Goal: Task Accomplishment & Management: Use online tool/utility

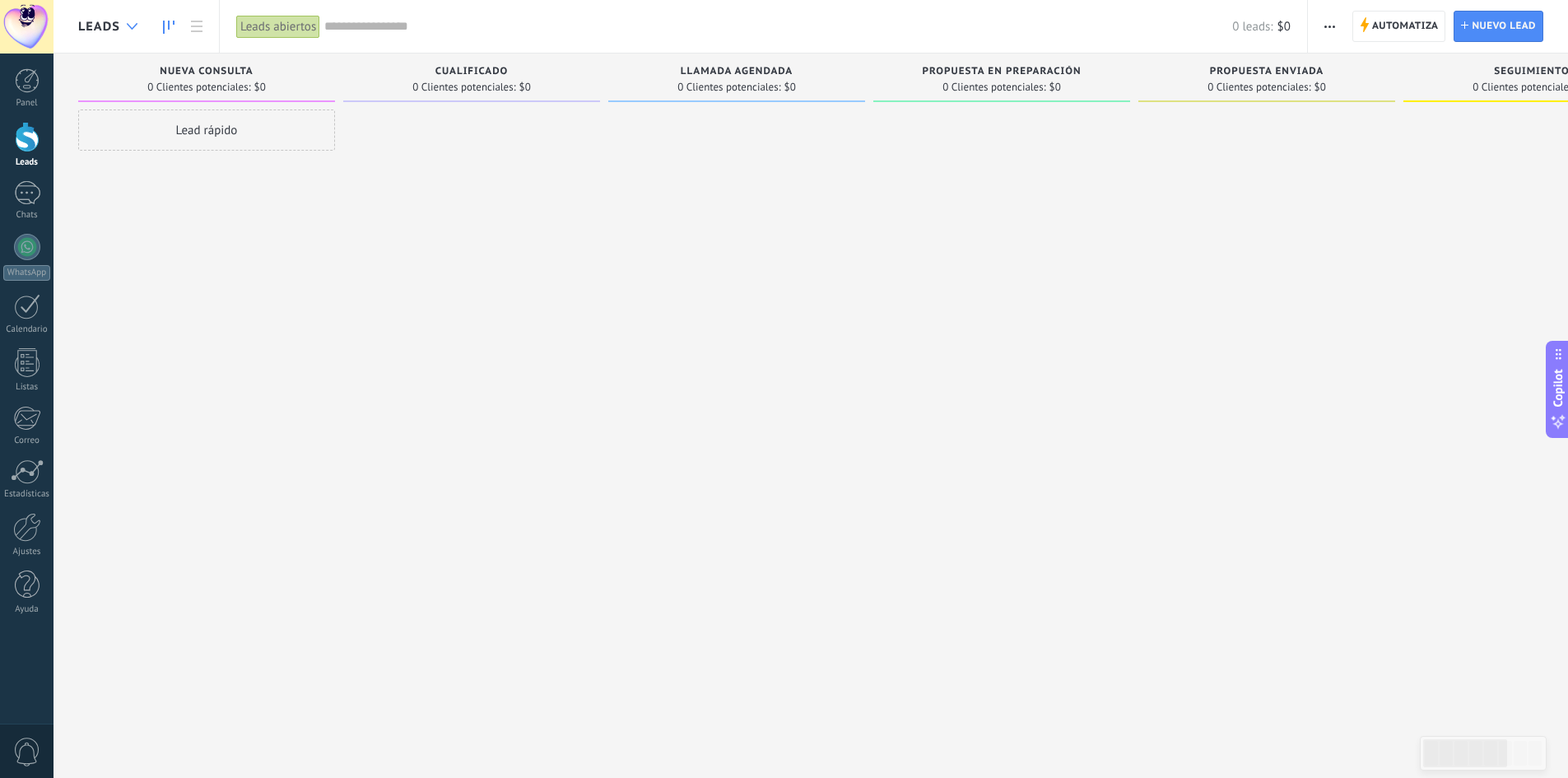
click at [136, 21] on div at bounding box center [132, 27] width 28 height 32
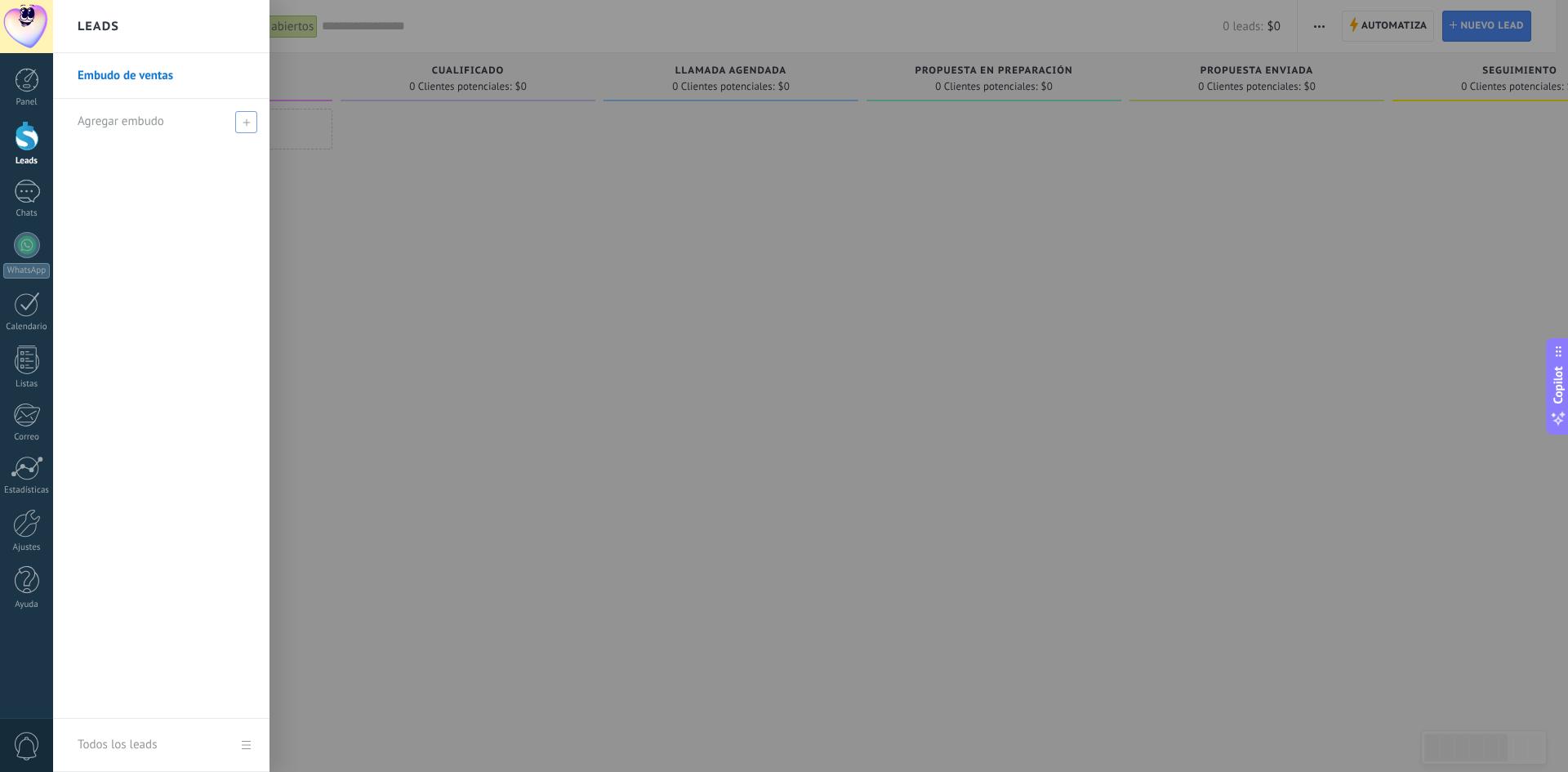
click at [246, 124] on use at bounding box center [246, 123] width 8 height 8
click at [137, 126] on input "text" at bounding box center [154, 122] width 154 height 26
type input "*******"
click at [248, 125] on span at bounding box center [248, 122] width 15 height 11
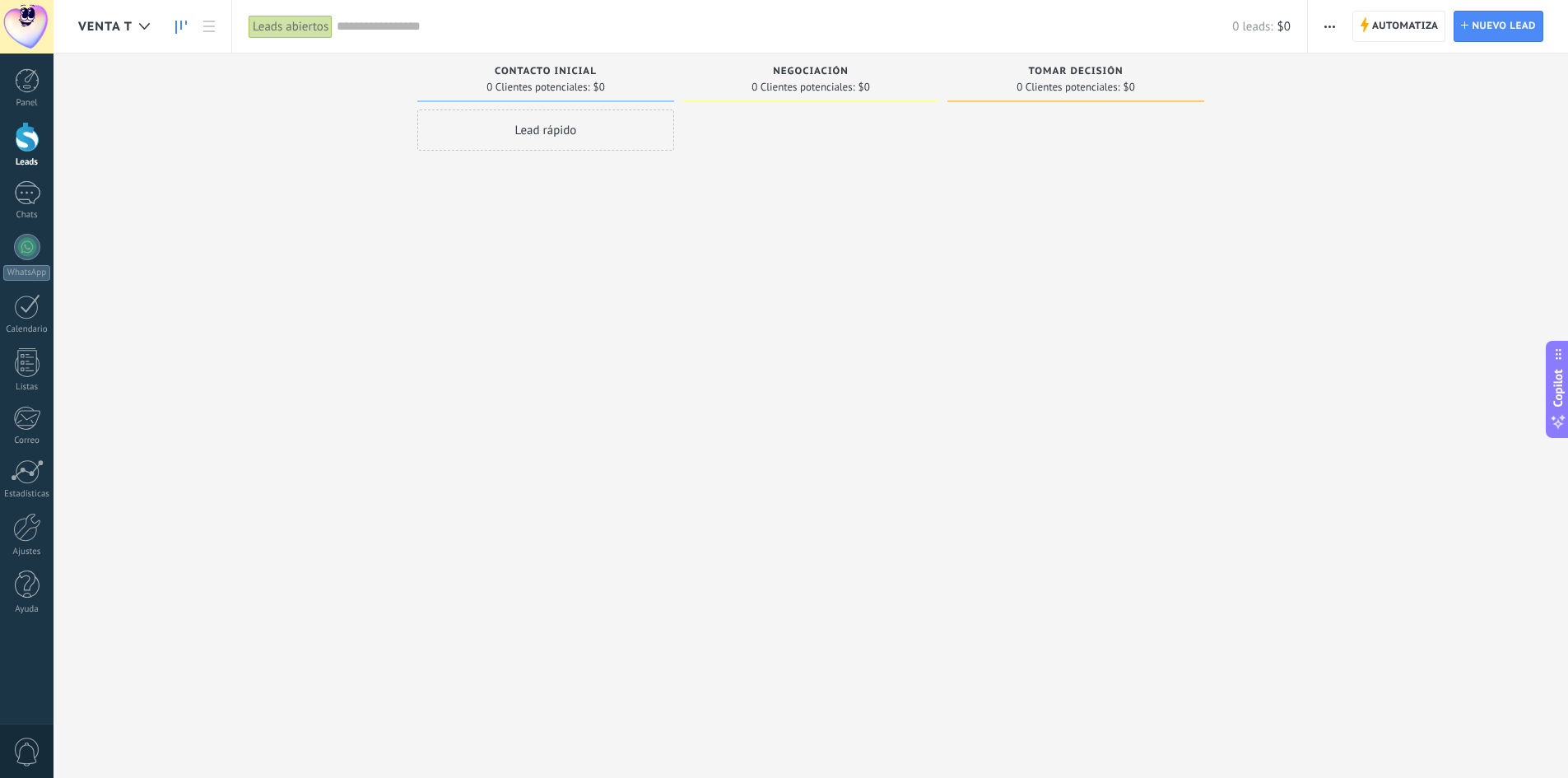
click at [1339, 26] on button "button" at bounding box center [1329, 26] width 24 height 31
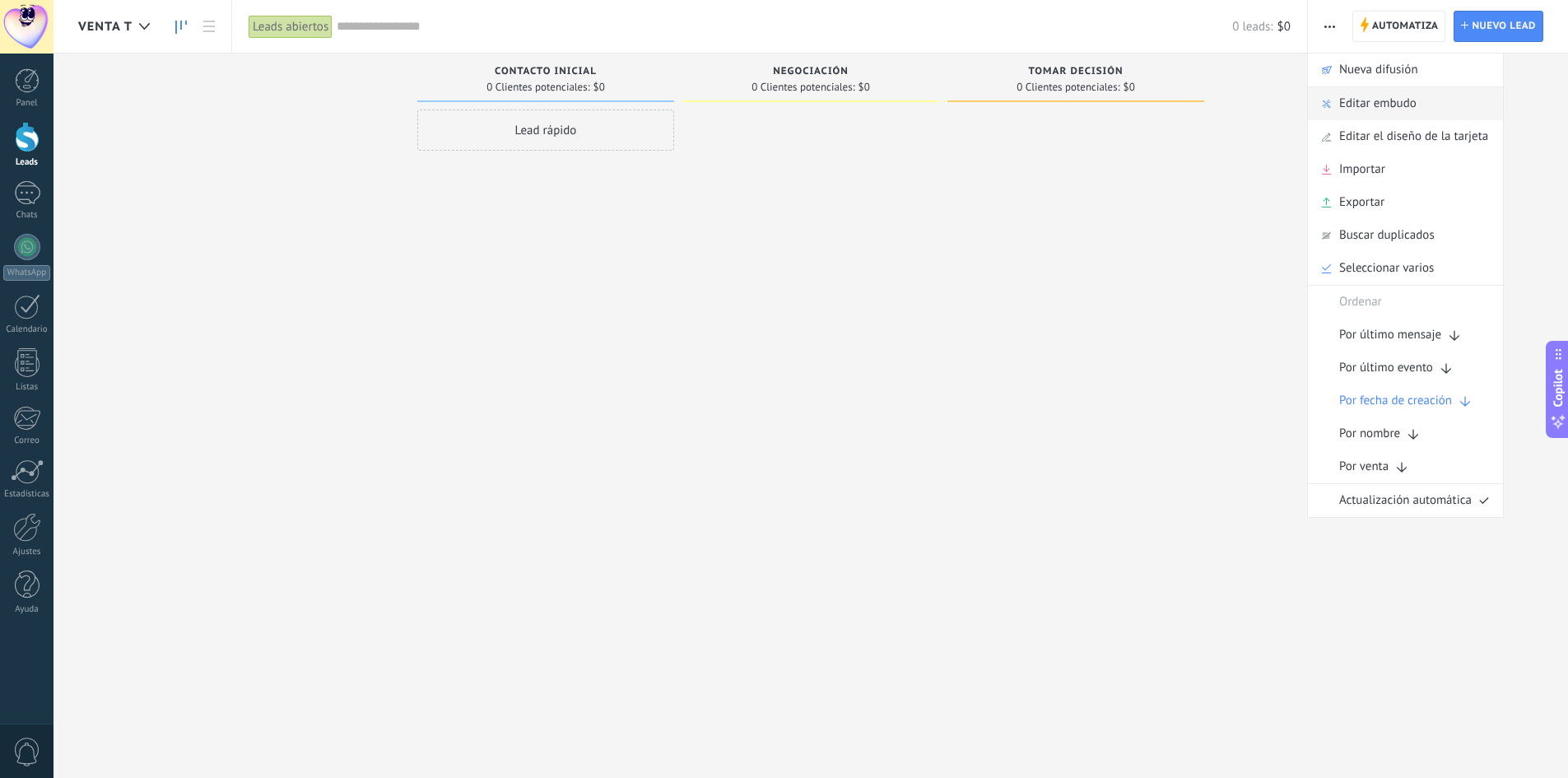
click at [1384, 99] on span "Editar embudo" at bounding box center [1377, 104] width 77 height 33
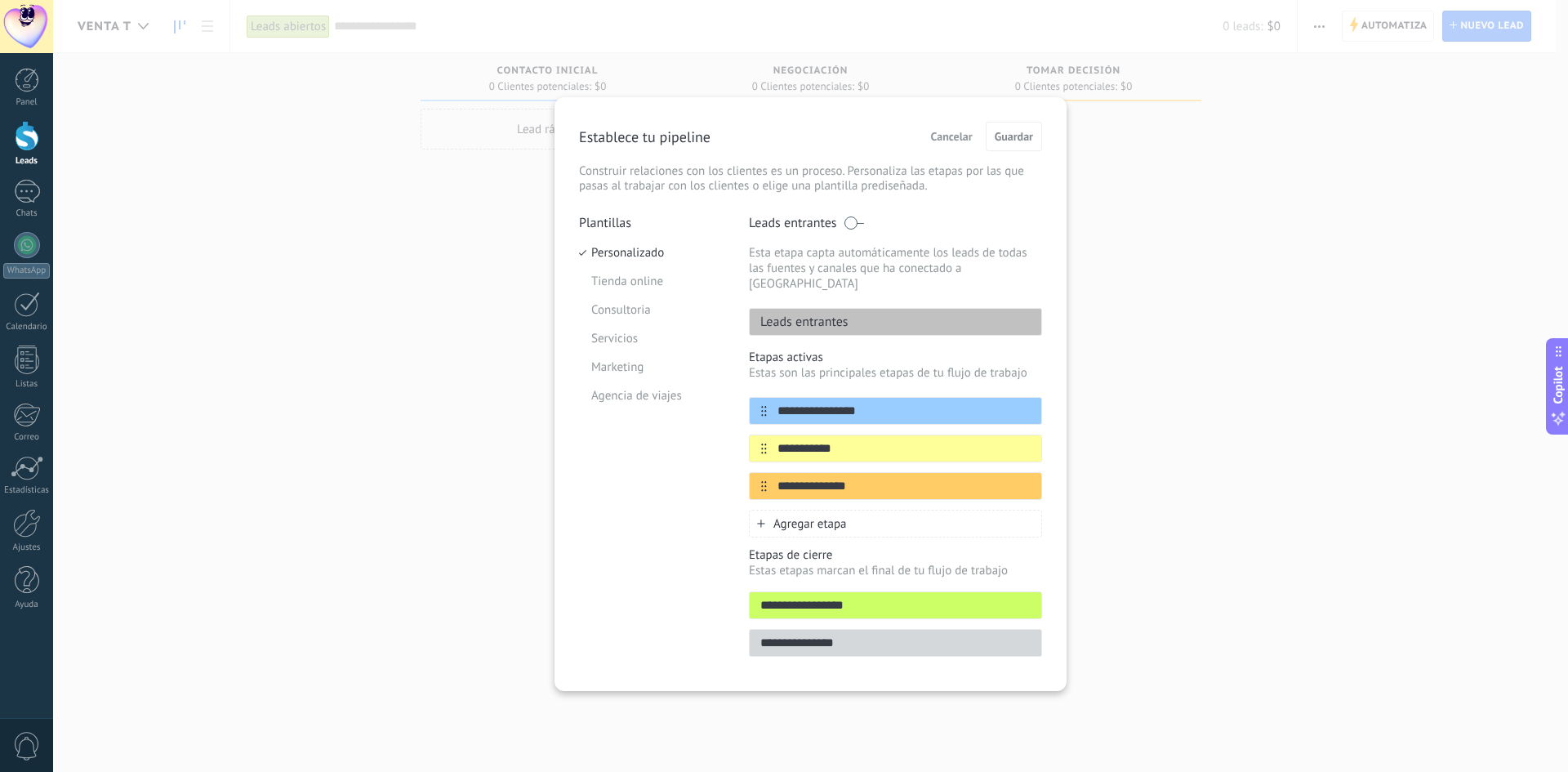
drag, startPoint x: 807, startPoint y: 394, endPoint x: 745, endPoint y: 392, distance: 62.0
click at [745, 392] on div "**********" at bounding box center [810, 441] width 463 height 452
type input "**********"
drag, startPoint x: 883, startPoint y: 426, endPoint x: 766, endPoint y: 421, distance: 117.1
click at [766, 435] on div "**********" at bounding box center [895, 448] width 293 height 27
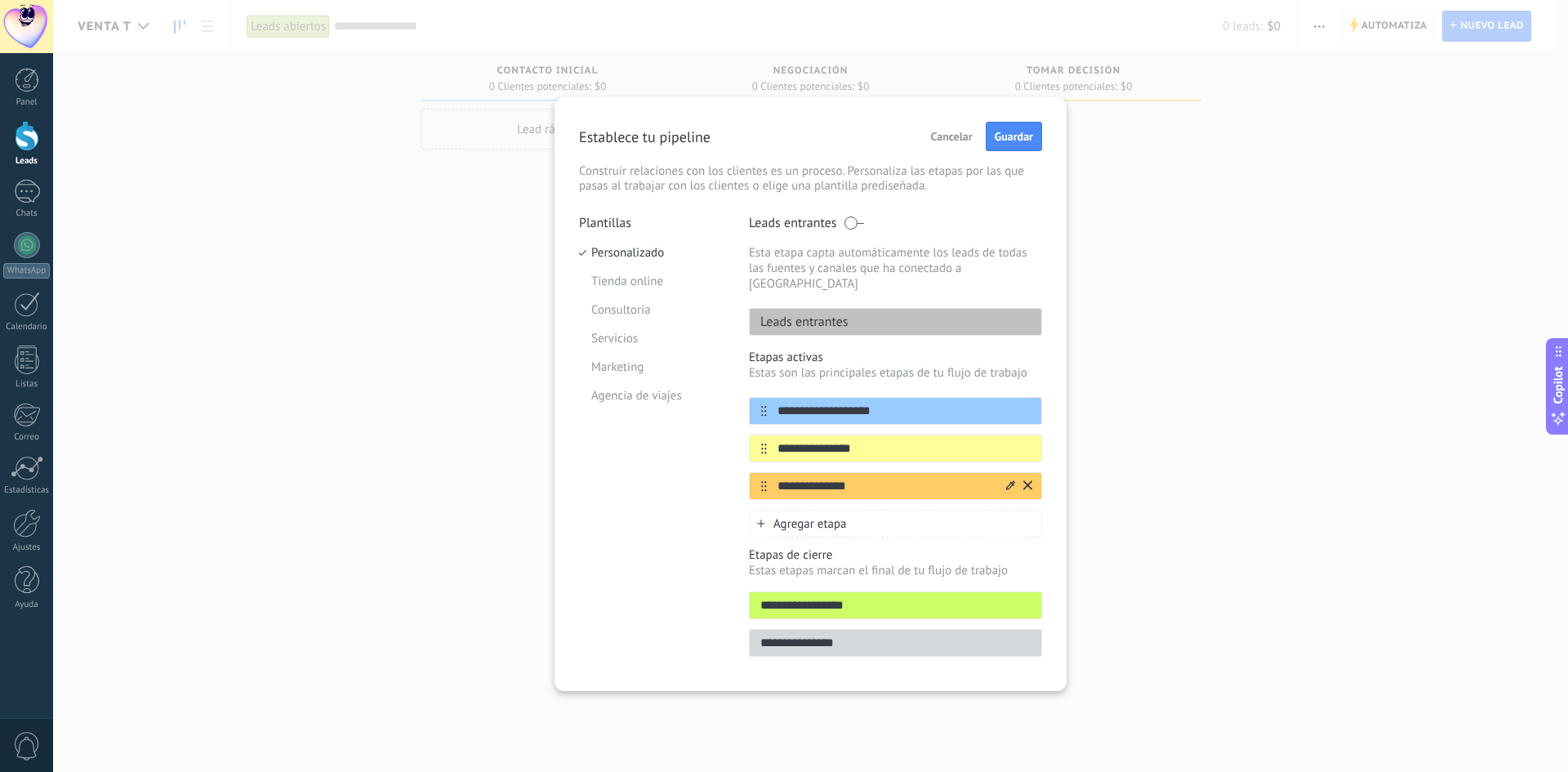
type input "**********"
drag, startPoint x: 872, startPoint y: 475, endPoint x: 744, endPoint y: 478, distance: 128.0
click at [744, 478] on div "**********" at bounding box center [810, 441] width 463 height 452
type input "**********"
click at [752, 510] on div "Agregar etapa" at bounding box center [895, 523] width 293 height 27
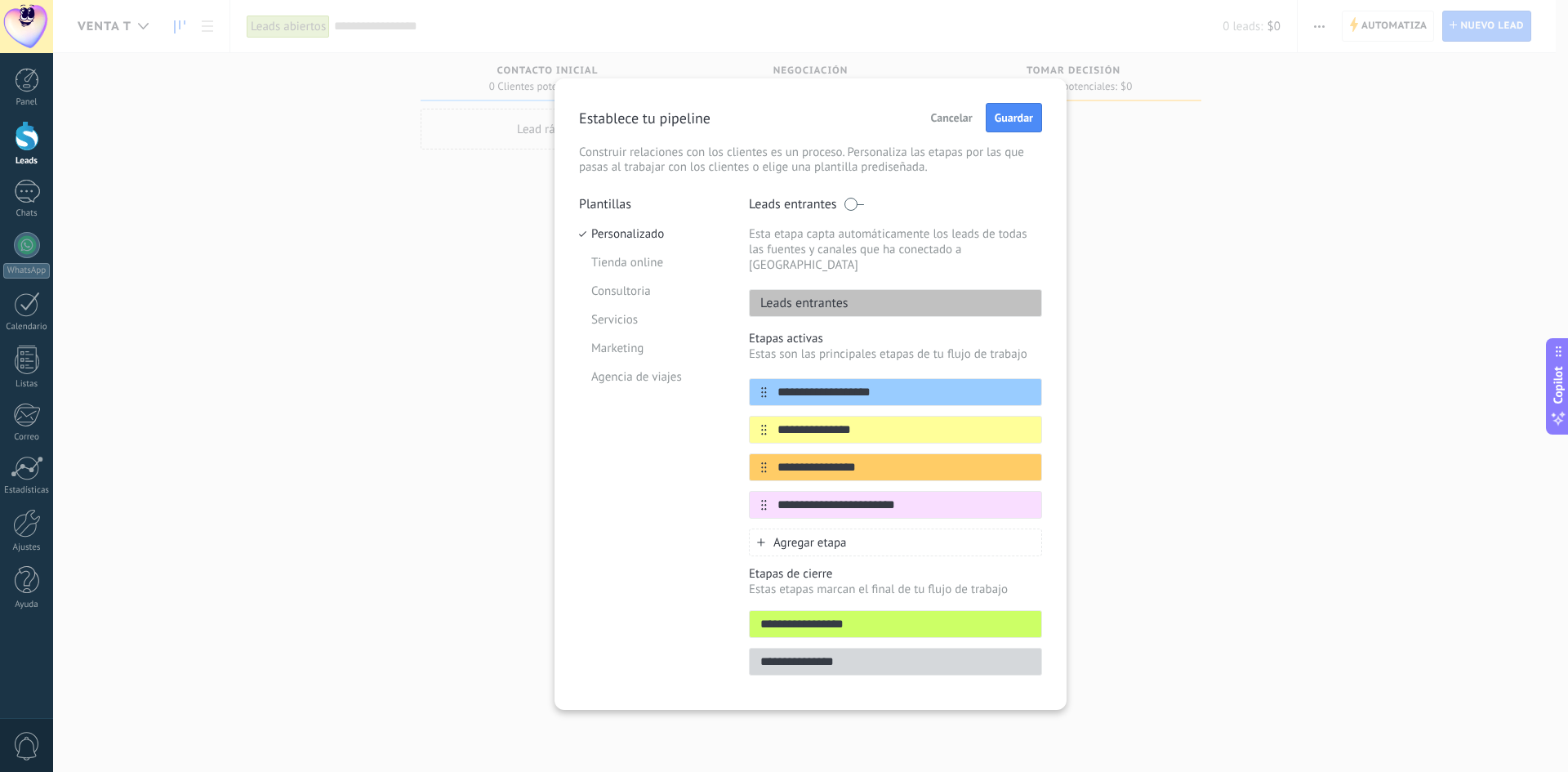
type input "**********"
click at [674, 507] on div "Plantillas Personalizado Tienda online Consultoria Servicios Marketing Agencia …" at bounding box center [652, 441] width 145 height 490
click at [923, 496] on input "**********" at bounding box center [885, 505] width 237 height 17
click at [625, 545] on div "Plantillas Personalizado Tienda online Consultoria Servicios Marketing Agencia …" at bounding box center [652, 441] width 145 height 490
drag, startPoint x: 1011, startPoint y: 116, endPoint x: 1145, endPoint y: 289, distance: 218.8
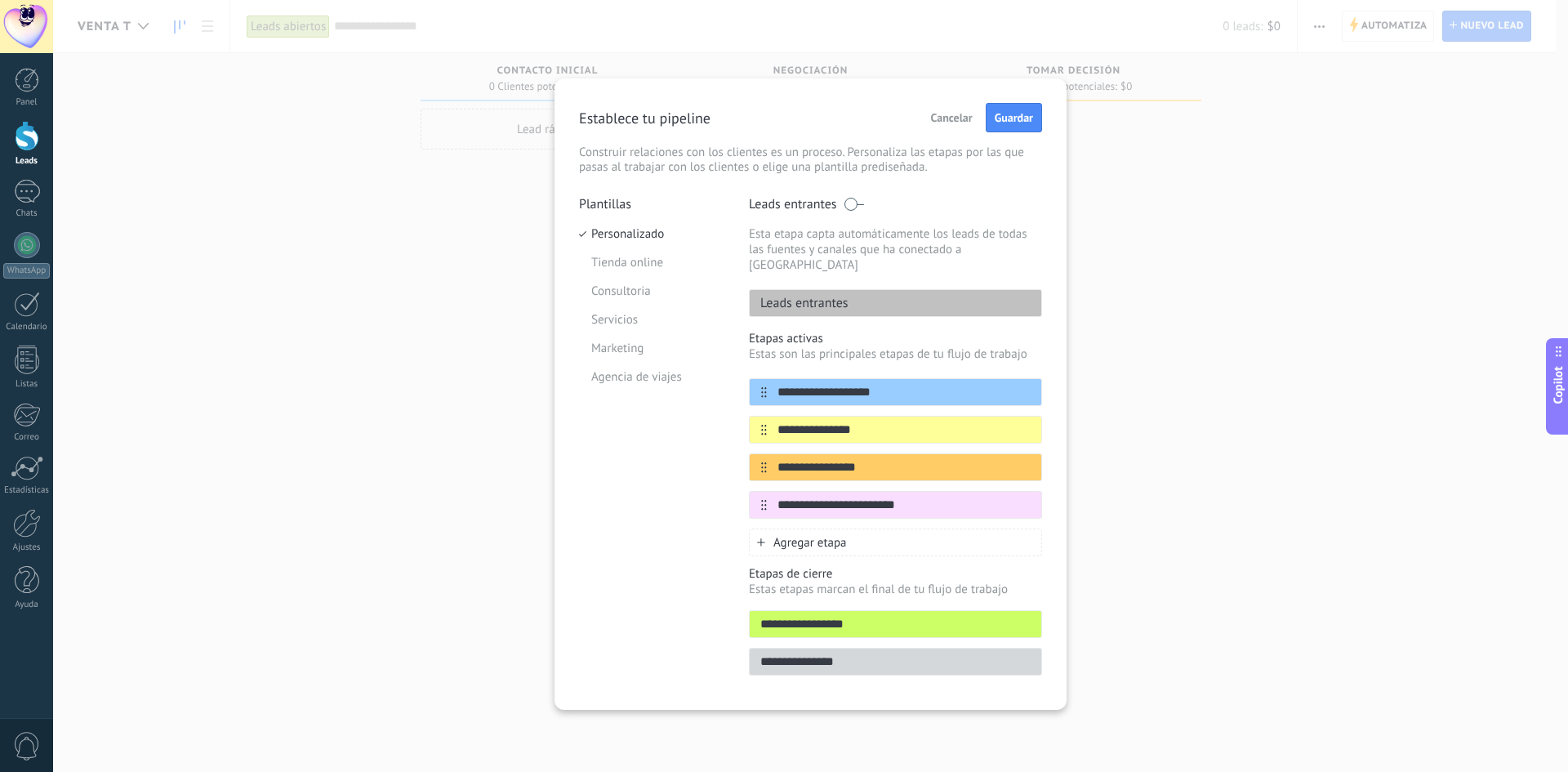
click at [1012, 114] on span "Guardar" at bounding box center [1013, 118] width 39 height 11
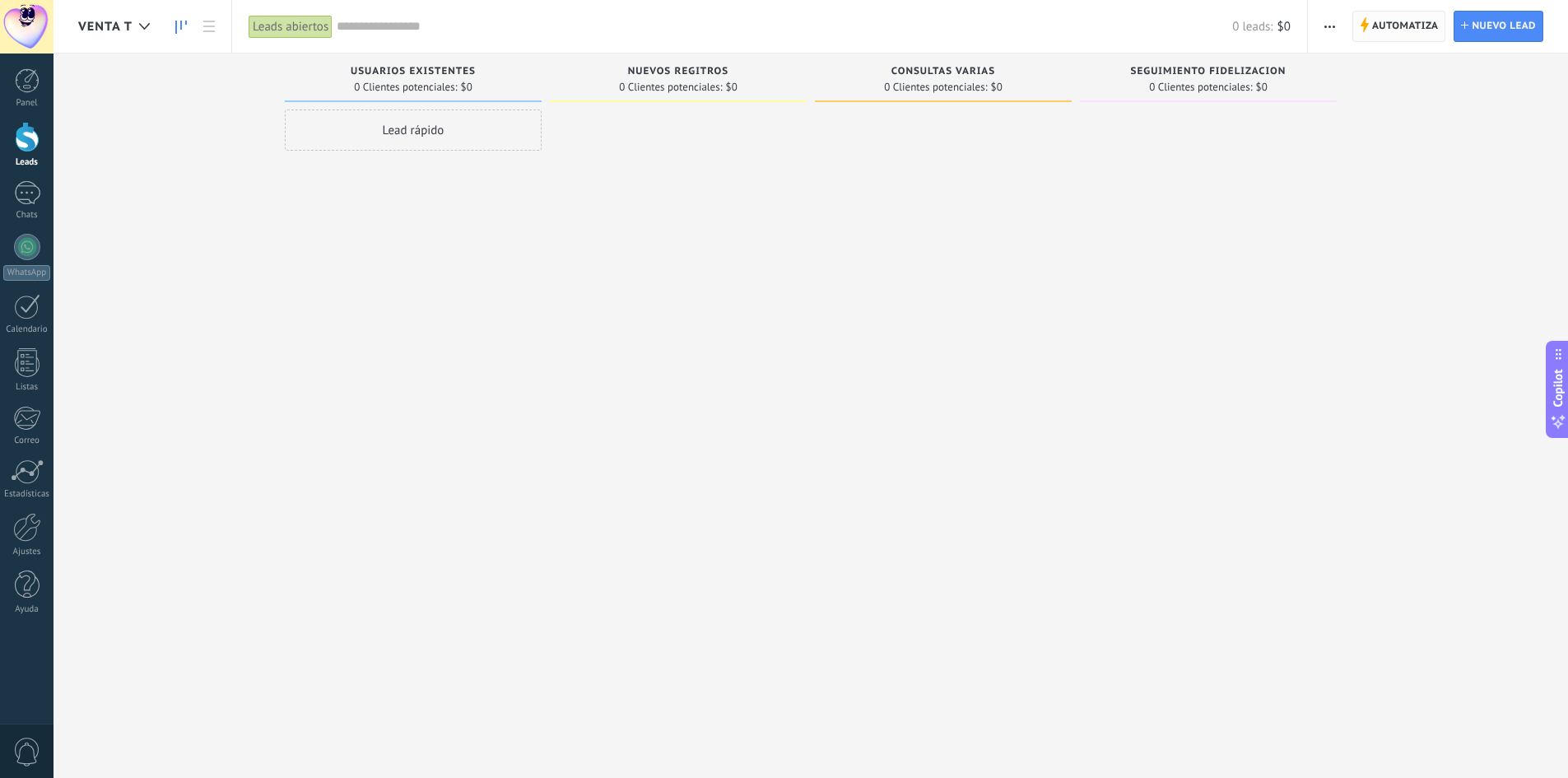
click at [1373, 21] on span "Automatiza" at bounding box center [1405, 26] width 67 height 29
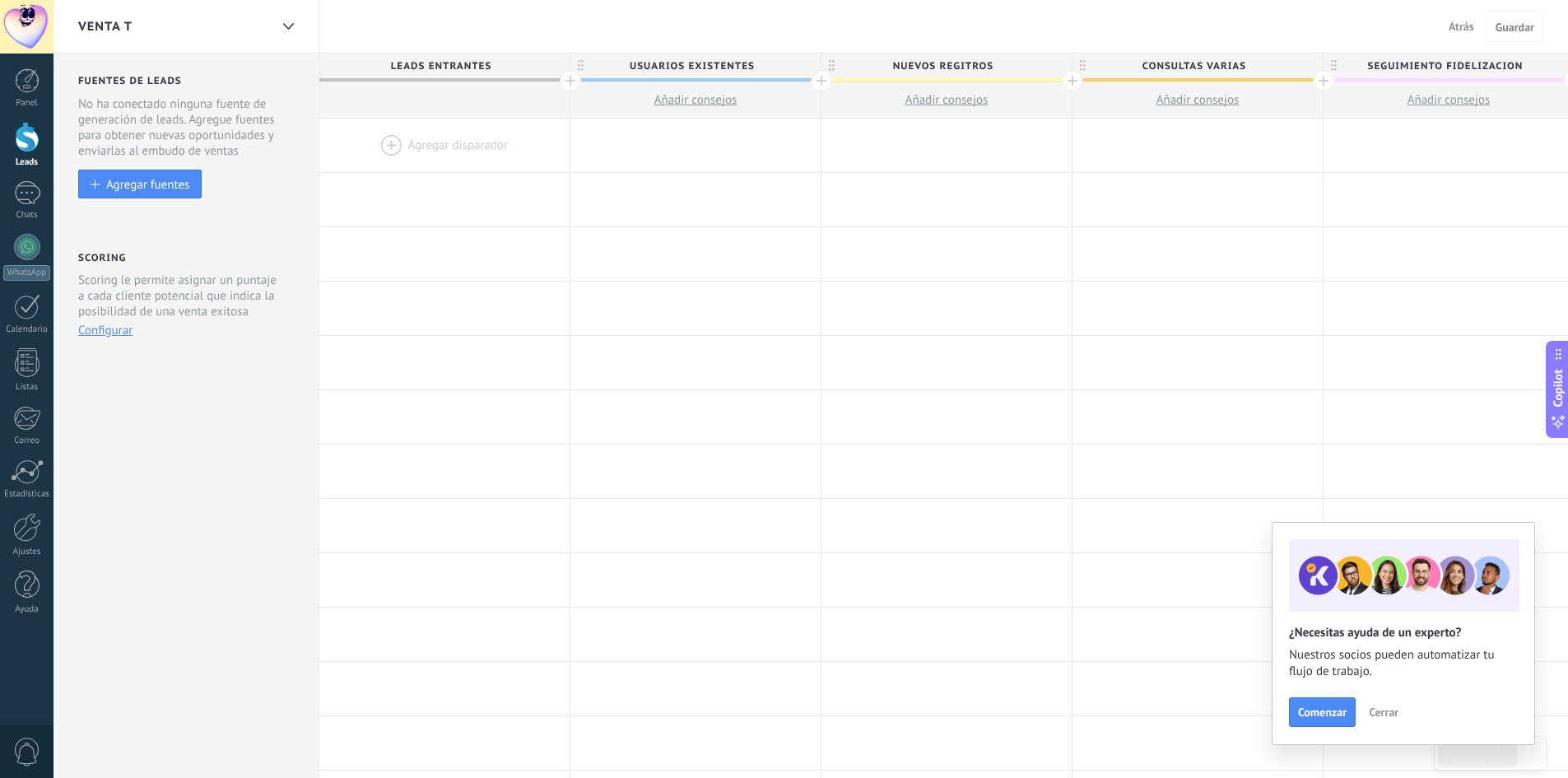
click at [1447, 29] on button "Atrás" at bounding box center [1462, 27] width 39 height 25
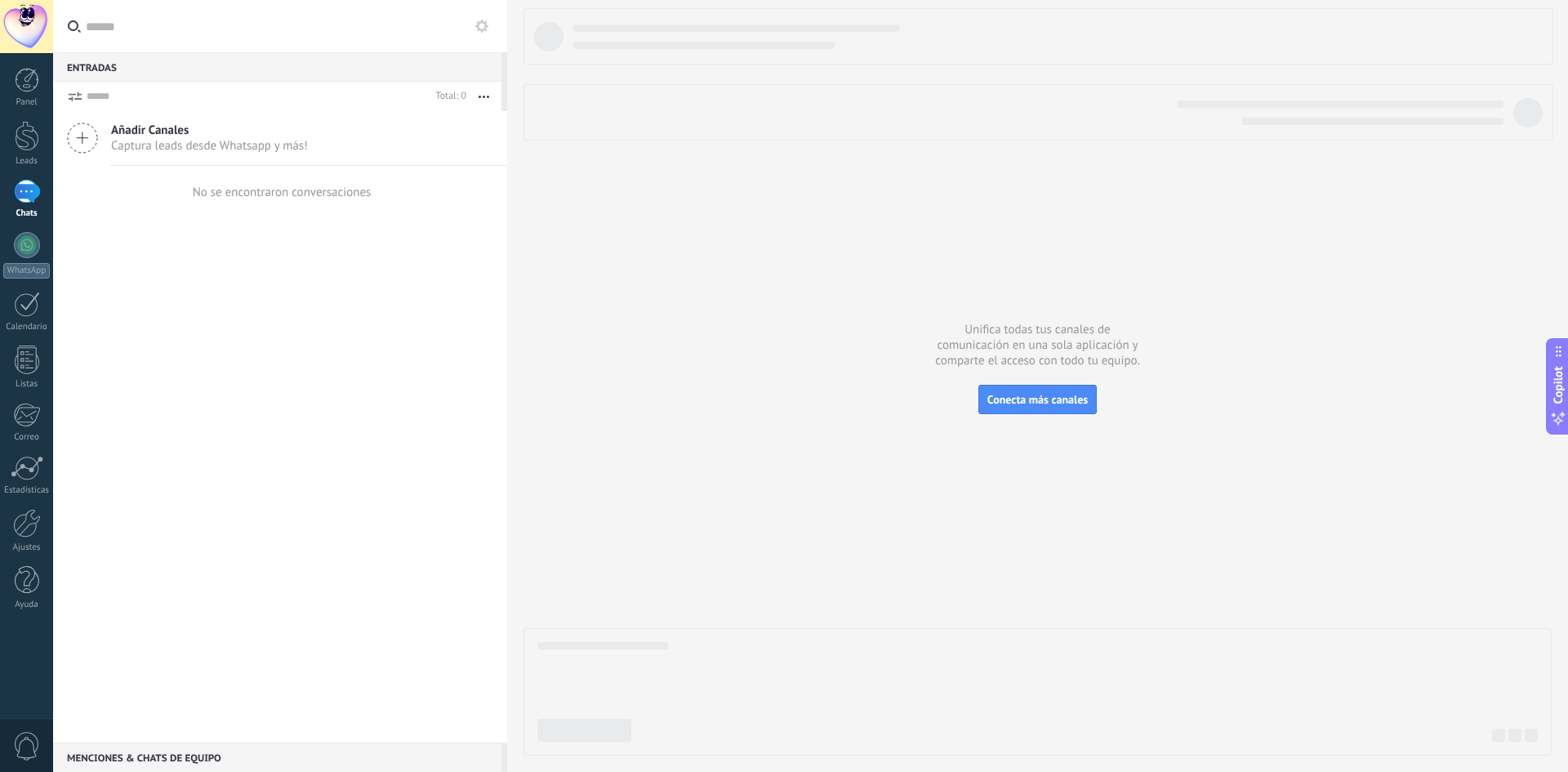
click at [485, 28] on use at bounding box center [482, 26] width 13 height 13
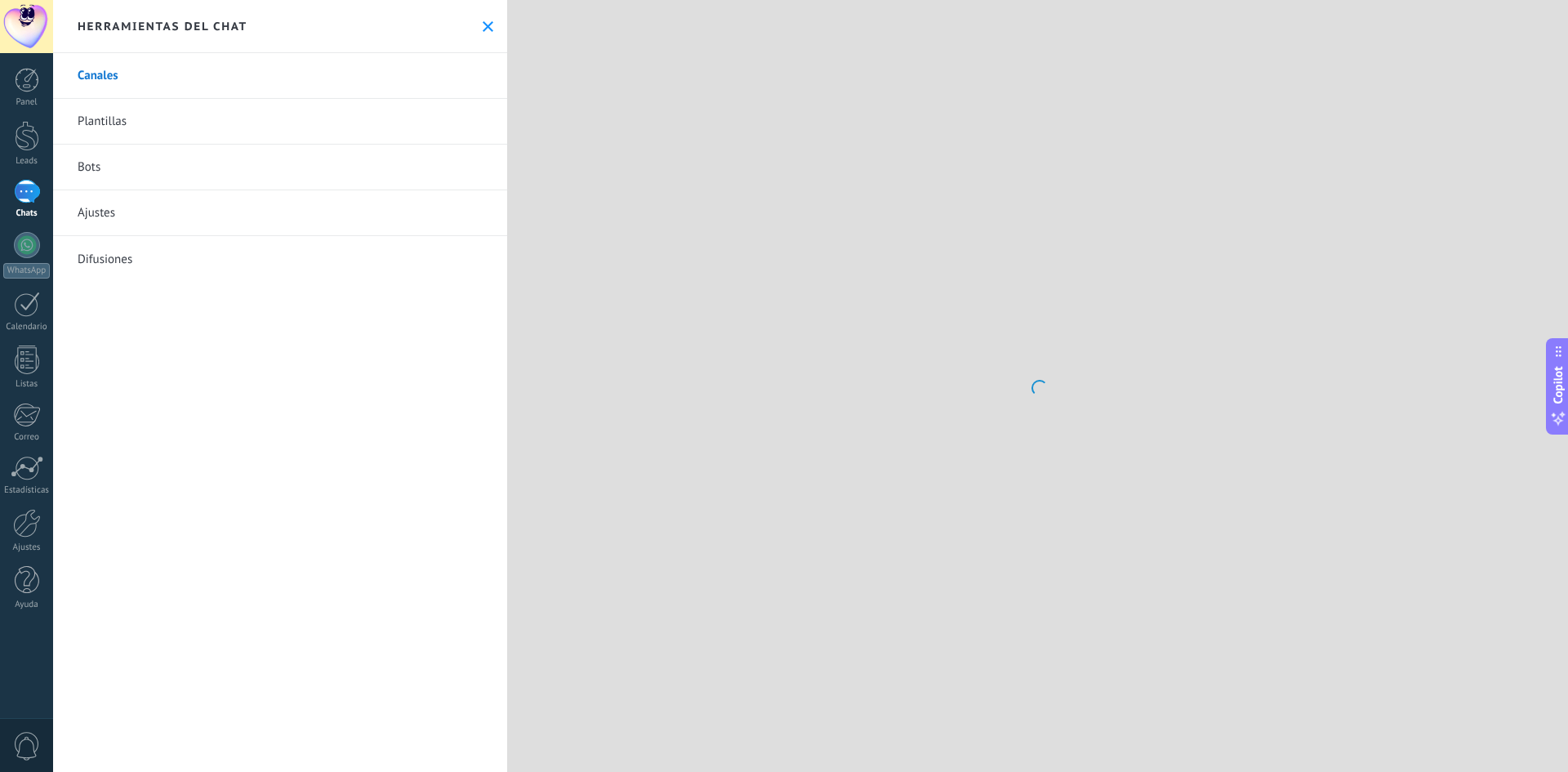
click at [92, 166] on link "Bots" at bounding box center [279, 167] width 454 height 45
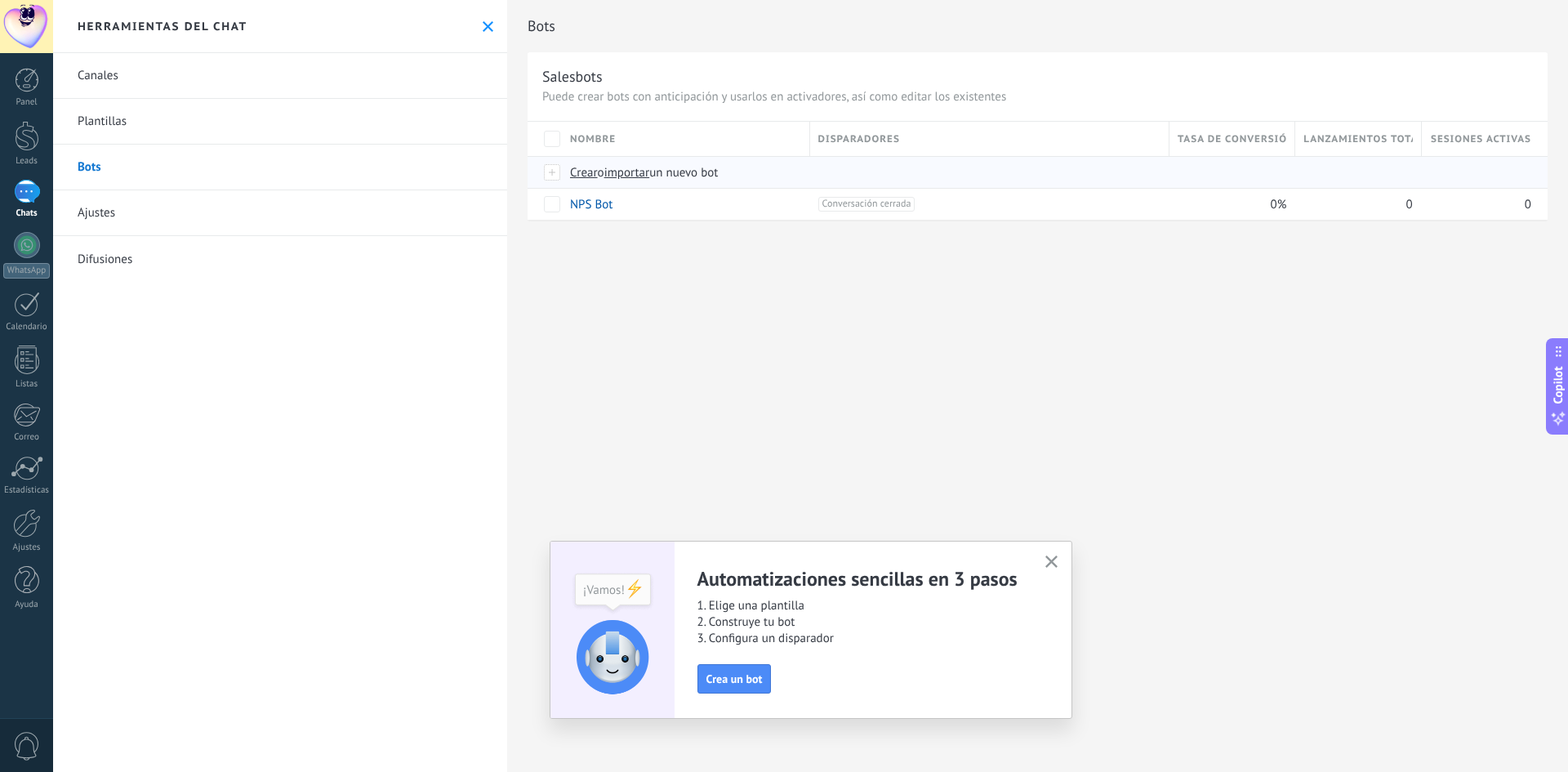
click at [592, 171] on span "Crear" at bounding box center [583, 173] width 27 height 15
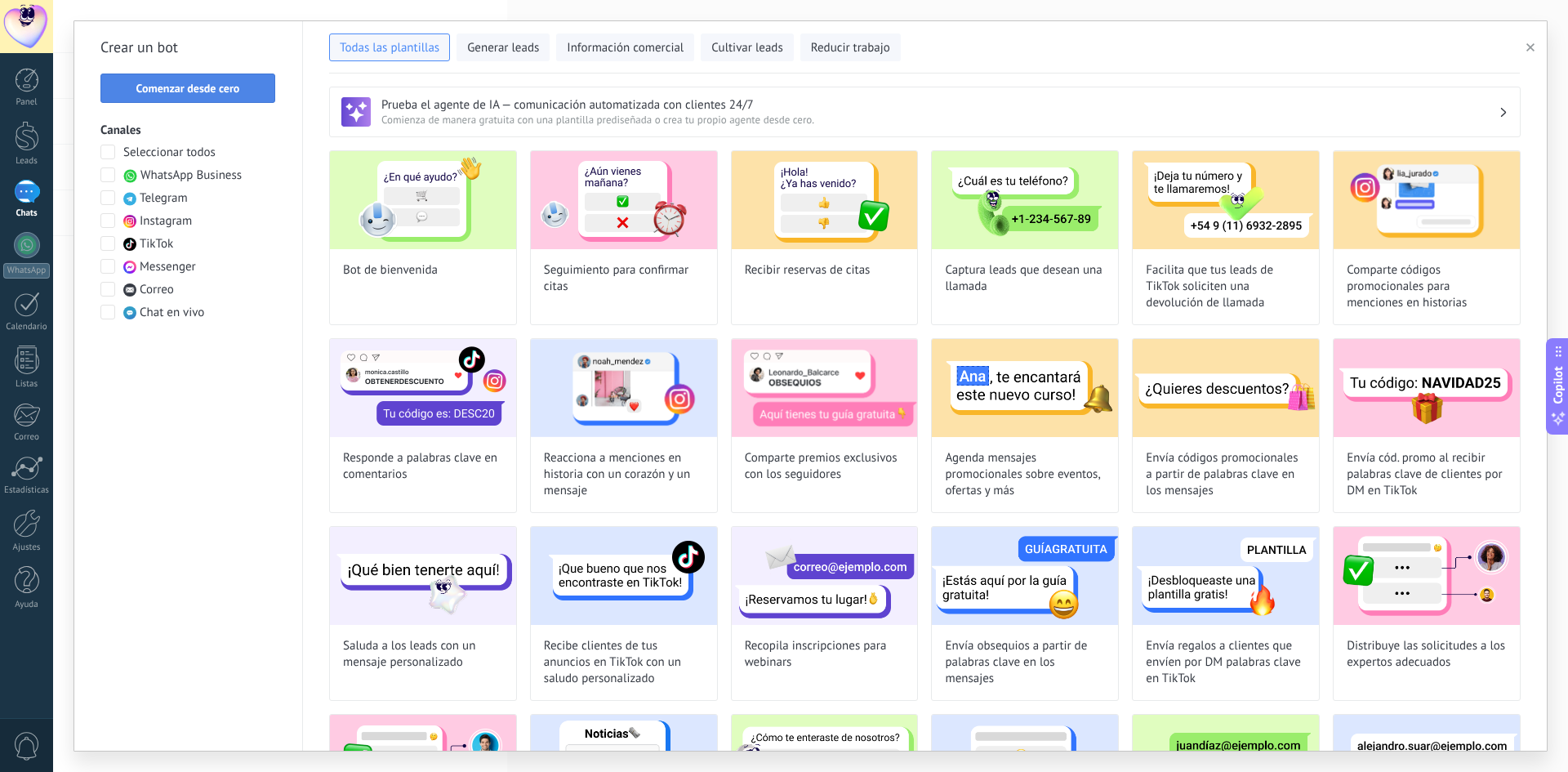
click at [202, 91] on span "Comenzar desde cero" at bounding box center [189, 88] width 104 height 11
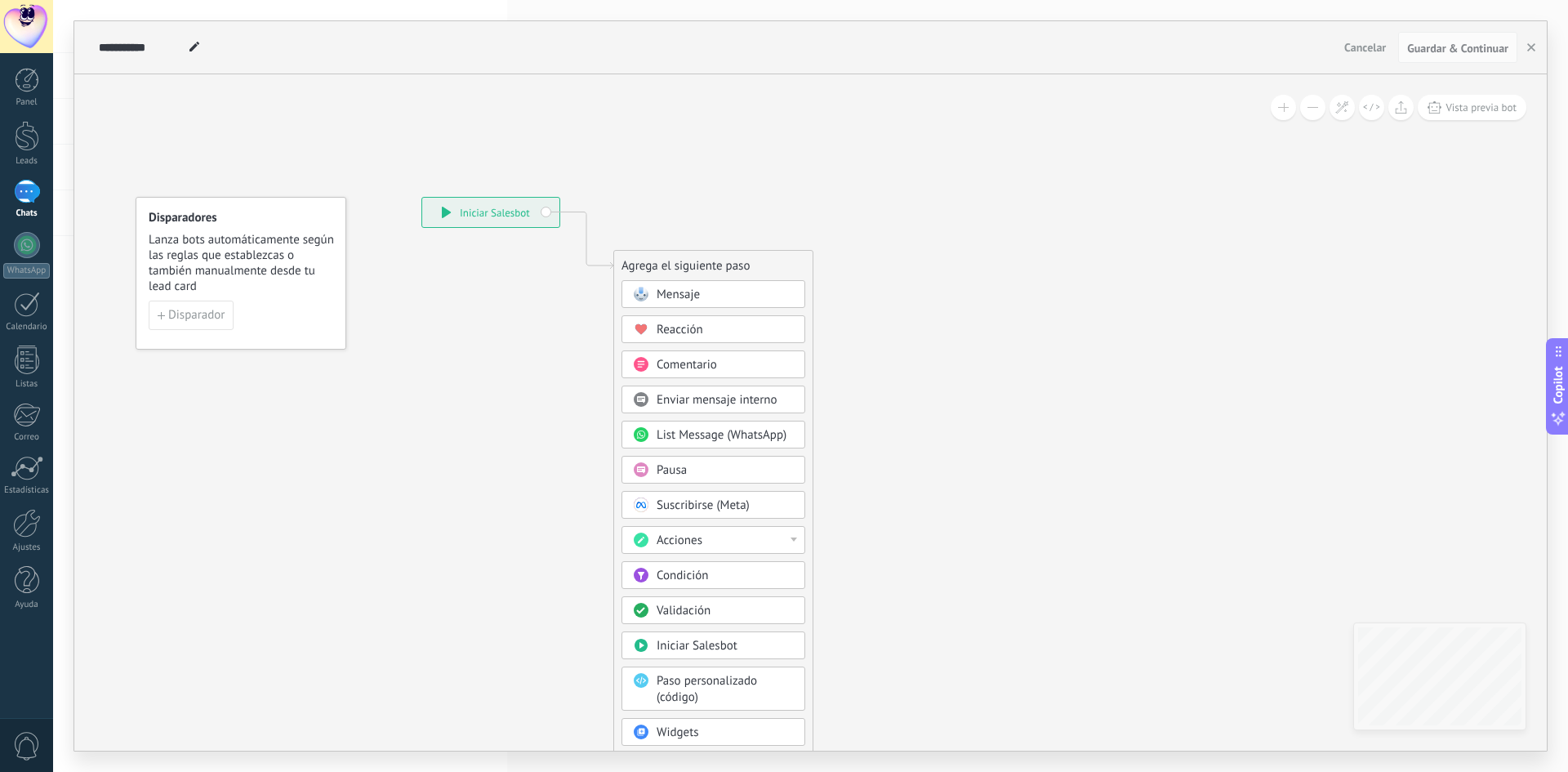
click at [692, 291] on span "Mensaje" at bounding box center [678, 294] width 43 height 15
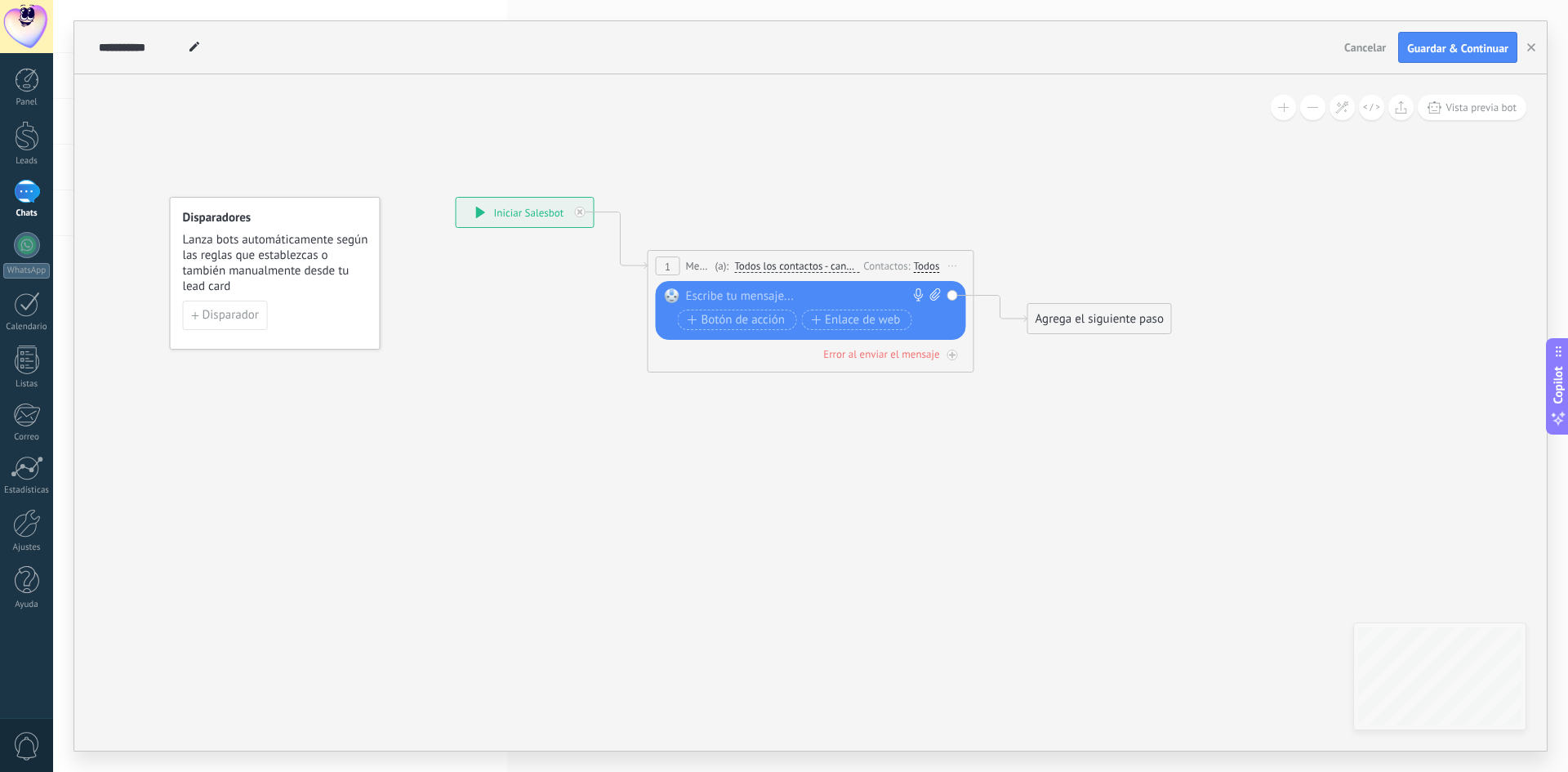
click at [709, 294] on div at bounding box center [807, 296] width 242 height 16
paste div
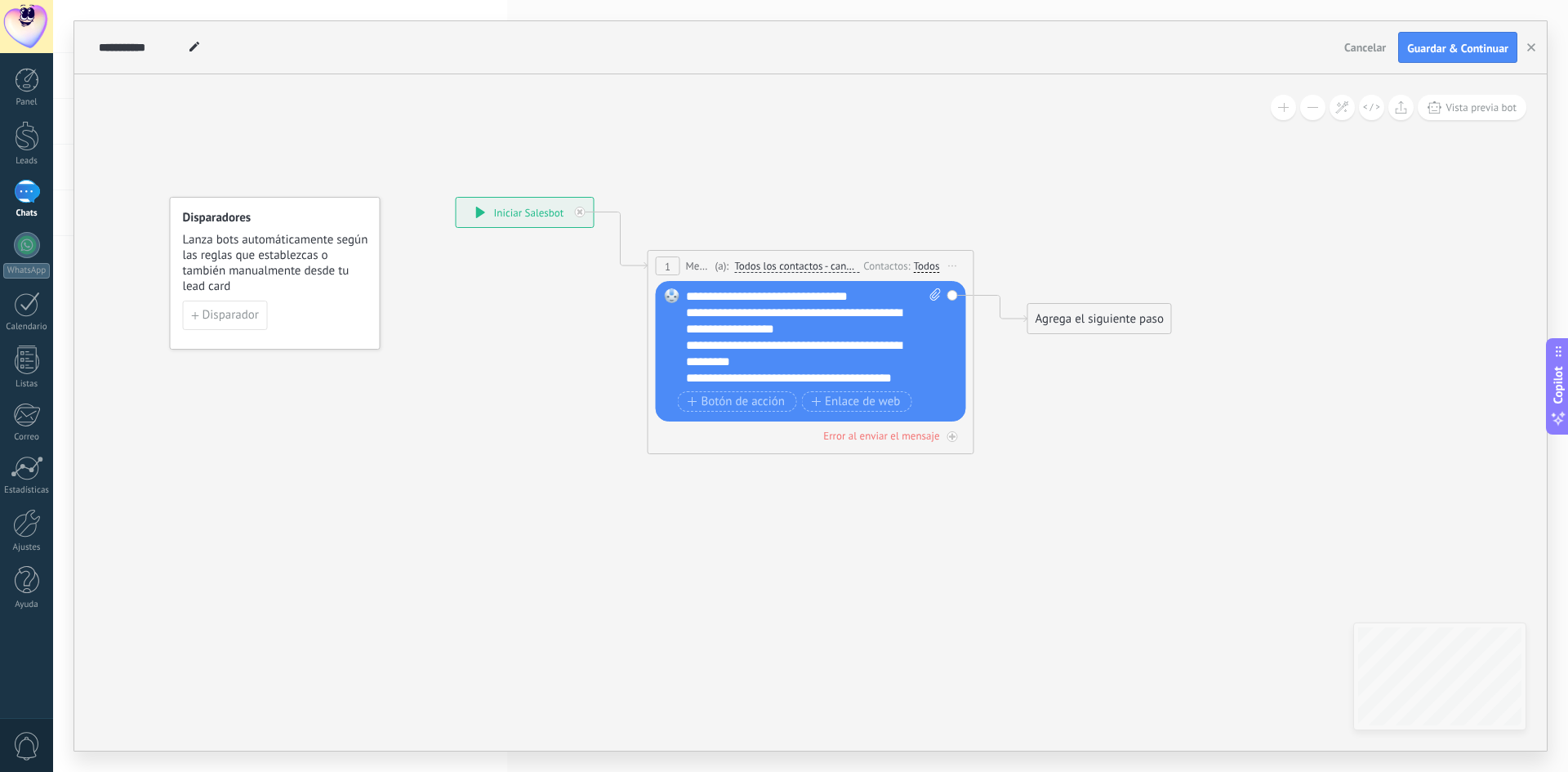
click at [836, 326] on div "**********" at bounding box center [799, 321] width 227 height 33
click at [688, 313] on div "**********" at bounding box center [799, 321] width 227 height 33
click at [692, 359] on div "**********" at bounding box center [799, 370] width 227 height 33
click at [690, 359] on div "**********" at bounding box center [799, 370] width 227 height 33
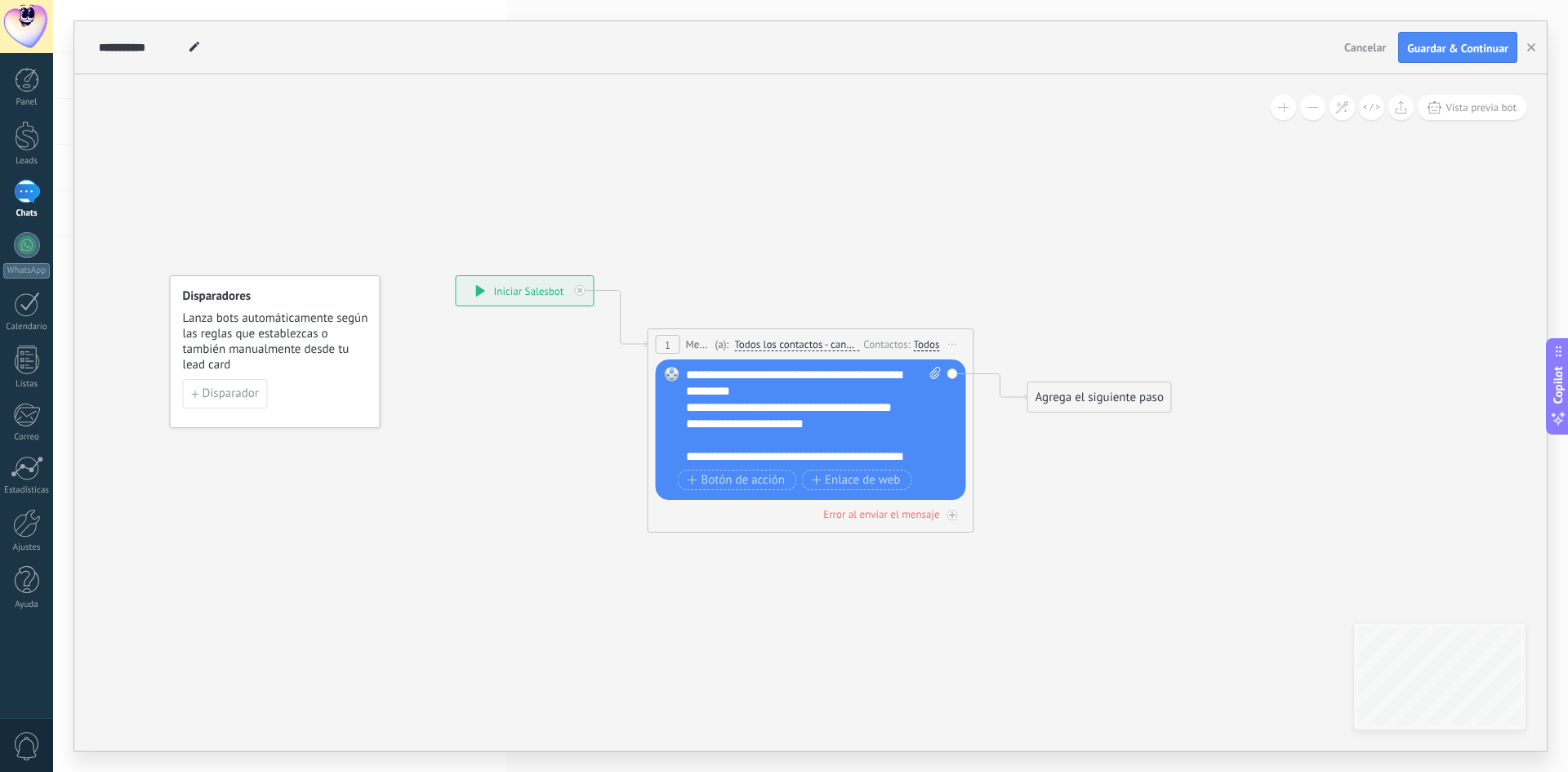
drag, startPoint x: 1053, startPoint y: 531, endPoint x: 1030, endPoint y: 522, distance: 24.7
click at [1053, 531] on icon at bounding box center [786, 352] width 1477 height 970
click at [687, 407] on div "**********" at bounding box center [799, 407] width 227 height 16
click at [751, 484] on span "Botón de acción" at bounding box center [737, 480] width 98 height 13
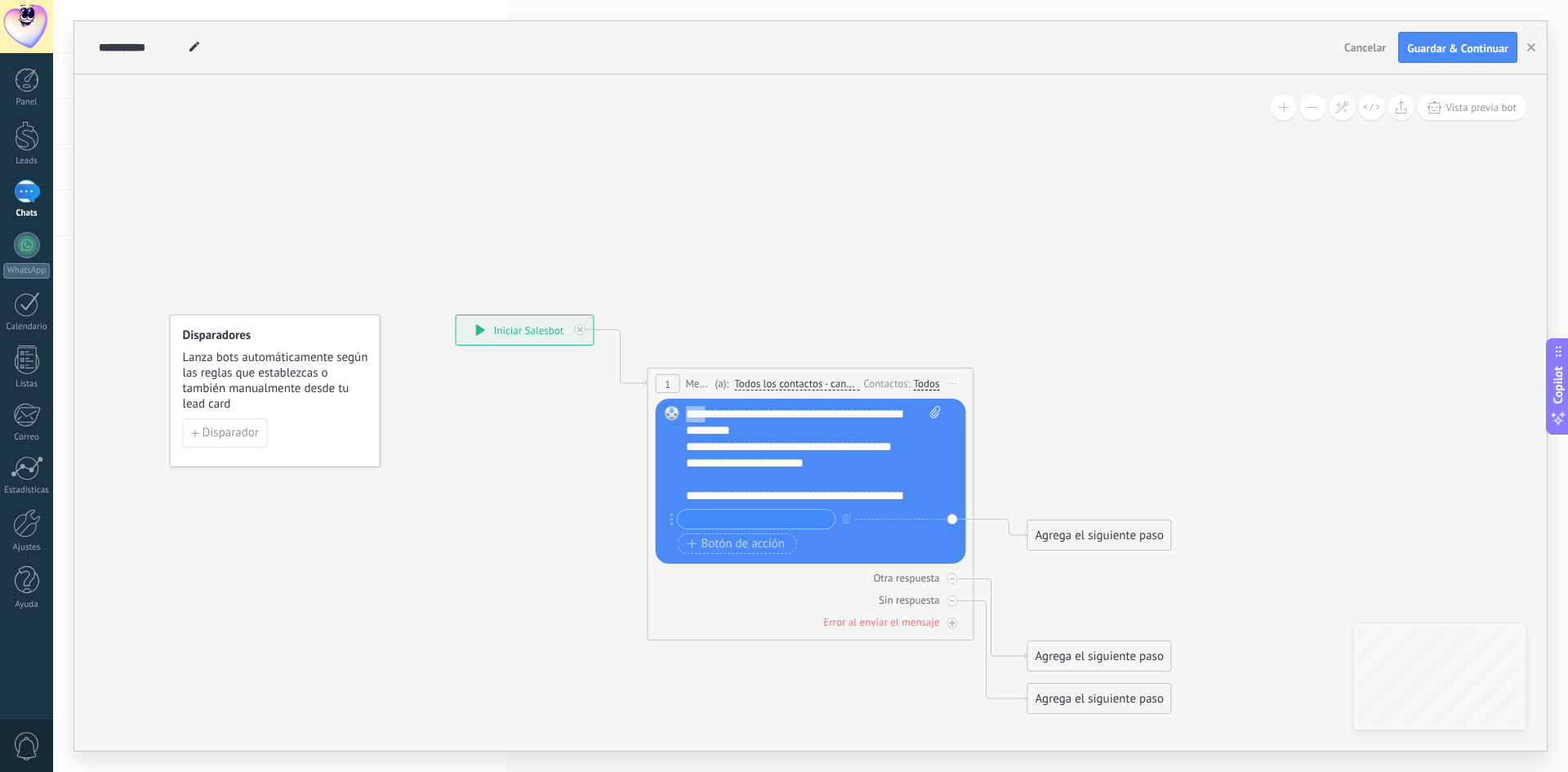
scroll to position [0, 0]
drag, startPoint x: 708, startPoint y: 409, endPoint x: 740, endPoint y: 412, distance: 32.1
click at [740, 412] on div "**********" at bounding box center [813, 455] width 256 height 98
click at [762, 462] on div "**********" at bounding box center [799, 455] width 227 height 33
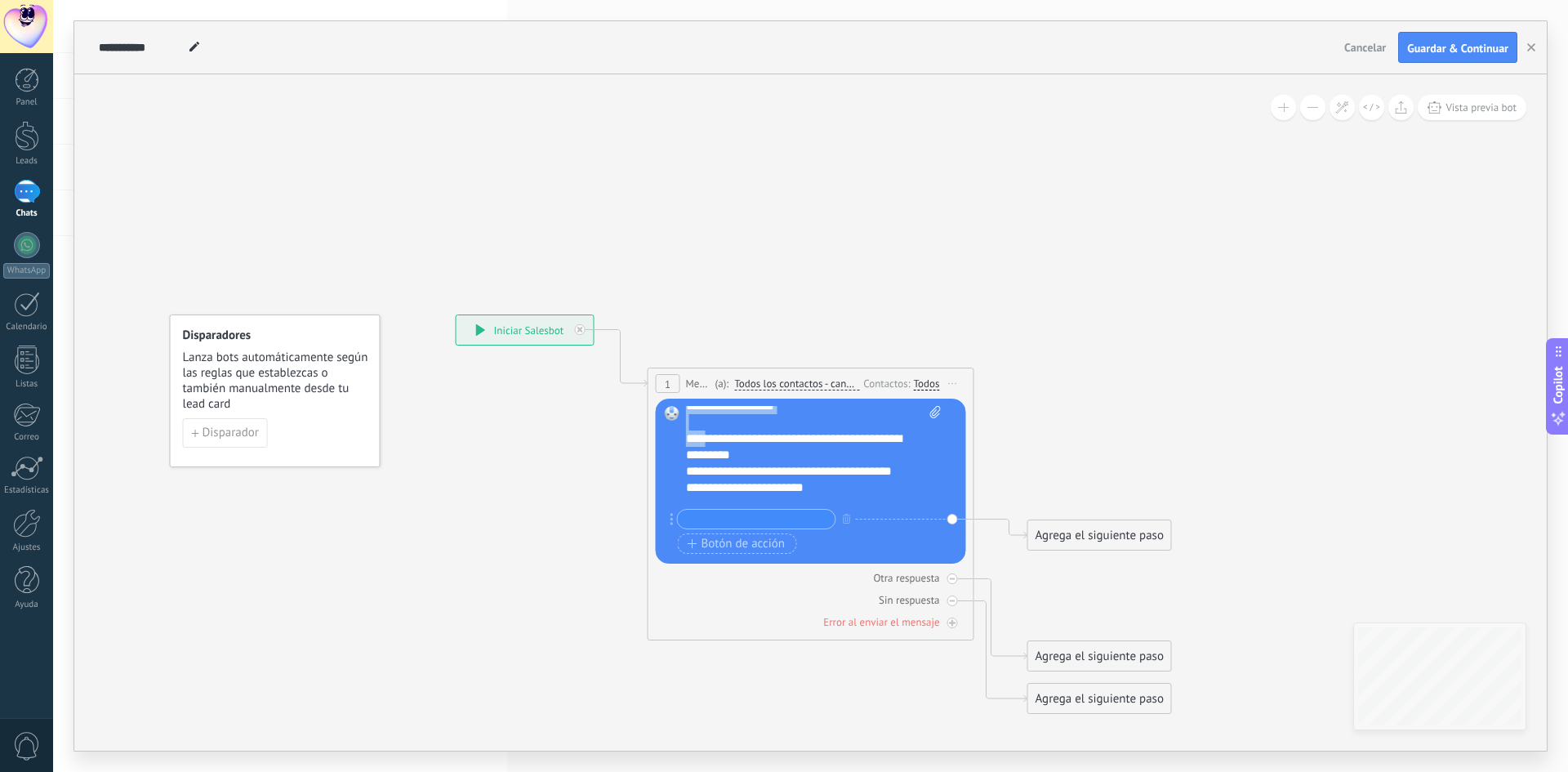
scroll to position [82, 0]
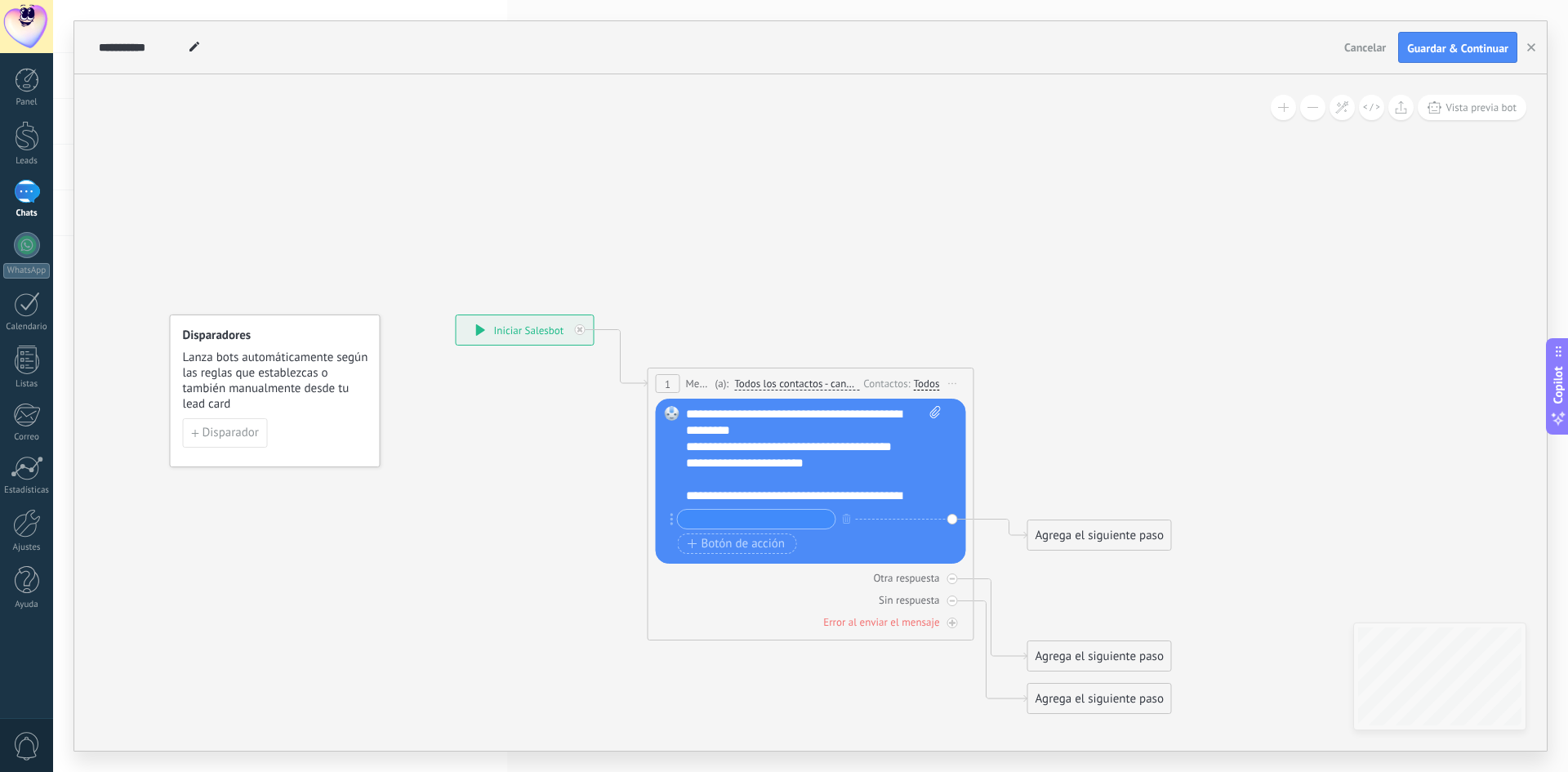
click at [771, 441] on div "**********" at bounding box center [799, 446] width 227 height 16
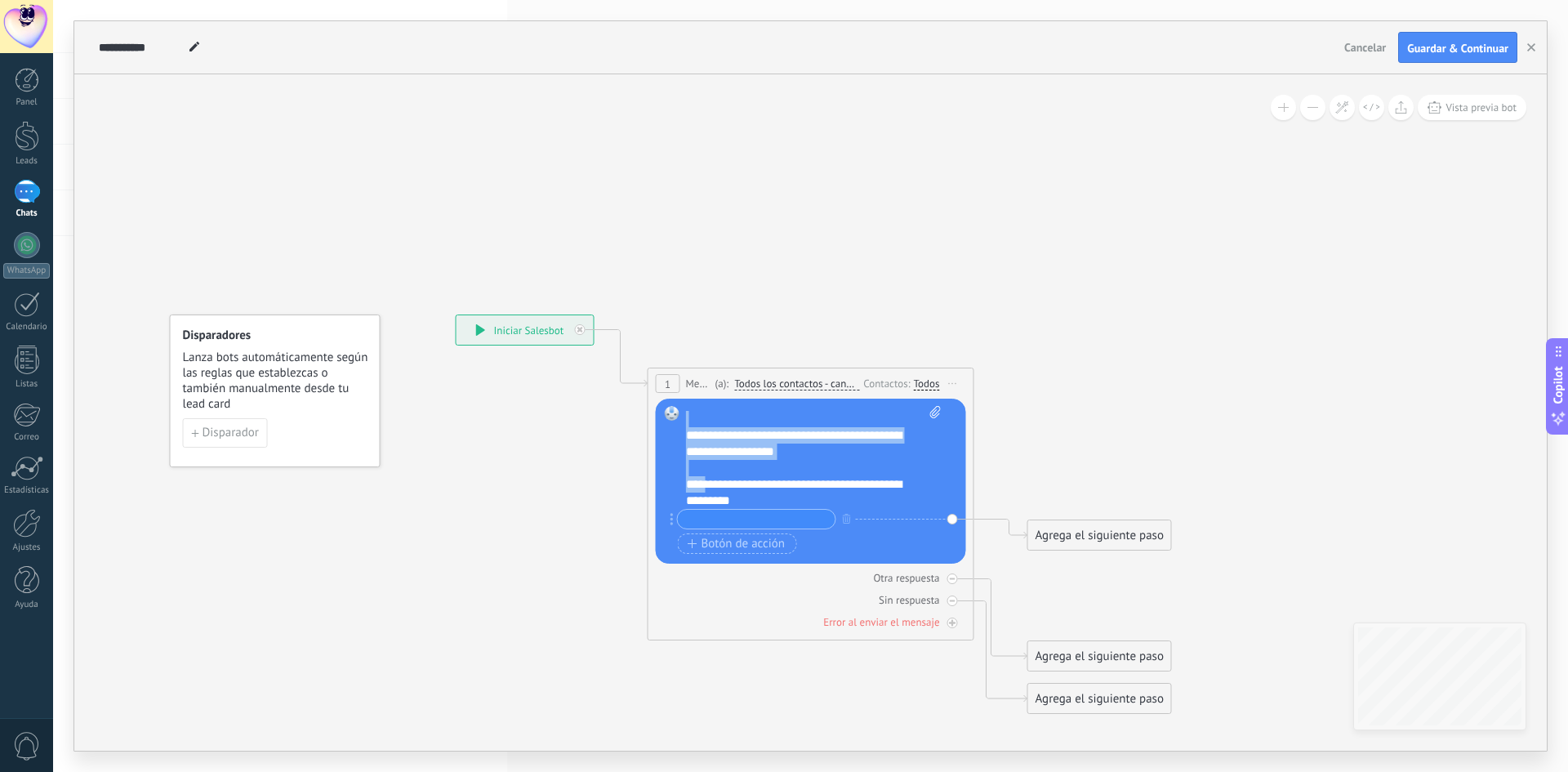
scroll to position [0, 0]
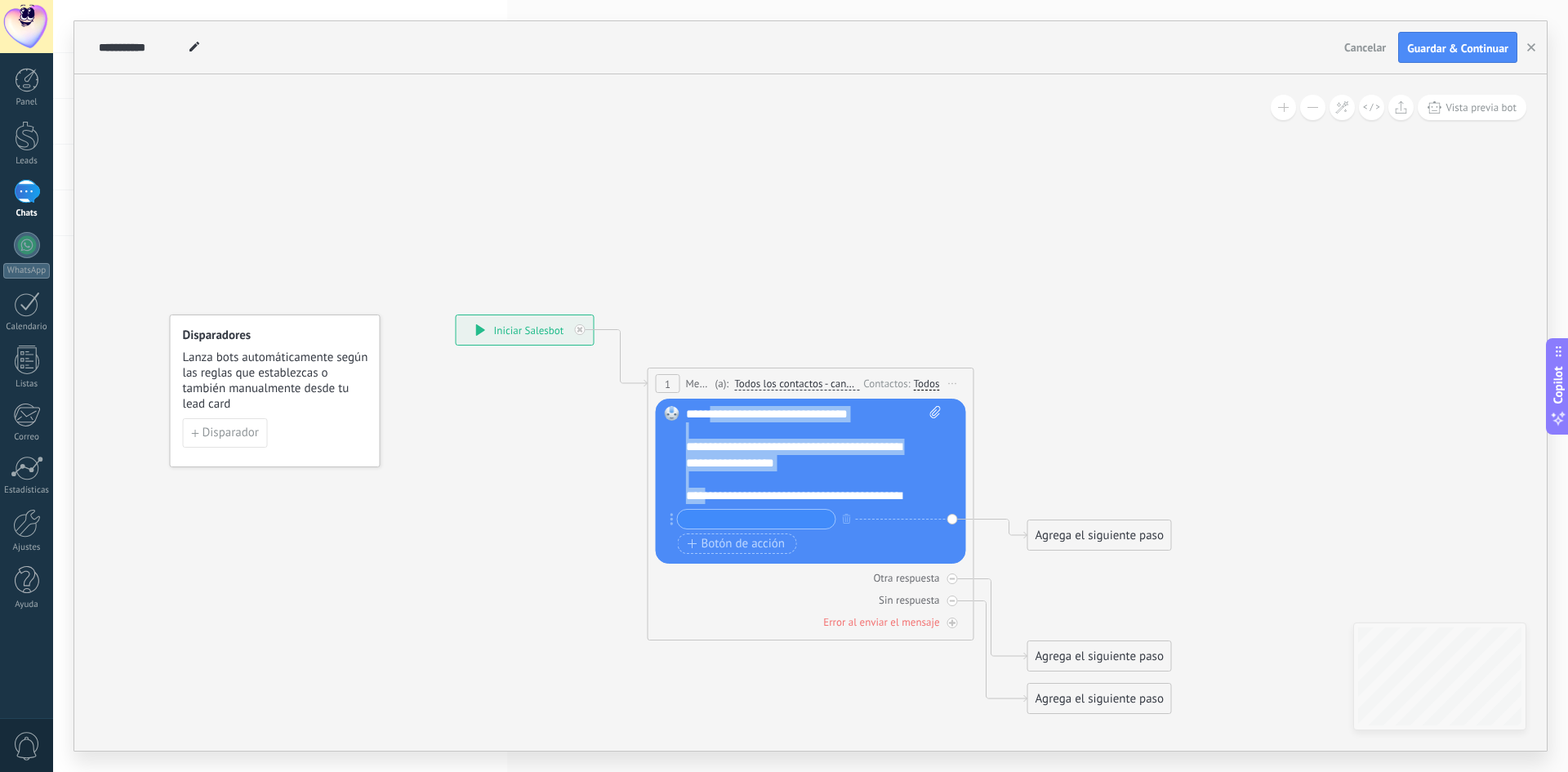
drag, startPoint x: 708, startPoint y: 409, endPoint x: 720, endPoint y: 413, distance: 12.6
click at [720, 413] on div "**********" at bounding box center [813, 455] width 256 height 98
click at [751, 456] on div "**********" at bounding box center [799, 455] width 227 height 33
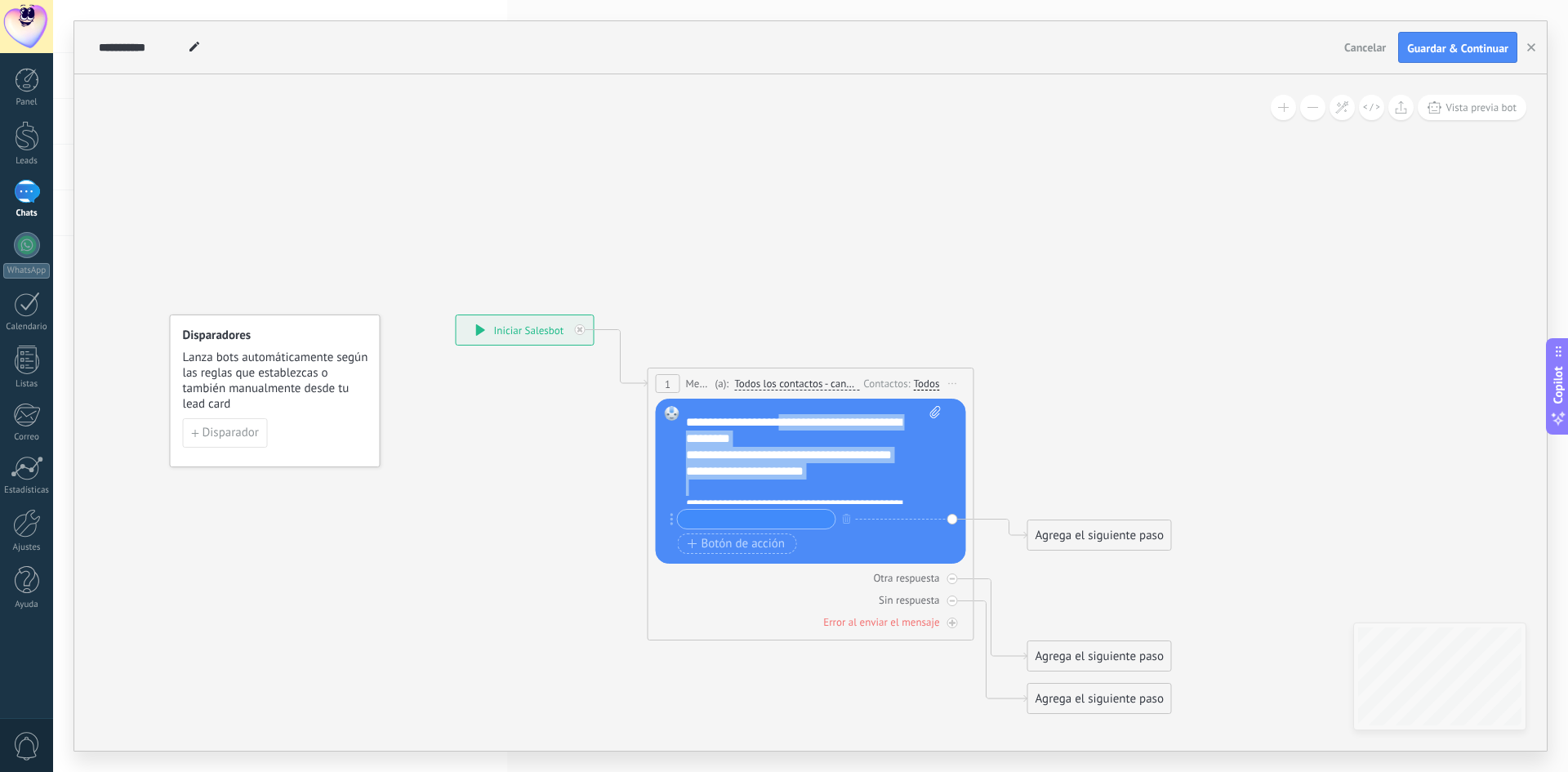
drag, startPoint x: 789, startPoint y: 490, endPoint x: 775, endPoint y: 487, distance: 14.3
click at [775, 488] on div "**********" at bounding box center [813, 455] width 256 height 98
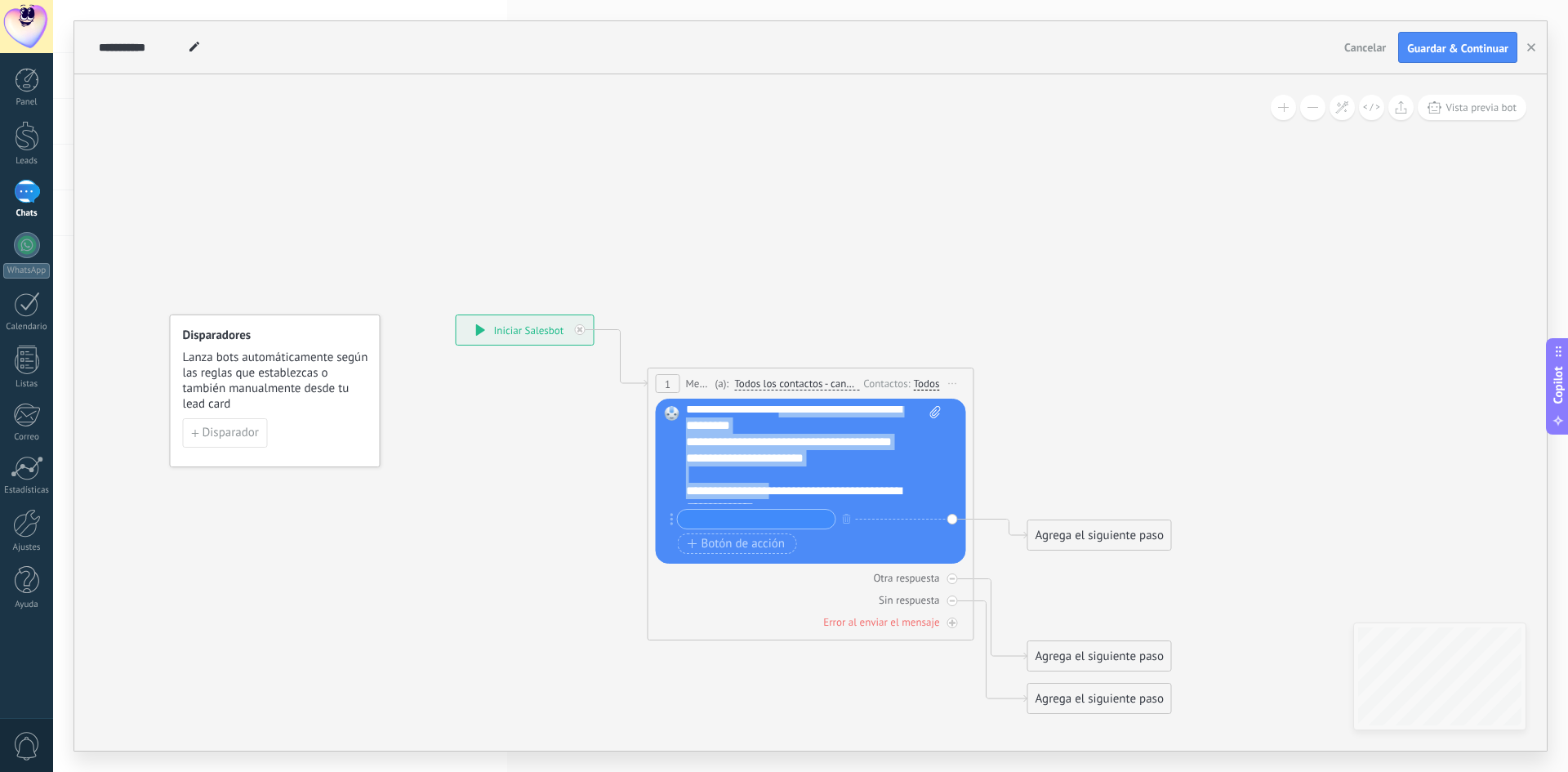
drag, startPoint x: 775, startPoint y: 439, endPoint x: 685, endPoint y: 413, distance: 93.7
click at [774, 439] on div "**********" at bounding box center [799, 442] width 227 height 16
click at [738, 445] on div "**********" at bounding box center [799, 442] width 227 height 16
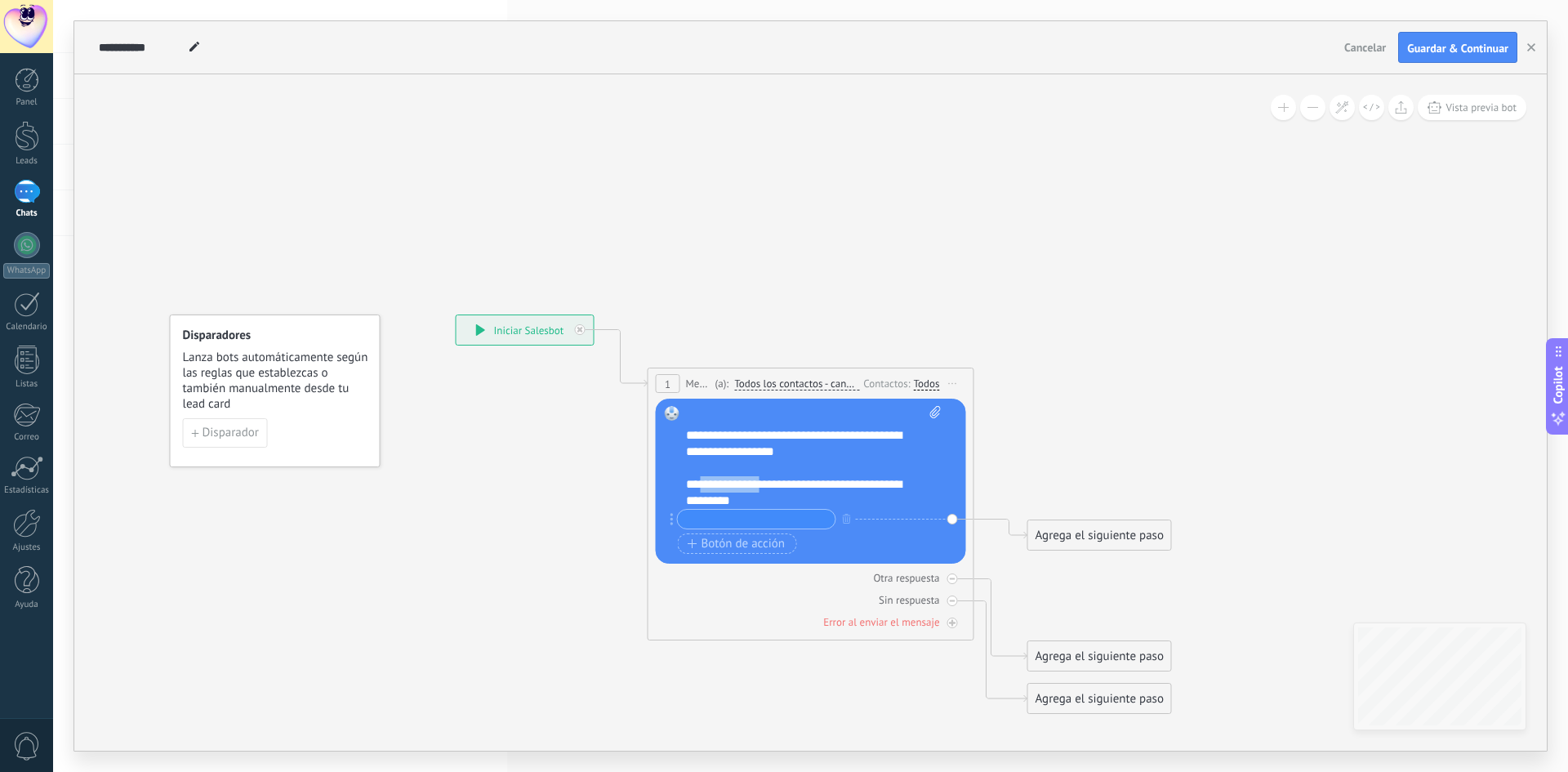
scroll to position [23, 0]
drag, startPoint x: 709, startPoint y: 492, endPoint x: 795, endPoint y: 471, distance: 88.5
click at [795, 471] on div "**********" at bounding box center [799, 481] width 227 height 33
click at [928, 465] on span at bounding box center [933, 455] width 15 height 98
click input "Subir" at bounding box center [0, 0] width 0 height 0
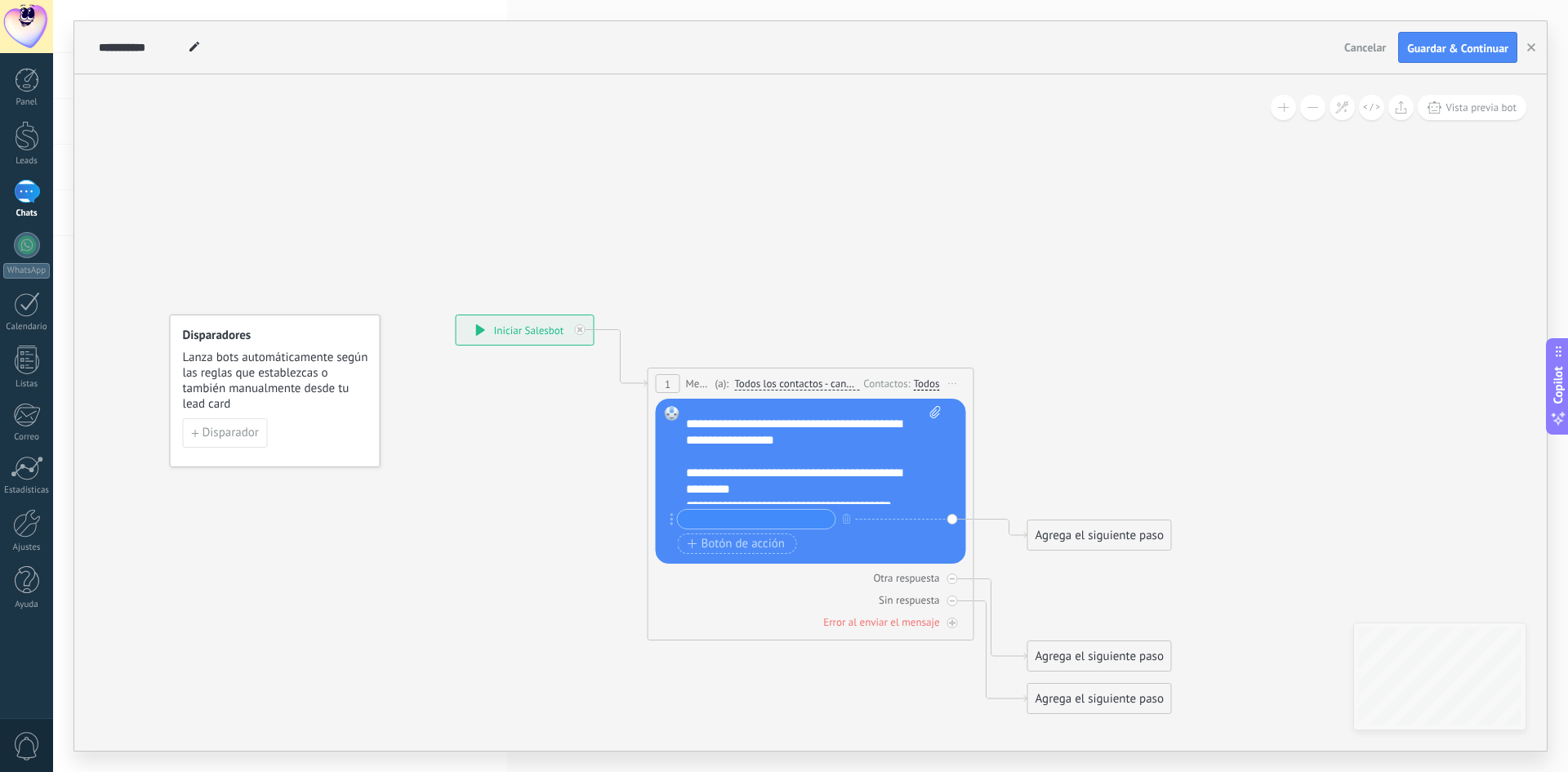
click at [1115, 377] on icon at bounding box center [786, 513] width 1477 height 1217
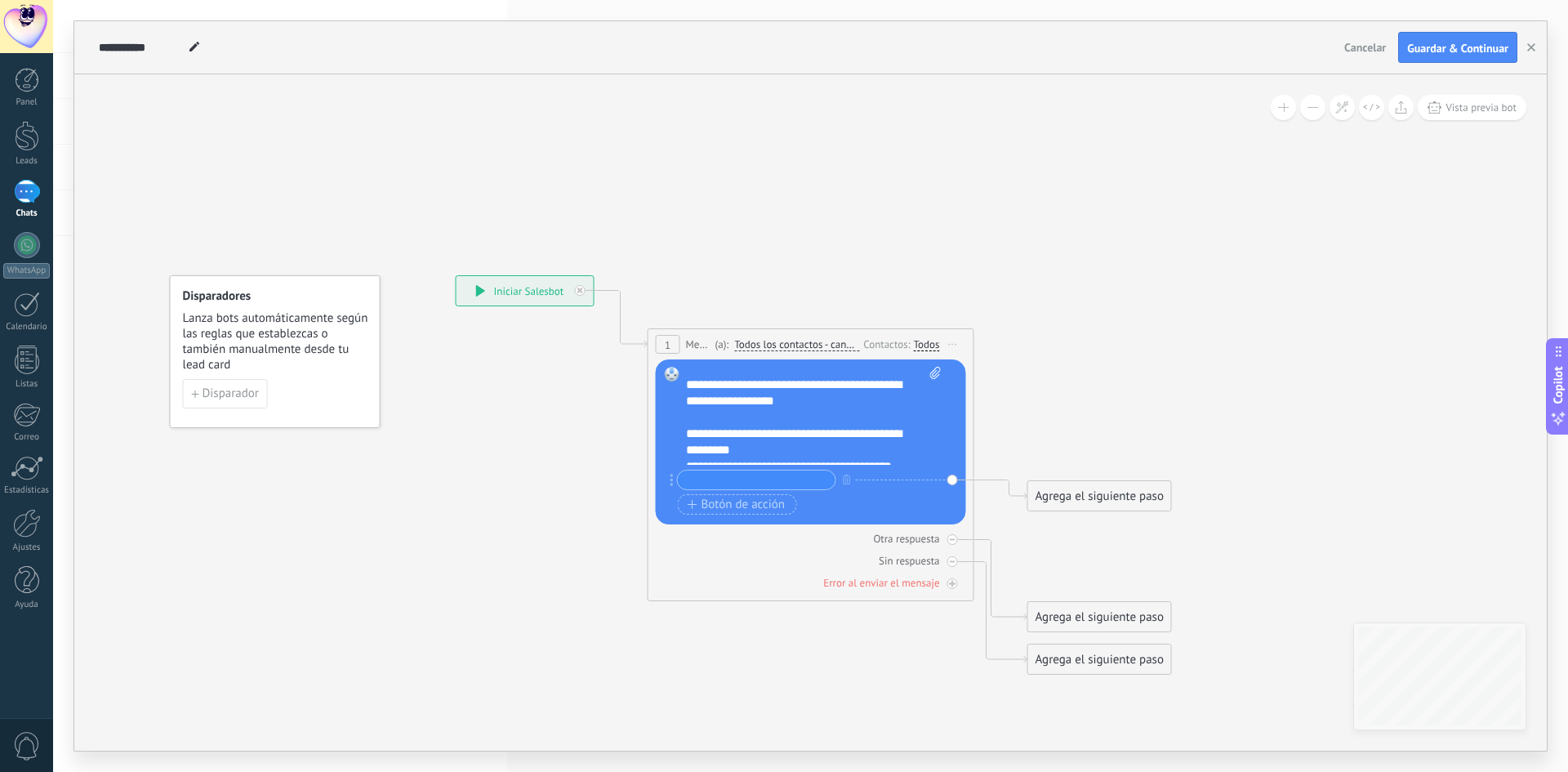
click at [718, 476] on input "text" at bounding box center [756, 480] width 158 height 19
type input "*"
click at [719, 502] on span "Botón de acción" at bounding box center [737, 505] width 98 height 13
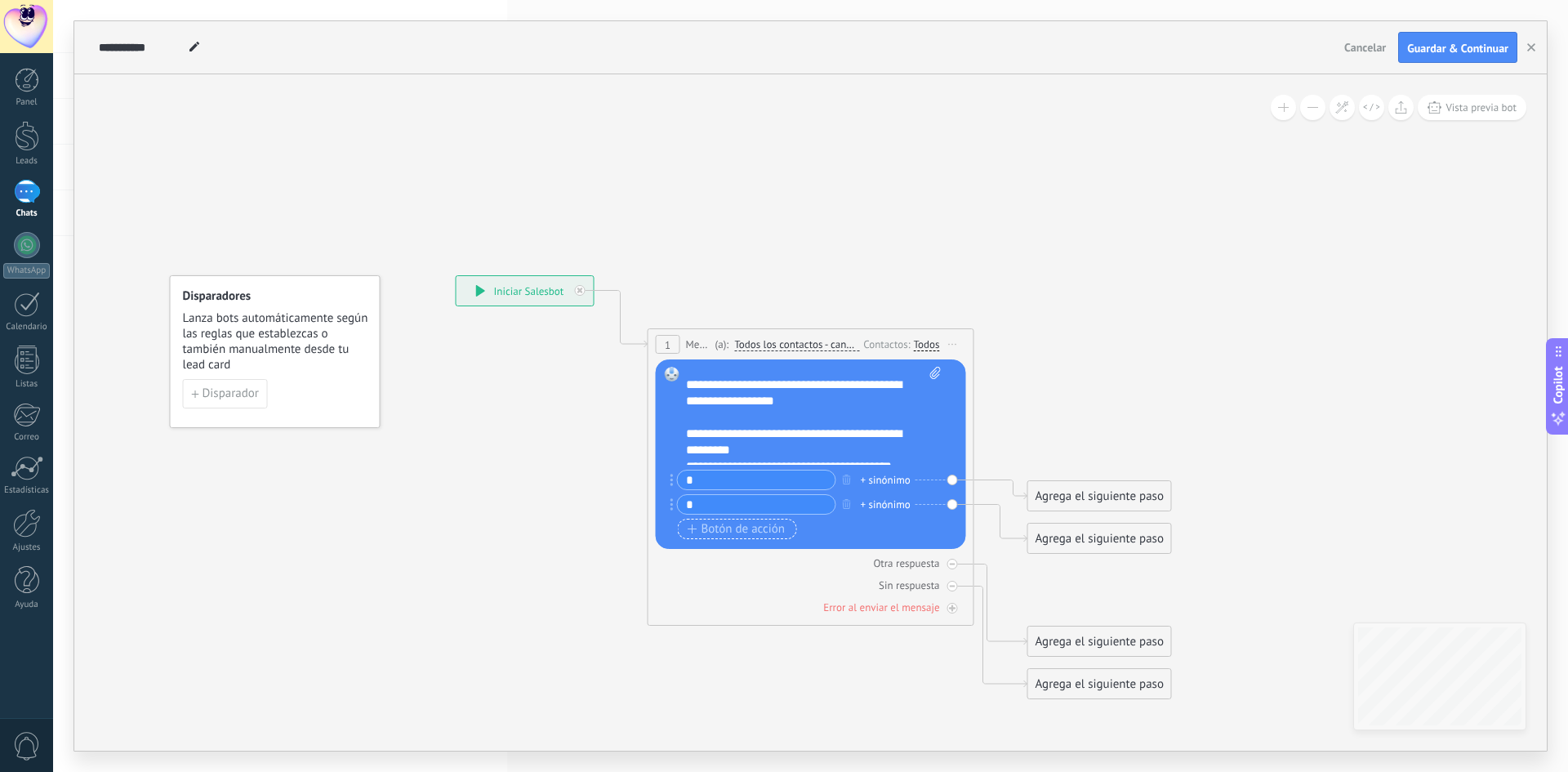
type input "*"
click at [712, 529] on span "Botón de acción" at bounding box center [737, 529] width 98 height 13
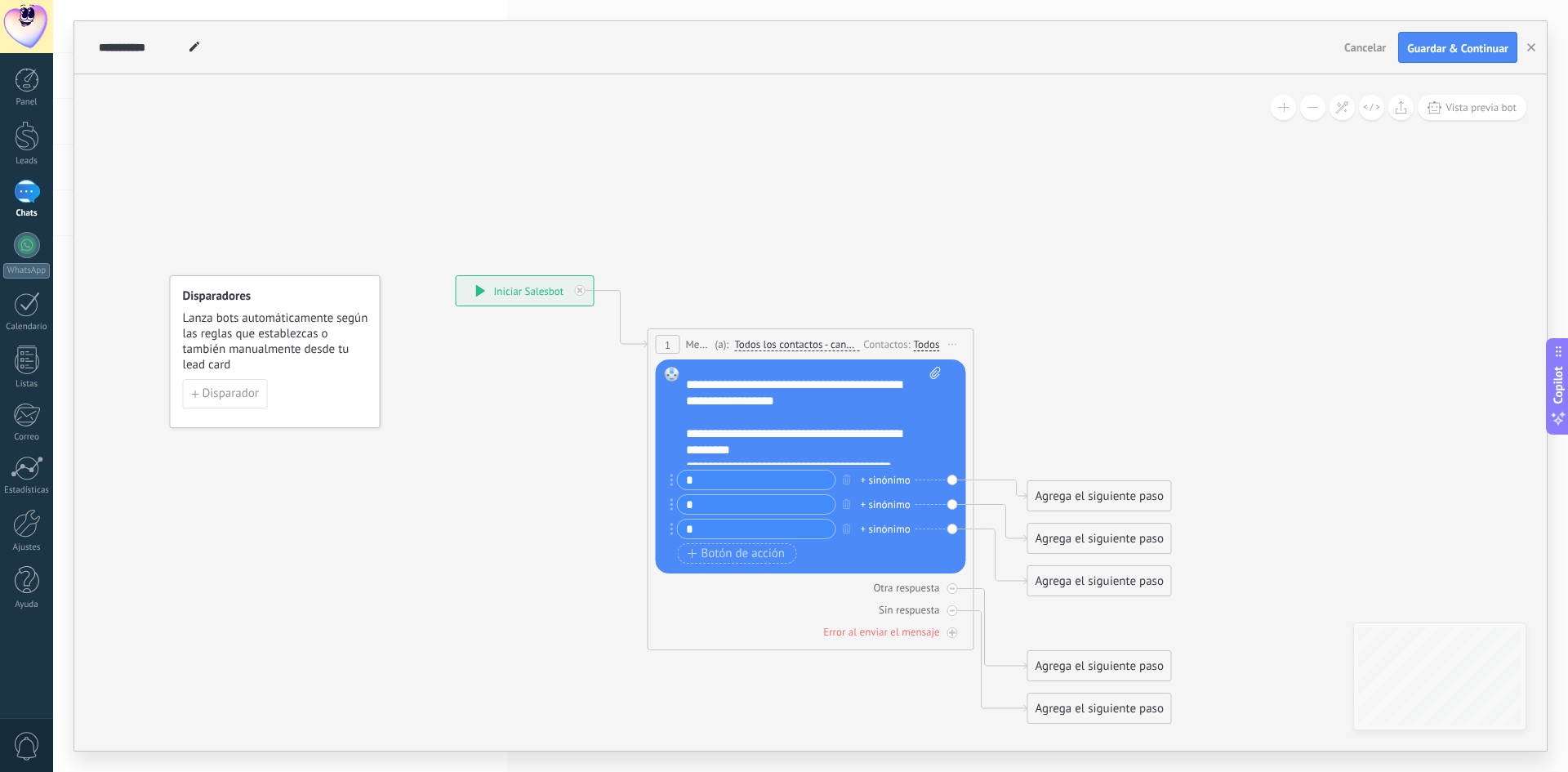
type input "*"
click at [573, 532] on icon at bounding box center [786, 499] width 1477 height 1266
click at [886, 478] on div "+ sinónimo" at bounding box center [885, 479] width 50 height 16
type input "**********"
type input "*"
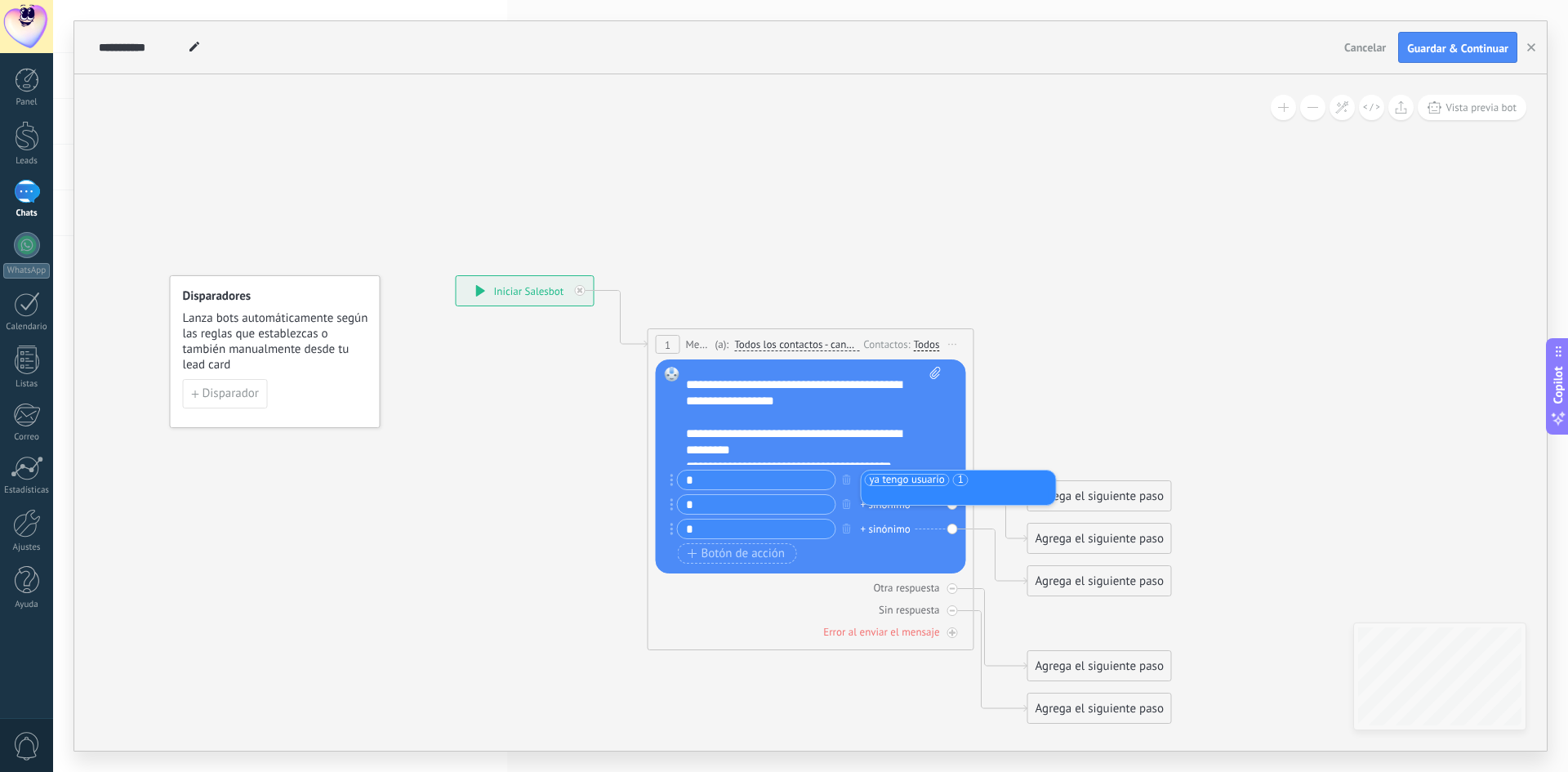
click at [1109, 409] on icon at bounding box center [786, 499] width 1477 height 1266
click at [896, 504] on div "+ sinónimo" at bounding box center [885, 504] width 50 height 16
type input "*"
click at [882, 544] on div "Botón de acción Enlace de web" at bounding box center [809, 554] width 263 height 21
click at [884, 529] on div "+ sinónimo" at bounding box center [885, 529] width 50 height 16
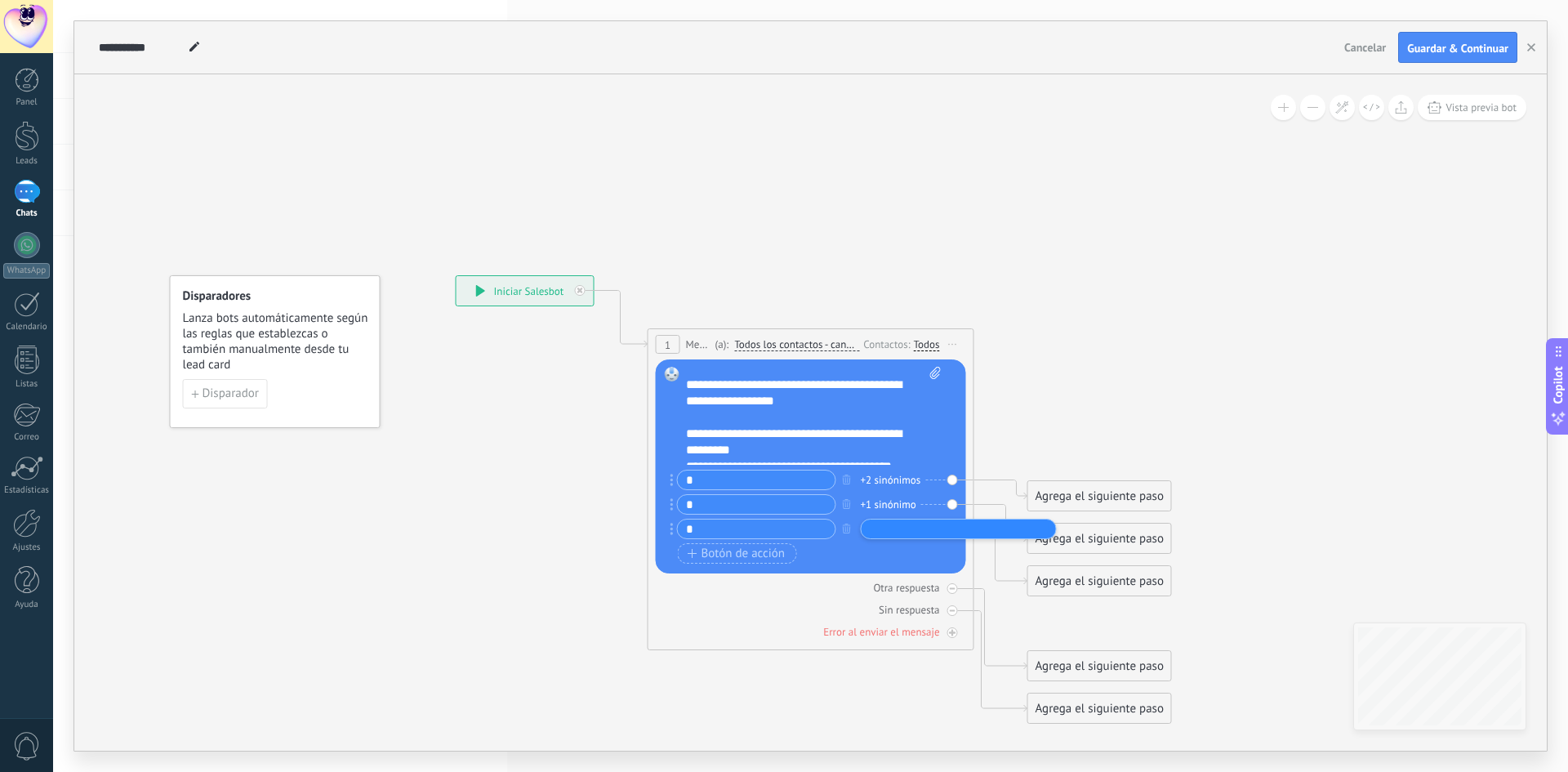
type input "*"
click at [1312, 252] on icon at bounding box center [786, 499] width 1477 height 1266
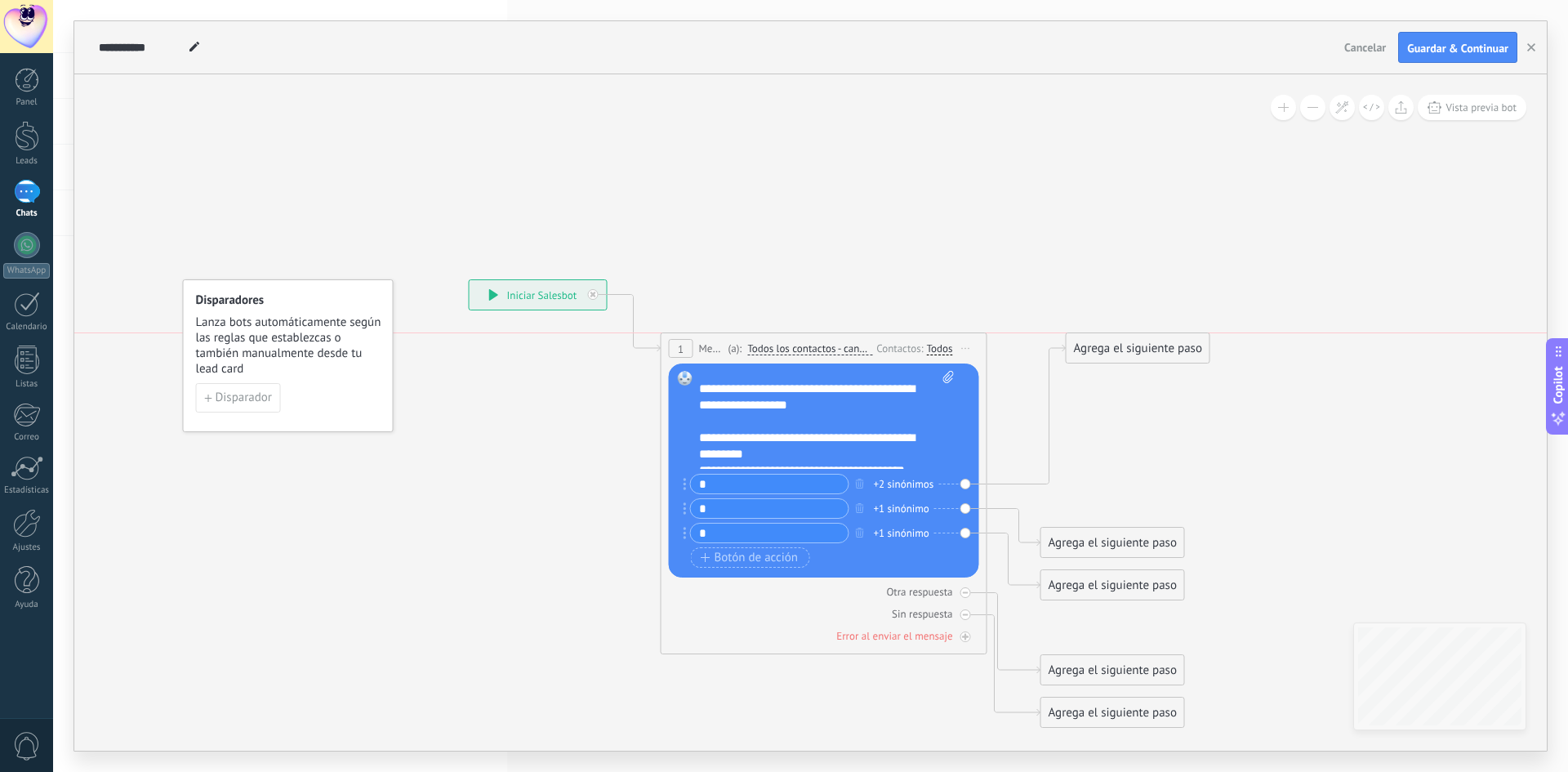
drag, startPoint x: 1110, startPoint y: 497, endPoint x: 1136, endPoint y: 344, distance: 155.2
click at [1136, 344] on div "Agrega el siguiente paso" at bounding box center [1137, 348] width 142 height 27
click at [1141, 347] on div "Agrega el siguiente paso" at bounding box center [1137, 348] width 142 height 27
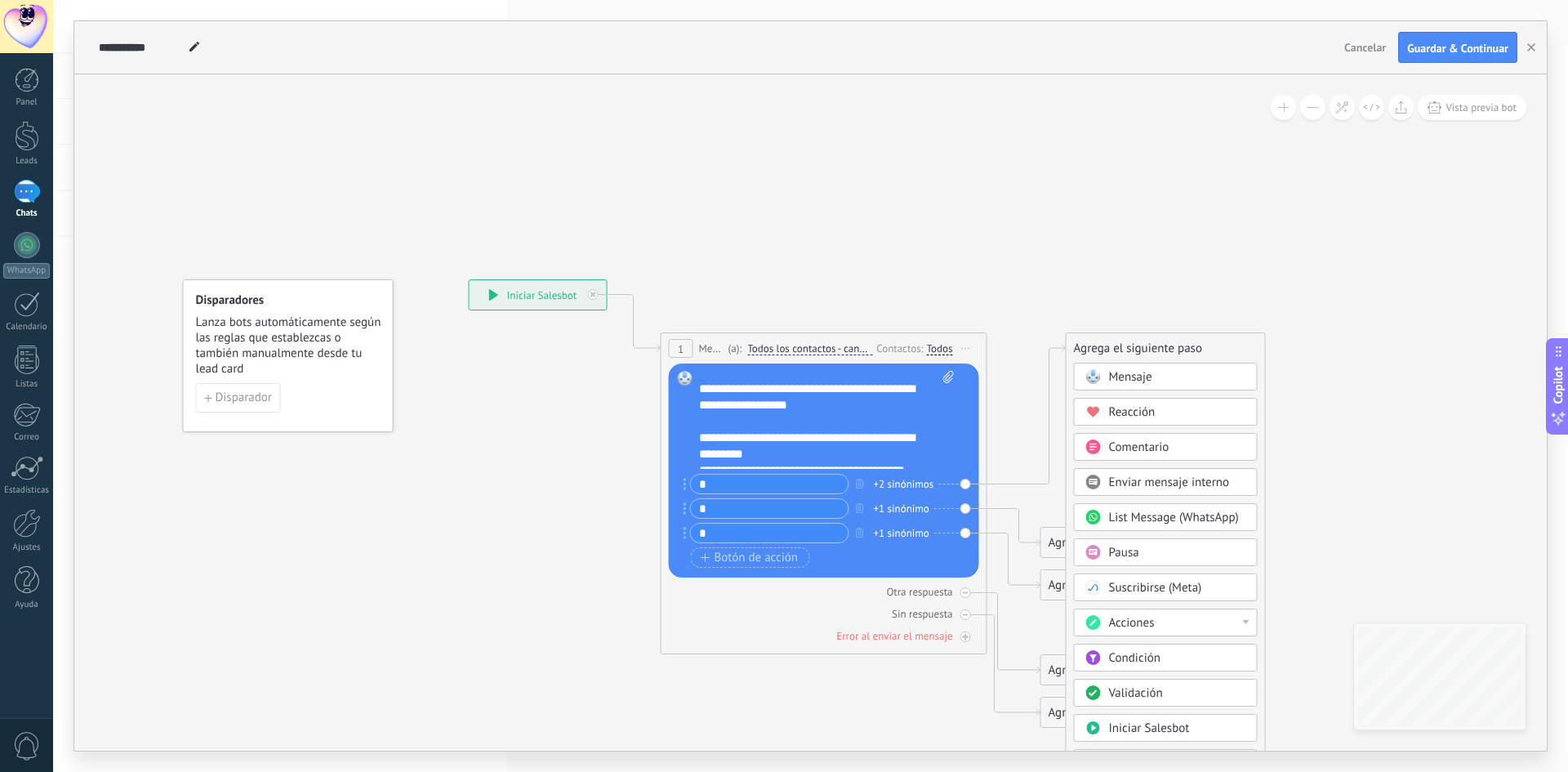
click at [1149, 383] on span "Mensaje" at bounding box center [1131, 377] width 43 height 15
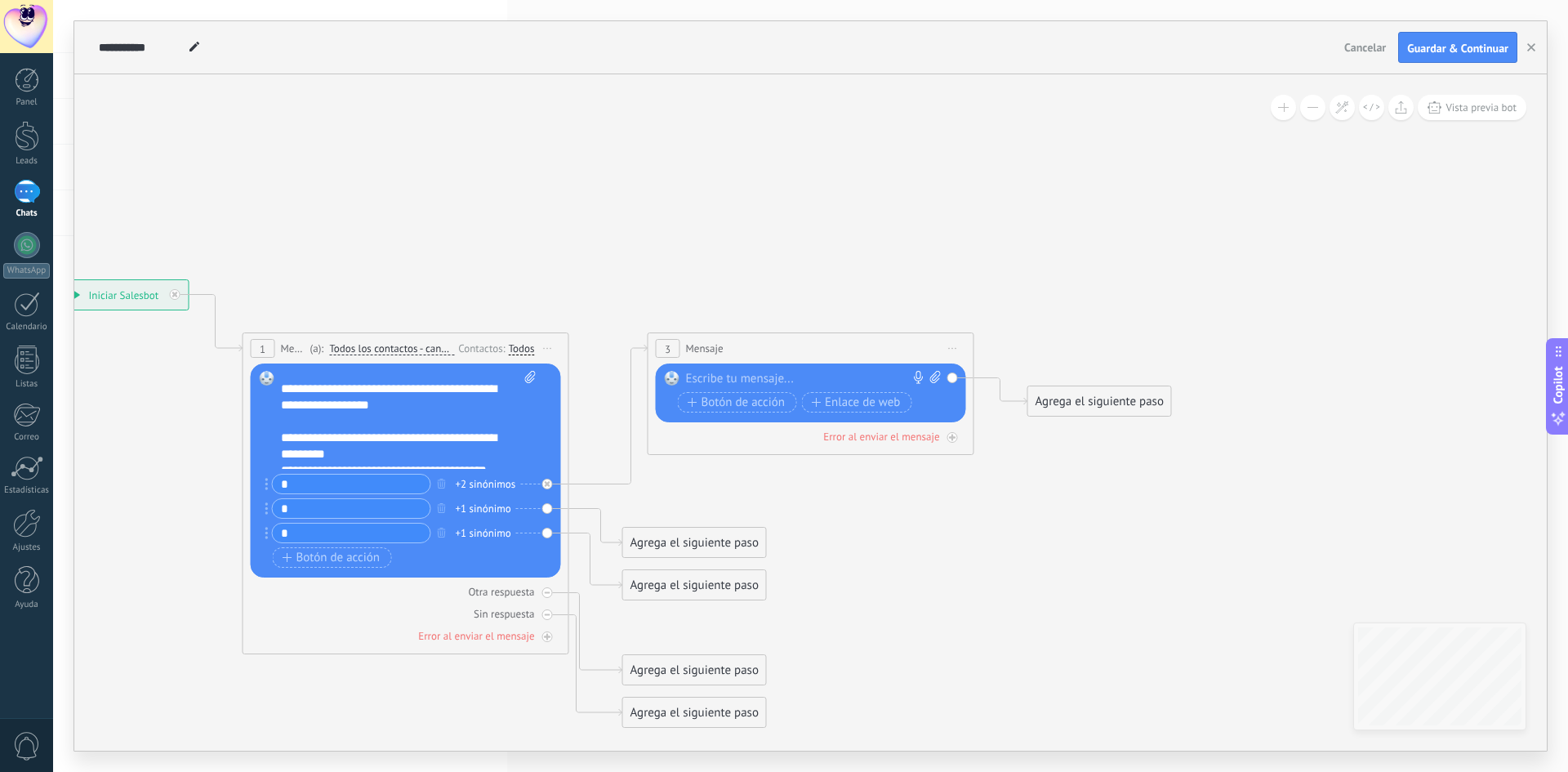
click at [707, 380] on div at bounding box center [807, 378] width 242 height 16
click at [953, 354] on span "Iniciar vista previa aquí Cambiar nombre Duplicar [GEOGRAPHIC_DATA]" at bounding box center [953, 348] width 26 height 24
click at [993, 458] on div "Borrar" at bounding box center [1026, 454] width 161 height 27
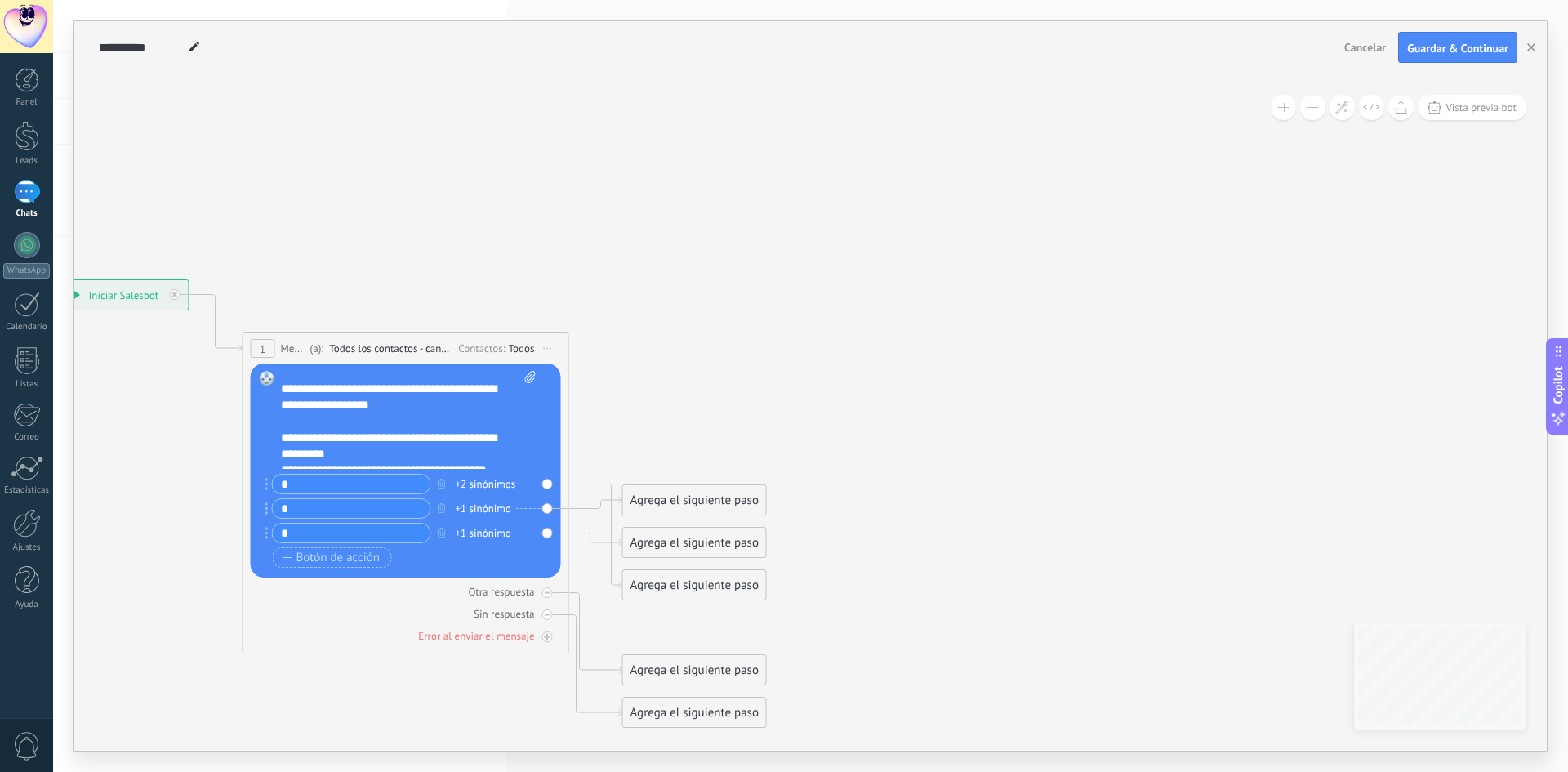
click at [746, 401] on icon at bounding box center [381, 503] width 1477 height 1266
click at [198, 47] on icon at bounding box center [194, 46] width 9 height 9
drag, startPoint x: 179, startPoint y: 46, endPoint x: 68, endPoint y: 36, distance: 111.4
click at [68, 36] on div "**********" at bounding box center [810, 386] width 1515 height 772
type input "**********"
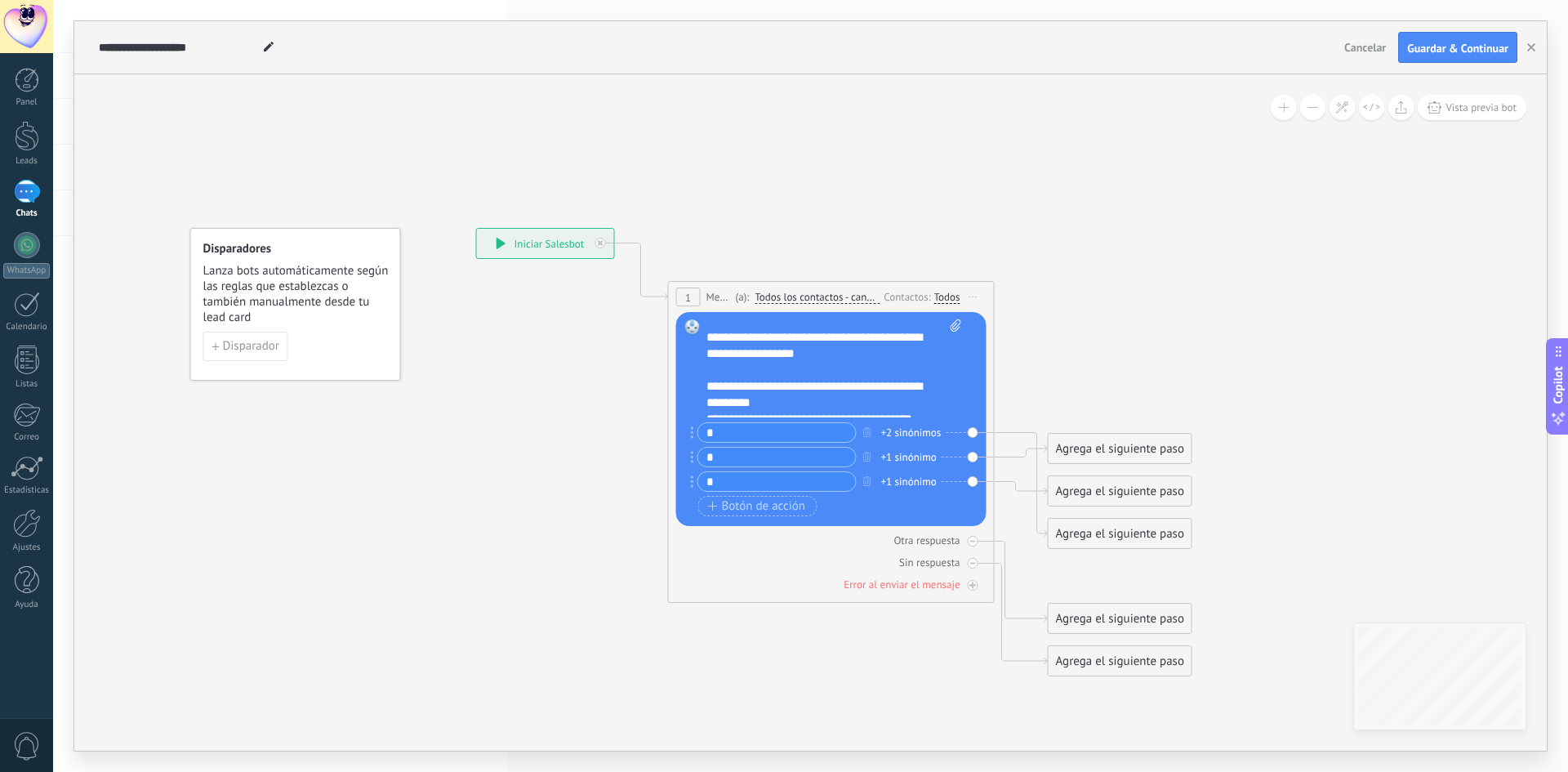
drag, startPoint x: 547, startPoint y: 193, endPoint x: 769, endPoint y: 156, distance: 225.1
click at [769, 156] on icon at bounding box center [807, 452] width 1477 height 1266
click at [548, 450] on icon at bounding box center [807, 452] width 1477 height 1266
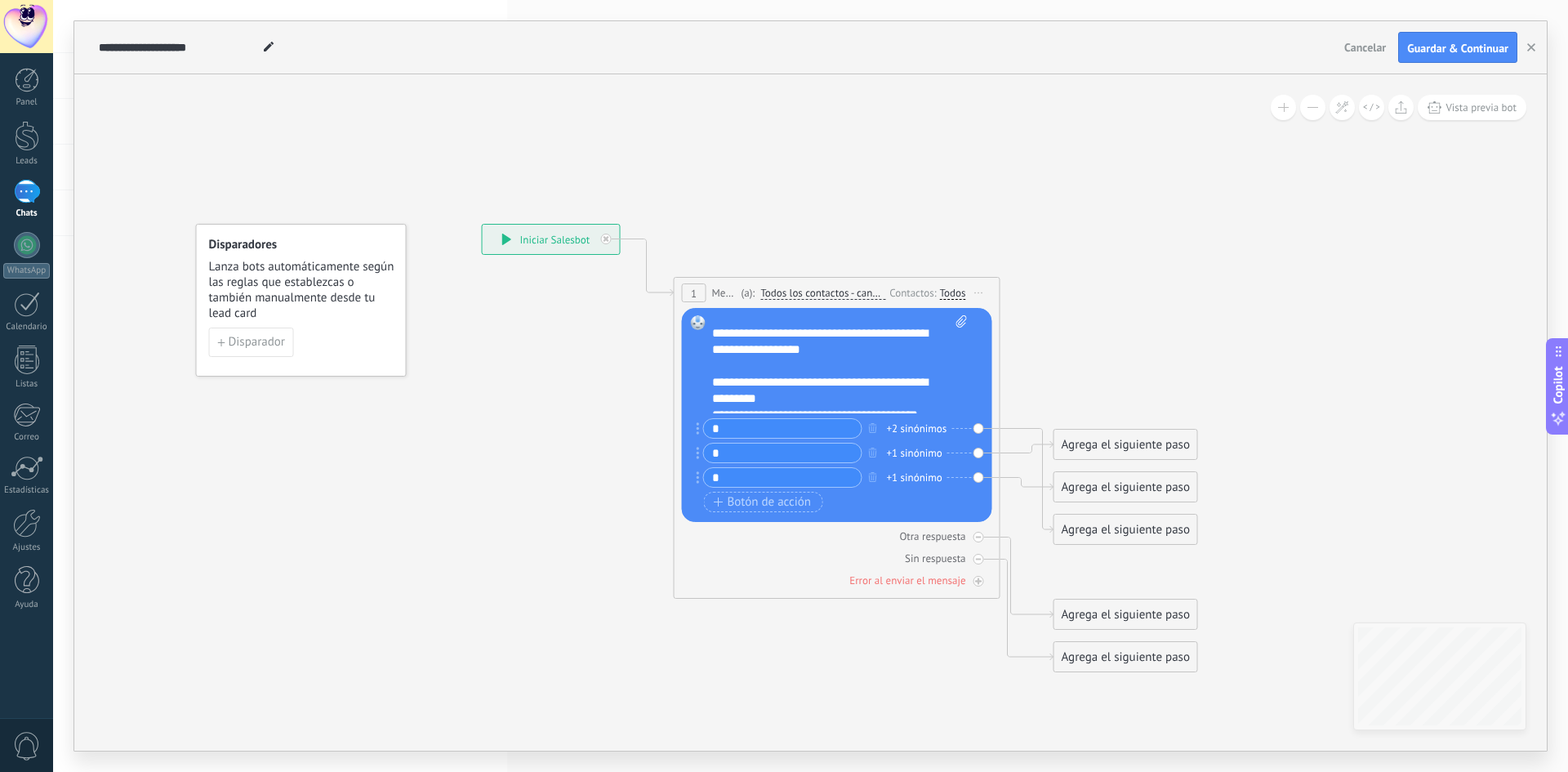
click at [942, 368] on div "**********" at bounding box center [840, 364] width 256 height 98
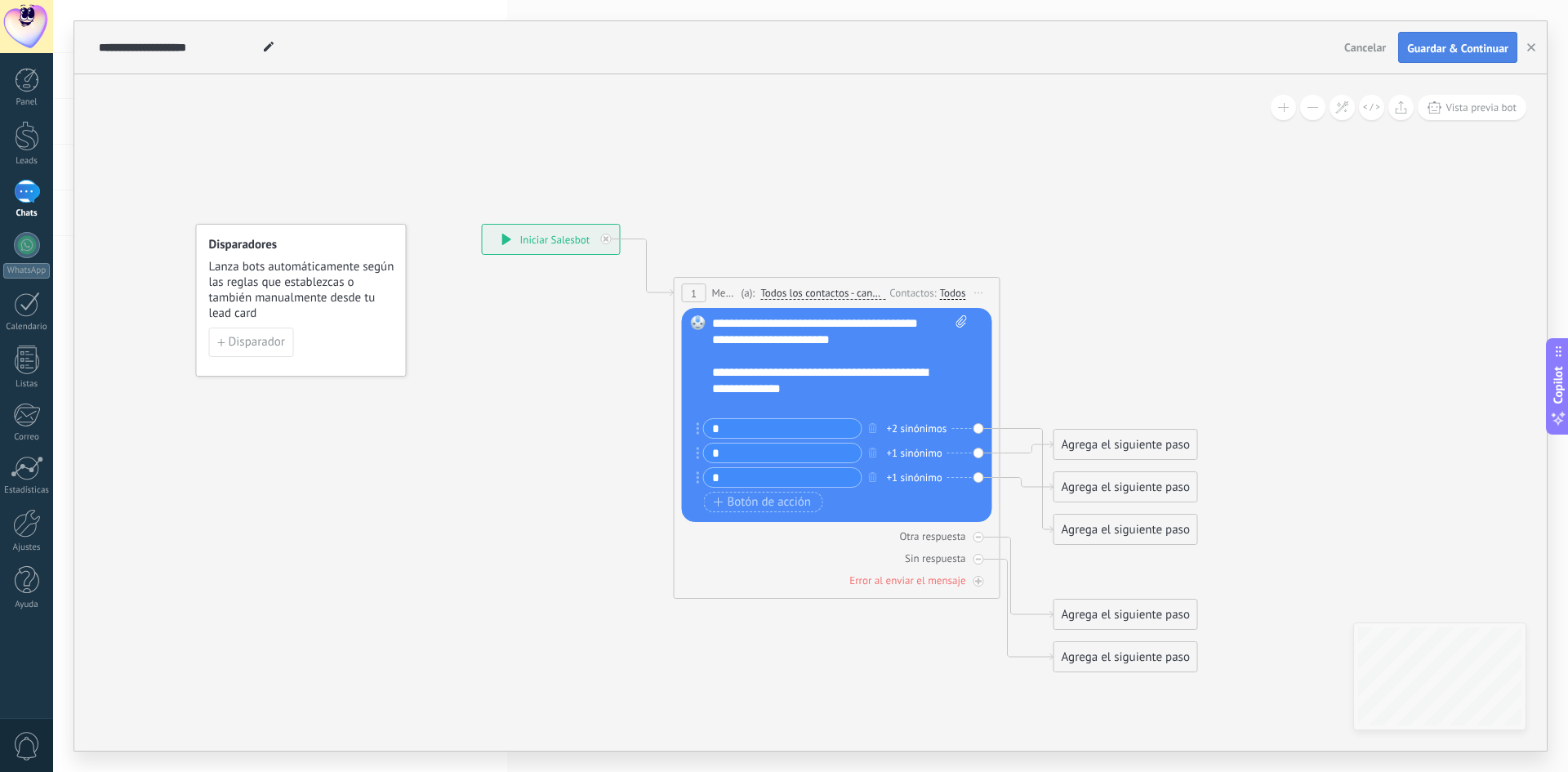
click at [1427, 48] on span "Guardar & Continuar" at bounding box center [1457, 48] width 101 height 11
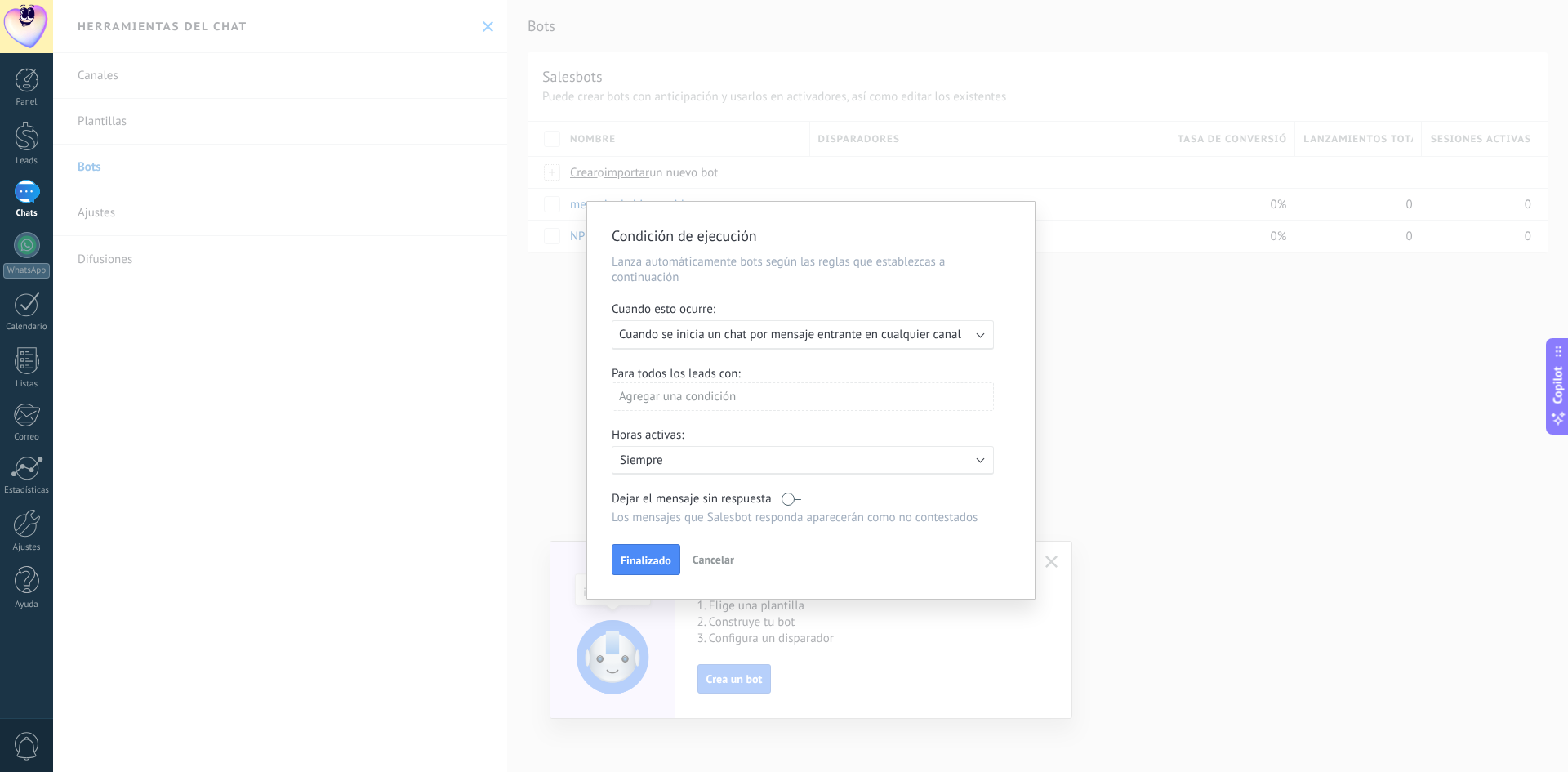
click at [717, 341] on span "Cuando se inicia un chat por mensaje entrante en cualquier canal" at bounding box center [790, 334] width 342 height 15
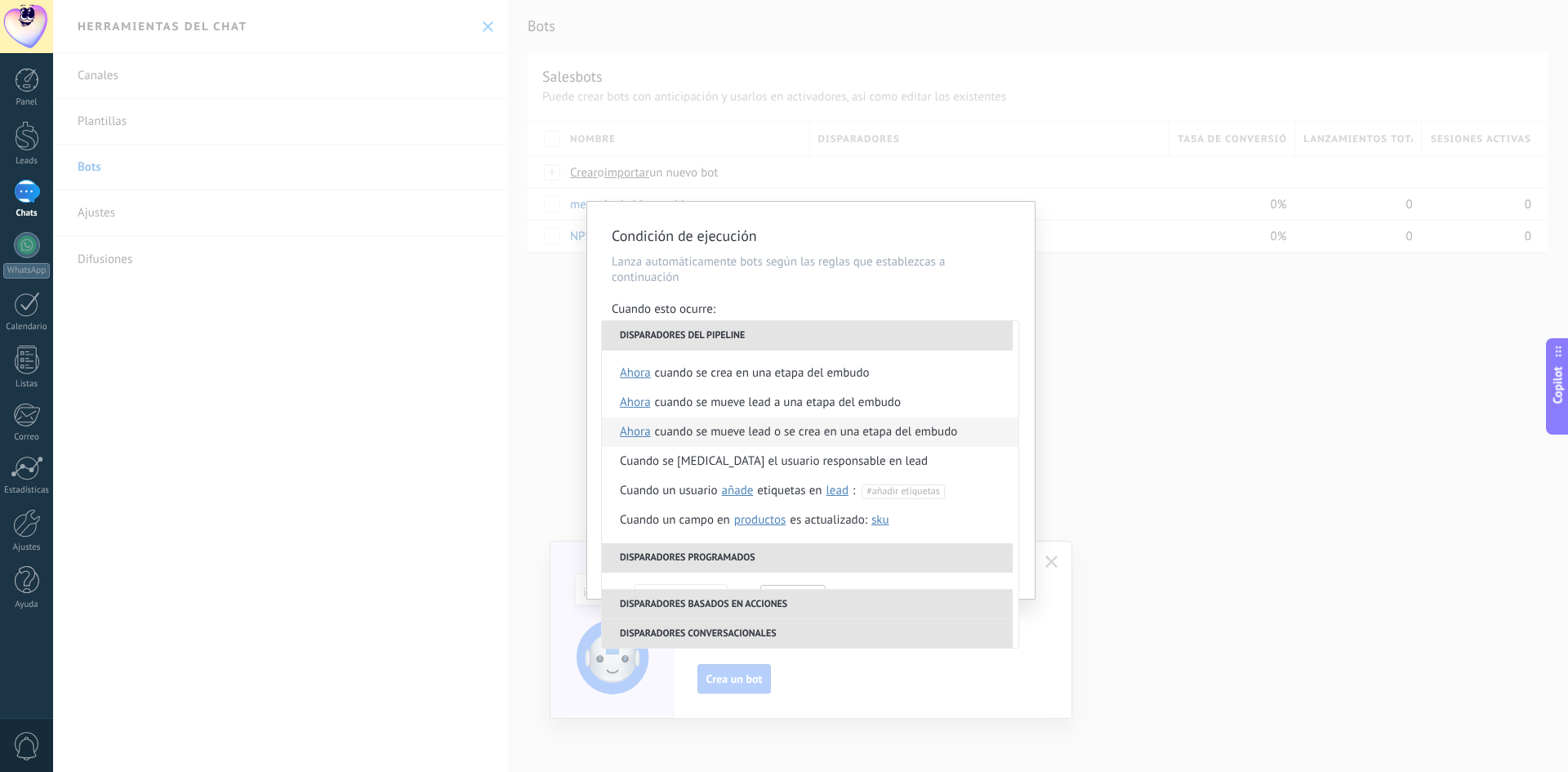
click at [732, 426] on div "Cuando se mueve lead o se crea en una etapa del embudo" at bounding box center [806, 431] width 303 height 29
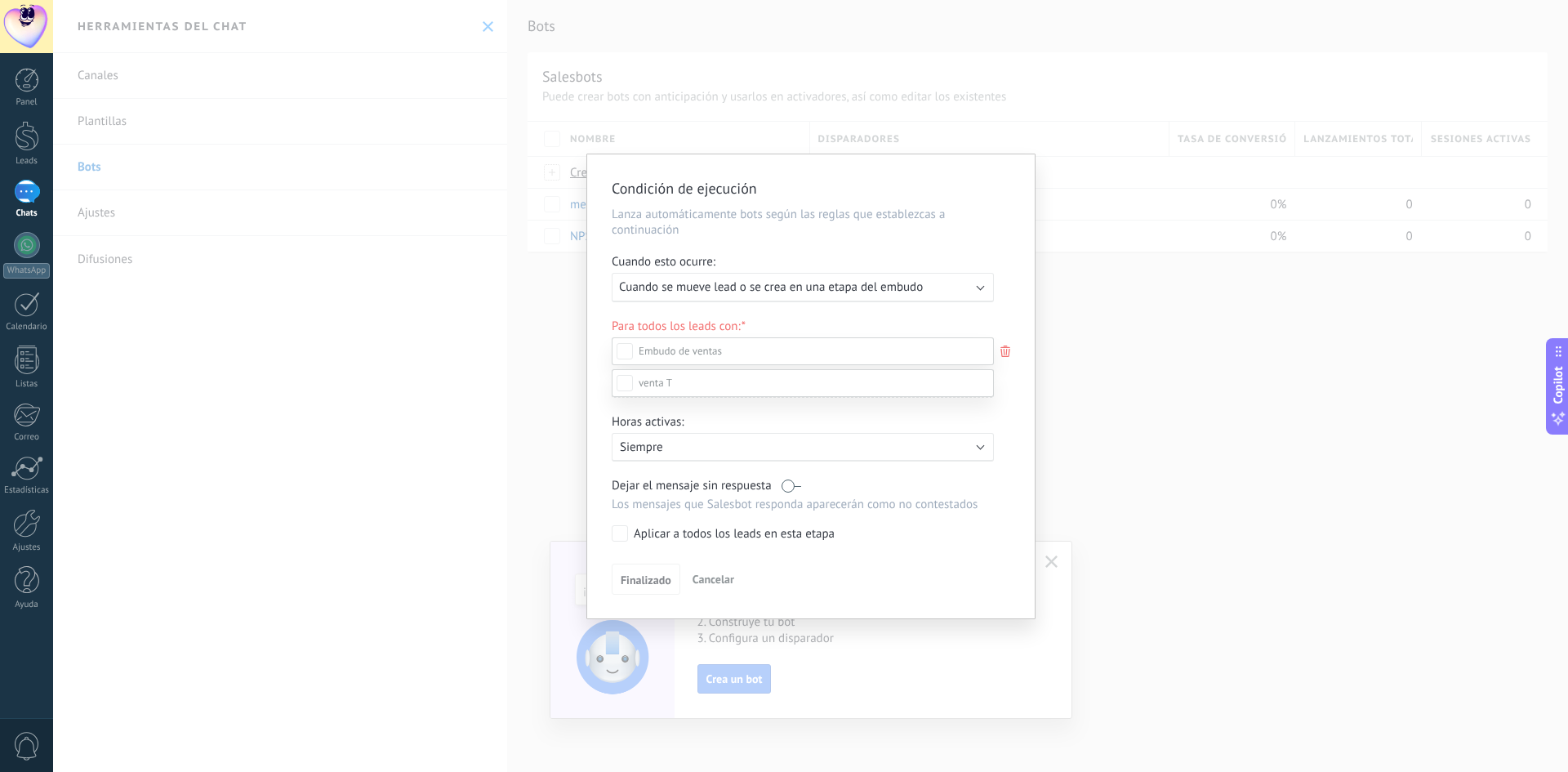
click at [653, 390] on span at bounding box center [655, 382] width 33 height 14
click at [653, 347] on span at bounding box center [655, 353] width 33 height 14
click at [709, 582] on div "Leads Entrantes Nueva consulta Cualificado Llamada agendada Propuesta en prepar…" at bounding box center [802, 540] width 382 height 464
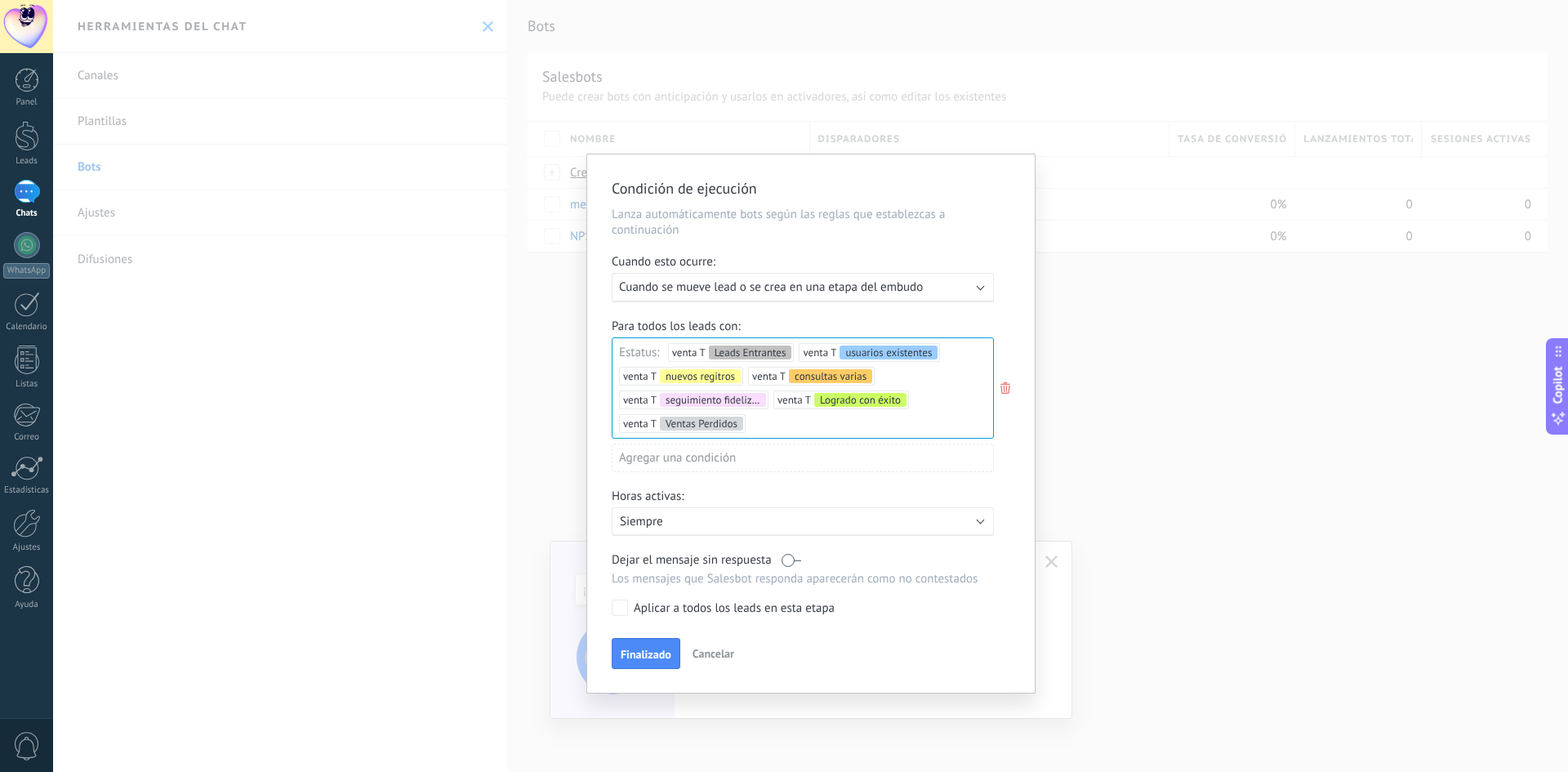
click at [1006, 388] on use at bounding box center [1005, 388] width 9 height 11
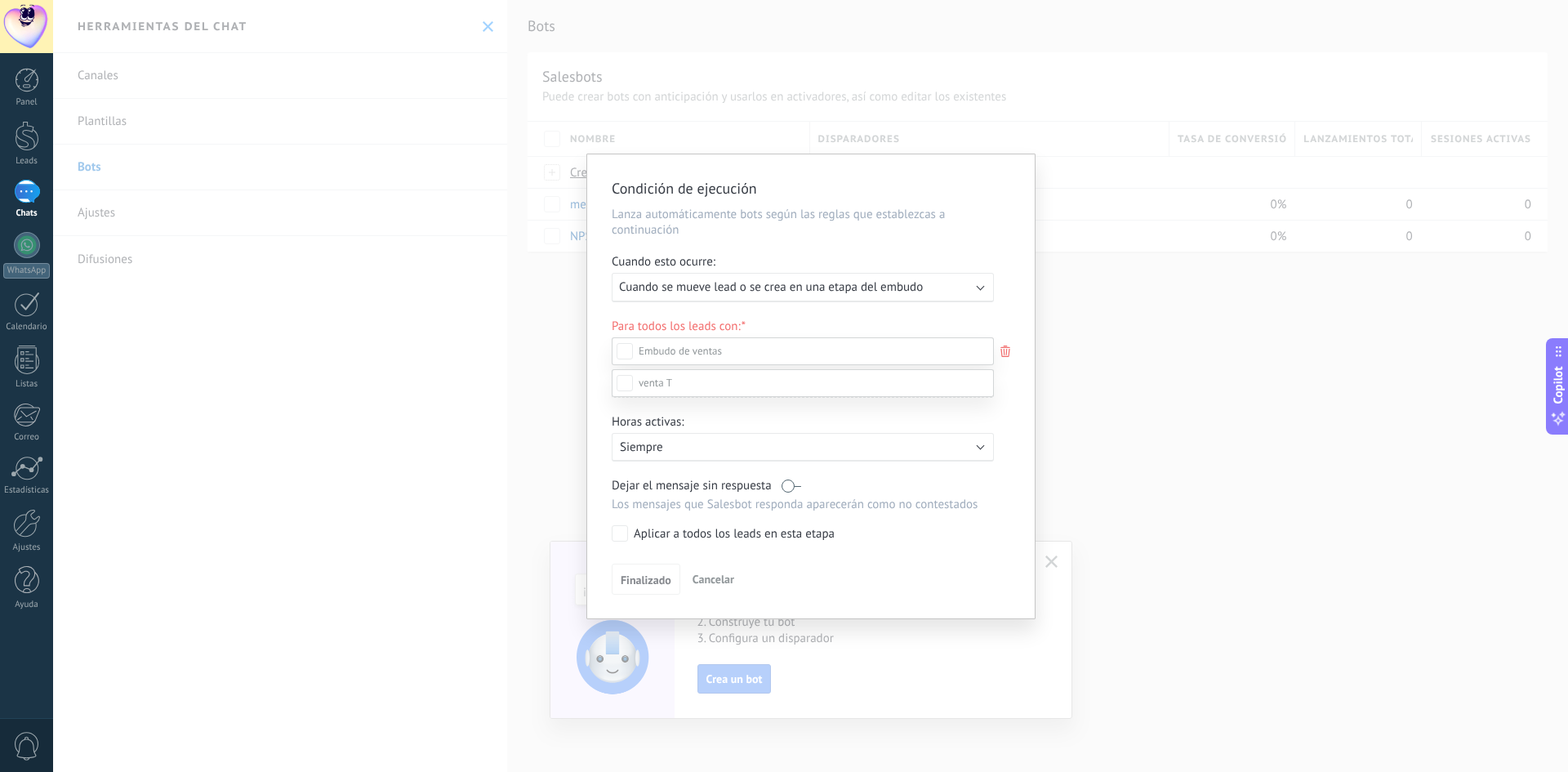
click at [659, 390] on span at bounding box center [655, 382] width 33 height 14
click at [547, 403] on div at bounding box center [810, 357] width 1515 height 772
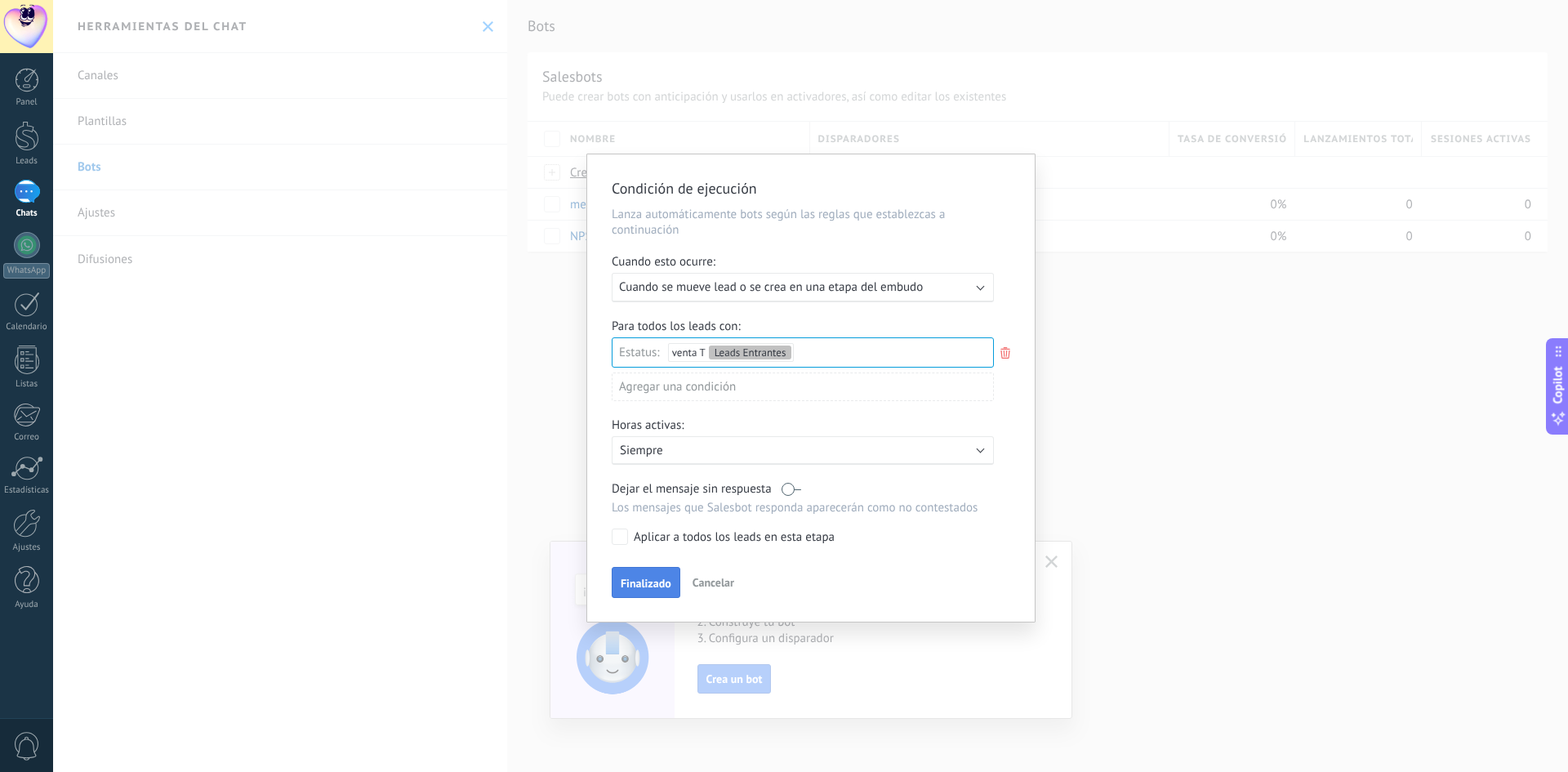
click at [625, 580] on span "Finalizado" at bounding box center [646, 583] width 51 height 11
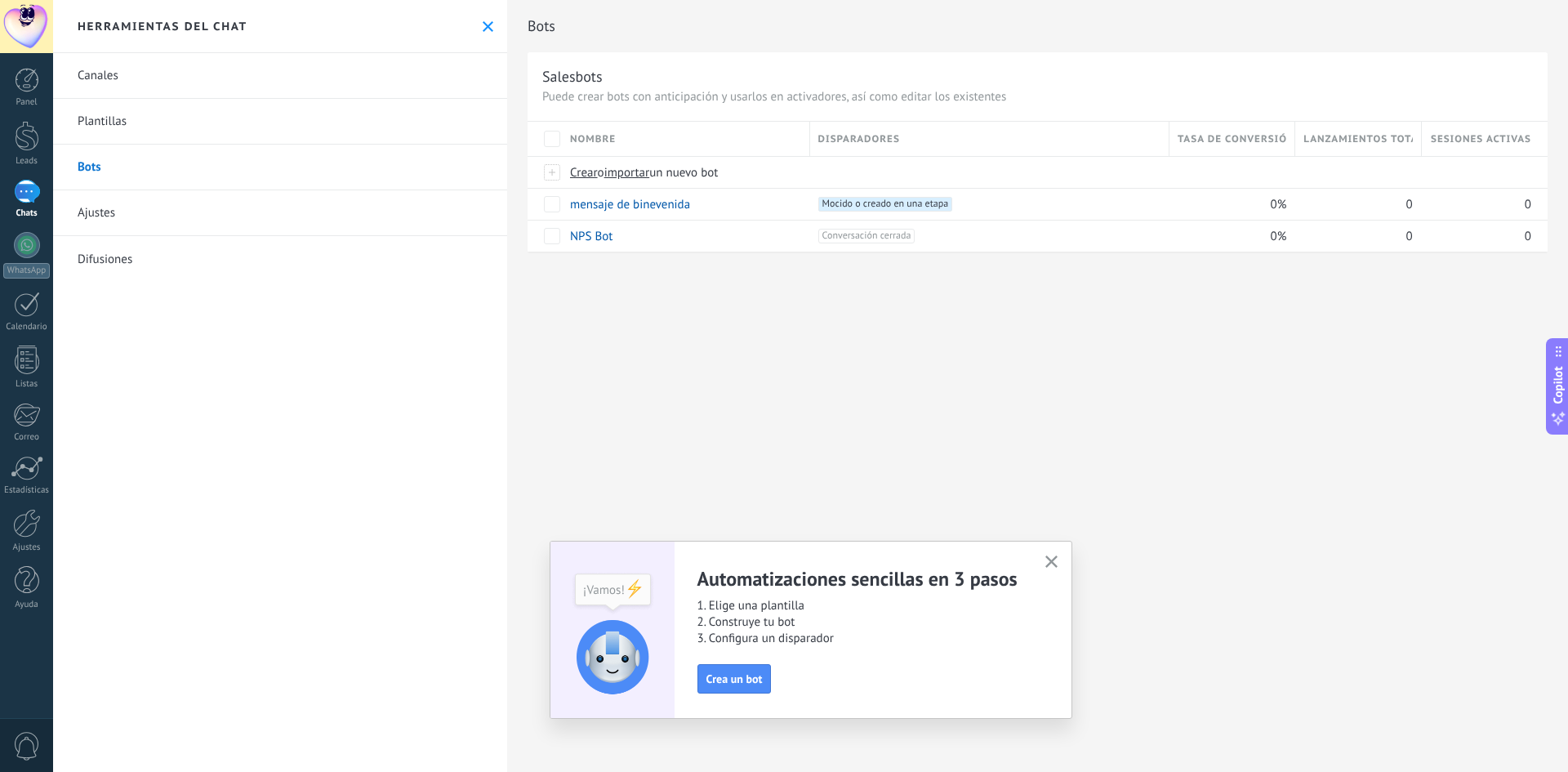
click at [29, 193] on div at bounding box center [27, 191] width 26 height 24
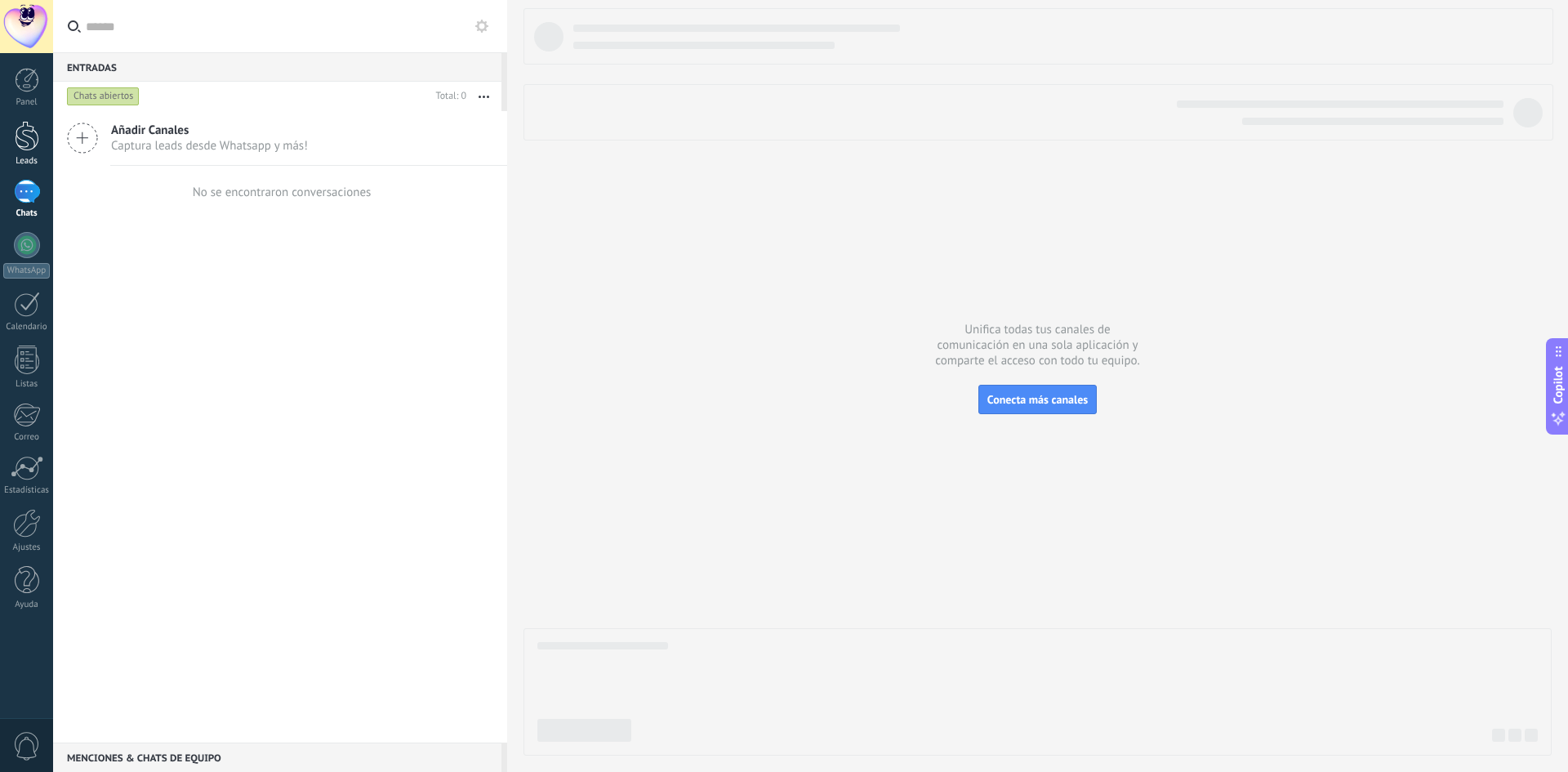
click at [25, 135] on div at bounding box center [27, 136] width 25 height 30
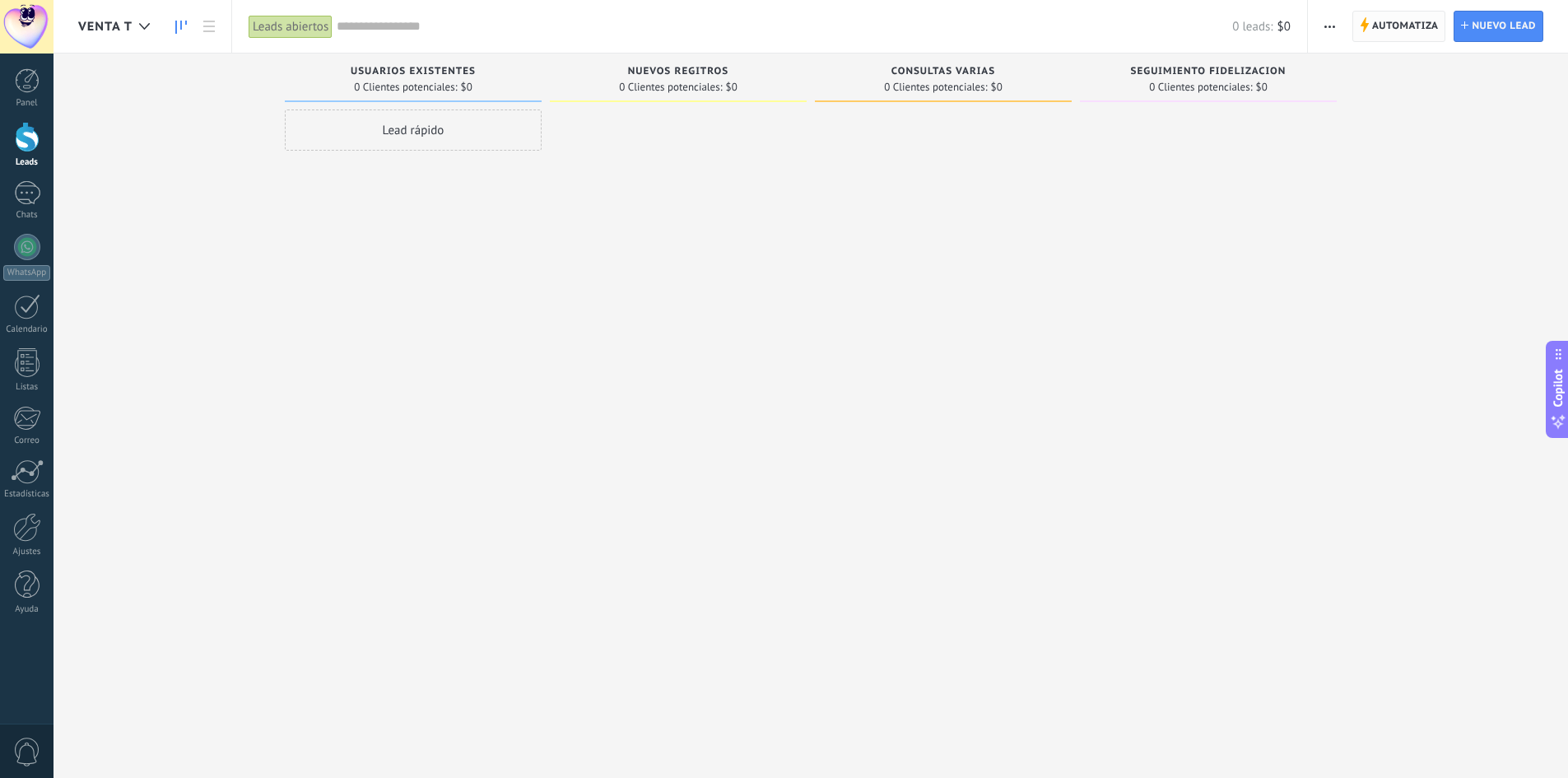
click at [1389, 27] on span "Automatiza" at bounding box center [1405, 26] width 67 height 29
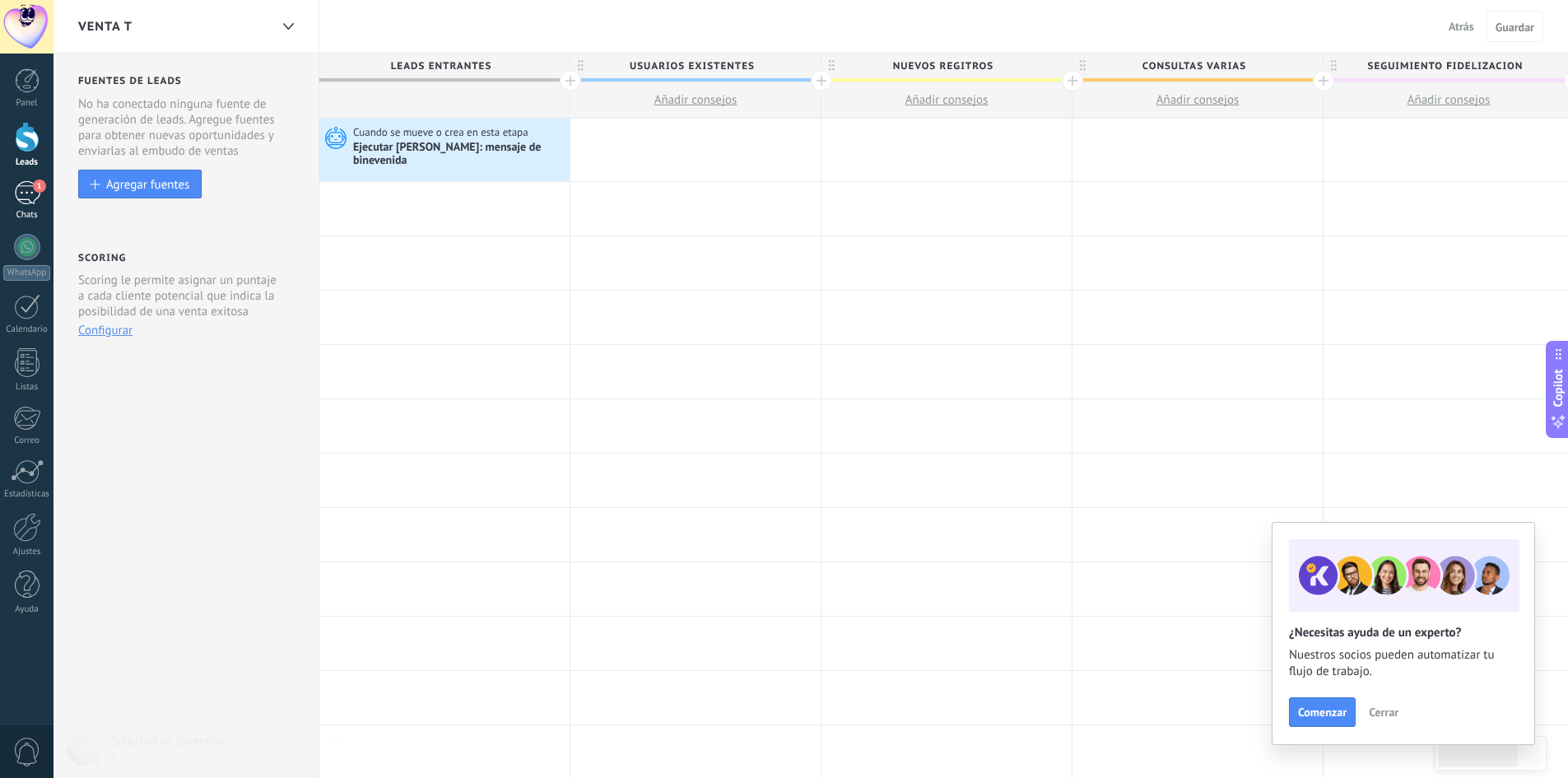
click at [16, 202] on div "1" at bounding box center [28, 192] width 27 height 24
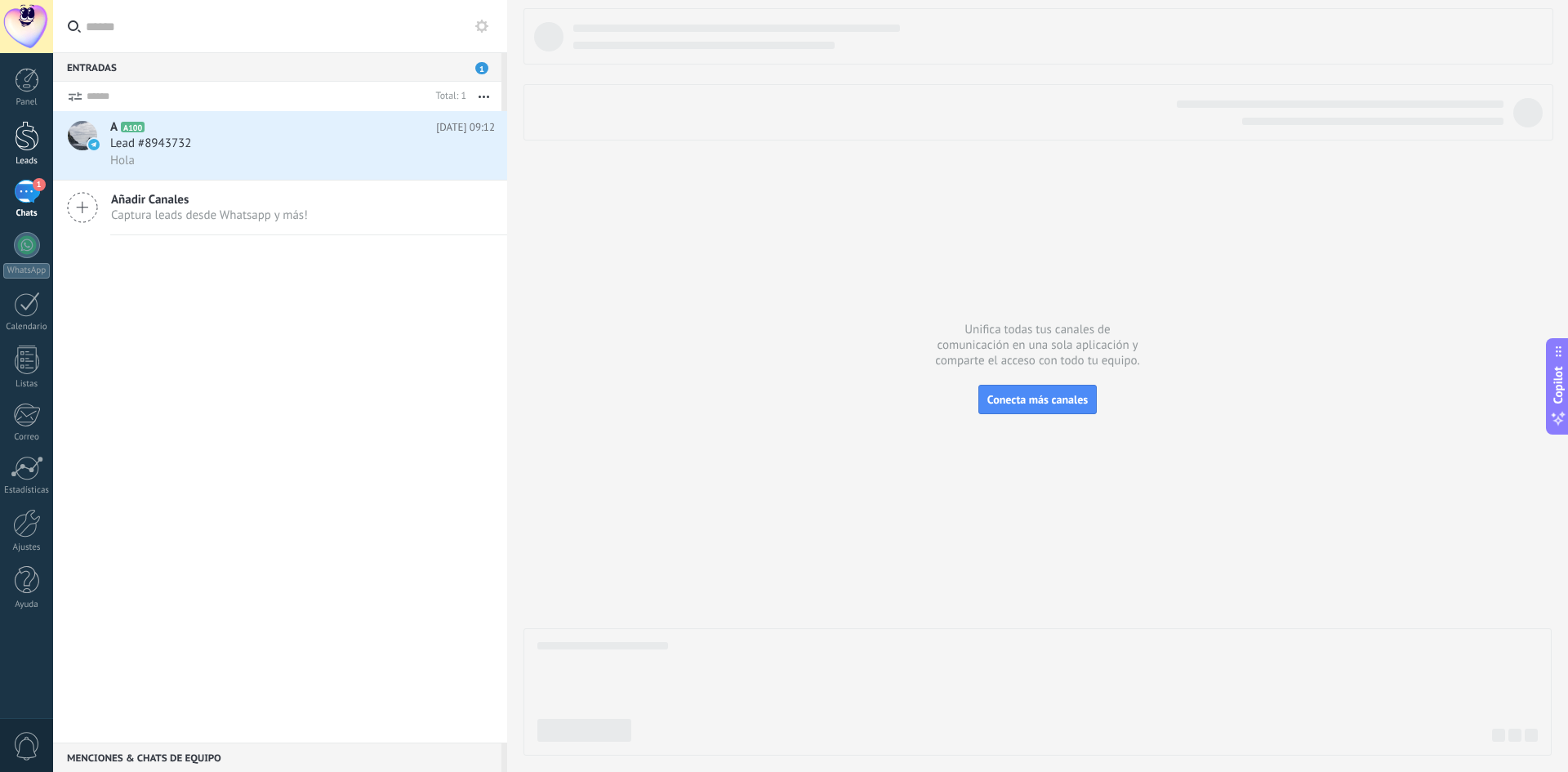
click at [22, 135] on div at bounding box center [27, 136] width 25 height 30
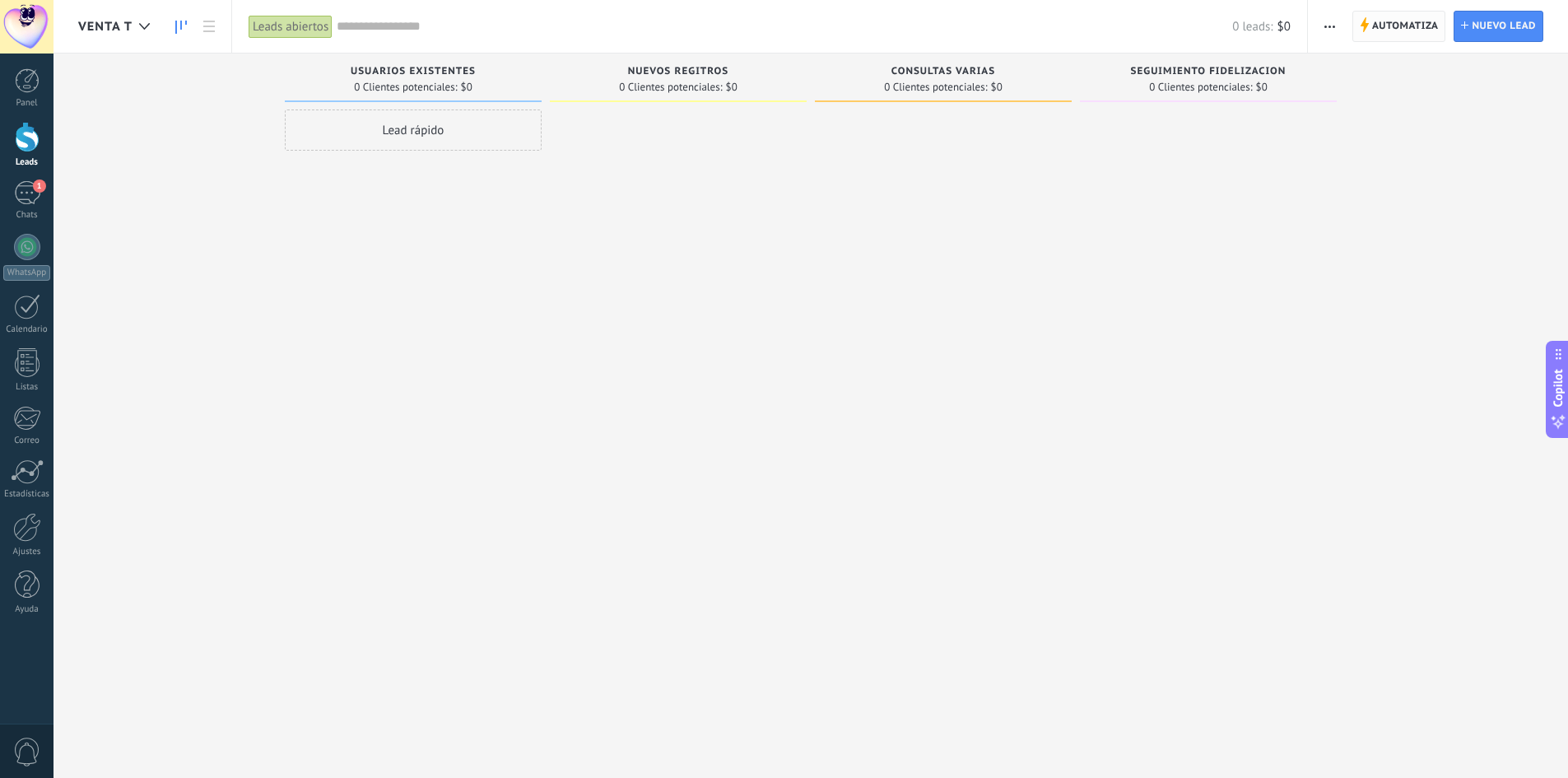
click at [1401, 23] on span "Automatiza" at bounding box center [1405, 26] width 67 height 29
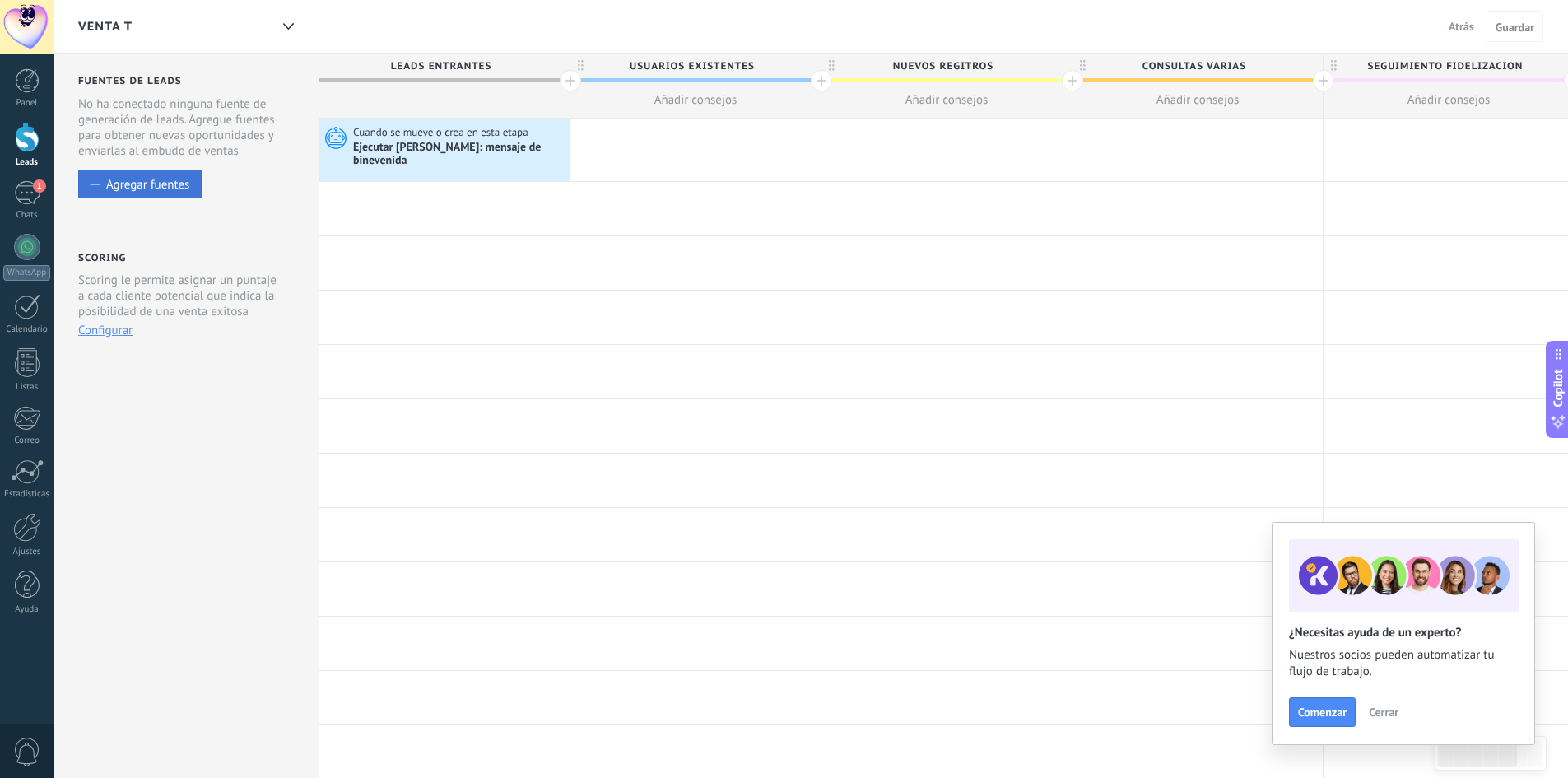
click at [120, 196] on button "Agregar fuentes" at bounding box center [140, 184] width 124 height 29
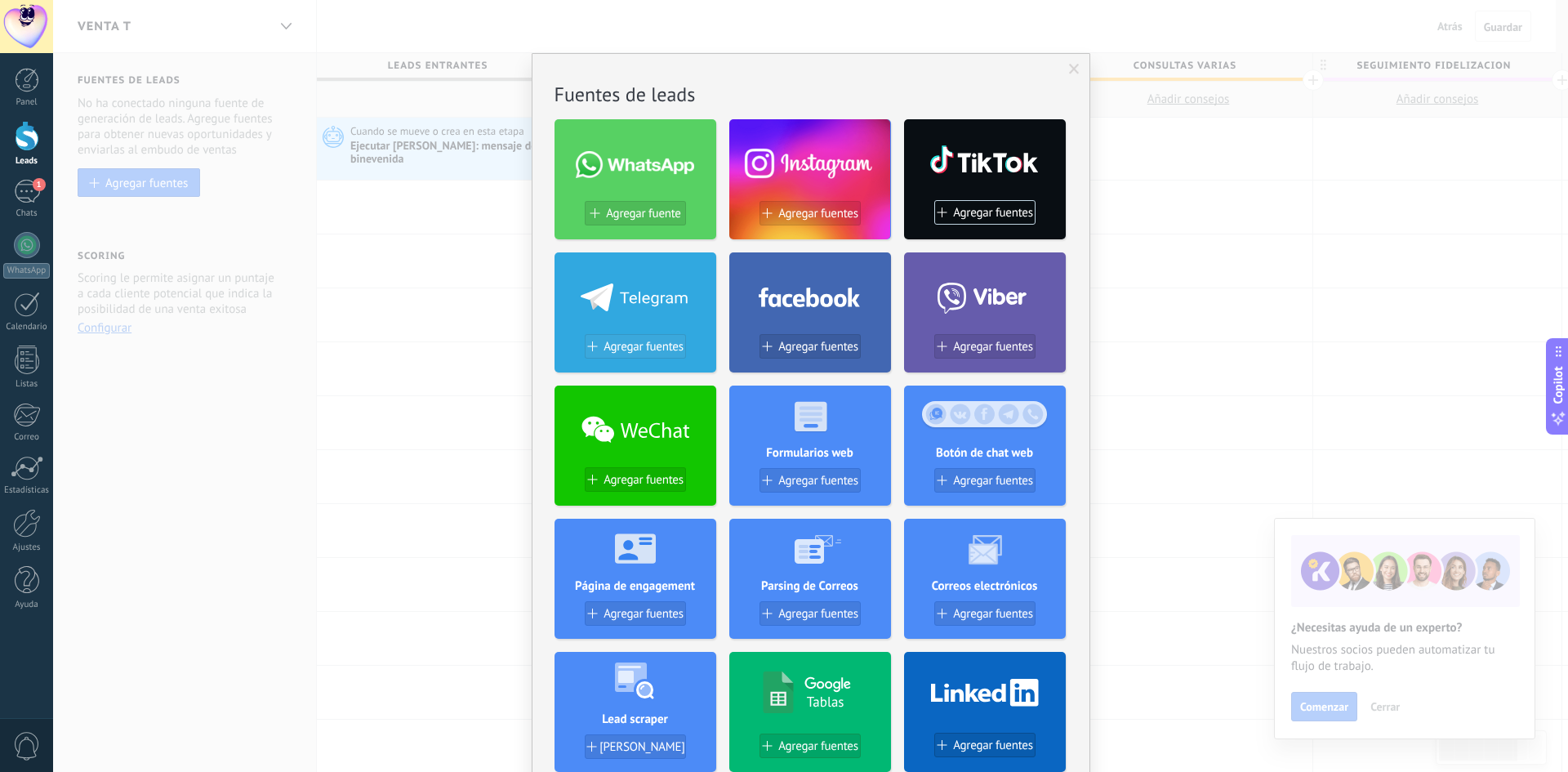
click at [618, 347] on span "Agregar fuentes" at bounding box center [643, 346] width 80 height 14
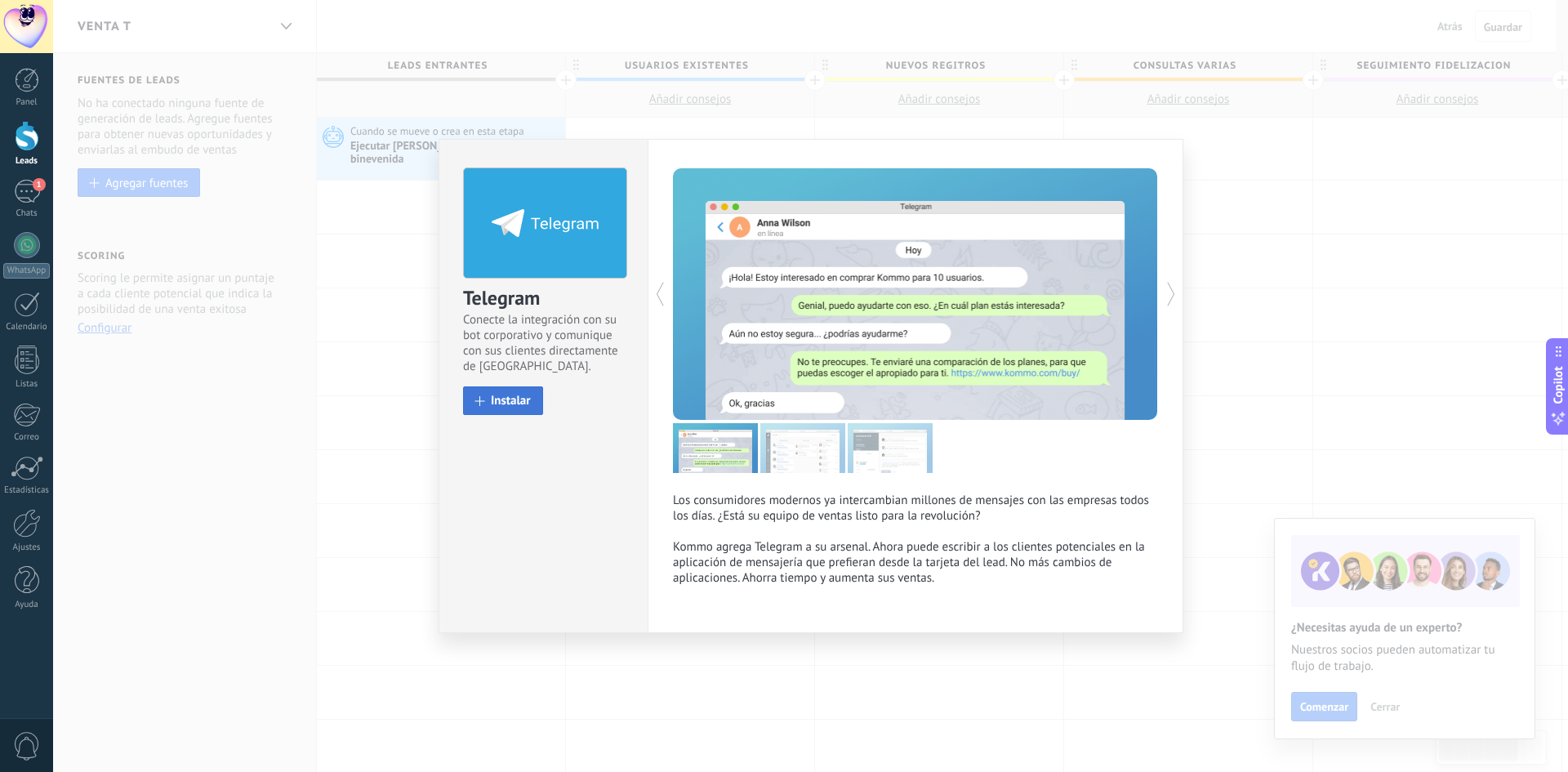
click at [501, 389] on button "Instalar" at bounding box center [503, 400] width 80 height 28
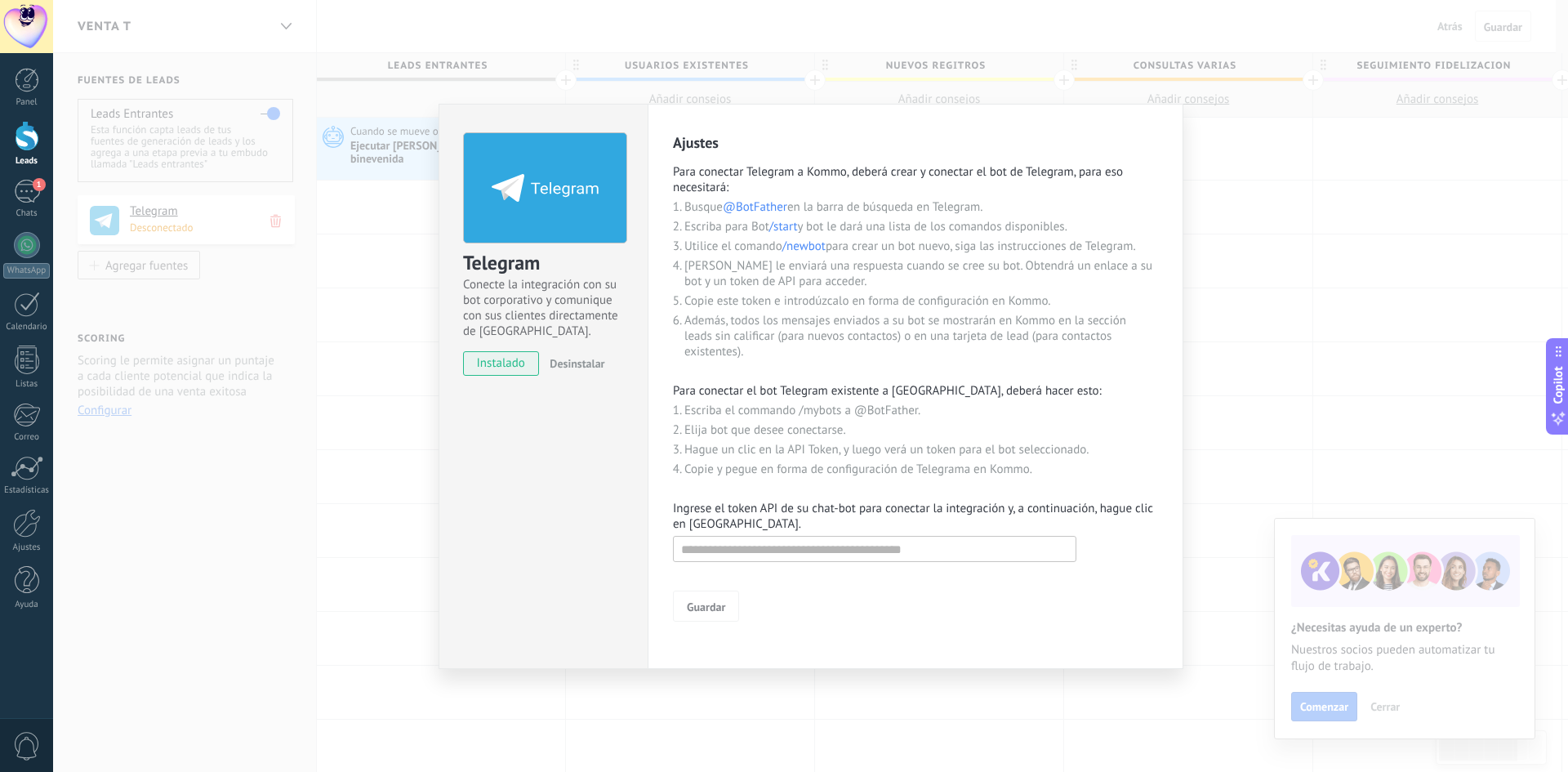
click at [1230, 236] on div "Telegram Conecte la integración con su bot corporativo y comunique con sus clie…" at bounding box center [810, 386] width 1515 height 772
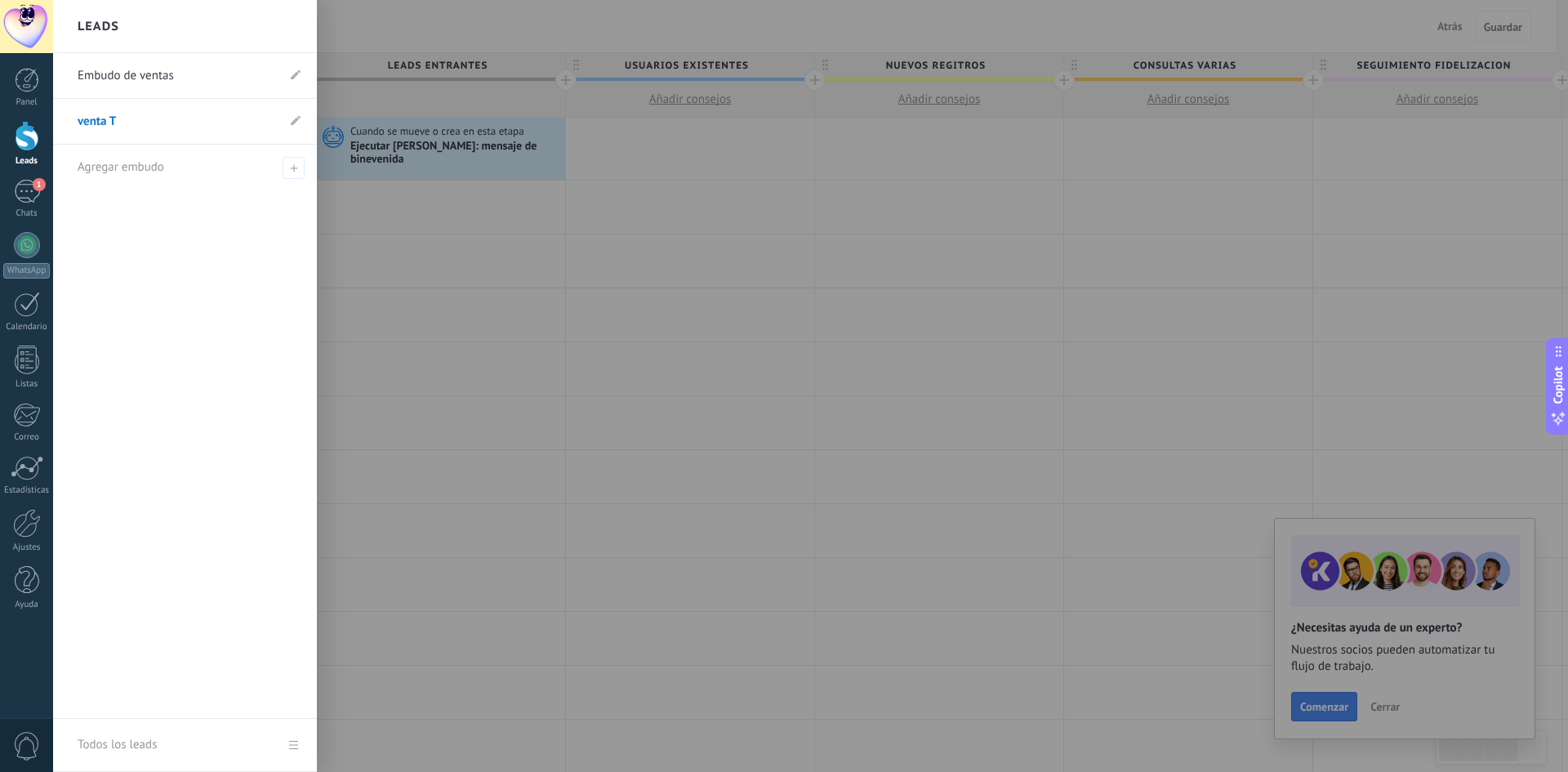
click at [31, 142] on div at bounding box center [27, 136] width 25 height 30
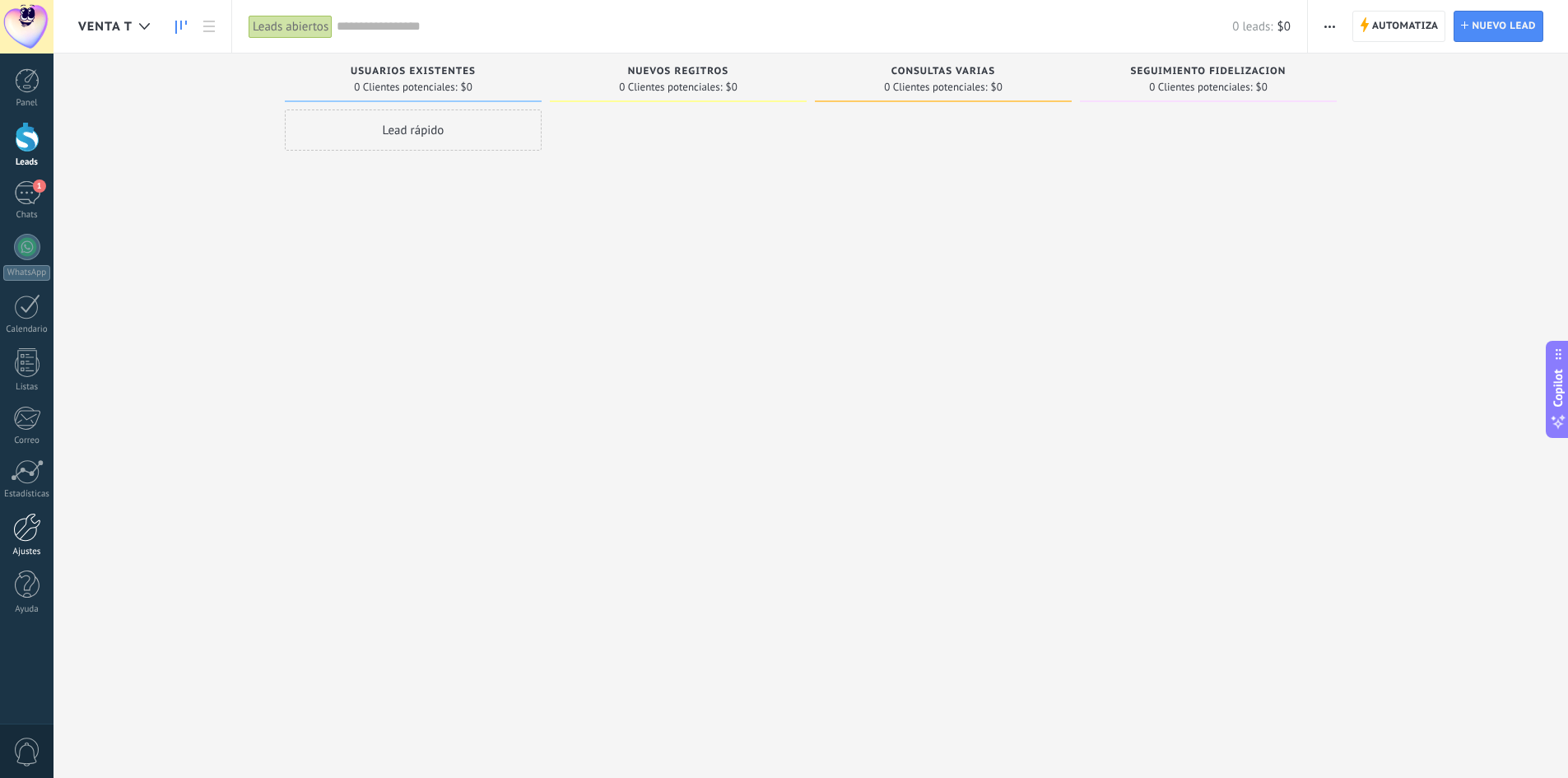
click at [29, 529] on div at bounding box center [27, 527] width 28 height 29
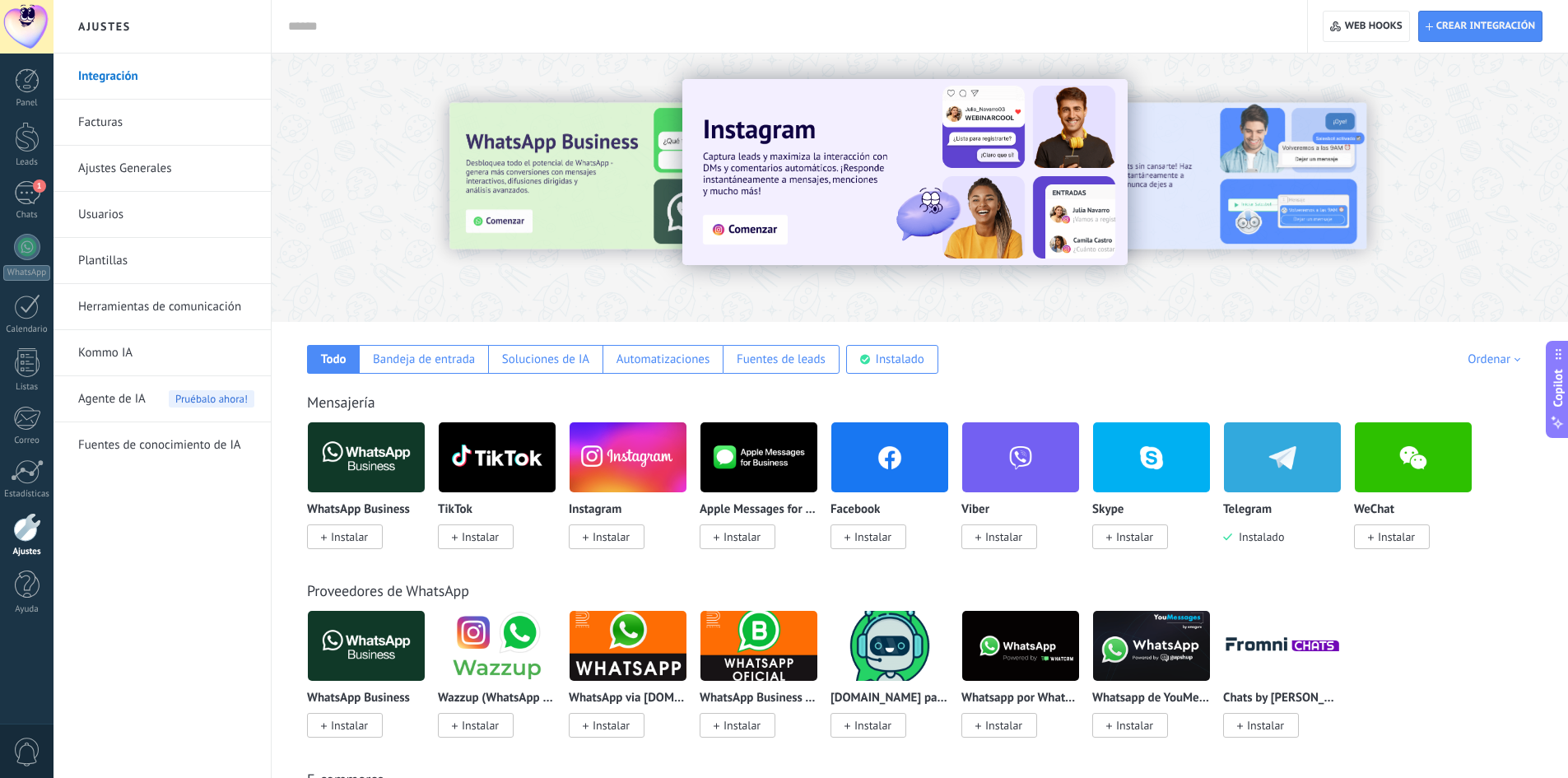
click at [1259, 464] on img at bounding box center [1282, 457] width 117 height 80
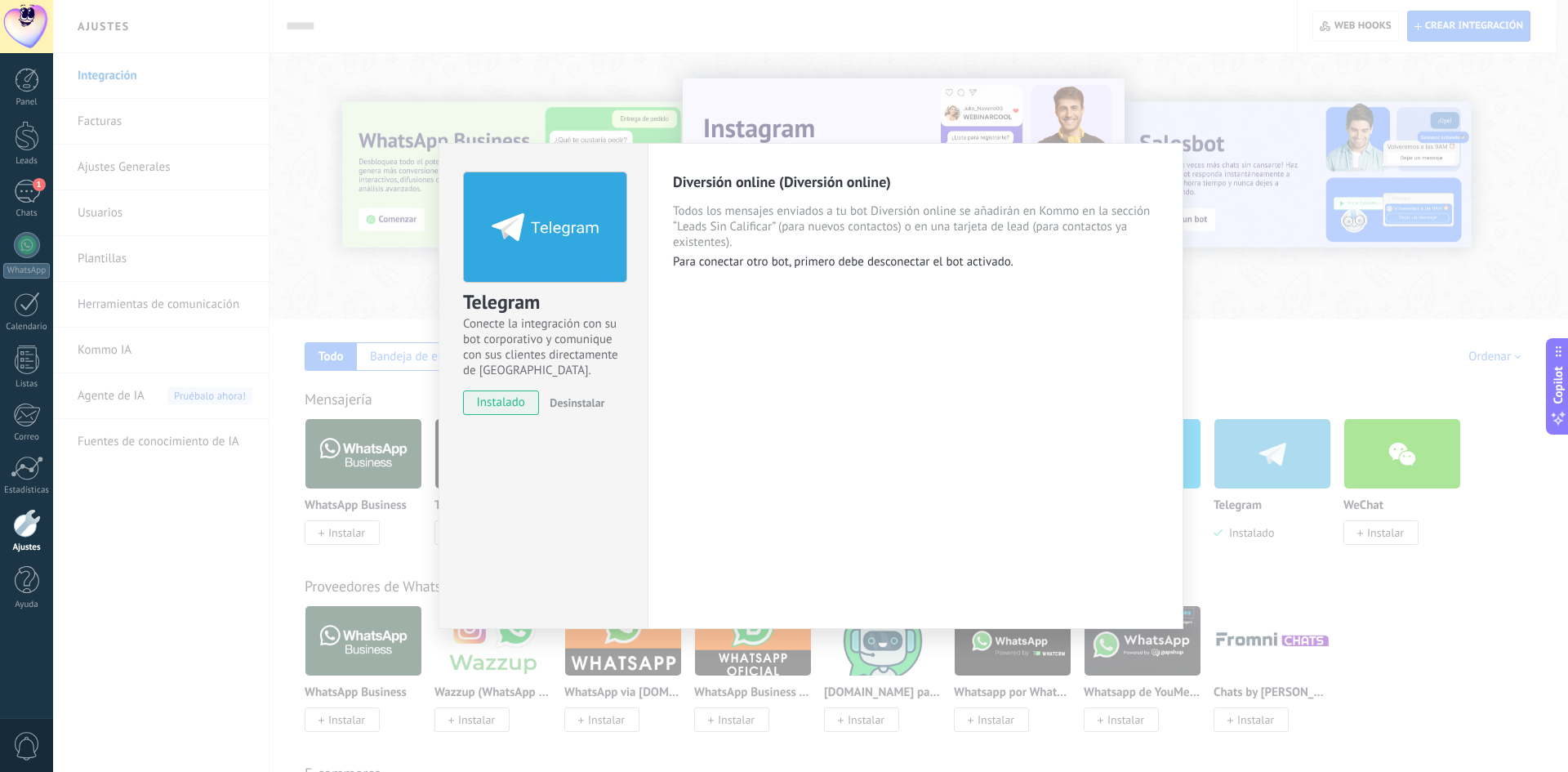
click at [587, 403] on span "Desinstalar" at bounding box center [577, 403] width 55 height 15
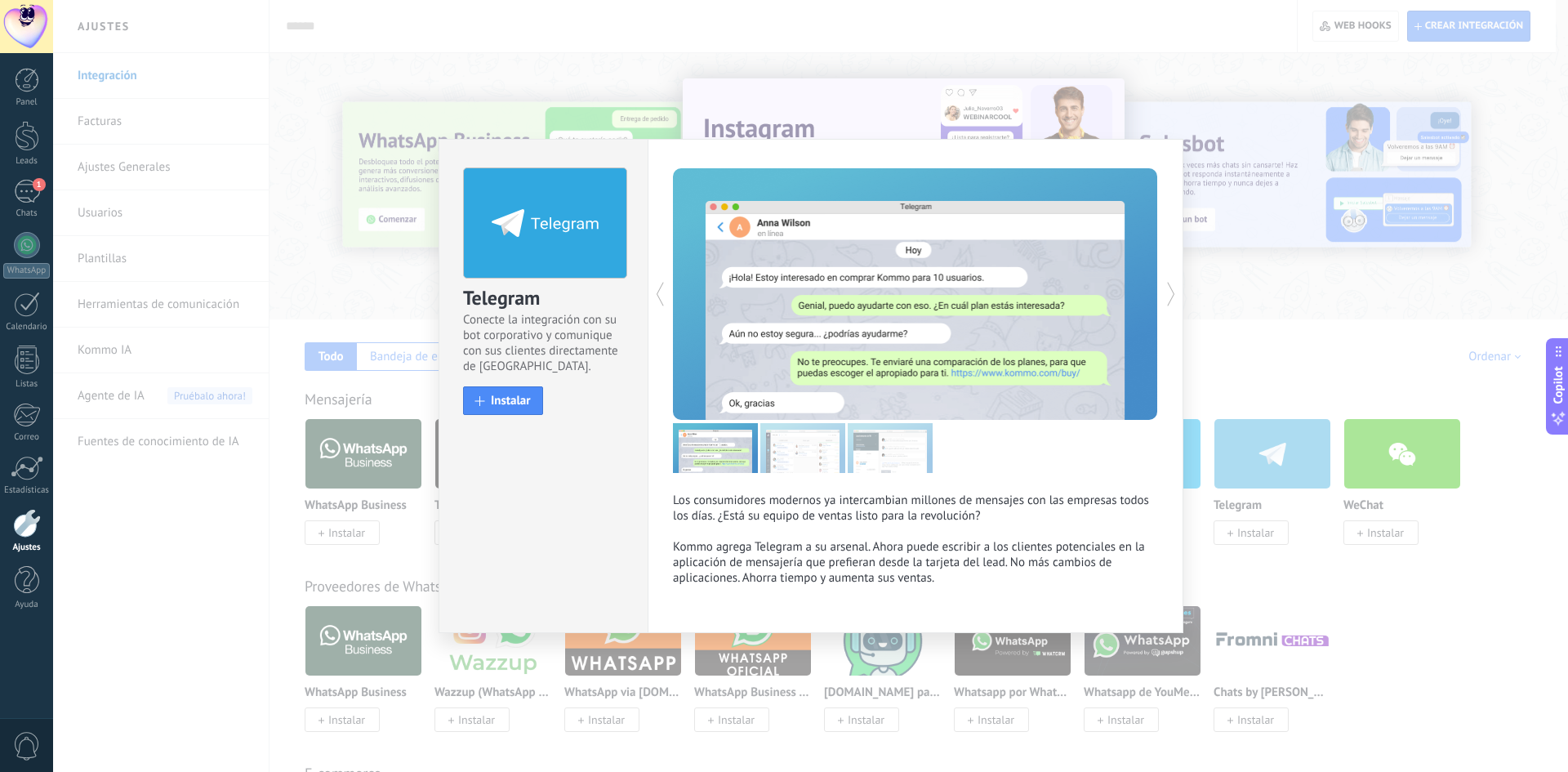
click at [1314, 277] on div "Telegram Conecte la integración con su bot corporativo y comunique con sus clie…" at bounding box center [810, 386] width 1515 height 772
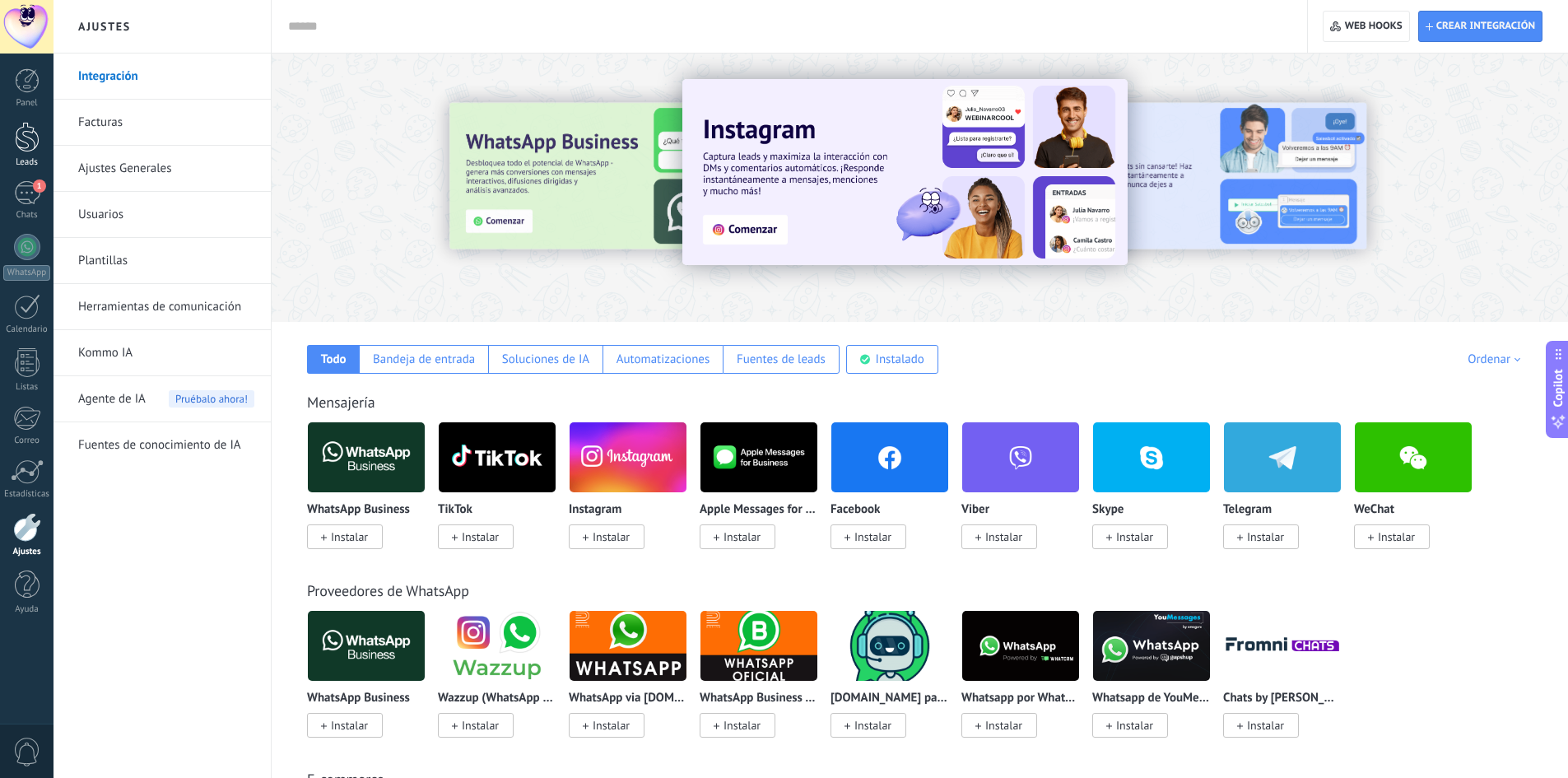
click at [25, 138] on div at bounding box center [28, 137] width 25 height 30
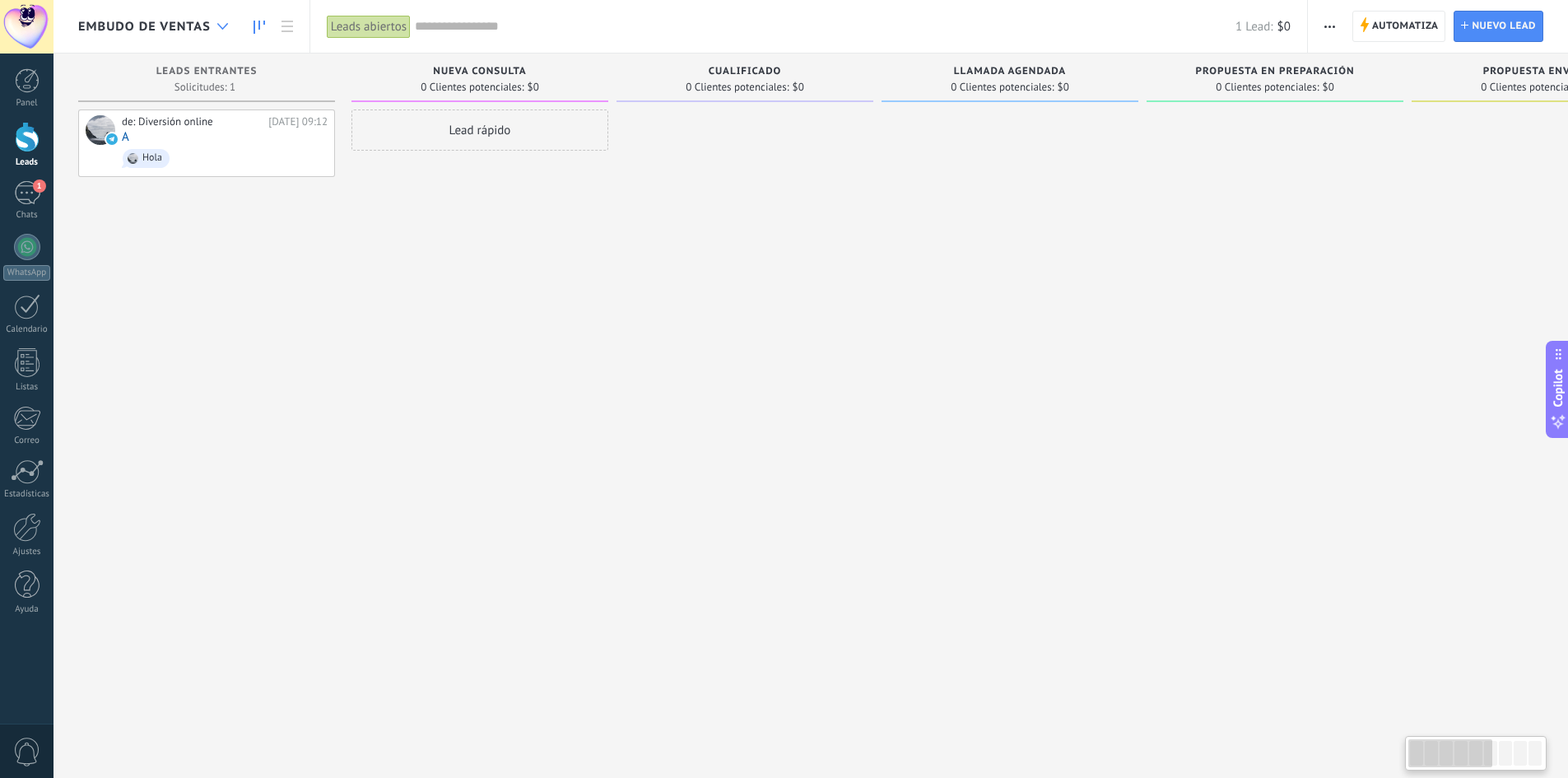
click at [215, 32] on div at bounding box center [223, 27] width 28 height 32
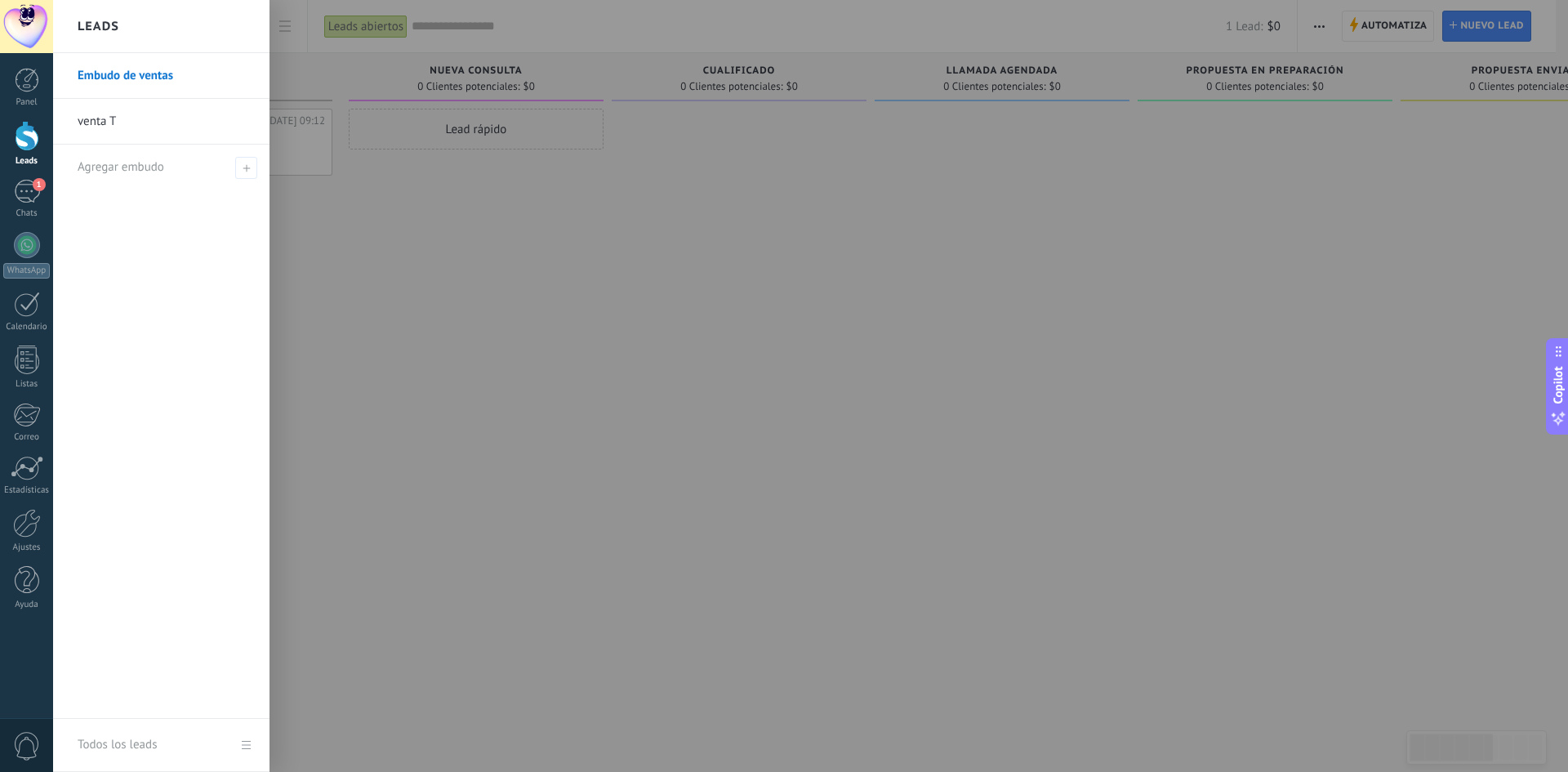
click at [127, 128] on link "venta T" at bounding box center [165, 122] width 175 height 45
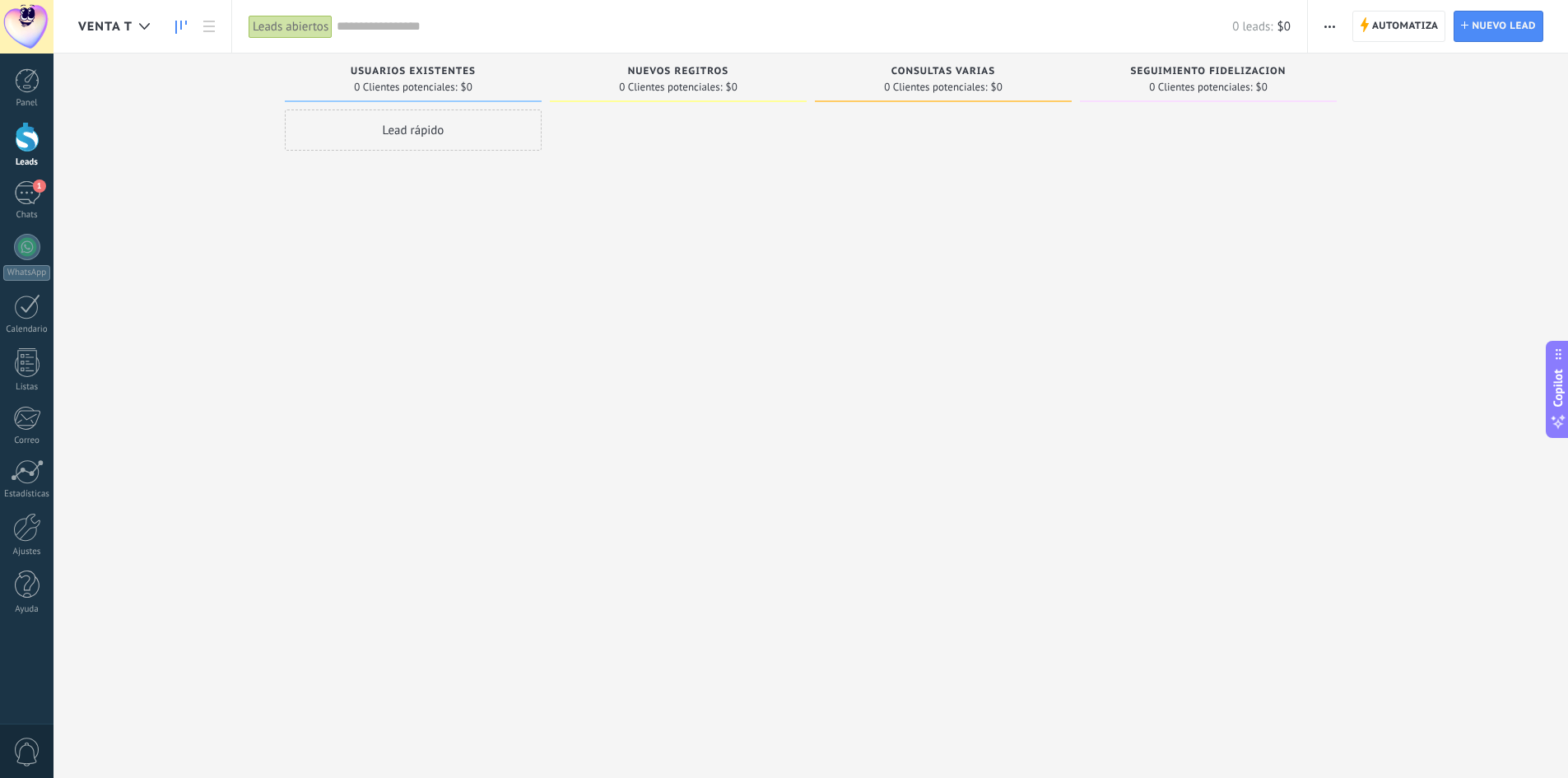
click at [1386, 25] on span "Automatiza" at bounding box center [1405, 26] width 67 height 29
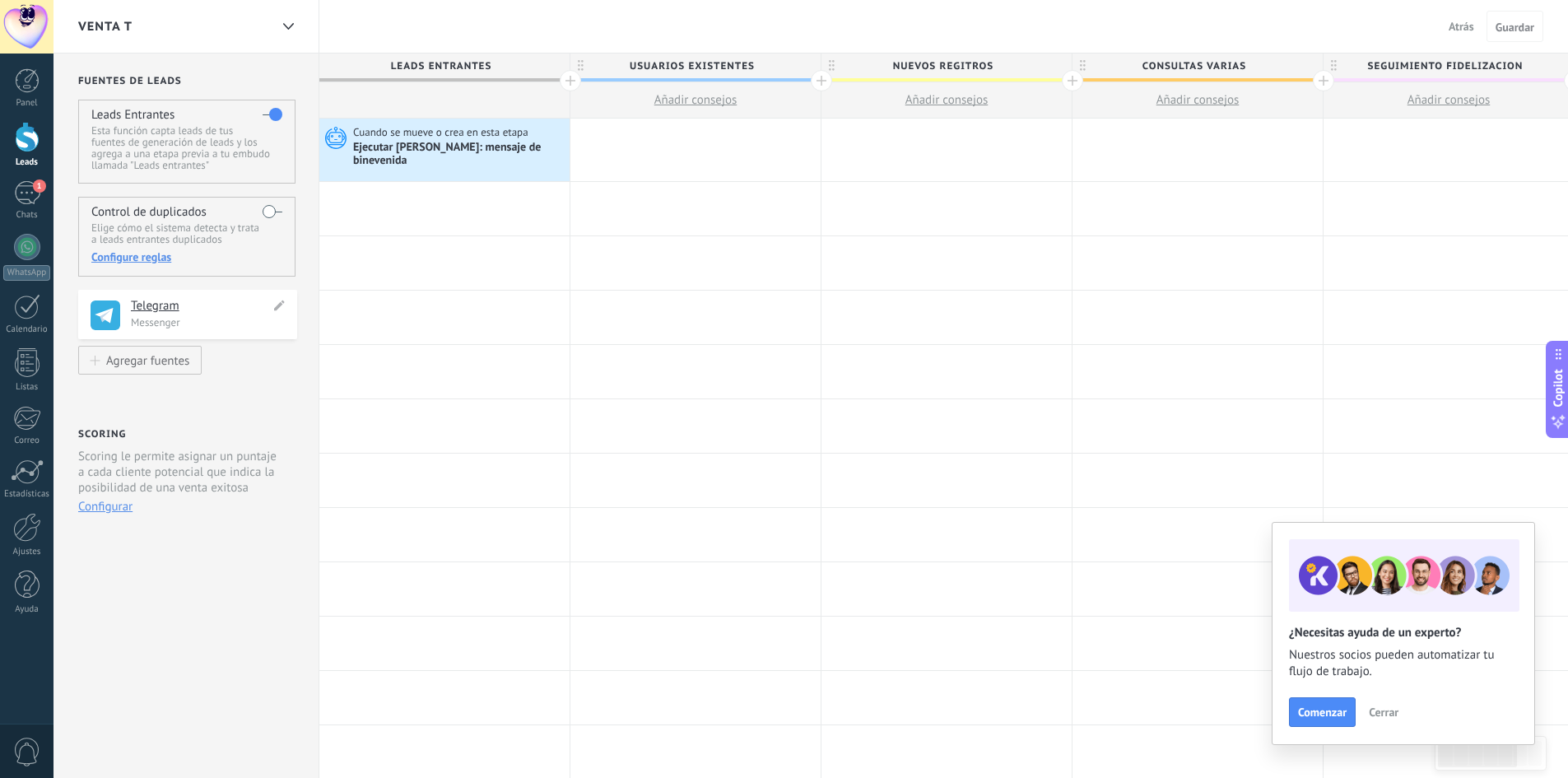
click at [146, 307] on h4 "Telegram" at bounding box center [201, 305] width 139 height 16
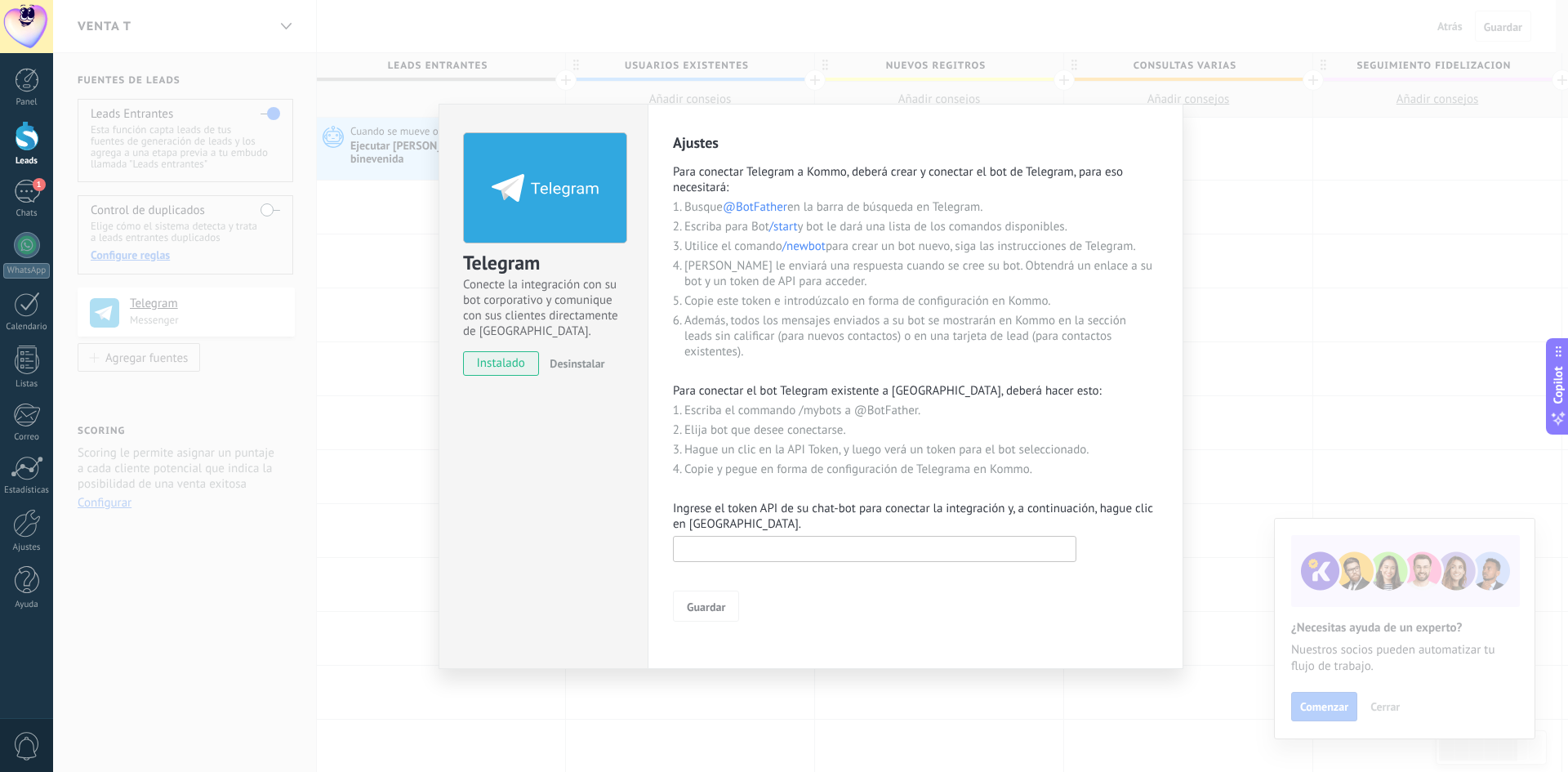
click at [813, 558] on input "text" at bounding box center [875, 549] width 404 height 26
paste input "**********"
type input "**********"
click at [708, 594] on button "Guardar" at bounding box center [706, 606] width 66 height 31
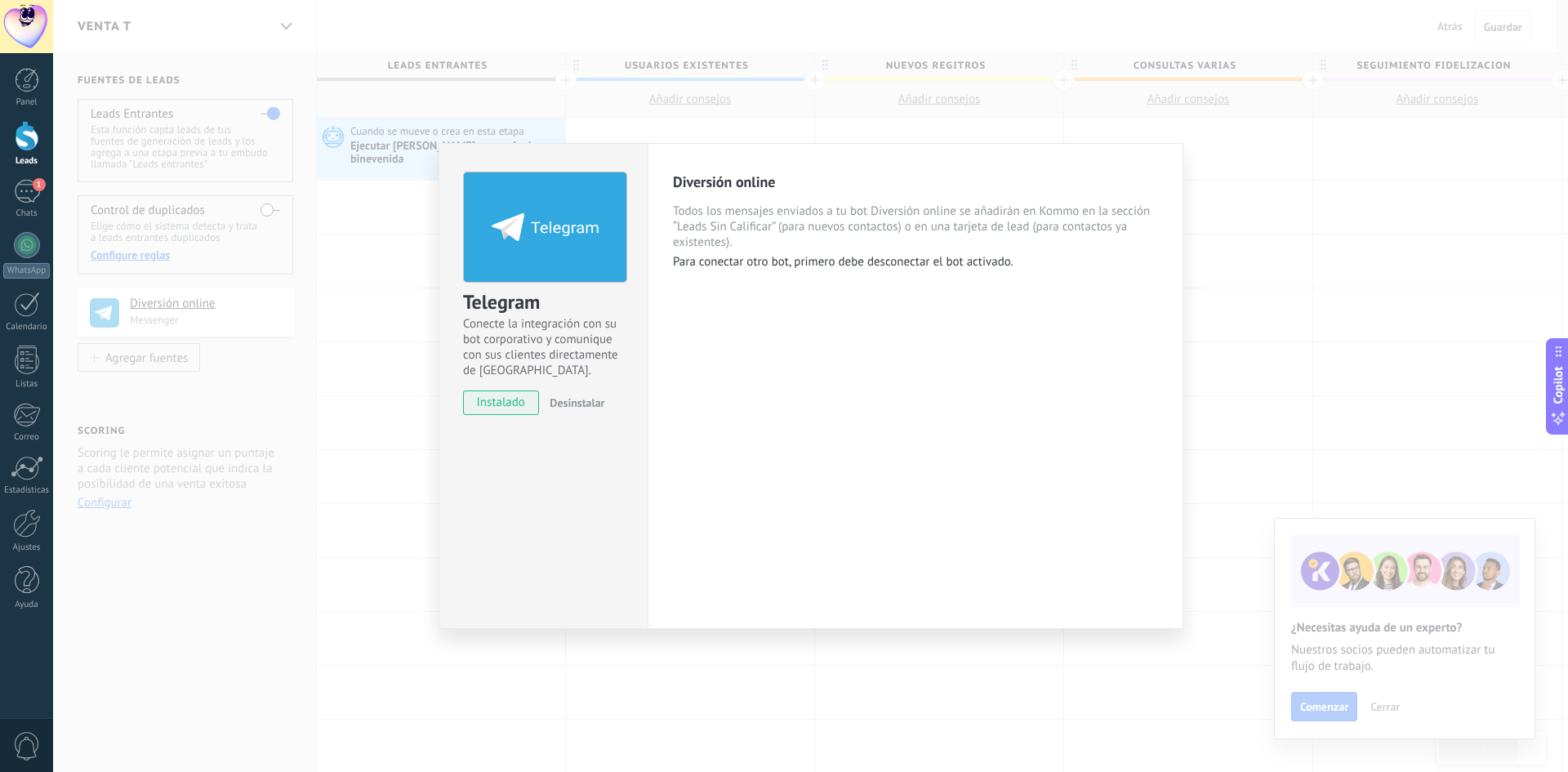
click at [1298, 347] on div "Telegram Conecte la integración con su bot corporativo y comunique con sus clie…" at bounding box center [810, 386] width 1515 height 772
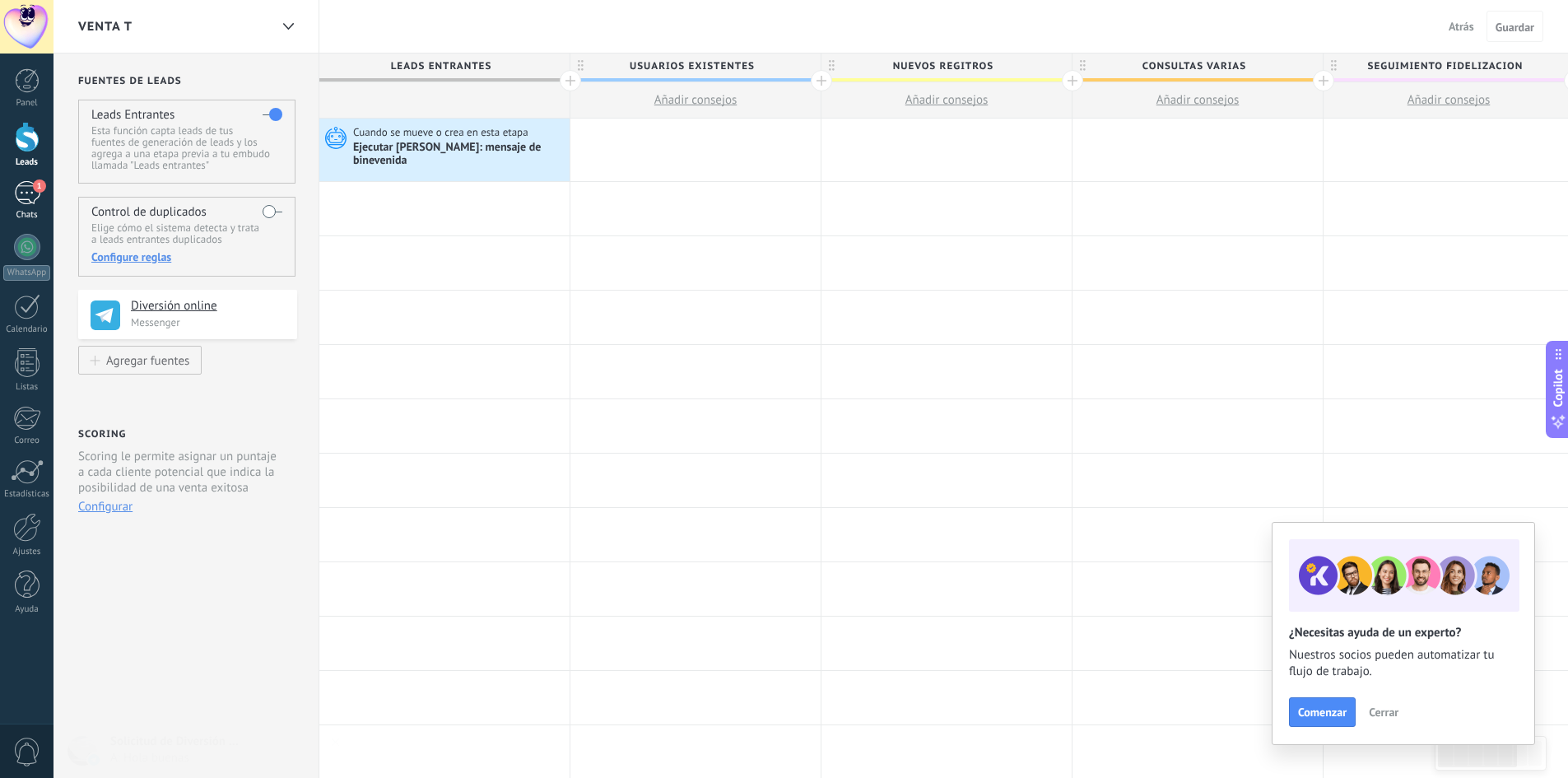
click at [20, 200] on div "1" at bounding box center [28, 192] width 27 height 24
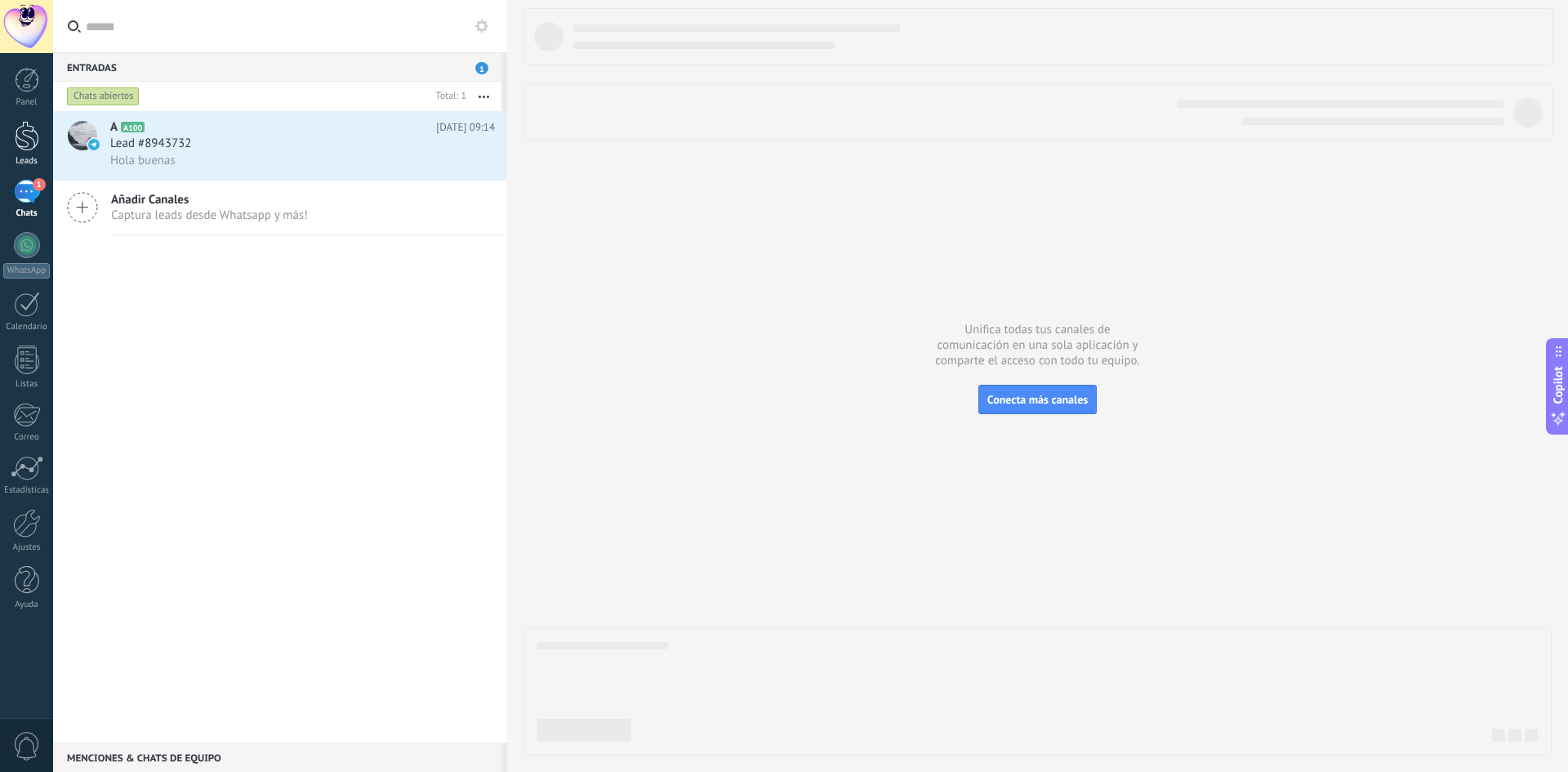
click at [21, 143] on div at bounding box center [27, 136] width 25 height 30
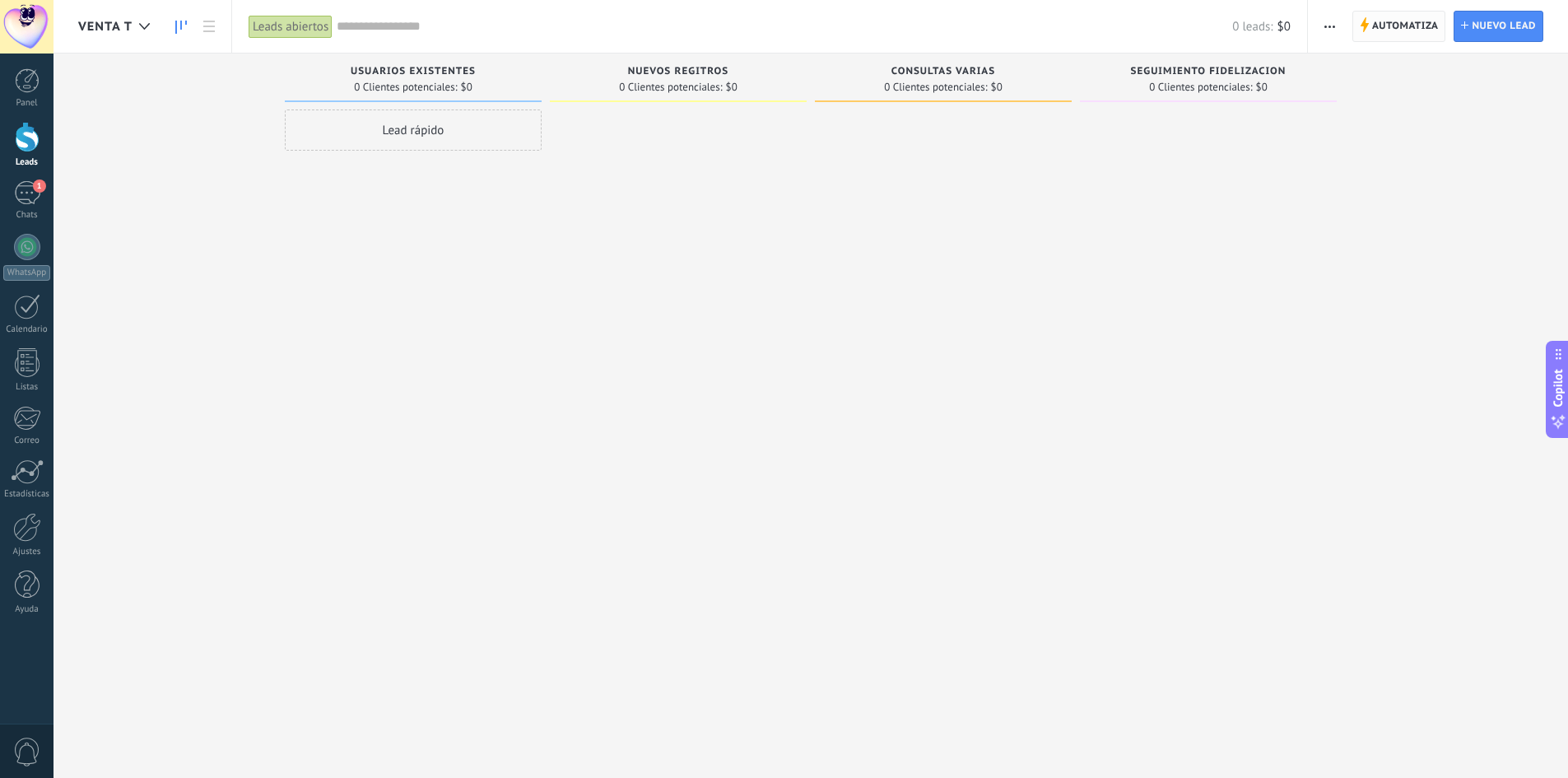
click at [1403, 23] on span "Automatiza" at bounding box center [1405, 26] width 67 height 29
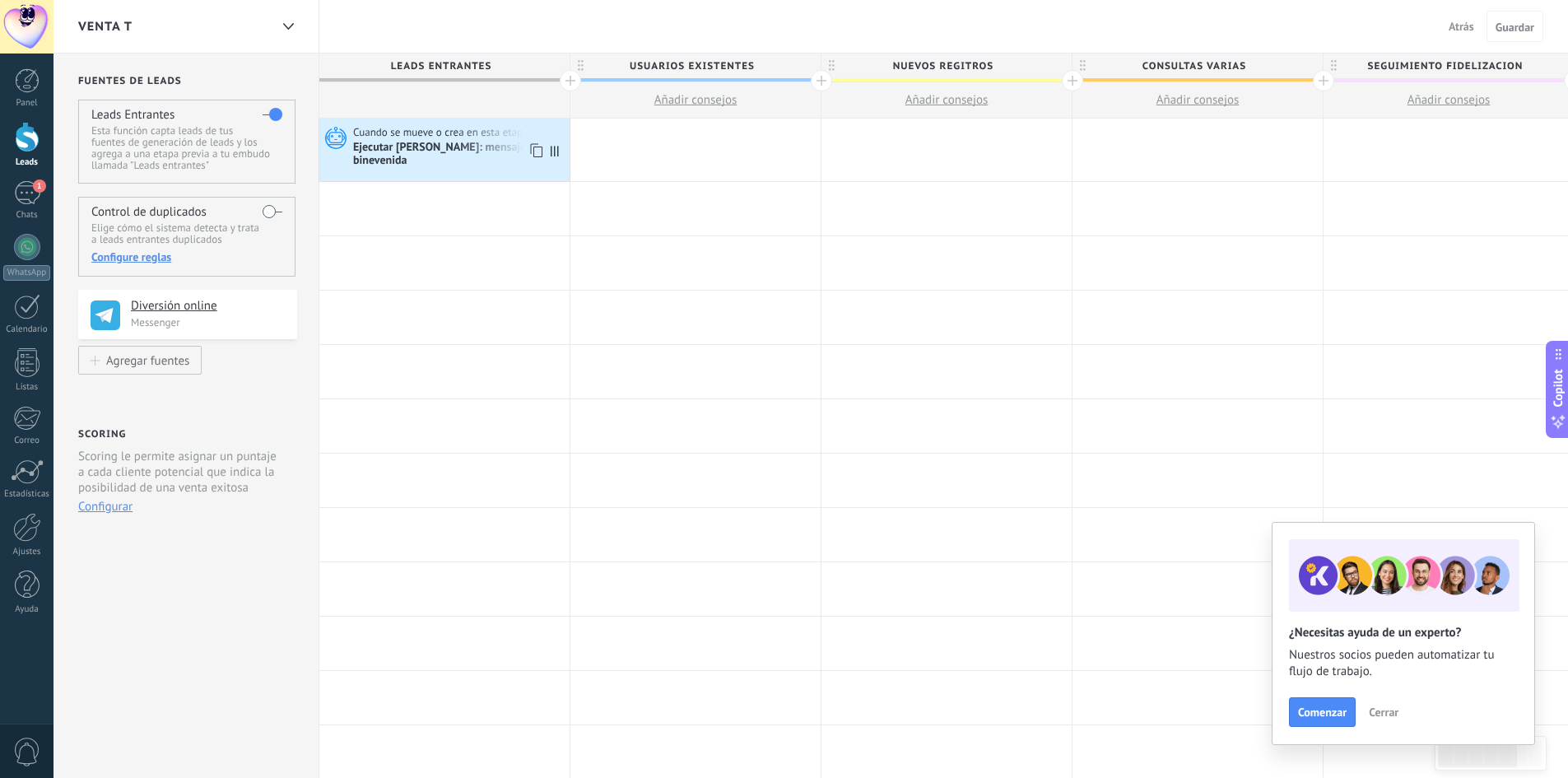
click at [430, 143] on div "Ejecutar [PERSON_NAME]: mensaje de binevenida" at bounding box center [458, 154] width 212 height 28
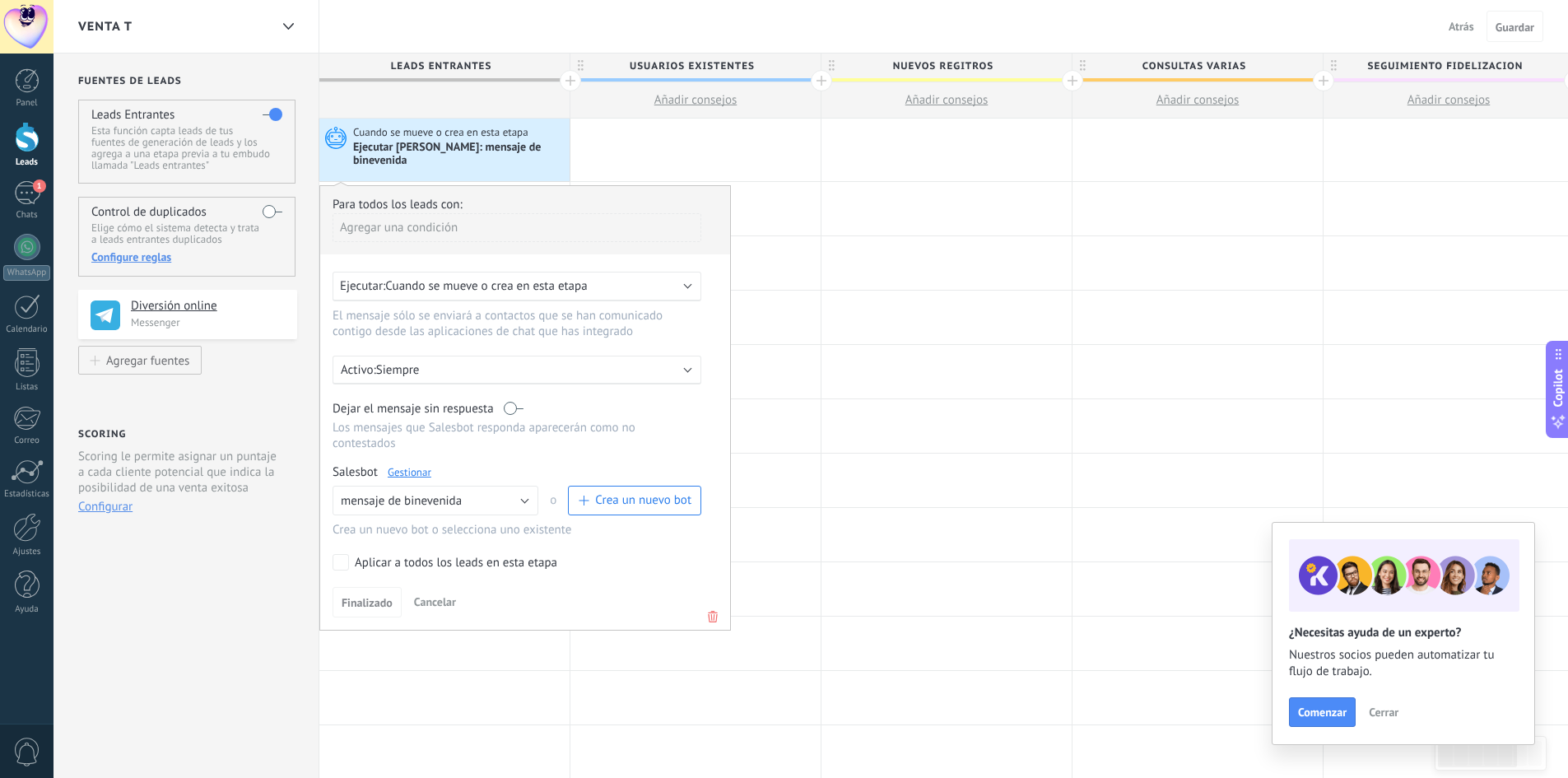
click at [415, 465] on link "Gestionar" at bounding box center [410, 472] width 44 height 14
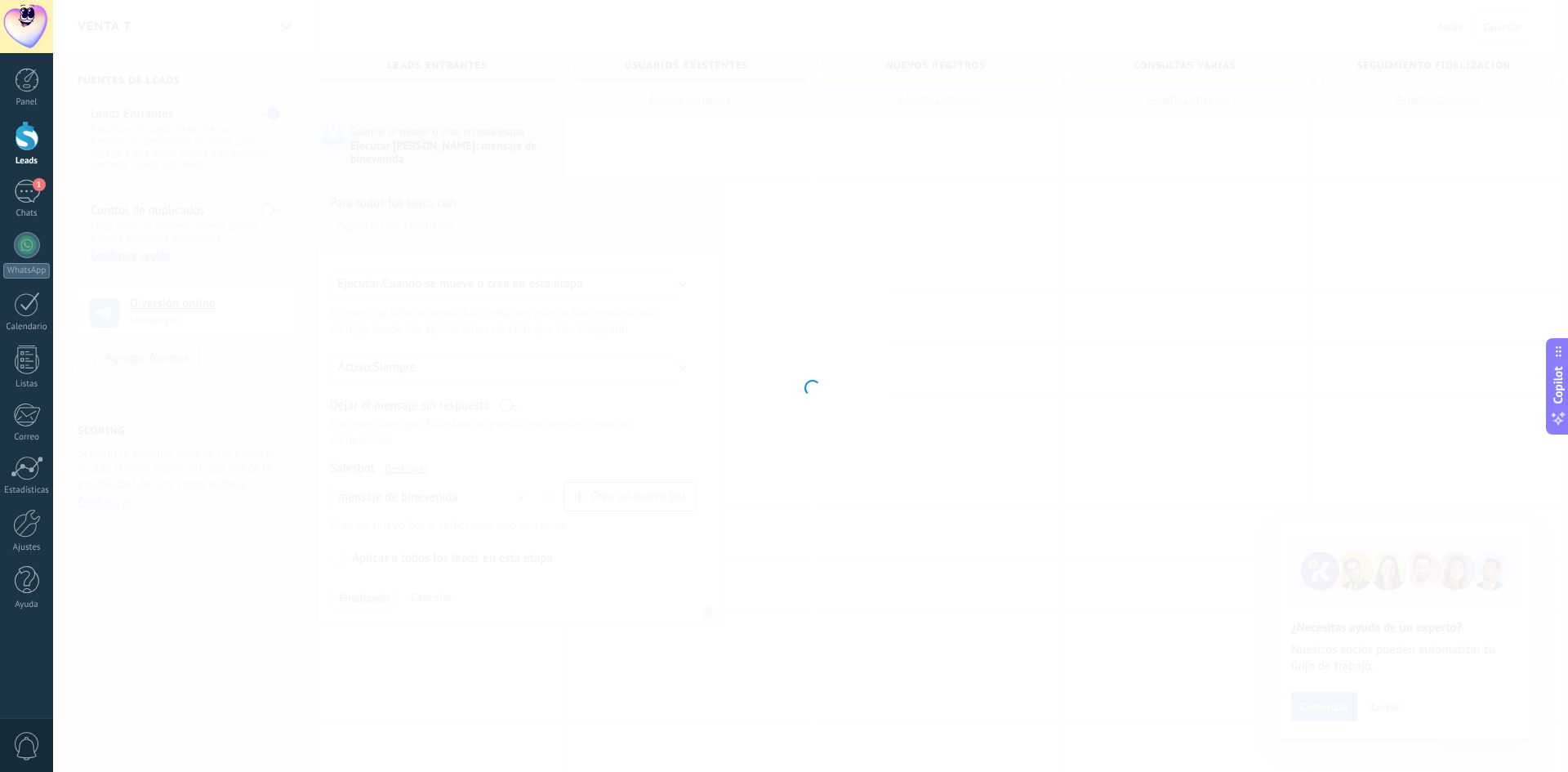
type input "**********"
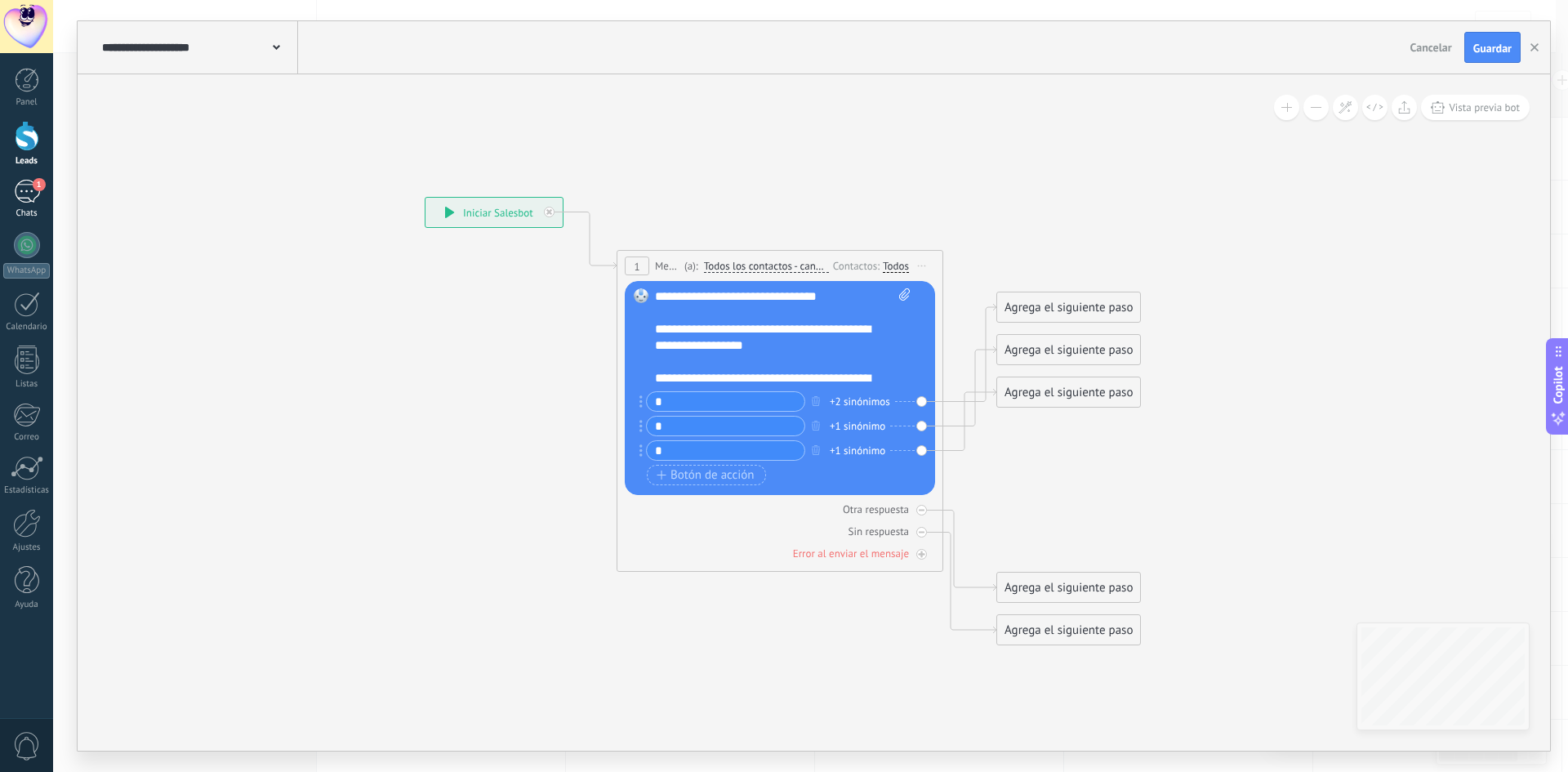
click at [28, 193] on div "1" at bounding box center [27, 191] width 26 height 24
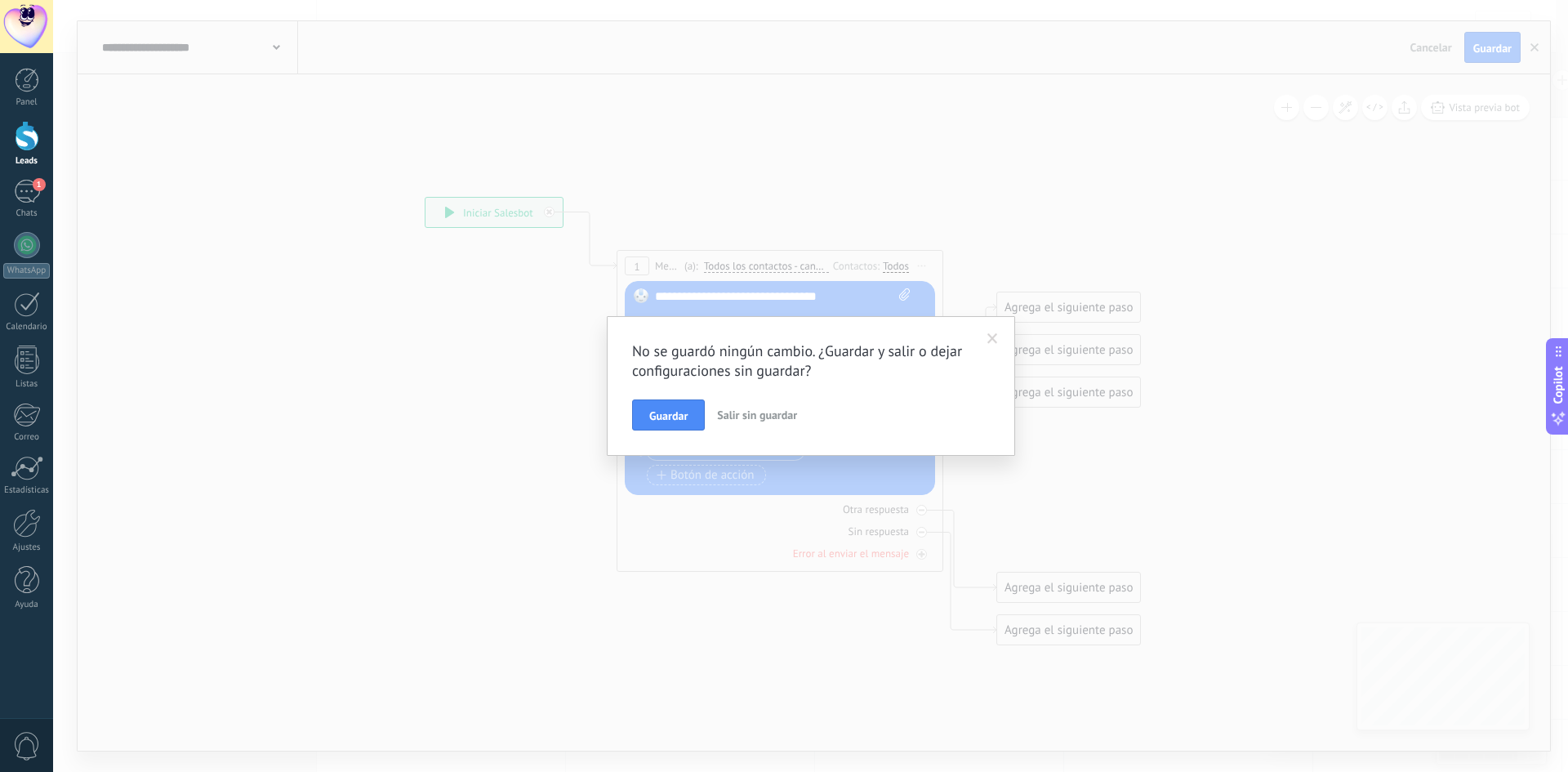
click at [731, 423] on button "Salir sin guardar" at bounding box center [757, 414] width 93 height 31
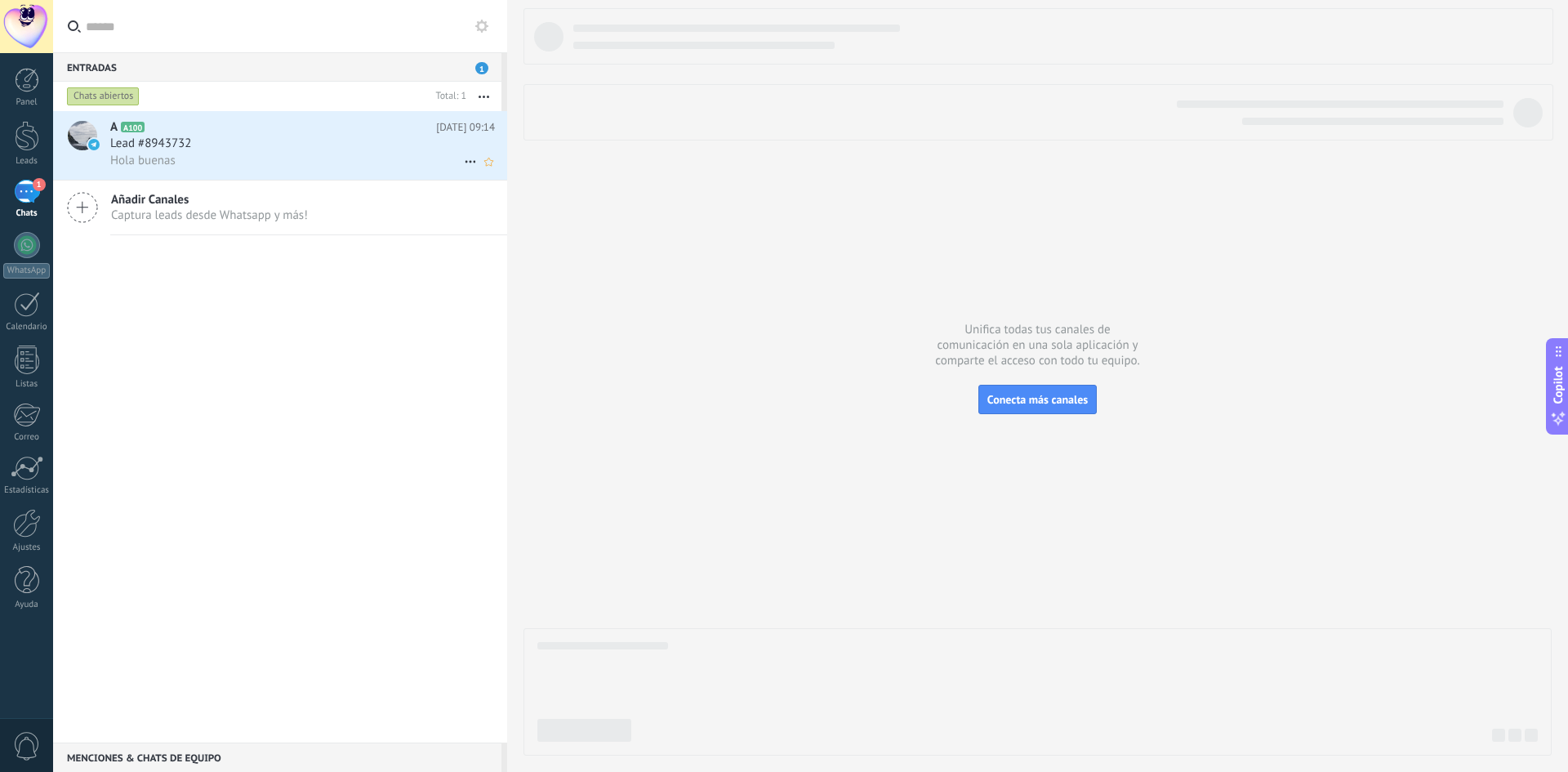
click at [181, 143] on span "Lead #8943732" at bounding box center [151, 143] width 81 height 16
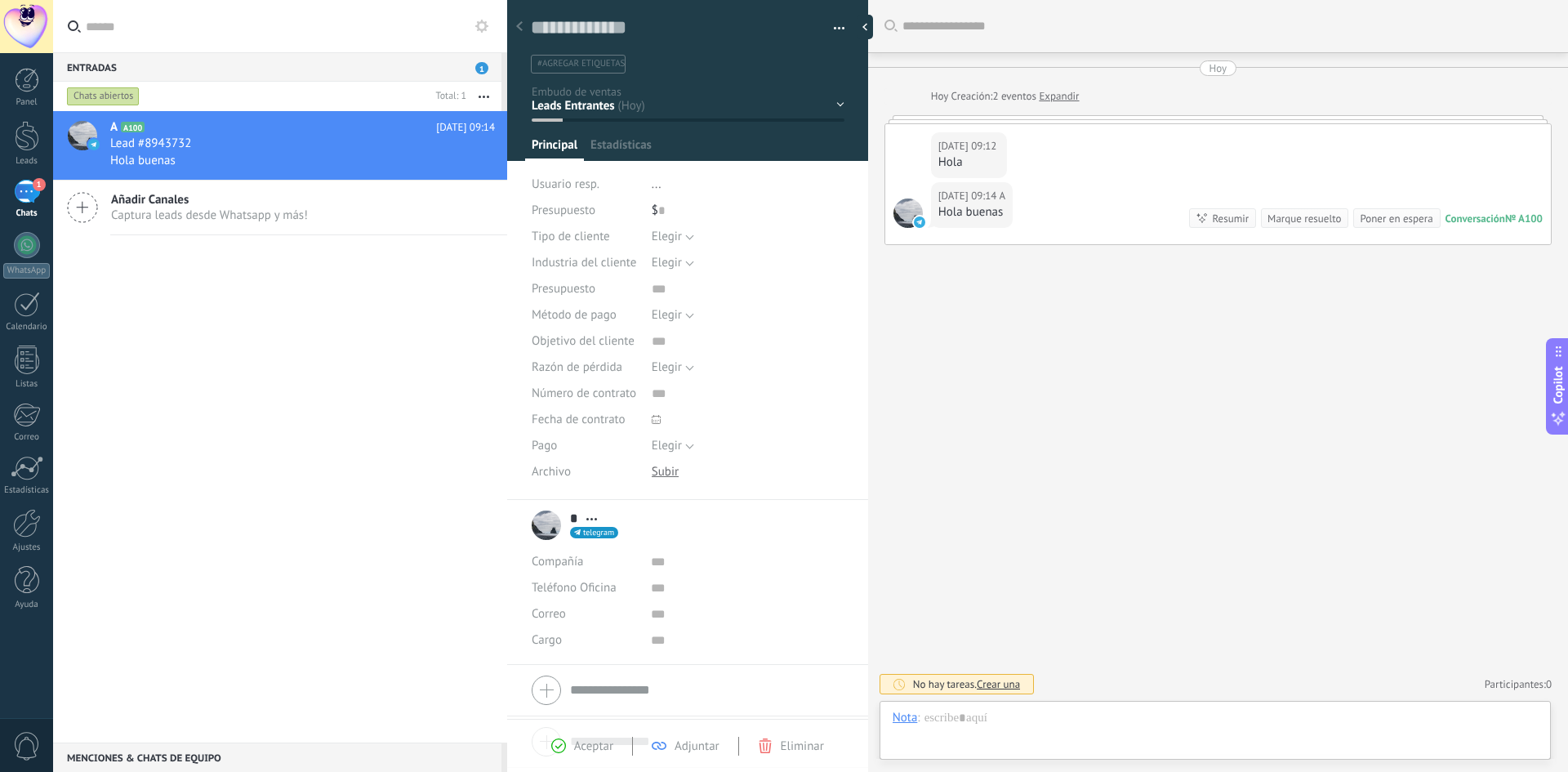
scroll to position [25, 0]
click at [1082, 716] on div at bounding box center [1215, 734] width 645 height 49
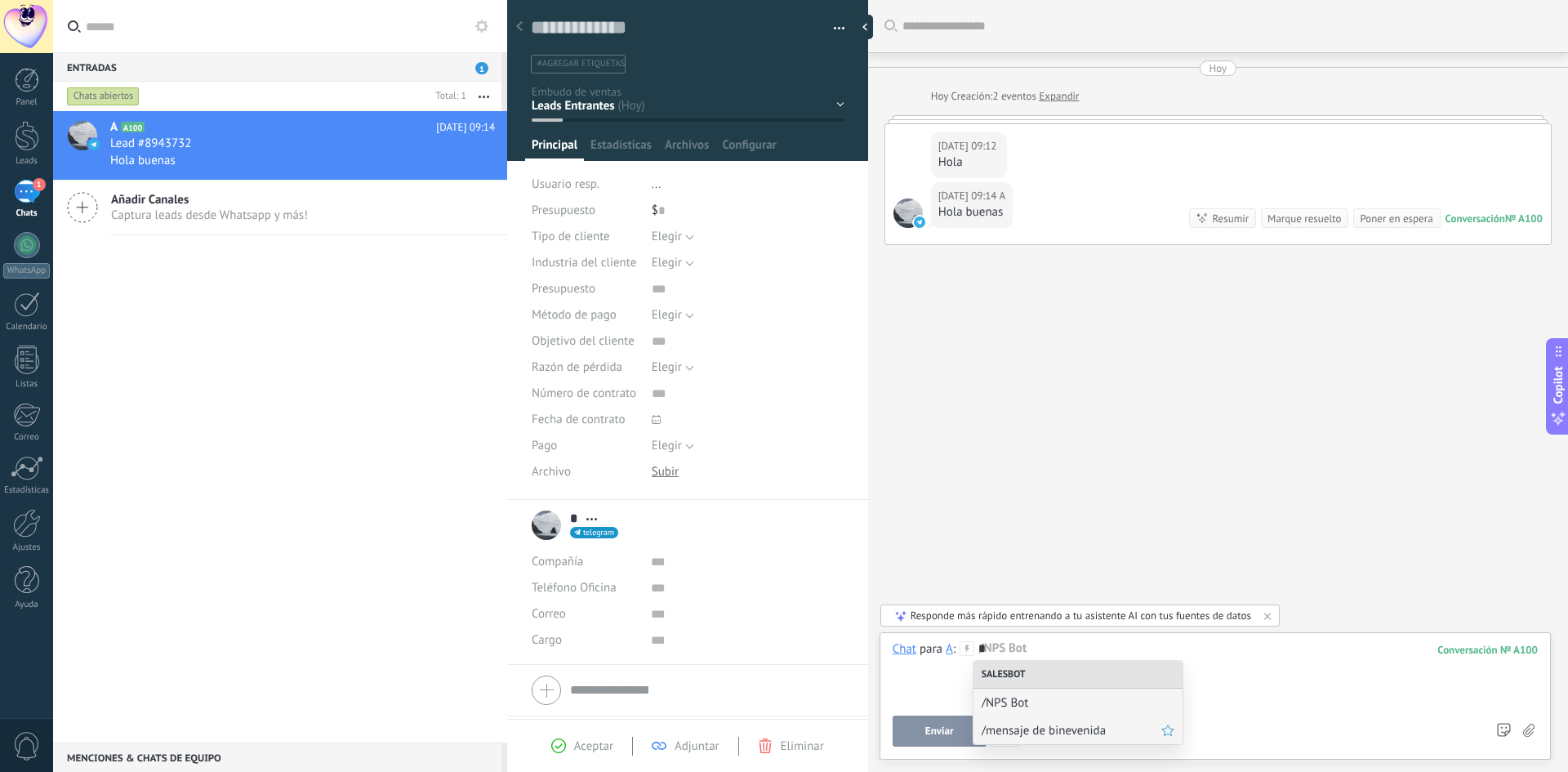
click at [1079, 735] on span "/mensaje de binevenida" at bounding box center [1071, 730] width 179 height 15
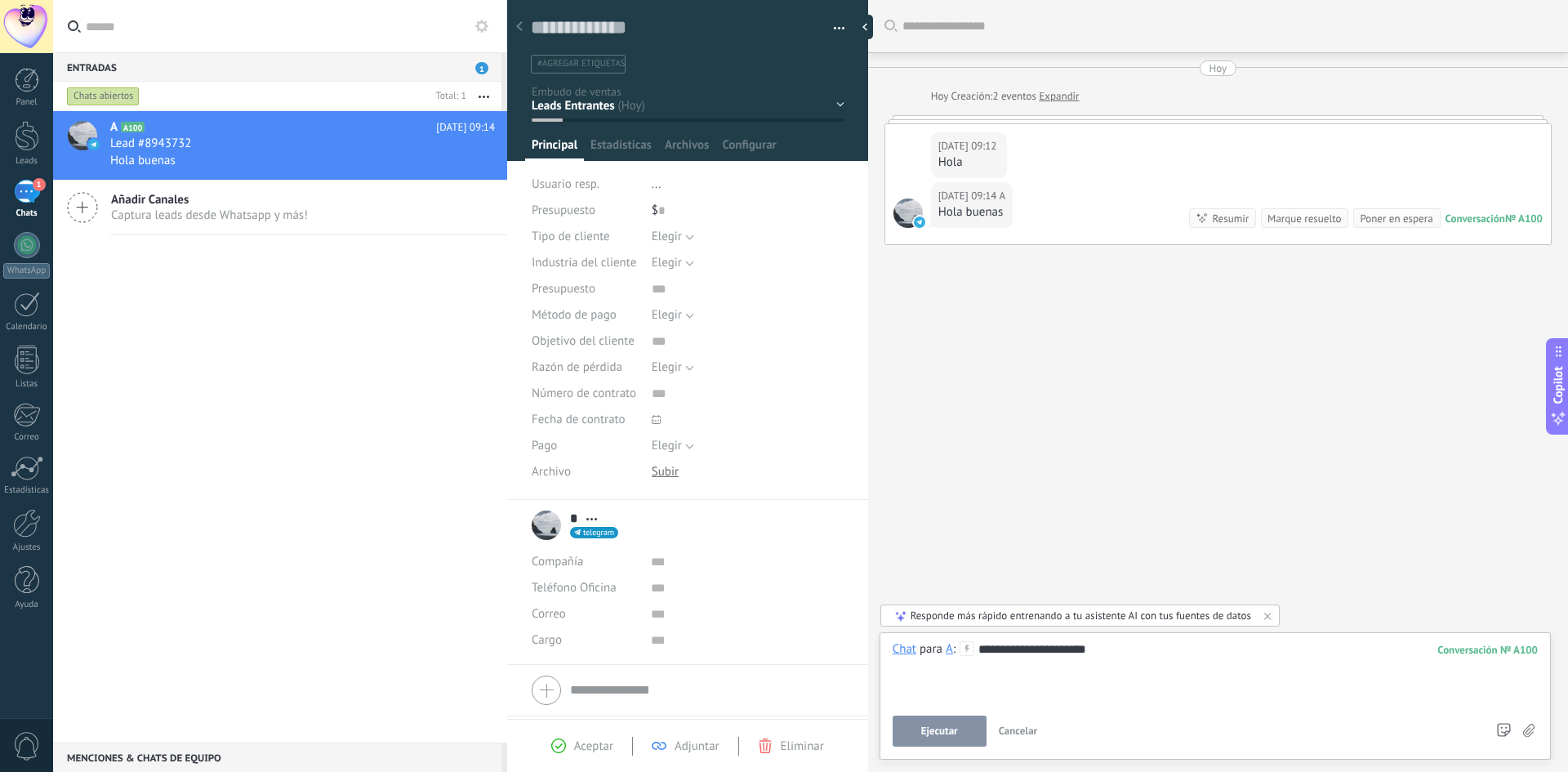
click at [934, 732] on span "Ejecutar" at bounding box center [939, 731] width 37 height 11
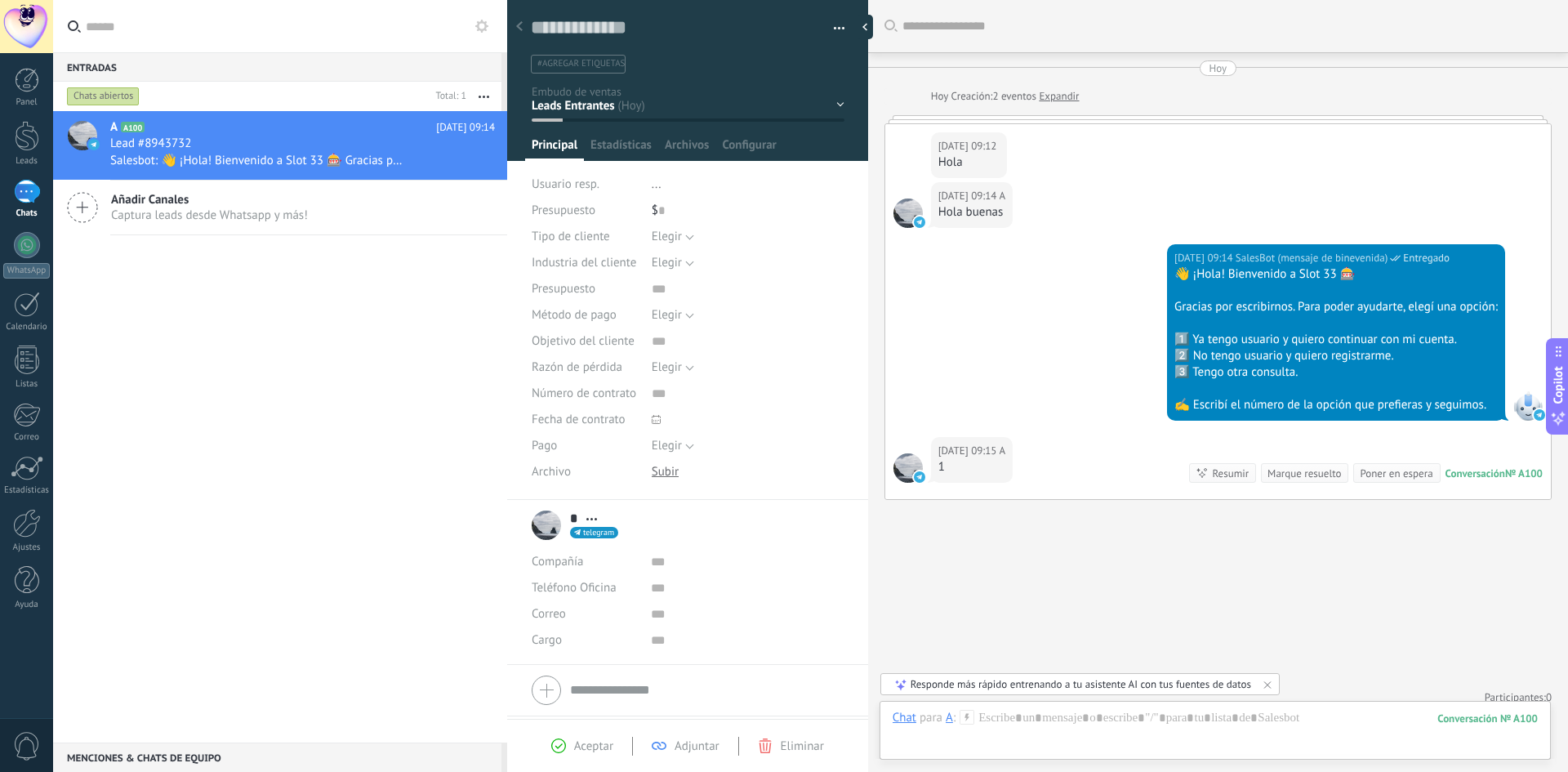
scroll to position [13, 0]
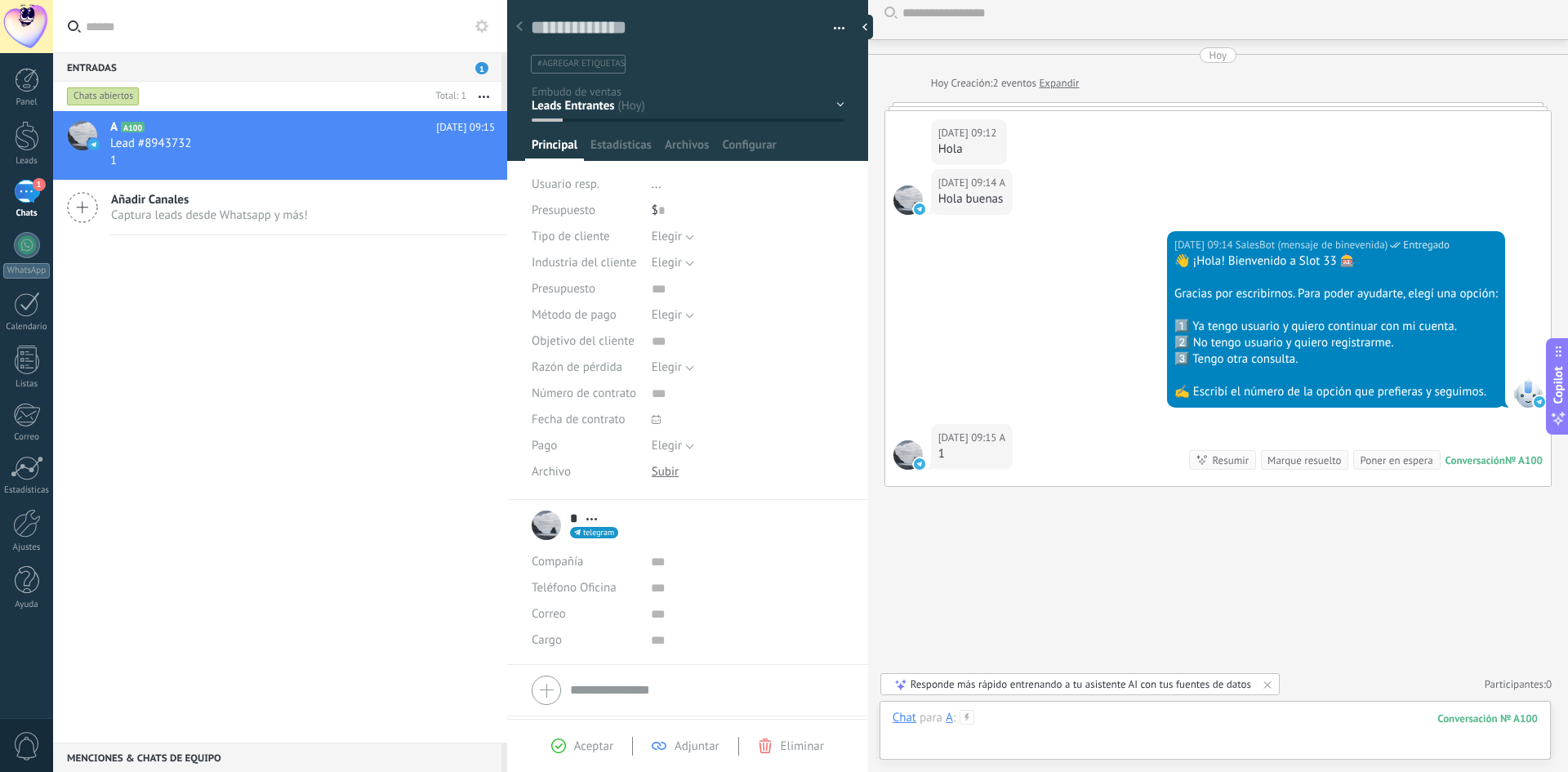
click at [1088, 727] on div at bounding box center [1215, 734] width 645 height 49
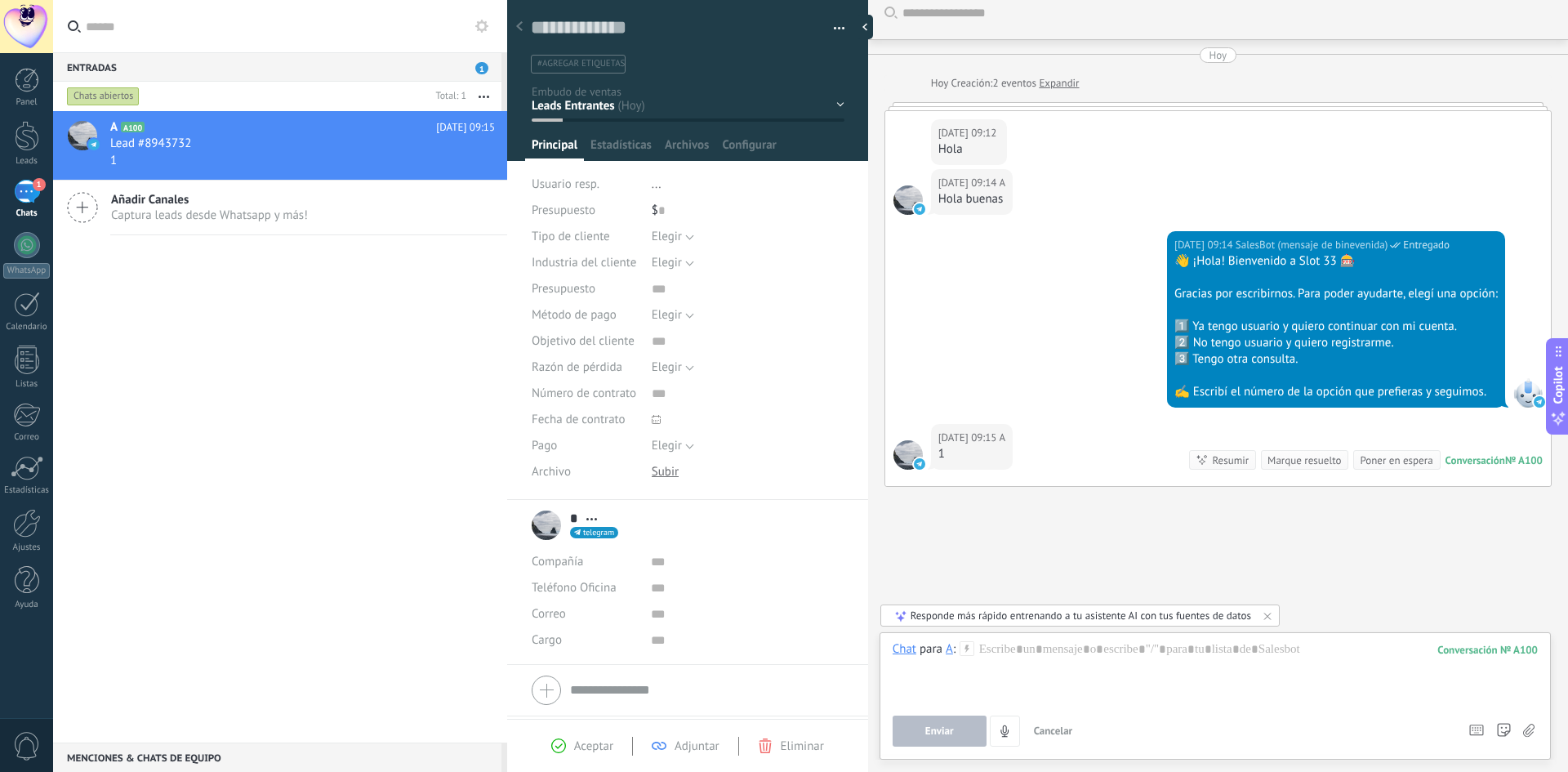
click at [33, 197] on div "1" at bounding box center [27, 191] width 26 height 24
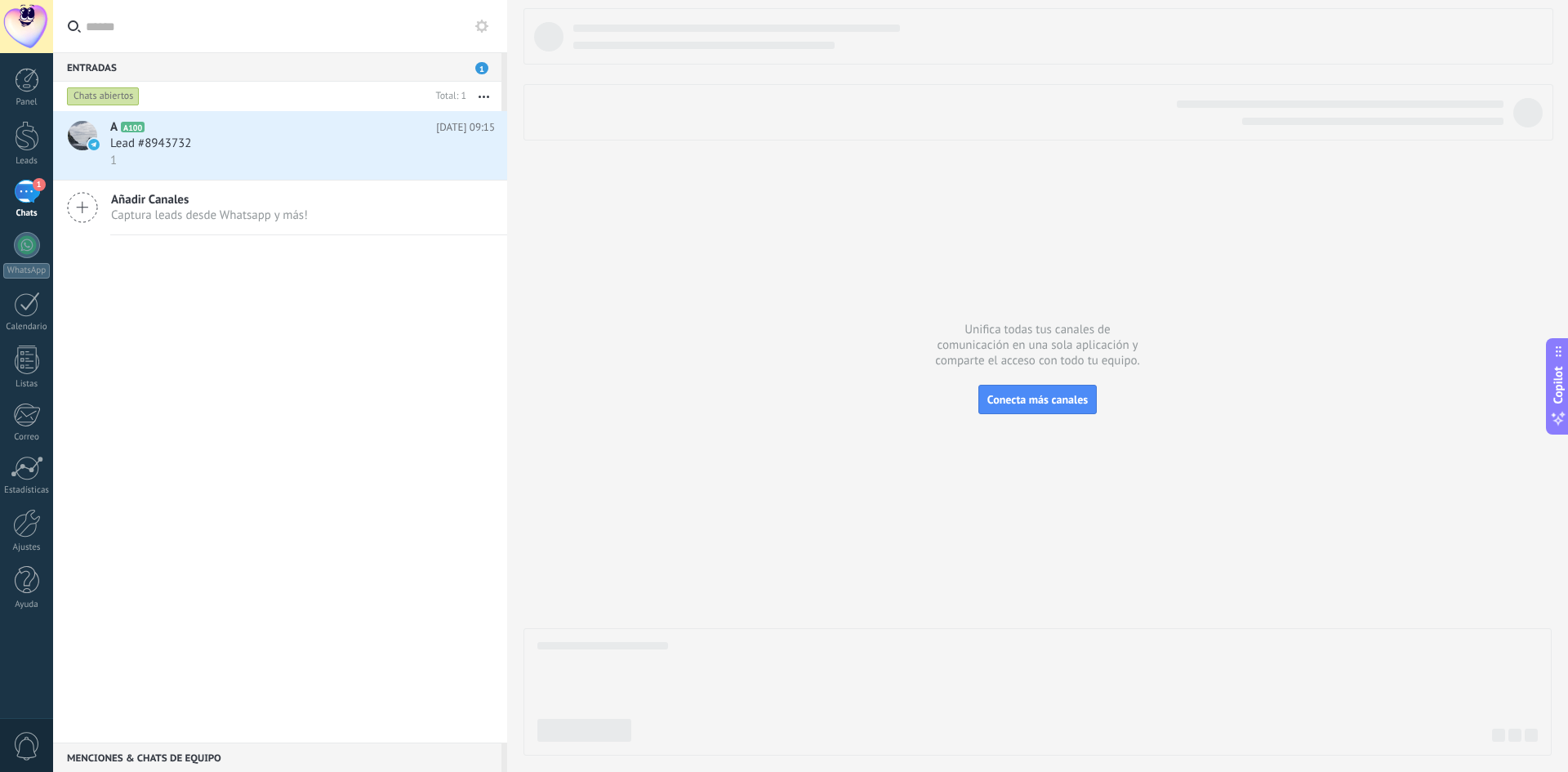
click at [484, 32] on icon at bounding box center [482, 26] width 13 height 13
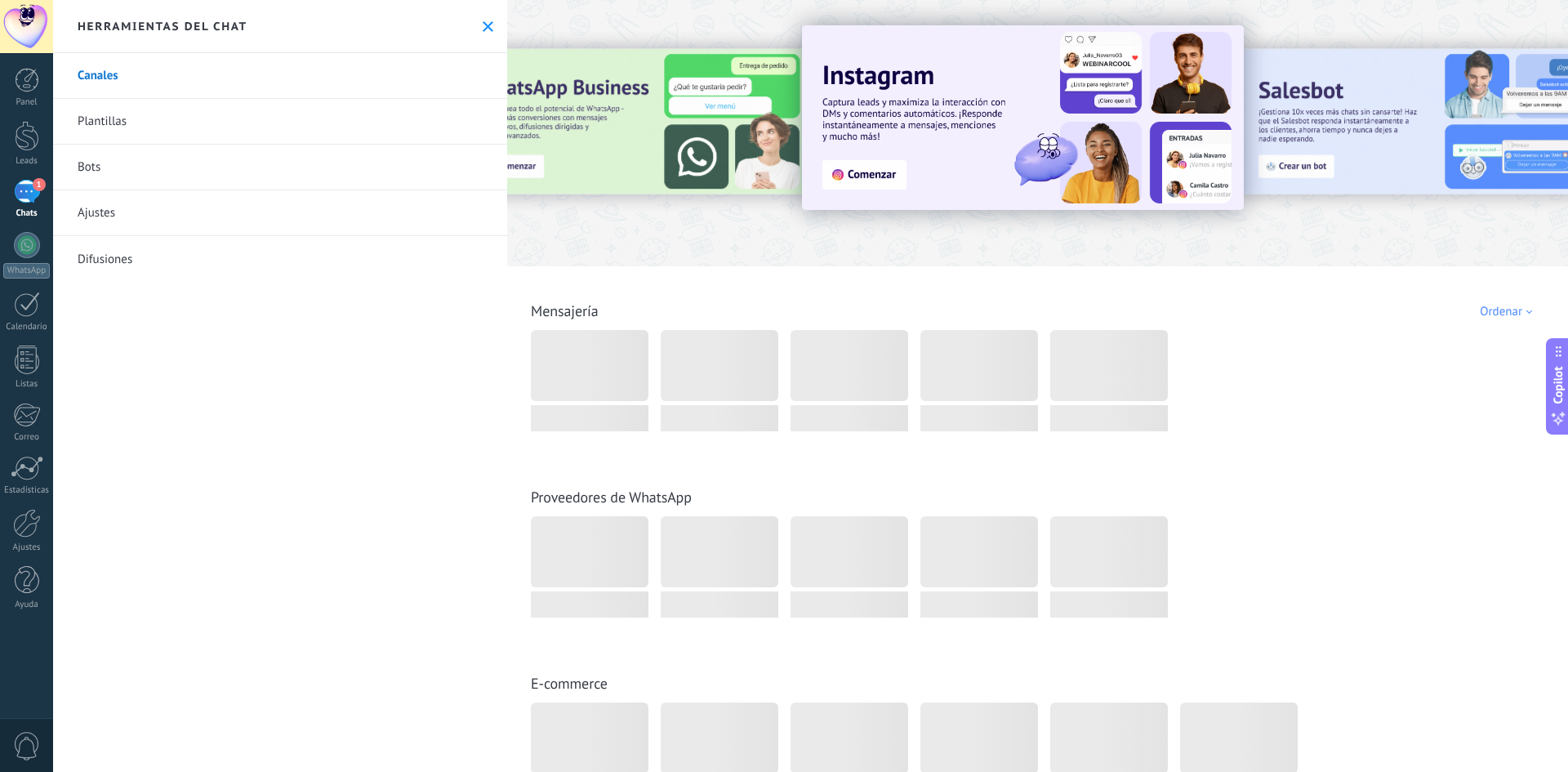
click at [103, 167] on link "Bots" at bounding box center [279, 167] width 454 height 45
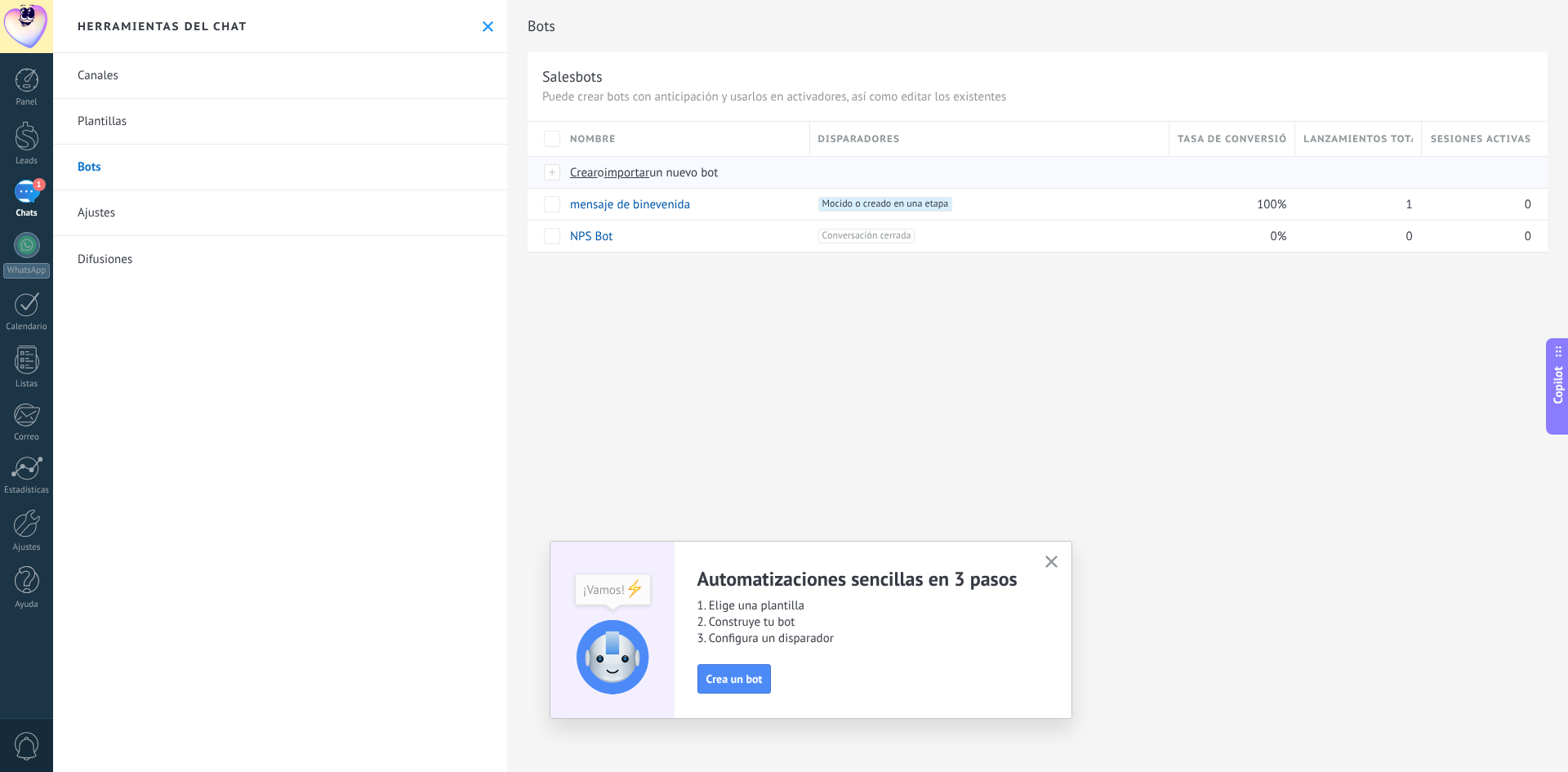
click at [589, 170] on span "Crear" at bounding box center [583, 173] width 27 height 15
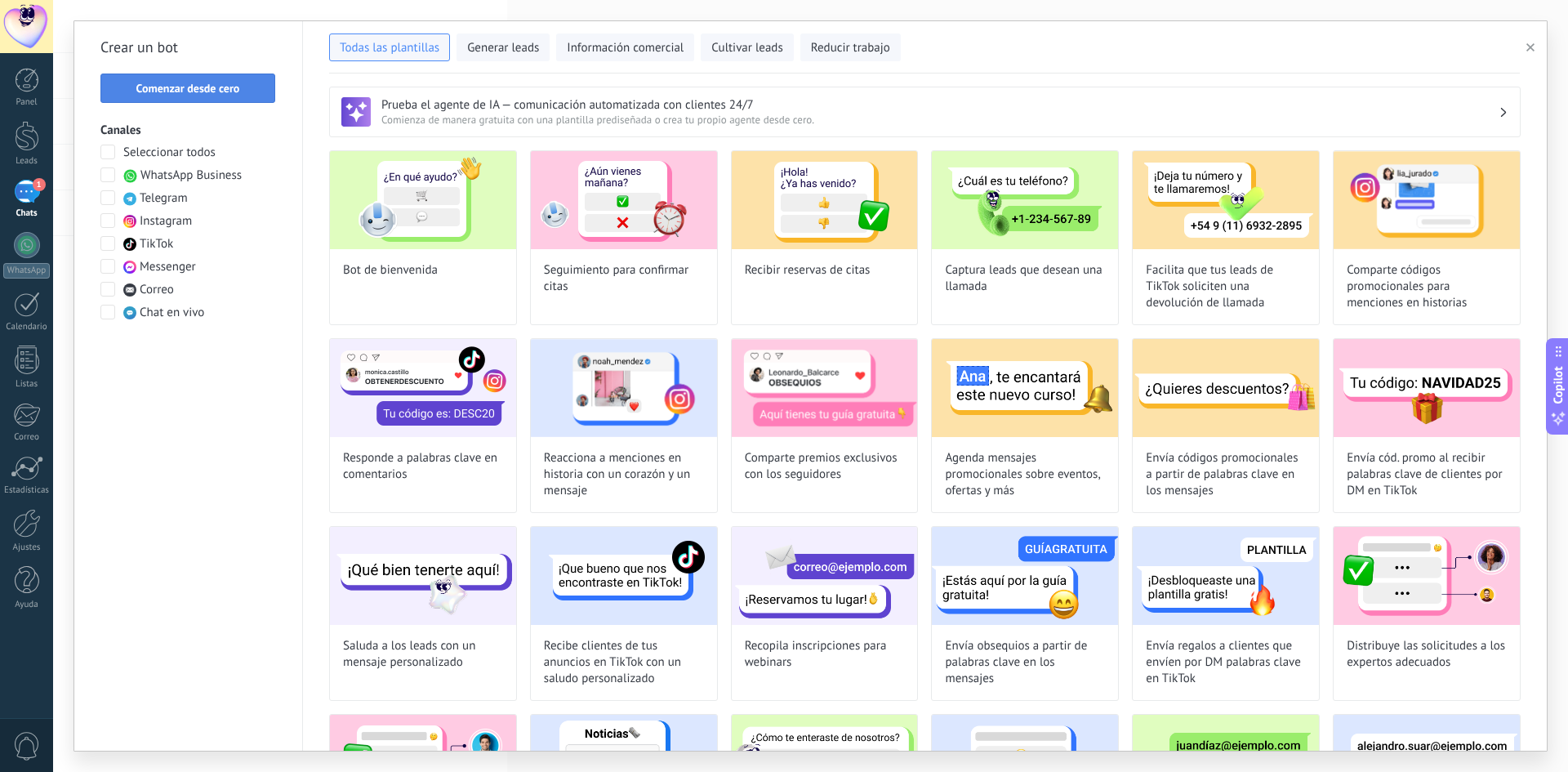
click at [194, 94] on span "Comenzar desde cero" at bounding box center [189, 88] width 104 height 11
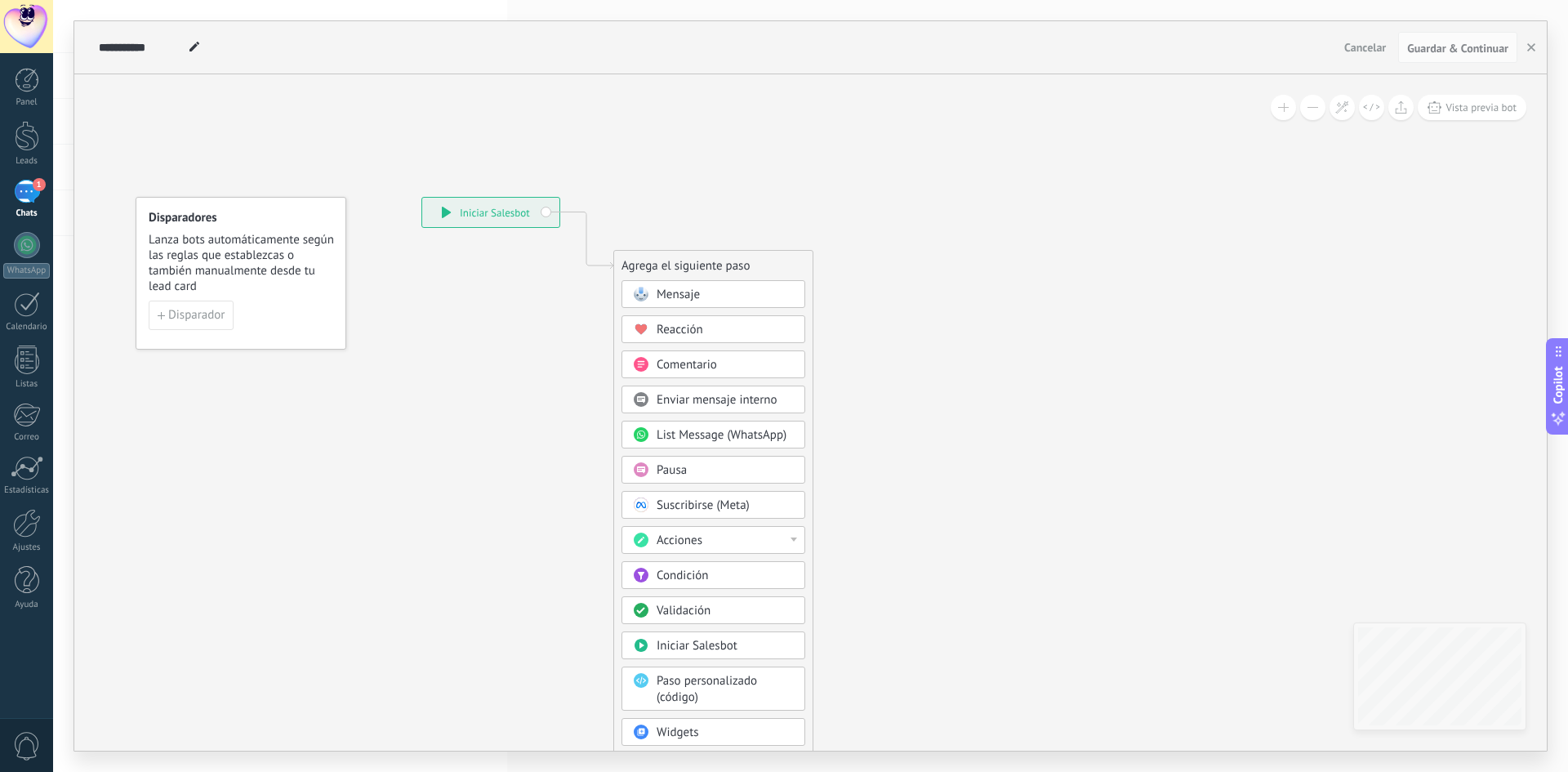
click at [200, 52] on span at bounding box center [194, 47] width 22 height 24
drag, startPoint x: 142, startPoint y: 48, endPoint x: 99, endPoint y: 49, distance: 43.0
click at [99, 49] on div "**********" at bounding box center [715, 47] width 1243 height 52
drag, startPoint x: 96, startPoint y: 46, endPoint x: 185, endPoint y: 42, distance: 89.1
click at [185, 42] on div "**********" at bounding box center [715, 47] width 1243 height 52
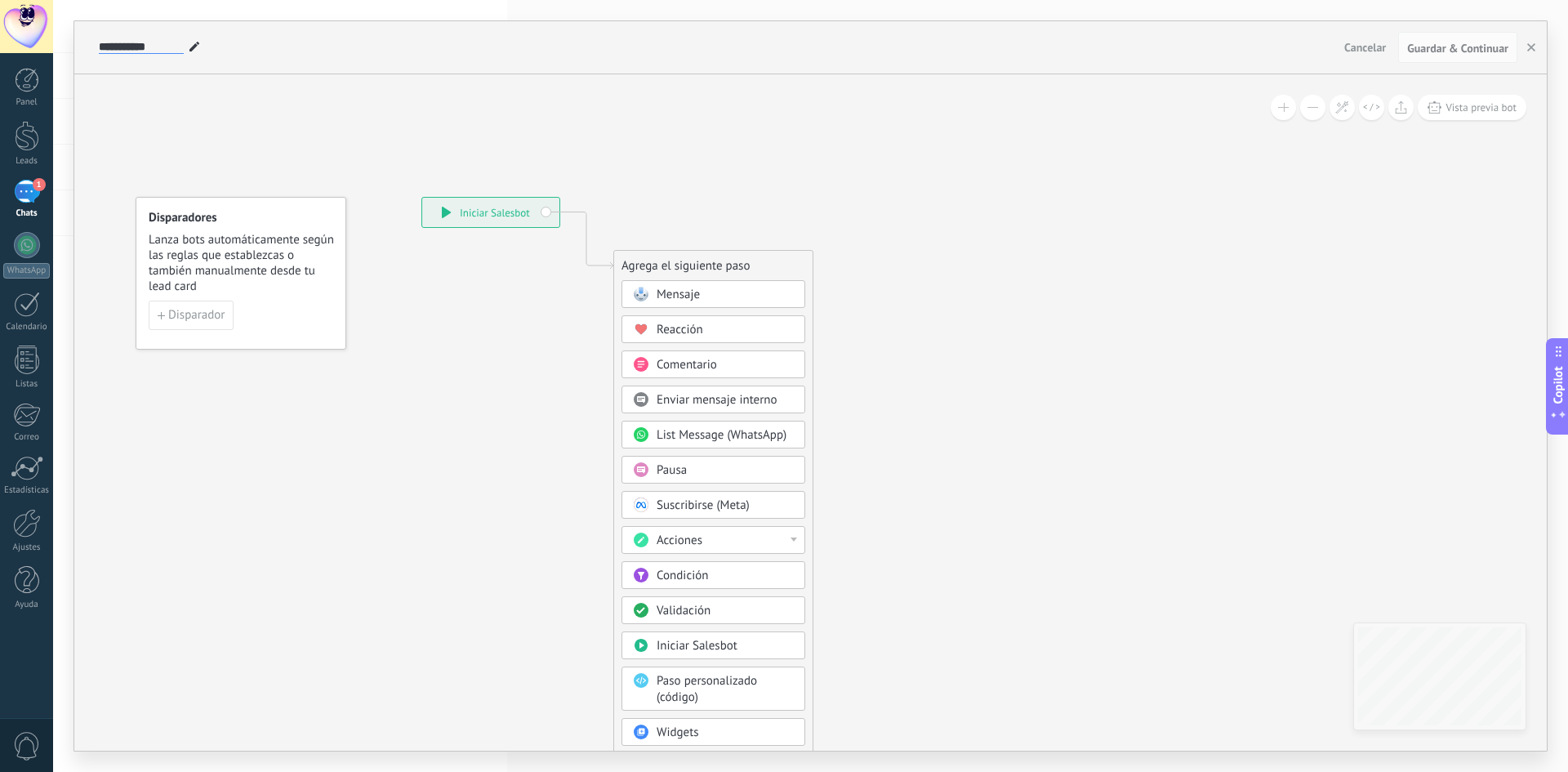
drag, startPoint x: 180, startPoint y: 44, endPoint x: 81, endPoint y: 42, distance: 99.0
click at [81, 42] on div "**********" at bounding box center [810, 48] width 1473 height 53
type input "**********"
click at [339, 141] on icon at bounding box center [561, 493] width 1097 height 1409
click at [732, 294] on div "Mensaje" at bounding box center [725, 294] width 137 height 16
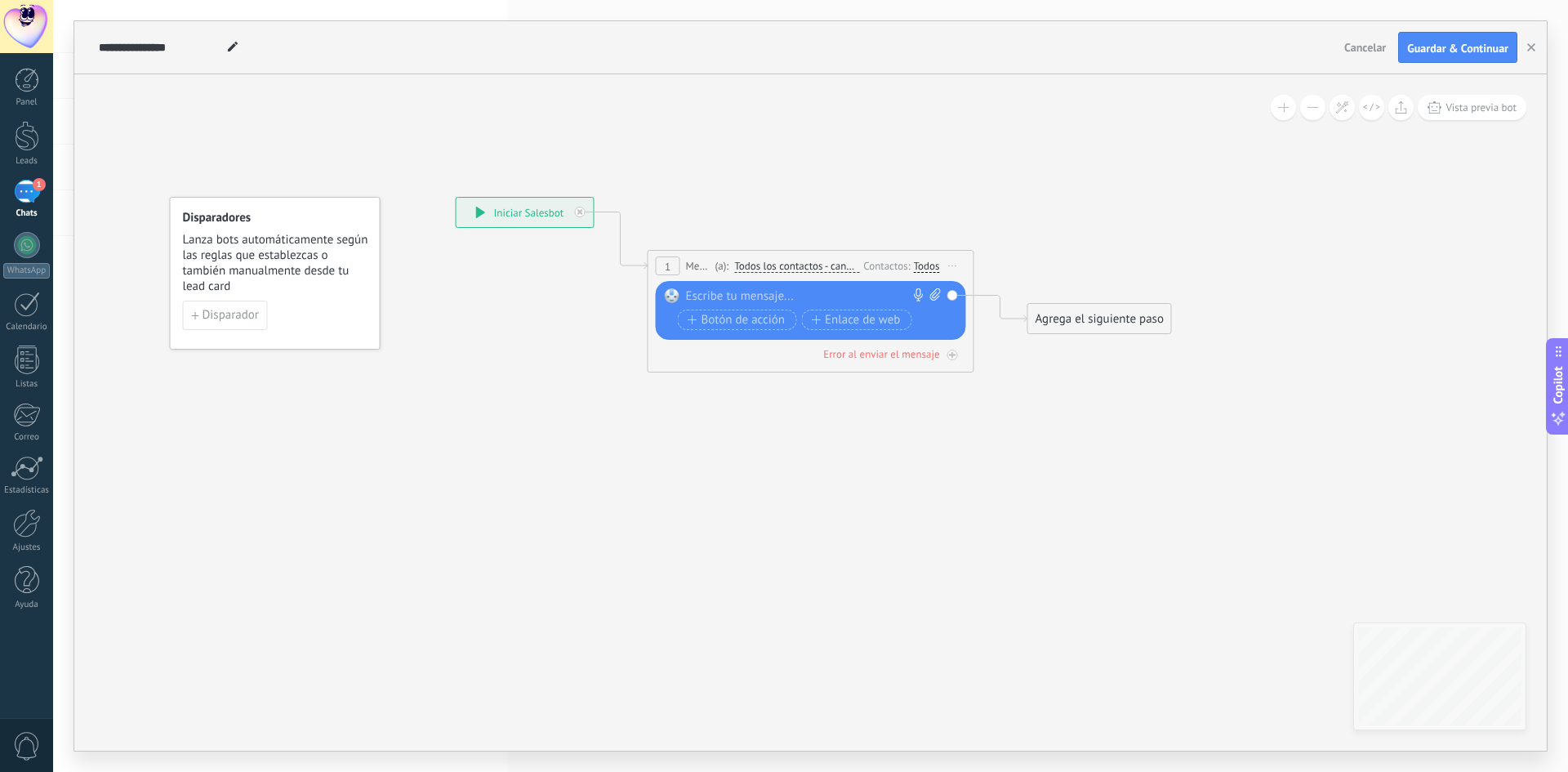
click at [730, 295] on div at bounding box center [807, 296] width 242 height 16
click at [767, 300] on div at bounding box center [807, 296] width 242 height 16
paste div
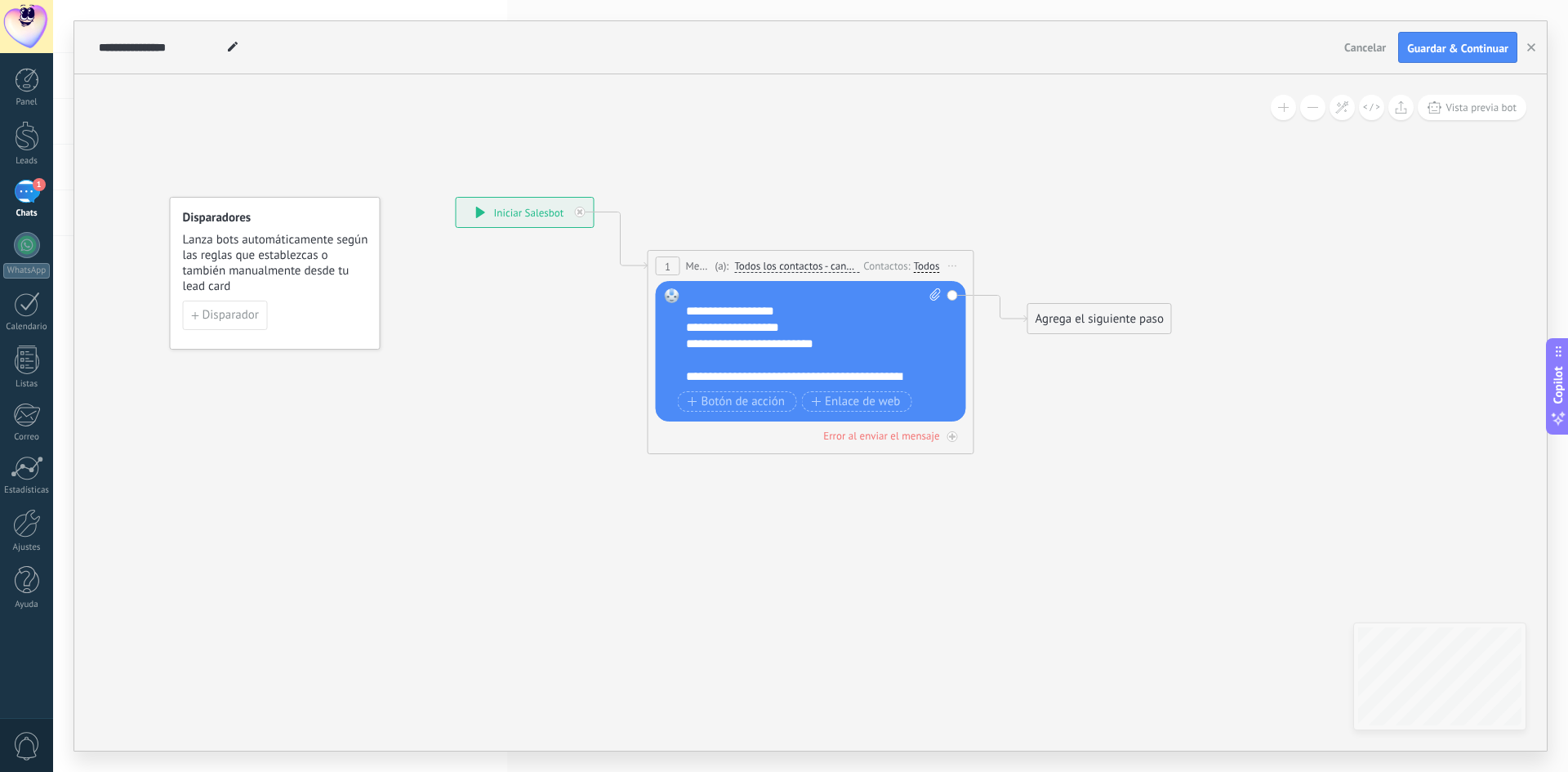
scroll to position [49, 0]
click at [787, 495] on icon at bounding box center [786, 274] width 1477 height 970
click at [893, 344] on div at bounding box center [806, 345] width 240 height 16
click at [907, 377] on div "**********" at bounding box center [799, 370] width 227 height 33
click at [1472, 42] on span "Guardar & Continuar" at bounding box center [1457, 48] width 101 height 11
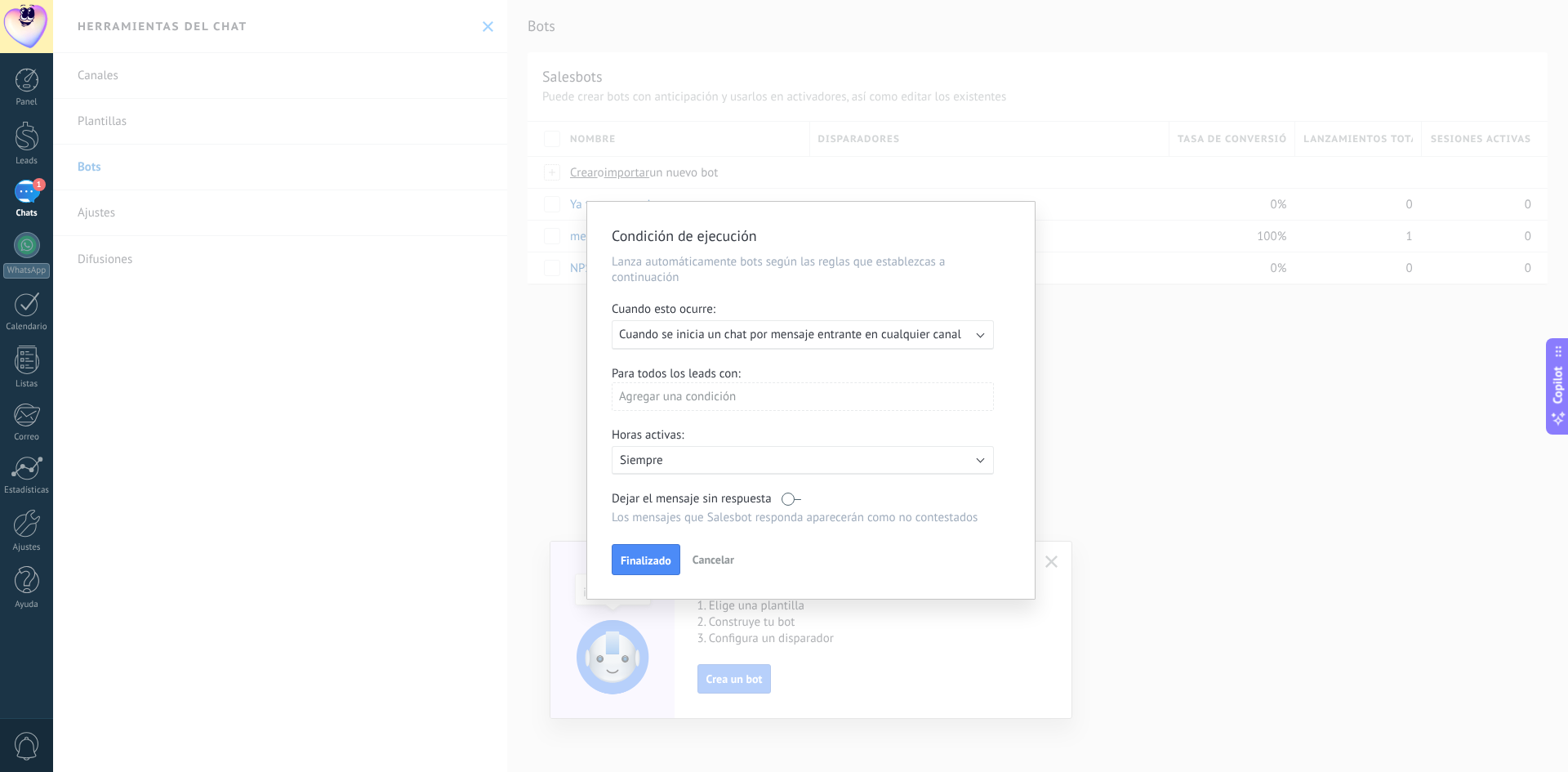
click at [745, 331] on span "Cuando se inicia un chat por mensaje entrante en cualquier canal" at bounding box center [790, 334] width 342 height 15
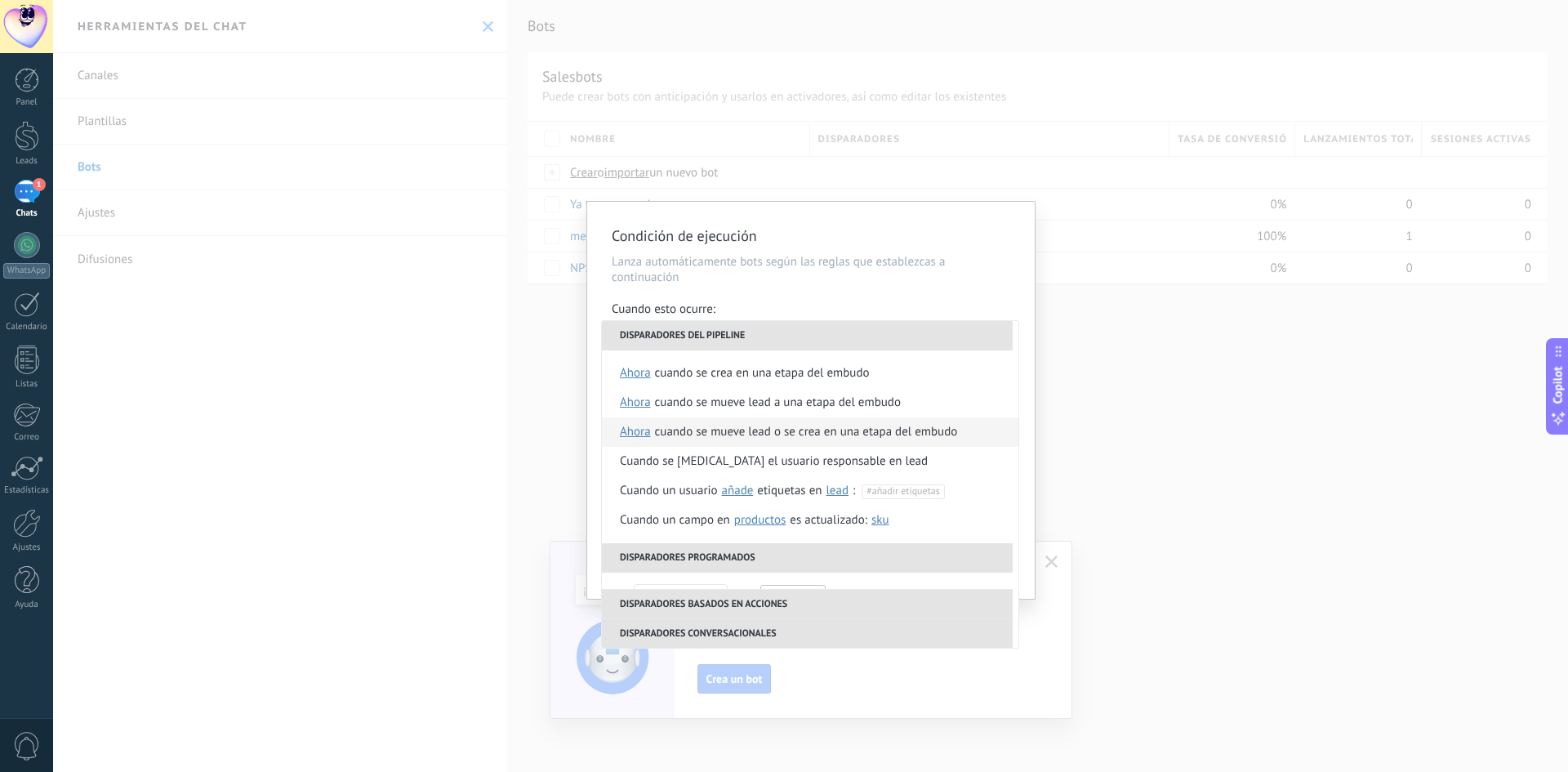
click at [740, 430] on div "Cuando se mueve lead o se crea en una etapa del embudo" at bounding box center [806, 431] width 303 height 29
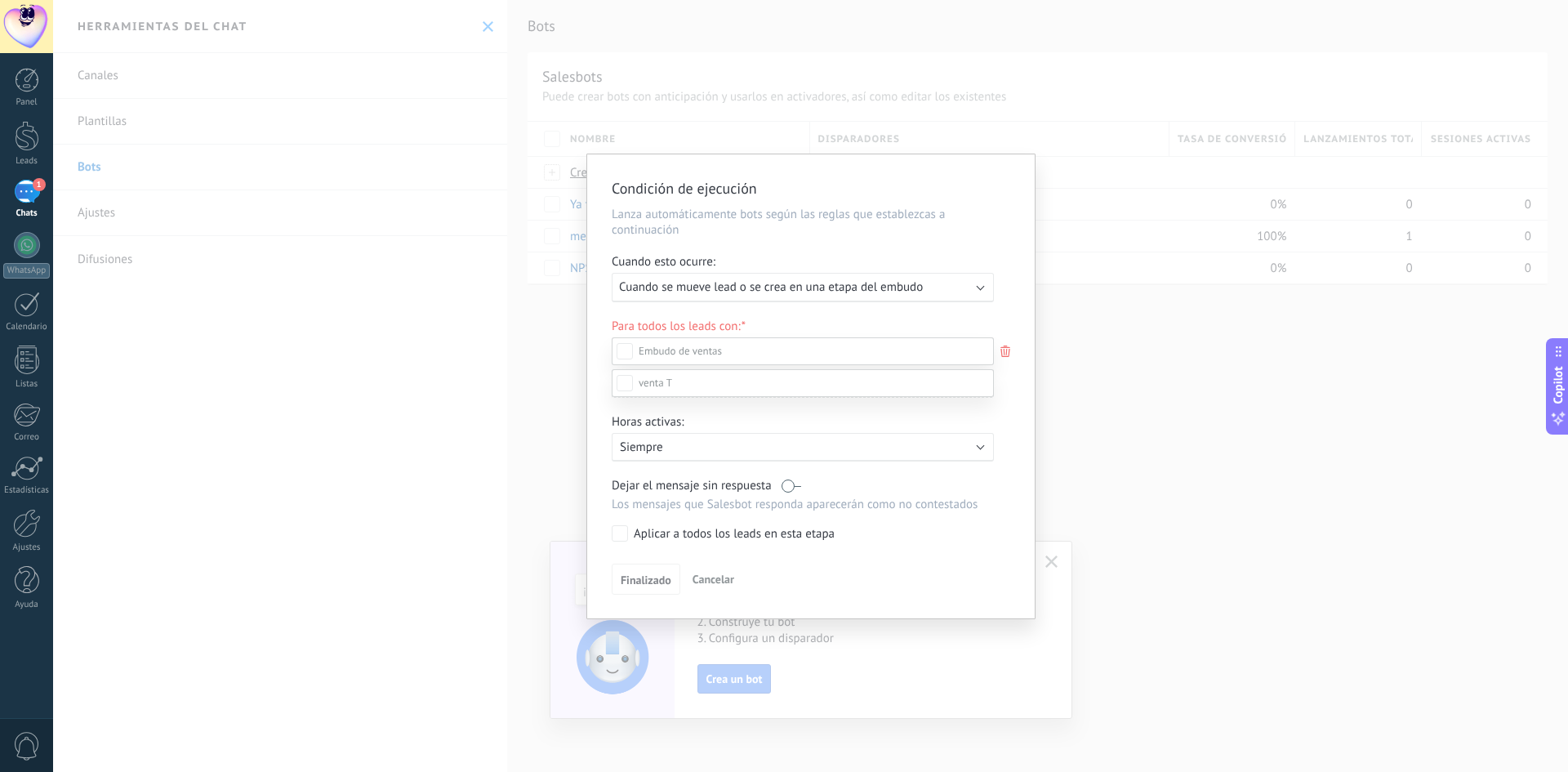
click at [574, 449] on div at bounding box center [810, 386] width 1515 height 772
click at [0, 0] on div "Leads Entrantes Nueva consulta Cualificado Llamada agendada Propuesta en prepar…" at bounding box center [0, 0] width 0 height 0
click at [665, 390] on span at bounding box center [655, 382] width 33 height 14
click at [635, 353] on label at bounding box center [802, 353] width 382 height 27
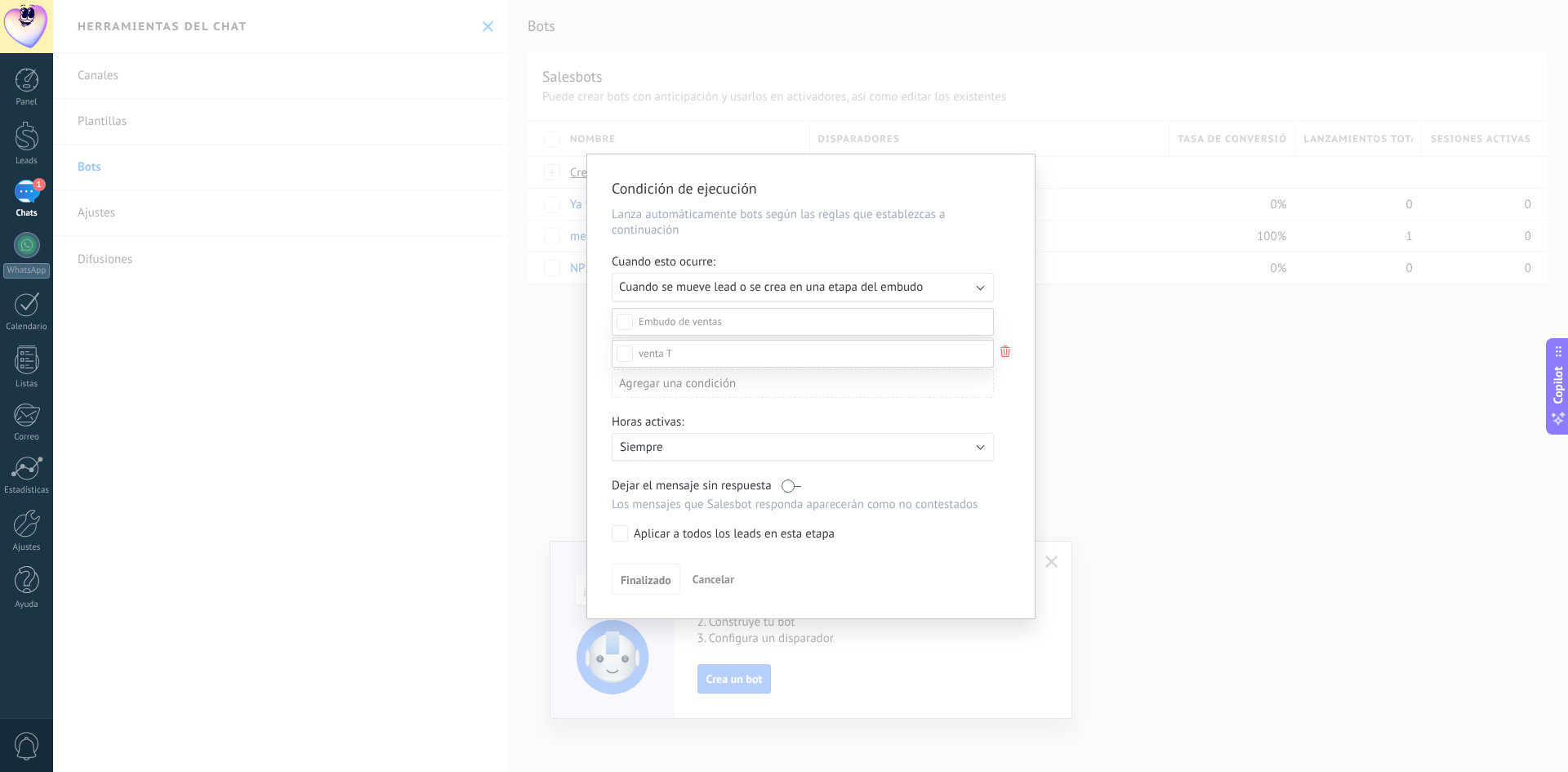
click at [728, 579] on div "Leads Entrantes Nueva consulta Cualificado Llamada agendada Propuesta en prepar…" at bounding box center [802, 540] width 382 height 464
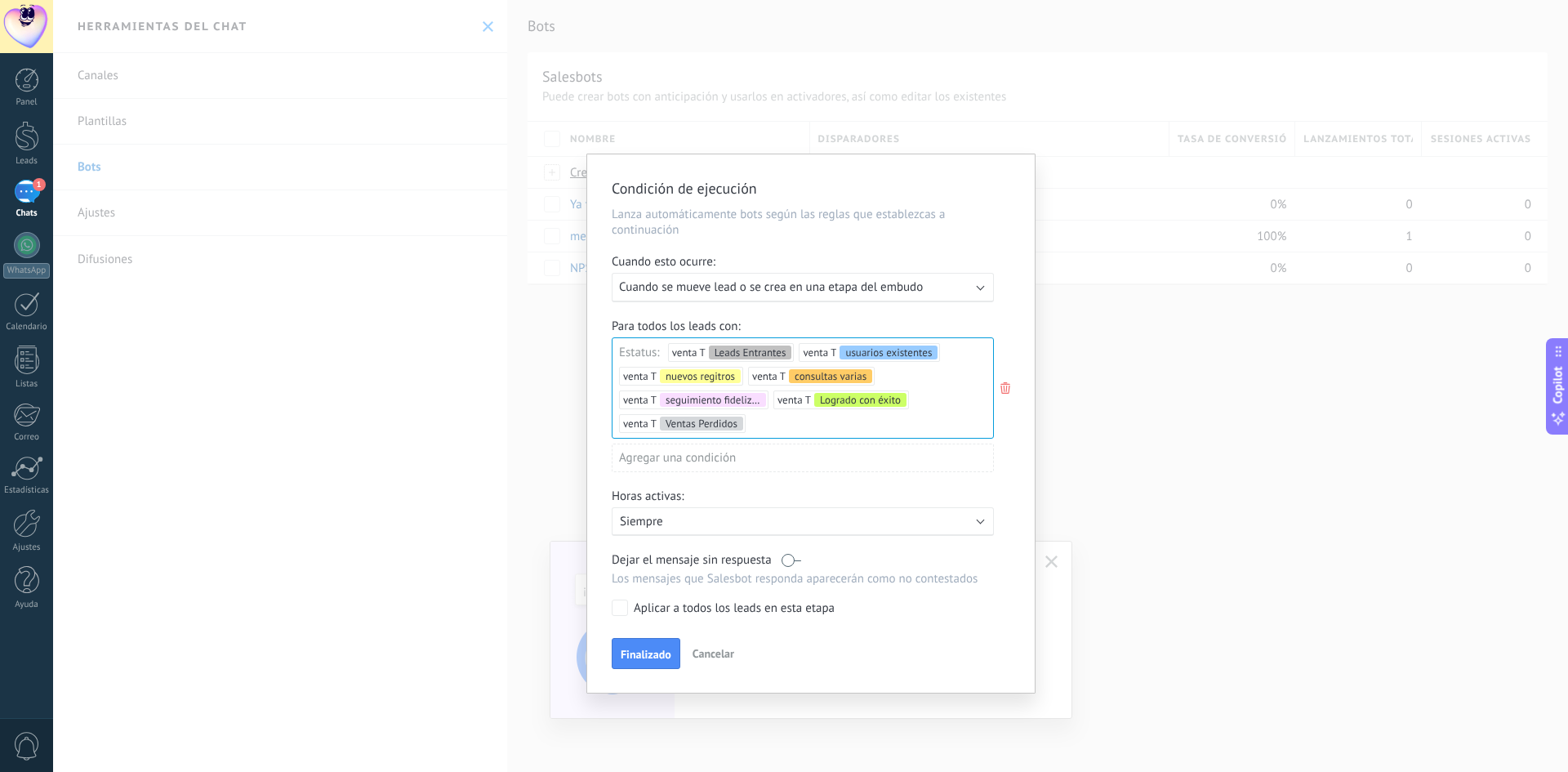
click at [1002, 391] on use at bounding box center [1005, 388] width 9 height 11
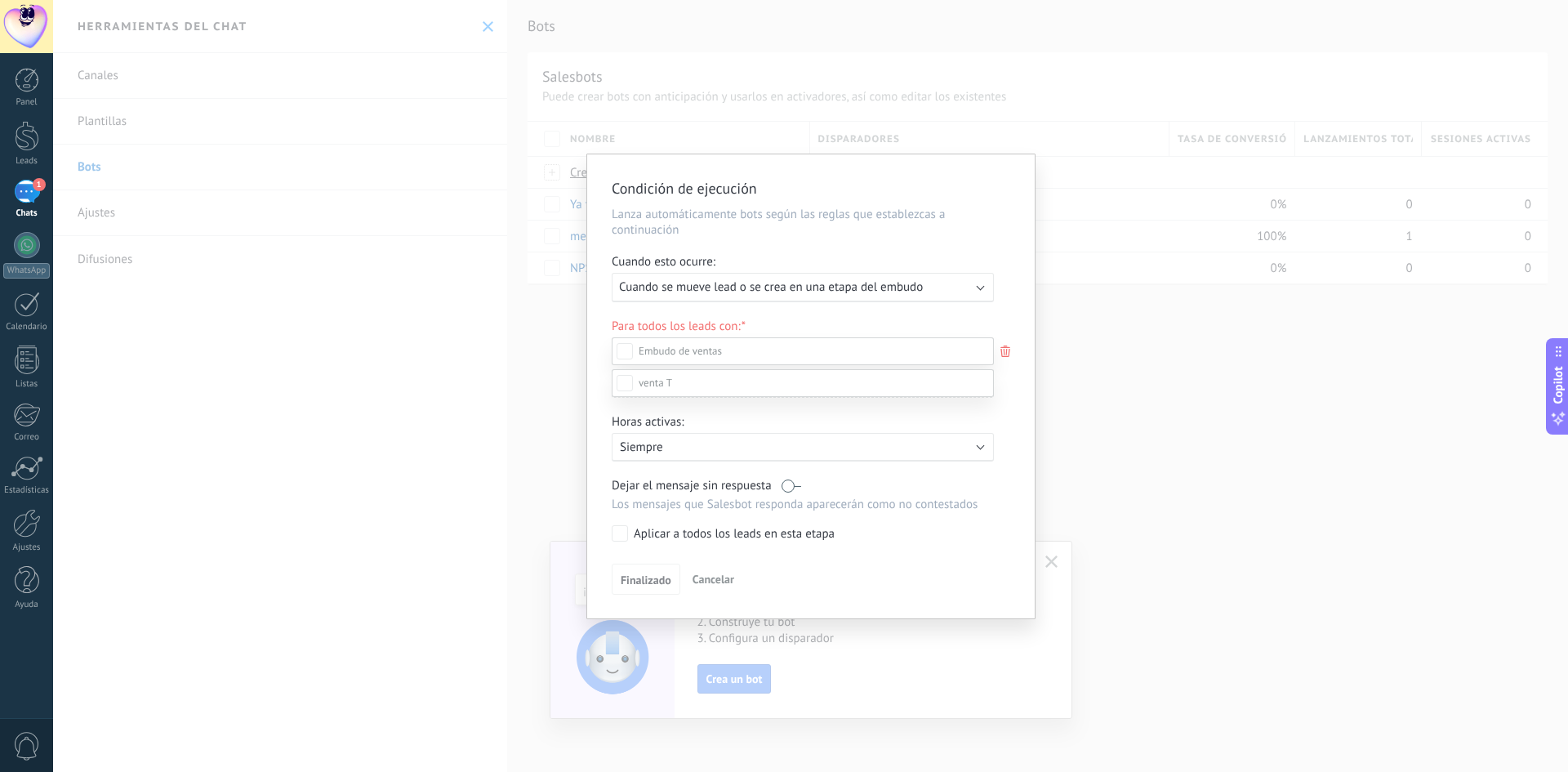
click at [651, 397] on label at bounding box center [802, 382] width 382 height 27
click at [0, 0] on label "usuarios existentes" at bounding box center [0, 0] width 0 height 0
click at [642, 583] on div "Leads Entrantes Nueva consulta Cualificado Llamada agendada Propuesta en prepar…" at bounding box center [802, 540] width 382 height 464
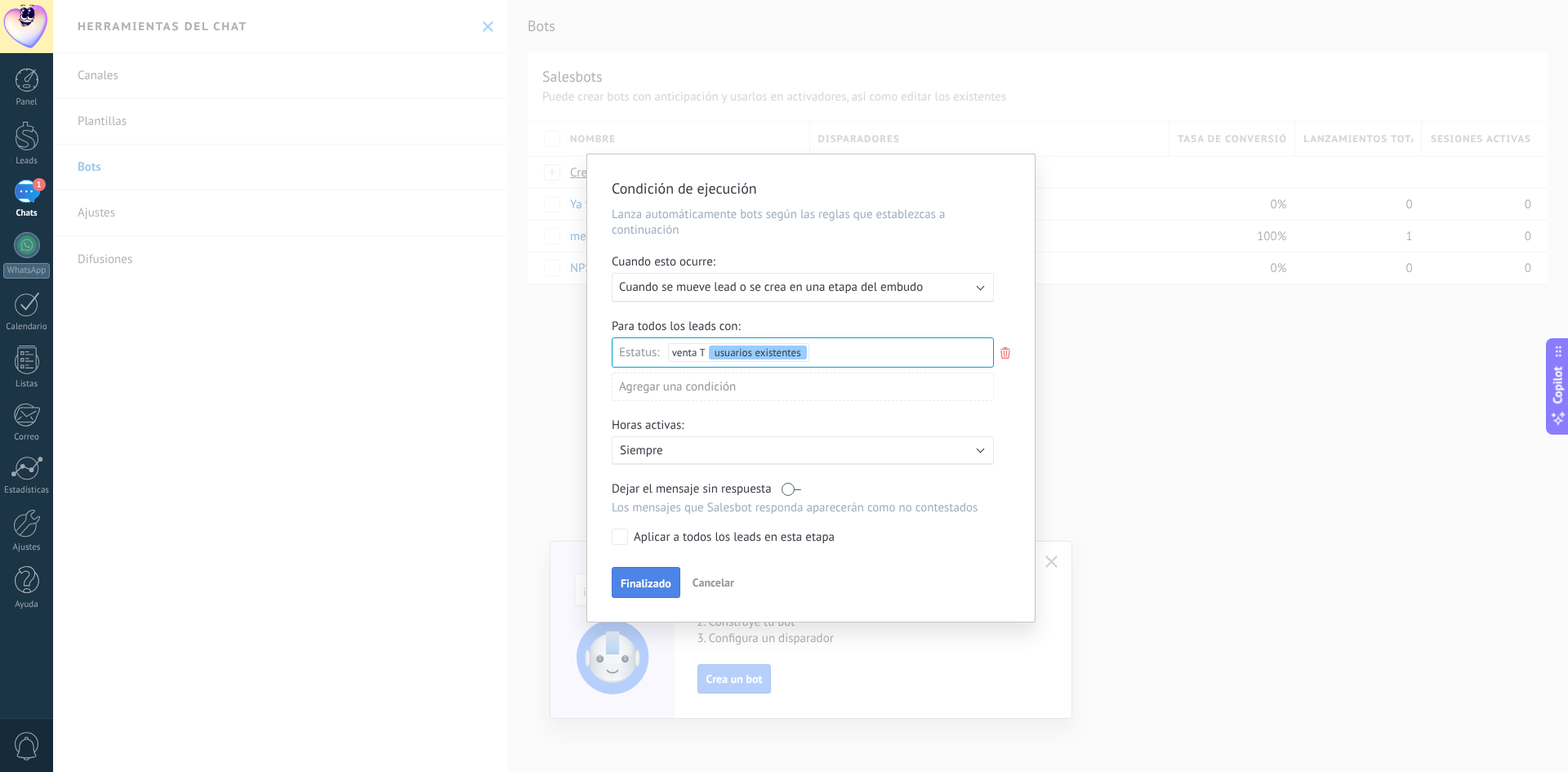
click at [642, 583] on span "Finalizado" at bounding box center [646, 583] width 51 height 11
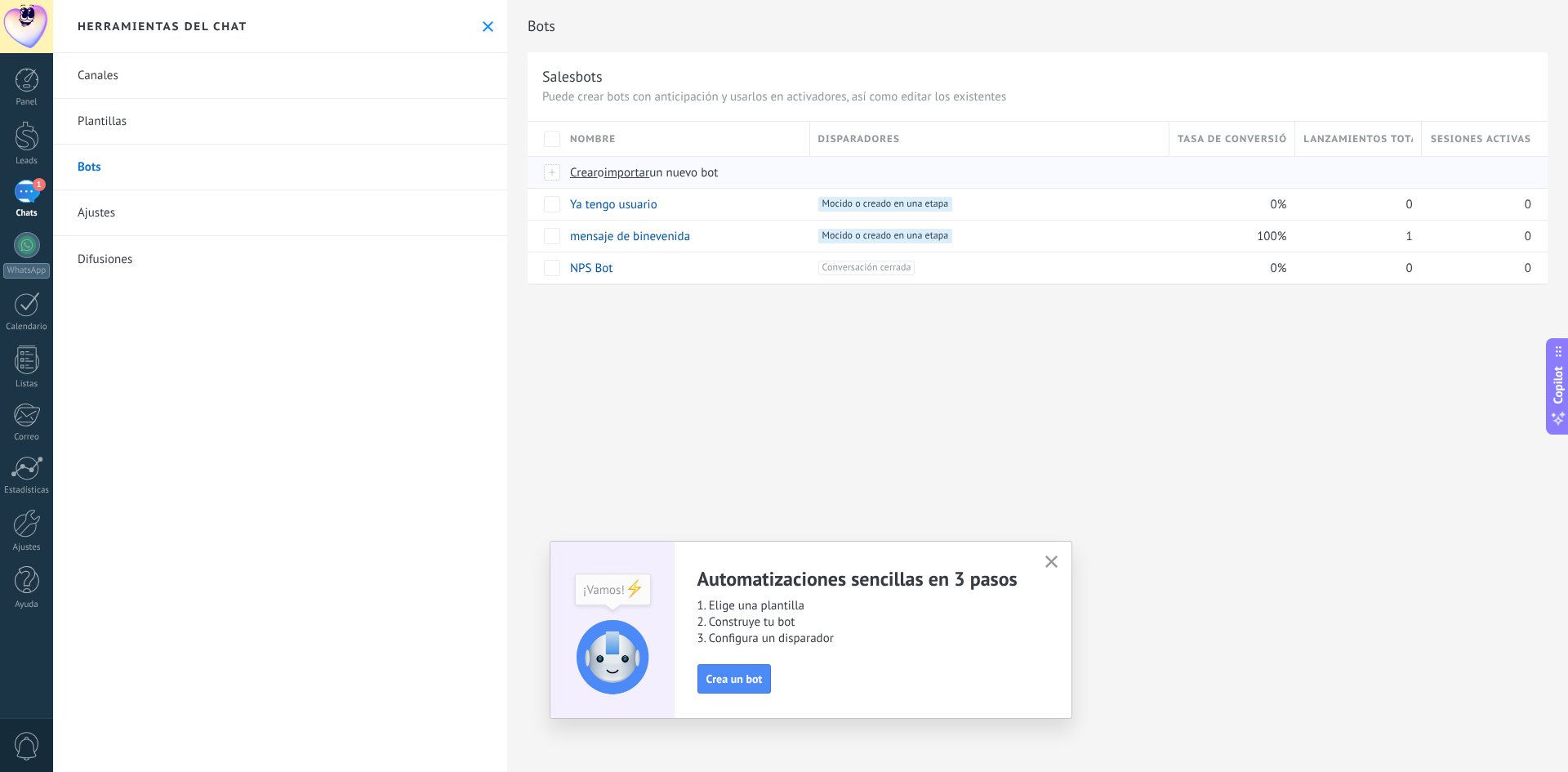
click at [584, 172] on span "Crear" at bounding box center [583, 173] width 27 height 15
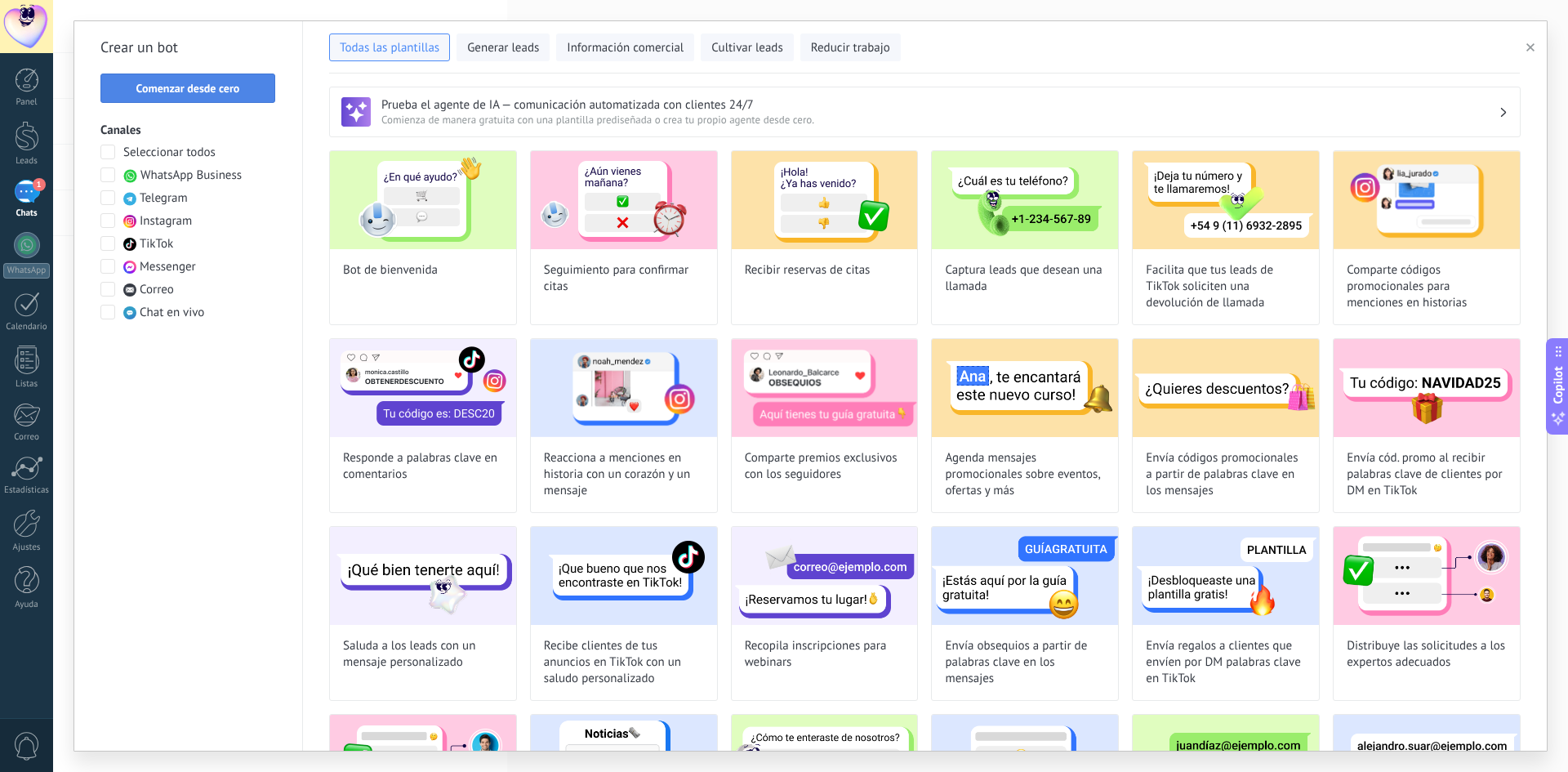
click at [239, 88] on span "Comenzar desde cero" at bounding box center [189, 88] width 104 height 11
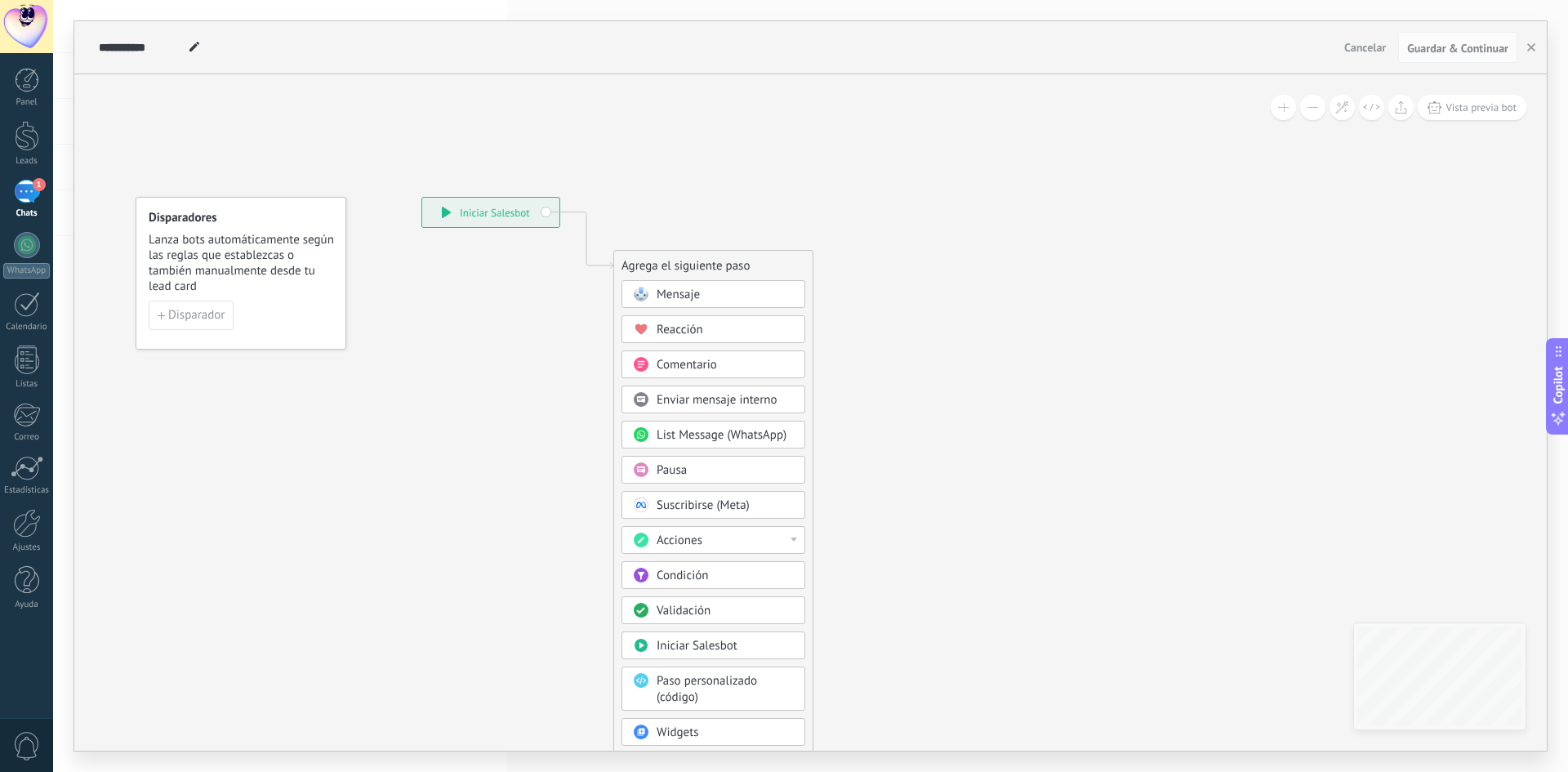
click at [677, 286] on div "Mensaje" at bounding box center [713, 294] width 184 height 27
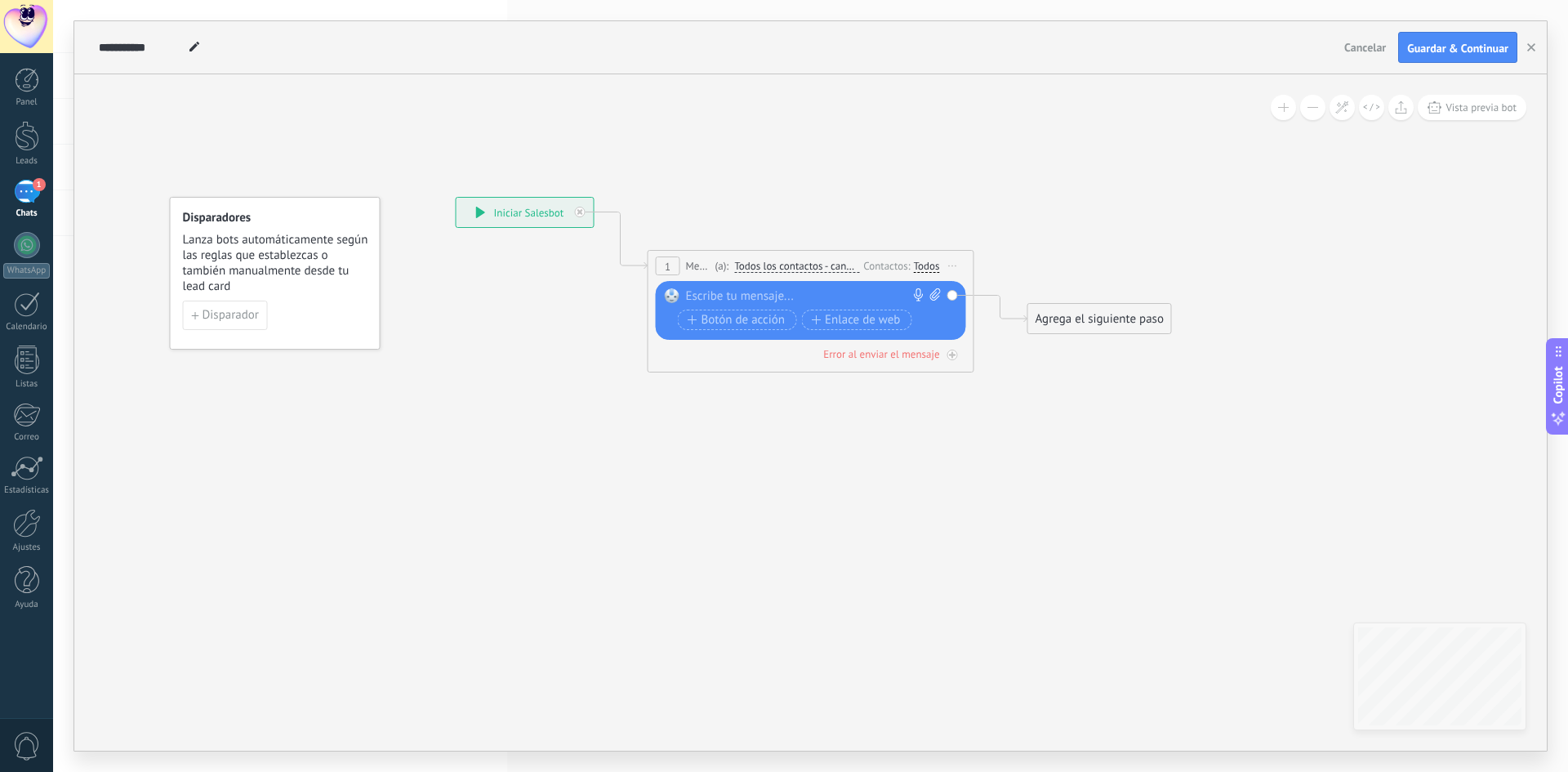
click at [724, 294] on div at bounding box center [807, 296] width 242 height 16
click at [194, 44] on icon at bounding box center [194, 46] width 9 height 9
drag, startPoint x: 180, startPoint y: 40, endPoint x: 92, endPoint y: 39, distance: 88.0
click at [92, 39] on div "**********" at bounding box center [810, 48] width 1473 height 53
click at [133, 54] on input "**********" at bounding box center [169, 47] width 140 height 13
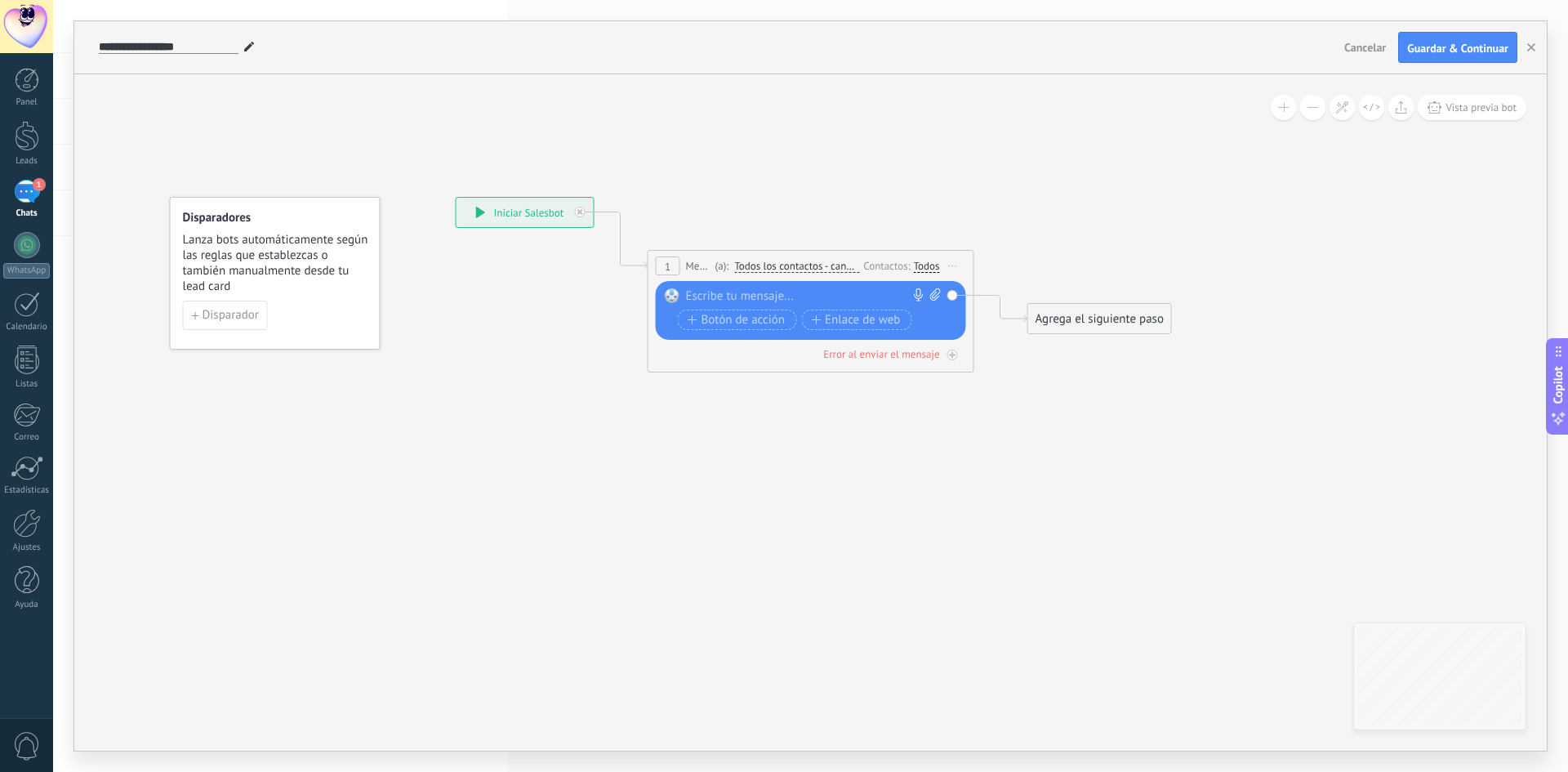
click at [125, 43] on input "**********" at bounding box center [169, 47] width 140 height 13
type input "**********"
click at [217, 107] on icon at bounding box center [786, 274] width 1477 height 970
click at [707, 294] on div at bounding box center [807, 296] width 242 height 16
click at [774, 290] on div at bounding box center [807, 296] width 242 height 16
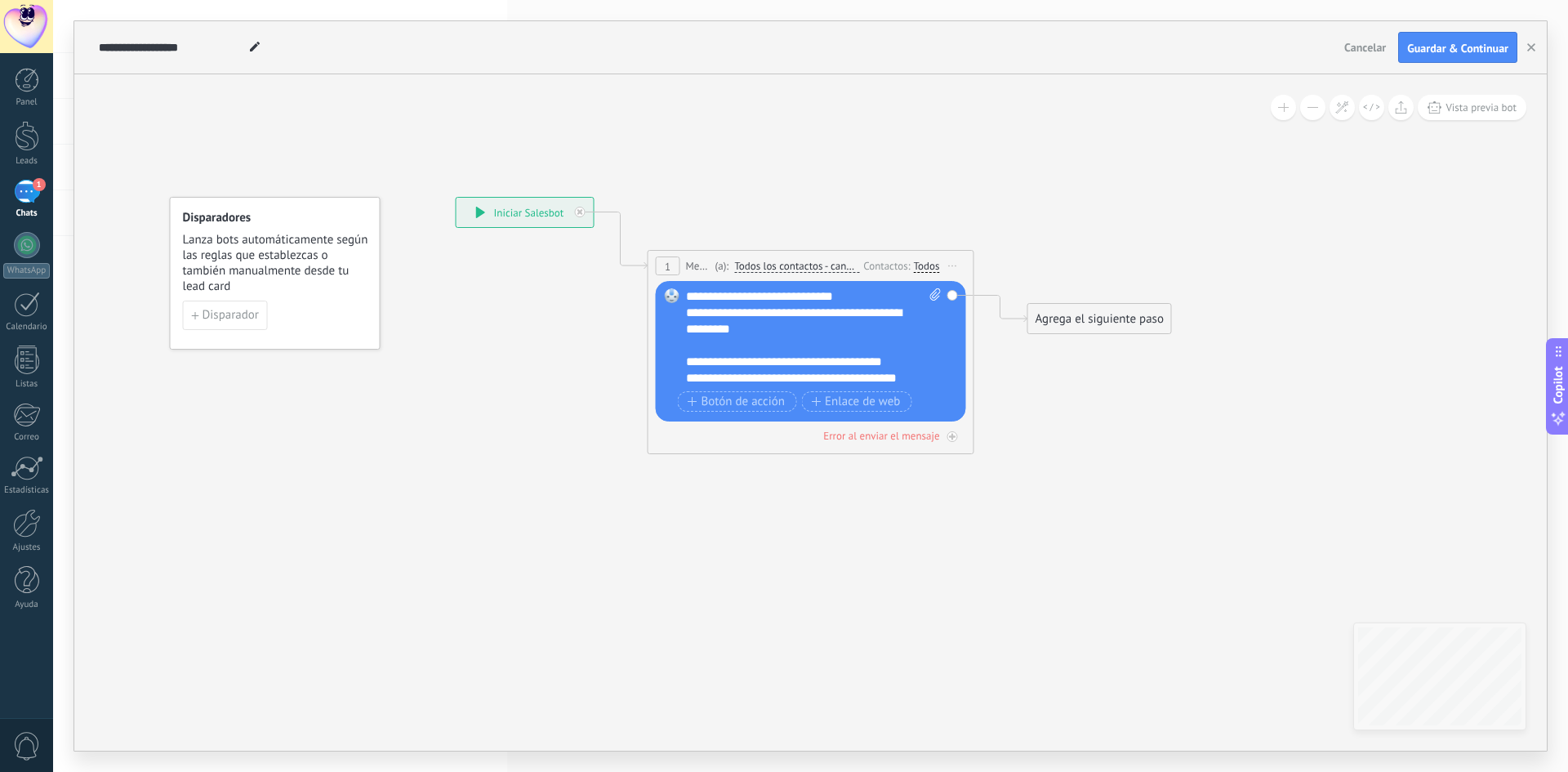
click at [686, 311] on div "**********" at bounding box center [799, 321] width 227 height 33
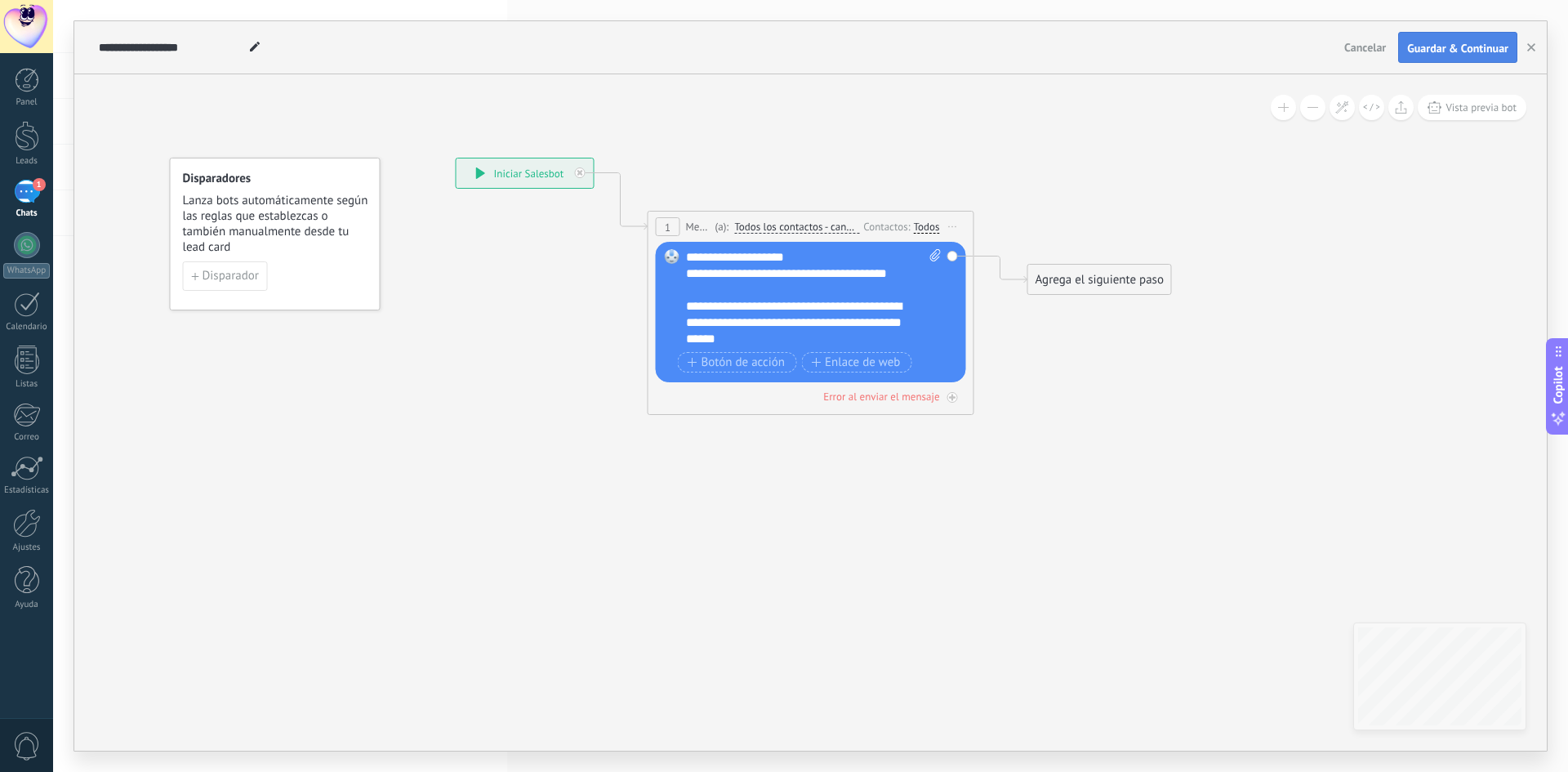
click at [1462, 38] on button "Guardar & Continuar" at bounding box center [1458, 47] width 119 height 31
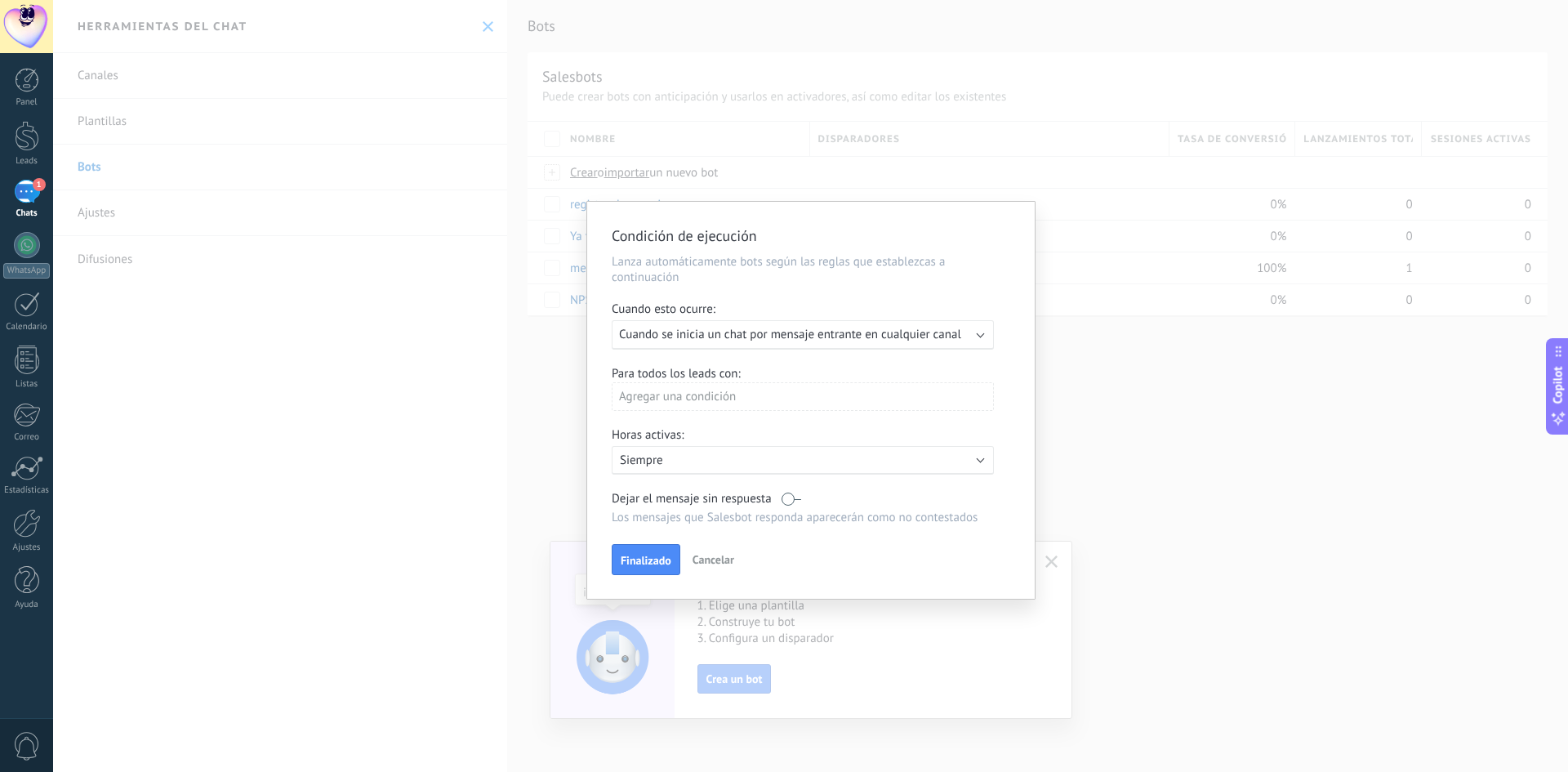
click at [781, 341] on span "Cuando se inicia un chat por mensaje entrante en cualquier canal" at bounding box center [790, 334] width 342 height 15
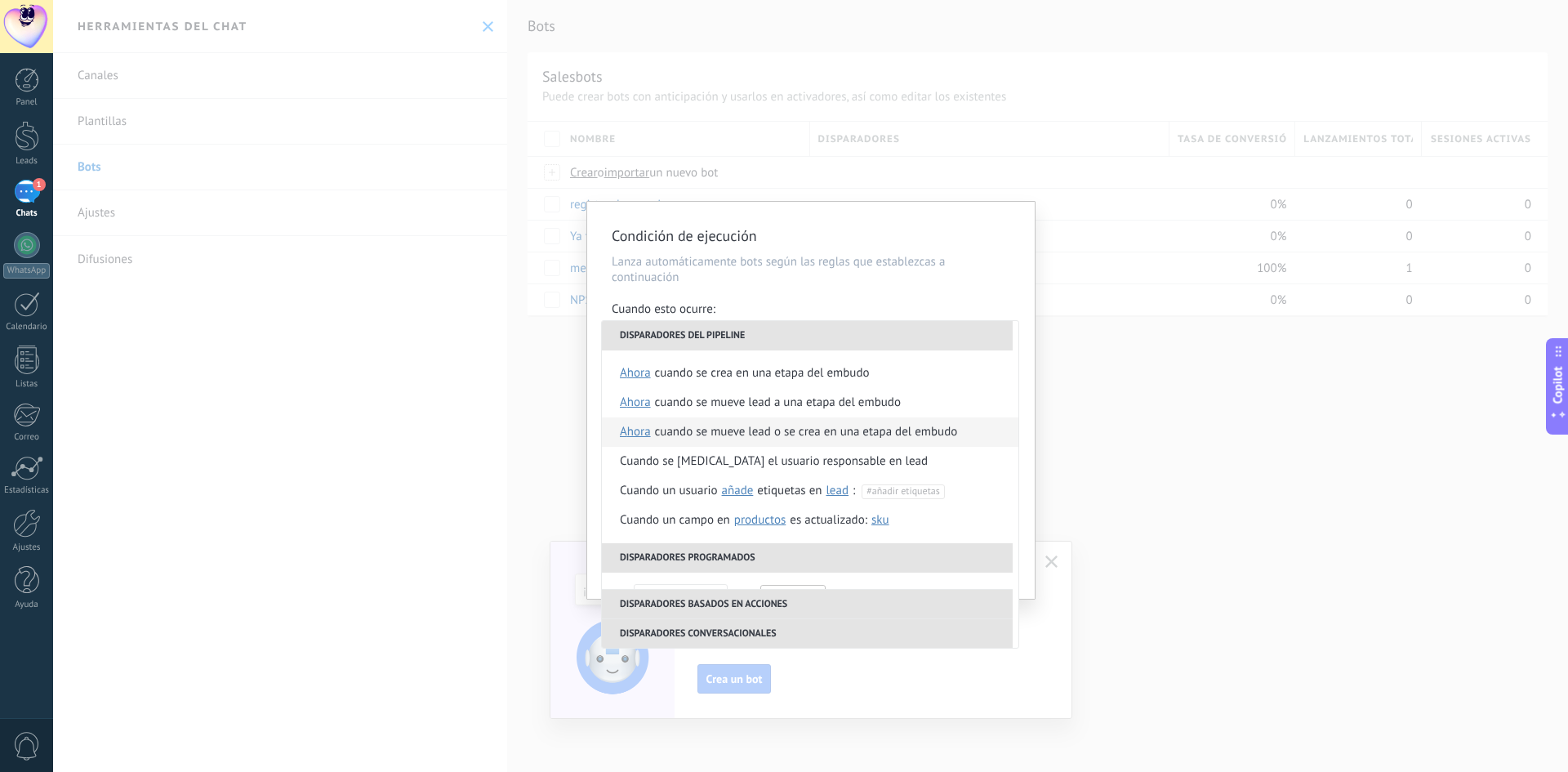
click at [727, 432] on div "Cuando se mueve lead o se crea en una etapa del embudo" at bounding box center [806, 431] width 303 height 29
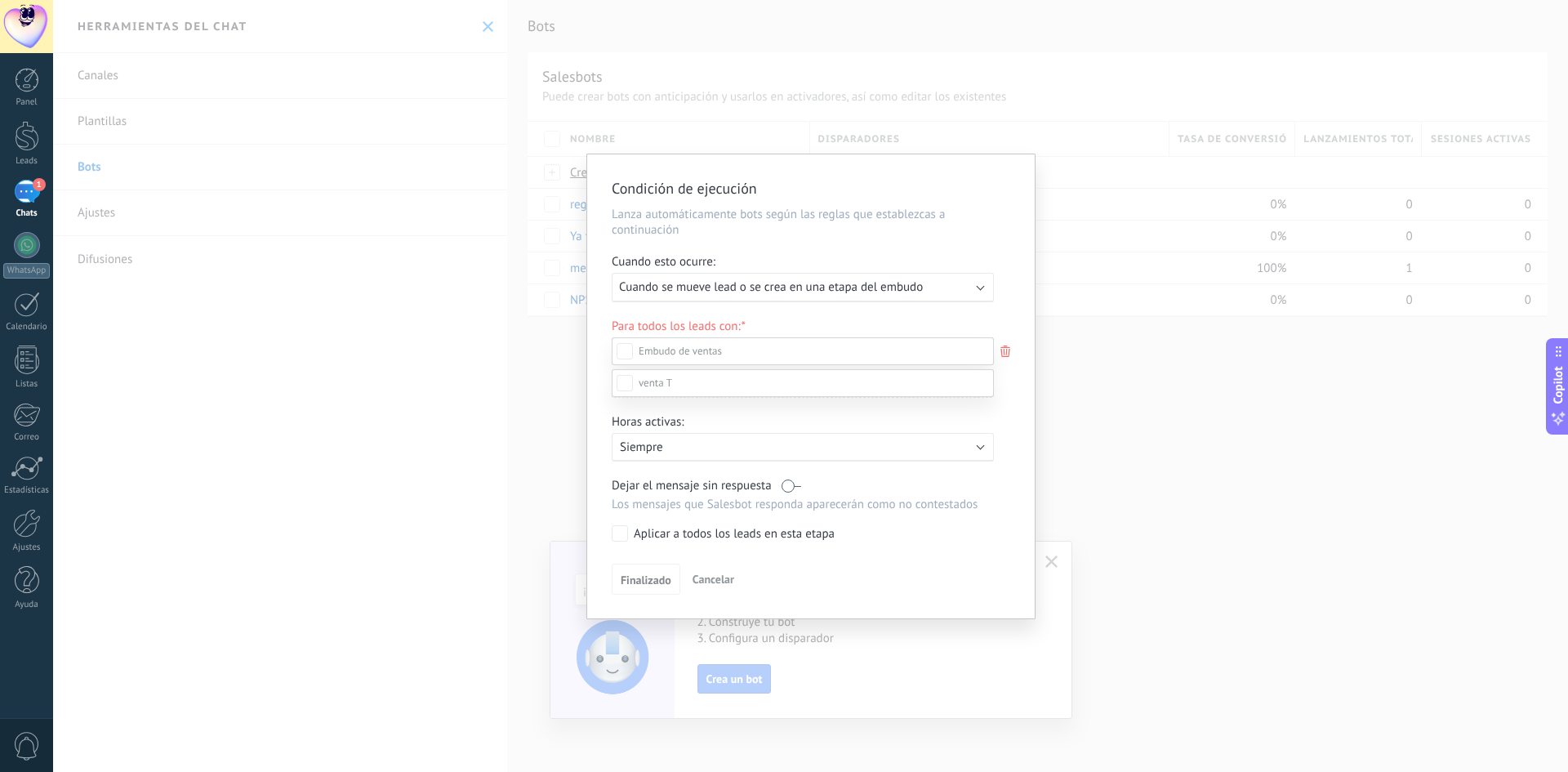
click at [650, 390] on span at bounding box center [655, 382] width 33 height 14
click at [558, 491] on div at bounding box center [810, 357] width 1515 height 772
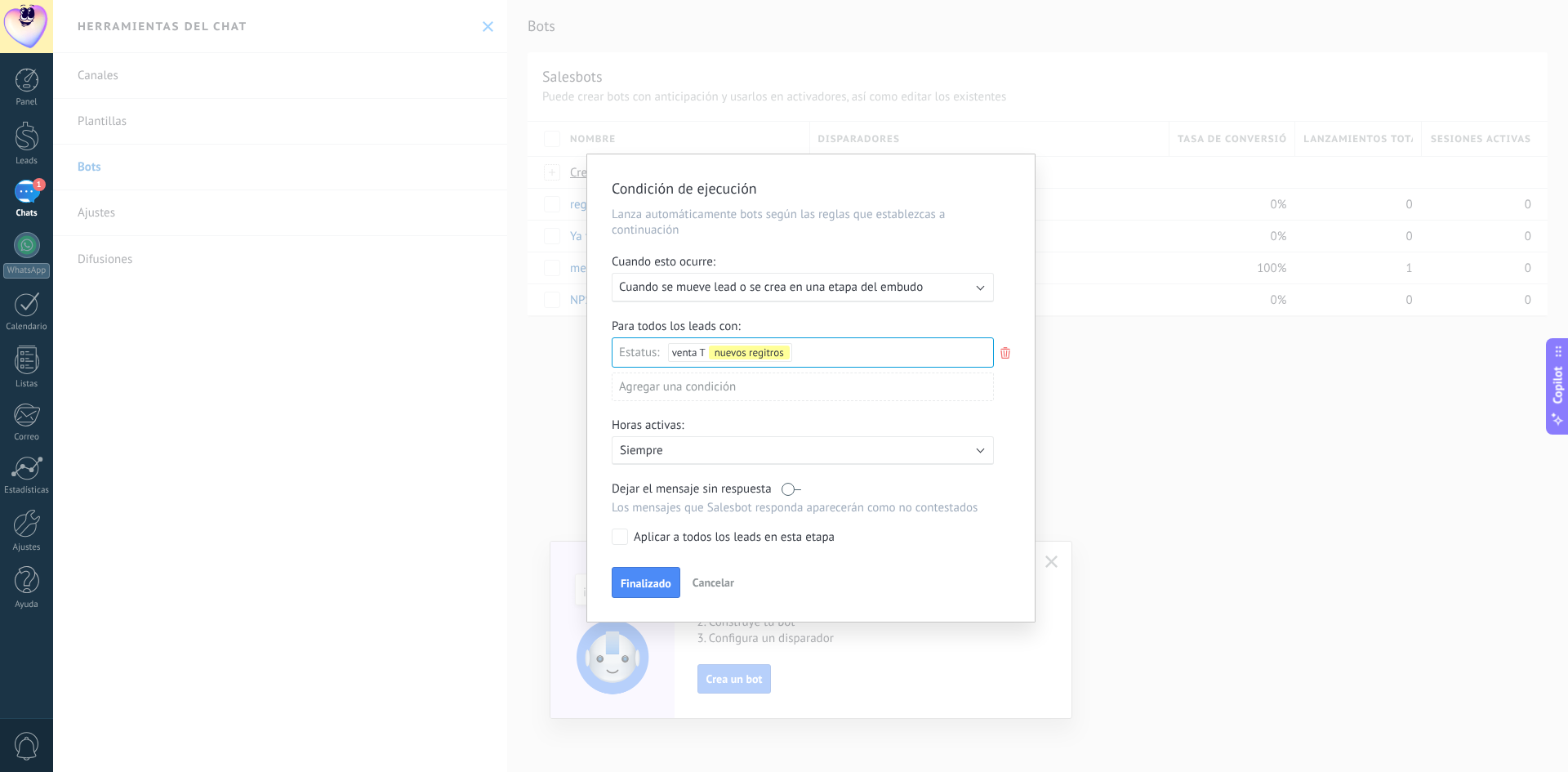
click at [659, 589] on span "Finalizado" at bounding box center [646, 583] width 51 height 11
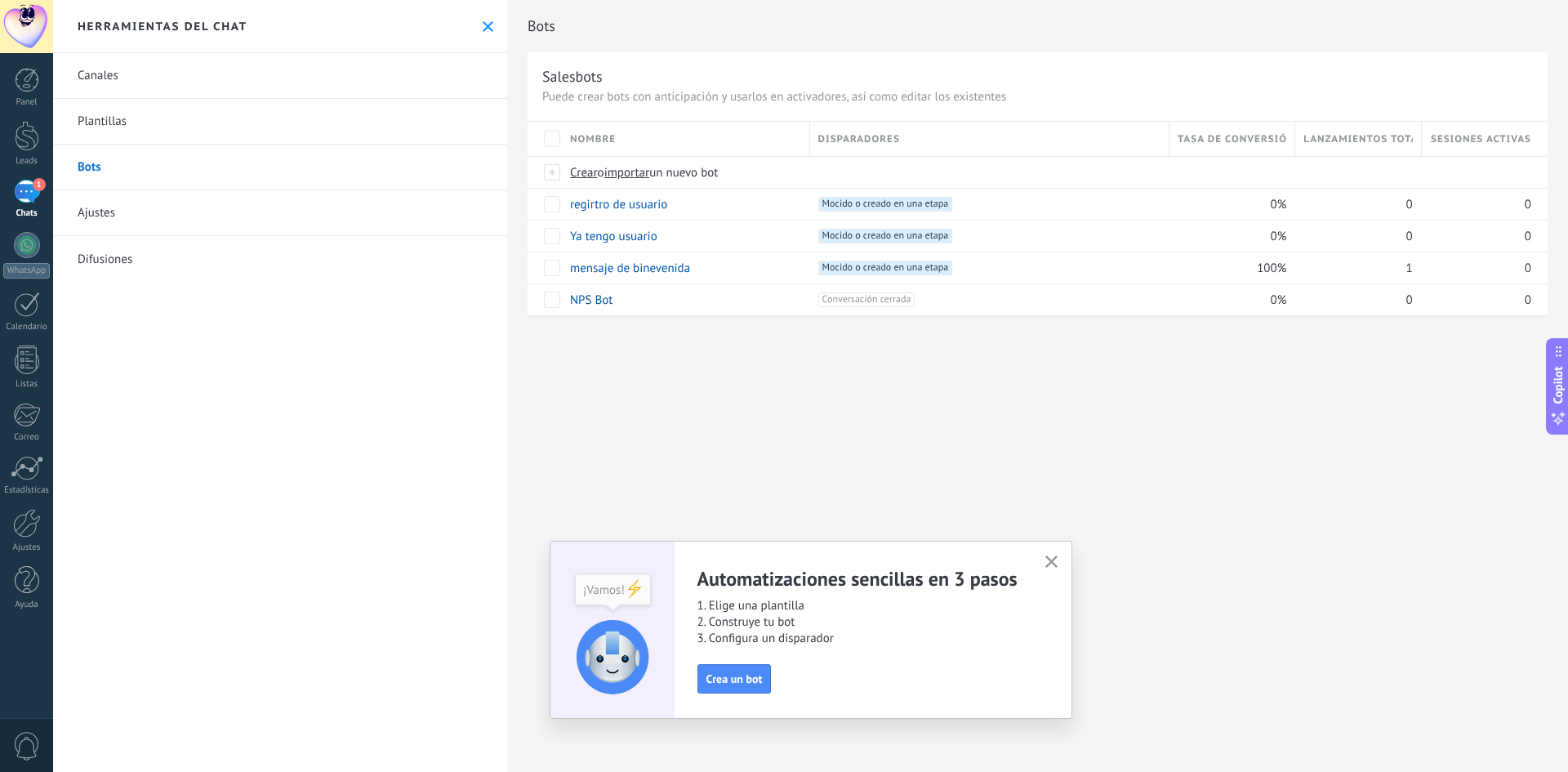
click at [1047, 567] on use "button" at bounding box center [1051, 562] width 12 height 12
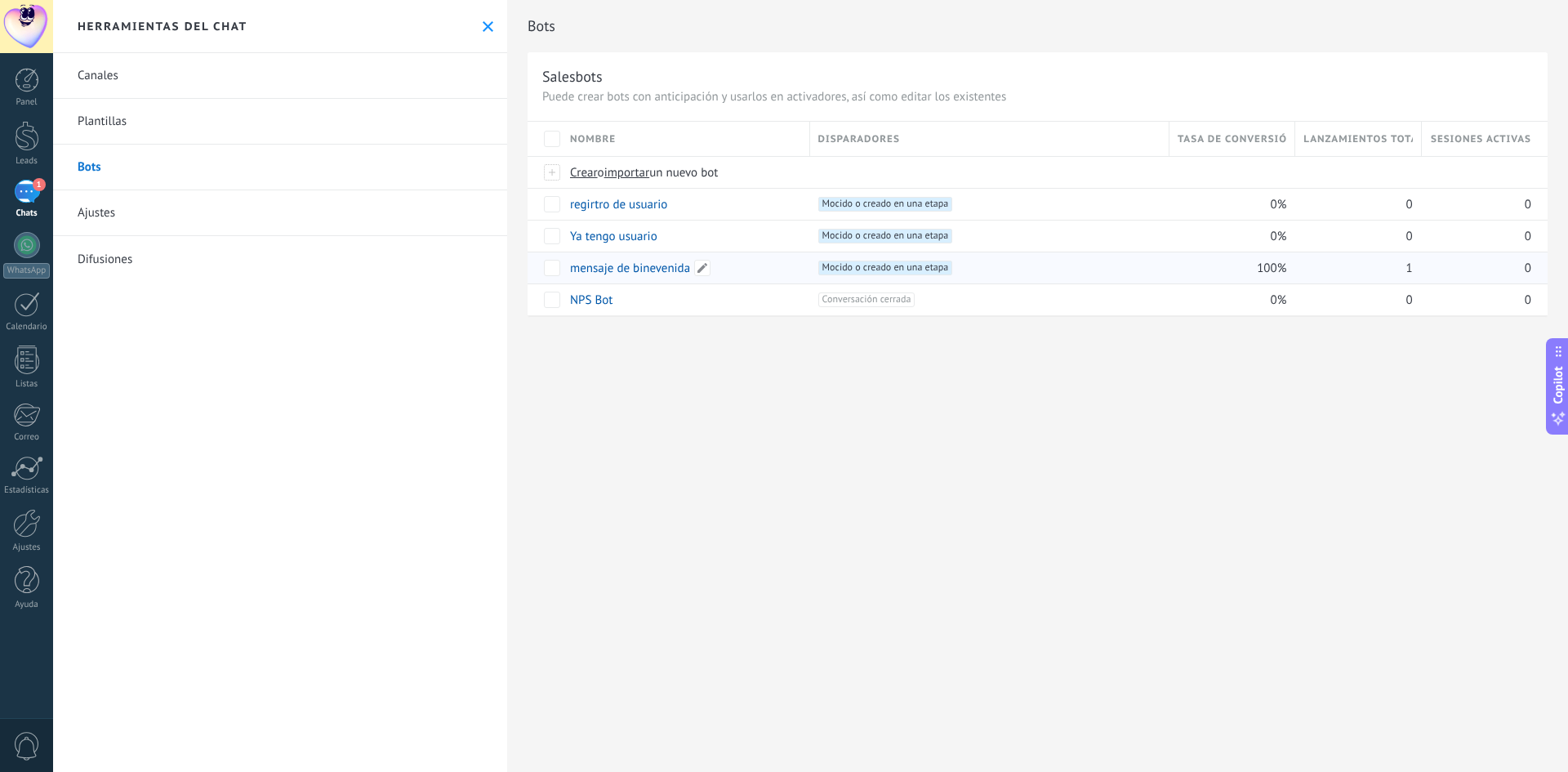
click at [620, 265] on link "mensaje de binevenida" at bounding box center [629, 268] width 120 height 15
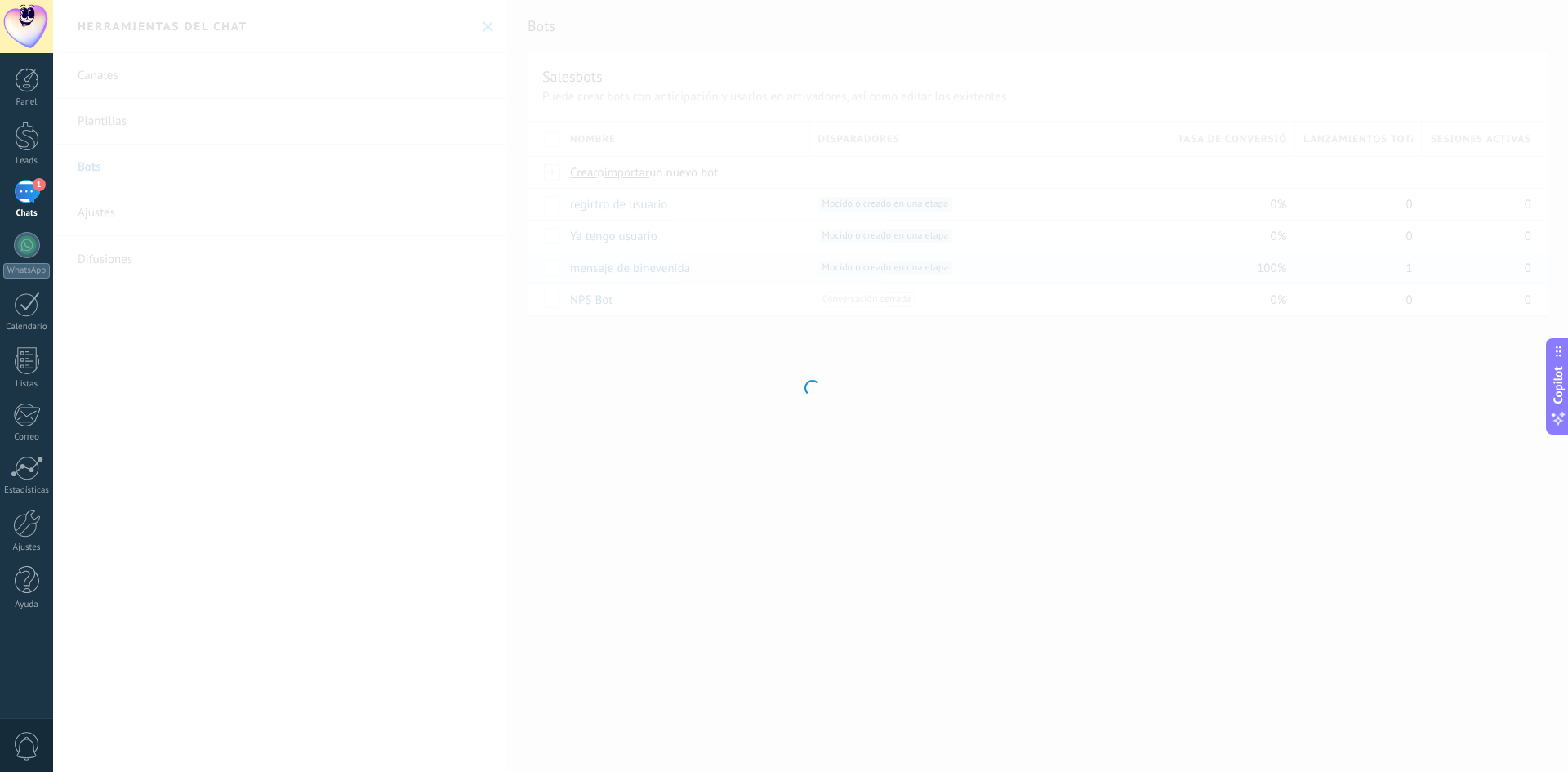
type input "**********"
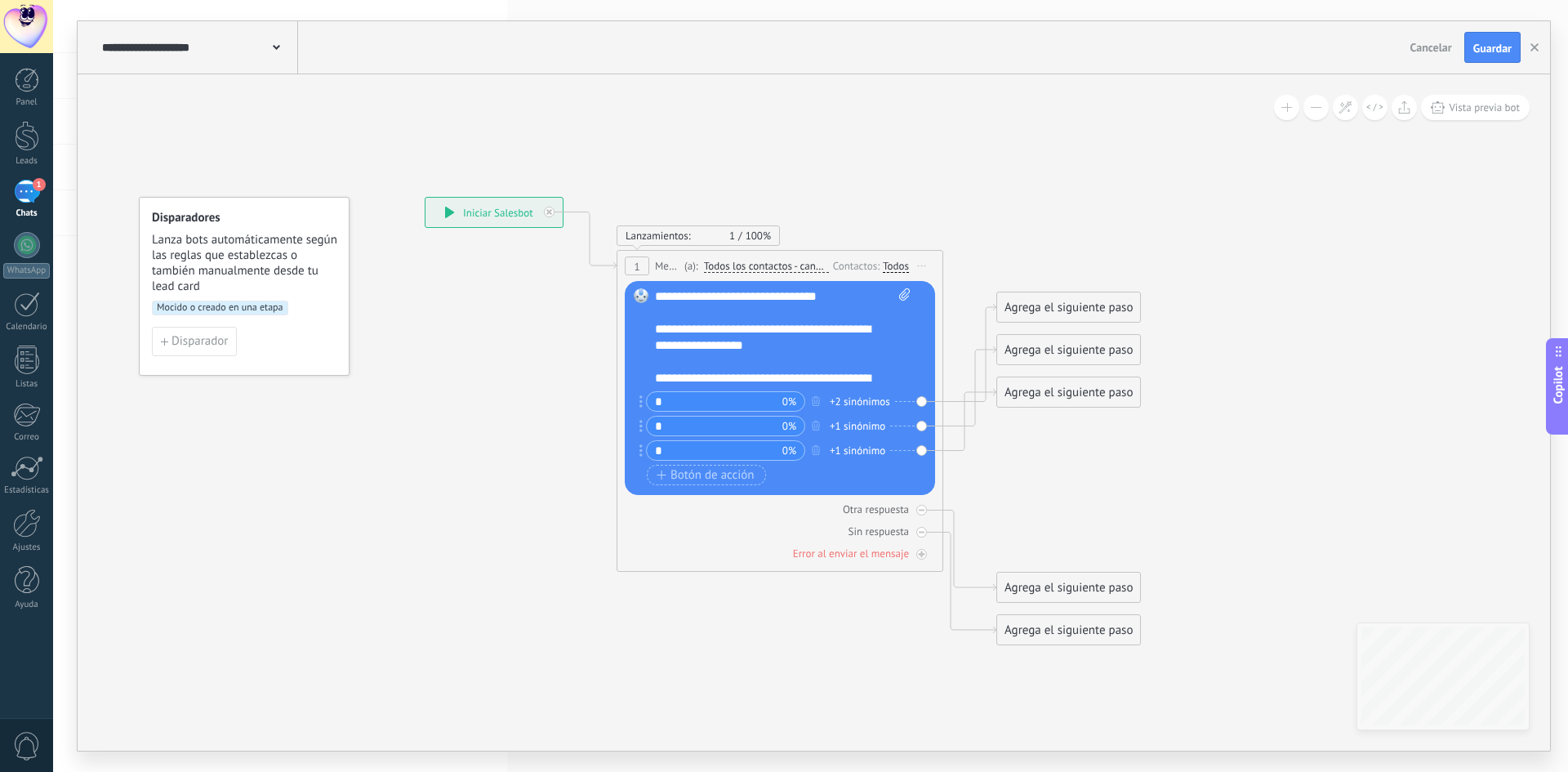
click at [885, 379] on div "**********" at bounding box center [782, 338] width 256 height 98
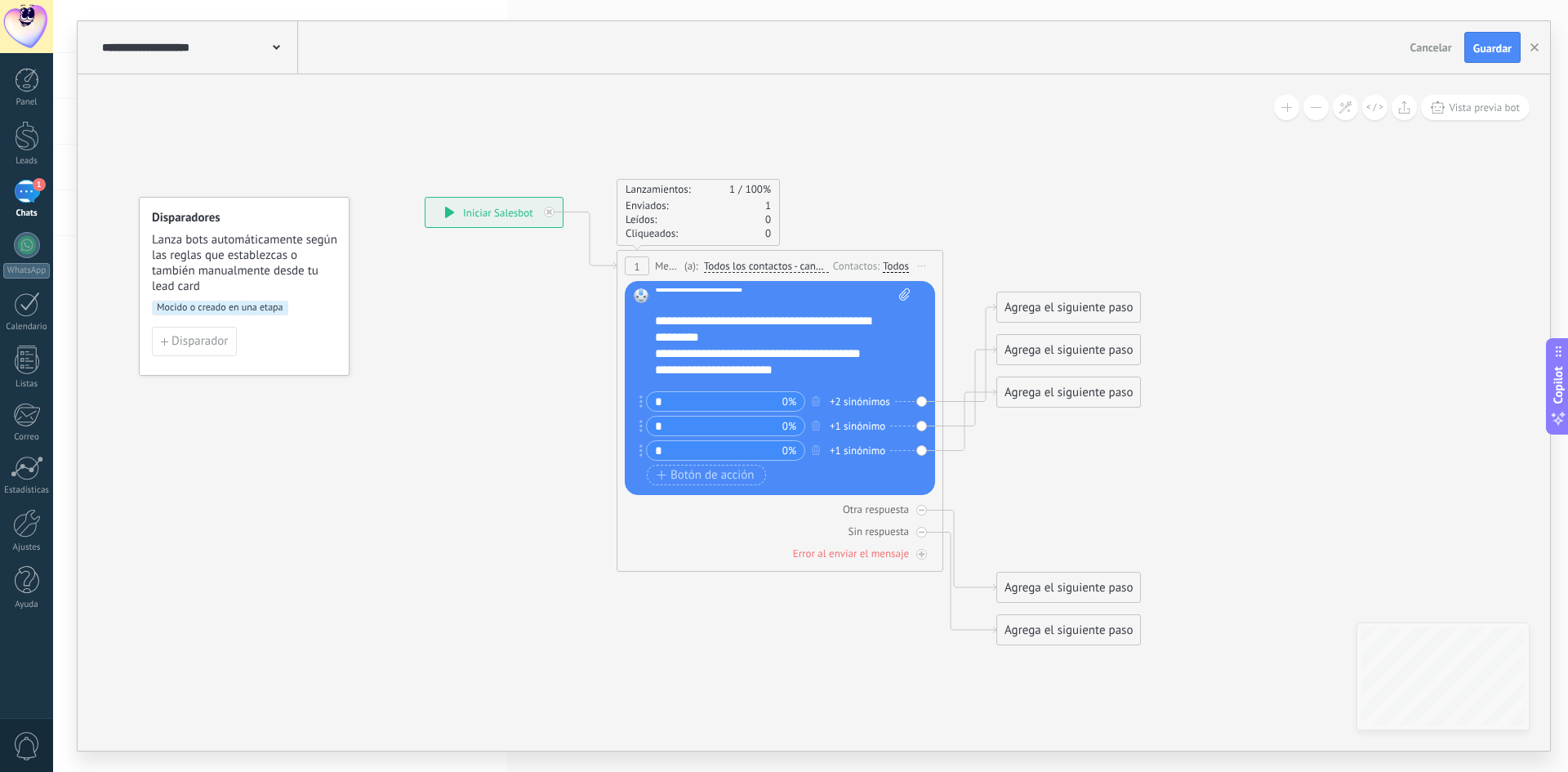
scroll to position [82, 0]
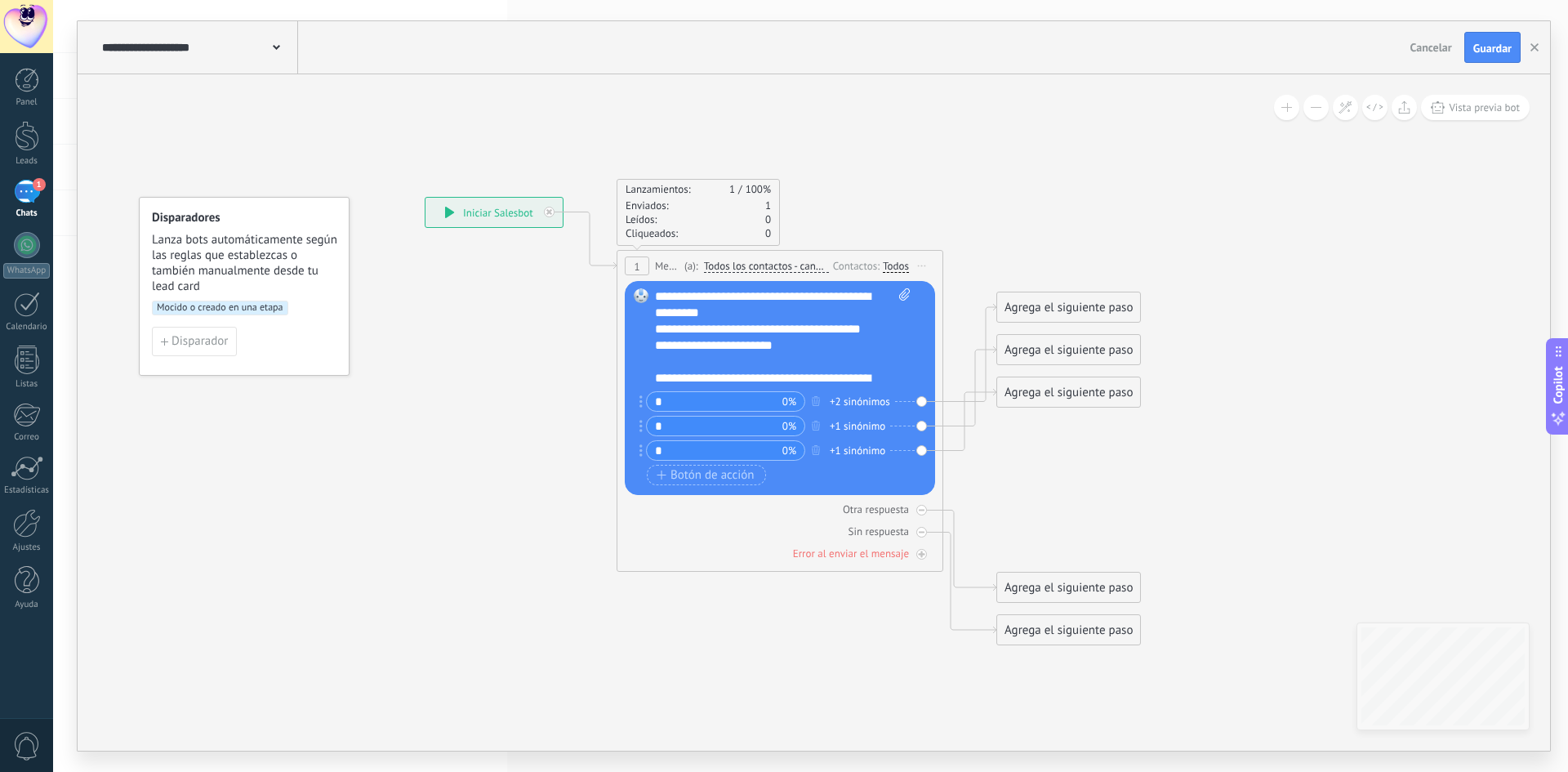
drag, startPoint x: 661, startPoint y: 327, endPoint x: 681, endPoint y: 327, distance: 20.0
click at [661, 327] on div "**********" at bounding box center [782, 338] width 256 height 98
click at [659, 361] on div "**********" at bounding box center [768, 378] width 227 height 82
click at [531, 378] on icon at bounding box center [755, 421] width 1477 height 1266
drag, startPoint x: 1042, startPoint y: 308, endPoint x: 1043, endPoint y: 291, distance: 17.0
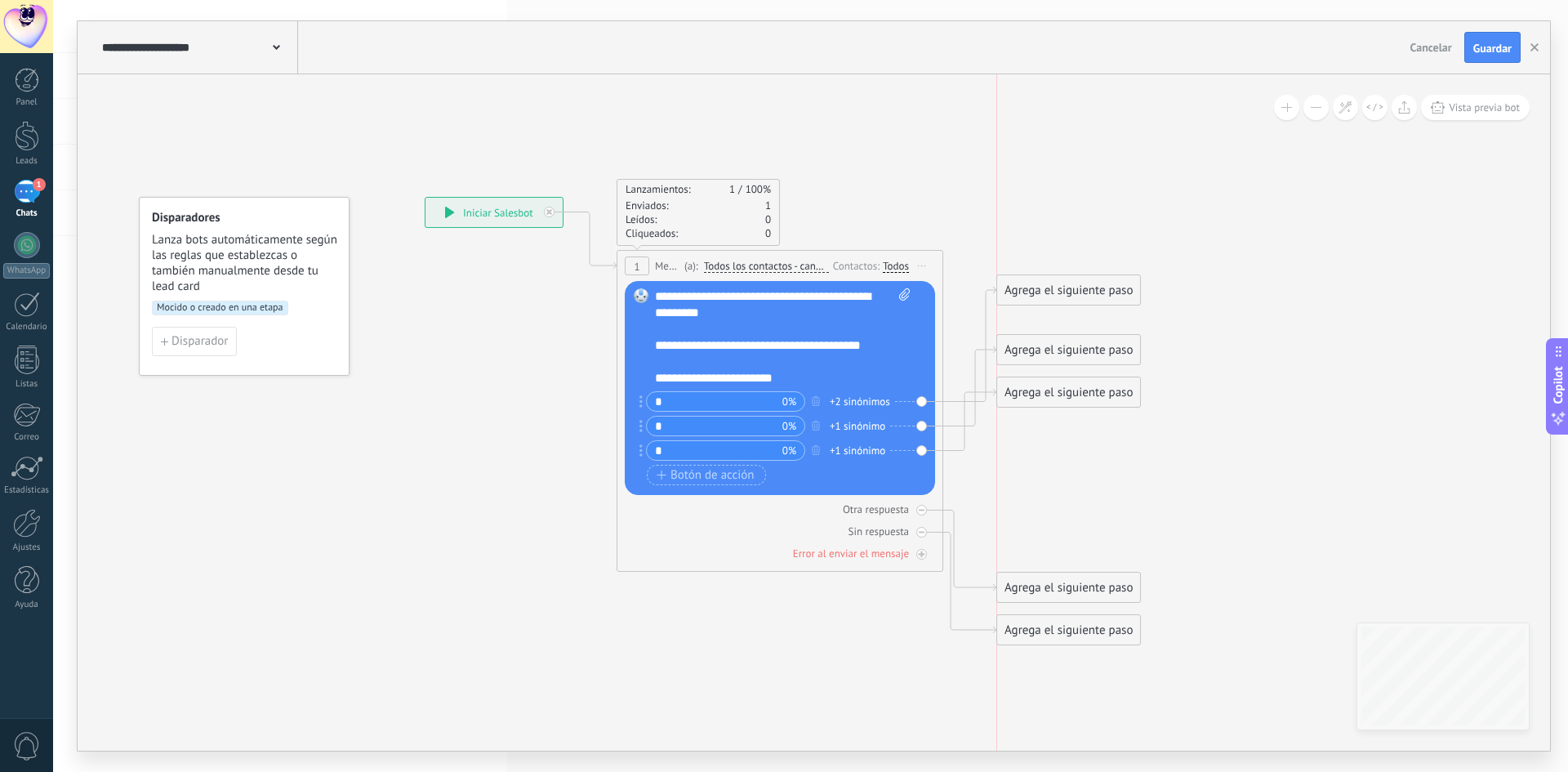
click at [1043, 291] on div "Agrega el siguiente paso" at bounding box center [1068, 290] width 142 height 27
drag, startPoint x: 1038, startPoint y: 252, endPoint x: 1035, endPoint y: 227, distance: 25.2
click at [1035, 227] on div "Agrega el siguiente paso" at bounding box center [1053, 229] width 142 height 27
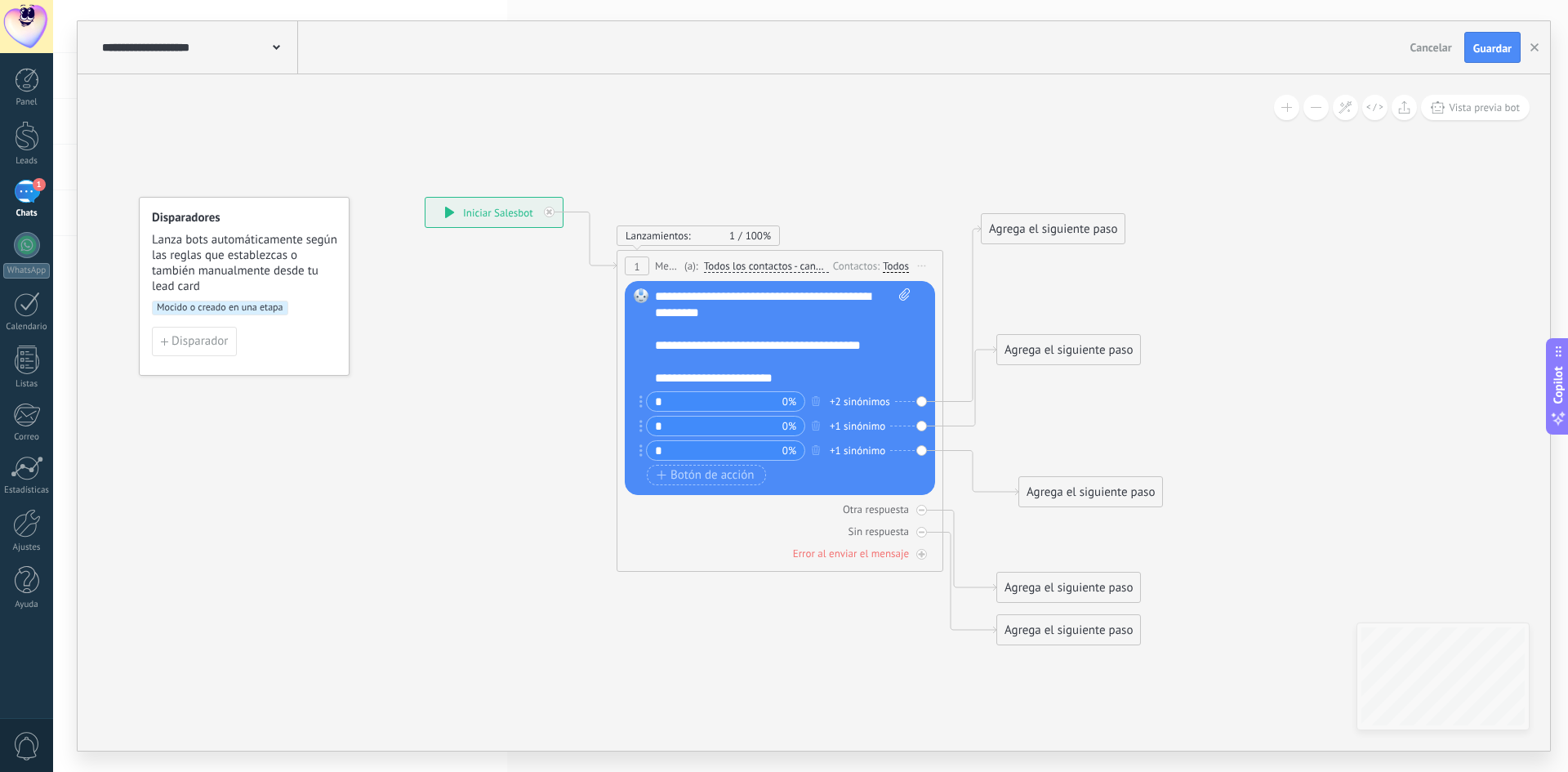
drag, startPoint x: 1030, startPoint y: 394, endPoint x: 1058, endPoint y: 480, distance: 90.4
click at [1057, 488] on div "Agrega el siguiente paso" at bounding box center [1090, 492] width 142 height 27
drag, startPoint x: 1058, startPoint y: 368, endPoint x: 1175, endPoint y: 327, distance: 124.0
click at [1174, 326] on div "Agrega el siguiente paso" at bounding box center [1189, 327] width 142 height 27
drag, startPoint x: 1087, startPoint y: 481, endPoint x: 1081, endPoint y: 378, distance: 103.2
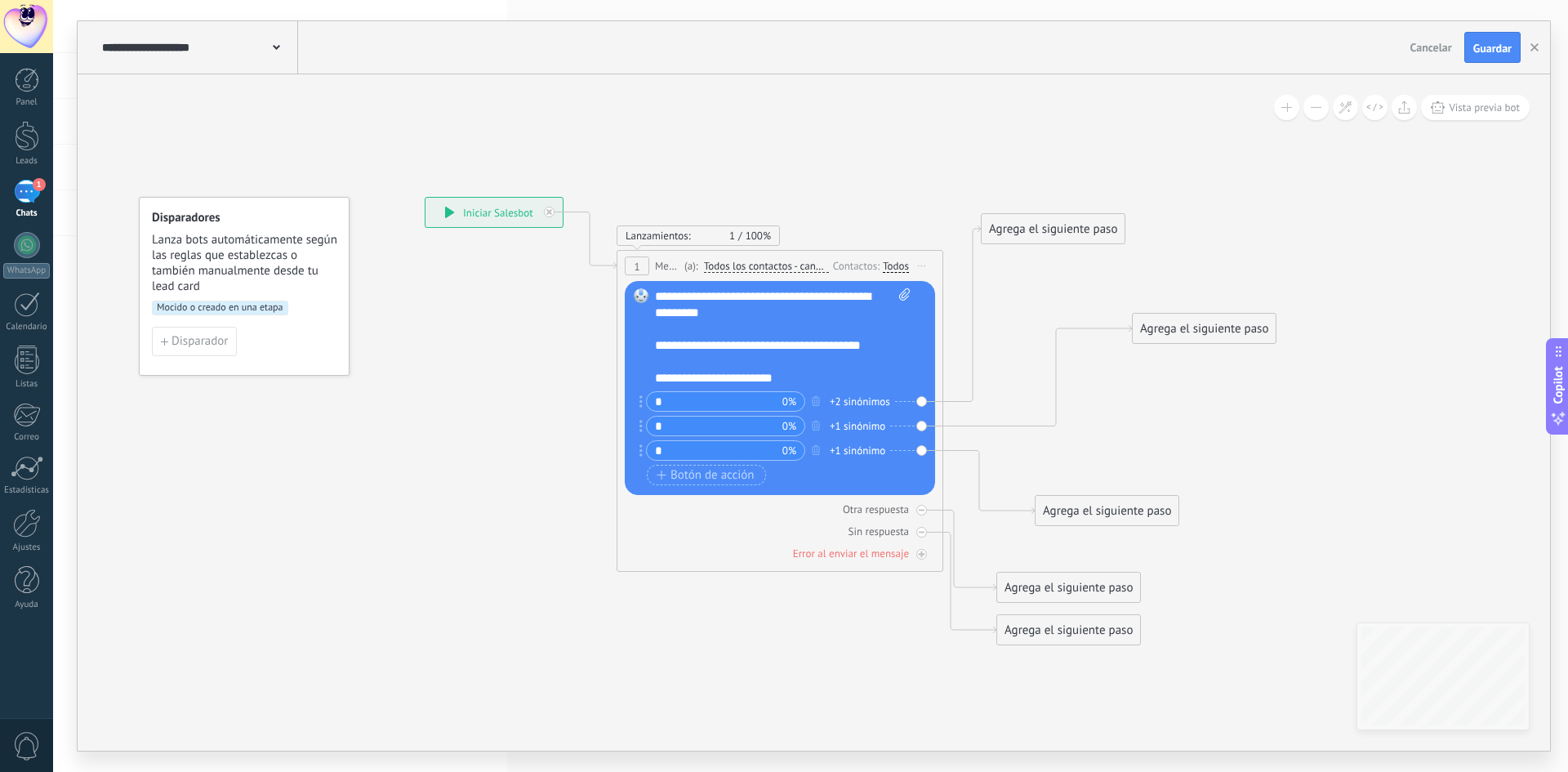
click at [1099, 507] on div "Agrega el siguiente paso" at bounding box center [1107, 511] width 142 height 27
drag, startPoint x: 1074, startPoint y: 228, endPoint x: 1075, endPoint y: 194, distance: 34.0
click at [1083, 199] on div "Agrega el siguiente paso" at bounding box center [1059, 212] width 142 height 27
click at [1057, 190] on div "Agrega el siguiente paso" at bounding box center [1068, 187] width 142 height 27
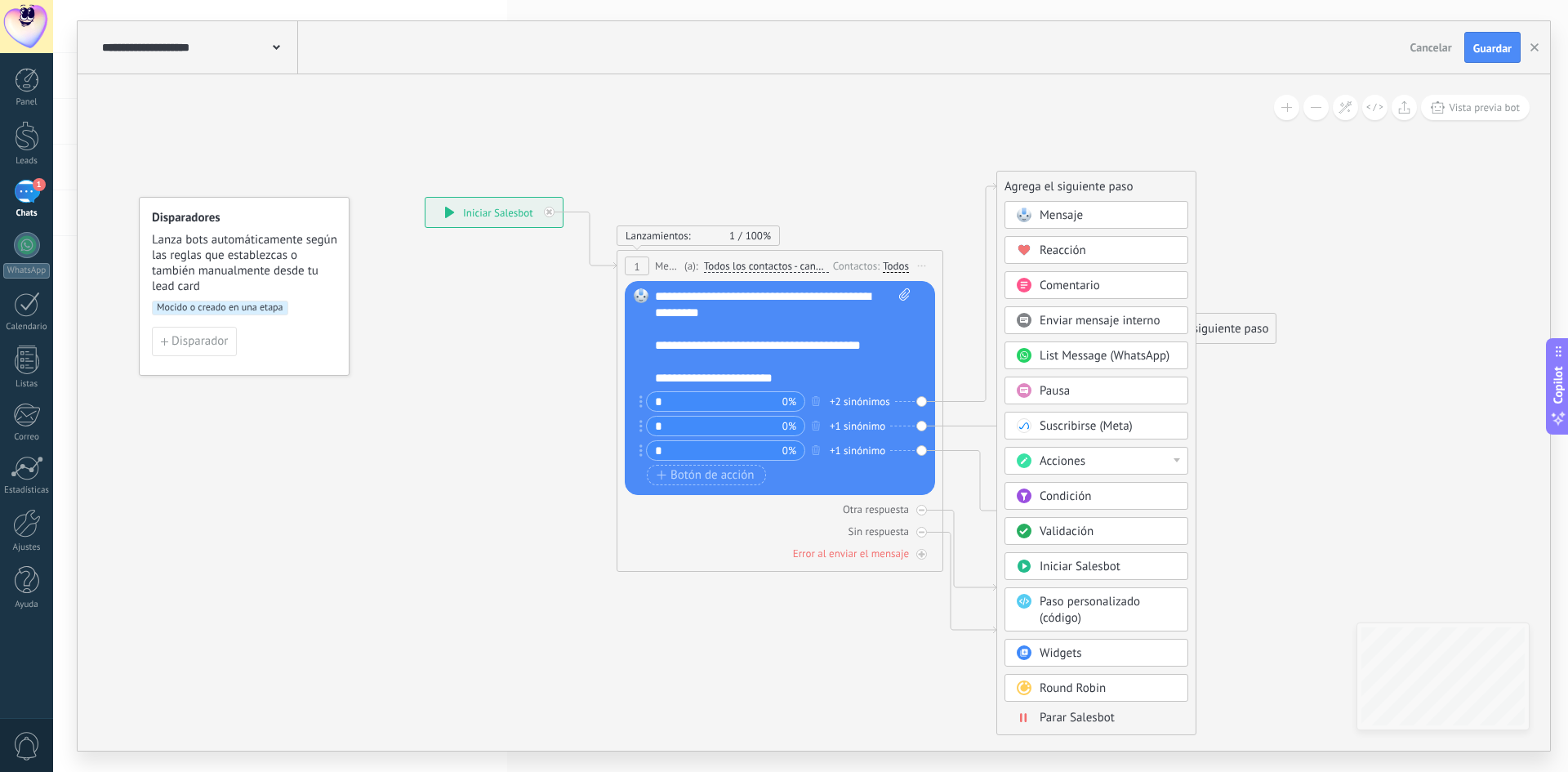
click at [1105, 462] on div "Acciones" at bounding box center [1108, 461] width 137 height 16
click at [1102, 542] on div "Cambiar etapa del lead" at bounding box center [1096, 545] width 182 height 27
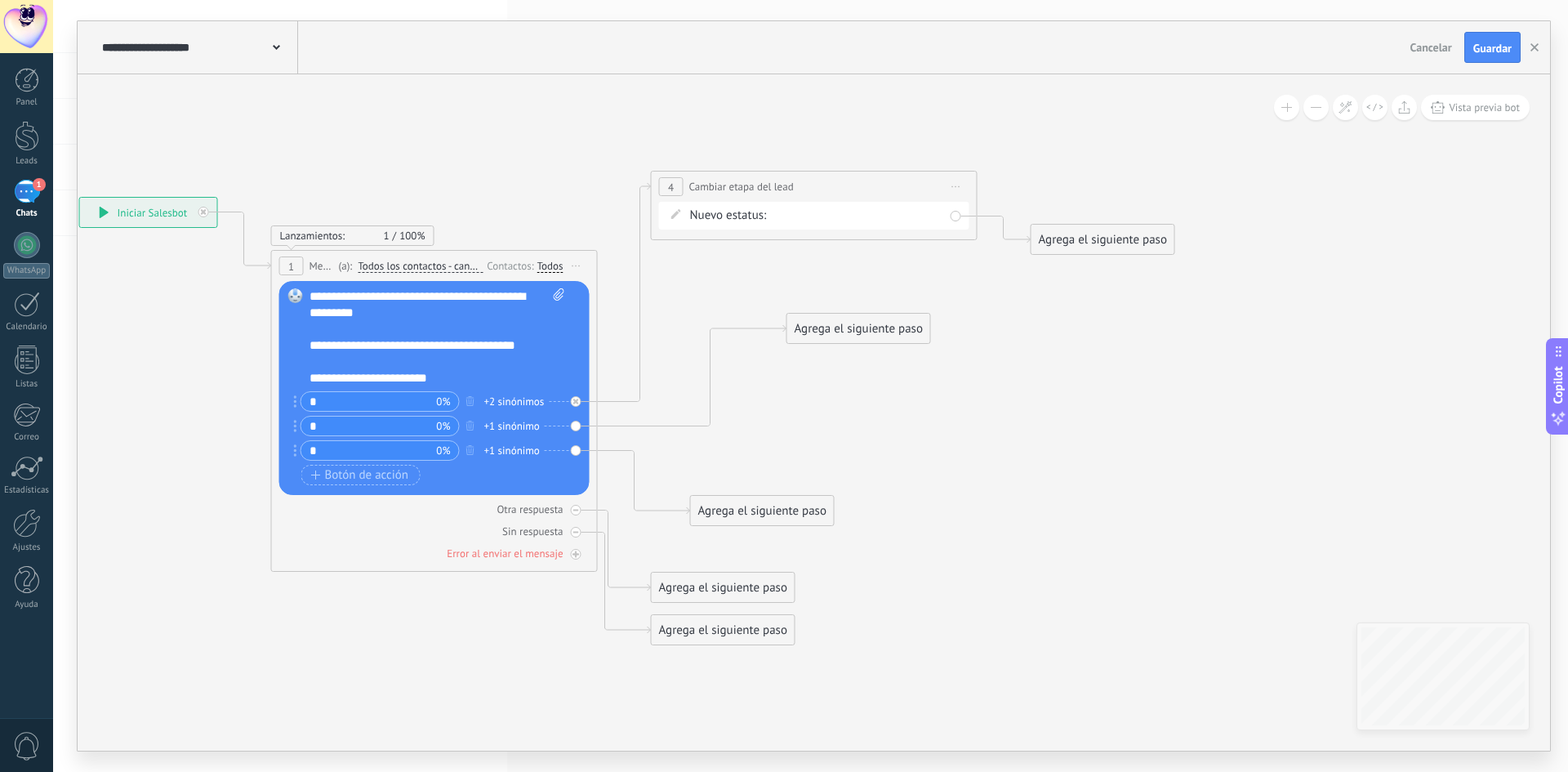
click at [0, 0] on div "Nueva consulta Cualificado Llamada agendada Propuesta en preparación Propuesta …" at bounding box center [0, 0] width 0 height 0
click at [805, 265] on label at bounding box center [858, 251] width 172 height 27
click at [0, 0] on label "usuarios existentes" at bounding box center [0, 0] width 0 height 0
drag, startPoint x: 1093, startPoint y: 241, endPoint x: 1092, endPoint y: 191, distance: 50.0
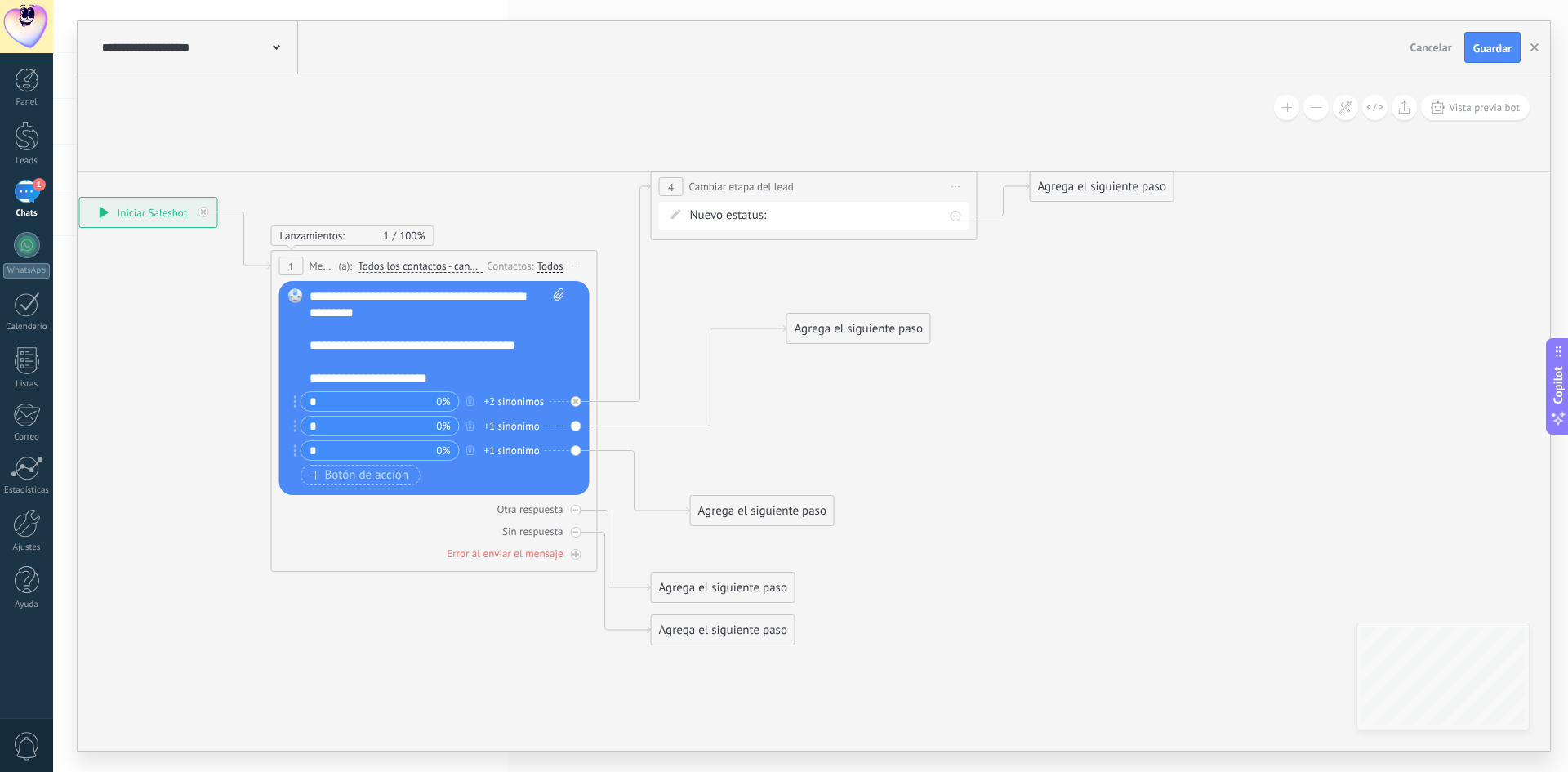
click at [1092, 191] on div "Agrega el siguiente paso" at bounding box center [1101, 187] width 142 height 27
click at [1092, 189] on div "Agrega el siguiente paso" at bounding box center [1101, 187] width 142 height 27
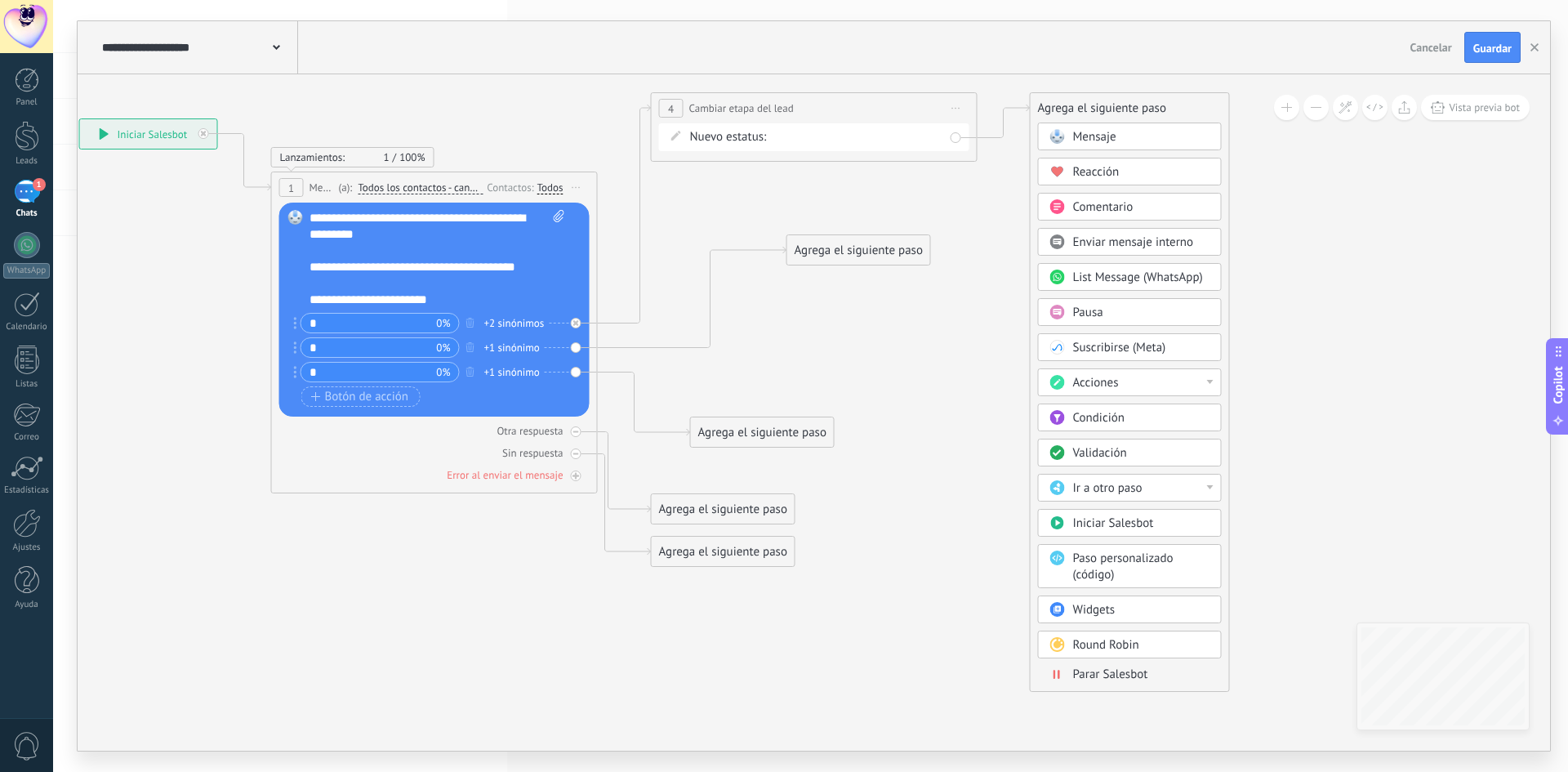
click at [1088, 672] on span "Parar Salesbot" at bounding box center [1110, 674] width 75 height 15
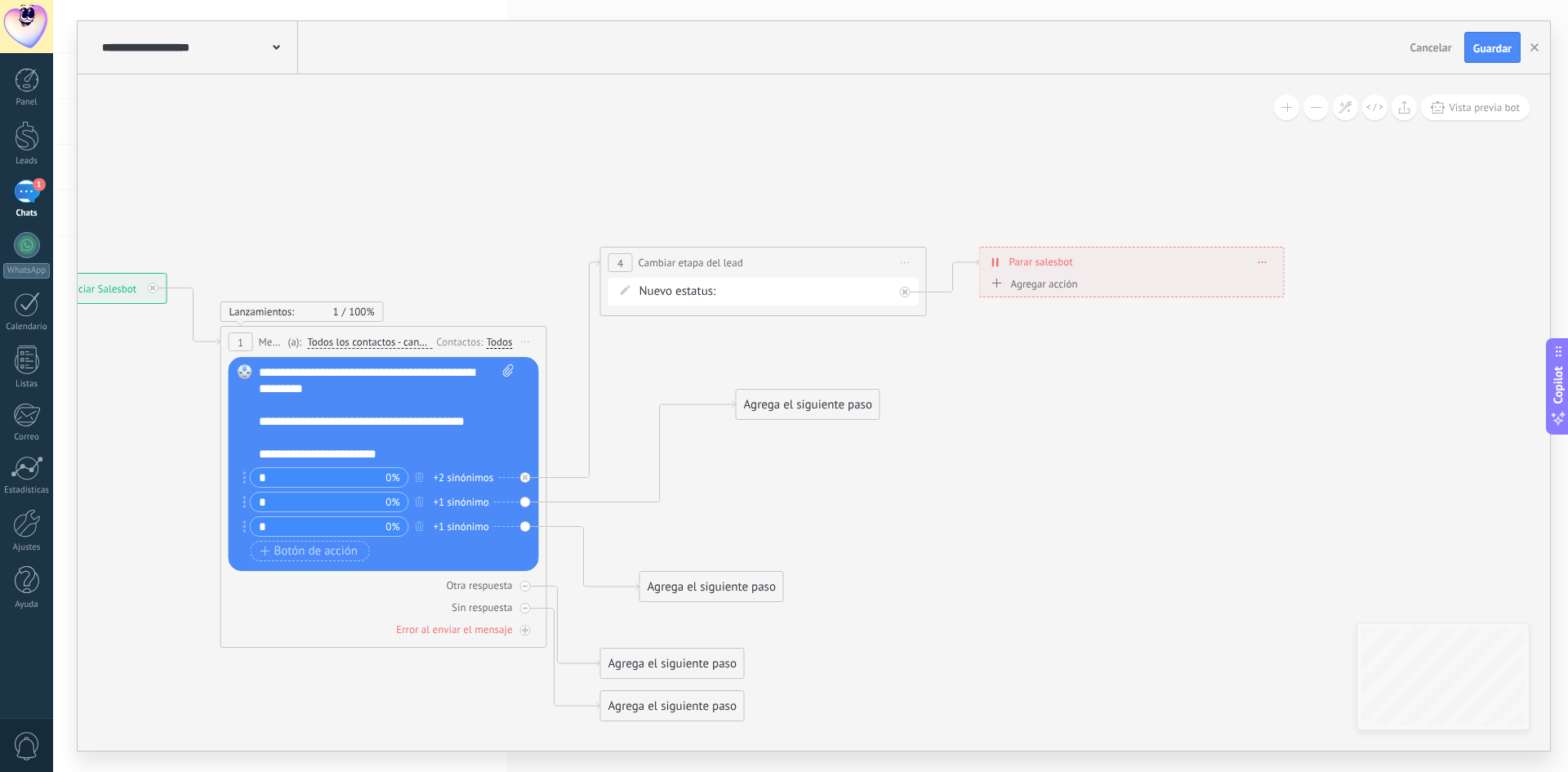
drag, startPoint x: 809, startPoint y: 294, endPoint x: 1059, endPoint y: 366, distance: 260.2
click at [1059, 366] on icon at bounding box center [548, 484] width 1857 height 1292
drag, startPoint x: 785, startPoint y: 398, endPoint x: 842, endPoint y: 438, distance: 69.6
click at [842, 438] on div "Agrega el siguiente paso" at bounding box center [853, 443] width 142 height 27
drag, startPoint x: 717, startPoint y: 591, endPoint x: 744, endPoint y: 584, distance: 27.9
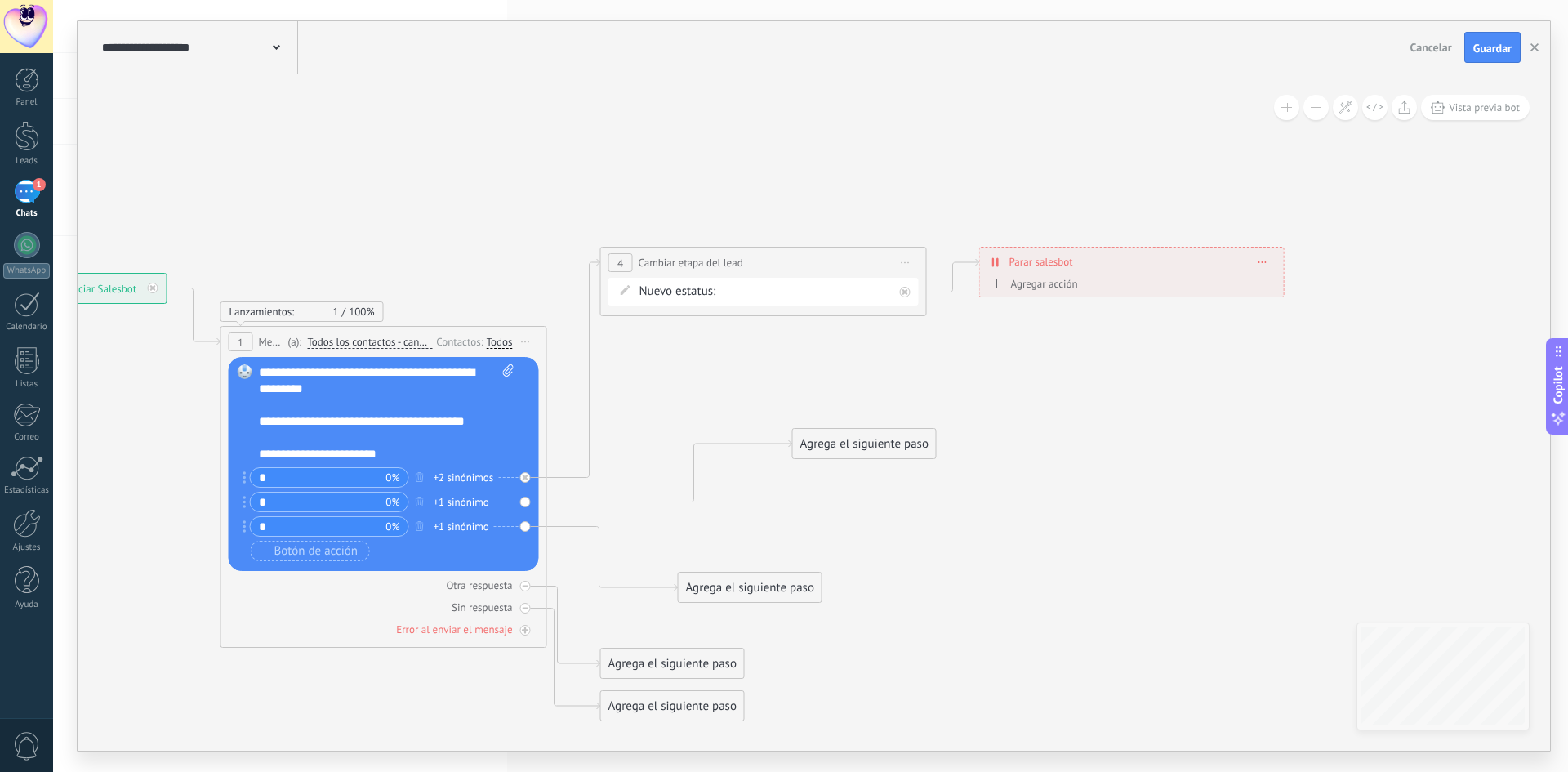
click at [744, 584] on div "Agrega el siguiente paso" at bounding box center [749, 588] width 142 height 27
drag, startPoint x: 708, startPoint y: 661, endPoint x: 719, endPoint y: 663, distance: 11.2
click at [722, 660] on div "Agrega el siguiente paso" at bounding box center [724, 654] width 142 height 27
drag, startPoint x: 643, startPoint y: 708, endPoint x: 469, endPoint y: 572, distance: 220.8
click at [275, 715] on div "Agrega el siguiente paso" at bounding box center [304, 715] width 142 height 27
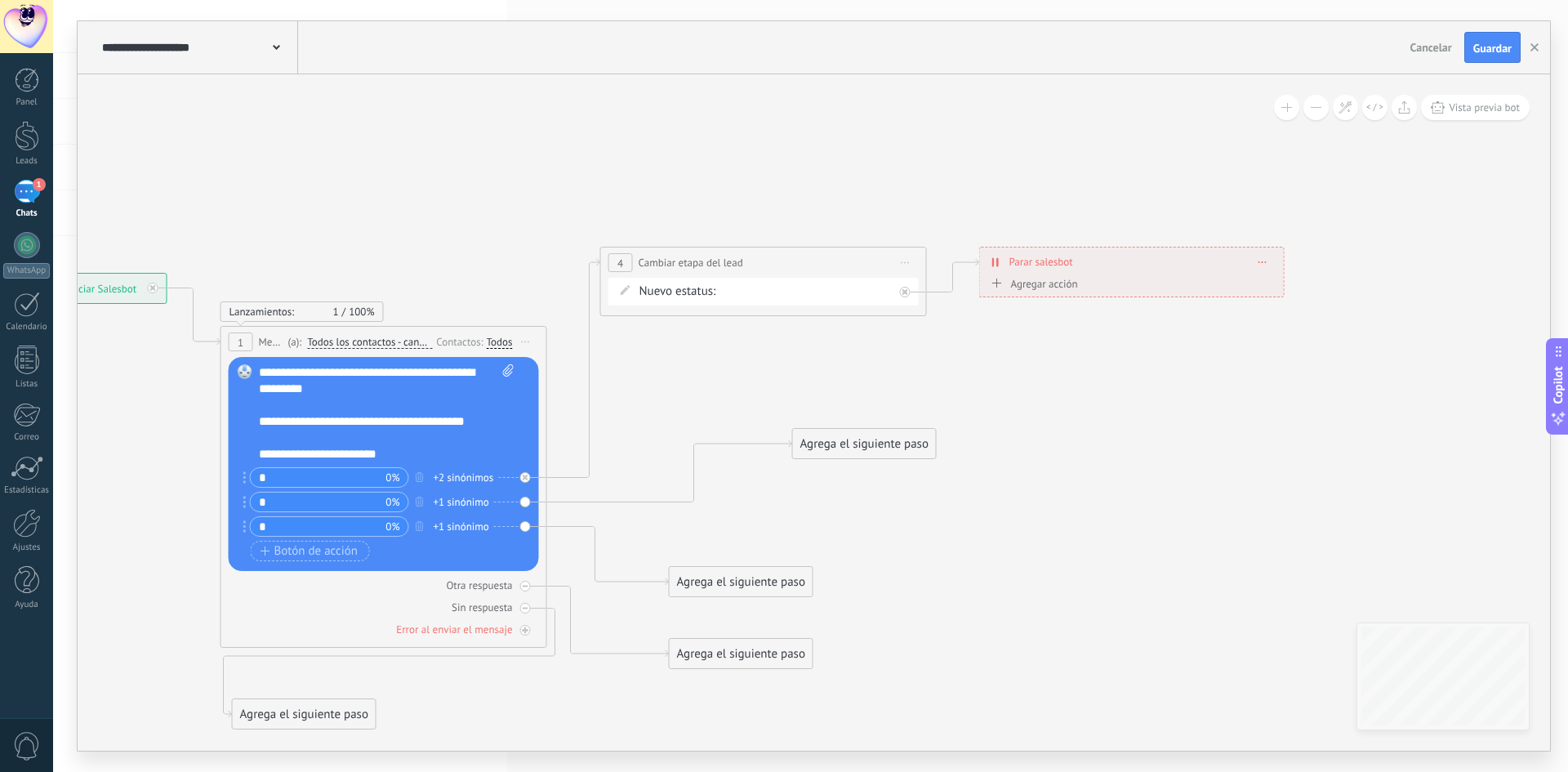
click at [849, 448] on div "Agrega el siguiente paso" at bounding box center [864, 444] width 142 height 27
click at [872, 719] on span "Acciones" at bounding box center [859, 718] width 45 height 15
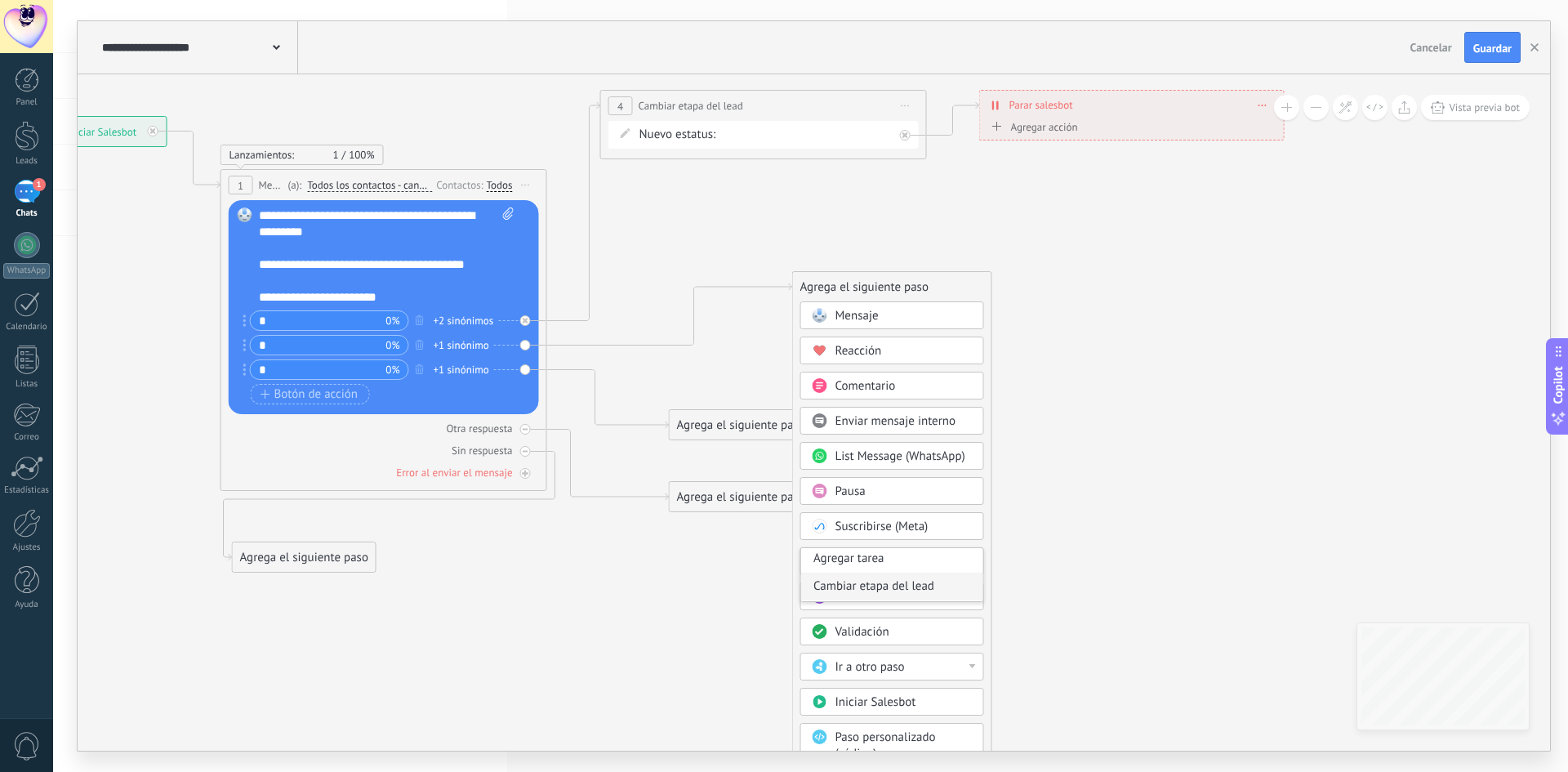
scroll to position [82, 0]
click at [914, 564] on div "Cambiar etapa del lead" at bounding box center [892, 563] width 182 height 27
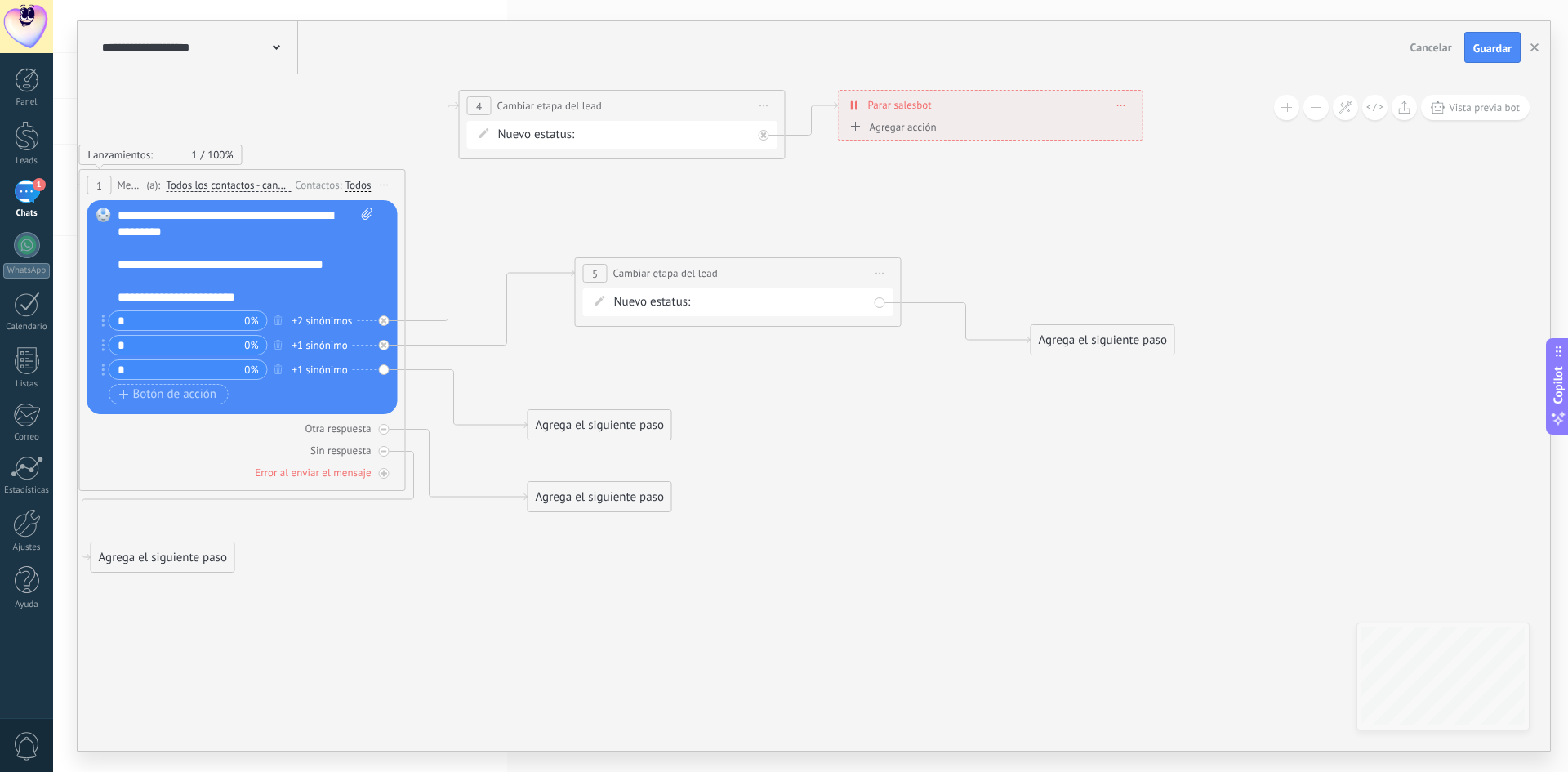
drag, startPoint x: 726, startPoint y: 288, endPoint x: 649, endPoint y: 274, distance: 78.3
click at [649, 274] on span "Cambiar etapa del lead" at bounding box center [665, 273] width 105 height 15
drag, startPoint x: 1077, startPoint y: 338, endPoint x: 1078, endPoint y: 293, distance: 45.0
click at [1081, 312] on div "Agrega el siguiente paso" at bounding box center [1105, 326] width 142 height 27
click at [0, 0] on div "Nueva consulta Cualificado Llamada agendada Propuesta en preparación Propuesta …" at bounding box center [0, 0] width 0 height 0
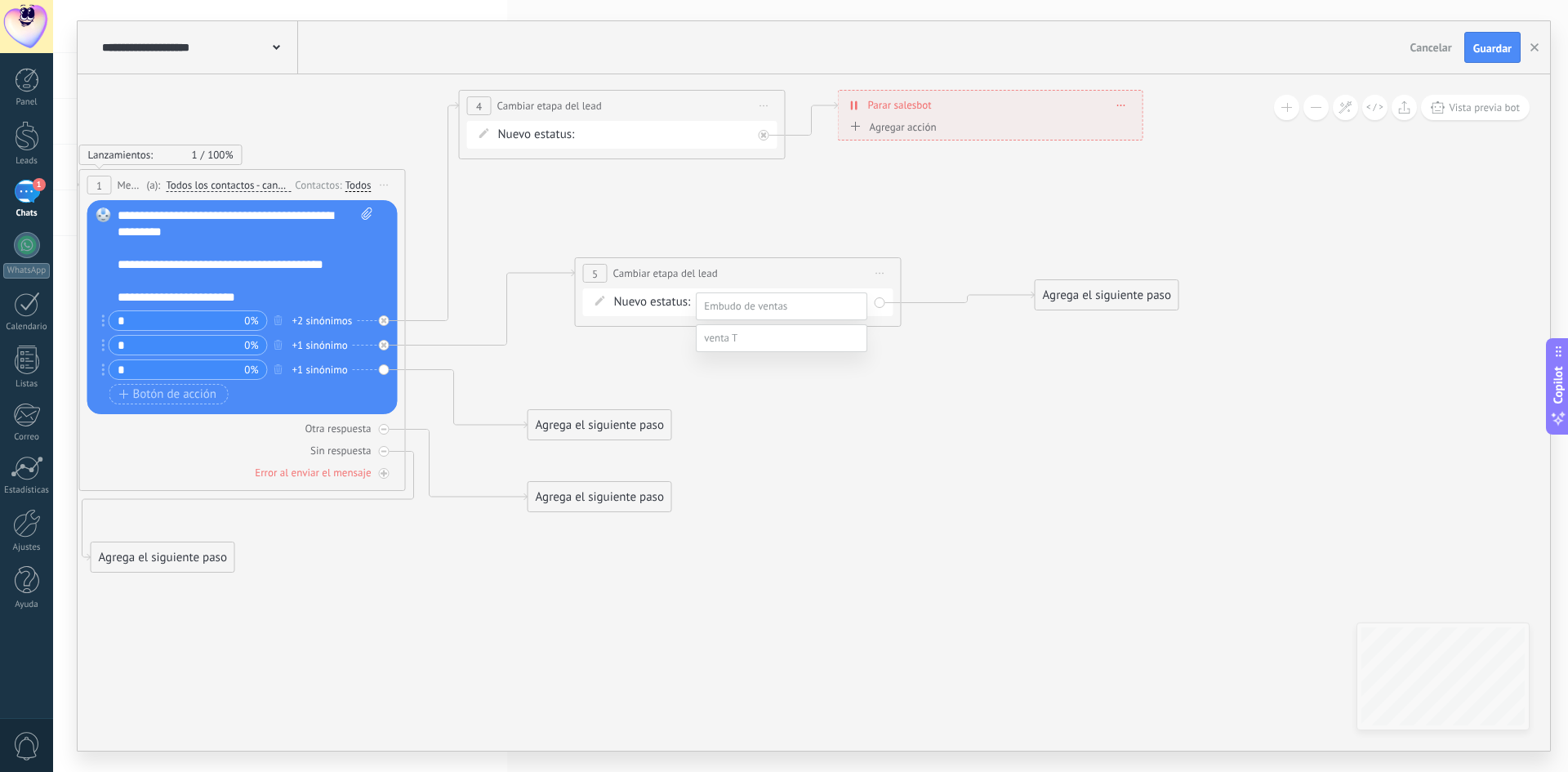
click at [739, 352] on label at bounding box center [782, 338] width 172 height 27
click at [0, 0] on label "nuevos regitros" at bounding box center [0, 0] width 0 height 0
click at [1108, 294] on div "Agrega el siguiente paso" at bounding box center [1107, 295] width 142 height 27
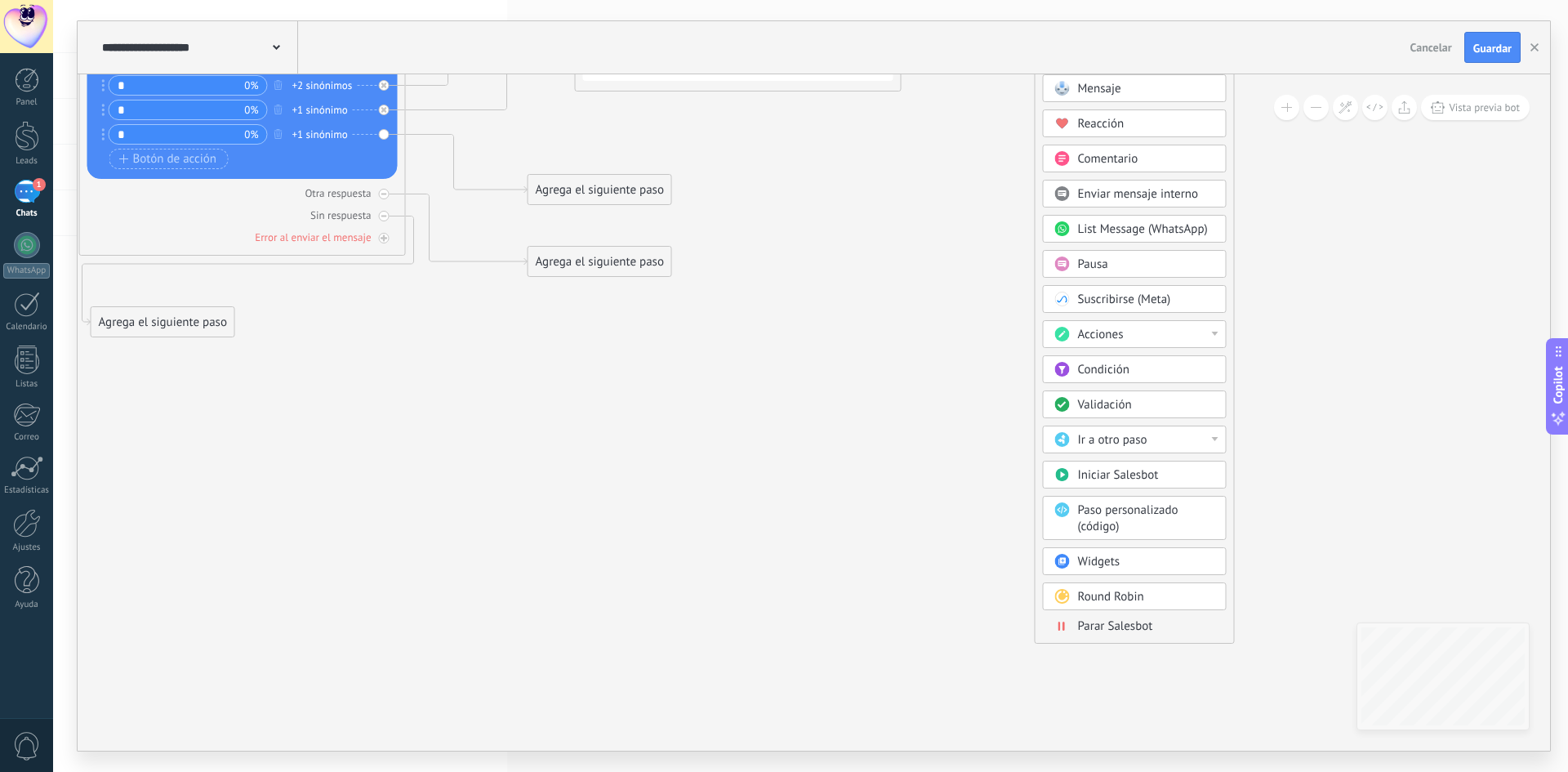
click at [1079, 627] on span "Parar Salesbot" at bounding box center [1116, 626] width 75 height 15
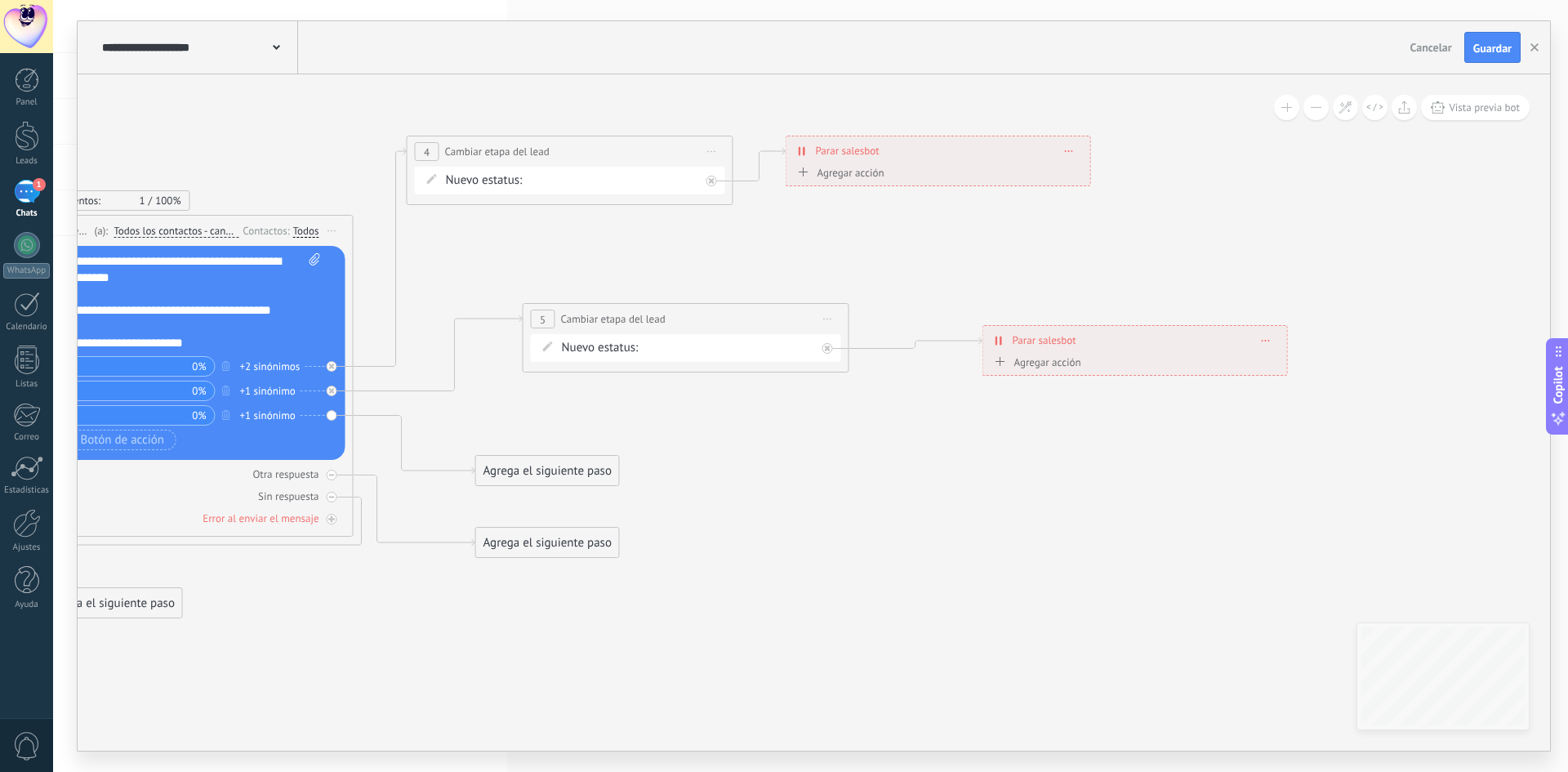
drag, startPoint x: 696, startPoint y: 317, endPoint x: 965, endPoint y: 564, distance: 365.2
click at [1013, 574] on icon at bounding box center [462, 377] width 2073 height 1300
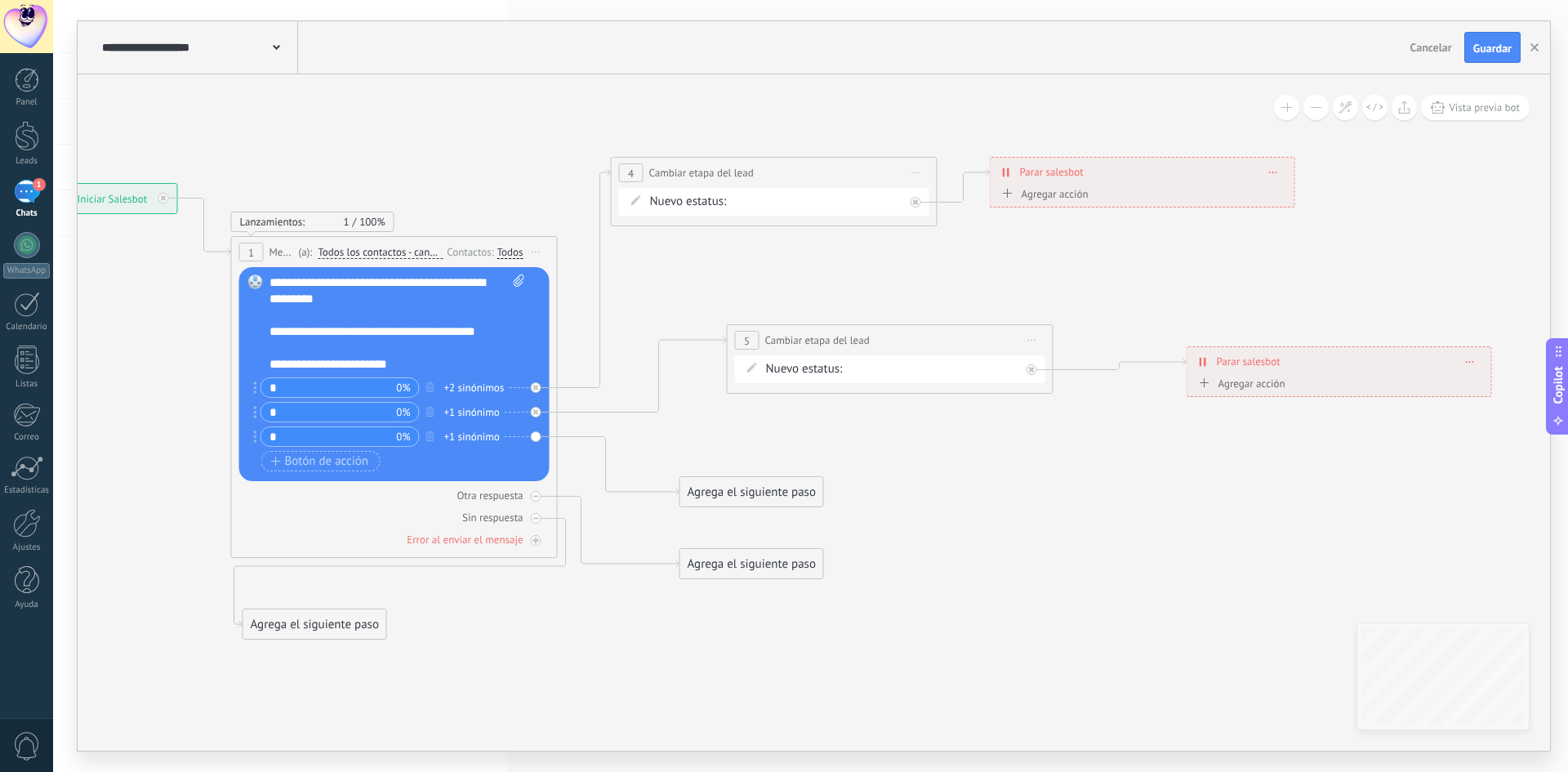
drag, startPoint x: 399, startPoint y: 644, endPoint x: 565, endPoint y: 660, distance: 166.8
click at [565, 660] on icon at bounding box center [667, 397] width 2073 height 1300
drag, startPoint x: 722, startPoint y: 495, endPoint x: 727, endPoint y: 483, distance: 13.0
click at [727, 483] on div "Agrega el siguiente paso" at bounding box center [751, 480] width 142 height 27
click at [1489, 42] on span "Guardar" at bounding box center [1493, 48] width 39 height 11
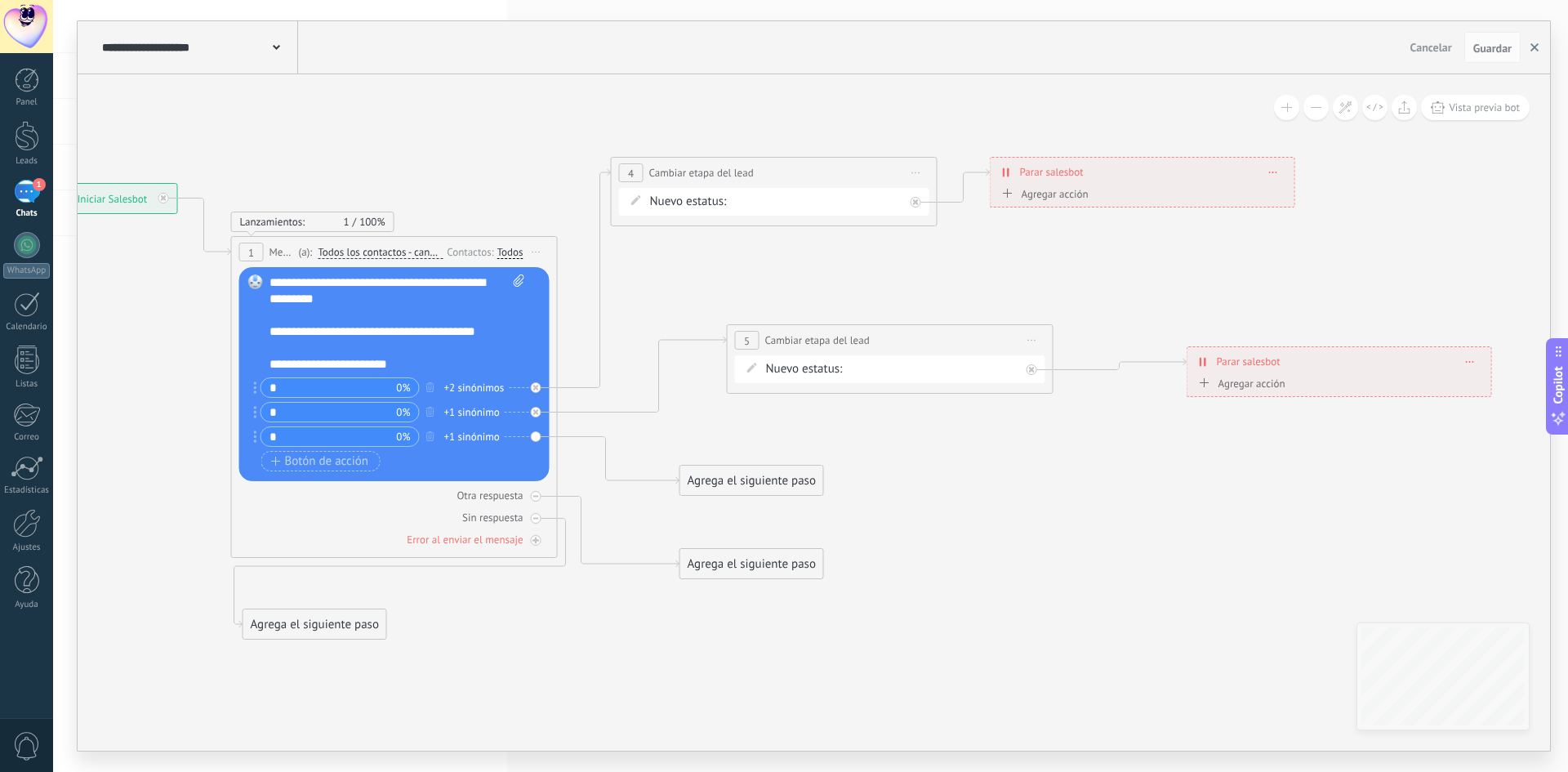
click at [1536, 44] on icon "button" at bounding box center [1534, 47] width 8 height 8
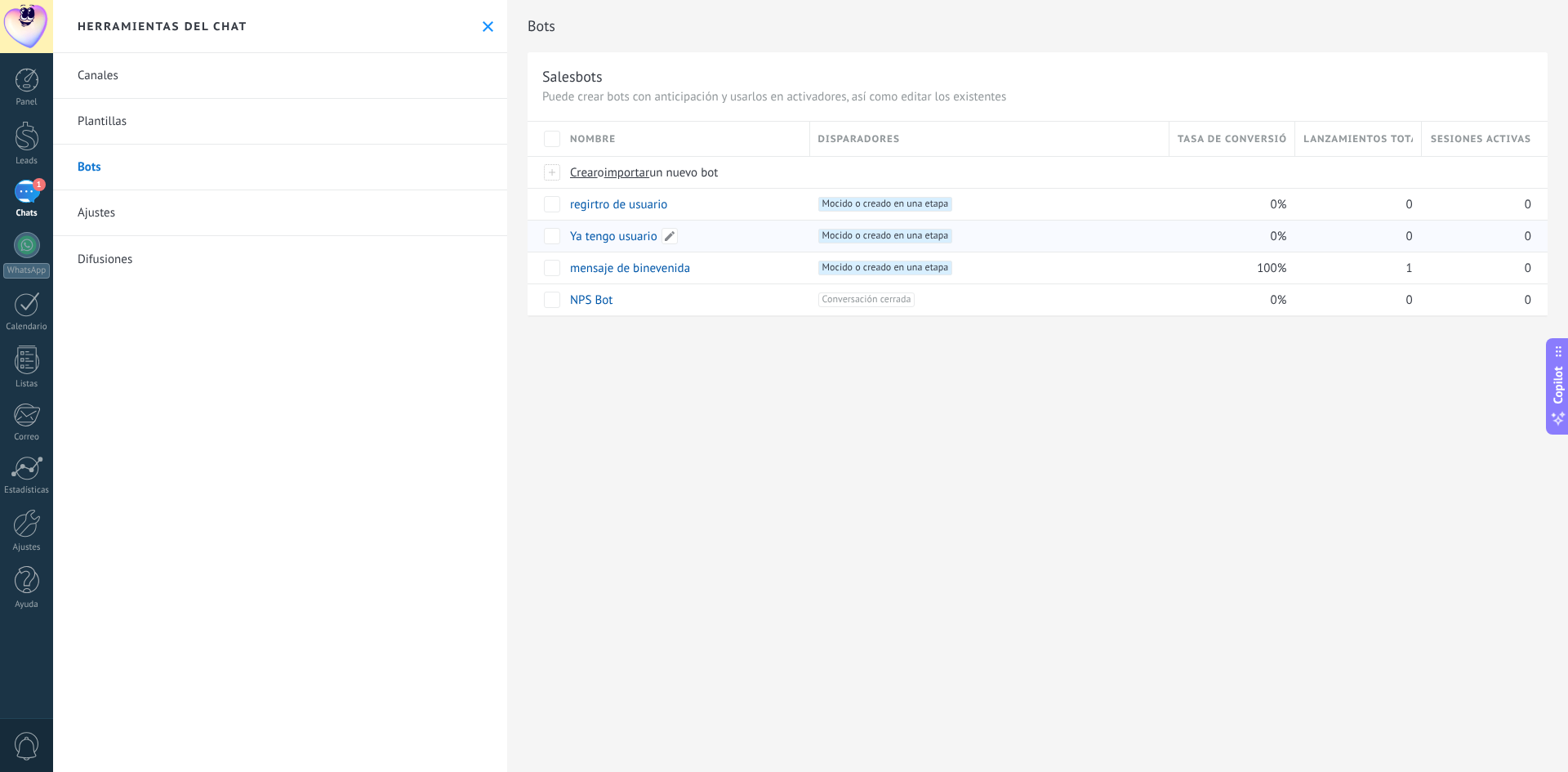
click at [608, 242] on link "Ya tengo usuario" at bounding box center [613, 236] width 88 height 15
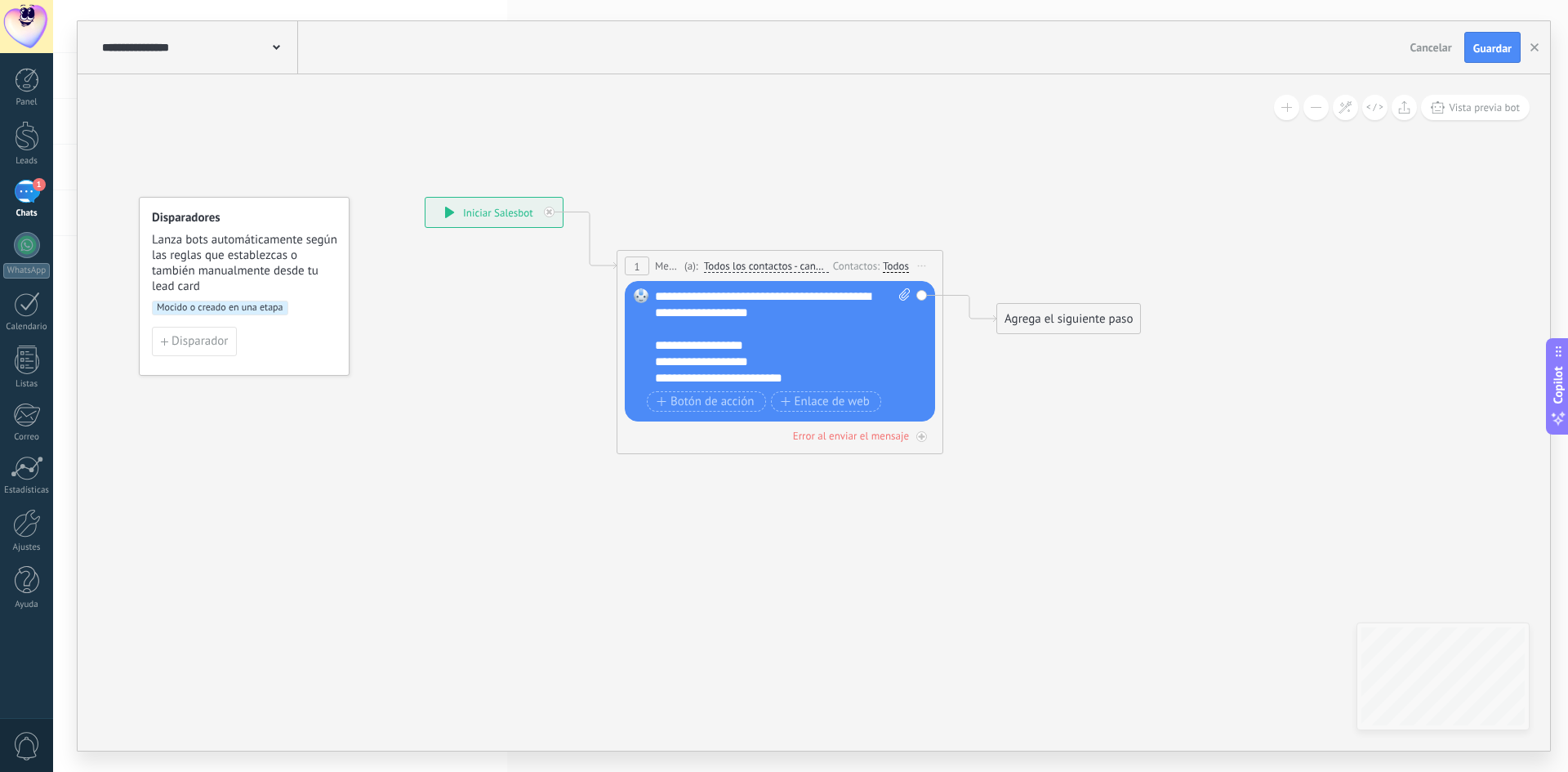
click at [779, 321] on div "**********" at bounding box center [782, 338] width 256 height 98
click at [748, 343] on div "**********" at bounding box center [782, 338] width 256 height 98
click at [766, 360] on div "**********" at bounding box center [782, 338] width 256 height 98
click at [806, 374] on div "**********" at bounding box center [782, 338] width 256 height 98
click at [755, 357] on div "**********" at bounding box center [782, 338] width 256 height 98
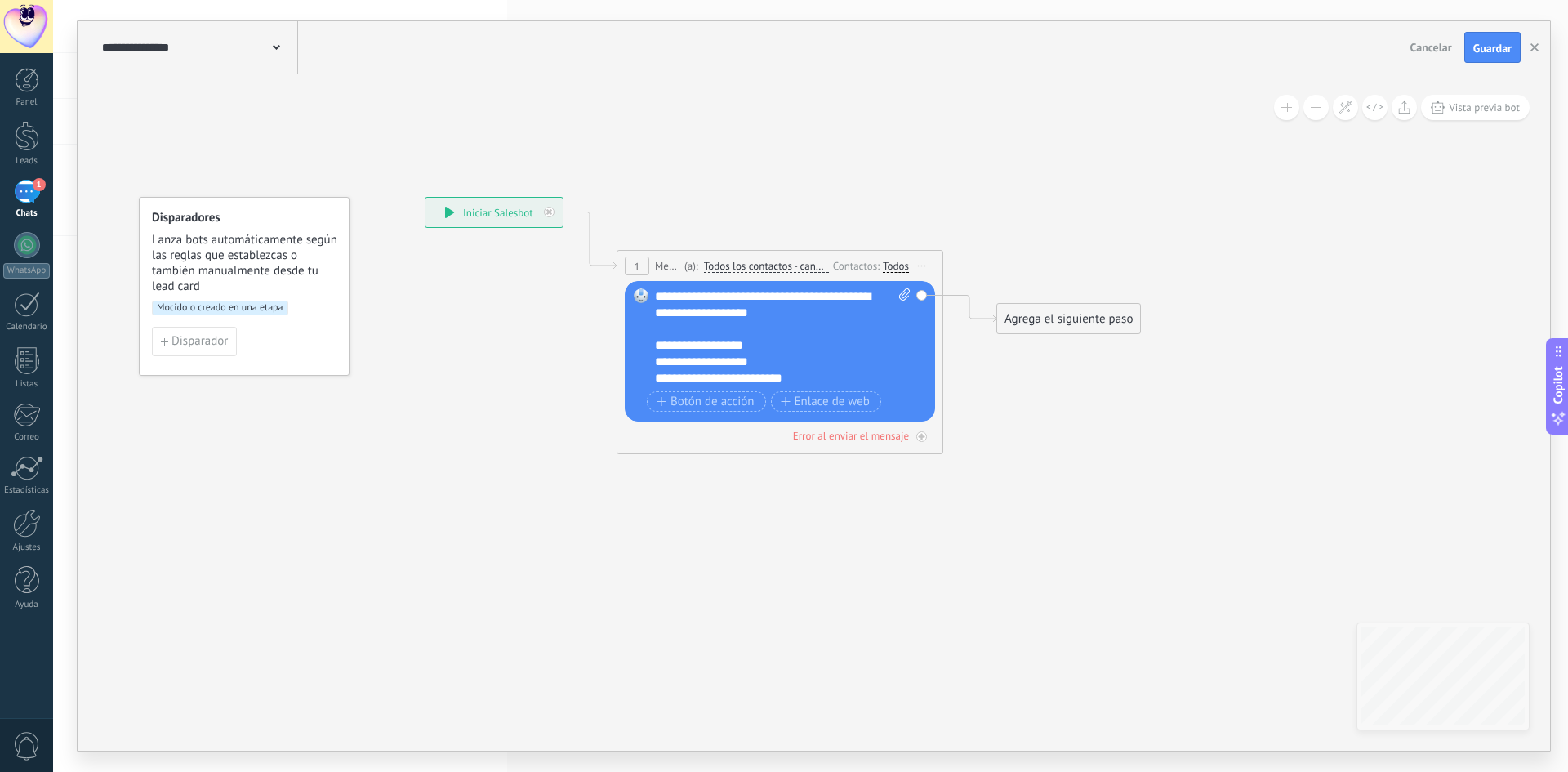
click at [813, 380] on div "**********" at bounding box center [782, 338] width 256 height 98
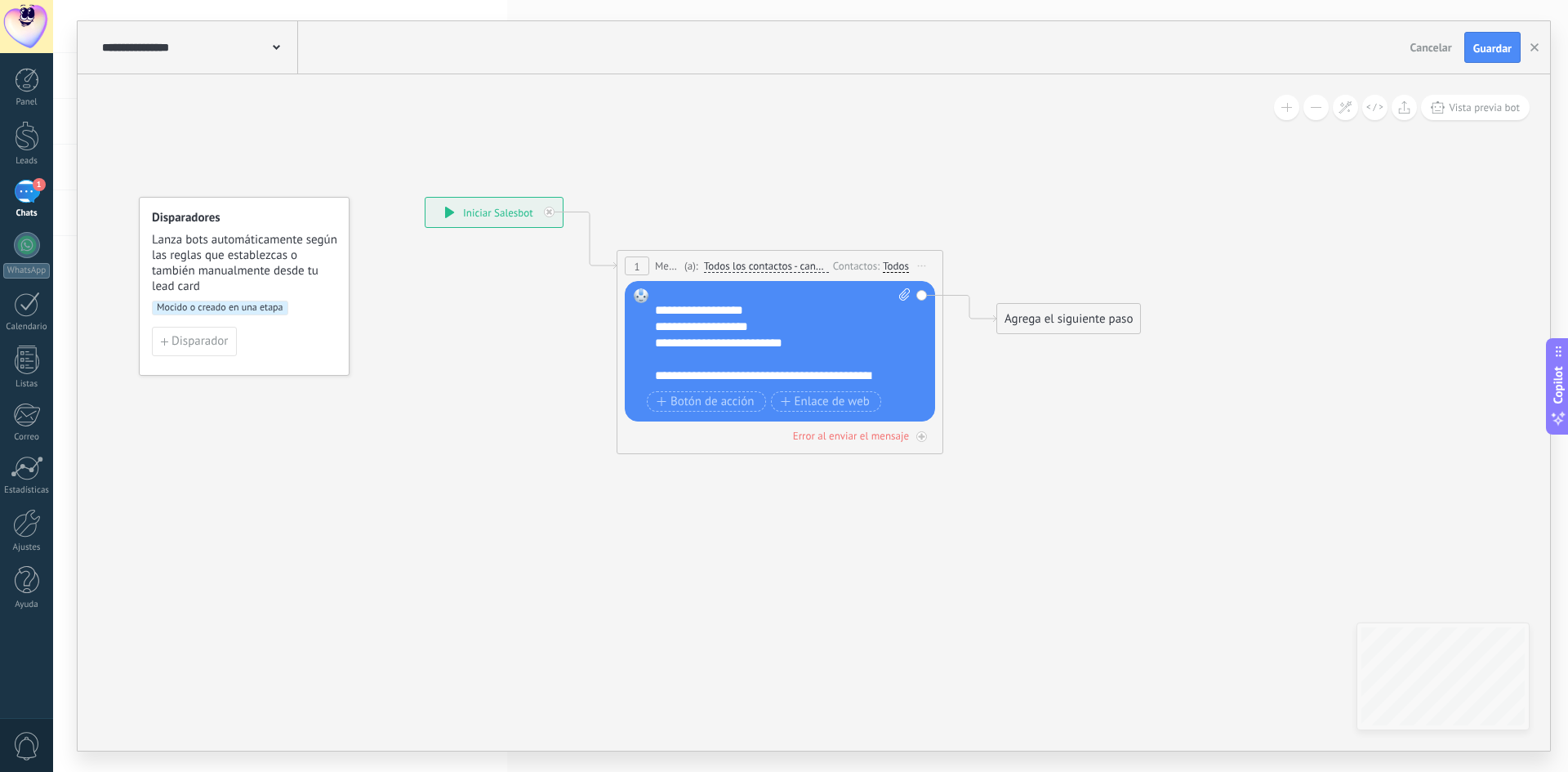
scroll to position [49, 0]
click at [865, 380] on div "**********" at bounding box center [782, 338] width 256 height 98
click at [662, 393] on button "Botón de acción" at bounding box center [707, 402] width 119 height 21
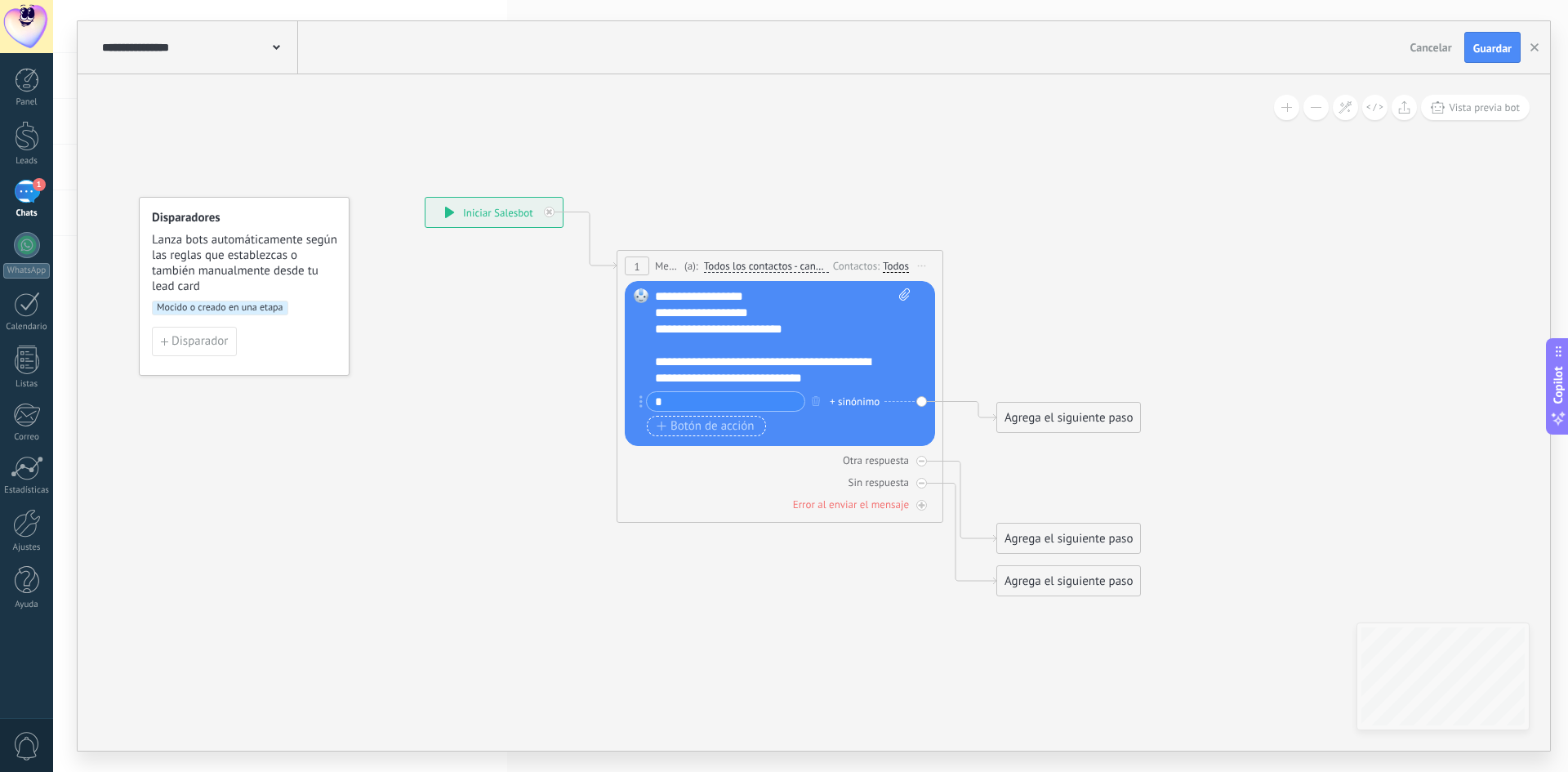
type input "*"
click at [700, 423] on span "Botón de acción" at bounding box center [706, 427] width 98 height 13
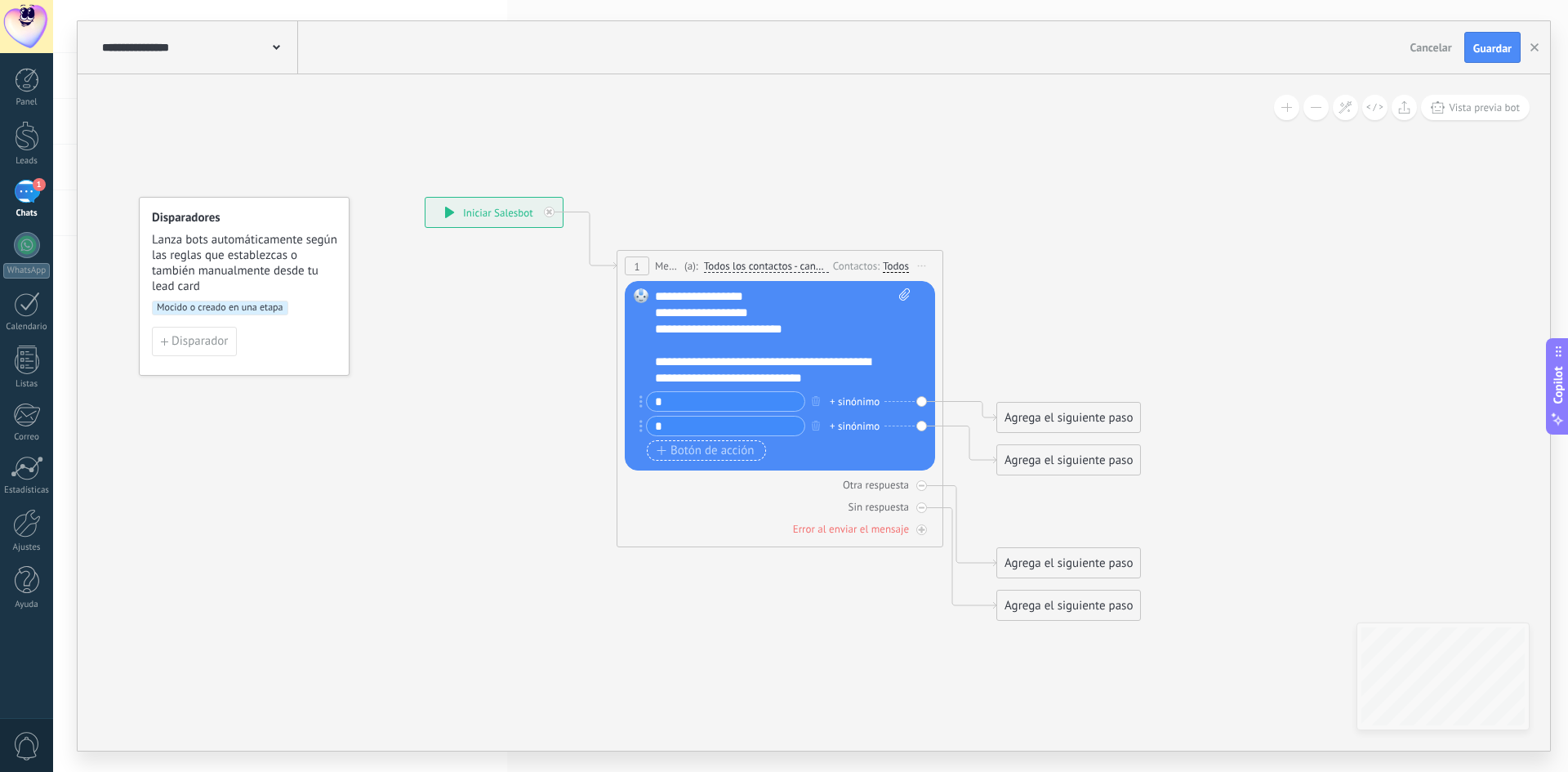
type input "*"
click at [694, 457] on span "Botón de acción" at bounding box center [706, 451] width 98 height 13
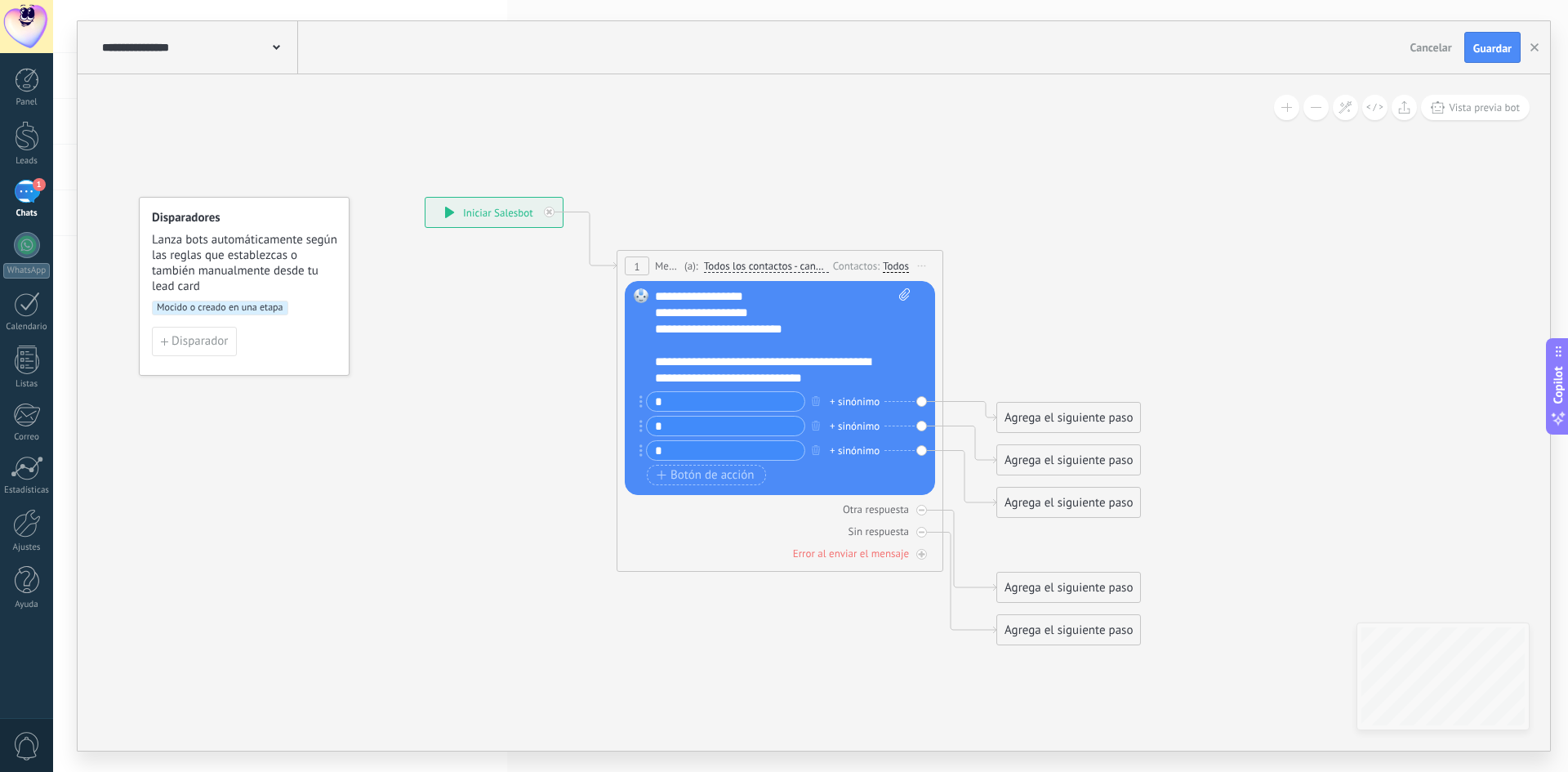
type input "*"
drag, startPoint x: 550, startPoint y: 545, endPoint x: 563, endPoint y: 532, distance: 18.4
click at [550, 543] on icon at bounding box center [755, 421] width 1477 height 1266
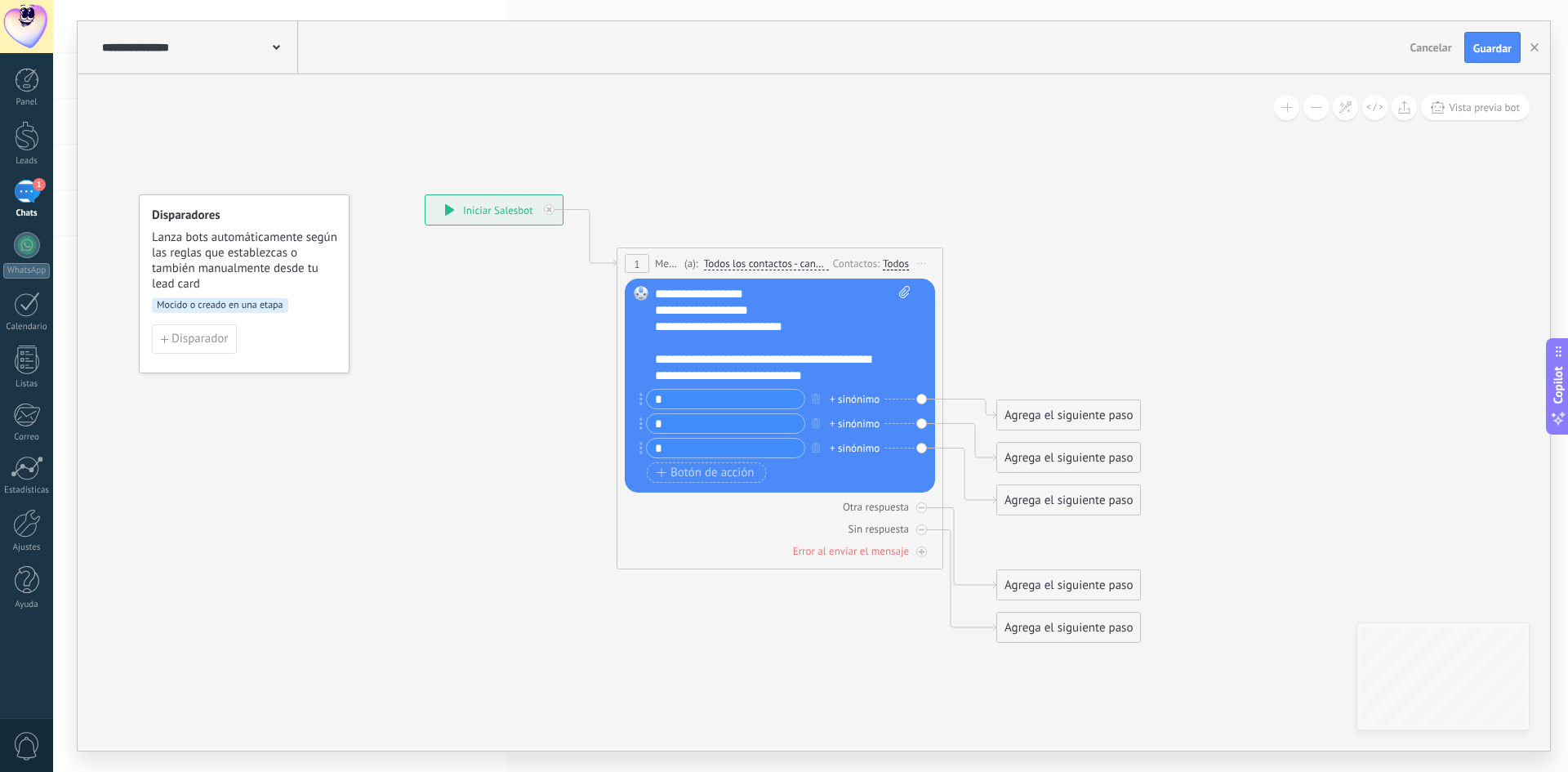
click at [848, 400] on div "+ sinónimo" at bounding box center [854, 399] width 50 height 16
type input "*"
click at [868, 425] on div "+ sinónimo" at bounding box center [854, 424] width 50 height 16
type input "*"
click at [859, 446] on div "+ sinónimo" at bounding box center [854, 448] width 50 height 16
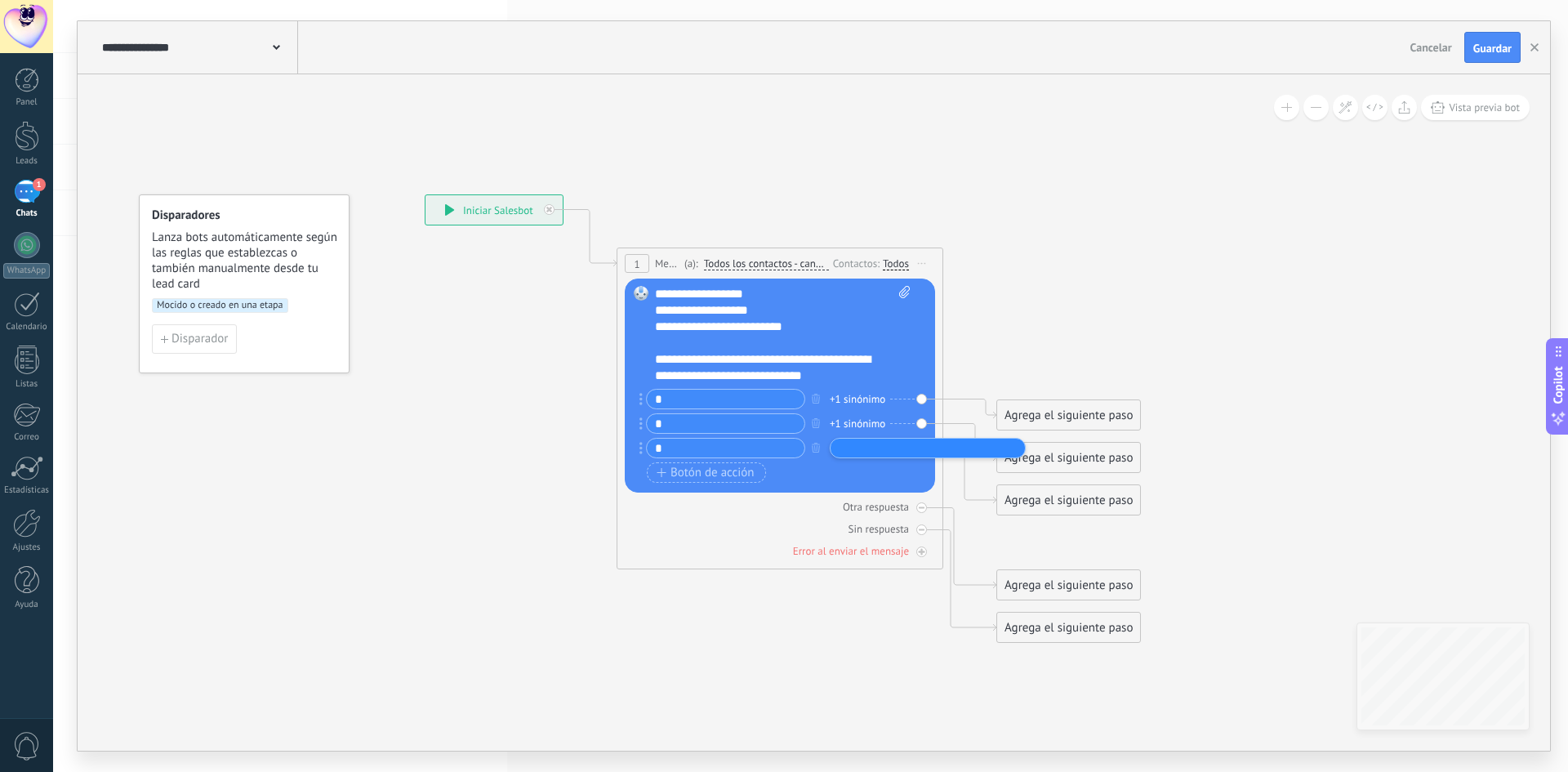
type input "*"
click at [481, 542] on icon at bounding box center [755, 418] width 1477 height 1266
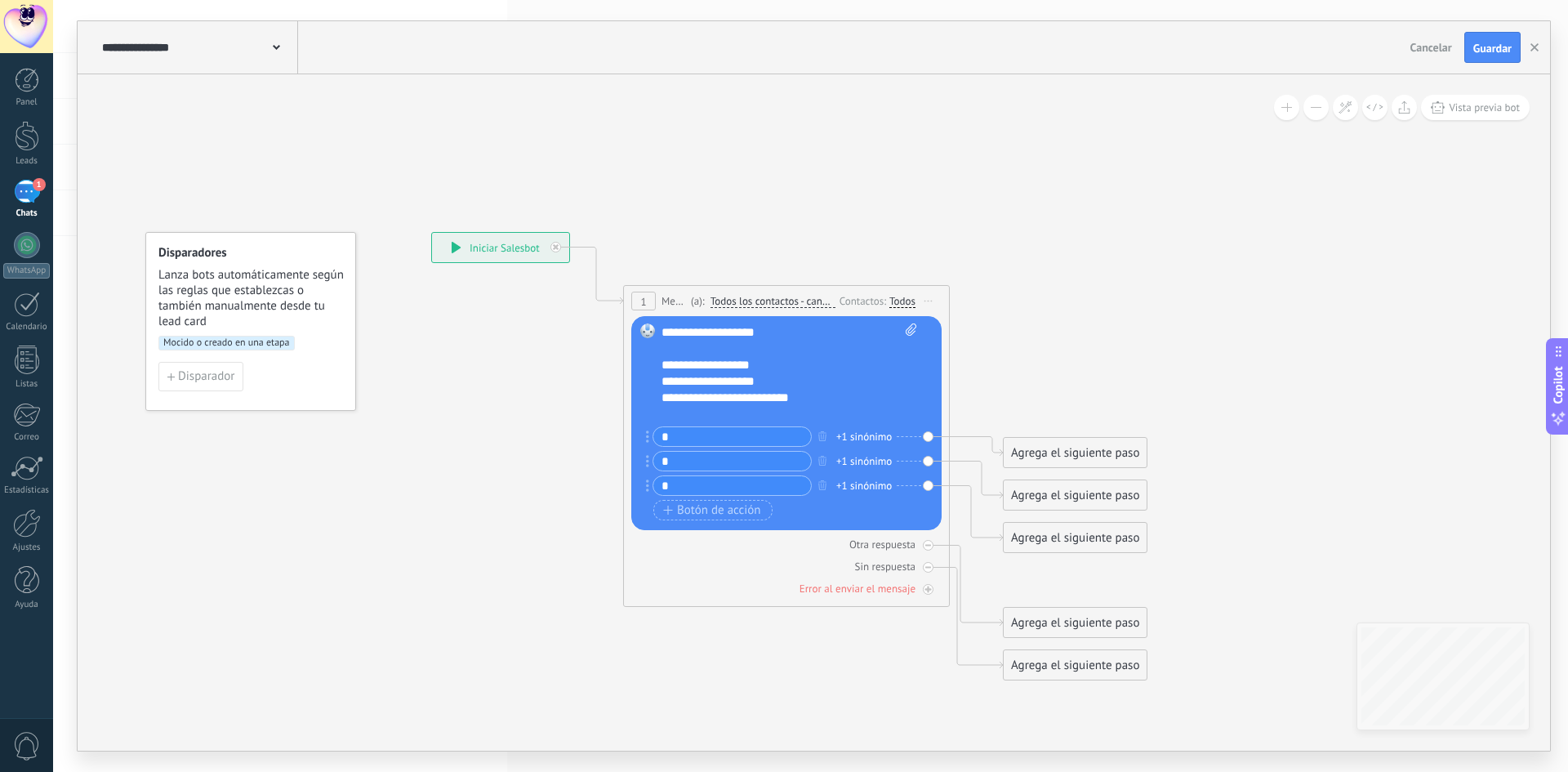
scroll to position [0, 0]
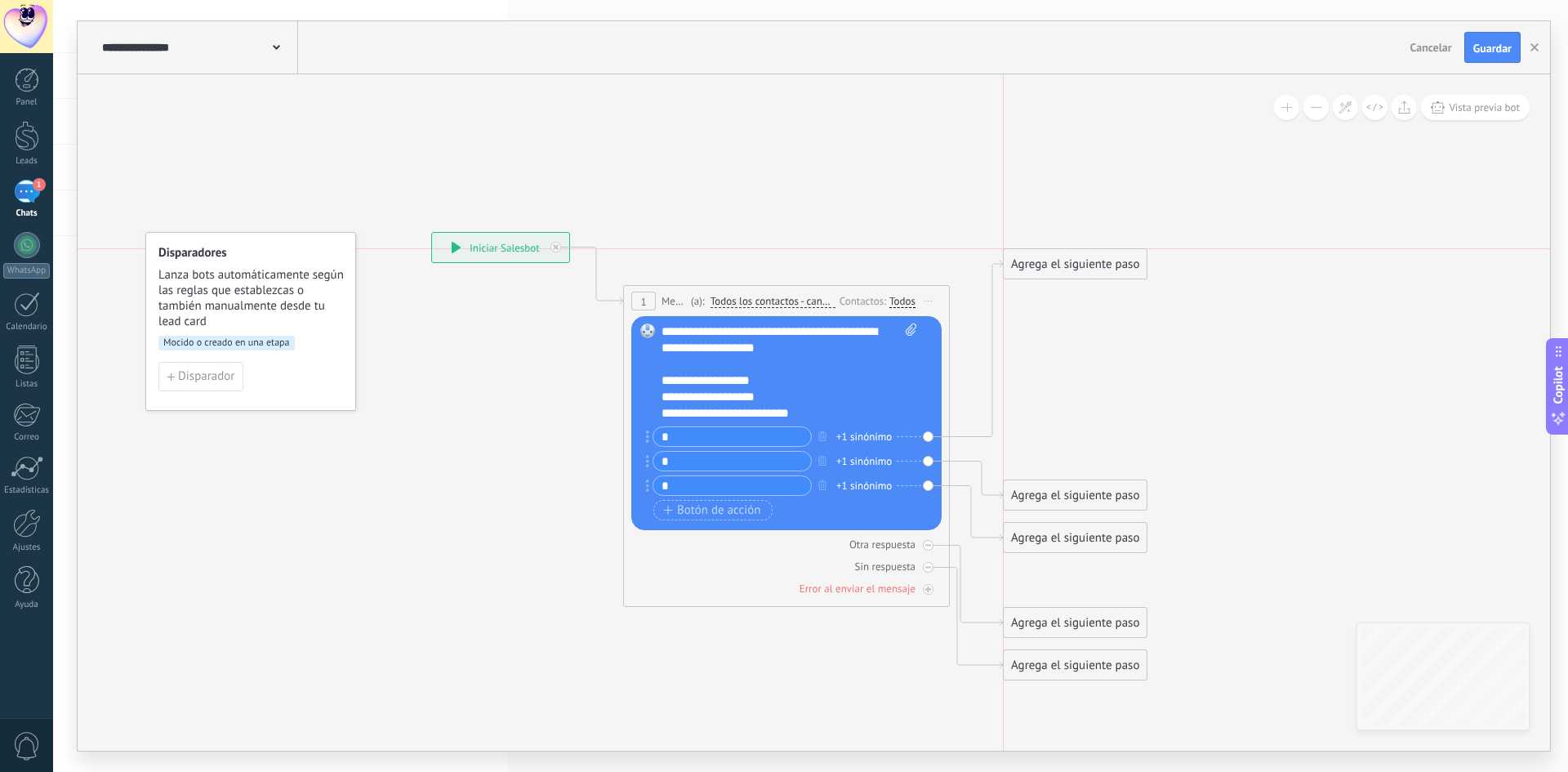
drag, startPoint x: 1032, startPoint y: 443, endPoint x: 1039, endPoint y: 252, distance: 191.1
click at [1039, 256] on div "Agrega el siguiente paso" at bounding box center [1075, 264] width 142 height 27
click at [1073, 261] on div "Agrega el siguiente paso" at bounding box center [1075, 264] width 142 height 27
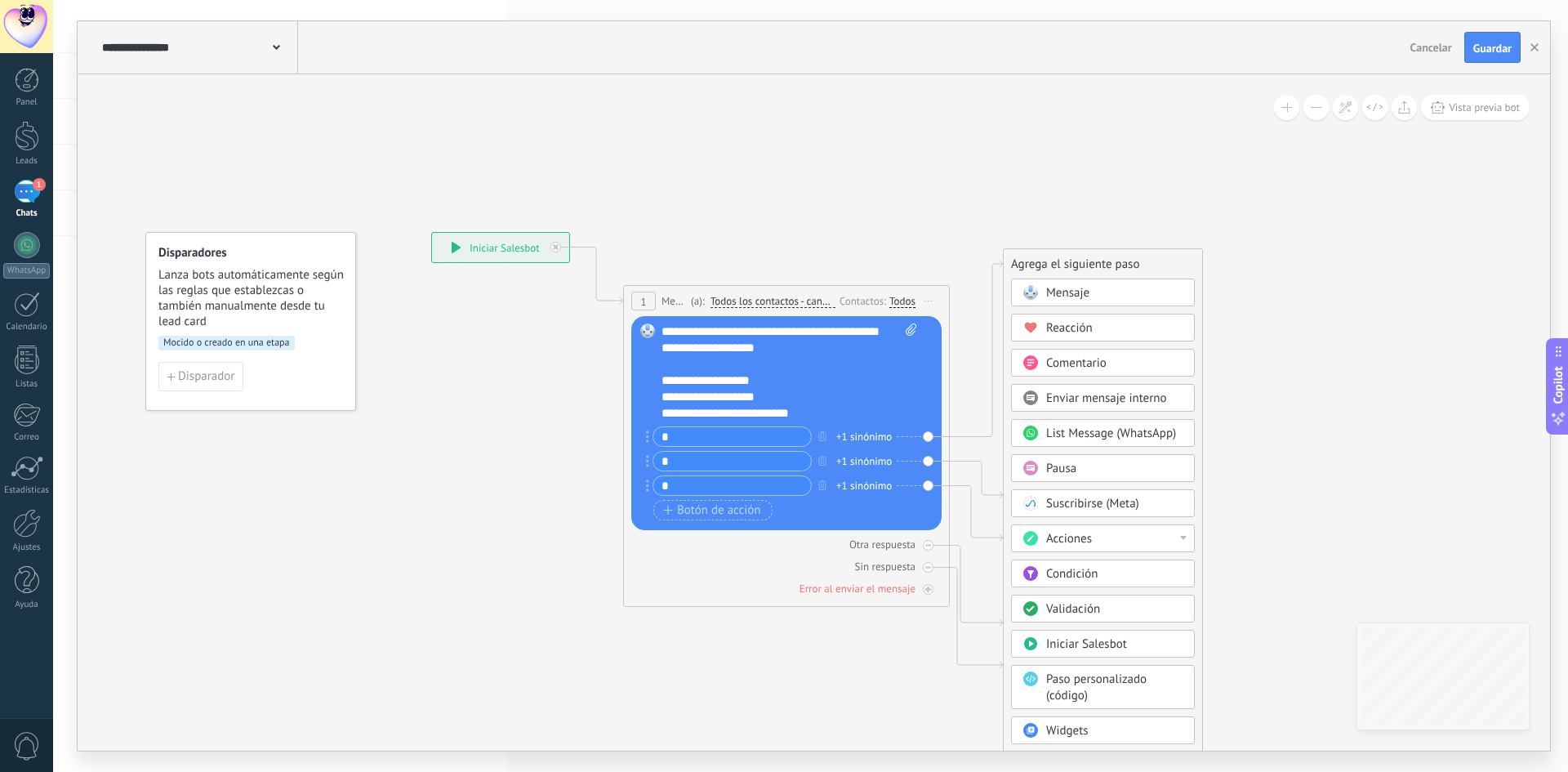
click at [1066, 289] on span "Mensaje" at bounding box center [1068, 293] width 43 height 15
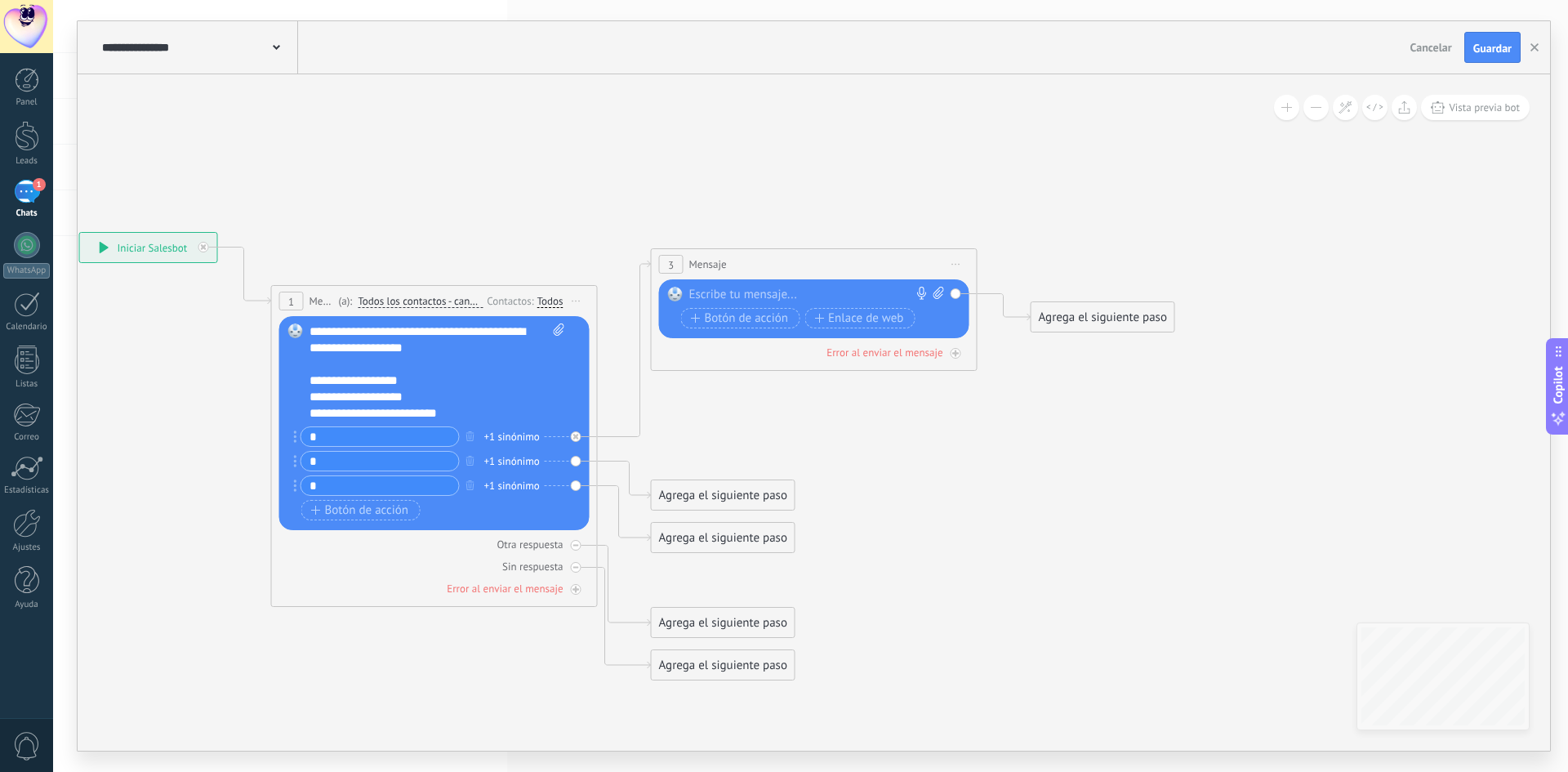
click at [777, 292] on div at bounding box center [810, 294] width 242 height 16
paste div
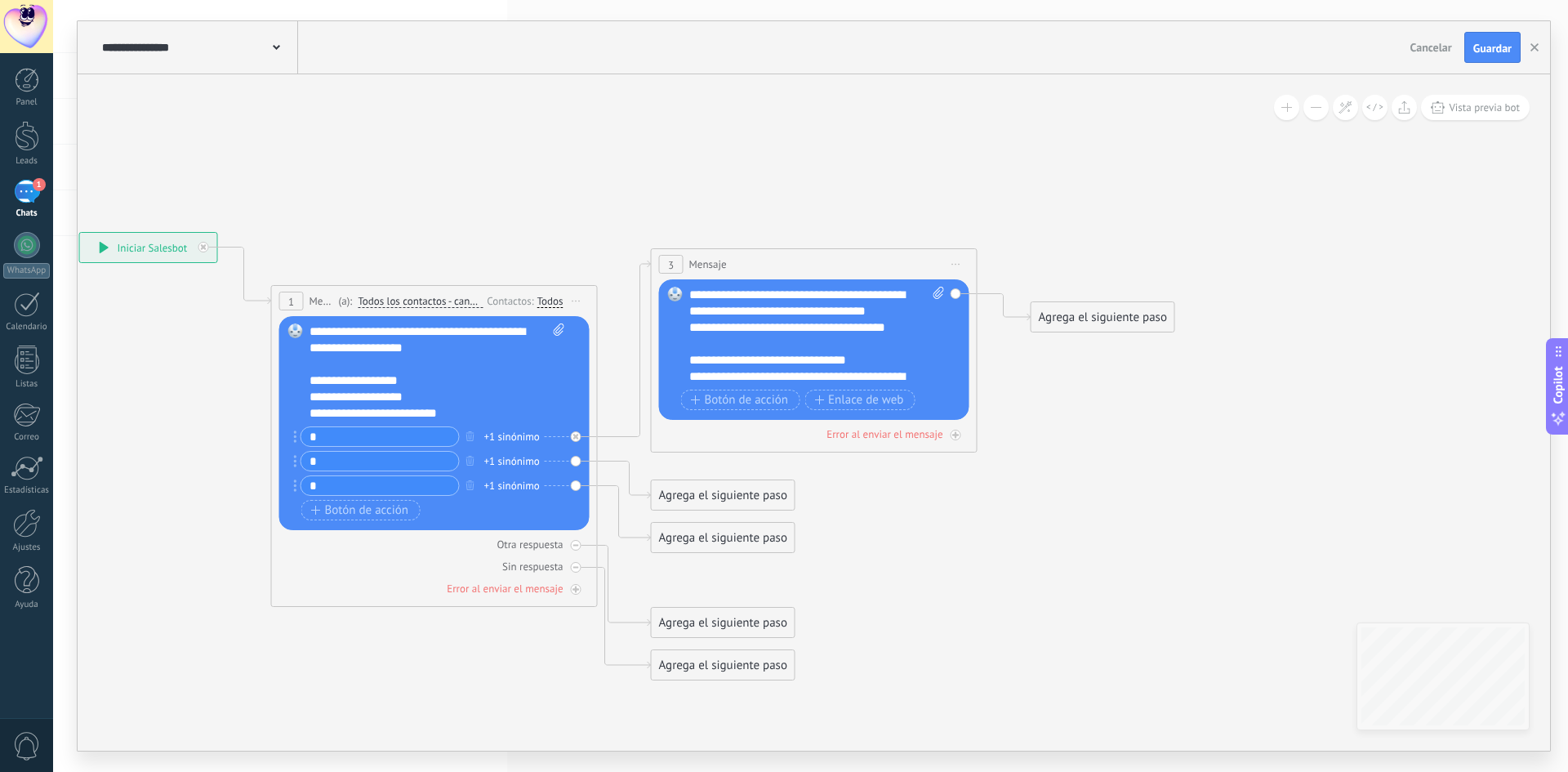
click at [690, 369] on div "**********" at bounding box center [803, 384] width 227 height 33
click at [862, 377] on div "**********" at bounding box center [803, 361] width 227 height 49
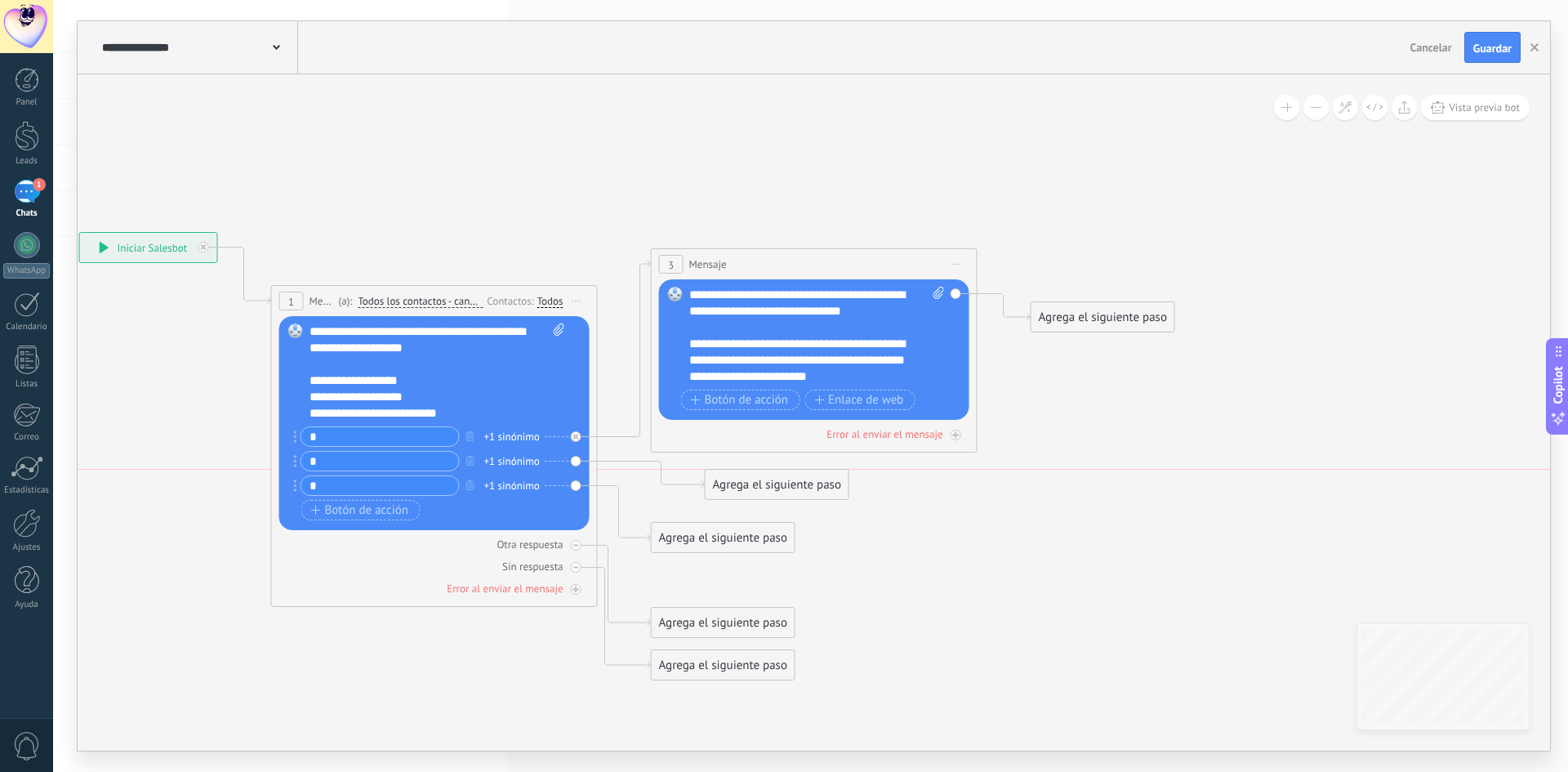
drag, startPoint x: 697, startPoint y: 492, endPoint x: 751, endPoint y: 487, distance: 54.2
click at [751, 487] on div "Agrega el siguiente paso" at bounding box center [776, 484] width 142 height 27
drag, startPoint x: 695, startPoint y: 536, endPoint x: 721, endPoint y: 555, distance: 32.2
click at [721, 551] on div "Agrega el siguiente paso" at bounding box center [723, 538] width 142 height 27
drag, startPoint x: 737, startPoint y: 608, endPoint x: 683, endPoint y: 659, distance: 74.3
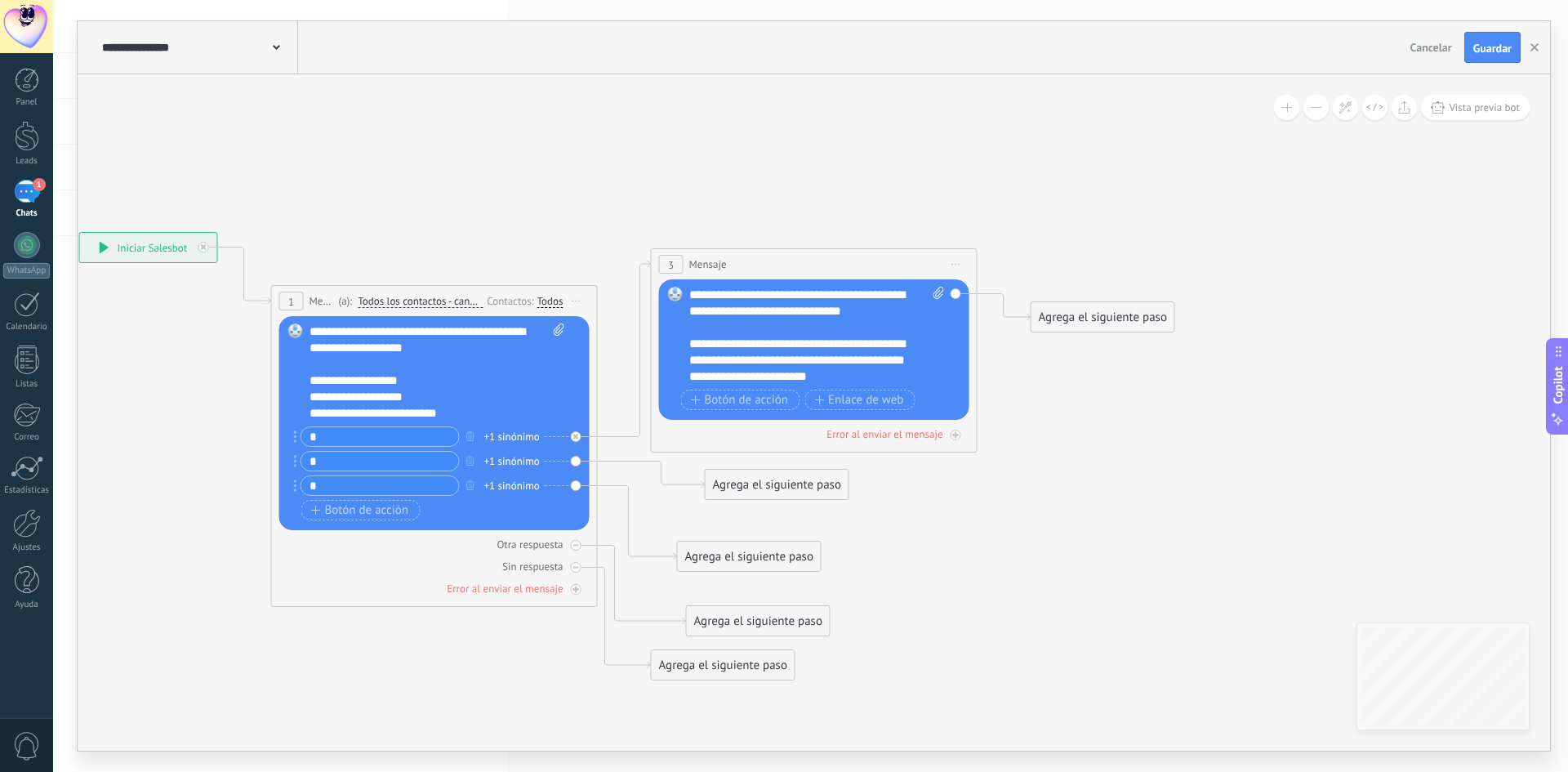
click at [738, 608] on div "Agrega el siguiente paso" at bounding box center [758, 621] width 142 height 27
drag, startPoint x: 676, startPoint y: 662, endPoint x: 315, endPoint y: 668, distance: 361.0
click at [312, 669] on div "Agrega el siguiente paso" at bounding box center [354, 668] width 142 height 27
drag, startPoint x: 757, startPoint y: 622, endPoint x: 789, endPoint y: 653, distance: 44.6
click at [796, 696] on div "Agrega el siguiente paso" at bounding box center [786, 696] width 142 height 27
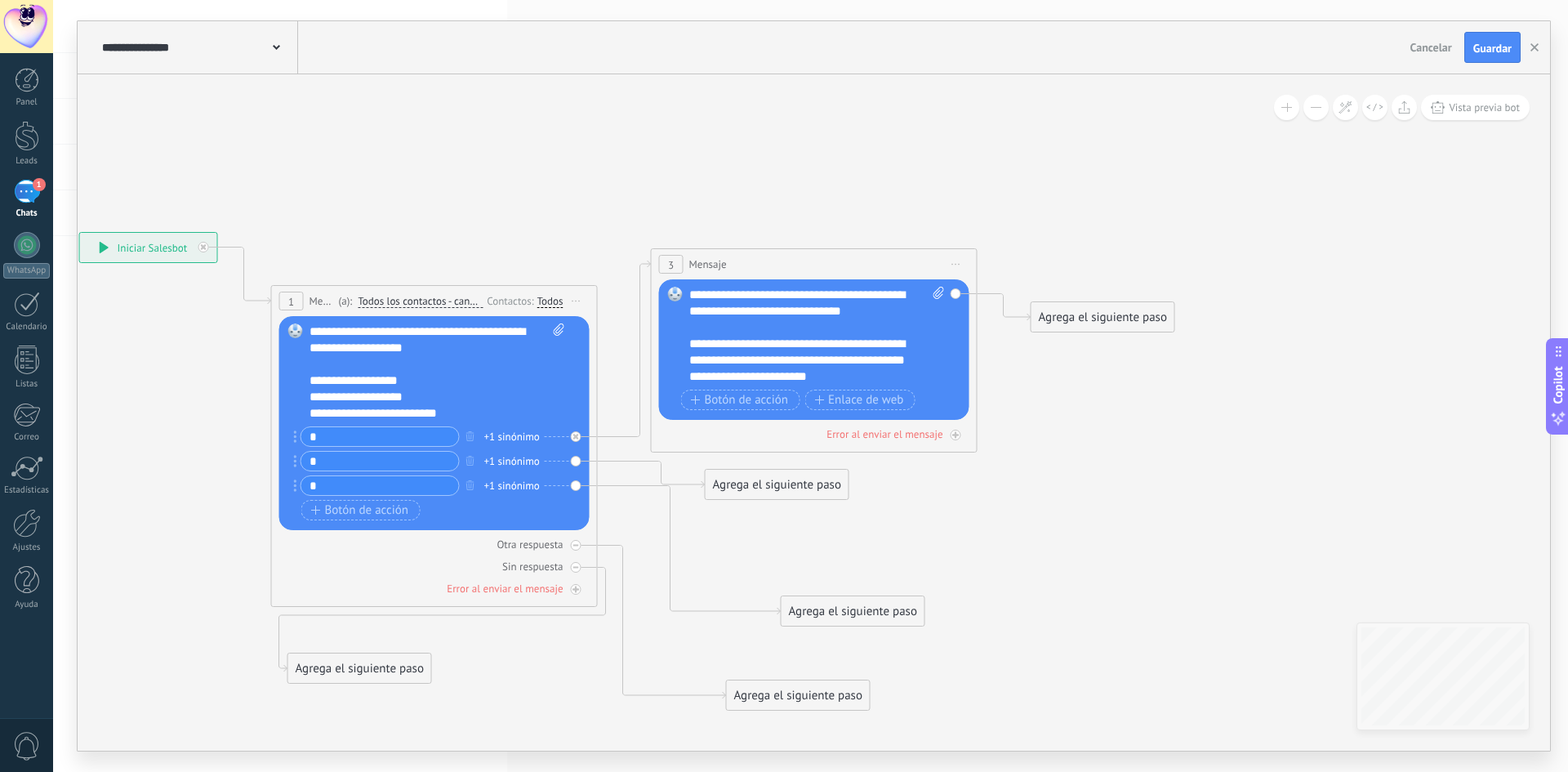
drag, startPoint x: 719, startPoint y: 551, endPoint x: 817, endPoint y: 606, distance: 112.4
click at [817, 606] on div "Agrega el siguiente paso" at bounding box center [852, 612] width 142 height 27
drag, startPoint x: 825, startPoint y: 610, endPoint x: 779, endPoint y: 617, distance: 46.5
click at [780, 626] on div "Agrega el siguiente paso" at bounding box center [797, 639] width 142 height 27
drag, startPoint x: 767, startPoint y: 483, endPoint x: 842, endPoint y: 493, distance: 75.7
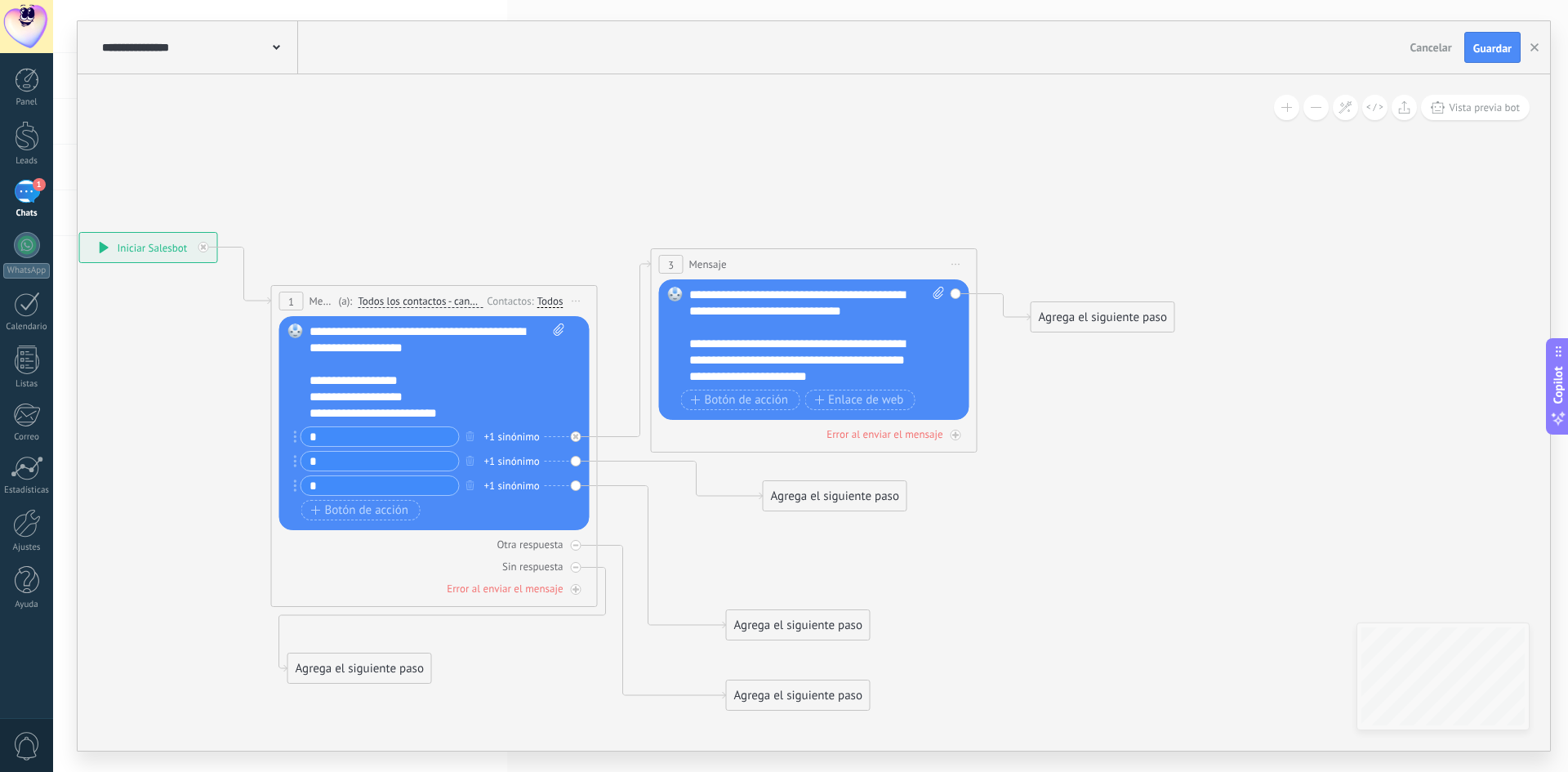
click at [842, 494] on div "Agrega el siguiente paso" at bounding box center [834, 496] width 142 height 27
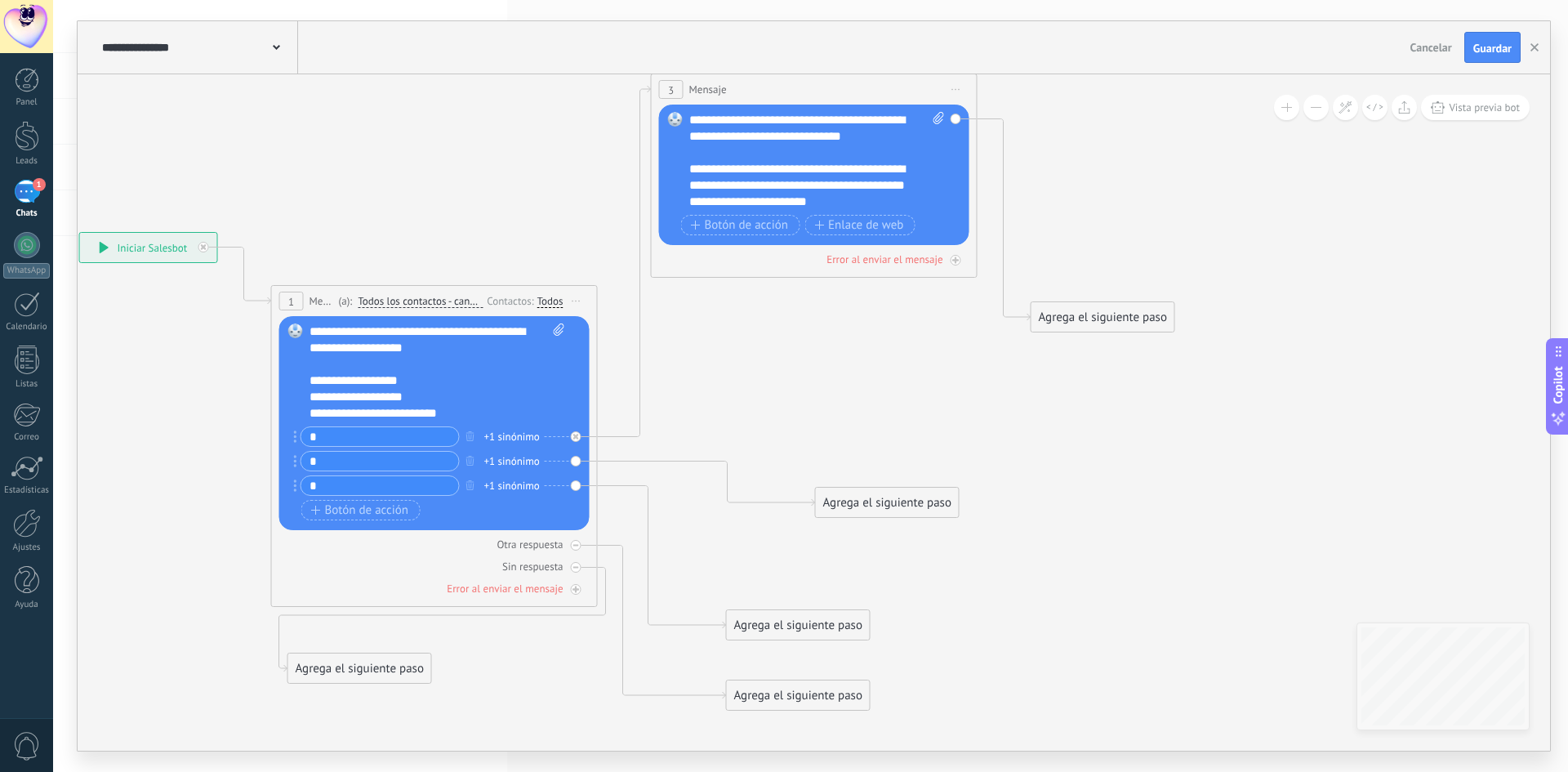
drag, startPoint x: 821, startPoint y: 225, endPoint x: 831, endPoint y: 88, distance: 137.4
click at [831, 88] on div "3 Mensaje ******* (a): Todos los contactos - canales seleccionados Todos los co…" at bounding box center [814, 90] width 325 height 30
drag, startPoint x: 1134, startPoint y: 239, endPoint x: 1137, endPoint y: 131, distance: 108.0
click at [1137, 131] on div "Agrega el siguiente paso" at bounding box center [1118, 134] width 142 height 27
drag, startPoint x: 909, startPoint y: 479, endPoint x: 909, endPoint y: 438, distance: 41.0
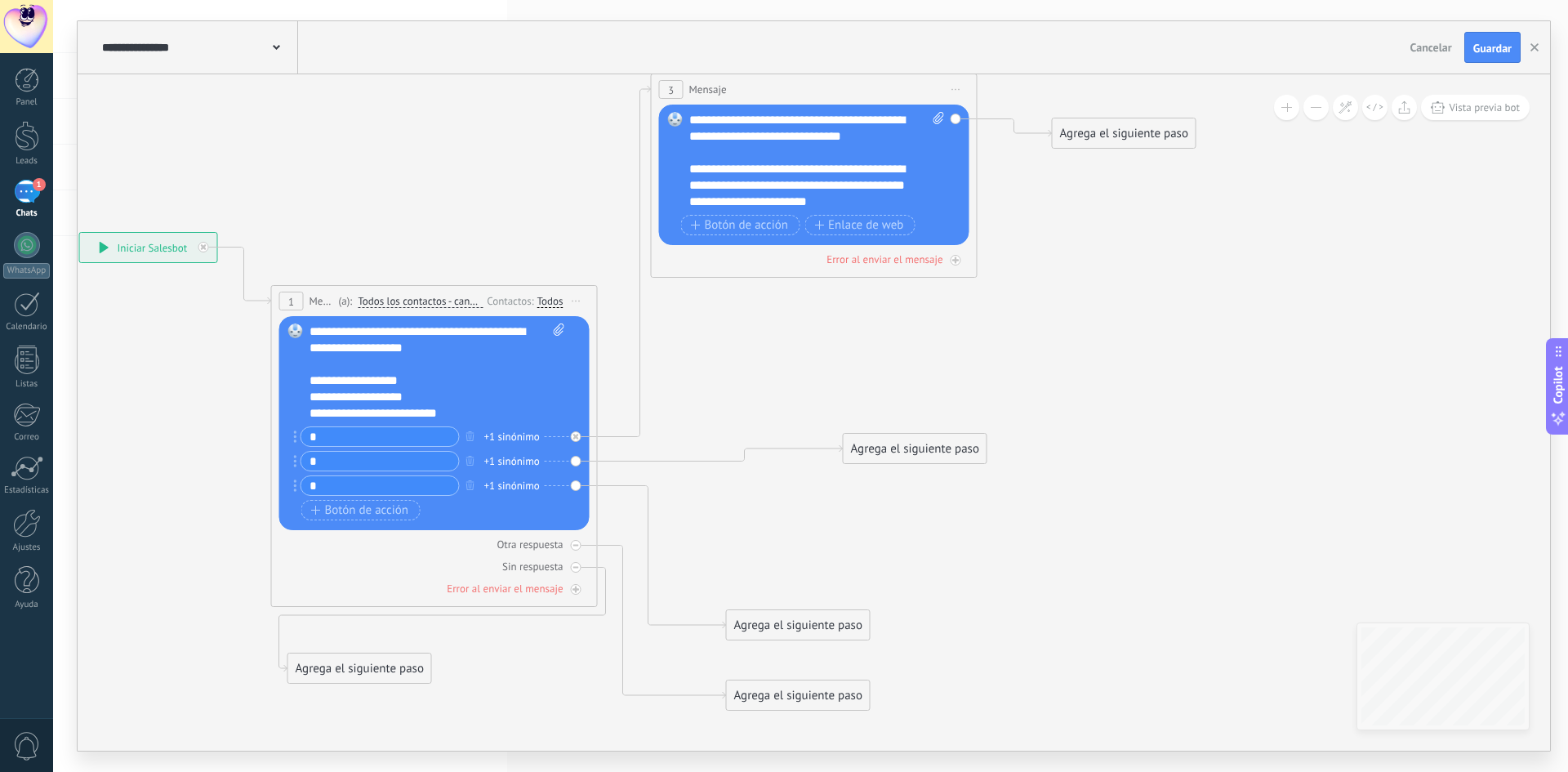
click at [914, 435] on div "Agrega el siguiente paso" at bounding box center [914, 448] width 142 height 27
click at [892, 445] on div "Agrega el siguiente paso" at bounding box center [907, 440] width 142 height 27
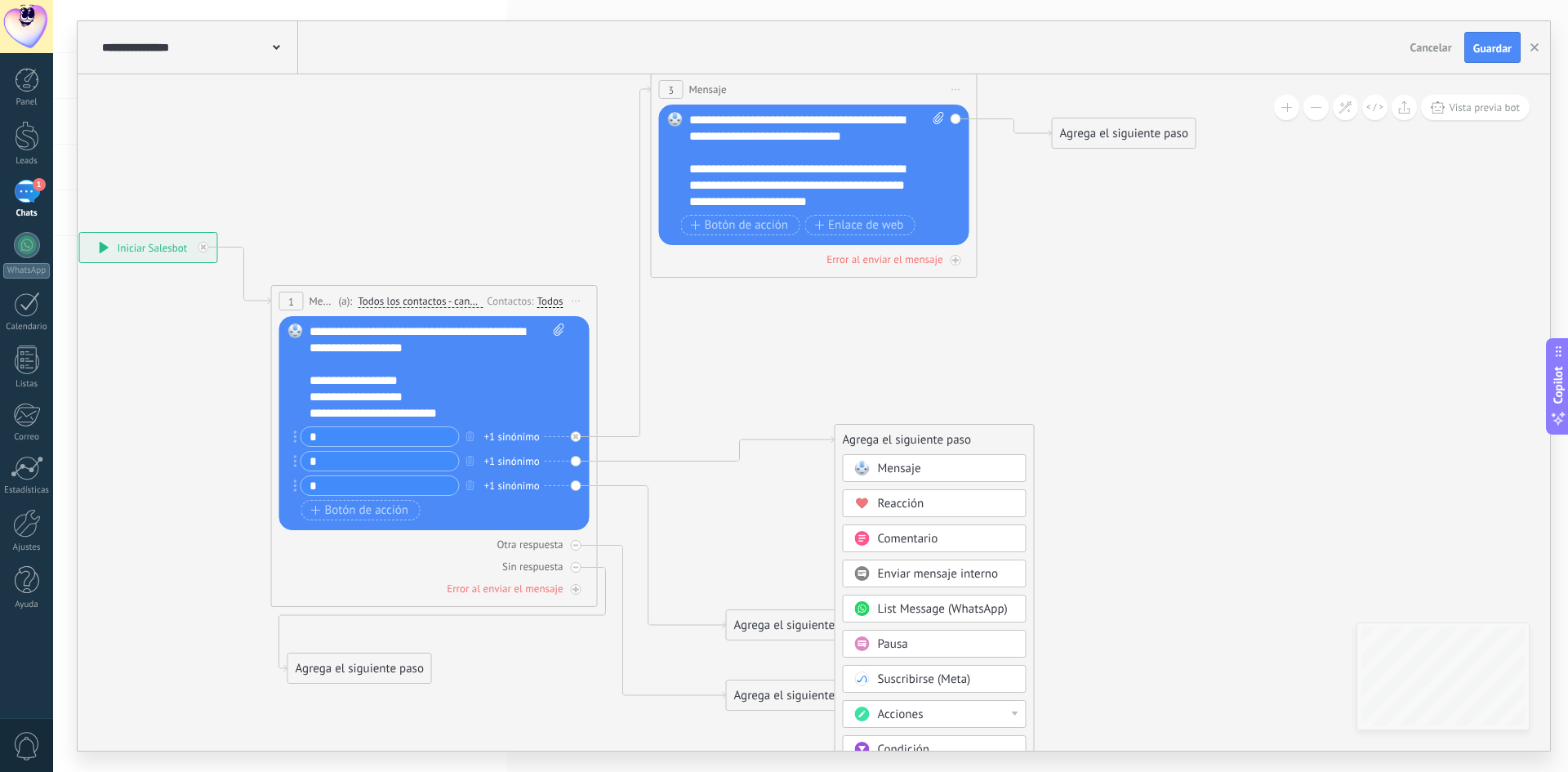
click at [914, 468] on span "Mensaje" at bounding box center [900, 468] width 43 height 15
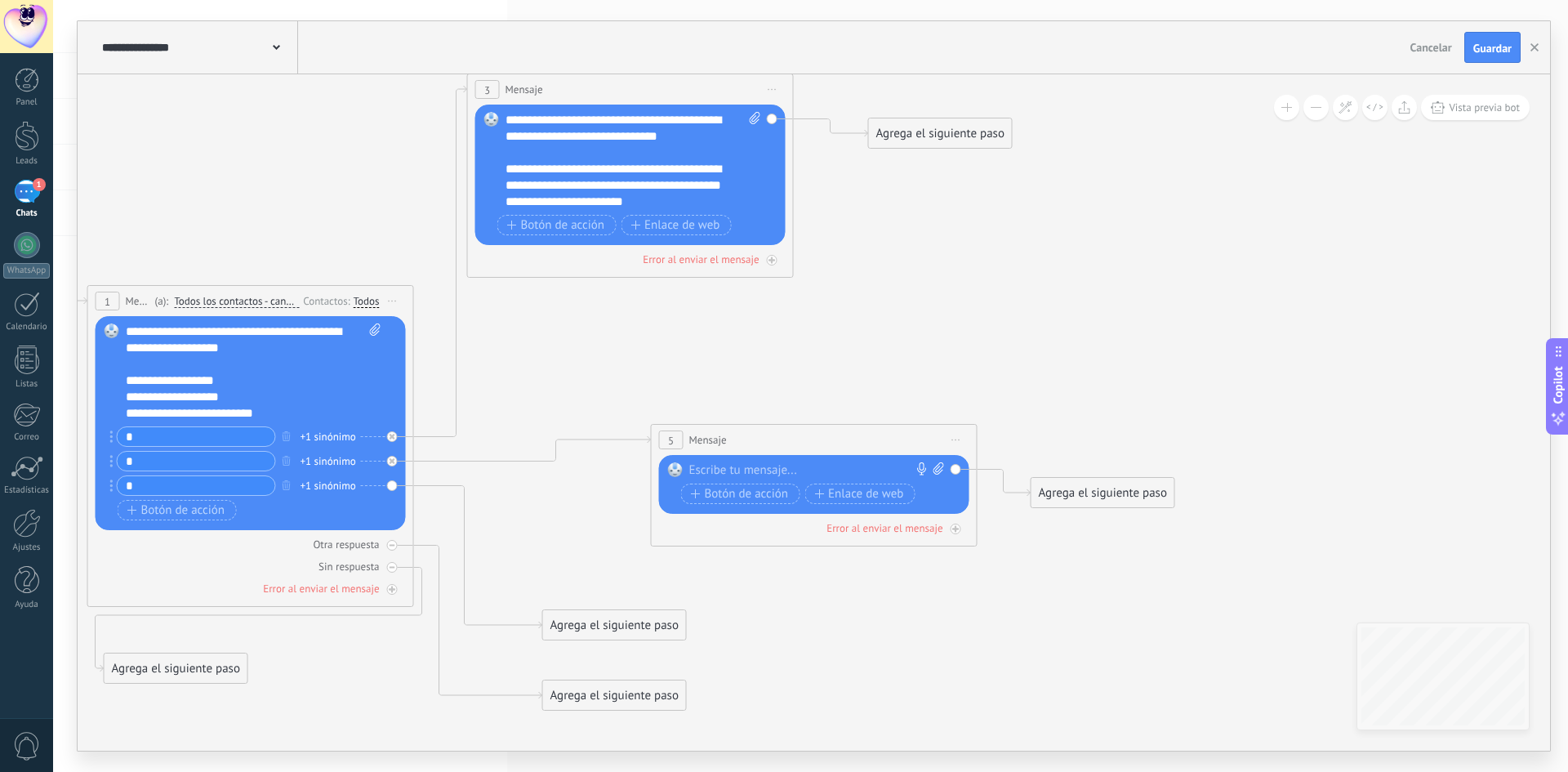
click at [756, 470] on div at bounding box center [810, 470] width 242 height 16
paste div
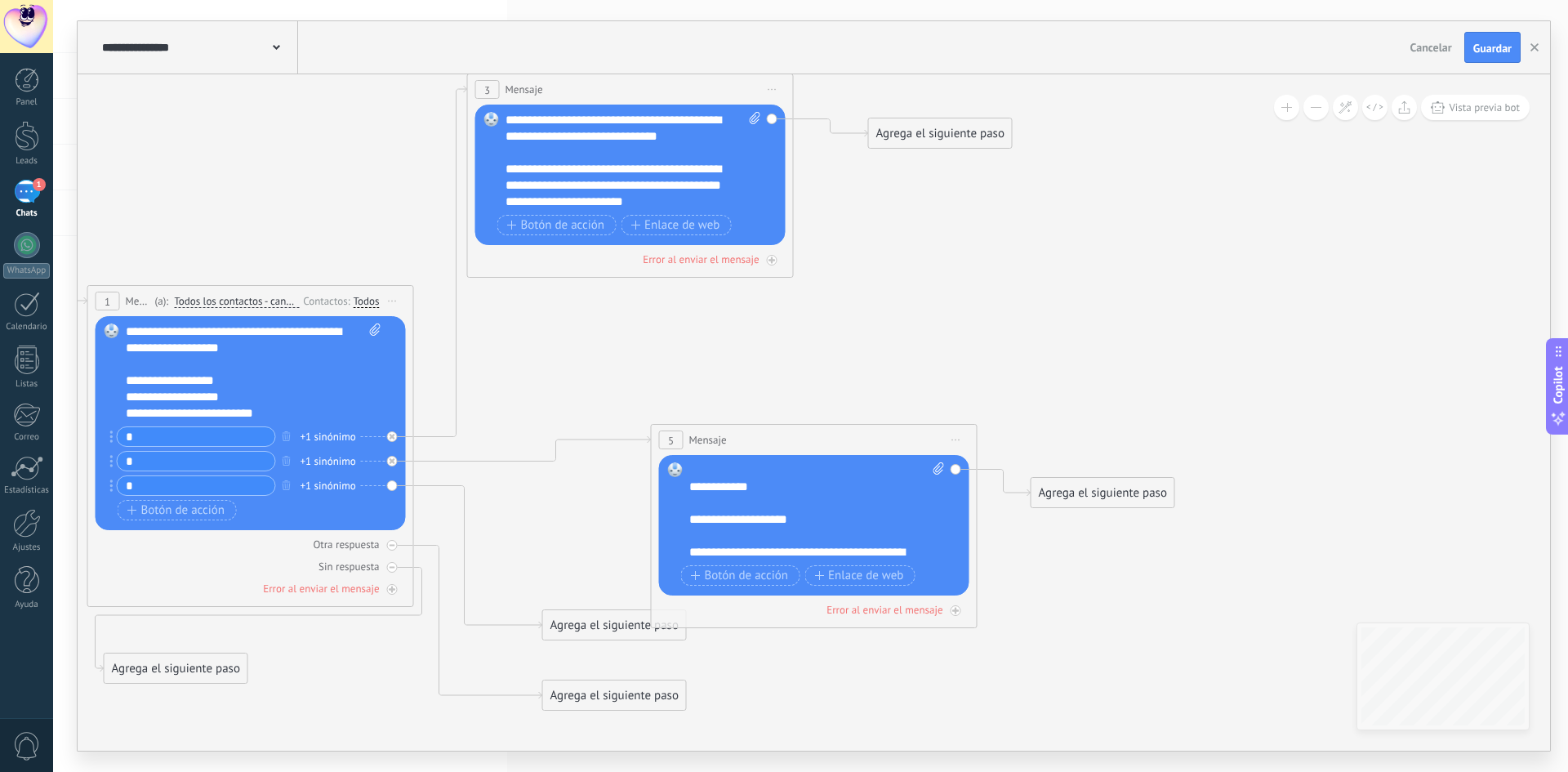
scroll to position [98, 0]
click at [880, 341] on icon at bounding box center [507, 392] width 2041 height 1454
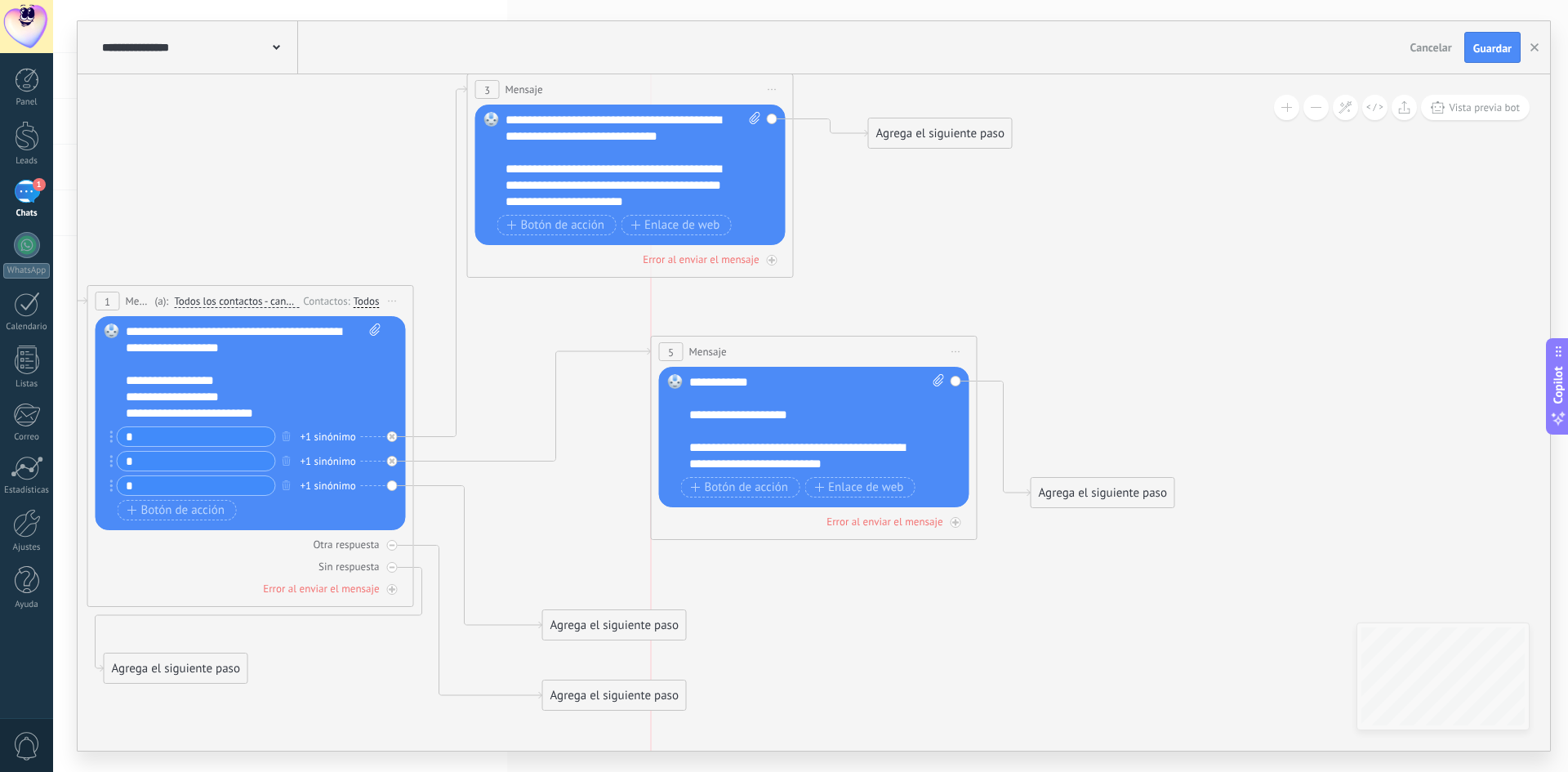
drag, startPoint x: 842, startPoint y: 429, endPoint x: 848, endPoint y: 342, distance: 87.2
click at [848, 342] on div "5 Mensaje ******* (a): Todos los contactos - canales seleccionados Todos los co…" at bounding box center [814, 352] width 325 height 30
drag, startPoint x: 1143, startPoint y: 445, endPoint x: 1175, endPoint y: 407, distance: 49.7
click at [1175, 439] on div "Agrega el siguiente paso" at bounding box center [1143, 452] width 142 height 27
drag, startPoint x: 587, startPoint y: 619, endPoint x: 649, endPoint y: 606, distance: 63.3
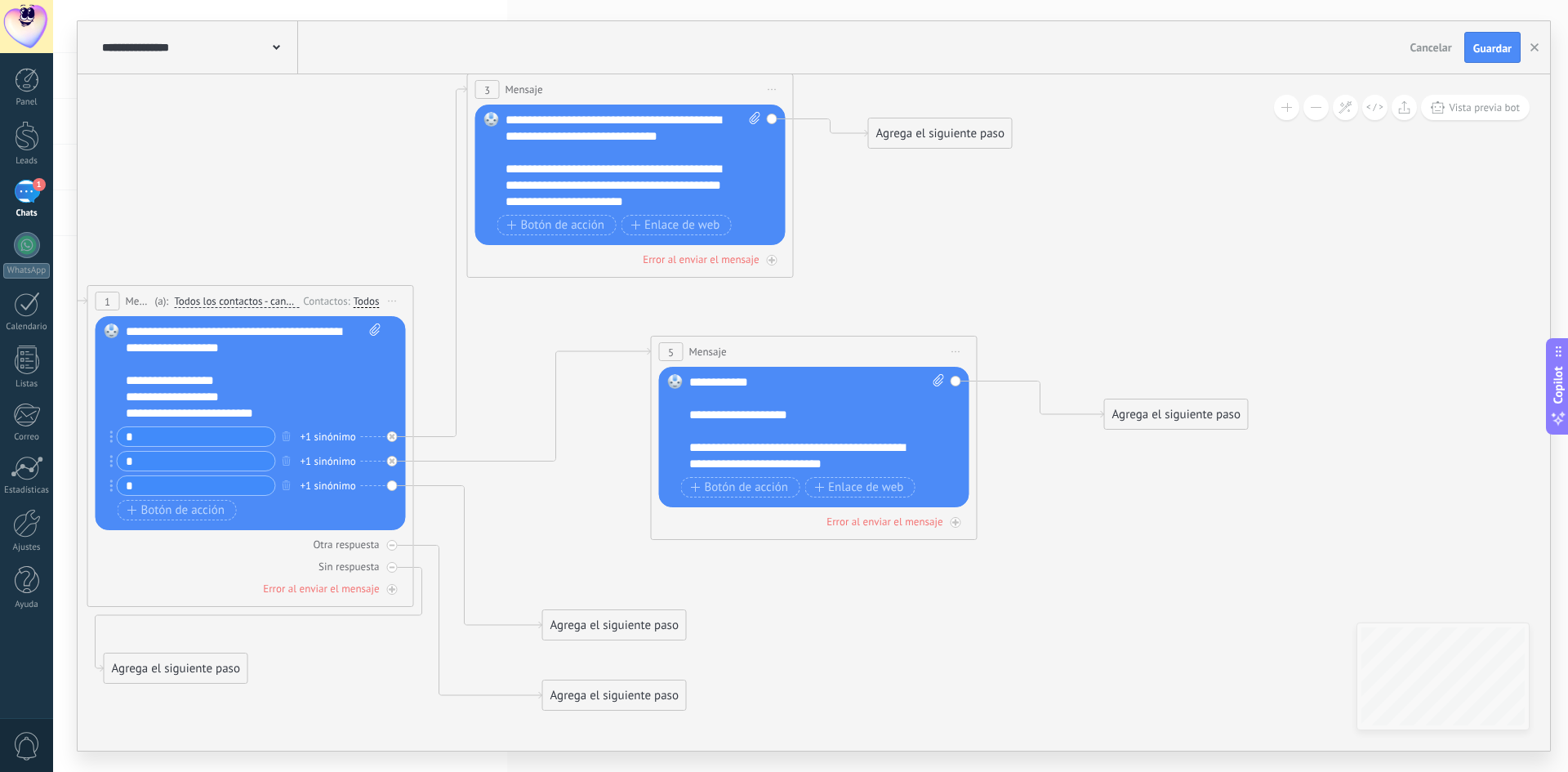
click at [649, 612] on div "Agrega el siguiente paso" at bounding box center [614, 625] width 142 height 27
click at [646, 611] on div "Agrega el siguiente paso" at bounding box center [676, 612] width 142 height 27
click at [663, 633] on span "Mensaje" at bounding box center [670, 641] width 43 height 15
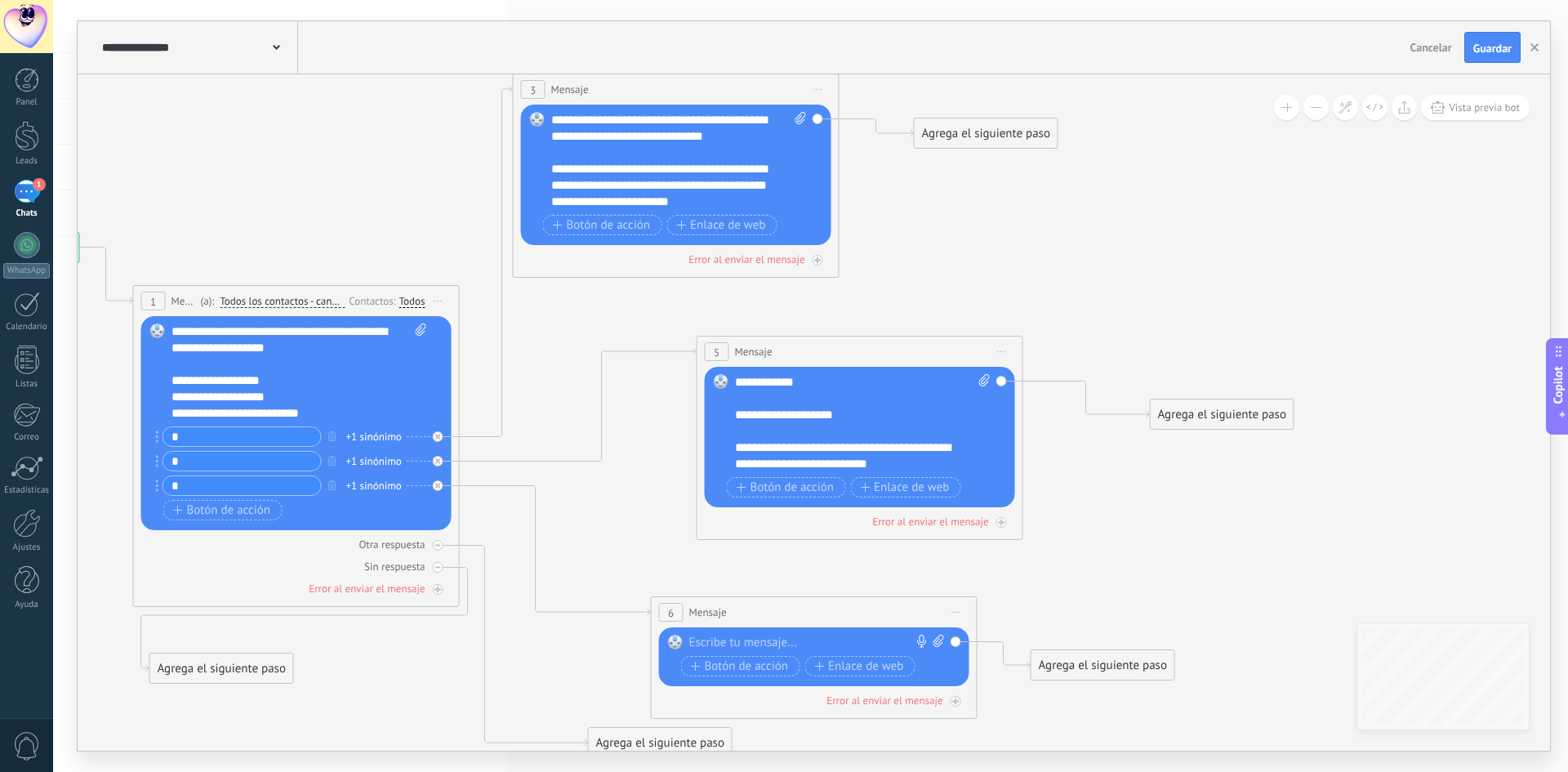
drag, startPoint x: 709, startPoint y: 637, endPoint x: 719, endPoint y: 638, distance: 10.0
click at [709, 637] on div at bounding box center [810, 643] width 242 height 16
paste div
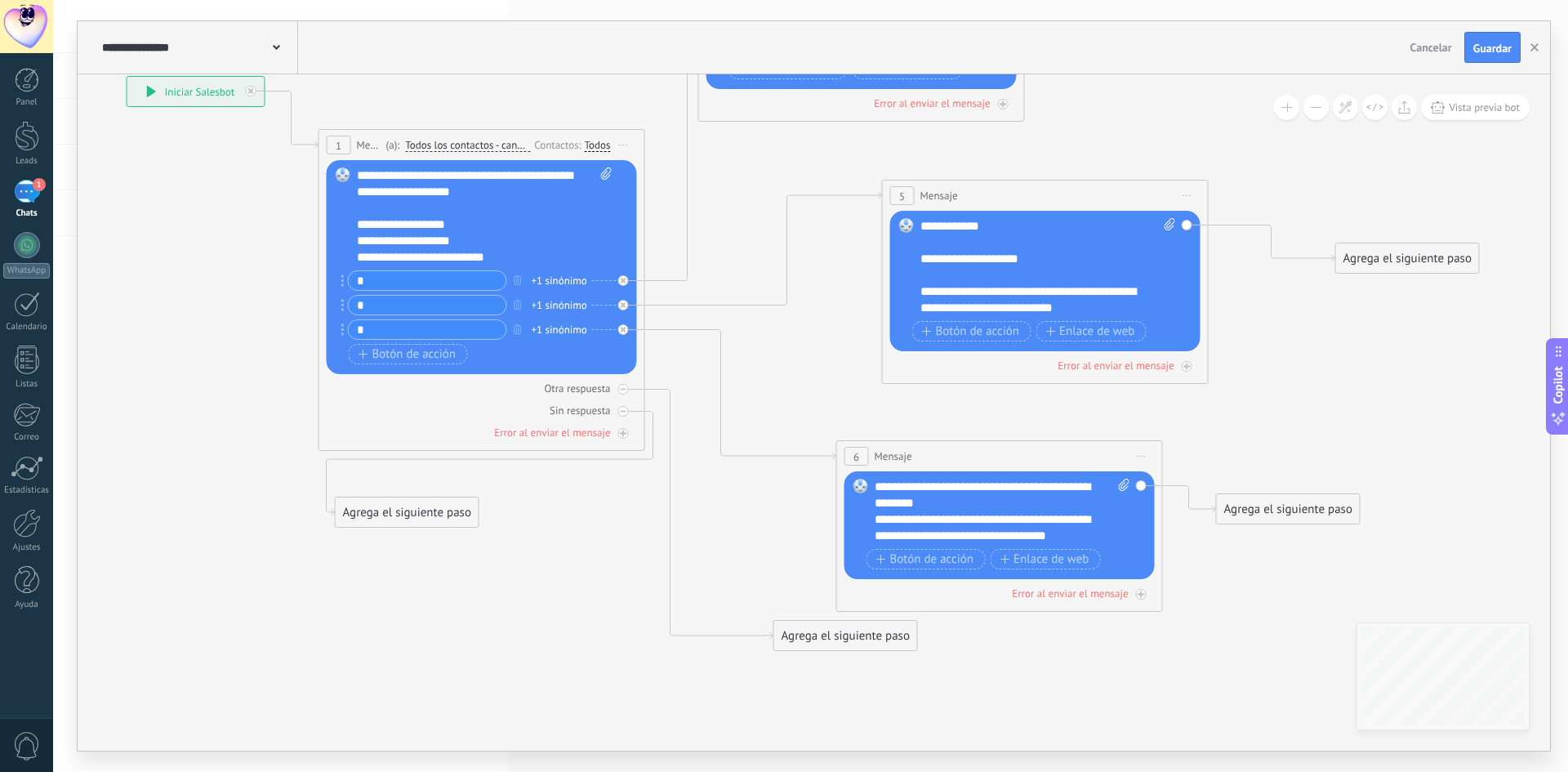
drag, startPoint x: 1219, startPoint y: 541, endPoint x: 1168, endPoint y: 593, distance: 72.8
click at [1404, 368] on icon at bounding box center [775, 260] width 2114 height 1502
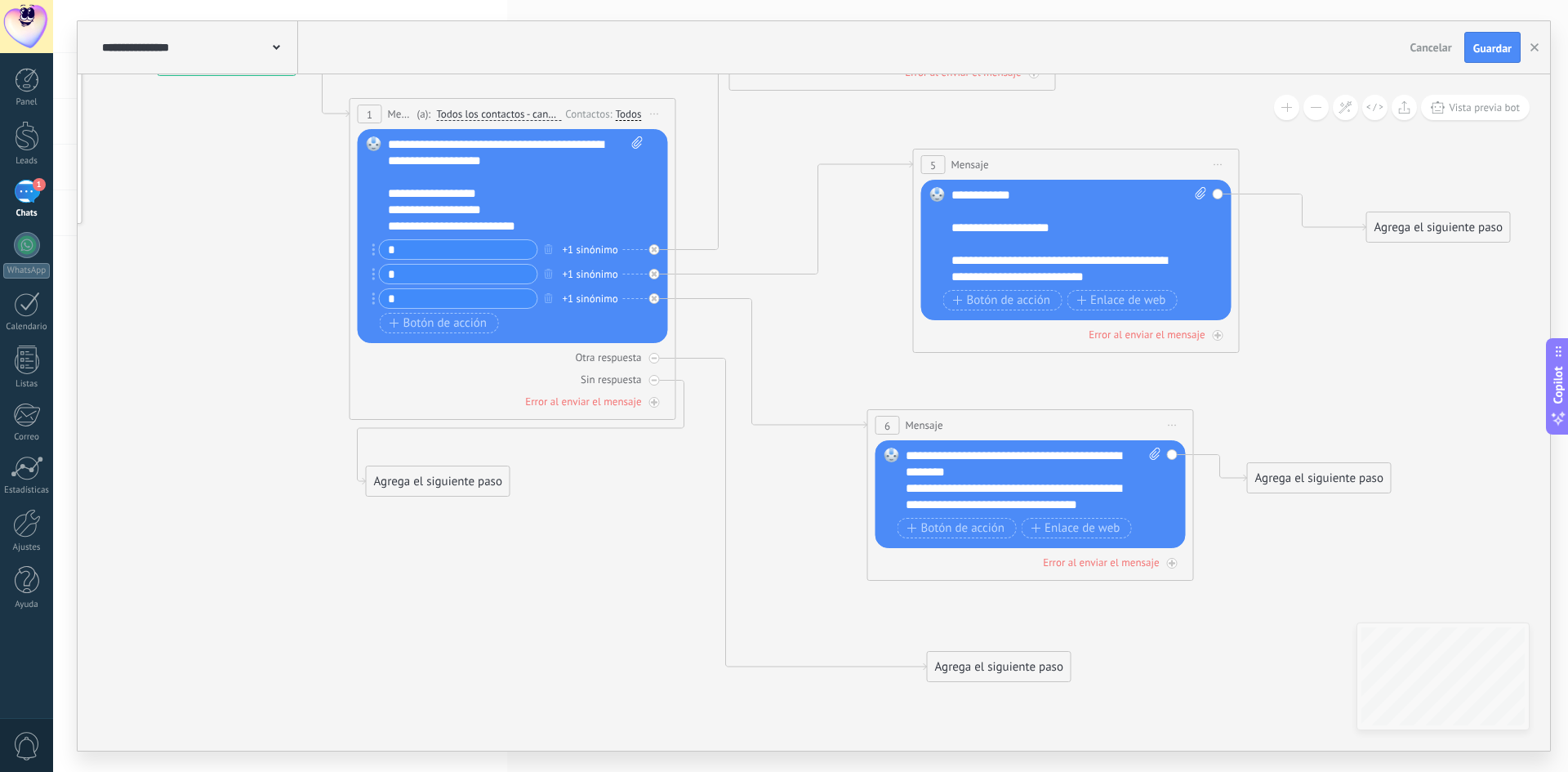
drag, startPoint x: 866, startPoint y: 600, endPoint x: 988, endPoint y: 663, distance: 137.3
click at [988, 663] on div "Agrega el siguiente paso" at bounding box center [998, 666] width 142 height 27
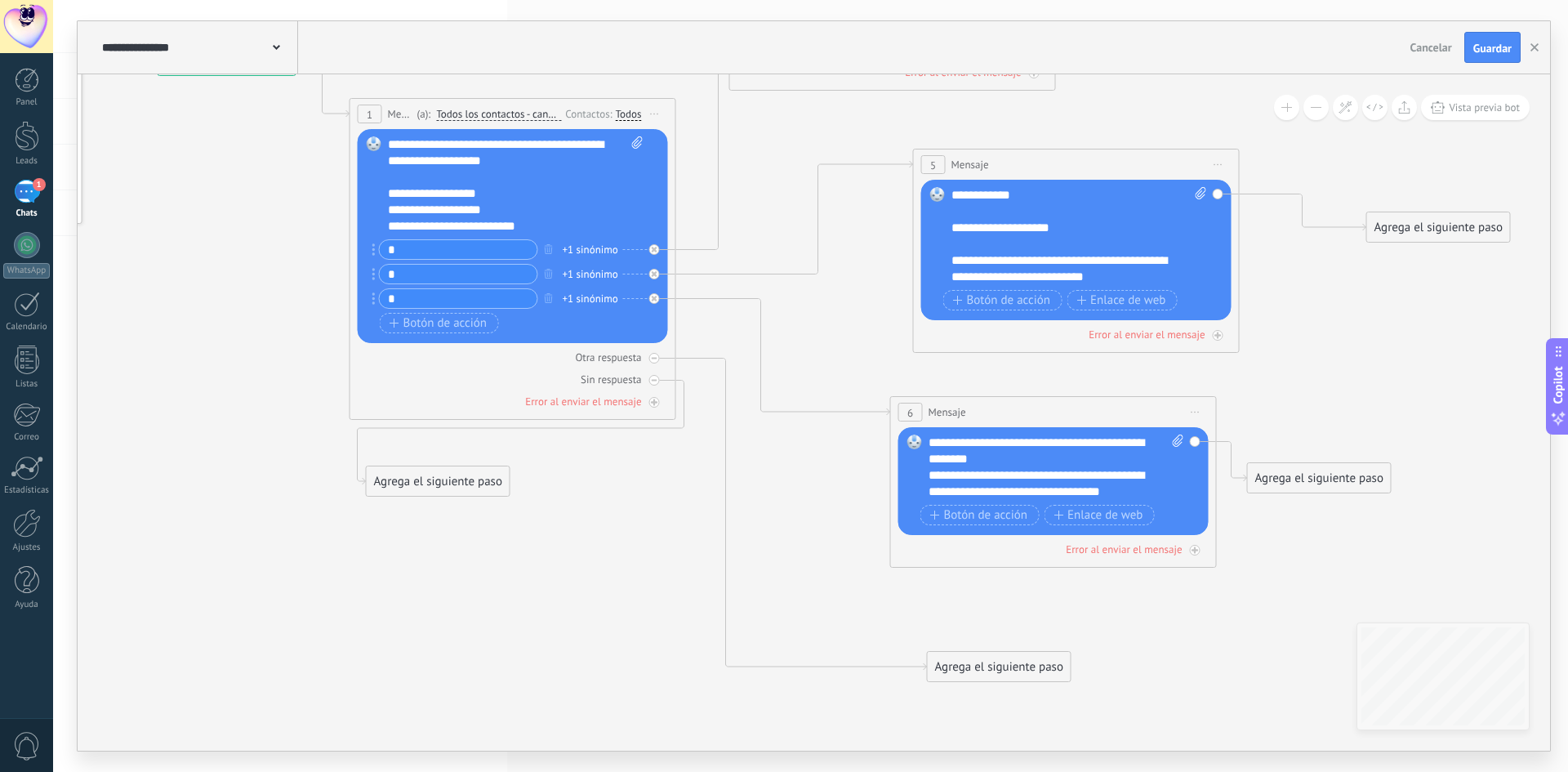
drag, startPoint x: 1059, startPoint y: 427, endPoint x: 1078, endPoint y: 415, distance: 22.5
click at [1078, 415] on div "6 Mensaje ******* (a): Todos los contactos - canales seleccionados Todos los co…" at bounding box center [1053, 412] width 325 height 30
drag, startPoint x: 1297, startPoint y: 479, endPoint x: 1364, endPoint y: 466, distance: 68.2
click at [1364, 466] on div "Agrega el siguiente paso" at bounding box center [1381, 466] width 142 height 27
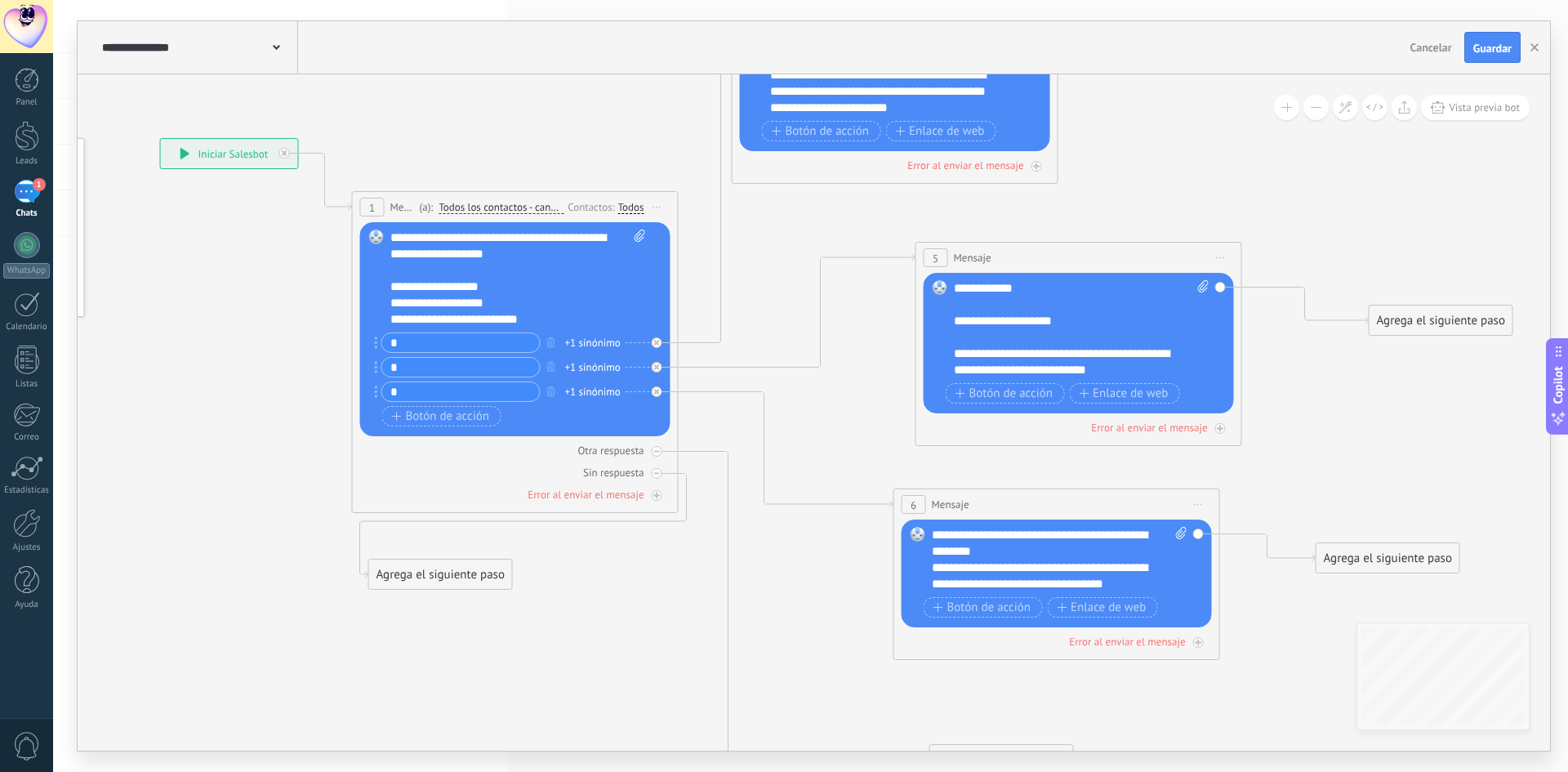
drag, startPoint x: 873, startPoint y: 336, endPoint x: 874, endPoint y: 427, distance: 91.0
click at [869, 430] on icon at bounding box center [809, 378] width 2114 height 1613
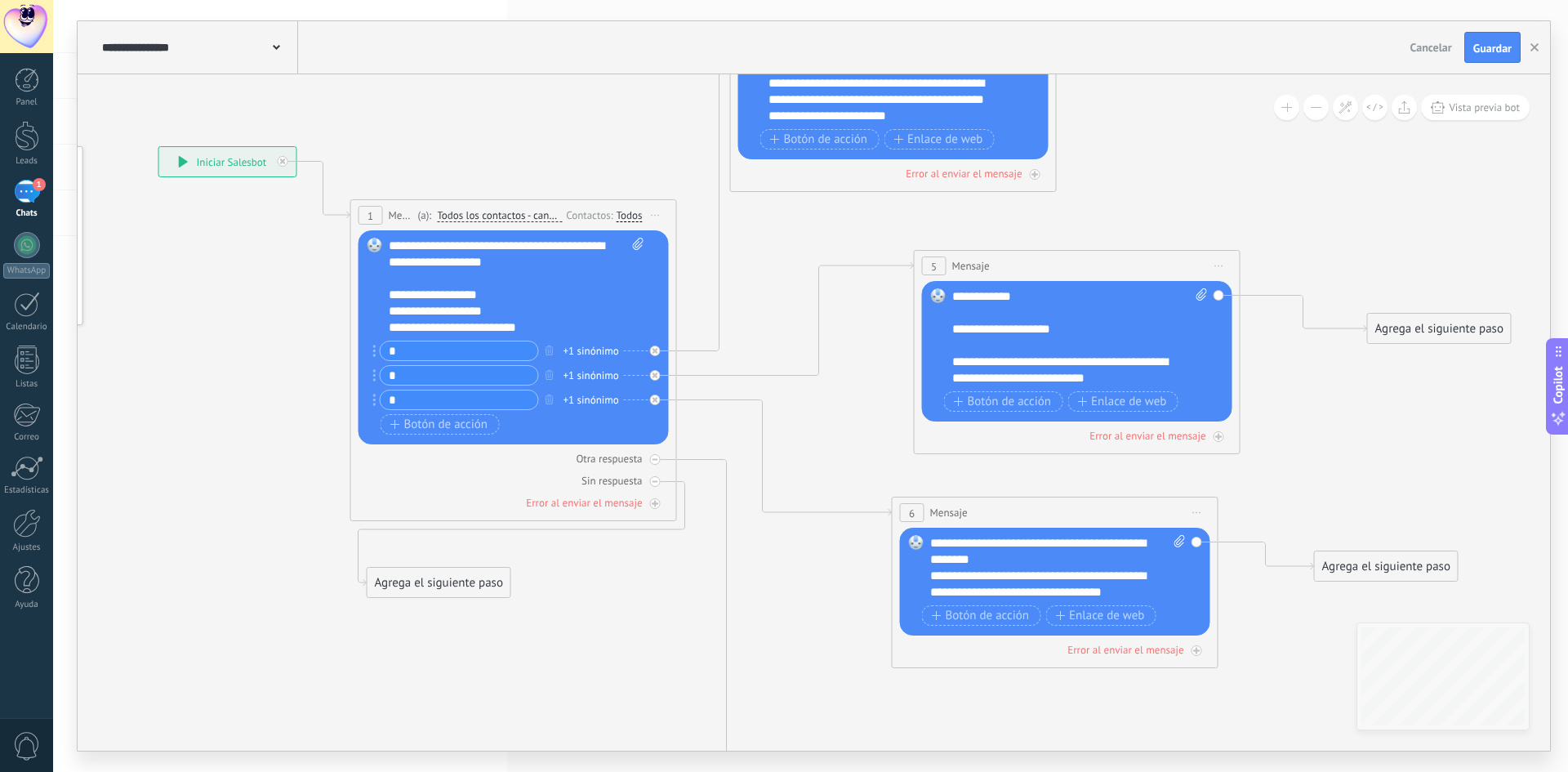
click at [1320, 110] on button at bounding box center [1316, 107] width 25 height 25
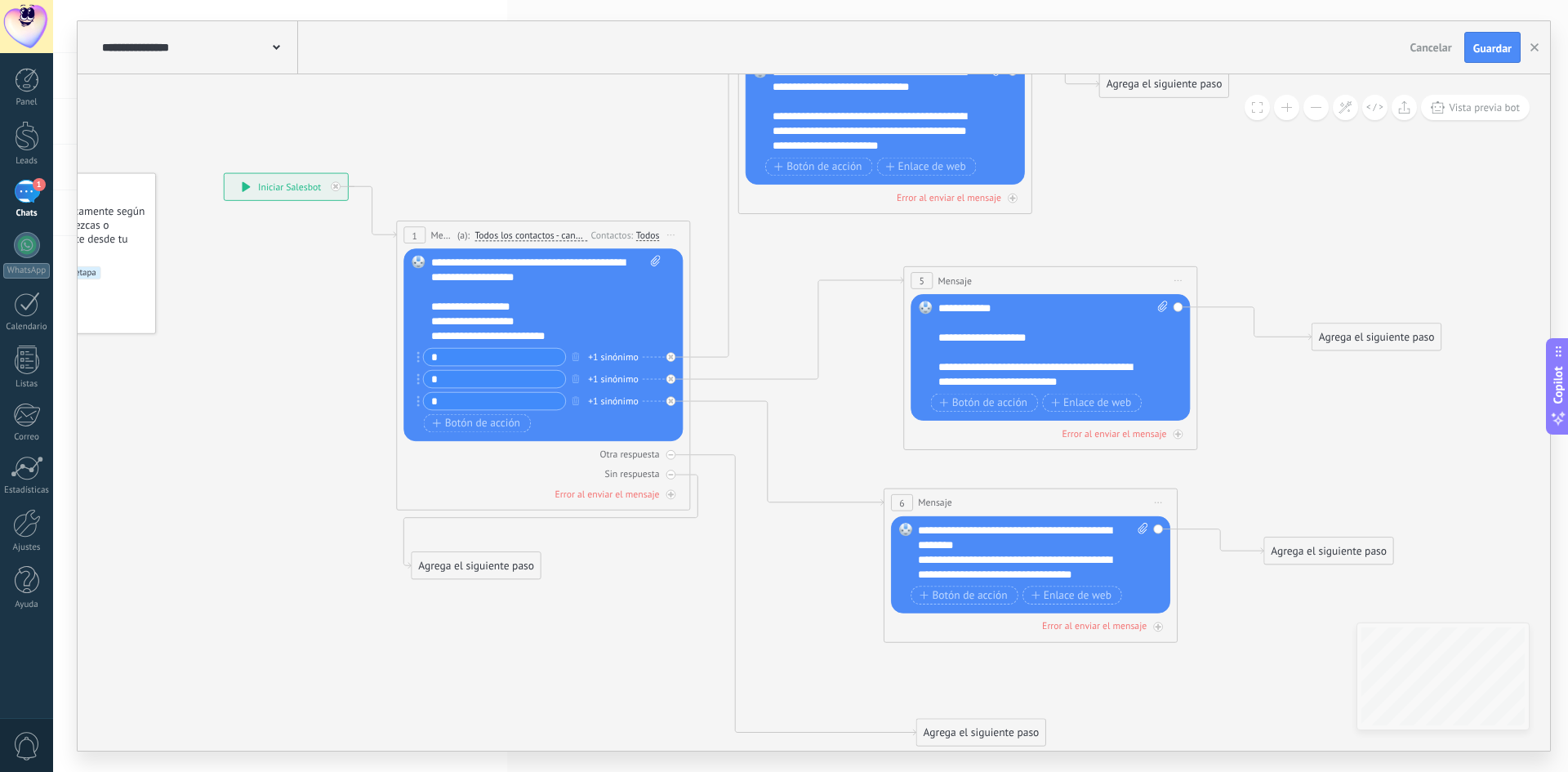
click at [1320, 110] on button at bounding box center [1316, 107] width 25 height 25
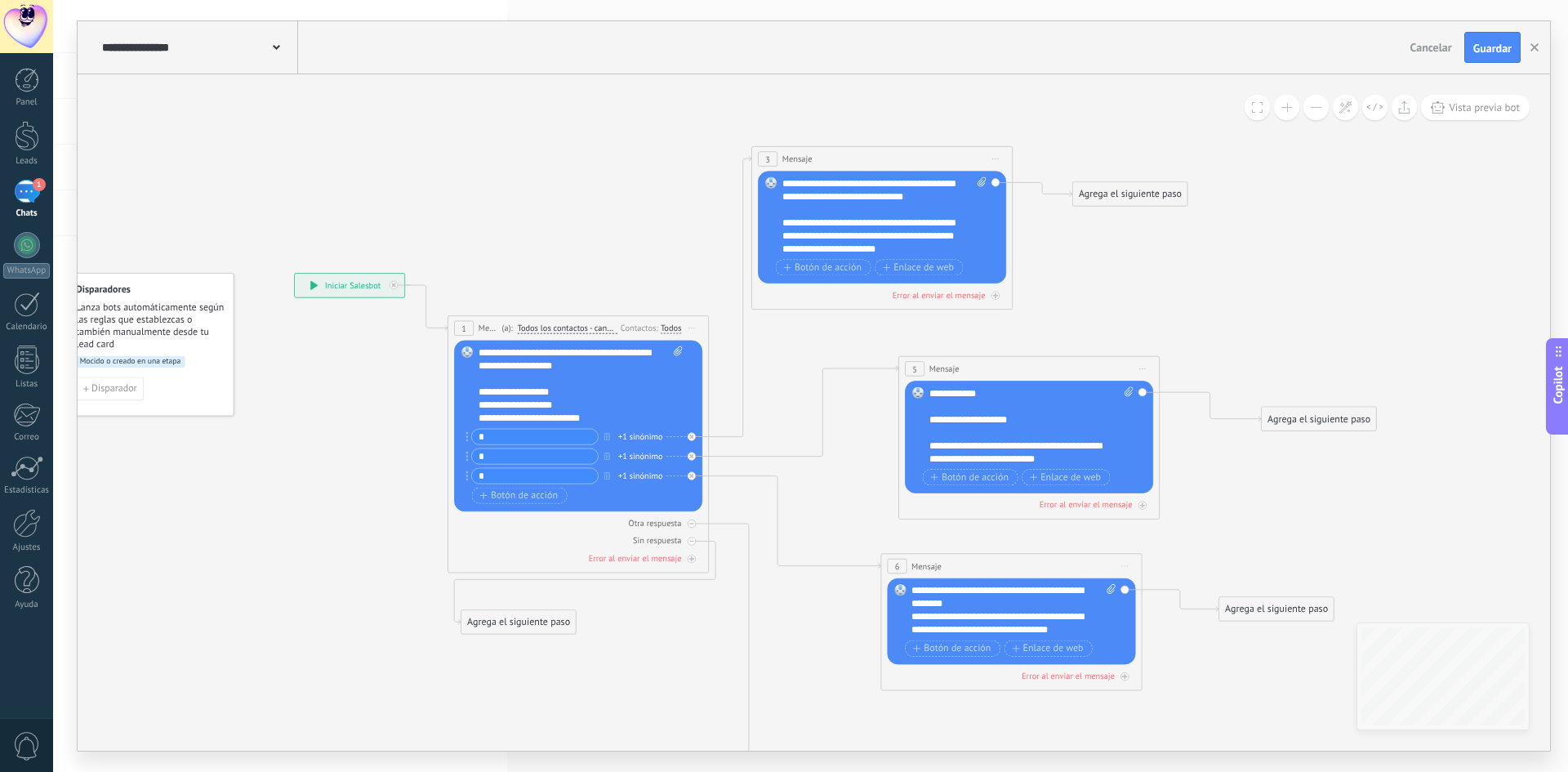
drag, startPoint x: 1169, startPoint y: 193, endPoint x: 1176, endPoint y: 246, distance: 53.5
click at [1176, 244] on icon at bounding box center [812, 464] width 1692 height 1290
click at [1285, 112] on button at bounding box center [1286, 107] width 25 height 25
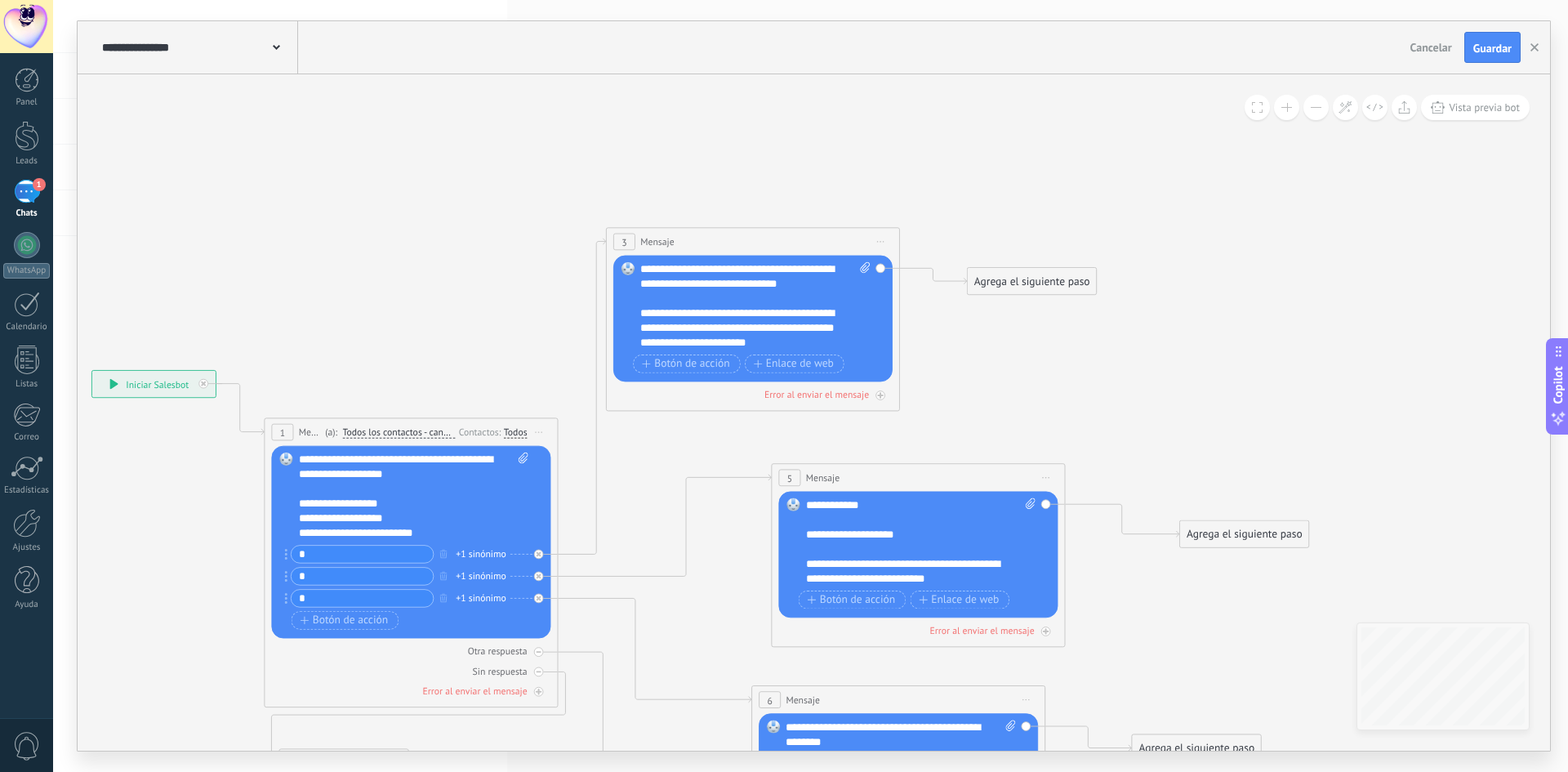
drag, startPoint x: 1148, startPoint y: 246, endPoint x: 991, endPoint y: 352, distance: 189.4
click at [1000, 359] on icon at bounding box center [675, 585] width 1903 height 1452
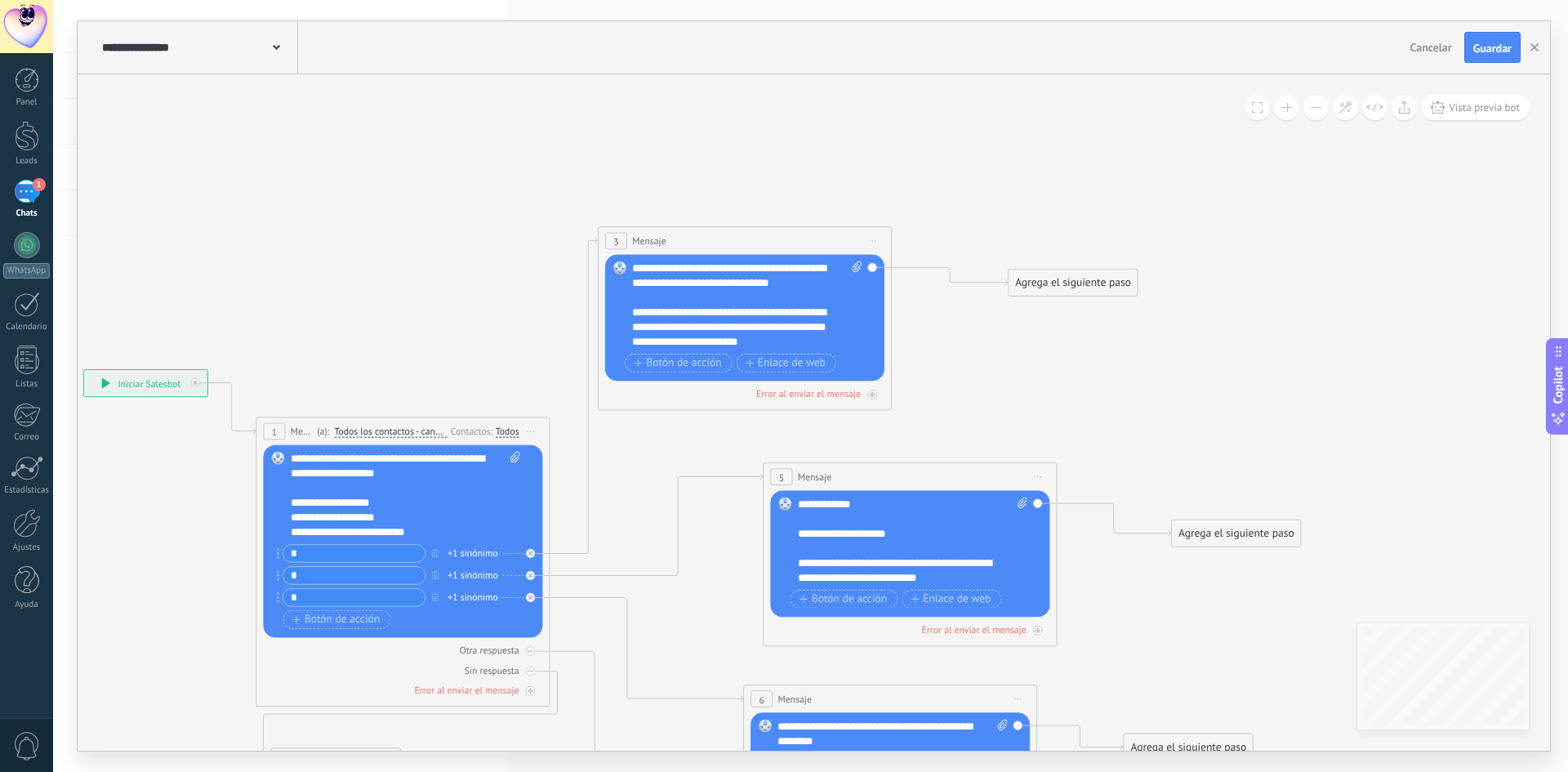
drag, startPoint x: 1008, startPoint y: 280, endPoint x: 1063, endPoint y: 282, distance: 55.0
click at [1063, 282] on div "Agrega el siguiente paso" at bounding box center [1073, 283] width 129 height 25
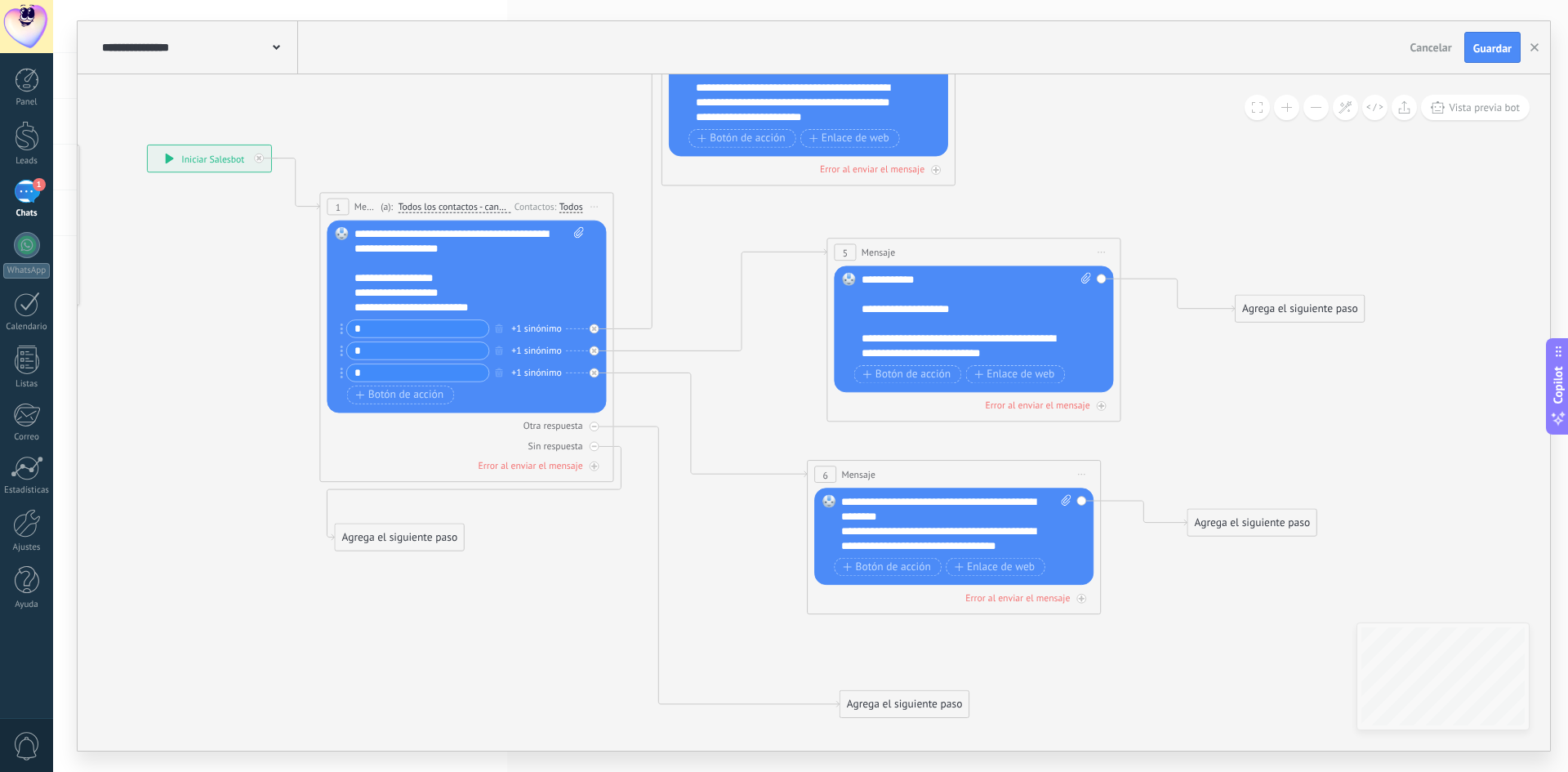
drag, startPoint x: 1212, startPoint y: 390, endPoint x: 1200, endPoint y: 144, distance: 246.3
click at [1201, 144] on icon at bounding box center [730, 360] width 1903 height 1452
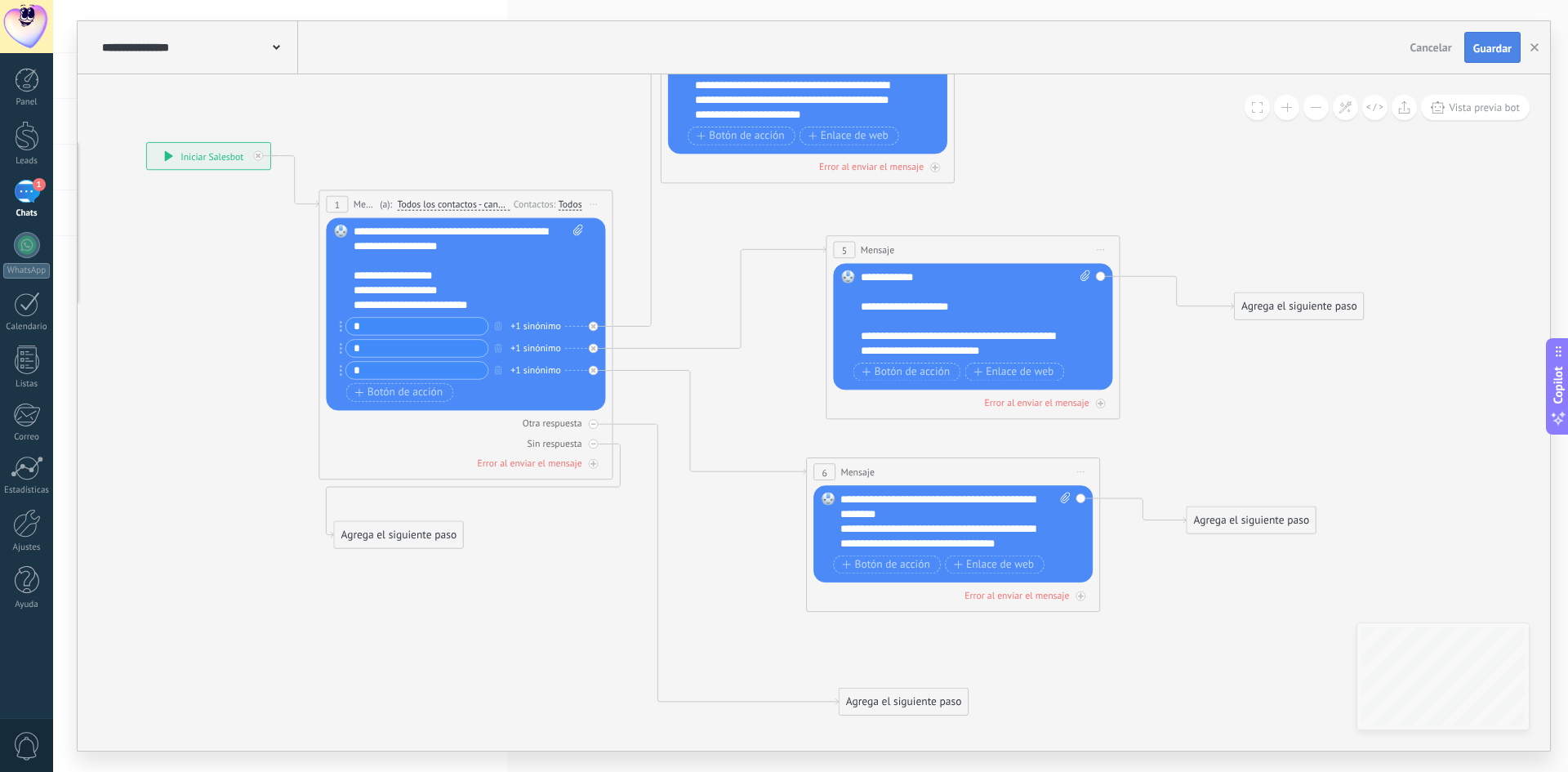
click at [1498, 44] on span "Guardar" at bounding box center [1493, 48] width 39 height 11
click at [1534, 38] on button "button" at bounding box center [1535, 47] width 25 height 31
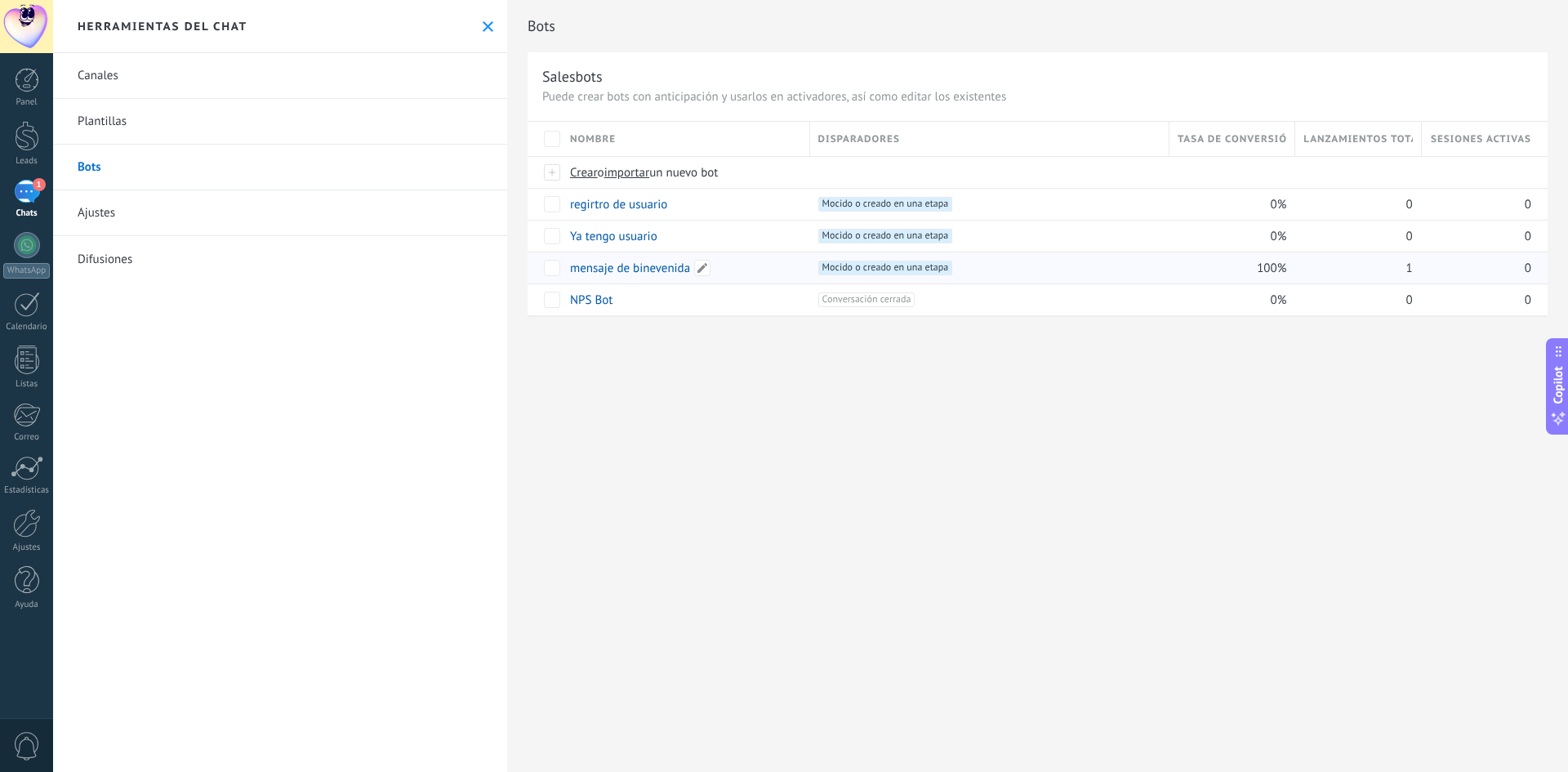
click at [594, 268] on link "mensaje de binevenida" at bounding box center [629, 268] width 120 height 15
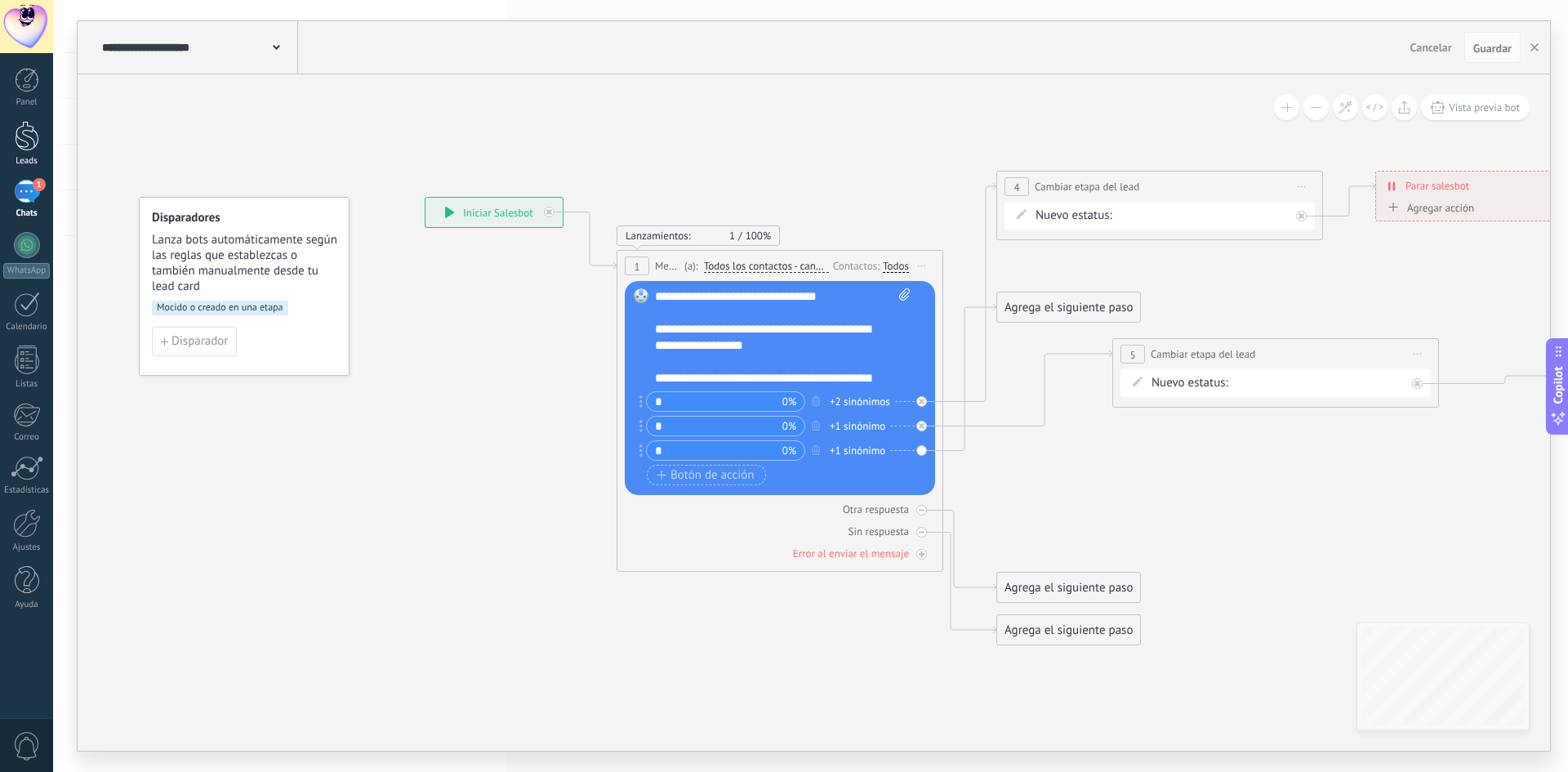
click at [29, 139] on div at bounding box center [27, 136] width 25 height 30
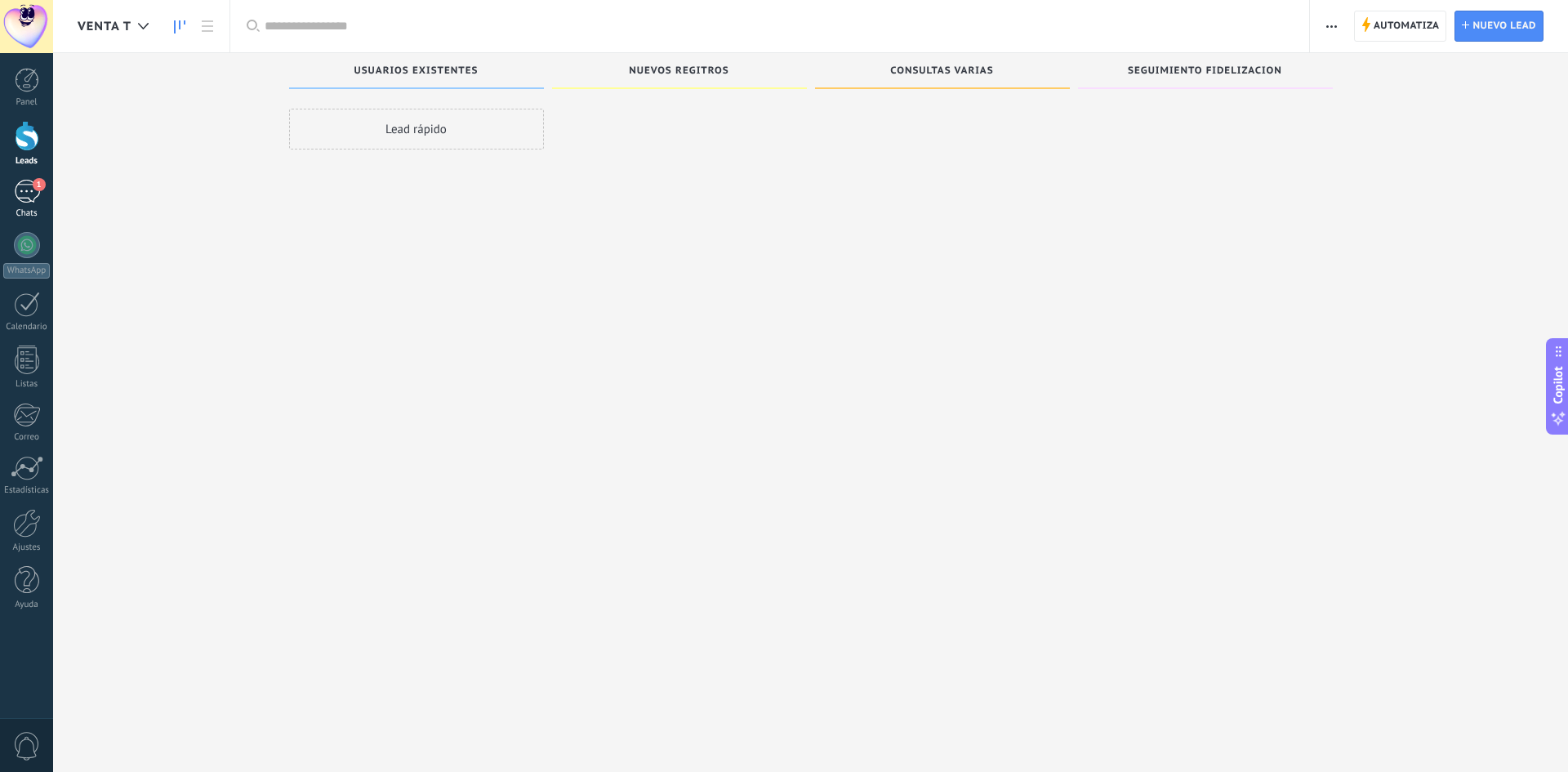
click at [38, 194] on div "1" at bounding box center [27, 191] width 26 height 24
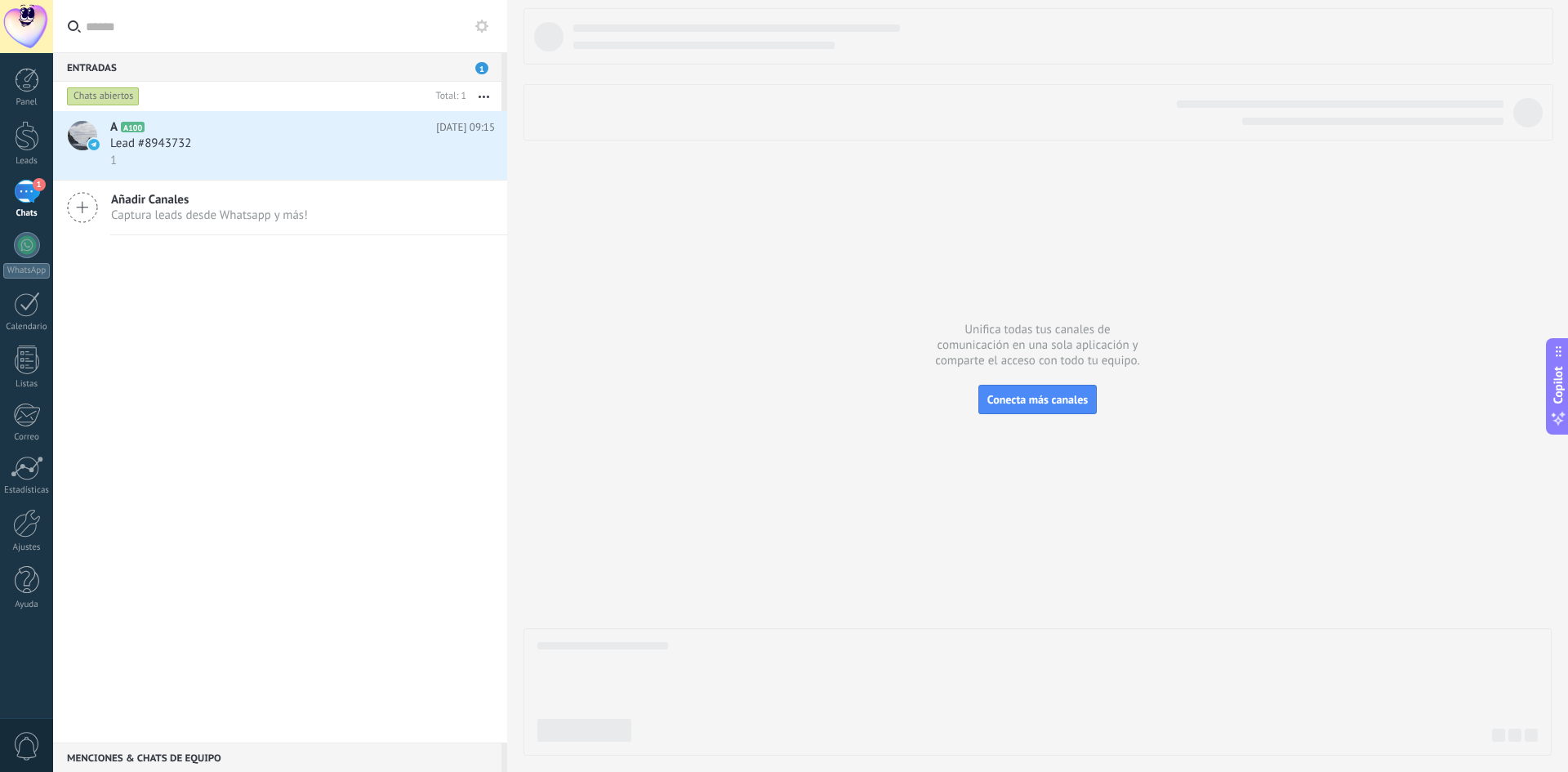
click at [483, 22] on use at bounding box center [482, 26] width 13 height 13
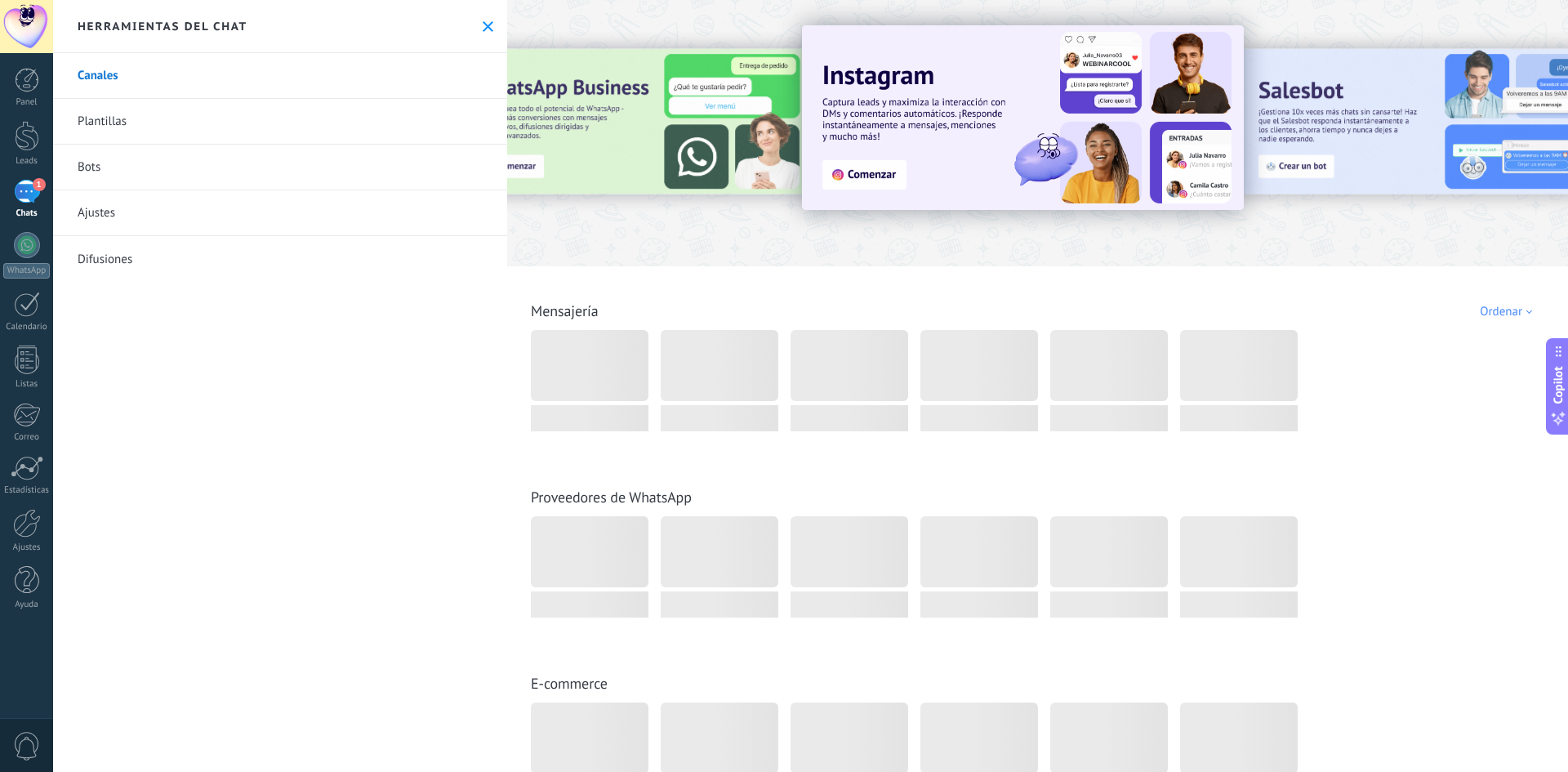
click at [87, 163] on link "Bots" at bounding box center [279, 167] width 454 height 45
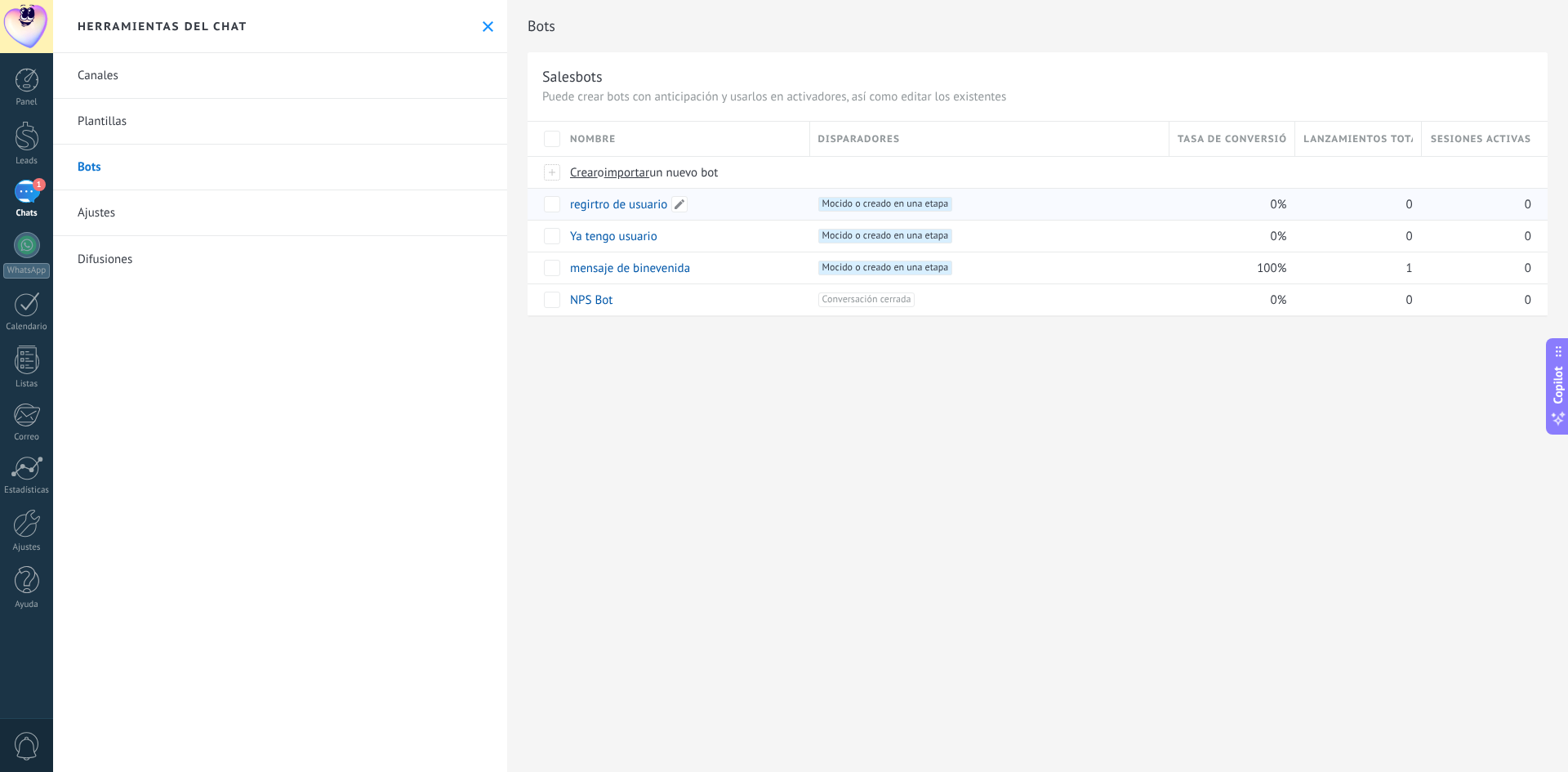
click at [628, 210] on link "regirtro de usuario" at bounding box center [618, 205] width 97 height 15
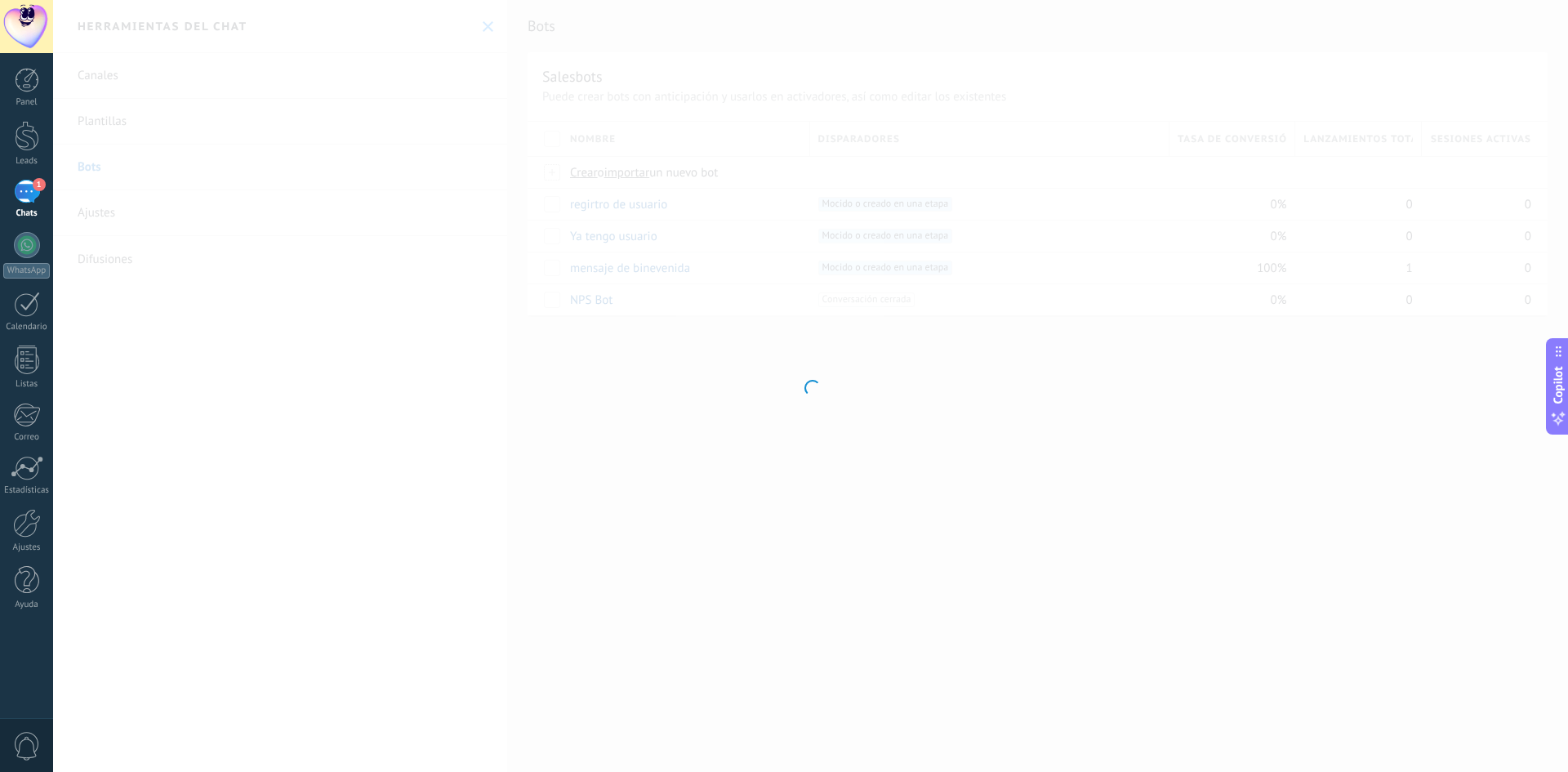
type input "**********"
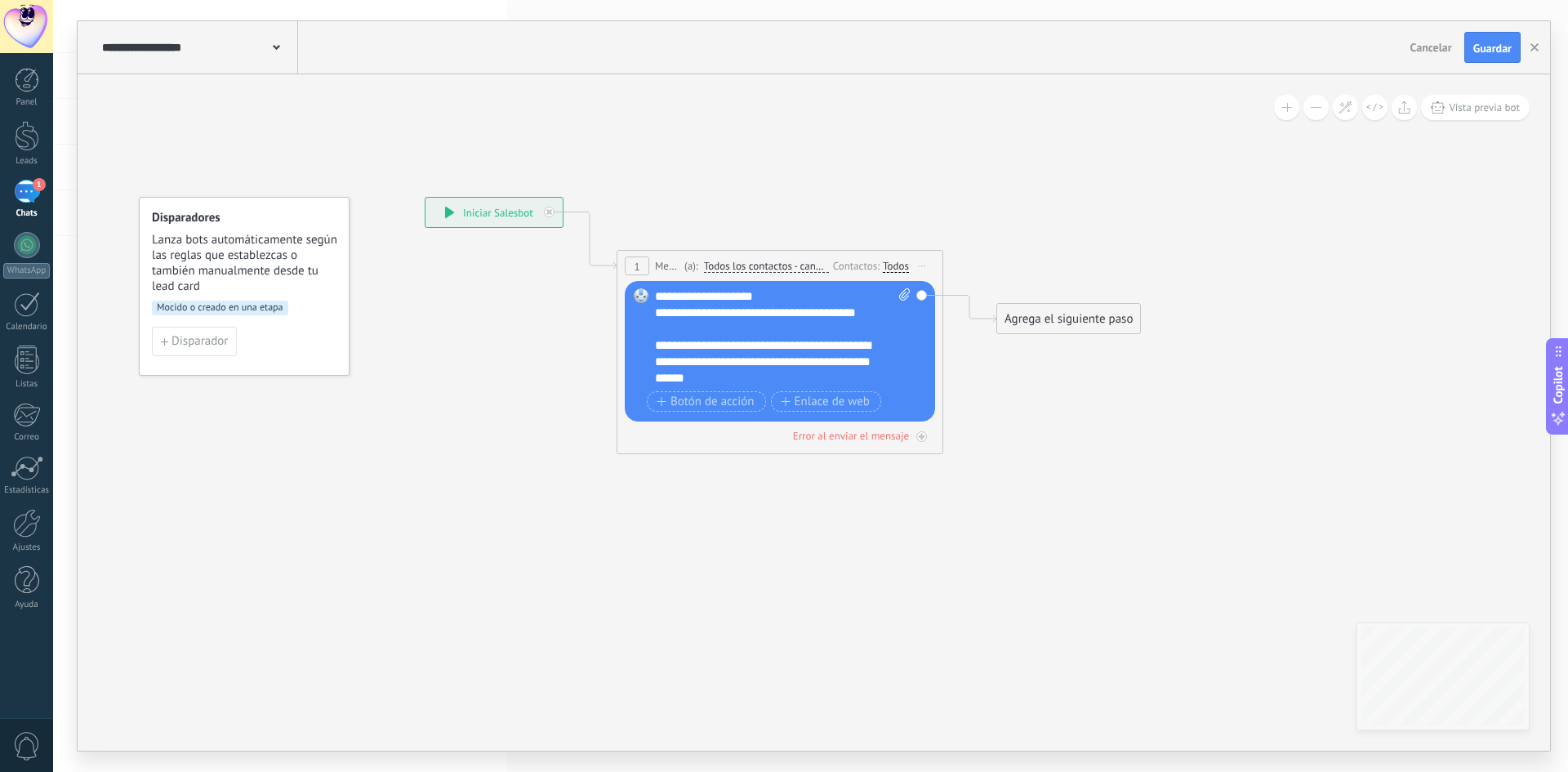
scroll to position [196, 0]
click at [787, 376] on div "**********" at bounding box center [782, 338] width 256 height 98
click at [1072, 322] on div "Agrega el siguiente paso" at bounding box center [1068, 319] width 142 height 27
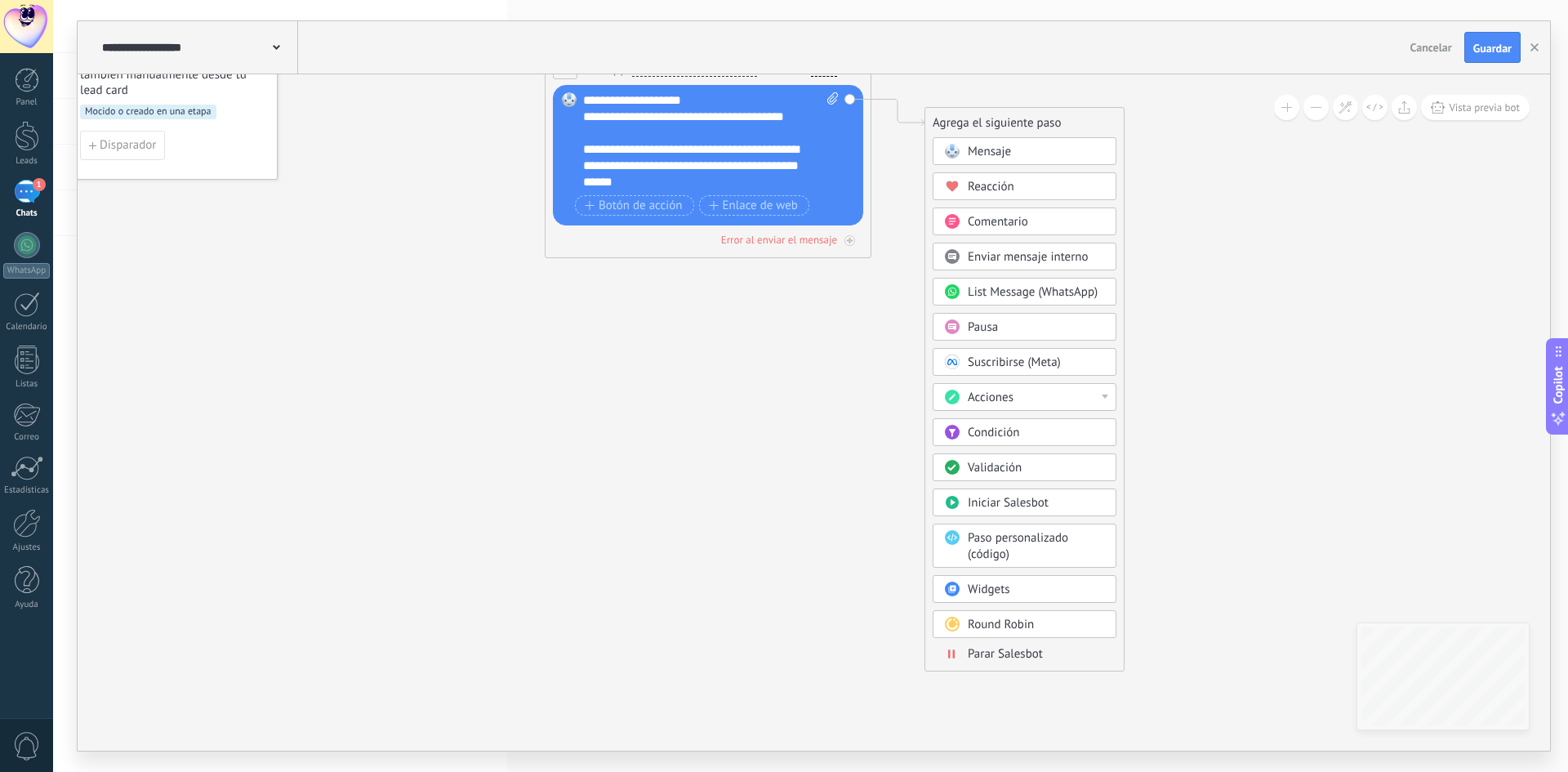
drag, startPoint x: 1297, startPoint y: 566, endPoint x: 1226, endPoint y: 371, distance: 207.5
click at [1226, 371] on icon at bounding box center [683, 129] width 1477 height 1074
click at [986, 428] on span "Condición" at bounding box center [993, 432] width 52 height 15
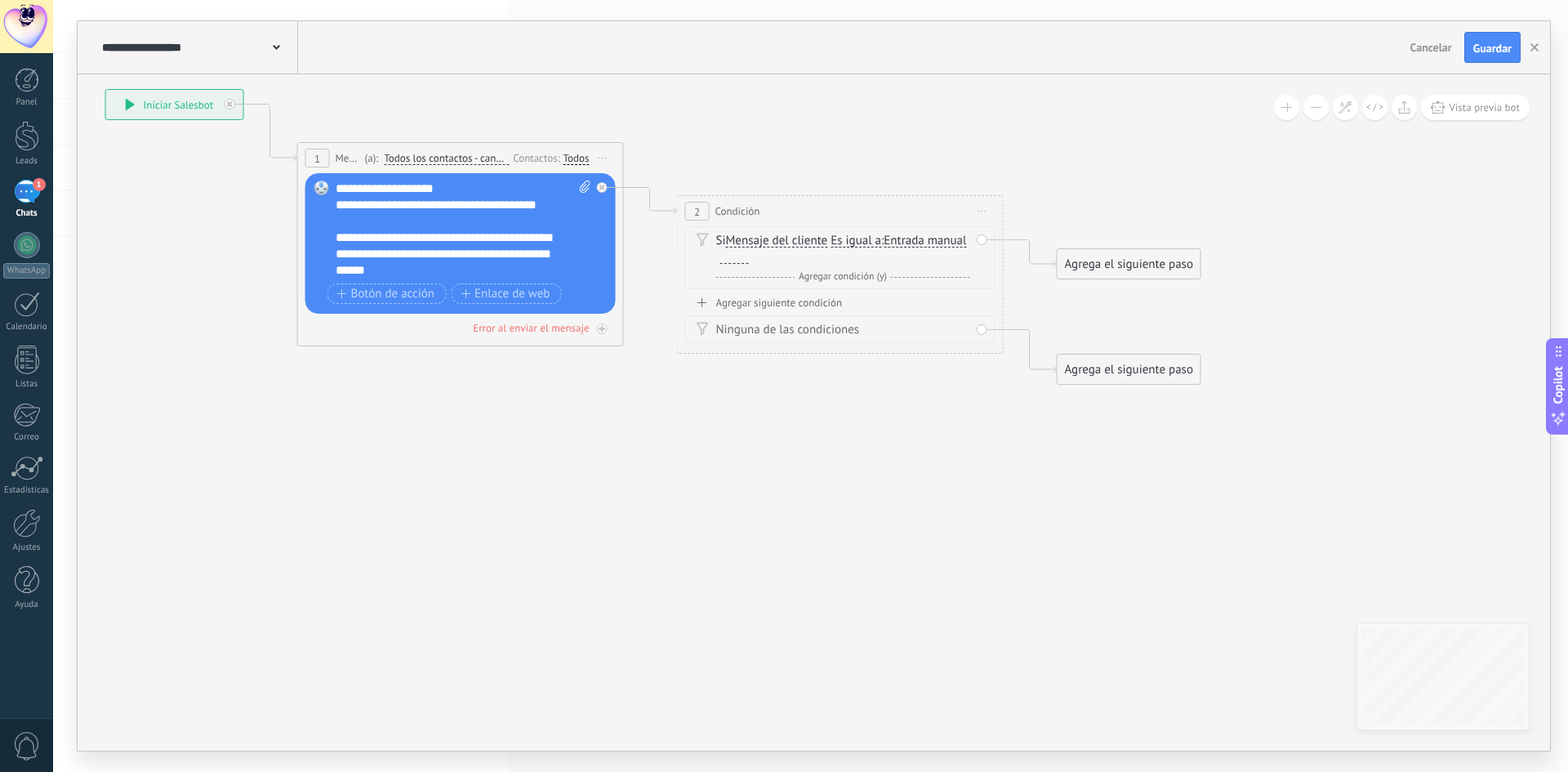
drag, startPoint x: 709, startPoint y: 449, endPoint x: 720, endPoint y: 502, distance: 54.1
click at [720, 502] on icon at bounding box center [626, 237] width 1857 height 1113
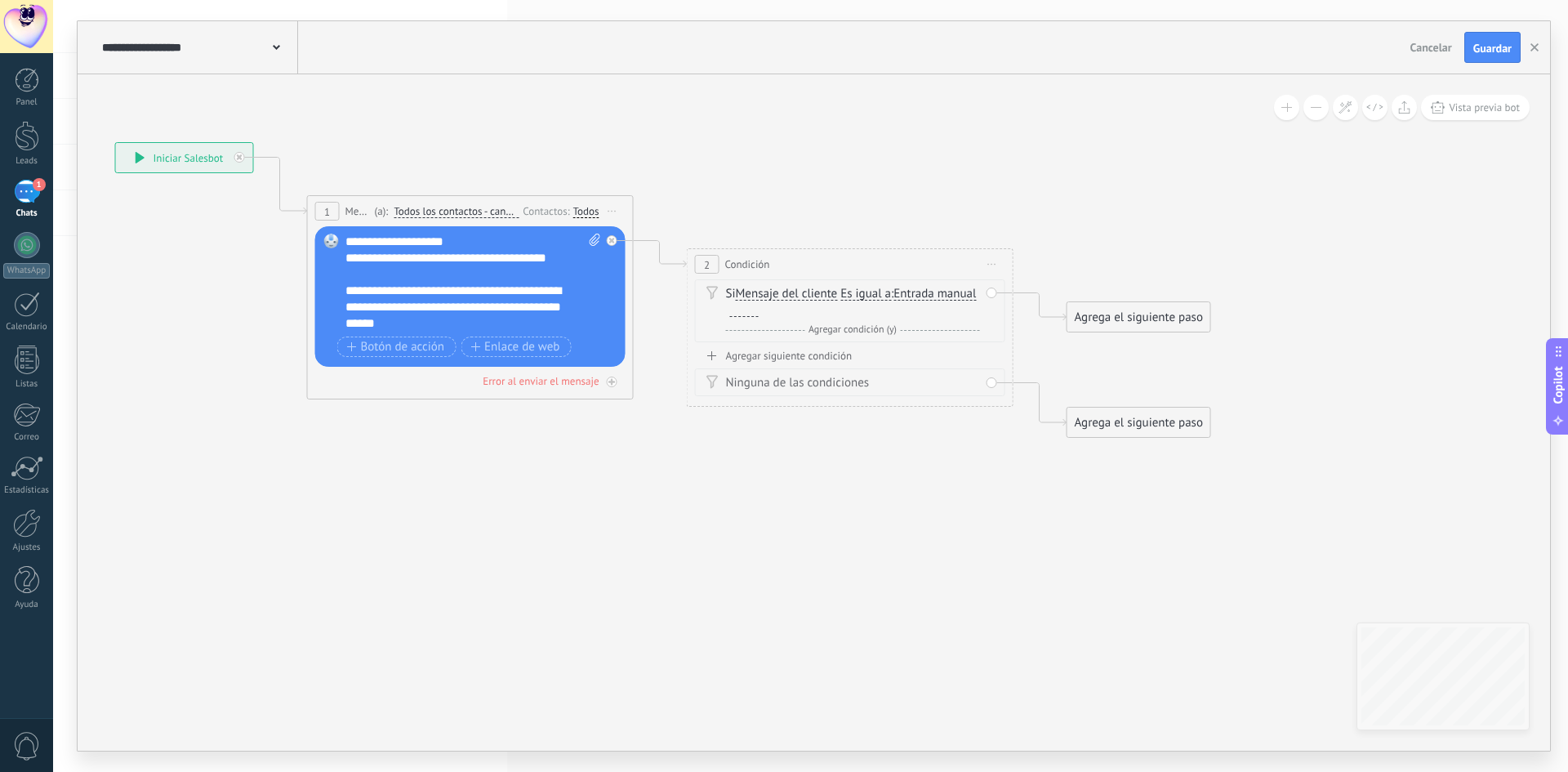
click at [893, 301] on span "Entrada manual" at bounding box center [934, 294] width 82 height 13
click at [885, 306] on button "Entrada manual" at bounding box center [987, 294] width 204 height 29
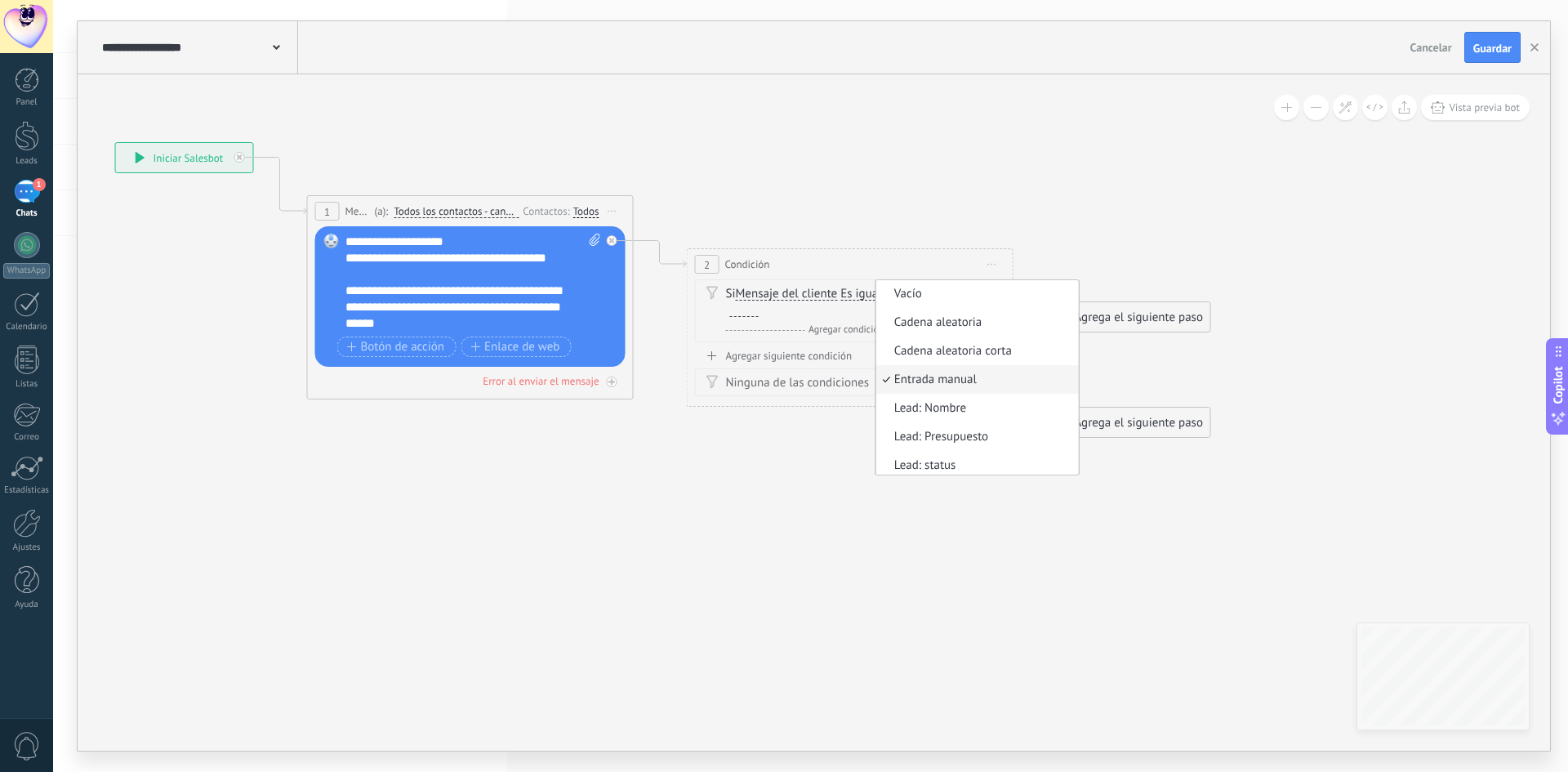
scroll to position [0, 0]
click at [971, 562] on icon at bounding box center [635, 290] width 1857 height 1113
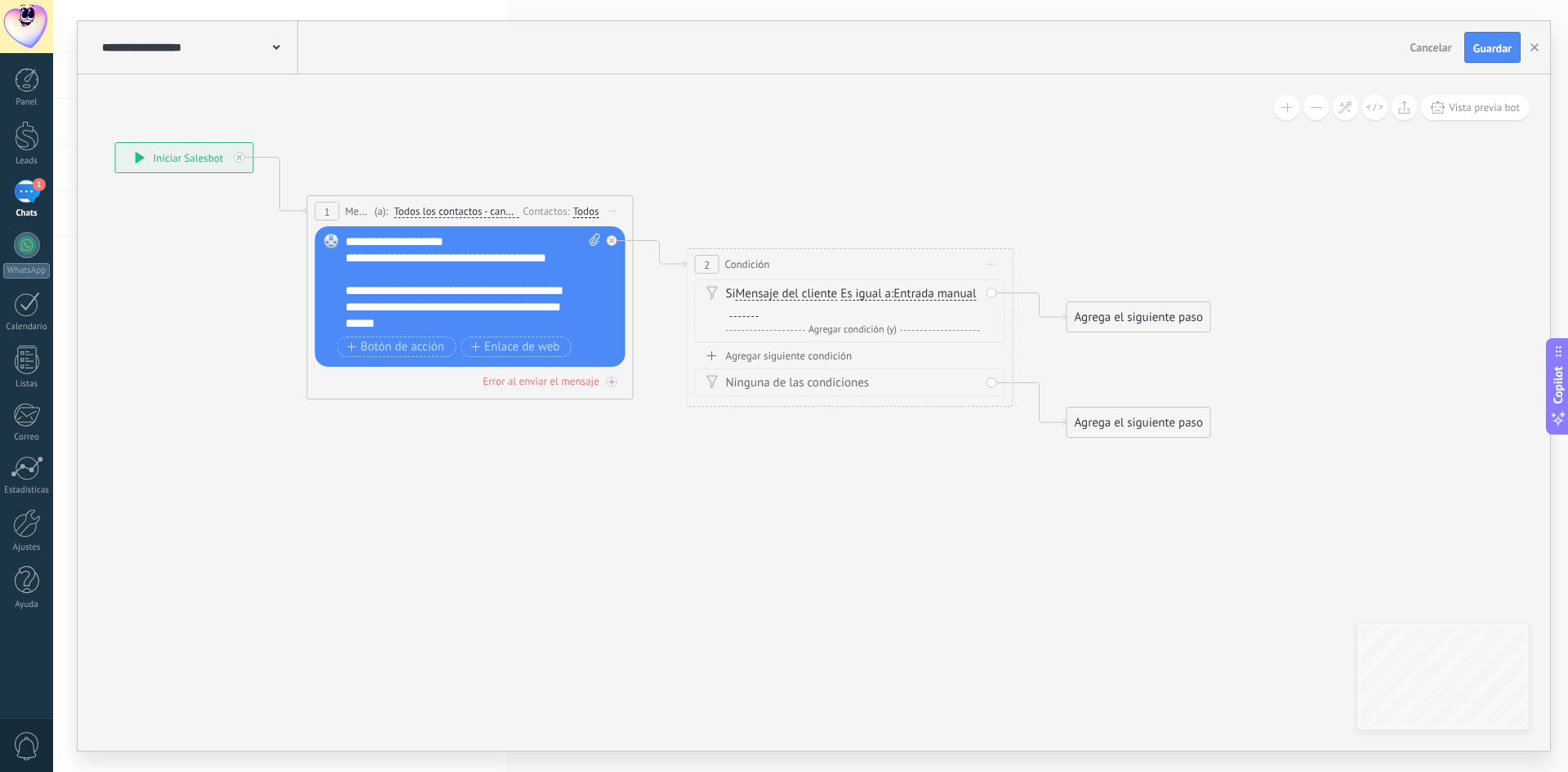
click at [747, 290] on span "Mensaje del cliente" at bounding box center [787, 294] width 102 height 13
click at [747, 290] on button "Mensaje del cliente" at bounding box center [829, 294] width 204 height 29
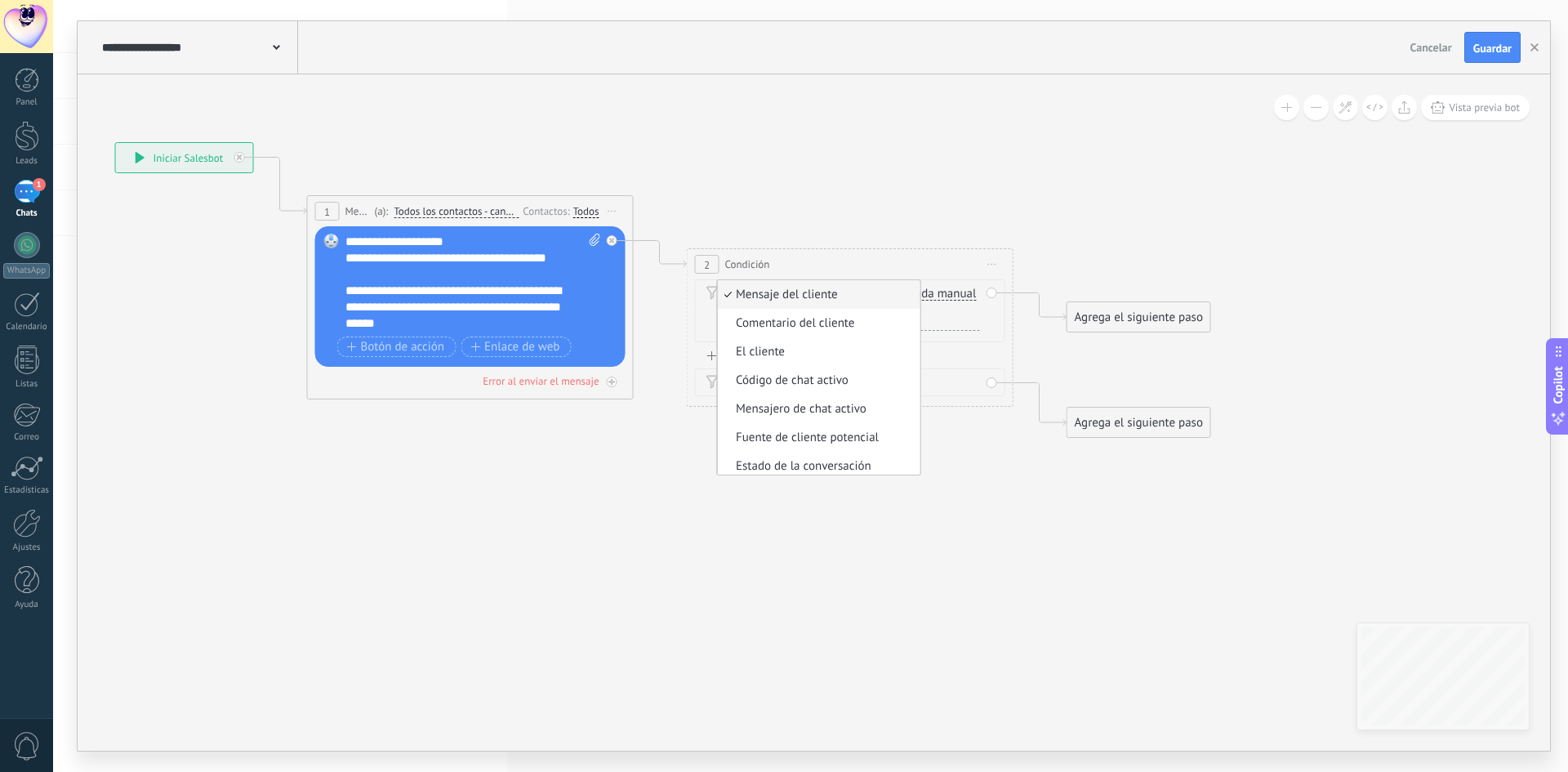
click at [648, 447] on icon at bounding box center [635, 290] width 1857 height 1113
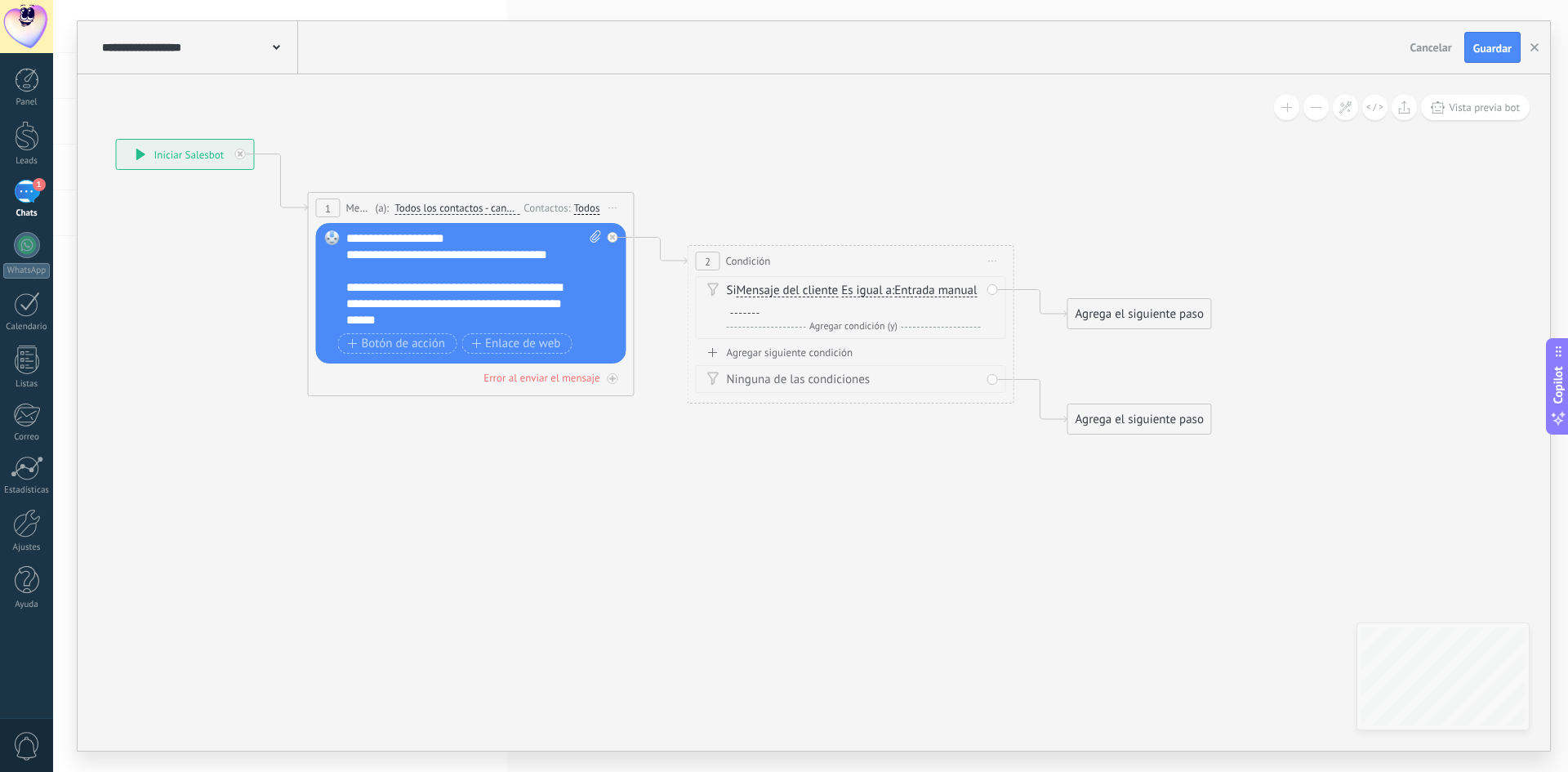
click at [732, 294] on div "Si Mensaje del cliente Mensaje del cliente Comentario del cliente El cliente Có…" at bounding box center [853, 299] width 254 height 33
click at [753, 293] on span "Mensaje del cliente" at bounding box center [788, 291] width 102 height 13
click at [753, 293] on button "Mensaje del cliente" at bounding box center [830, 291] width 204 height 29
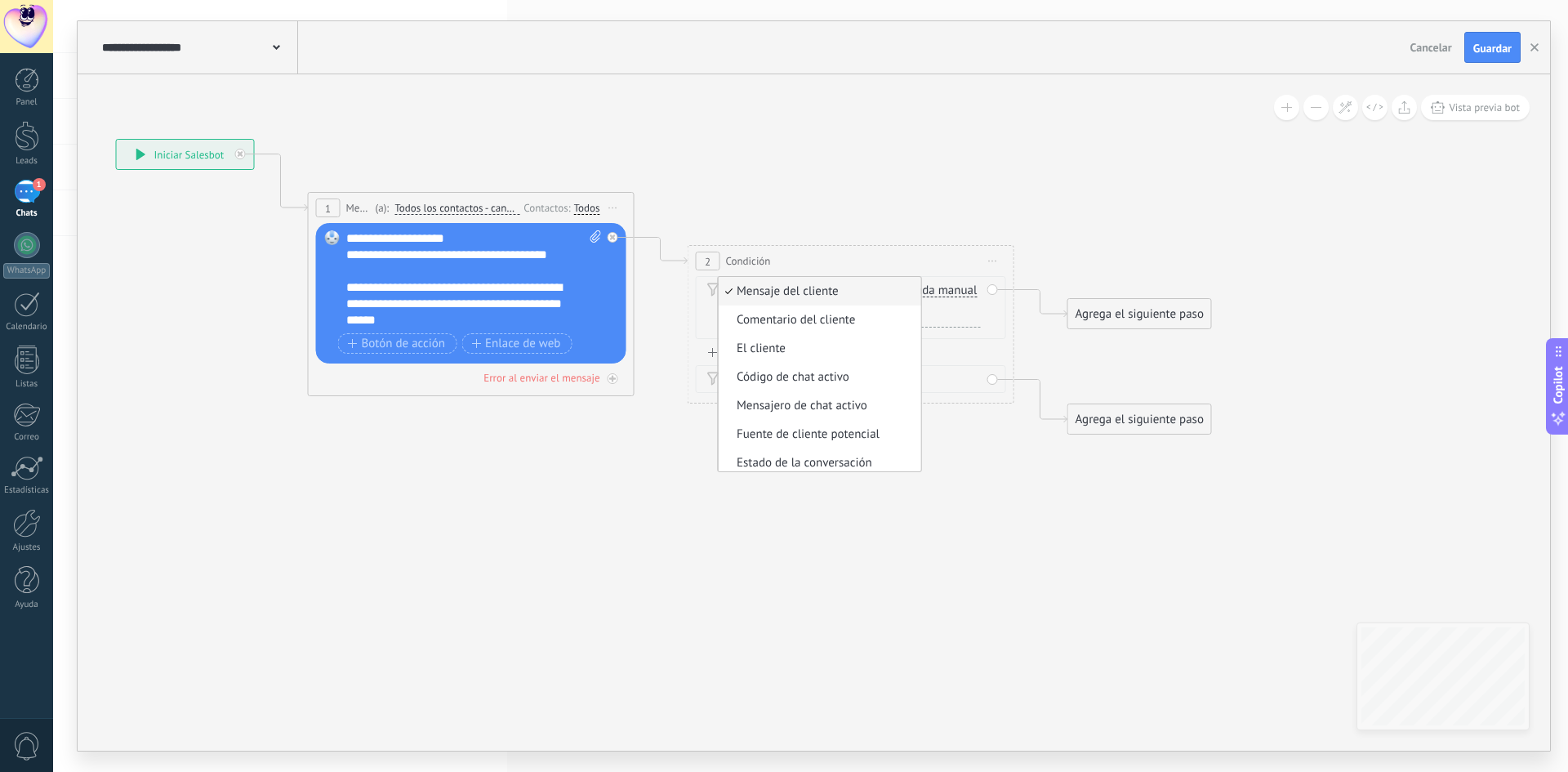
click at [631, 408] on icon at bounding box center [636, 286] width 1857 height 1113
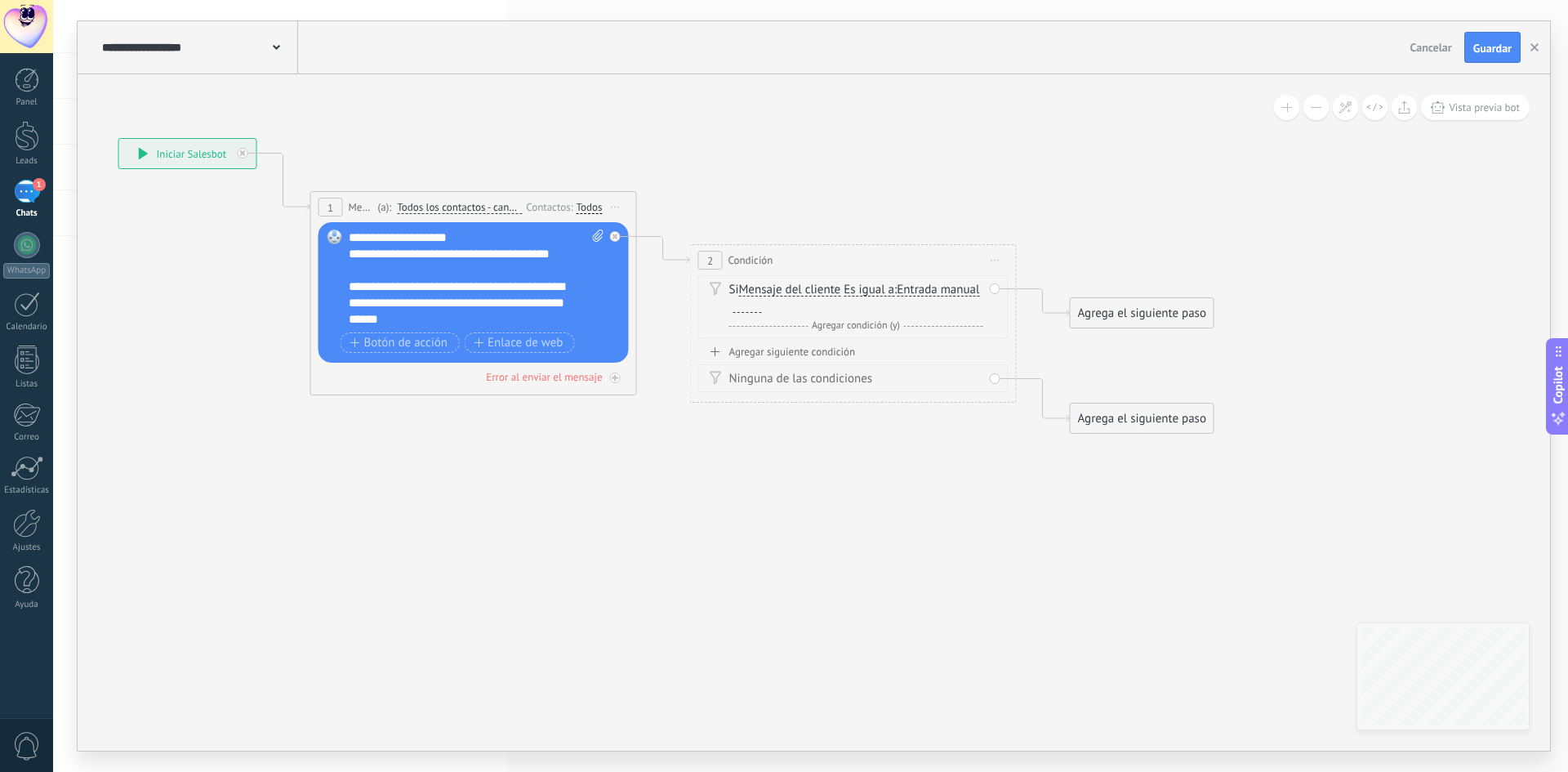
click at [866, 291] on span "Es igual a" at bounding box center [869, 290] width 51 height 13
click at [866, 291] on button "Es igual a" at bounding box center [938, 290] width 204 height 29
click at [886, 348] on span "Contiene" at bounding box center [924, 347] width 197 height 16
click at [942, 290] on span "Entrada manual" at bounding box center [933, 290] width 82 height 13
click at [942, 290] on button "Entrada manual" at bounding box center [986, 290] width 204 height 29
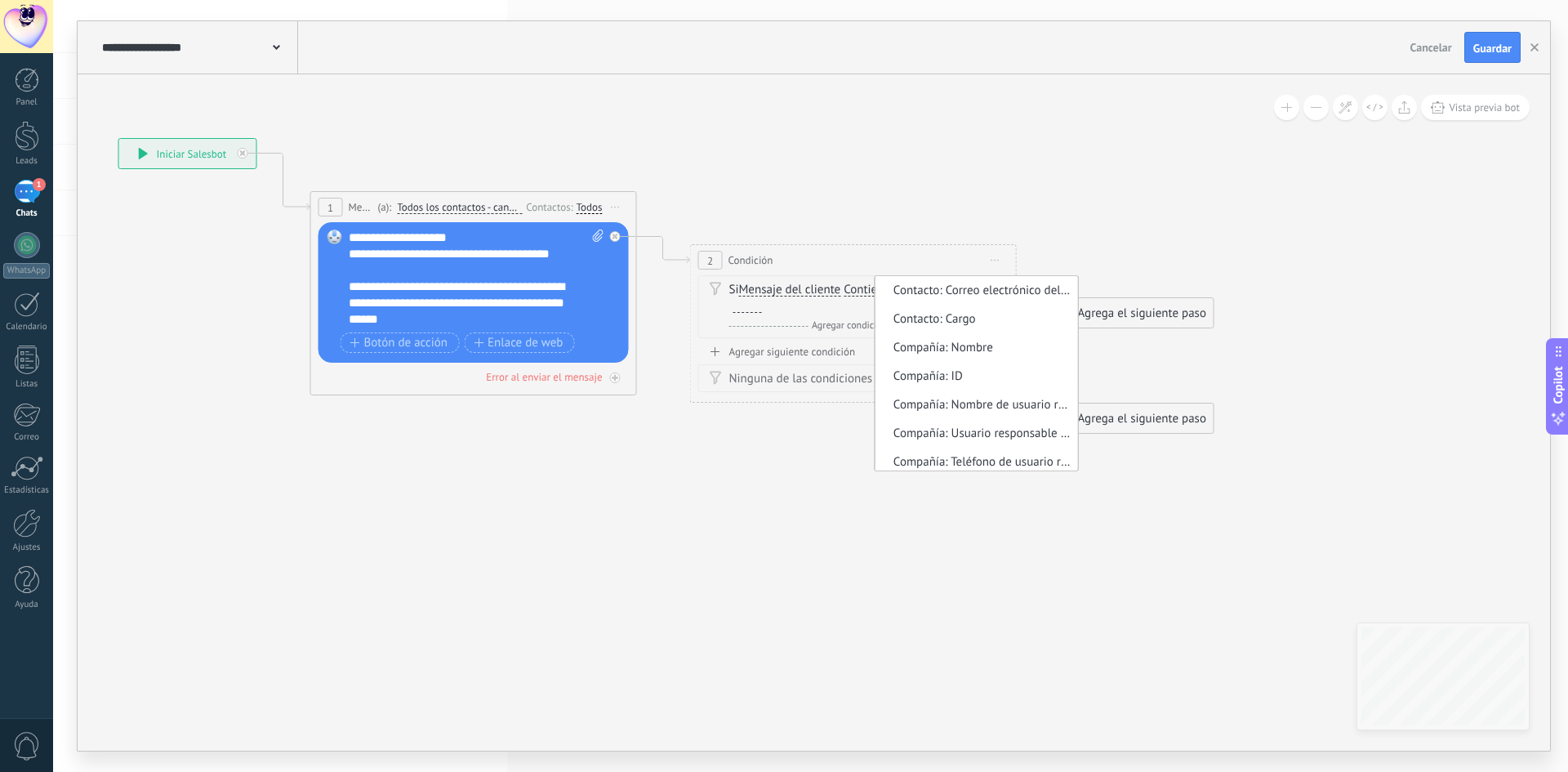
scroll to position [327, 0]
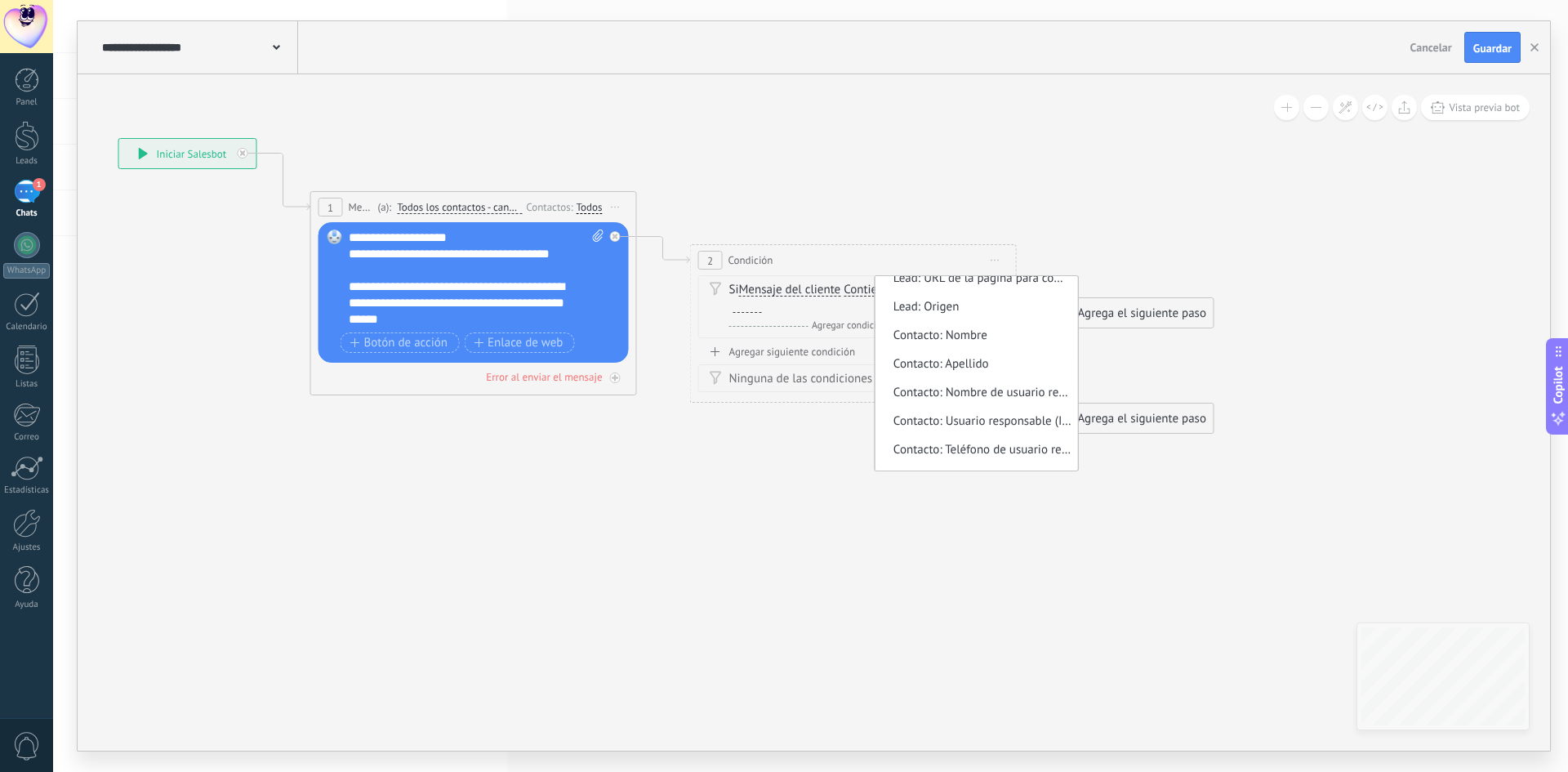
click at [832, 556] on icon at bounding box center [639, 285] width 1857 height 1113
click at [958, 293] on span "Entrada manual" at bounding box center [933, 290] width 82 height 13
click at [958, 293] on button "Entrada manual" at bounding box center [986, 290] width 204 height 29
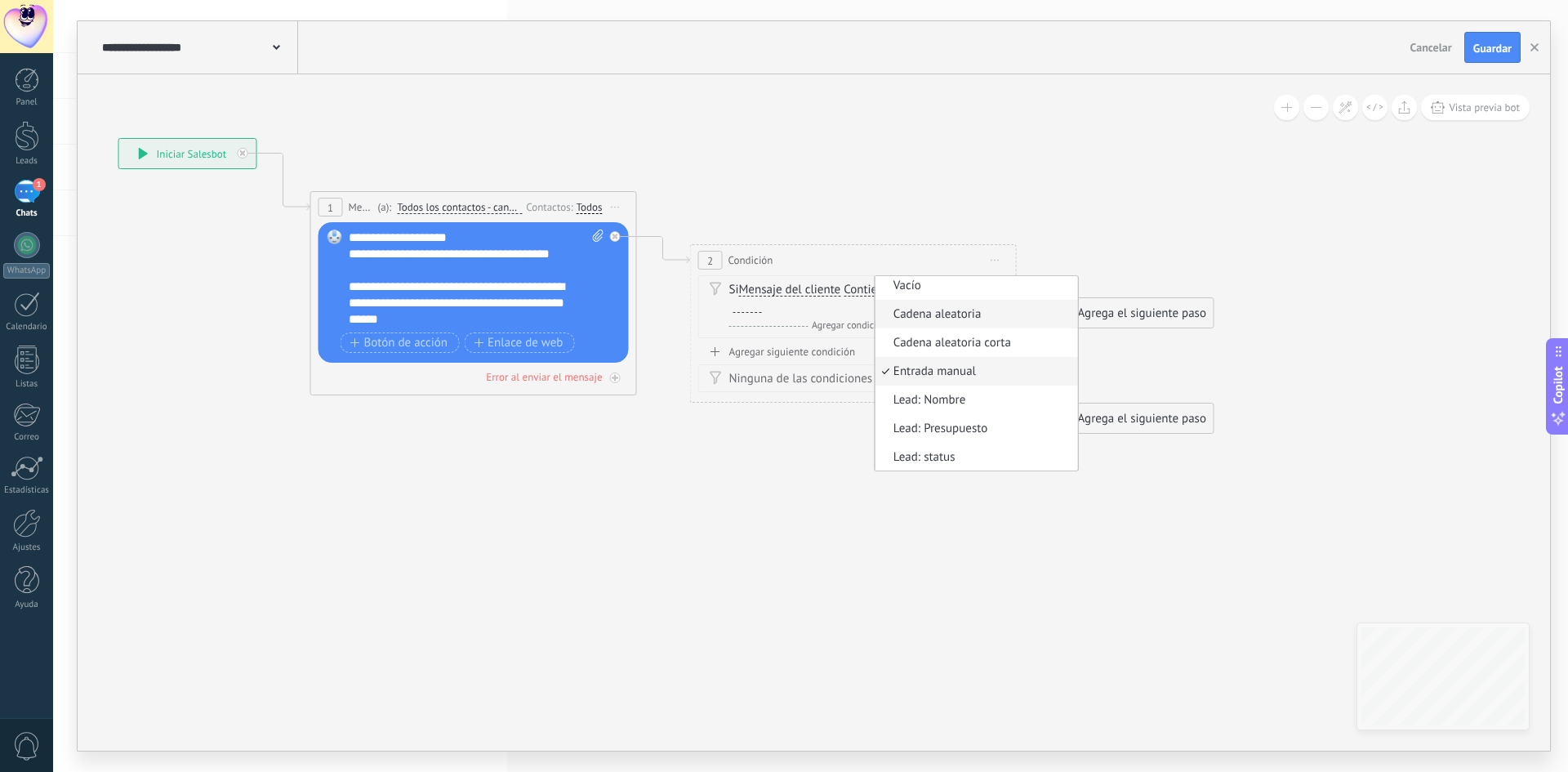
scroll to position [0, 0]
click at [848, 536] on icon at bounding box center [639, 285] width 1857 height 1113
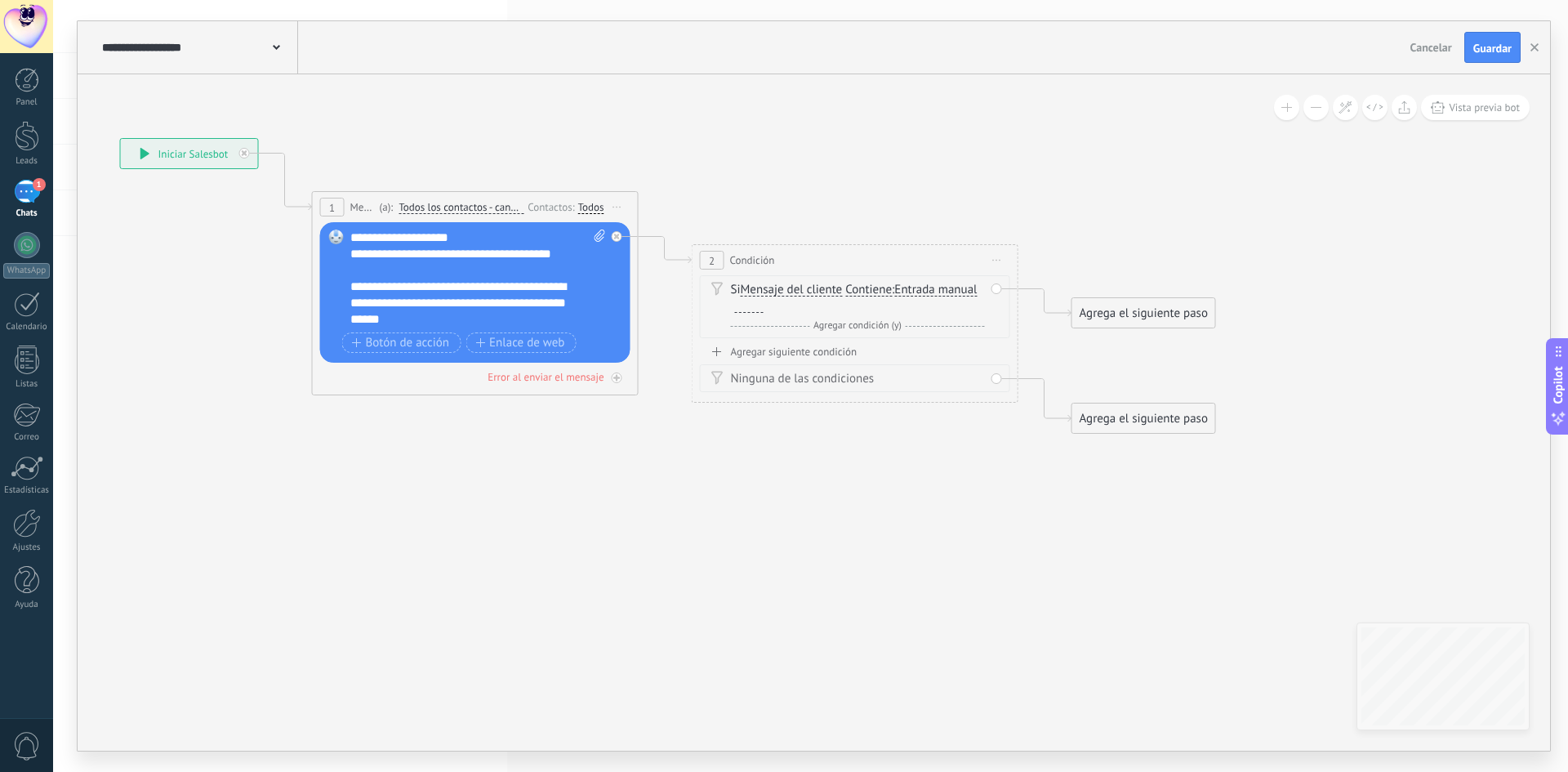
click at [852, 290] on span "Contiene" at bounding box center [868, 290] width 46 height 13
click at [852, 290] on button "Contiene" at bounding box center [939, 290] width 204 height 29
click at [883, 297] on span "Es igual a" at bounding box center [926, 291] width 197 height 16
click at [1001, 260] on span "Iniciar vista previa aquí Cambiar nombre Duplicar [GEOGRAPHIC_DATA]" at bounding box center [997, 260] width 26 height 24
click at [1020, 372] on div "Borrar" at bounding box center [1071, 366] width 161 height 27
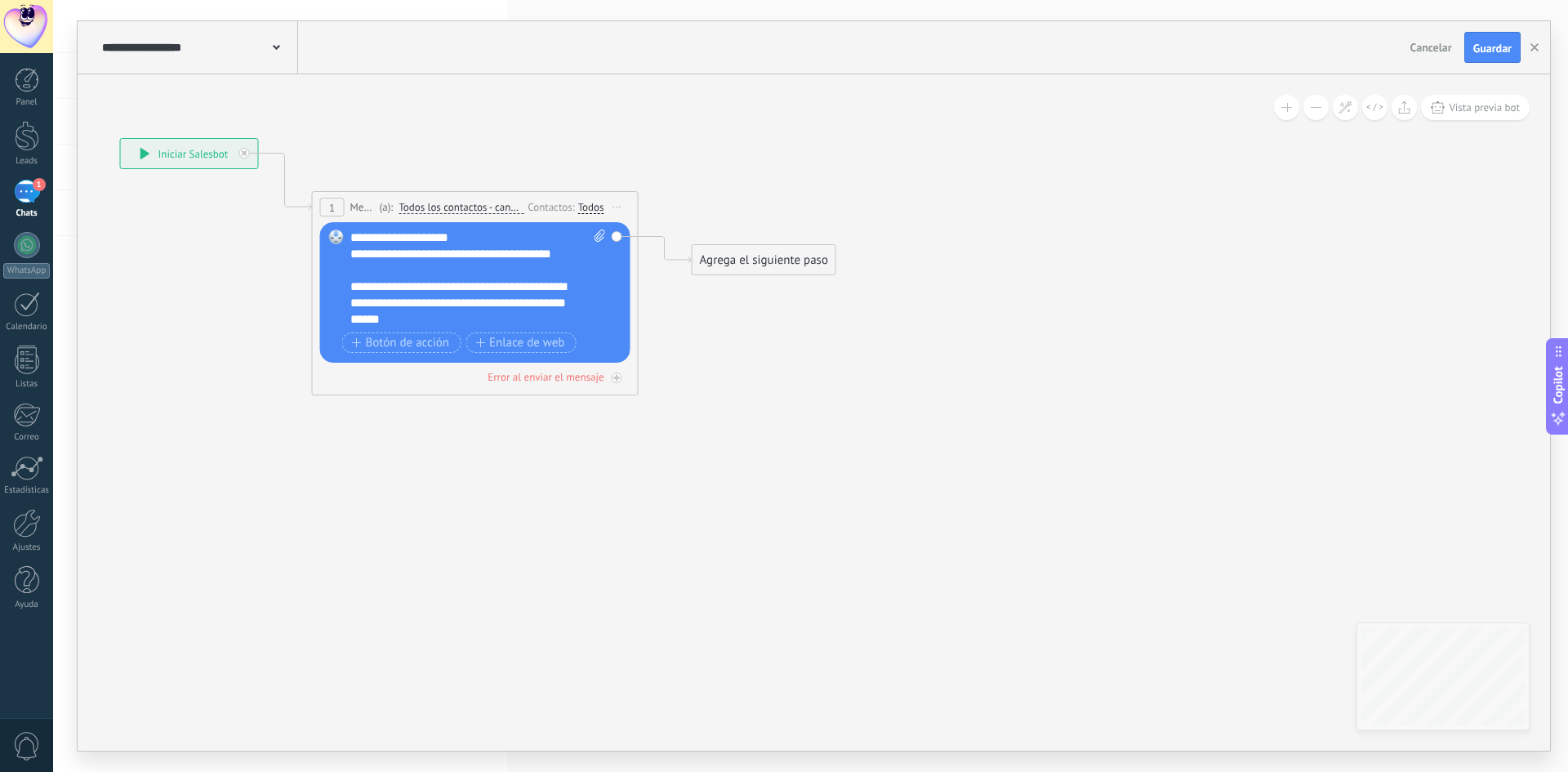
click at [781, 261] on div "Agrega el siguiente paso" at bounding box center [763, 260] width 142 height 27
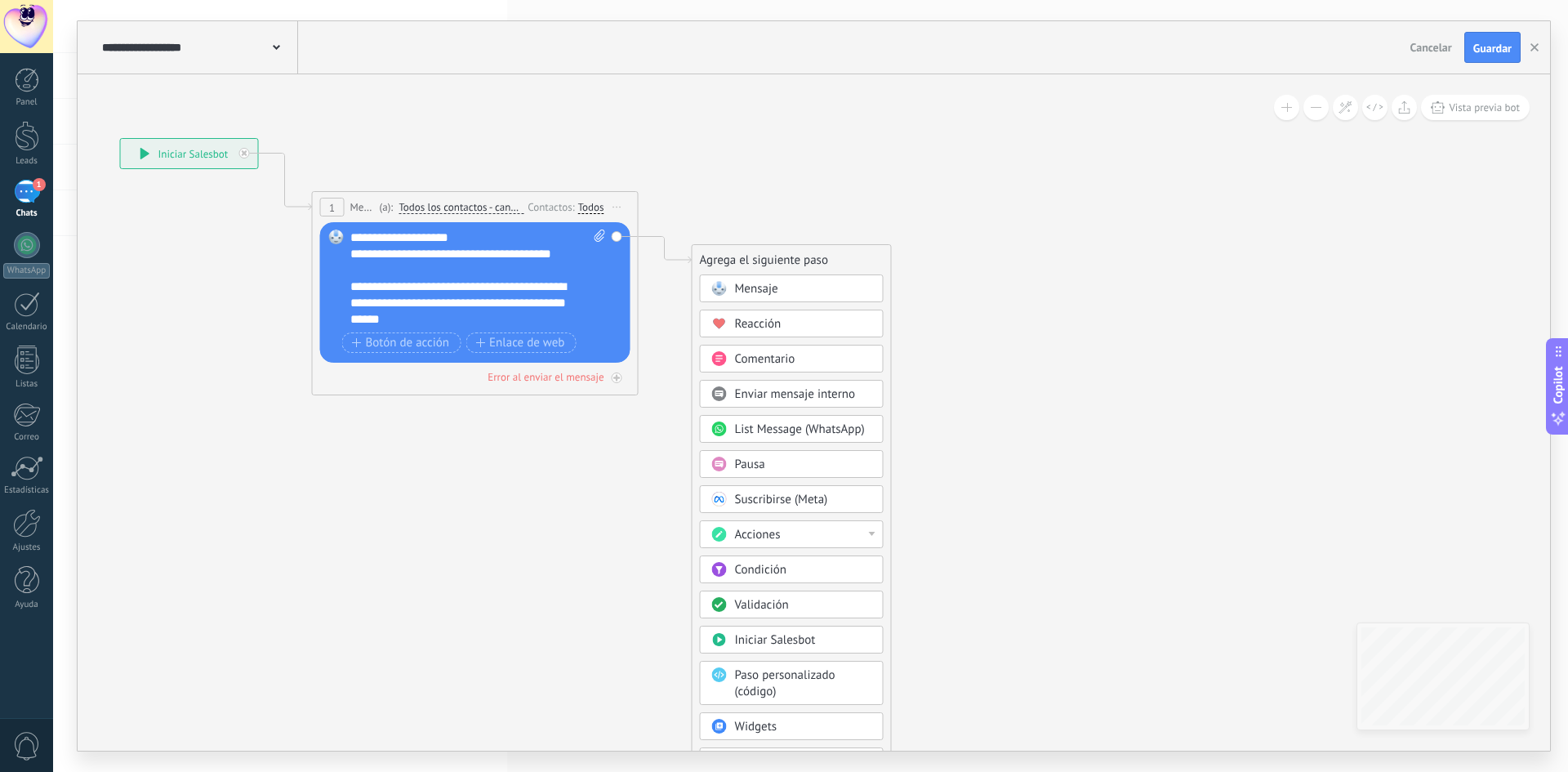
click at [809, 526] on div "Acciones" at bounding box center [792, 533] width 184 height 27
click at [1042, 622] on icon at bounding box center [450, 266] width 1477 height 1074
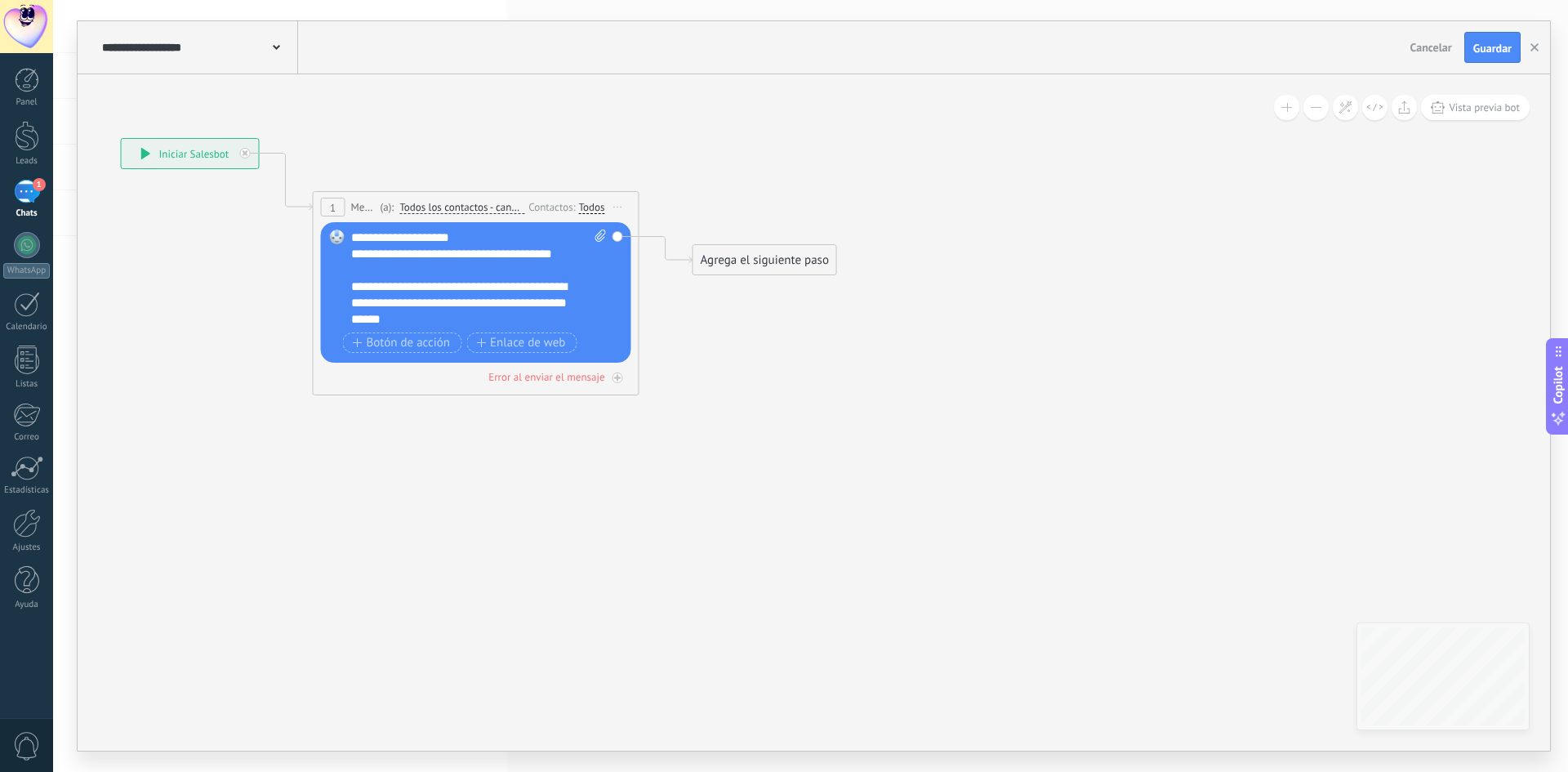
click at [811, 260] on div "Agrega el siguiente paso" at bounding box center [764, 260] width 142 height 27
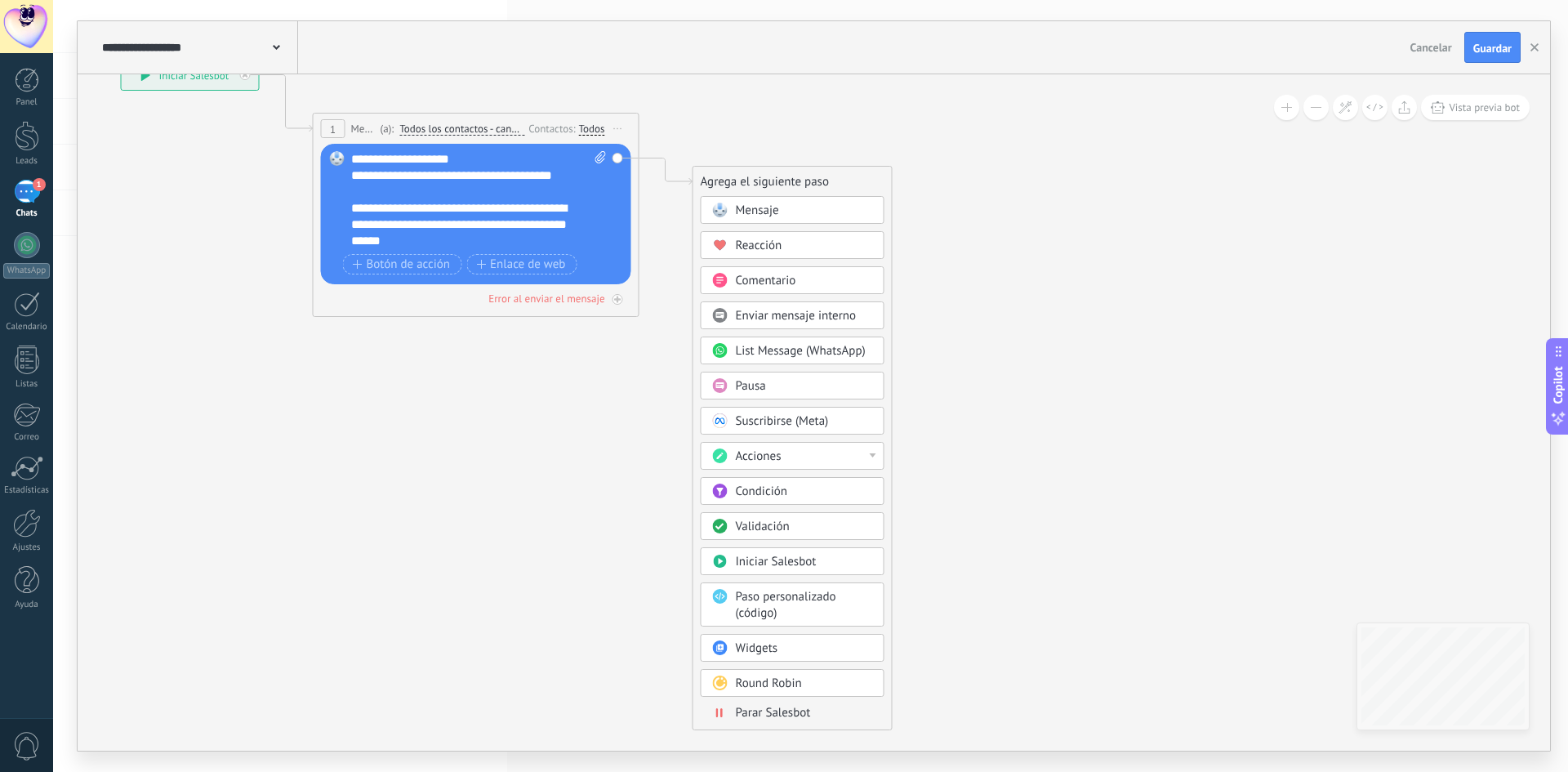
click at [769, 532] on span "Validación" at bounding box center [762, 527] width 54 height 15
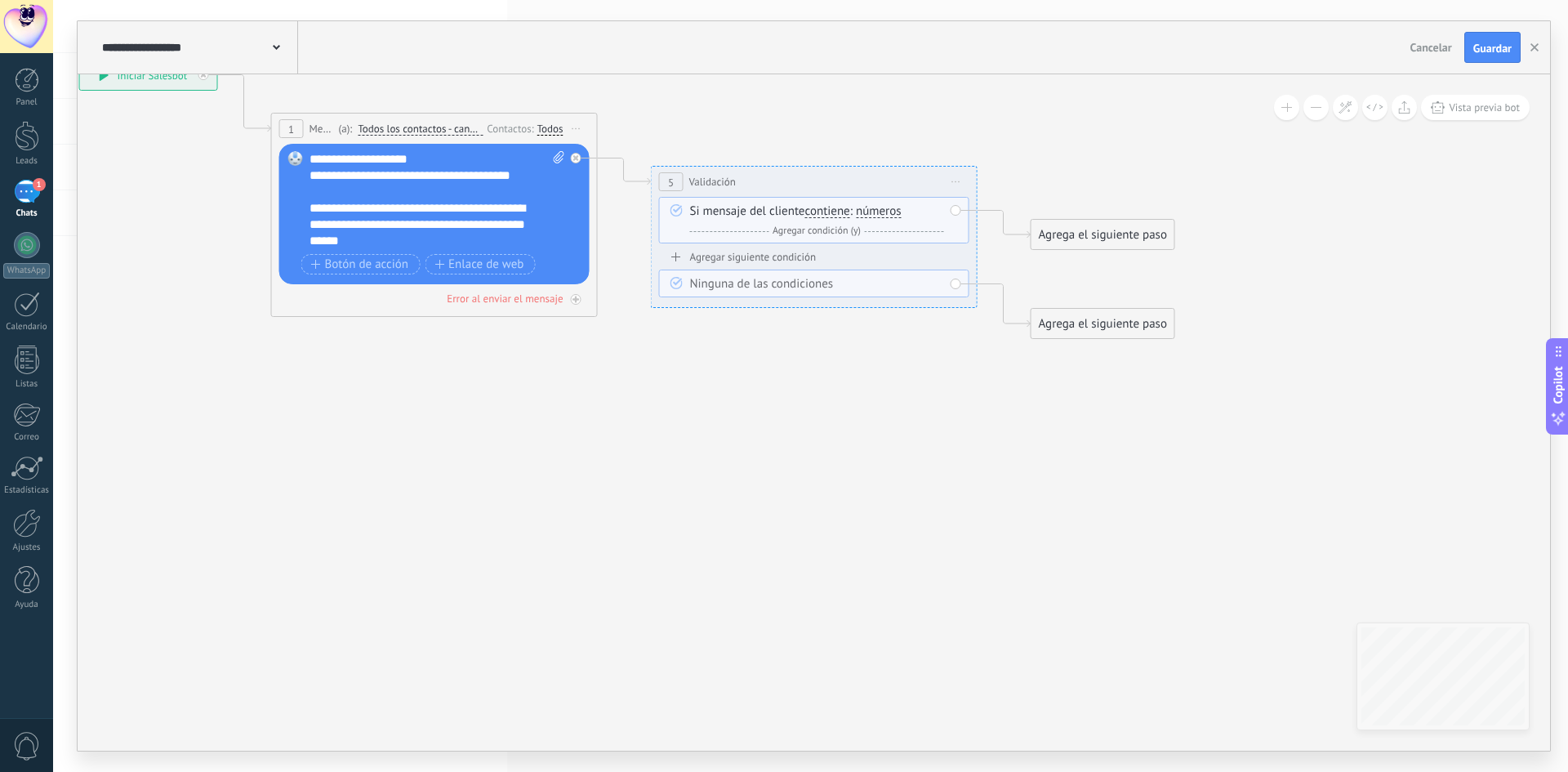
click at [887, 210] on span "números" at bounding box center [878, 211] width 45 height 13
click at [887, 210] on button "números" at bounding box center [950, 211] width 204 height 29
click at [906, 245] on span "letras" at bounding box center [936, 241] width 197 height 16
click at [804, 231] on span "Agregar condición (y)" at bounding box center [817, 230] width 96 height 12
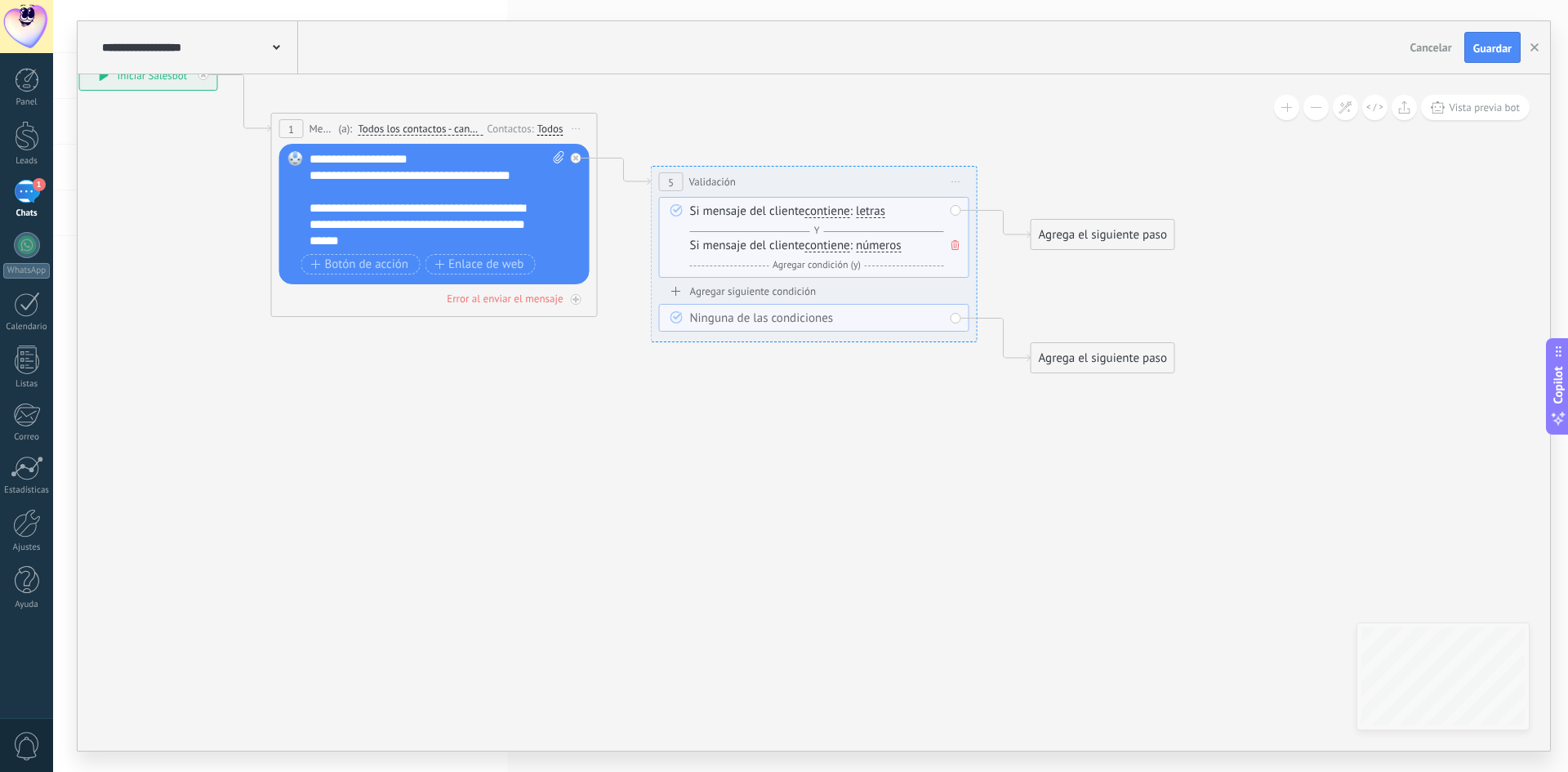
click at [896, 249] on span "números" at bounding box center [878, 246] width 45 height 13
click at [896, 249] on button "números" at bounding box center [950, 245] width 204 height 29
click at [891, 286] on li "letras" at bounding box center [939, 275] width 203 height 28
click at [874, 246] on span "letras" at bounding box center [870, 246] width 29 height 13
click at [874, 246] on button "letras" at bounding box center [950, 245] width 204 height 29
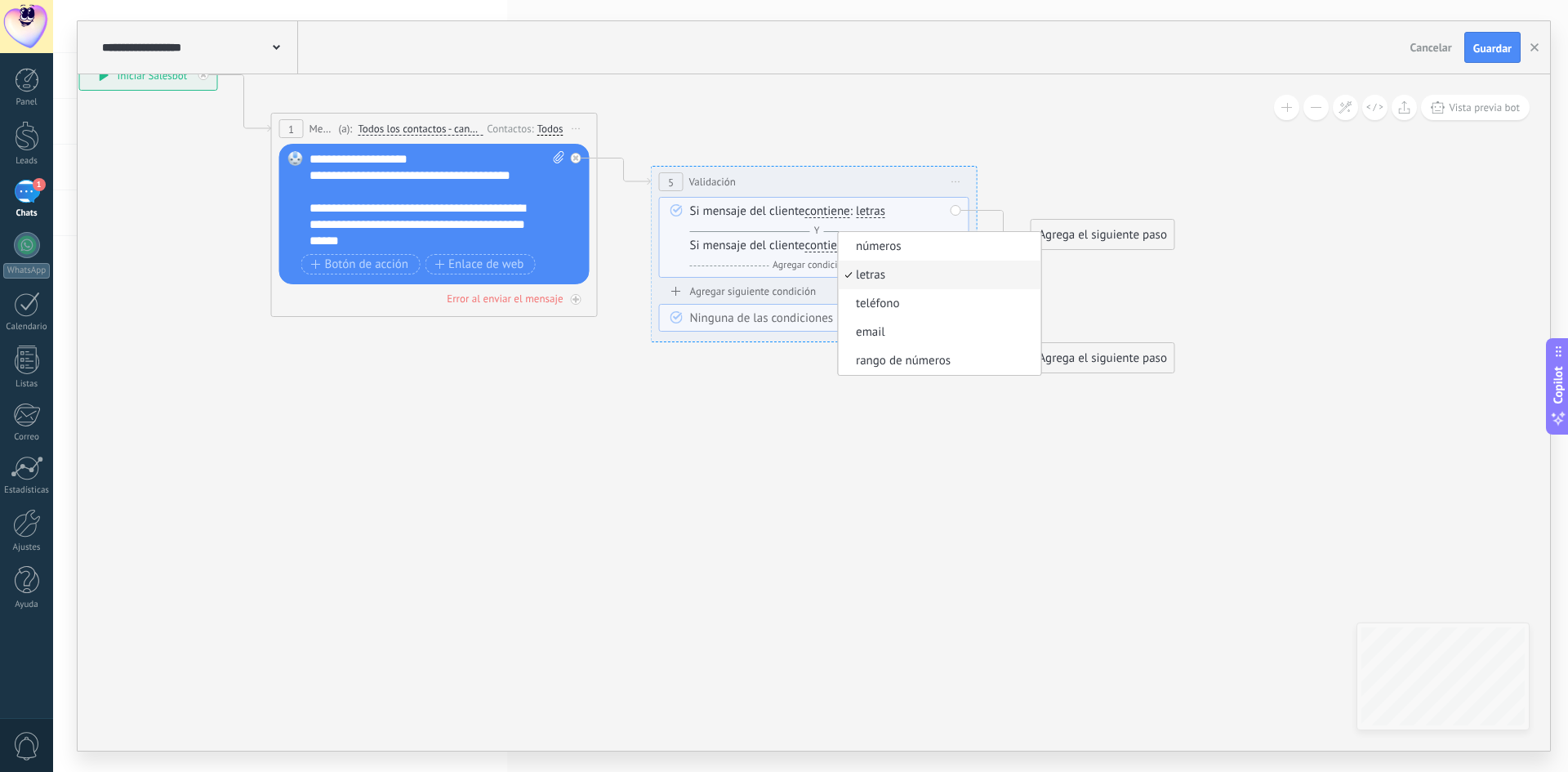
click at [910, 256] on li "números" at bounding box center [939, 246] width 203 height 28
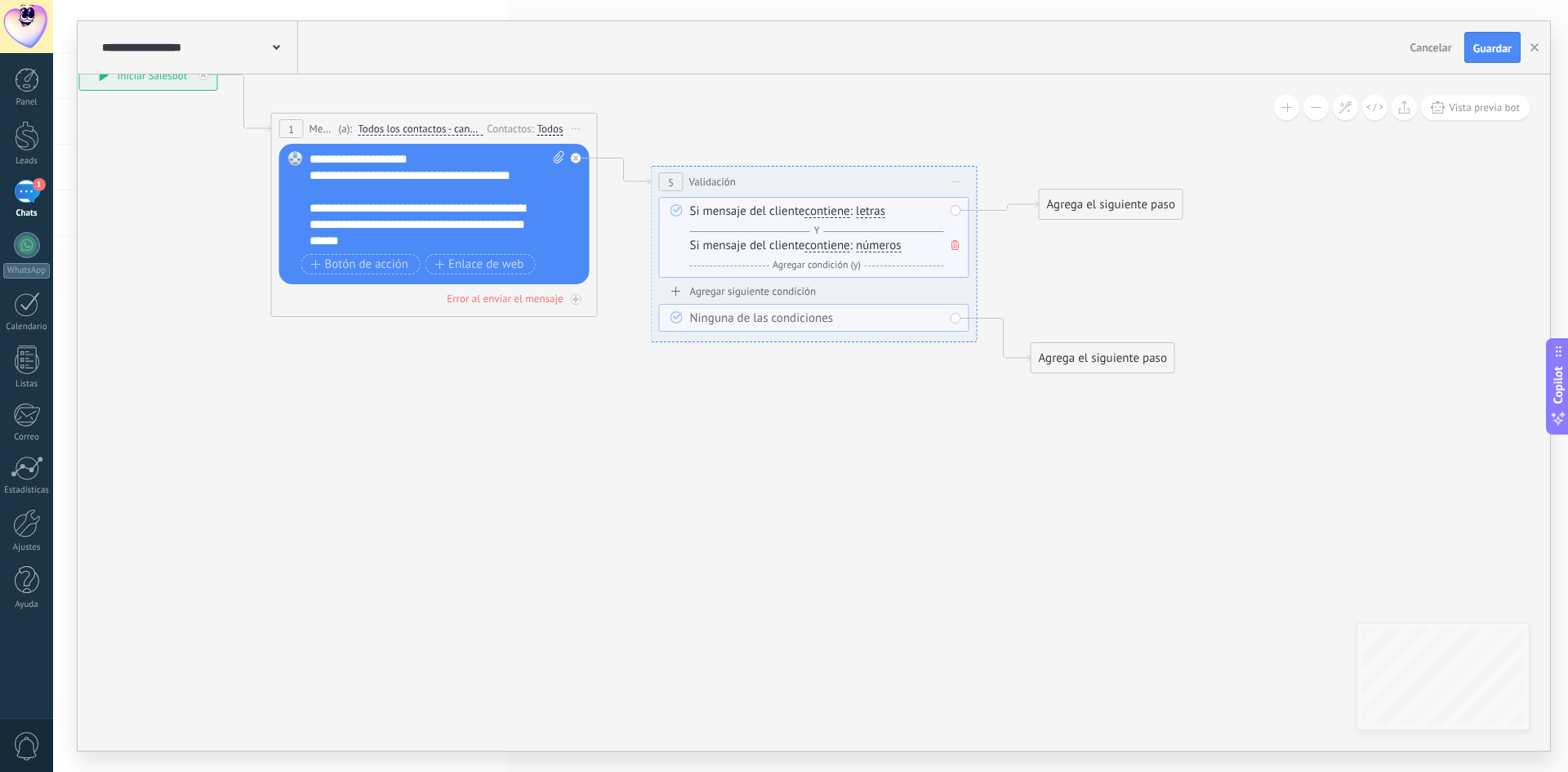
drag, startPoint x: 1069, startPoint y: 227, endPoint x: 1084, endPoint y: 182, distance: 47.4
click at [1084, 192] on div "Agrega el siguiente paso" at bounding box center [1110, 205] width 142 height 27
click at [1086, 184] on div "Agrega el siguiente paso" at bounding box center [1117, 190] width 142 height 27
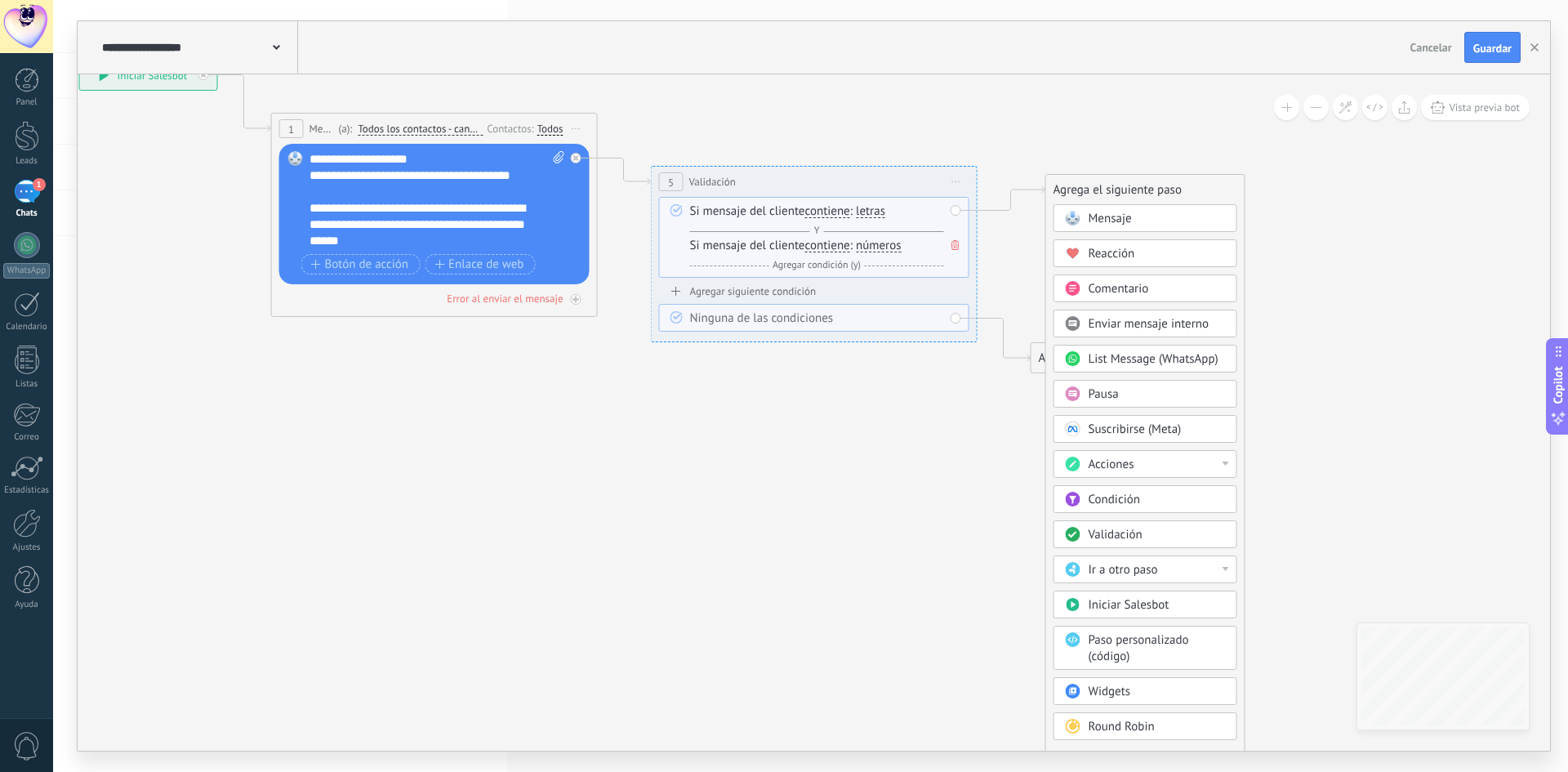
click at [1119, 216] on span "Mensaje" at bounding box center [1110, 218] width 43 height 15
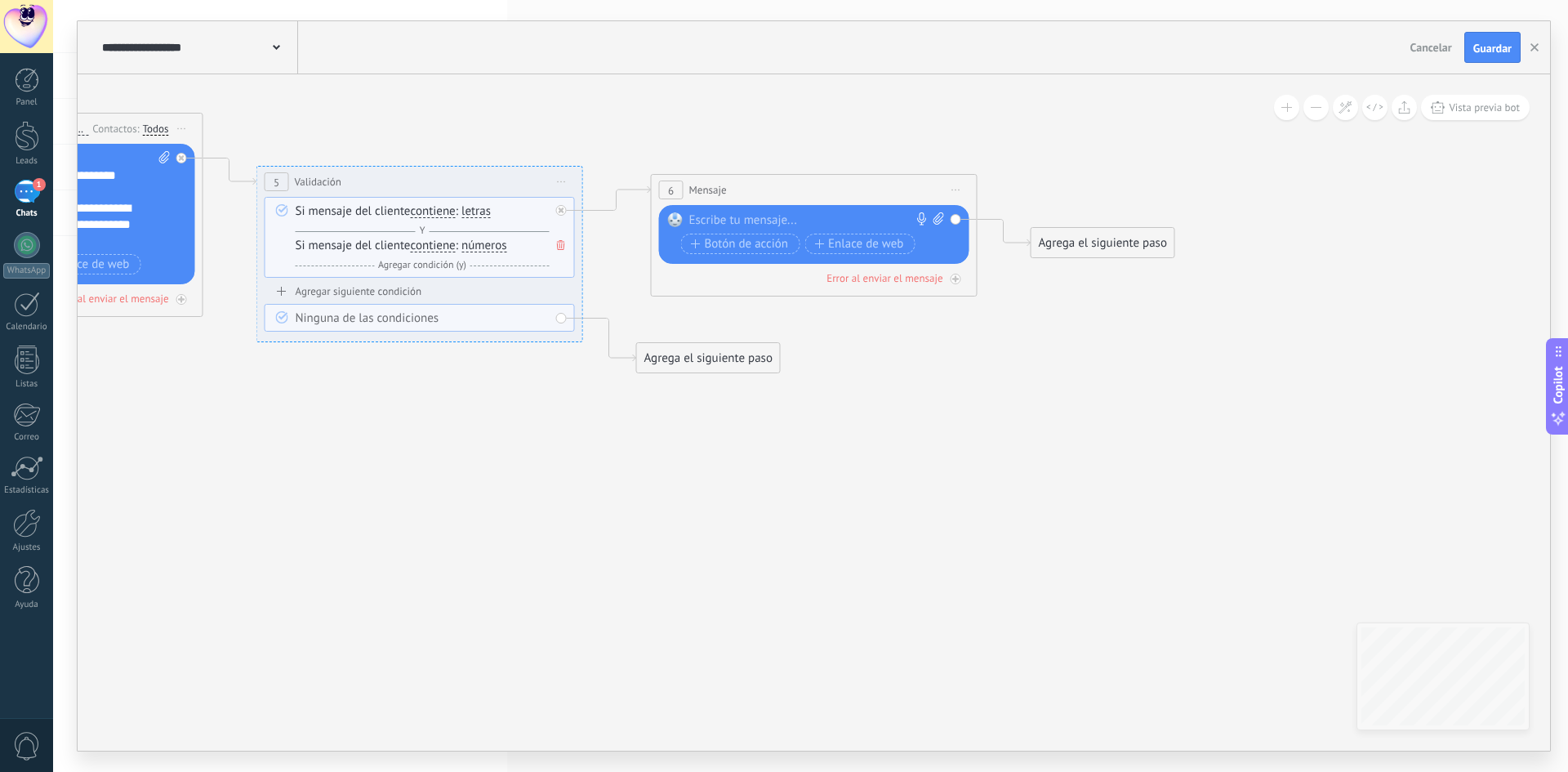
click at [891, 224] on div at bounding box center [810, 220] width 242 height 16
click at [703, 219] on div at bounding box center [810, 220] width 242 height 16
paste div
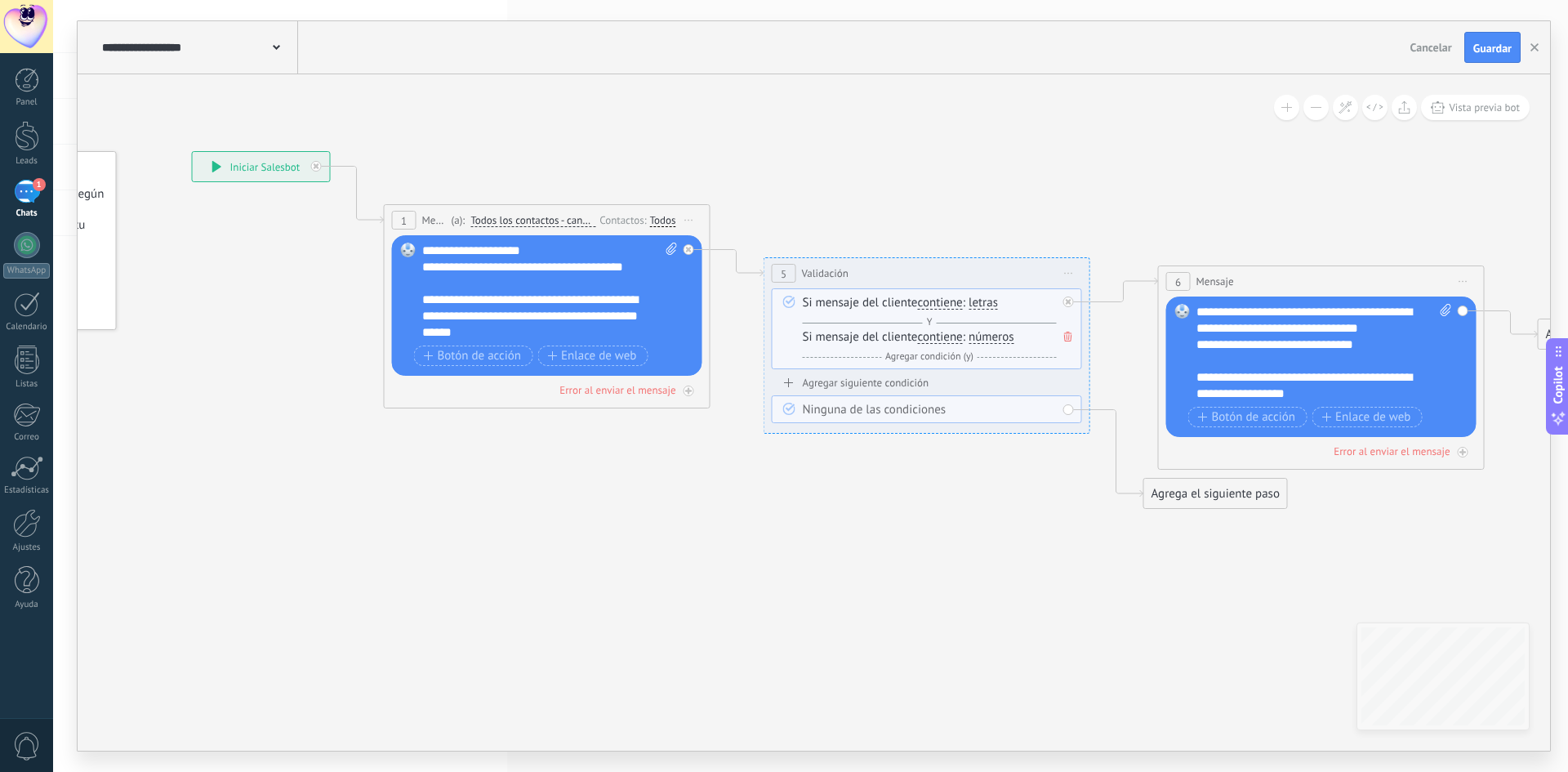
drag, startPoint x: 325, startPoint y: 450, endPoint x: 834, endPoint y: 578, distance: 524.8
click at [833, 580] on icon at bounding box center [909, 308] width 2252 height 1131
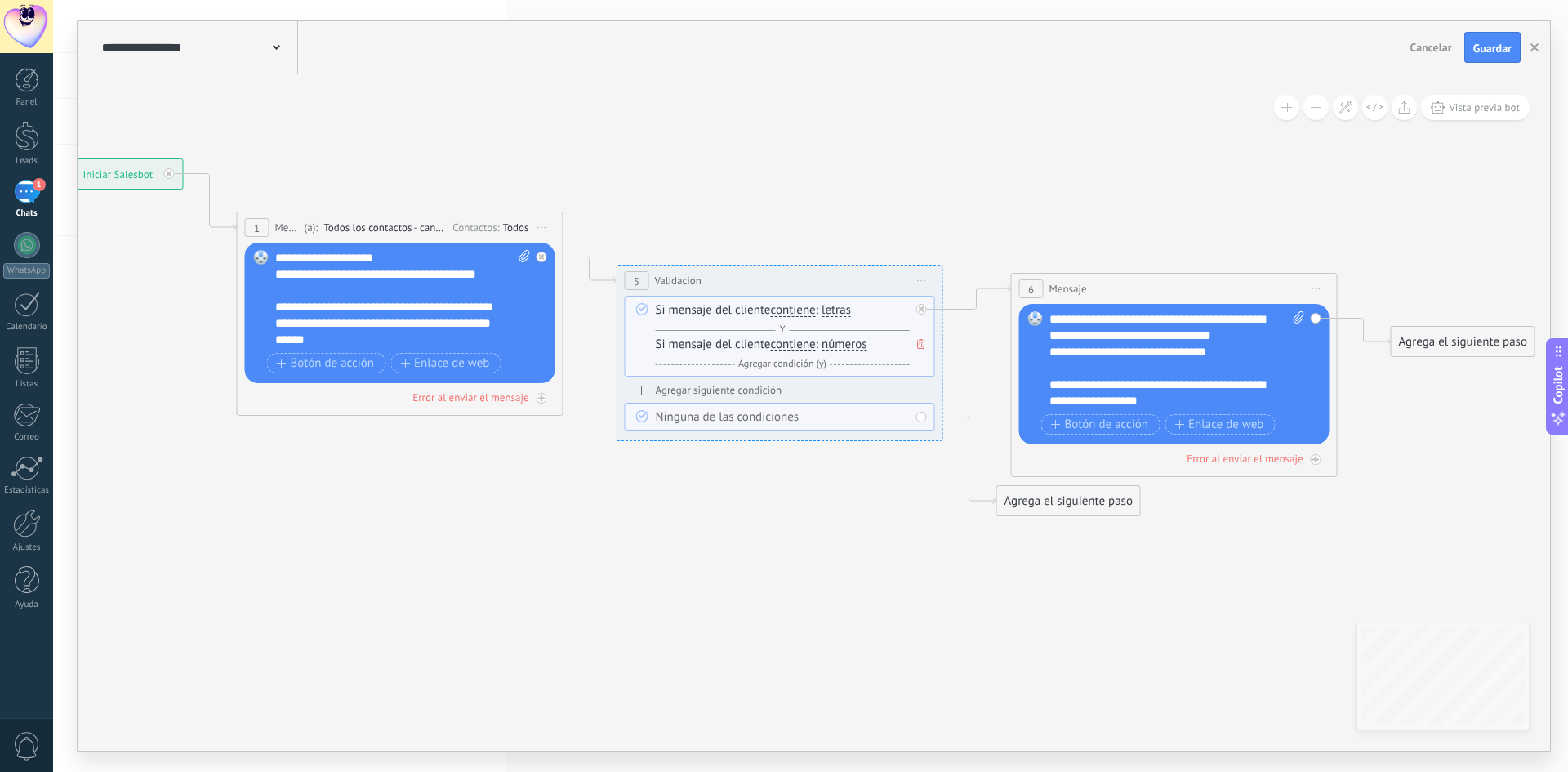
drag, startPoint x: 608, startPoint y: 542, endPoint x: 482, endPoint y: 516, distance: 128.7
click at [428, 549] on icon at bounding box center [762, 315] width 2252 height 1131
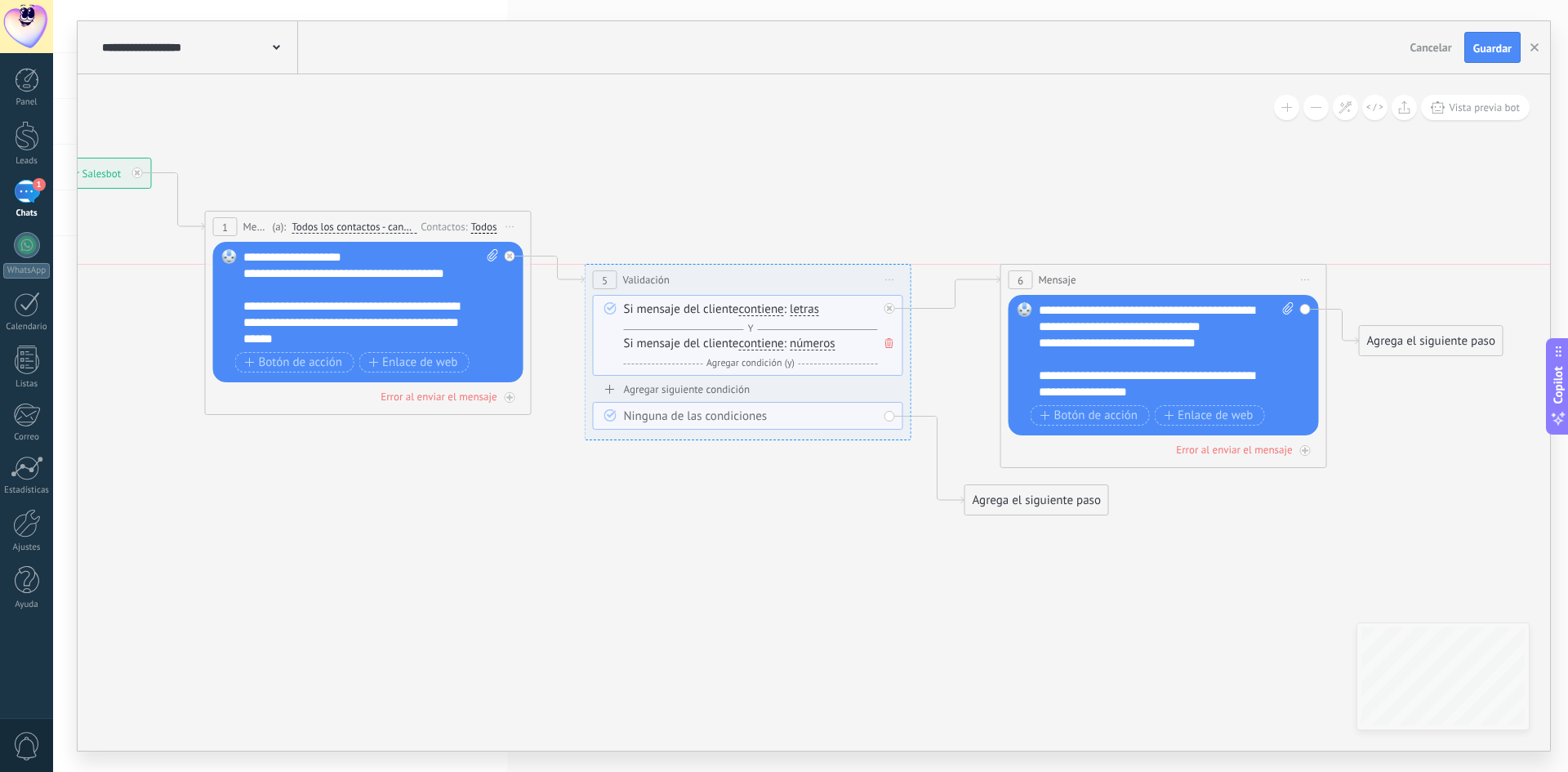
drag, startPoint x: 1092, startPoint y: 291, endPoint x: 1115, endPoint y: 279, distance: 25.9
click at [1115, 279] on div "6 Mensaje ******* (a): Todos los contactos - canales seleccionados Todos los co…" at bounding box center [1163, 279] width 325 height 30
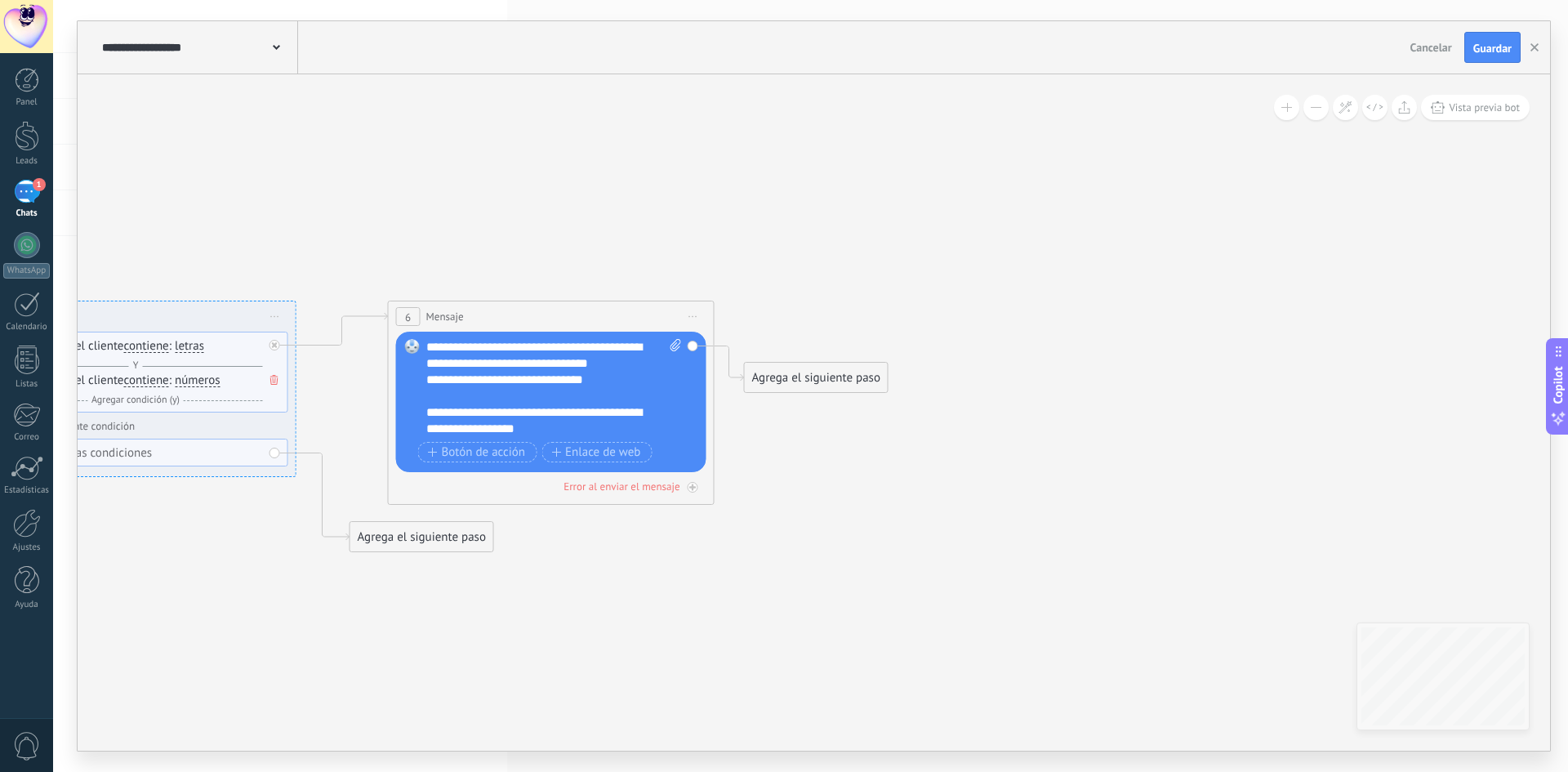
drag, startPoint x: 1400, startPoint y: 462, endPoint x: 728, endPoint y: 490, distance: 672.6
click at [729, 491] on icon at bounding box center [115, 373] width 2252 height 1175
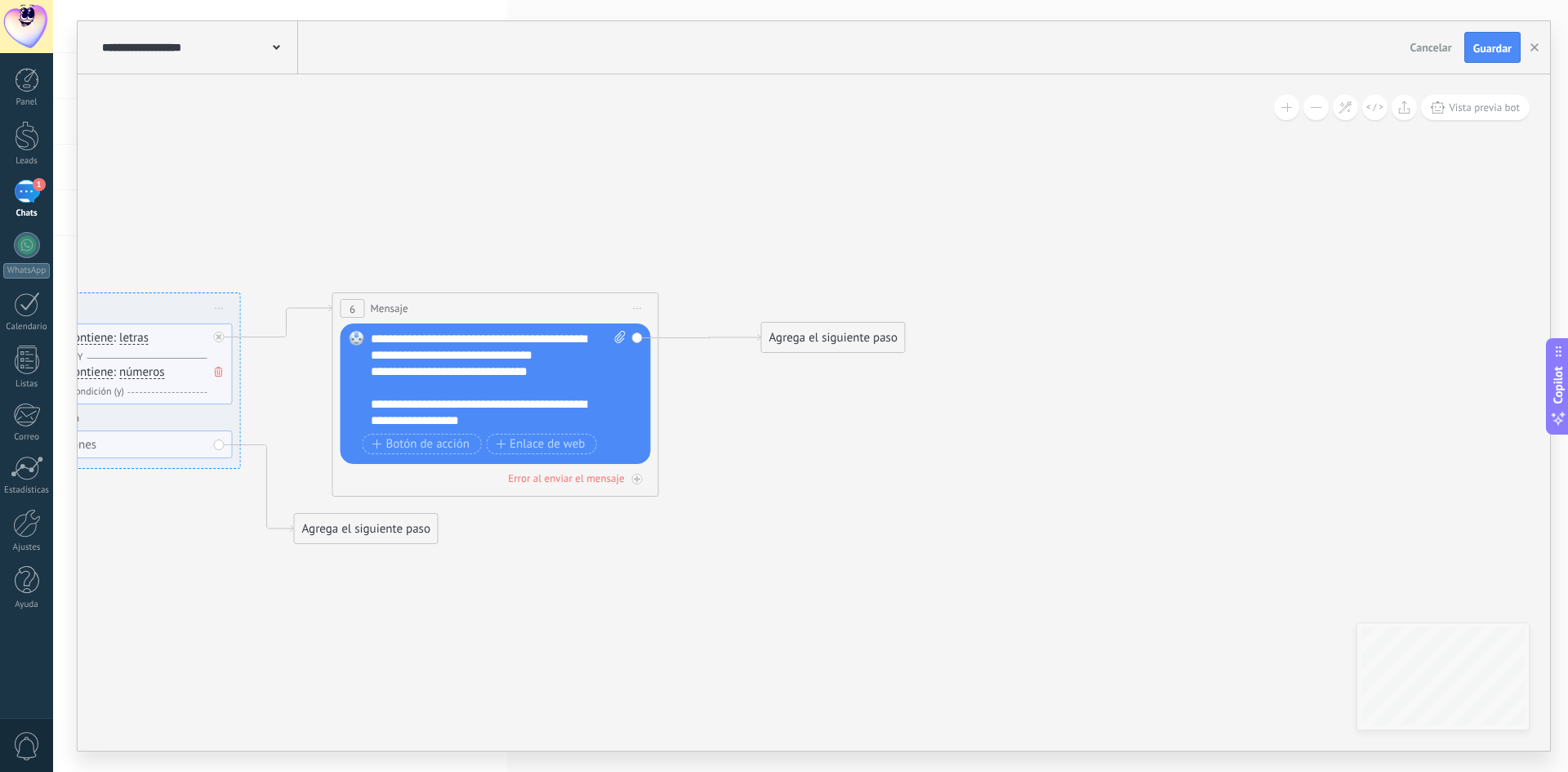
drag, startPoint x: 719, startPoint y: 364, endPoint x: 792, endPoint y: 332, distance: 79.7
click at [792, 332] on div "Agrega el siguiente paso" at bounding box center [833, 338] width 142 height 27
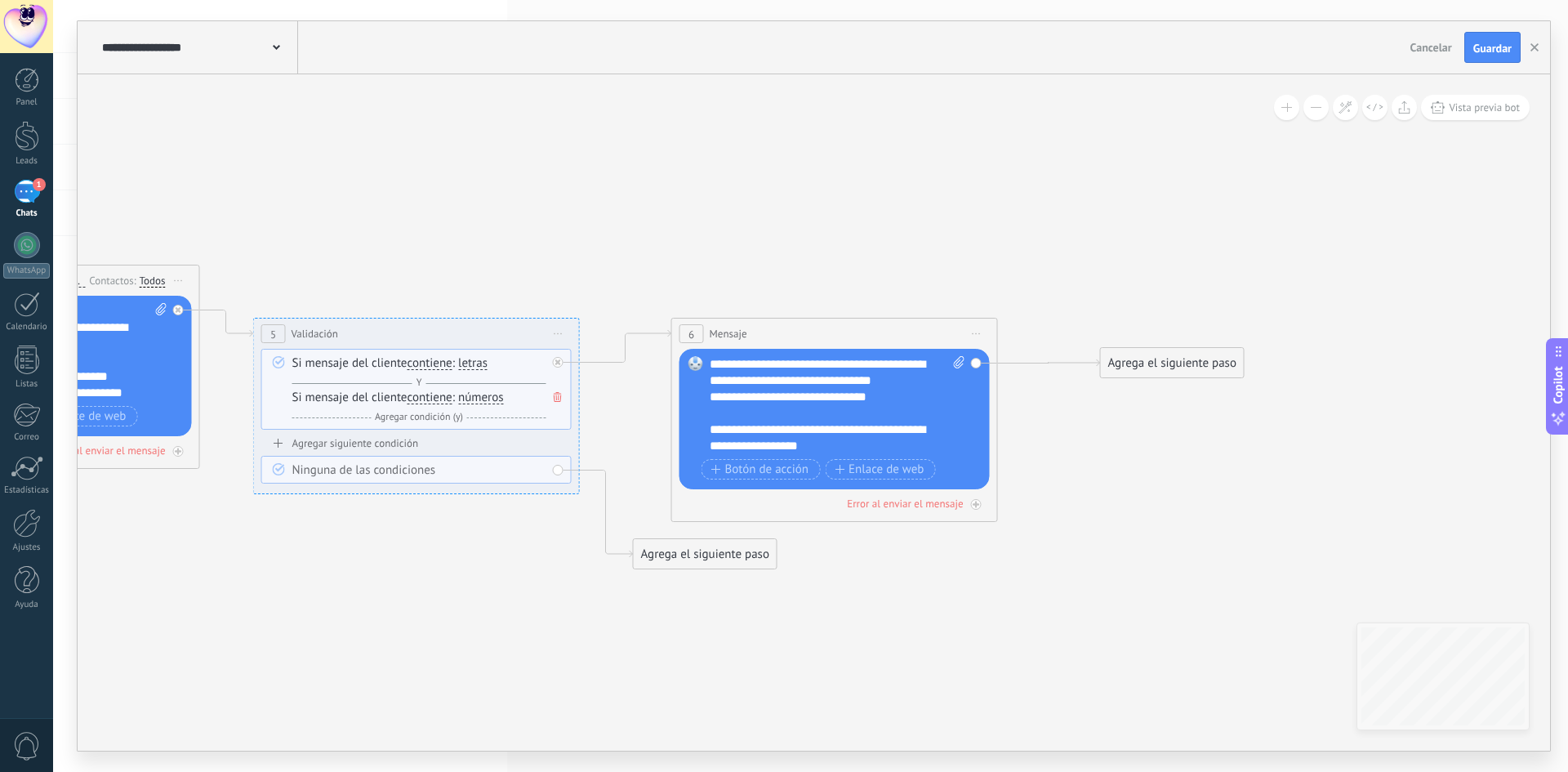
drag, startPoint x: 732, startPoint y: 587, endPoint x: 1009, endPoint y: 598, distance: 277.2
click at [1009, 598] on icon at bounding box center [436, 390] width 2325 height 1175
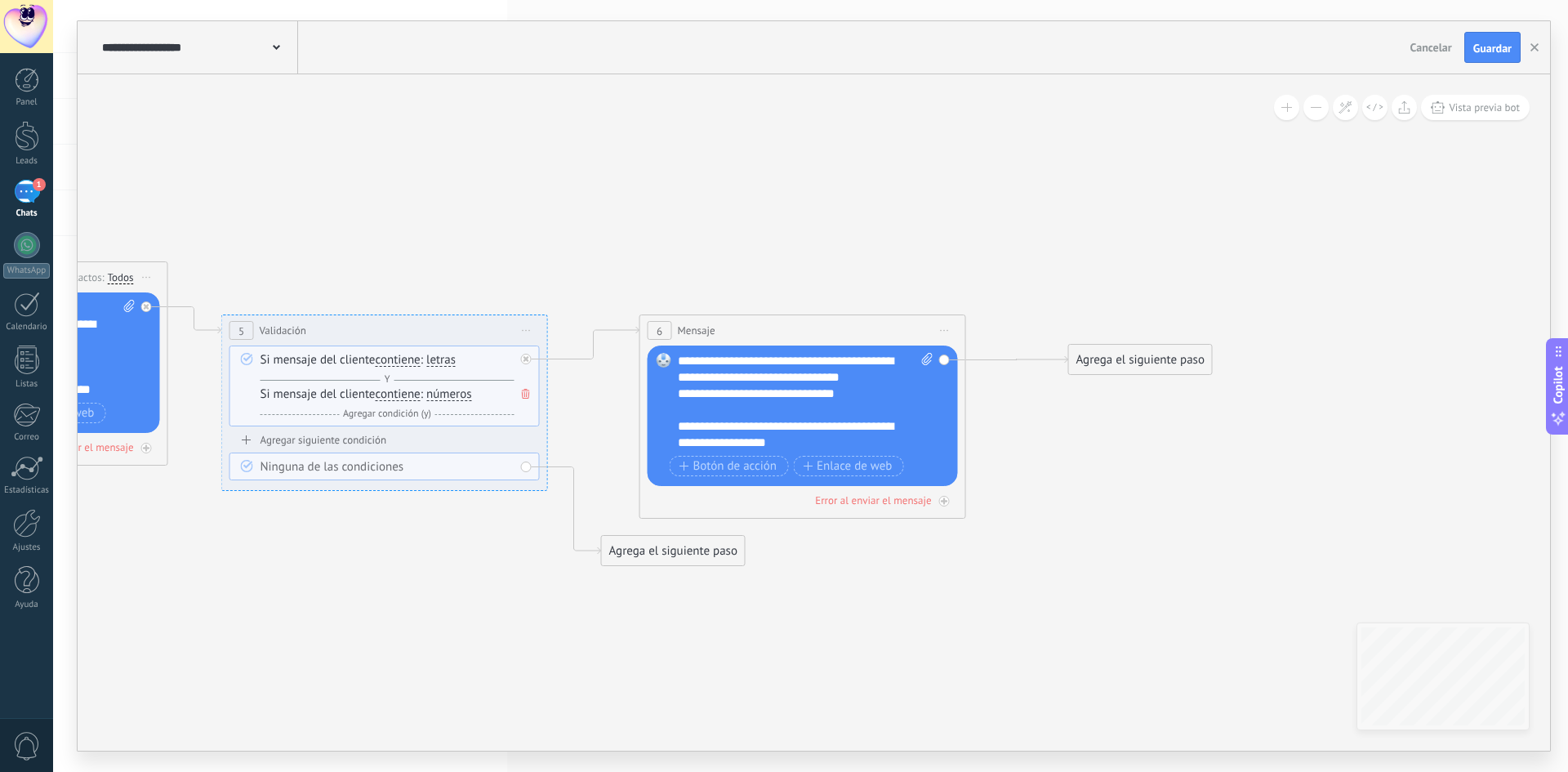
click at [677, 566] on icon at bounding box center [404, 387] width 2325 height 1175
click at [680, 560] on div "Agrega el siguiente paso" at bounding box center [673, 550] width 142 height 27
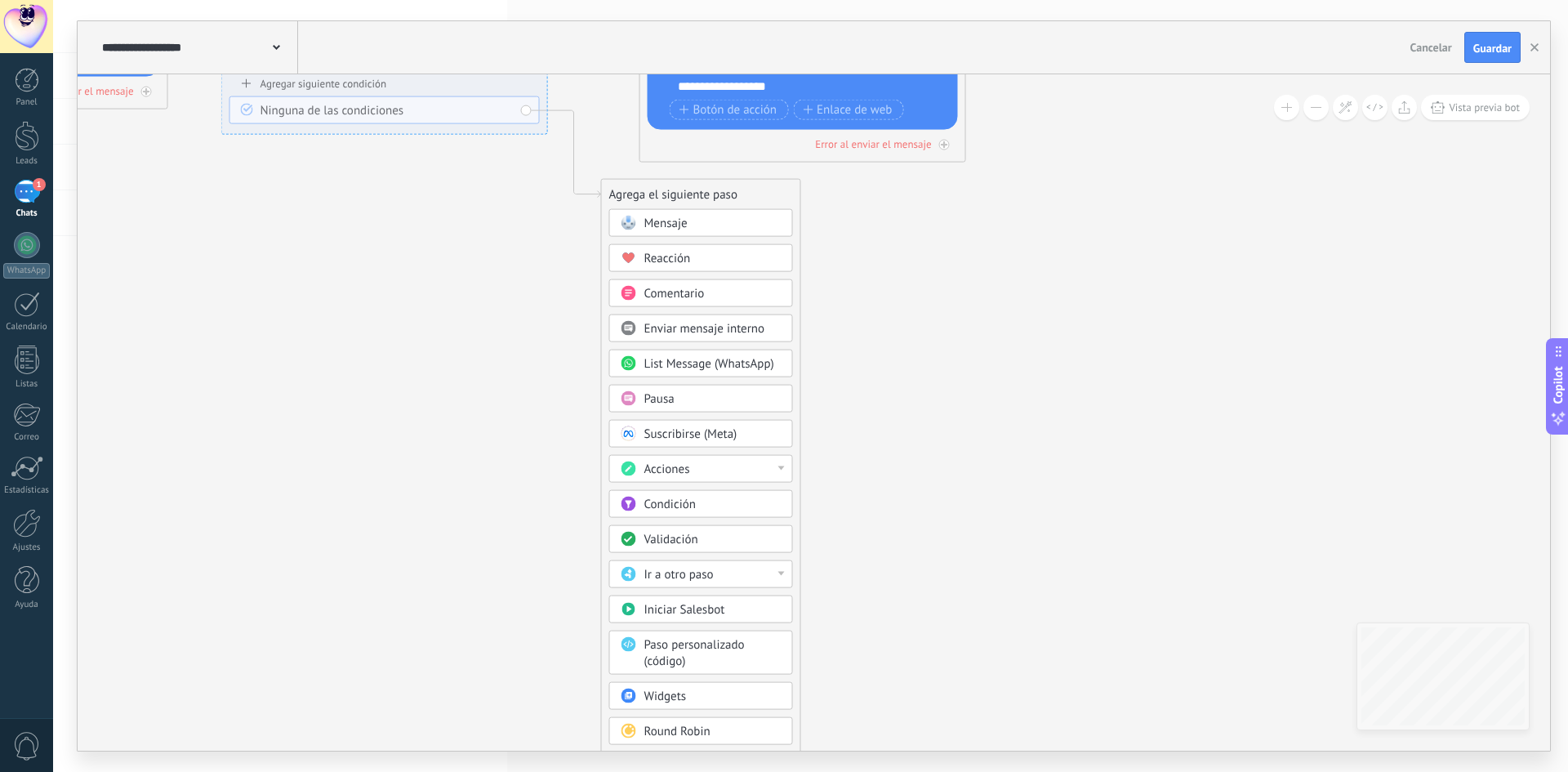
click at [1321, 114] on button at bounding box center [1316, 107] width 25 height 25
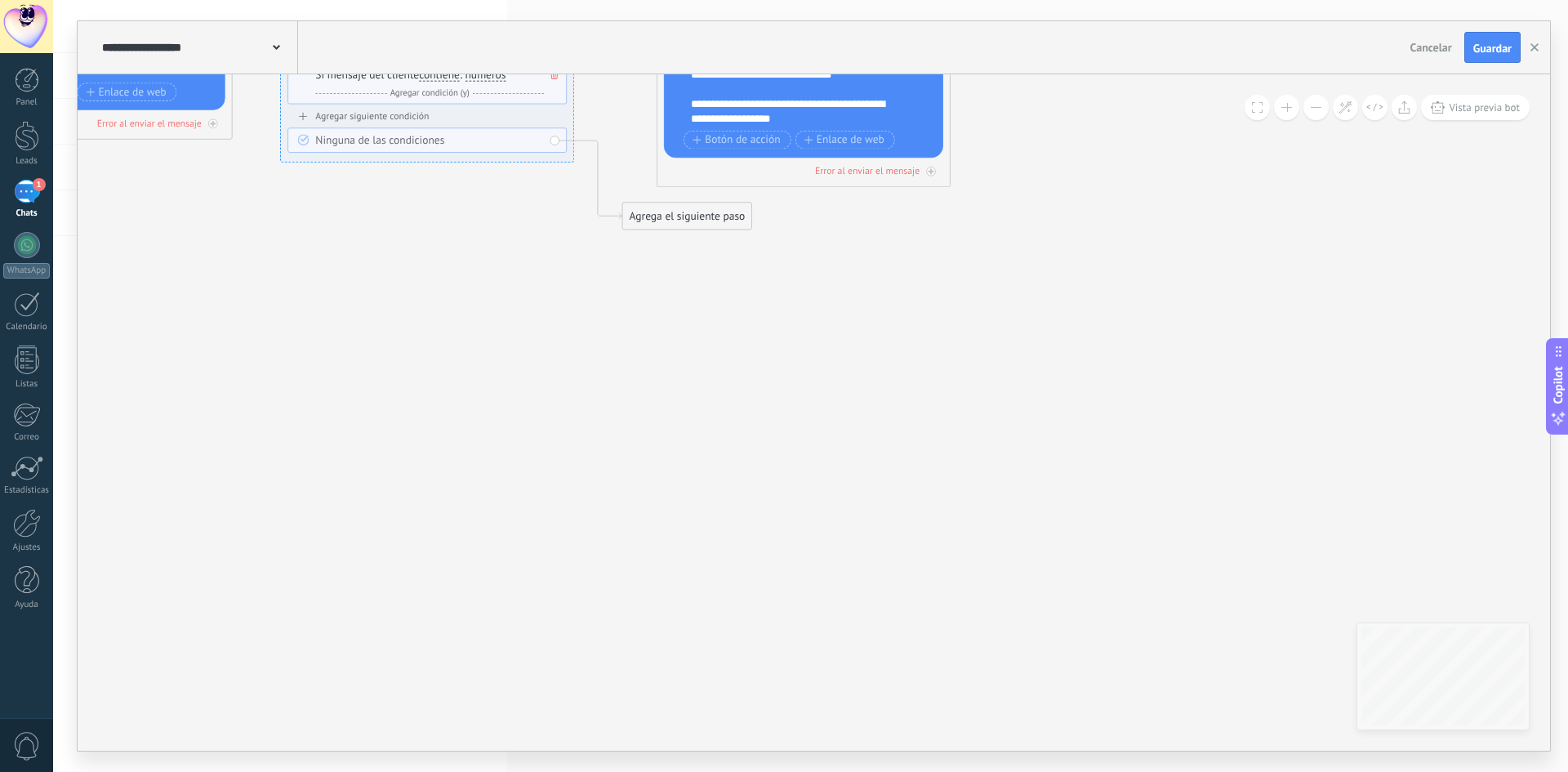
click at [669, 217] on div "Agrega el siguiente paso" at bounding box center [687, 216] width 129 height 25
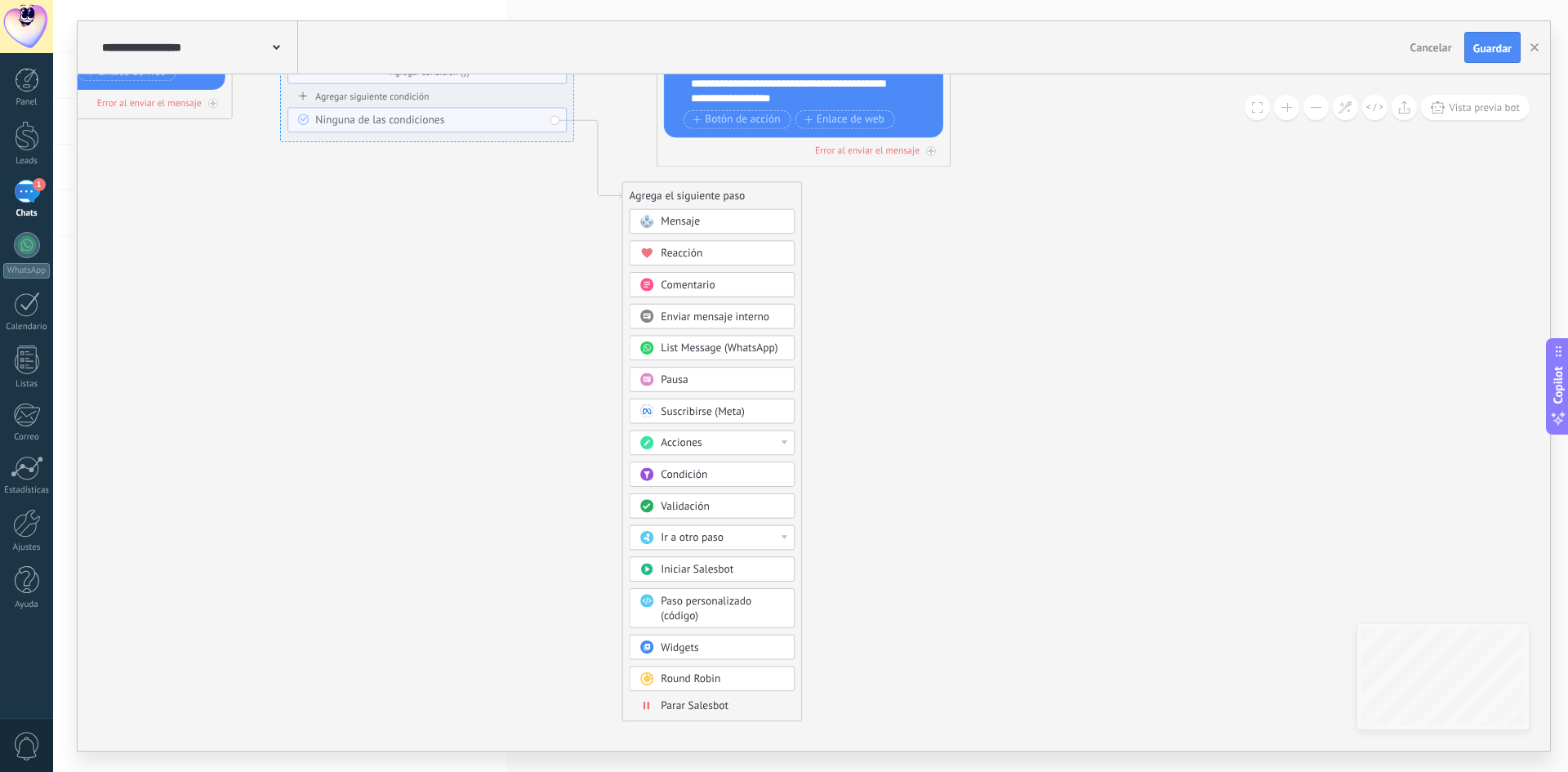
click at [684, 712] on span "Parar Salesbot" at bounding box center [694, 705] width 68 height 14
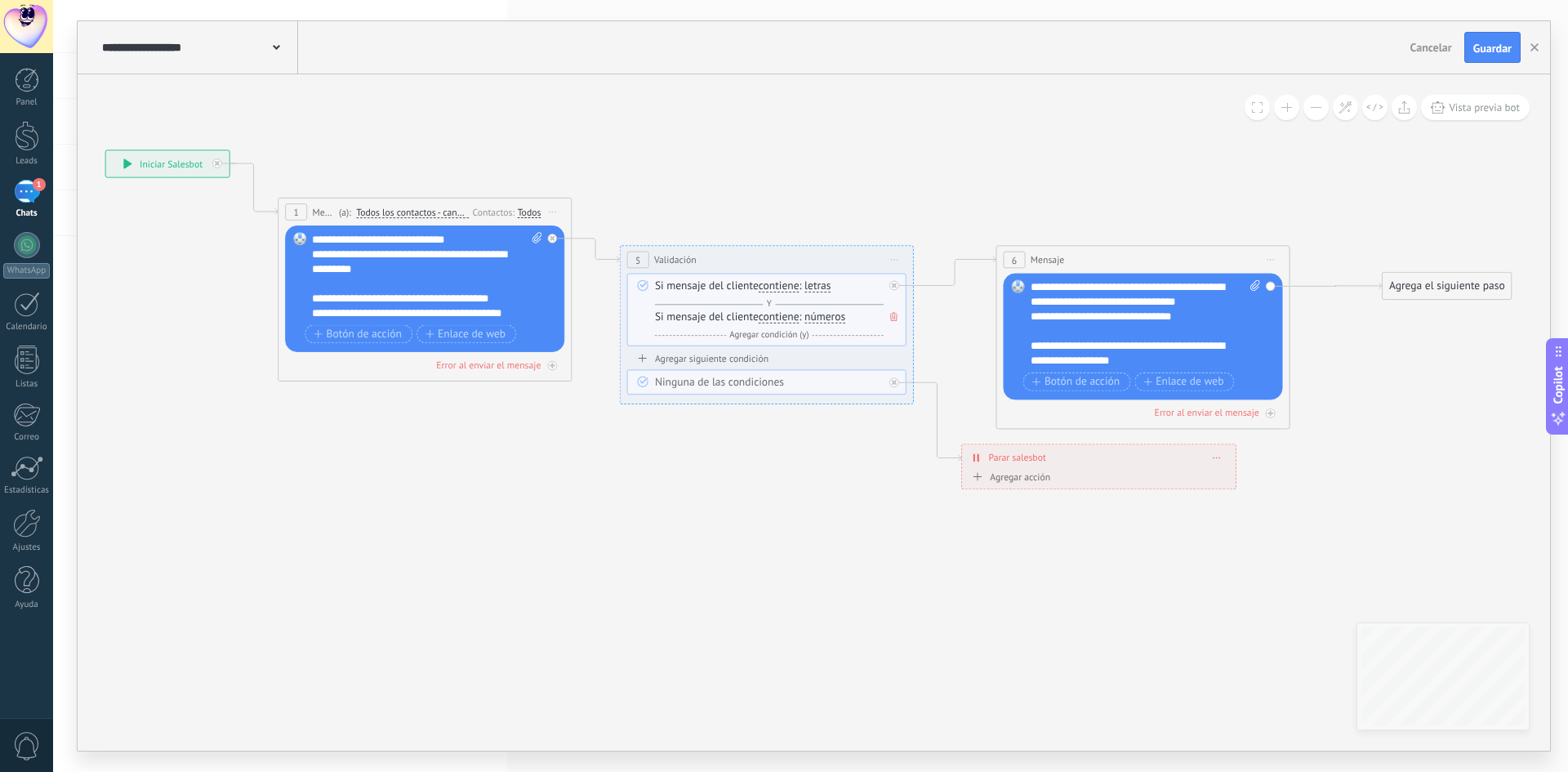
drag, startPoint x: 392, startPoint y: 508, endPoint x: 677, endPoint y: 574, distance: 292.5
click at [677, 574] on icon at bounding box center [783, 310] width 2092 height 1057
click at [510, 299] on div "**********" at bounding box center [428, 276] width 230 height 88
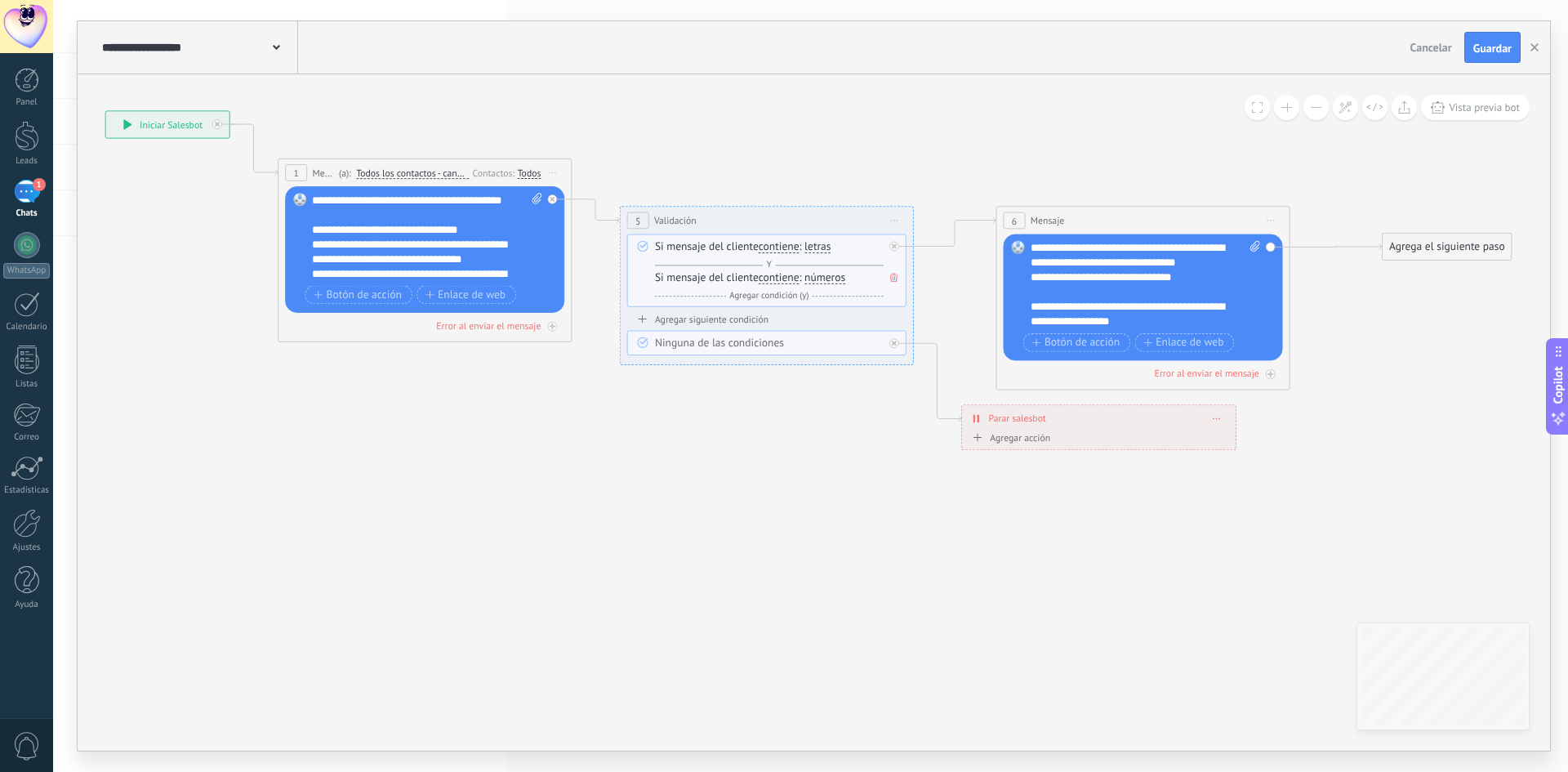
click at [465, 264] on div "**********" at bounding box center [428, 236] width 230 height 88
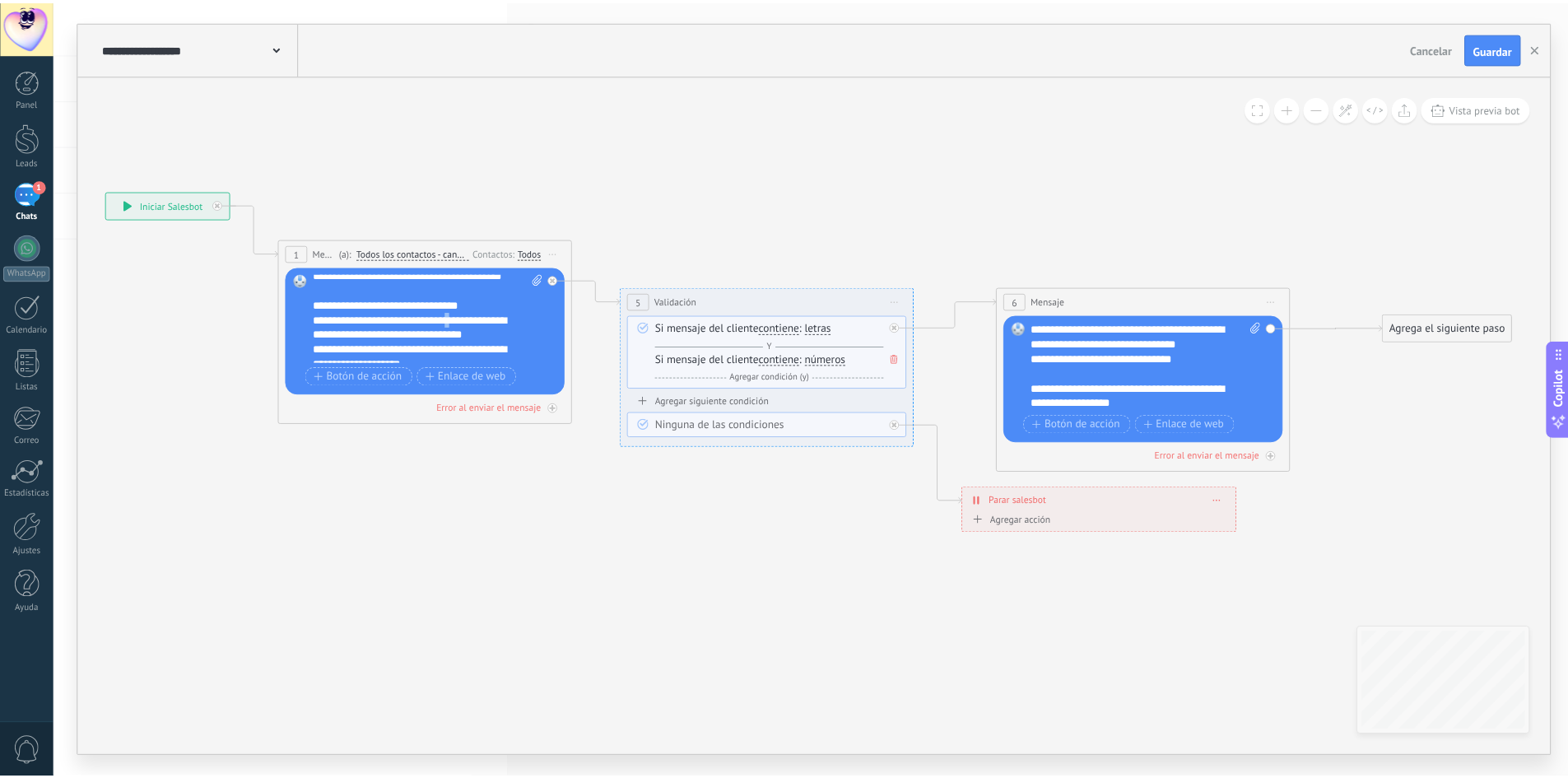
scroll to position [115, 0]
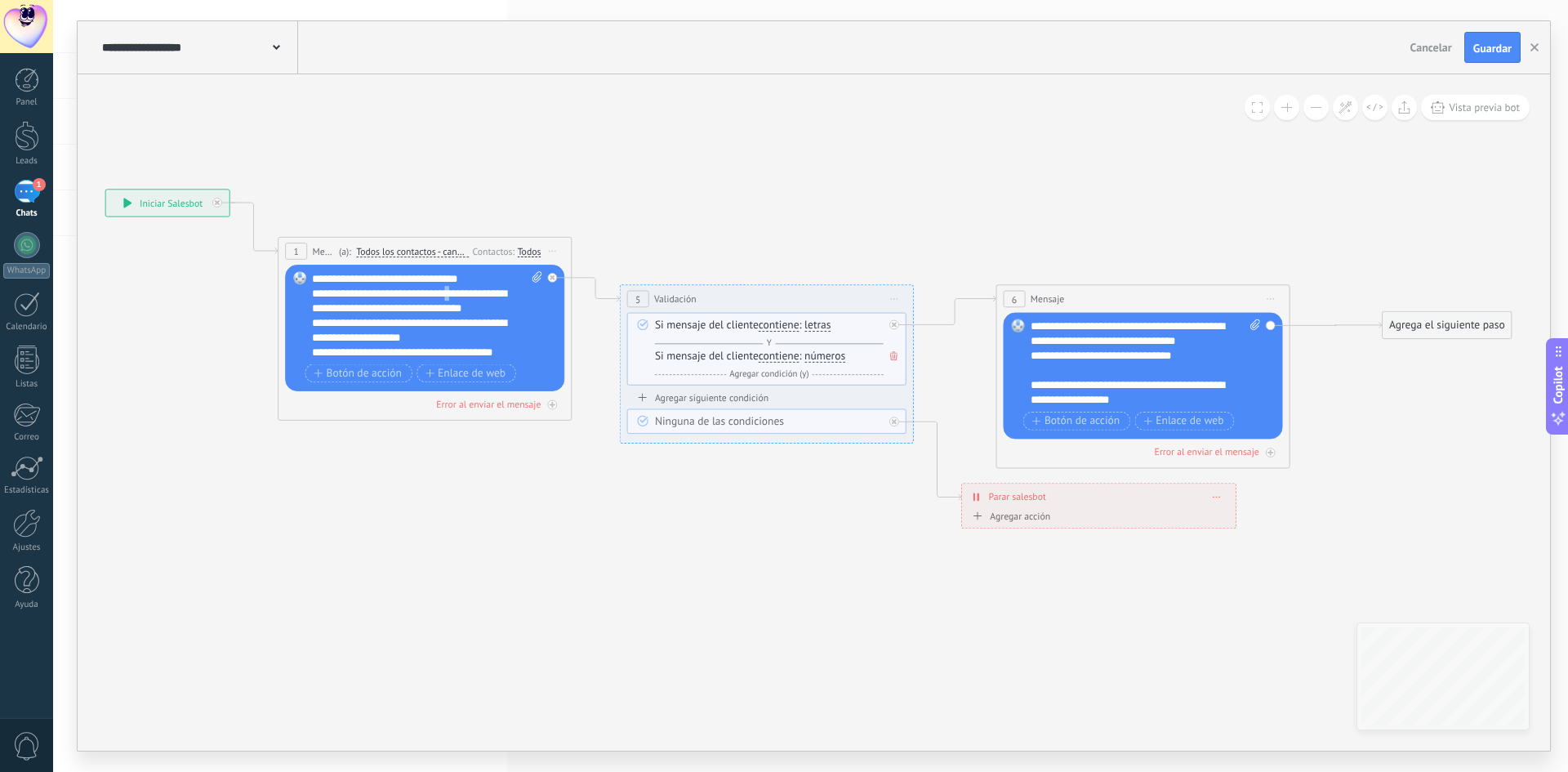
drag, startPoint x: 307, startPoint y: 294, endPoint x: 333, endPoint y: 306, distance: 28.6
click at [342, 310] on div "Reemplazar Quitar Convertir a mensaje de voz Arrastre la imagen aquí para adjun…" at bounding box center [425, 327] width 279 height 126
click at [1496, 50] on span "Guardar" at bounding box center [1493, 48] width 39 height 11
click at [1535, 46] on use "button" at bounding box center [1534, 47] width 8 height 8
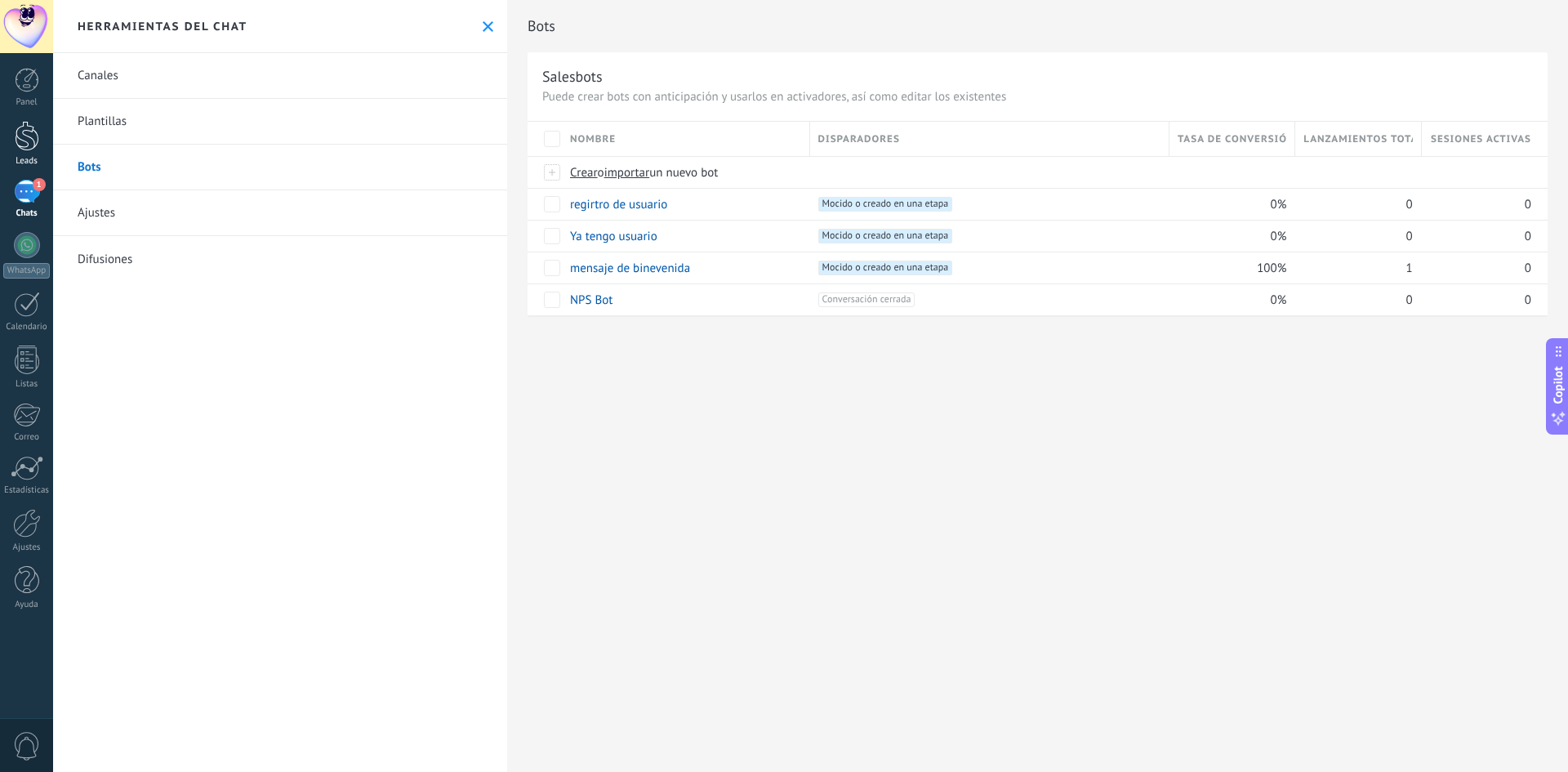
click at [33, 140] on div at bounding box center [27, 136] width 25 height 30
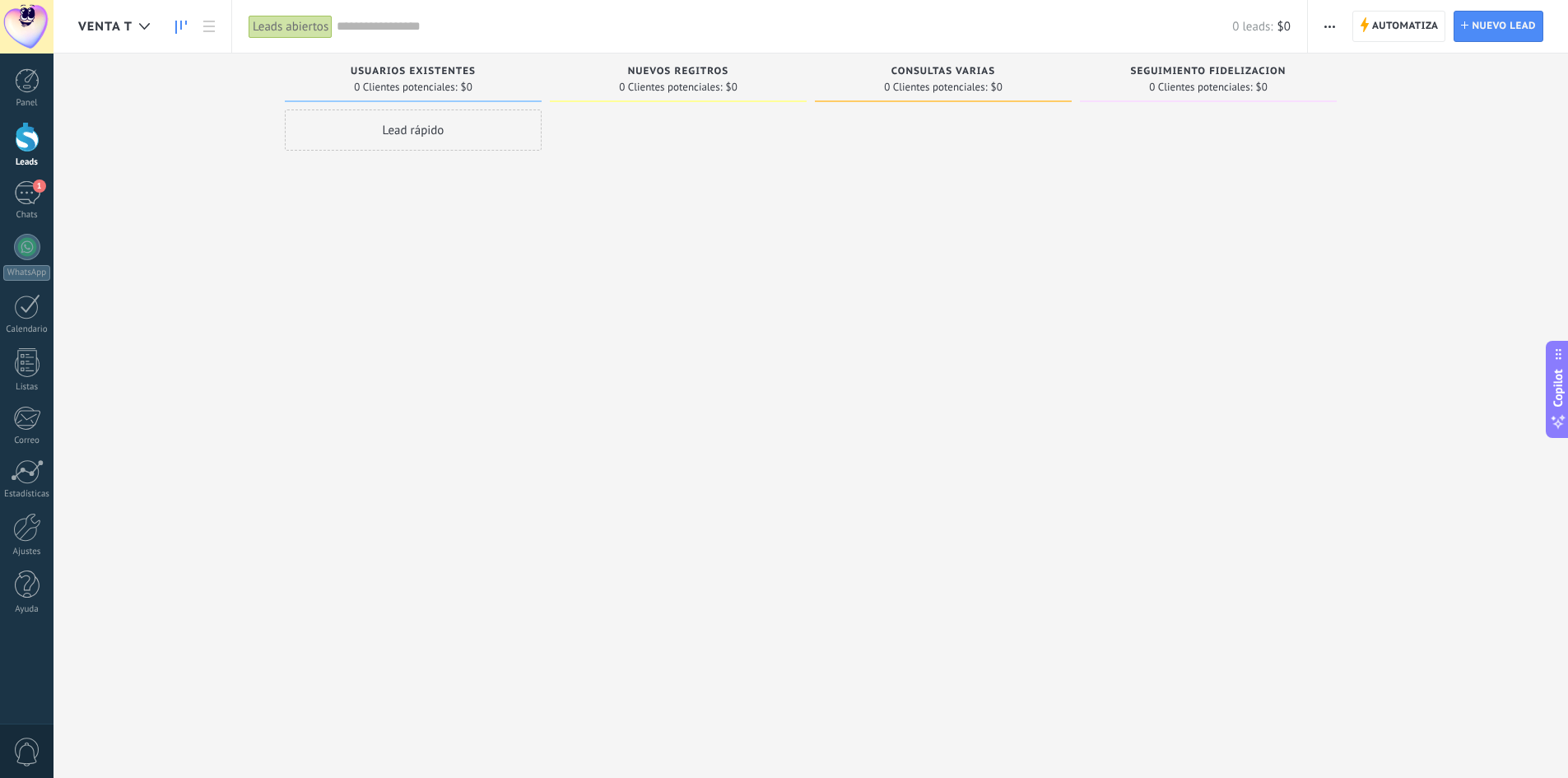
click at [1397, 29] on span "Automatiza" at bounding box center [1405, 26] width 67 height 29
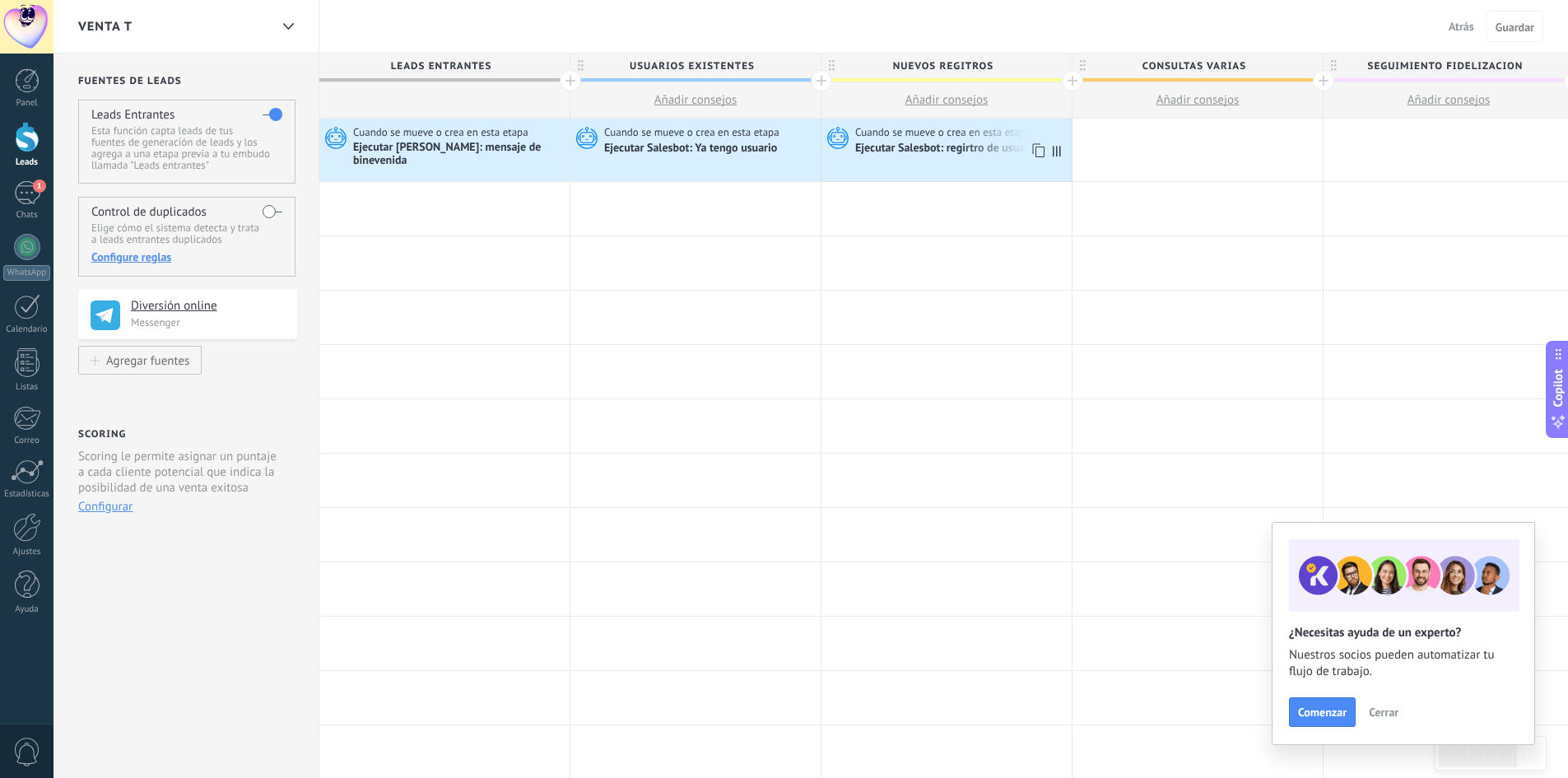
click at [927, 146] on div "Ejecutar Salesbot: regirtro de usuario" at bounding box center [947, 149] width 185 height 15
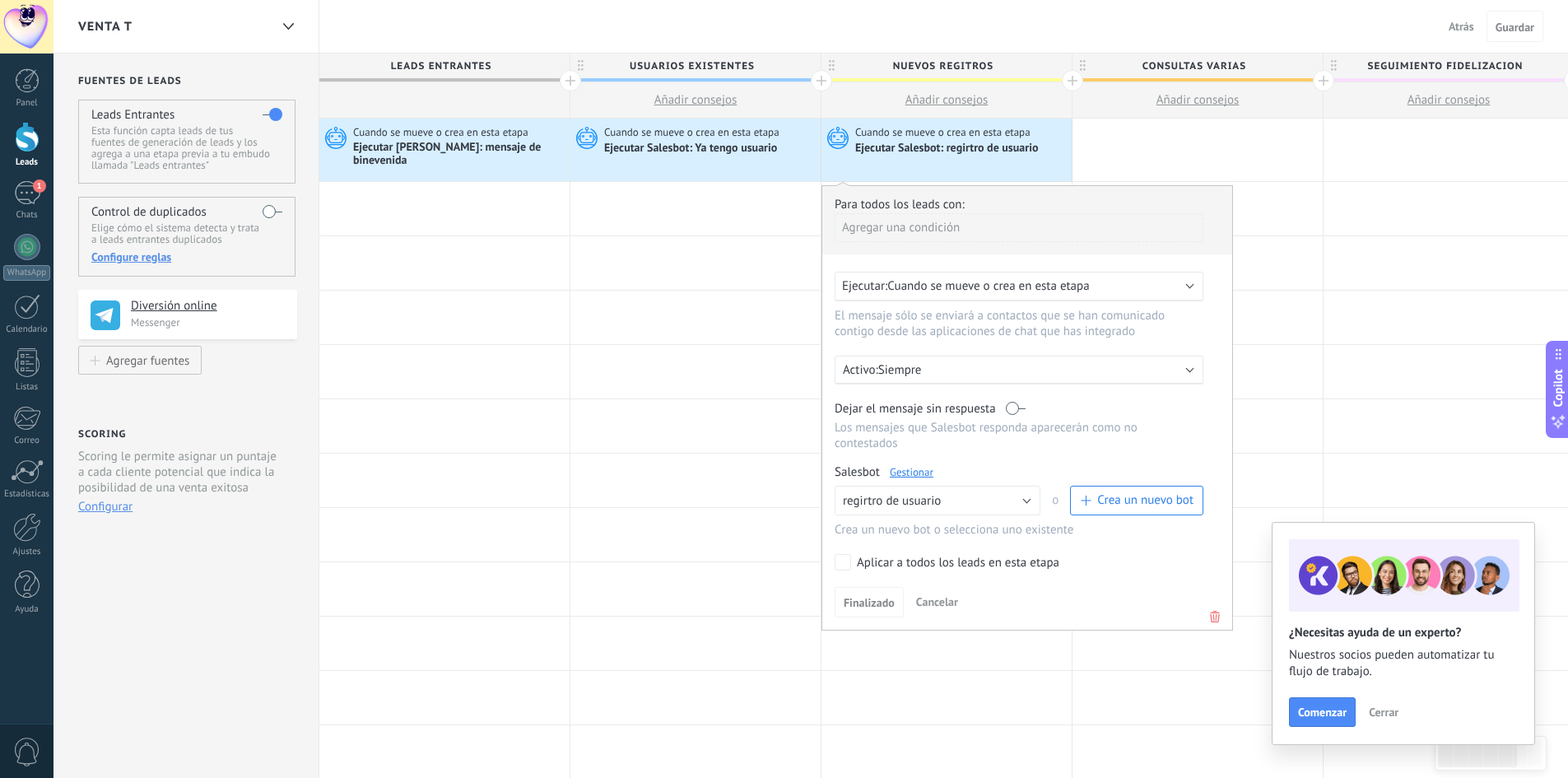
click at [909, 465] on link "Gestionar" at bounding box center [912, 472] width 44 height 14
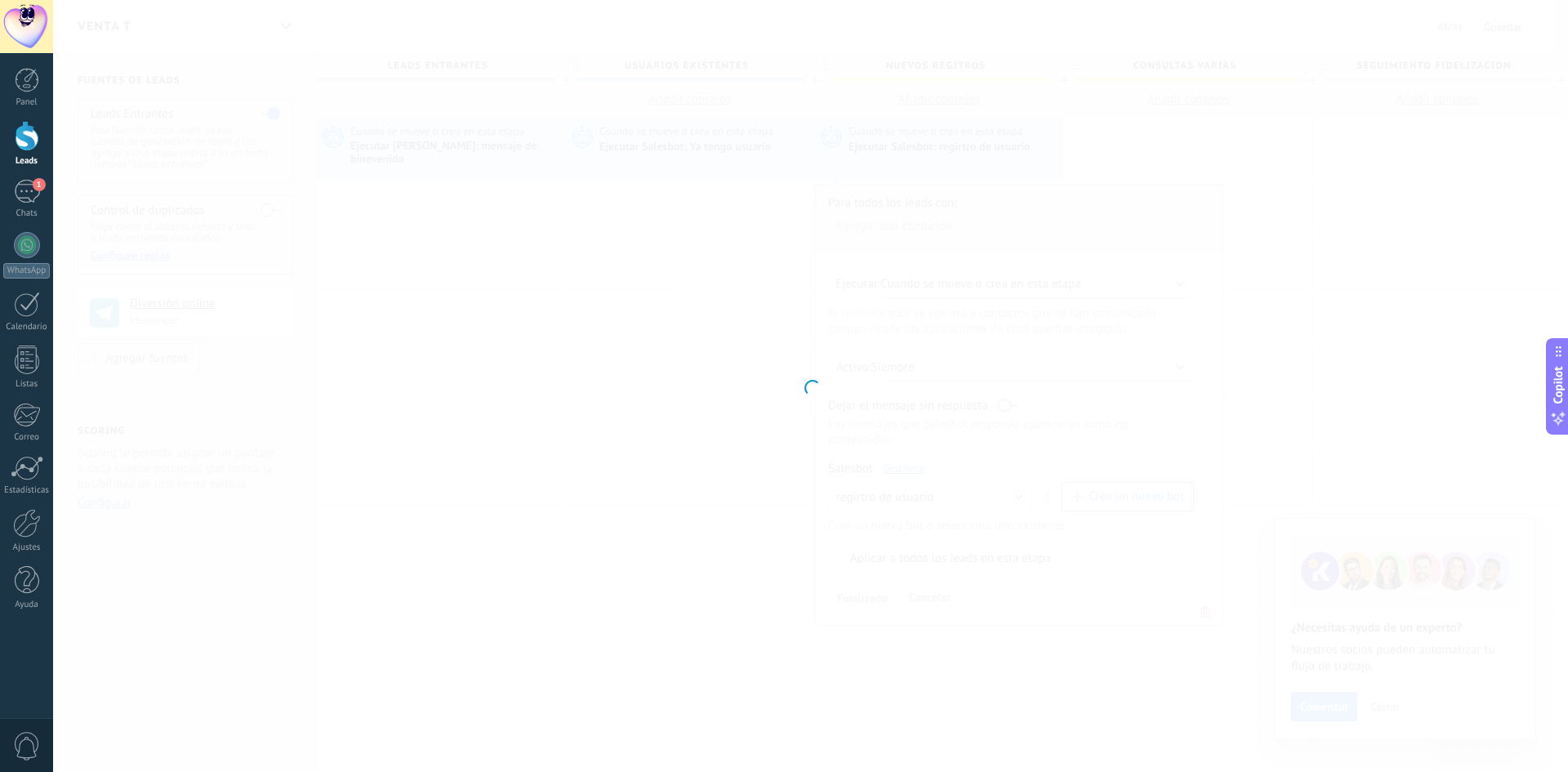
type input "**********"
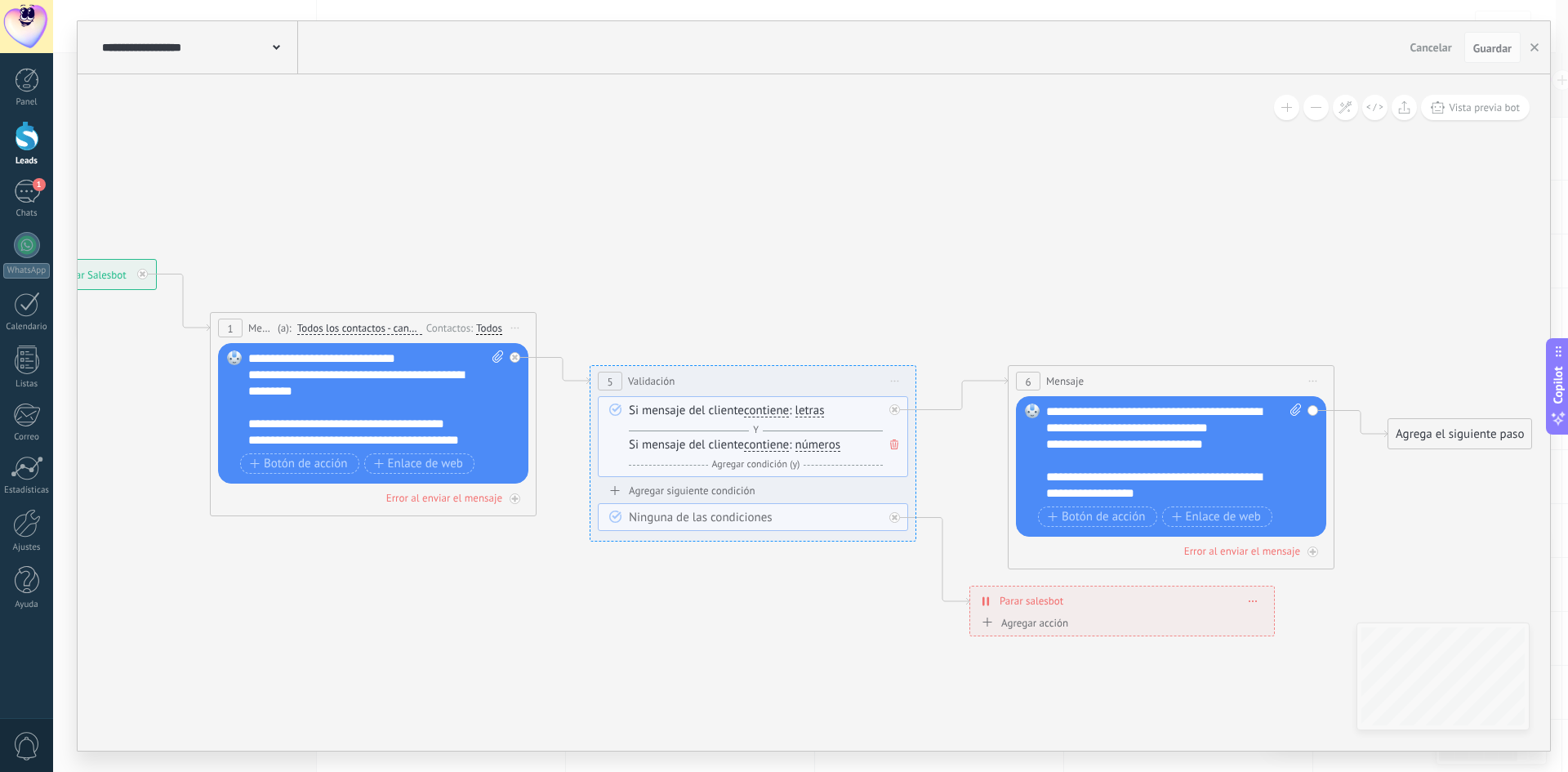
drag, startPoint x: 960, startPoint y: 489, endPoint x: 552, endPoint y: 538, distance: 410.9
click at [546, 549] on icon at bounding box center [747, 448] width 2276 height 1195
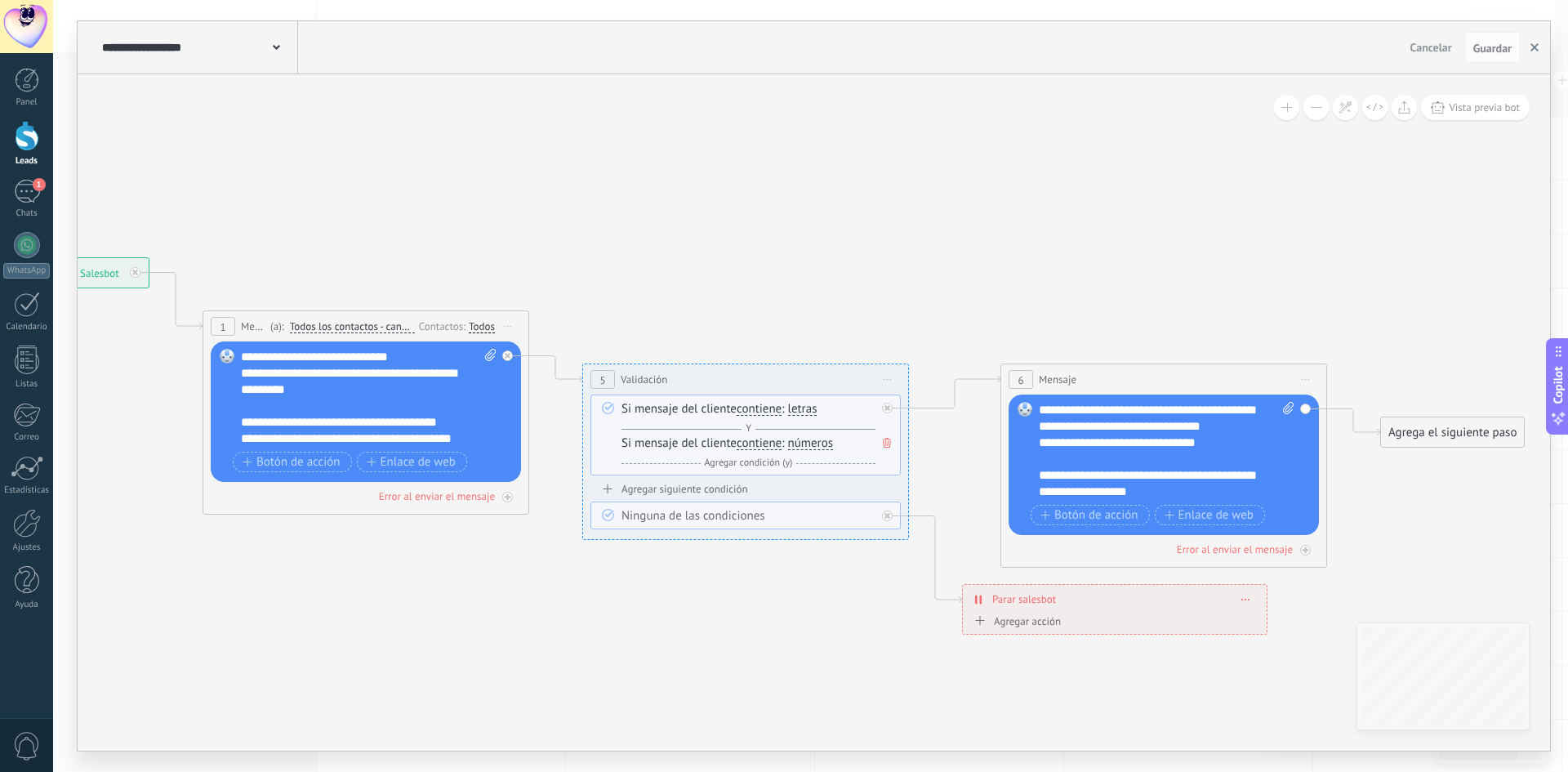
click at [1530, 43] on icon "button" at bounding box center [1534, 47] width 8 height 8
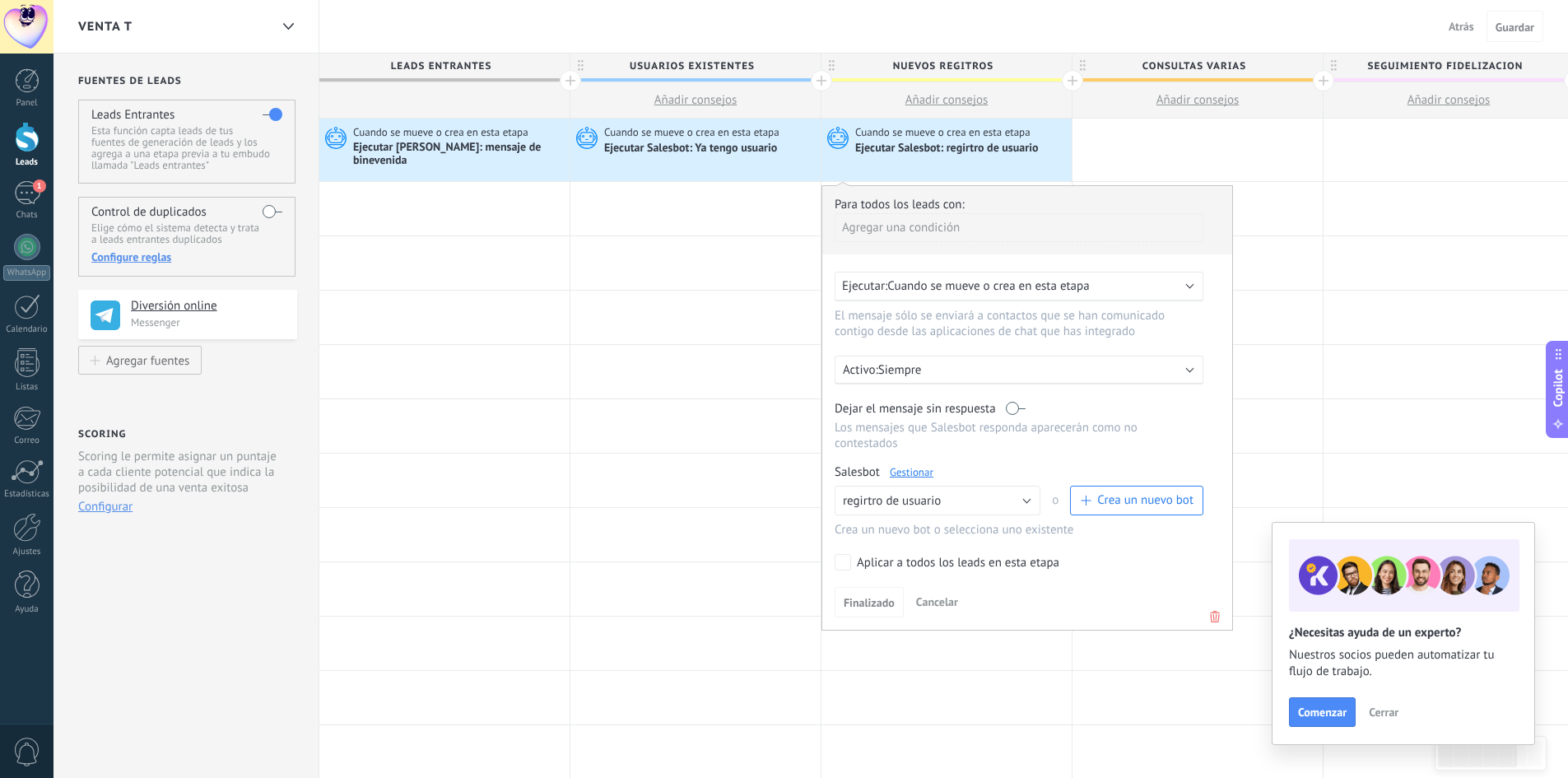
click at [731, 134] on span "Cuando se mueve o crea en esta etapa" at bounding box center [692, 133] width 178 height 15
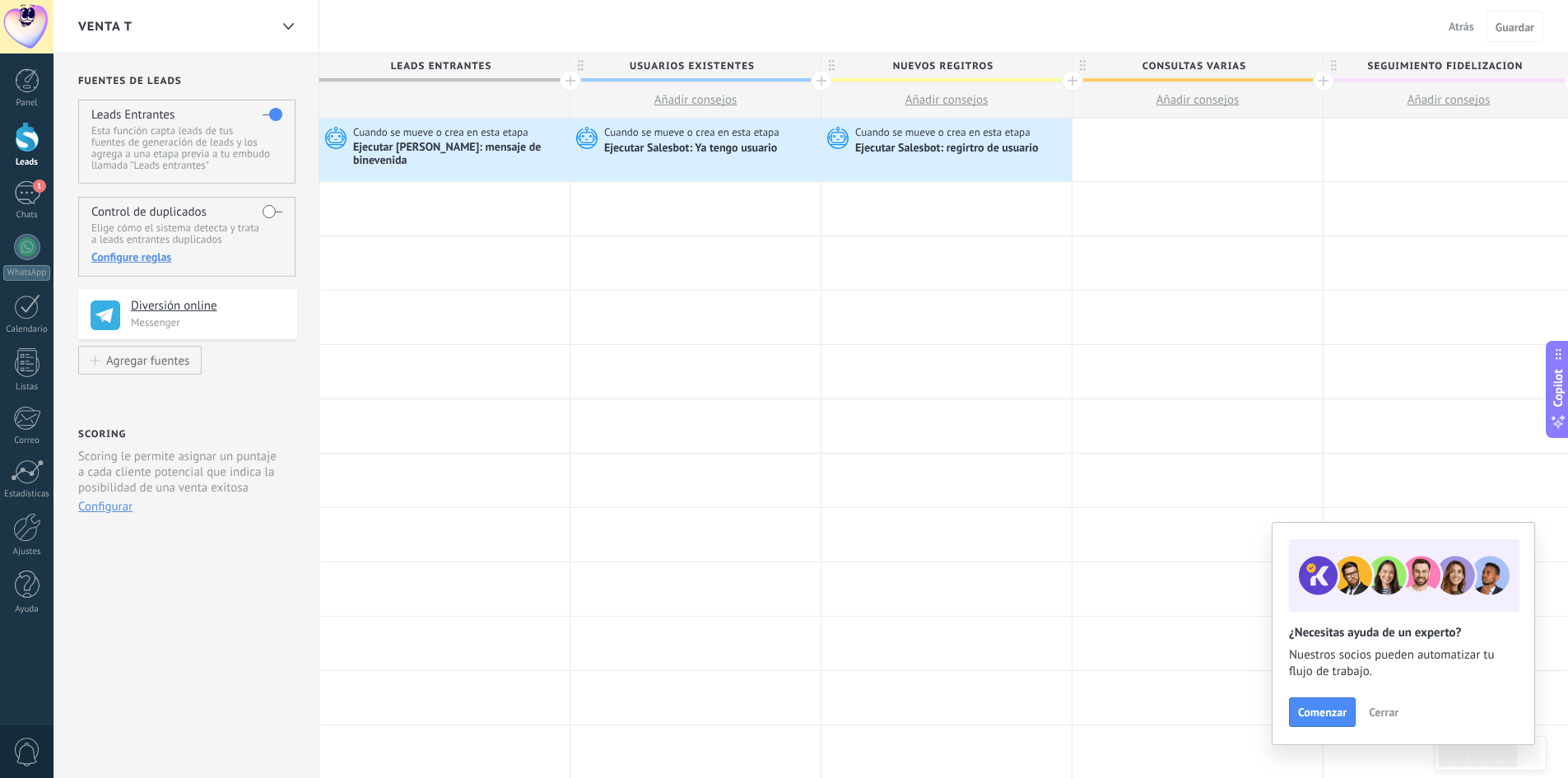
click at [731, 134] on span "Cuando se mueve o crea en esta etapa" at bounding box center [692, 133] width 178 height 15
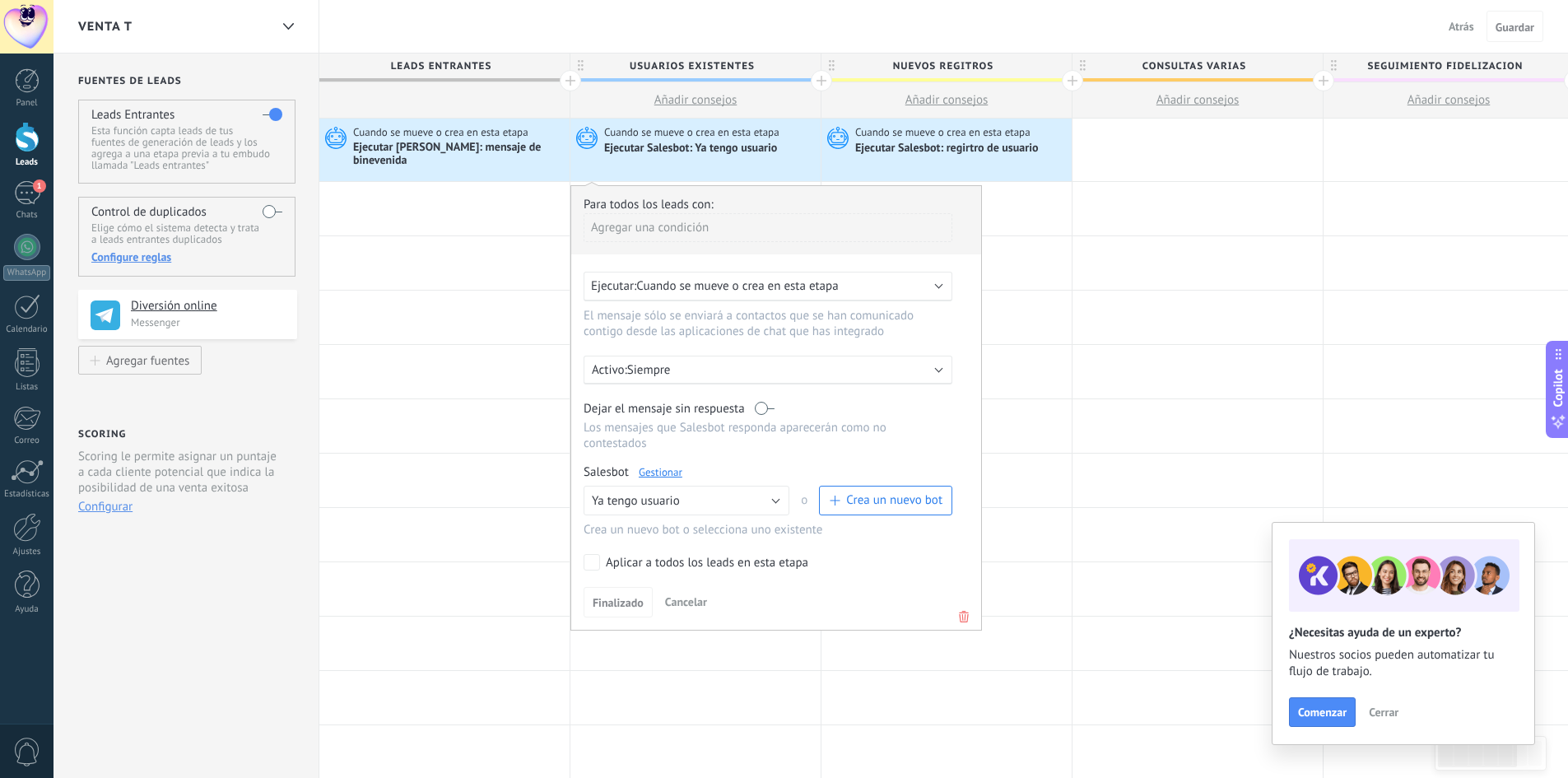
click at [663, 465] on link "Gestionar" at bounding box center [661, 472] width 44 height 14
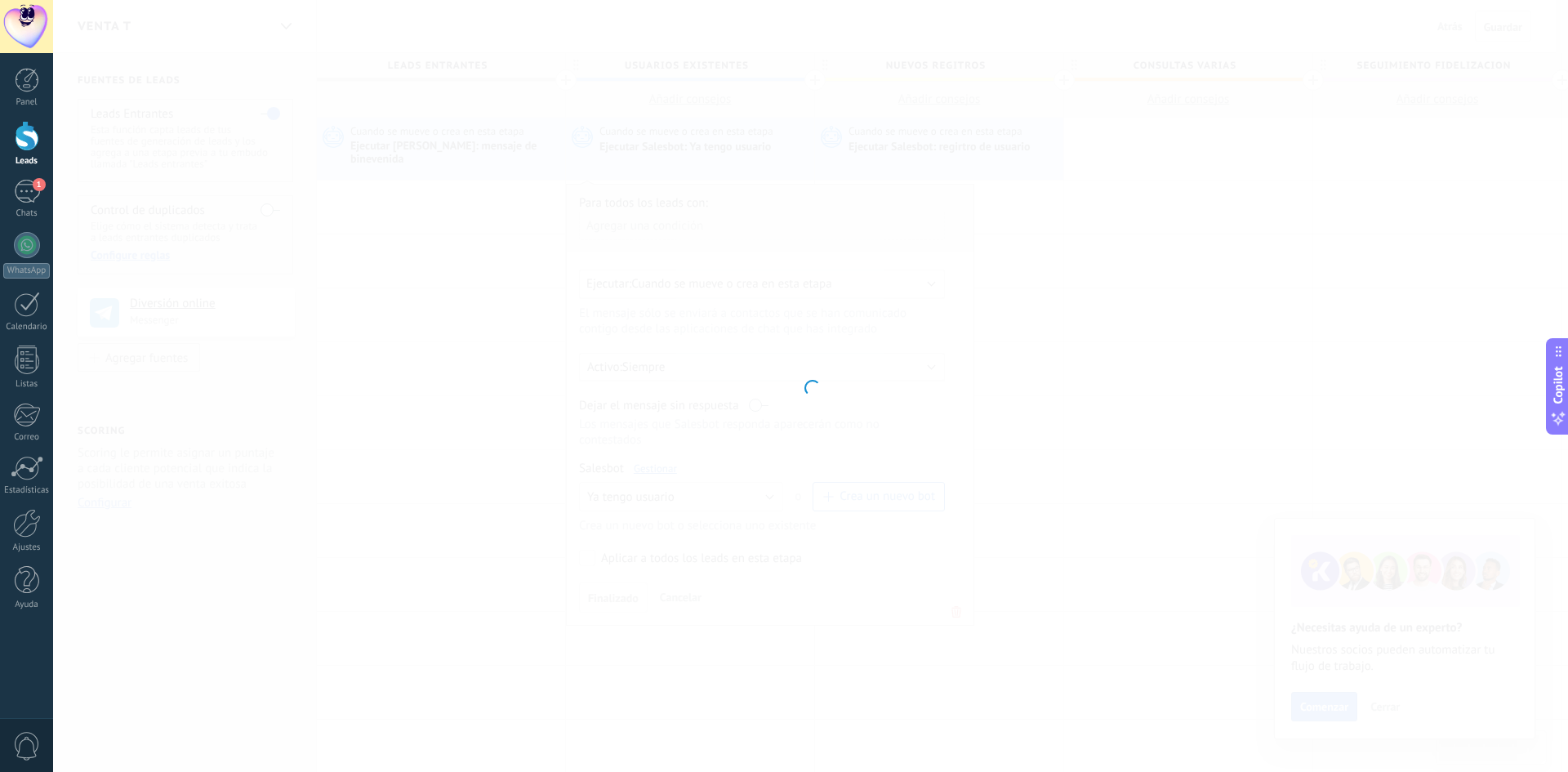
type input "**********"
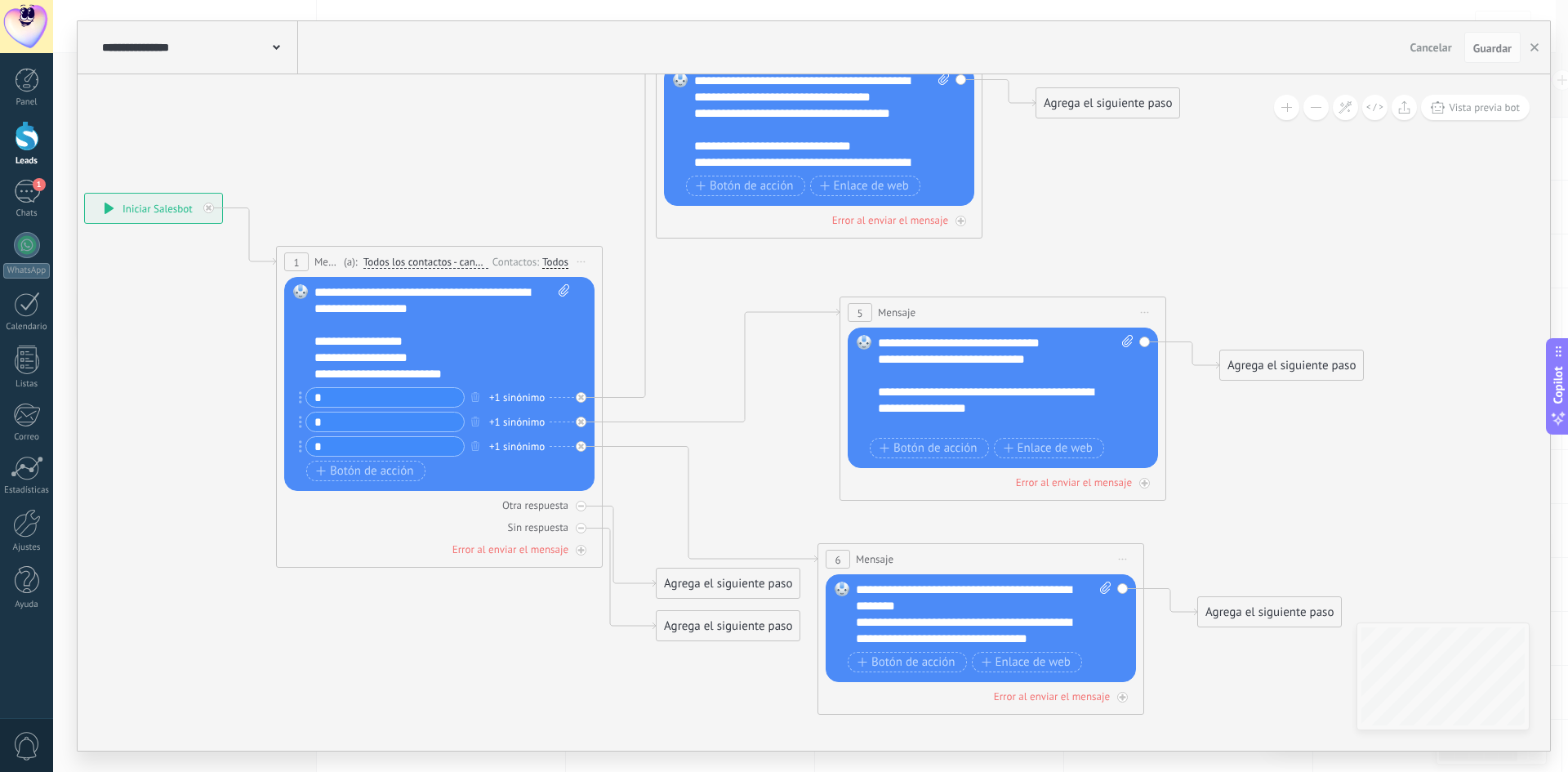
drag, startPoint x: 452, startPoint y: 385, endPoint x: 125, endPoint y: 353, distance: 328.6
click at [125, 353] on icon at bounding box center [695, 375] width 2041 height 1498
click at [1528, 44] on button "button" at bounding box center [1535, 47] width 25 height 31
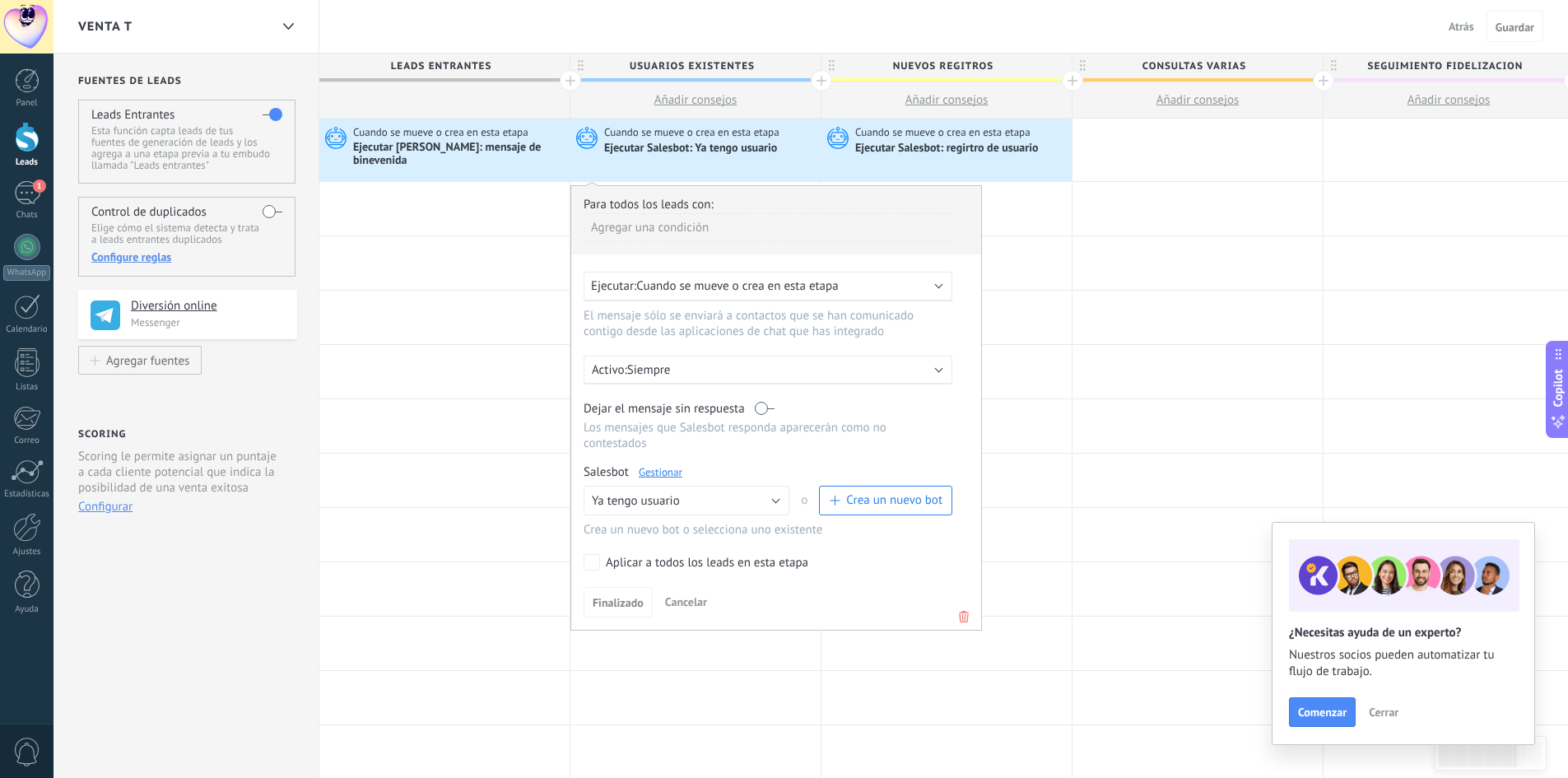
click at [29, 187] on div "1" at bounding box center [28, 192] width 27 height 24
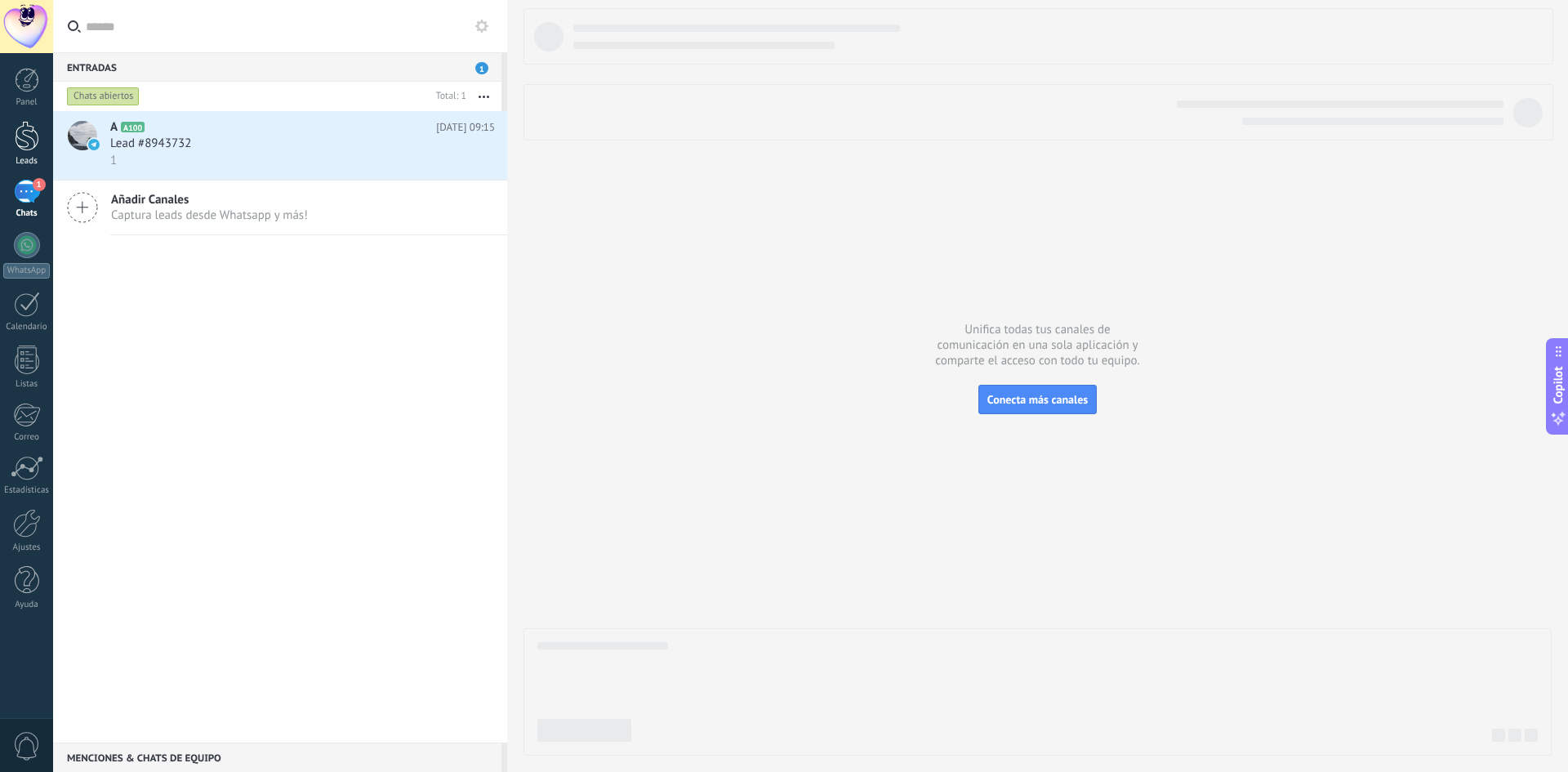
click at [34, 143] on div at bounding box center [27, 136] width 25 height 30
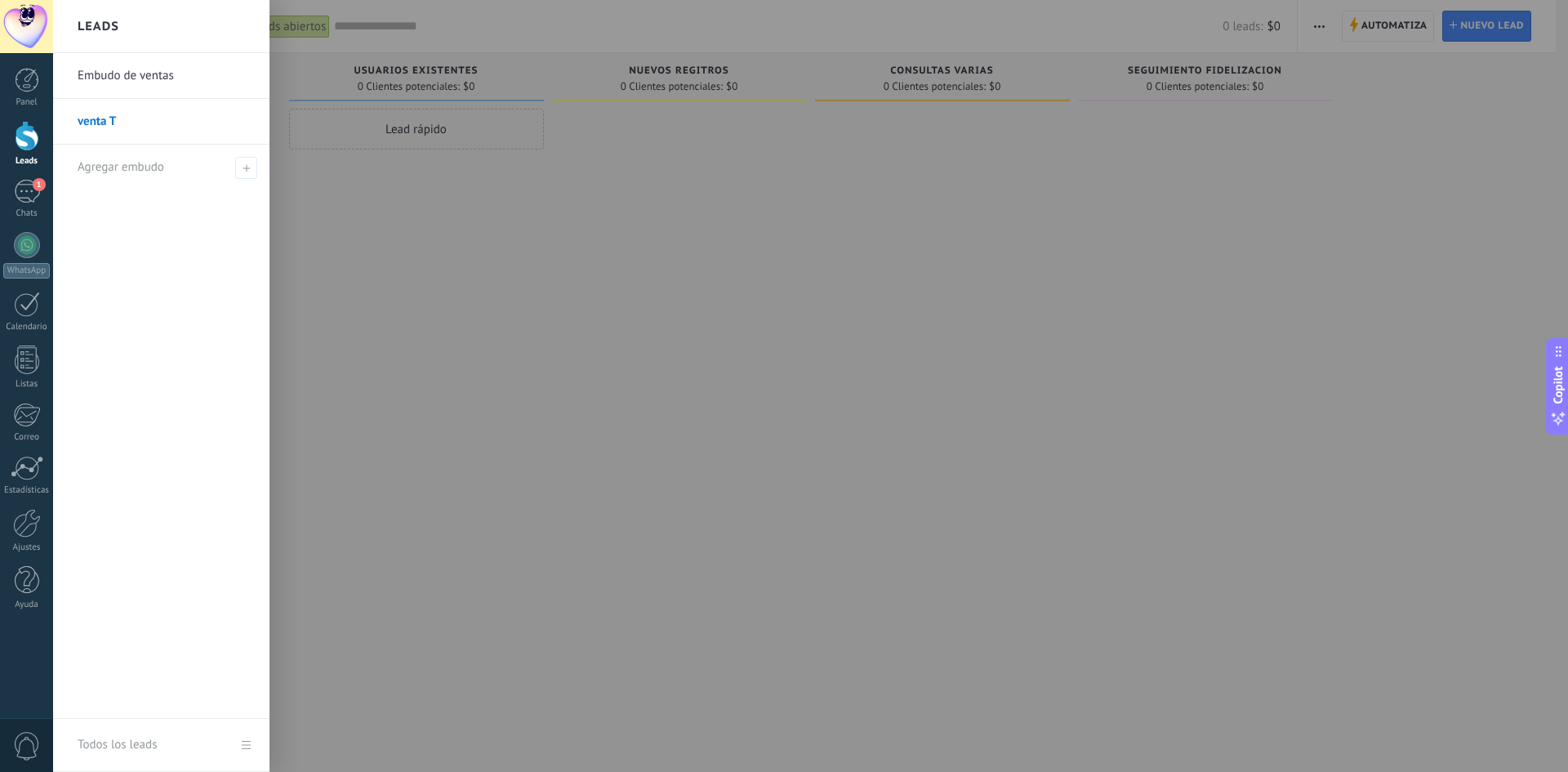
click at [31, 143] on div at bounding box center [27, 136] width 25 height 30
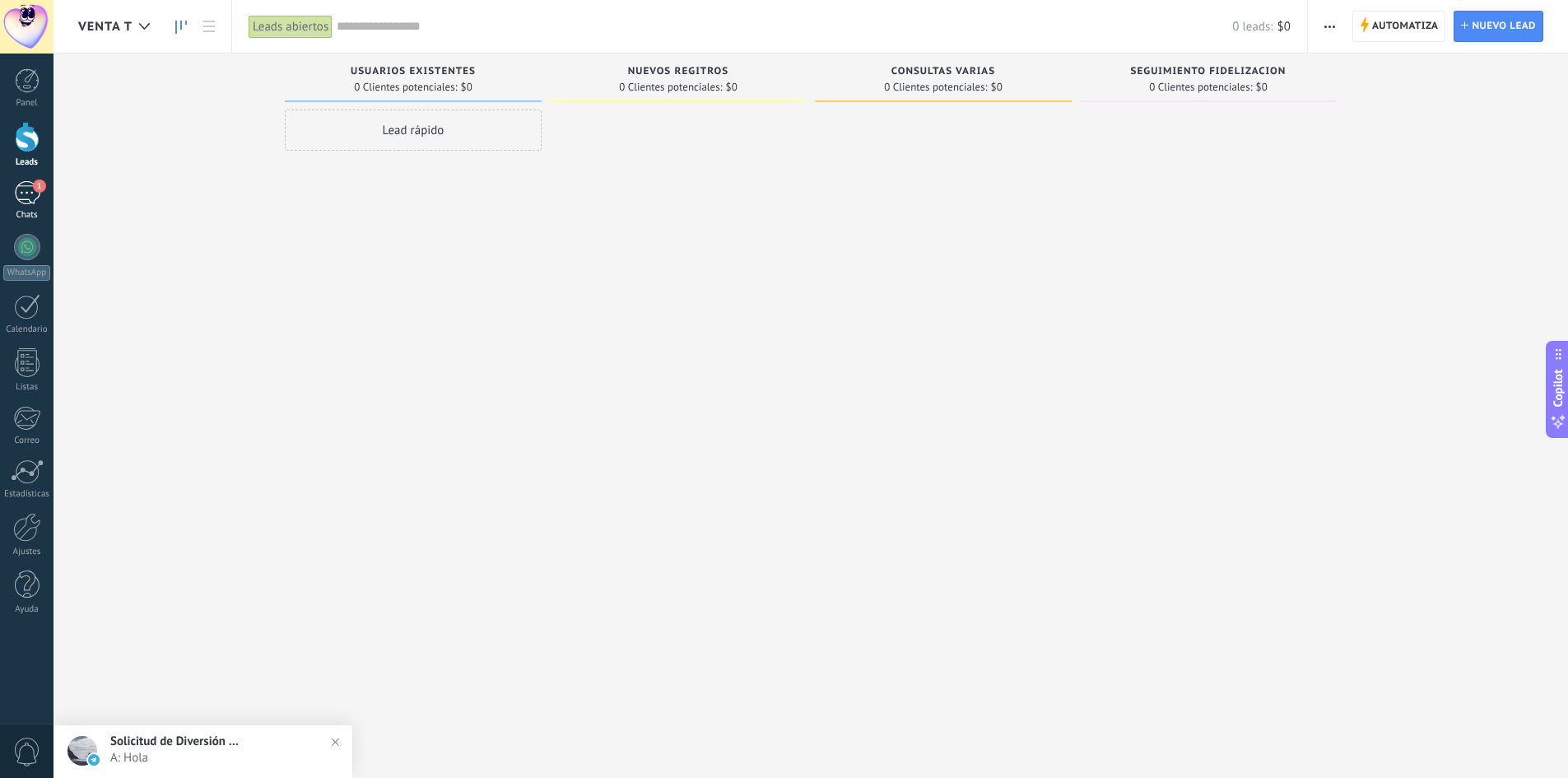
click at [39, 186] on span "1" at bounding box center [40, 186] width 13 height 13
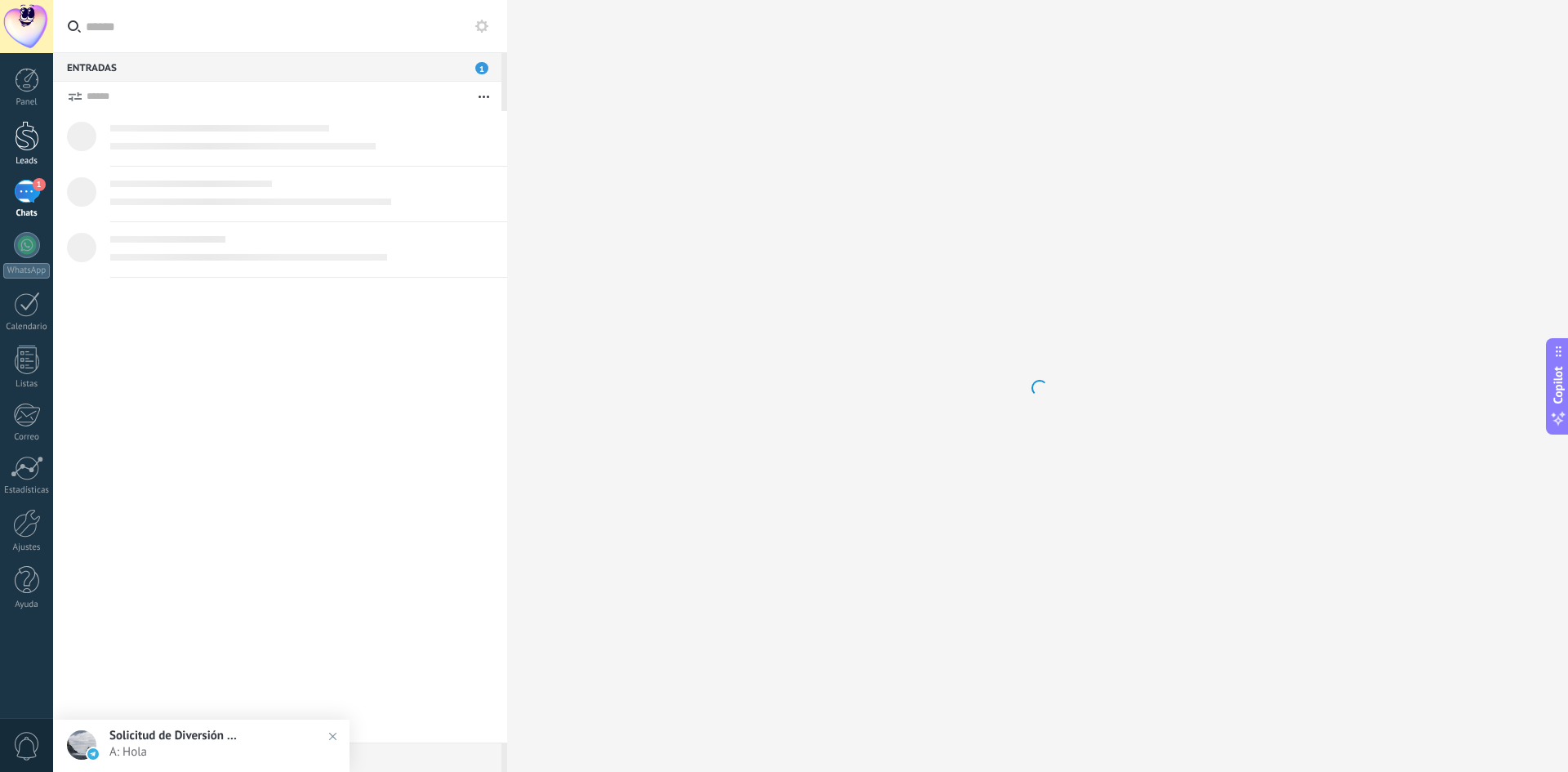
click at [31, 144] on div at bounding box center [27, 136] width 25 height 30
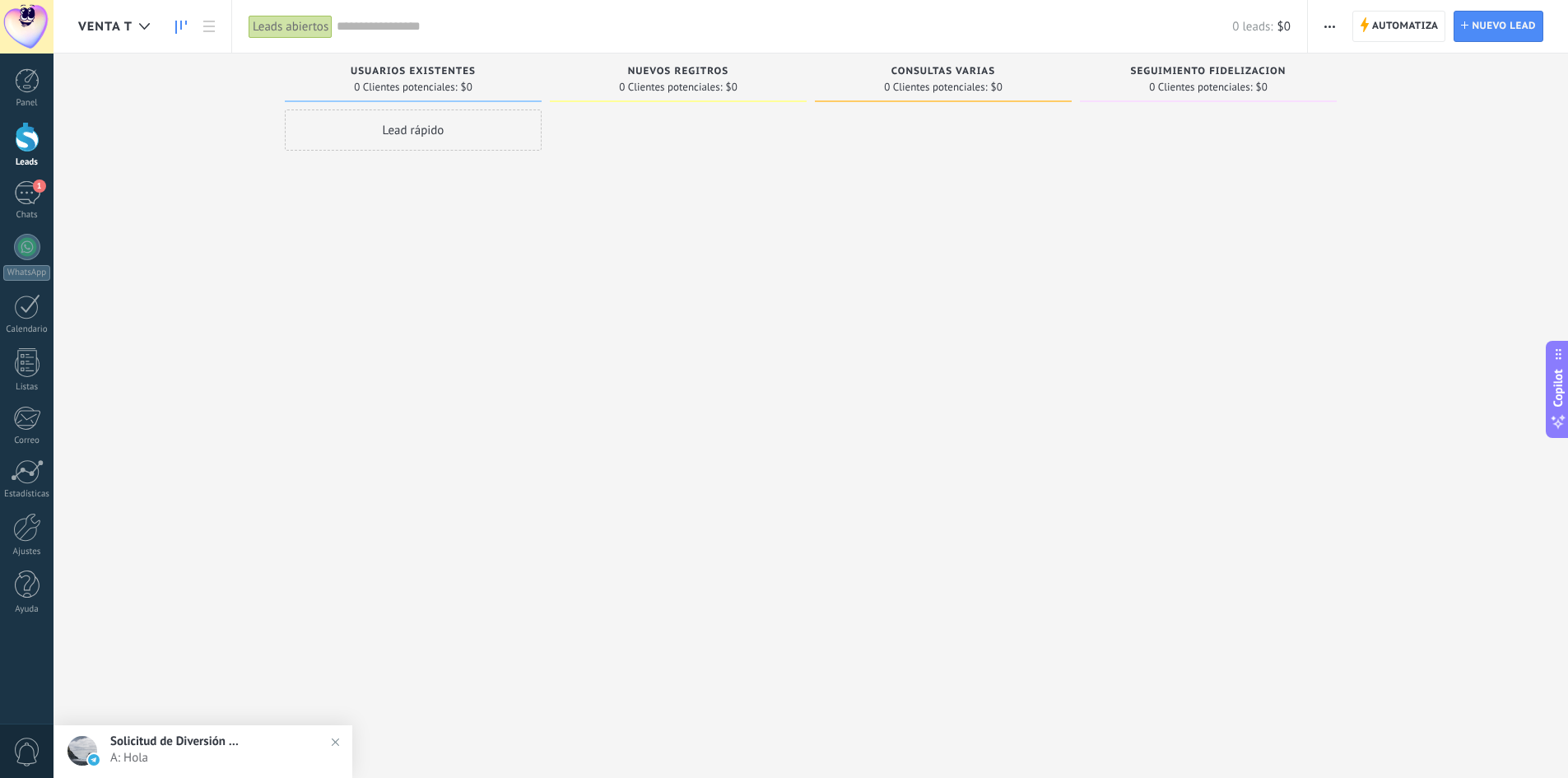
click at [31, 146] on div at bounding box center [28, 137] width 25 height 30
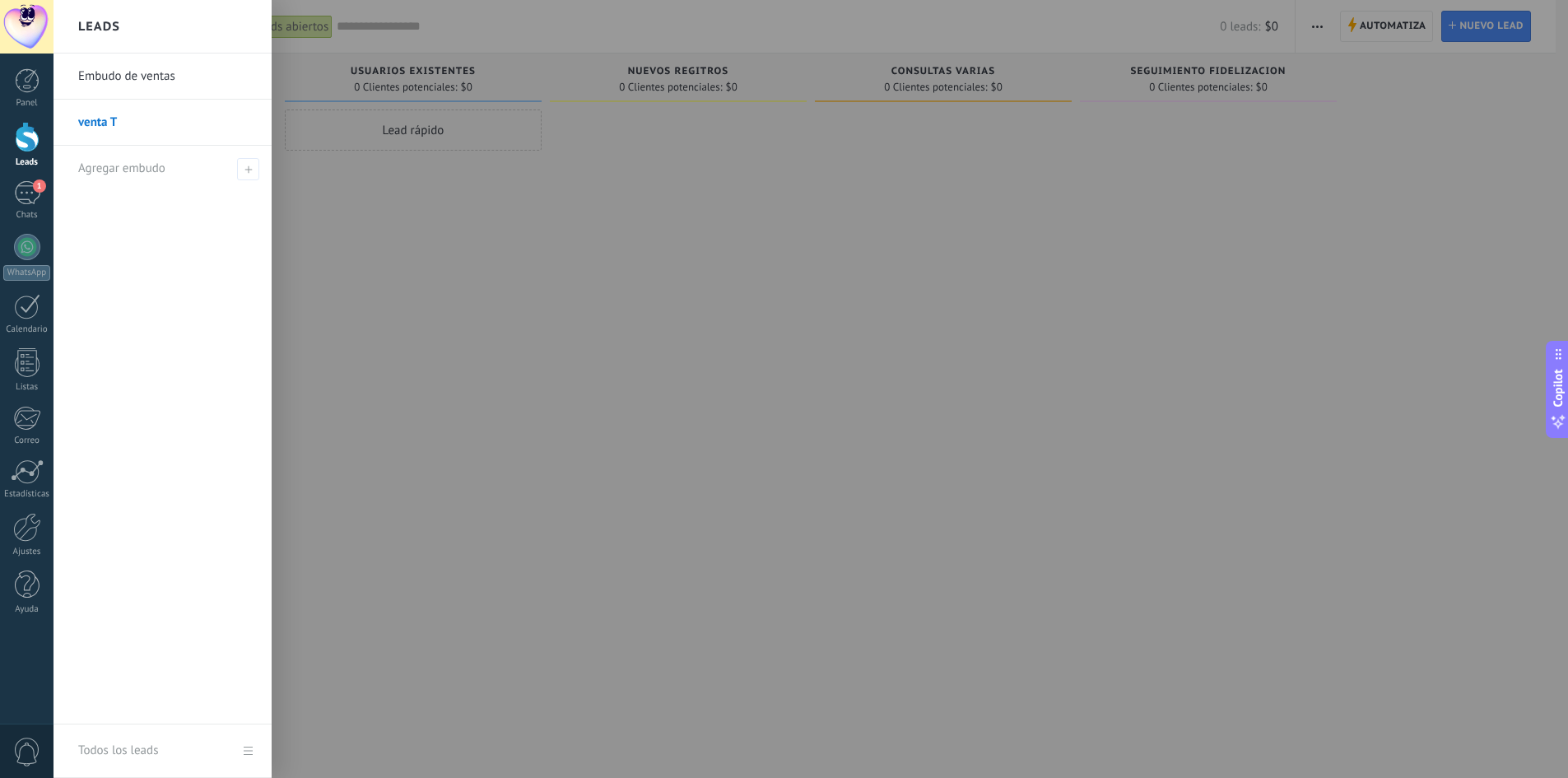
click at [36, 138] on div at bounding box center [28, 137] width 25 height 30
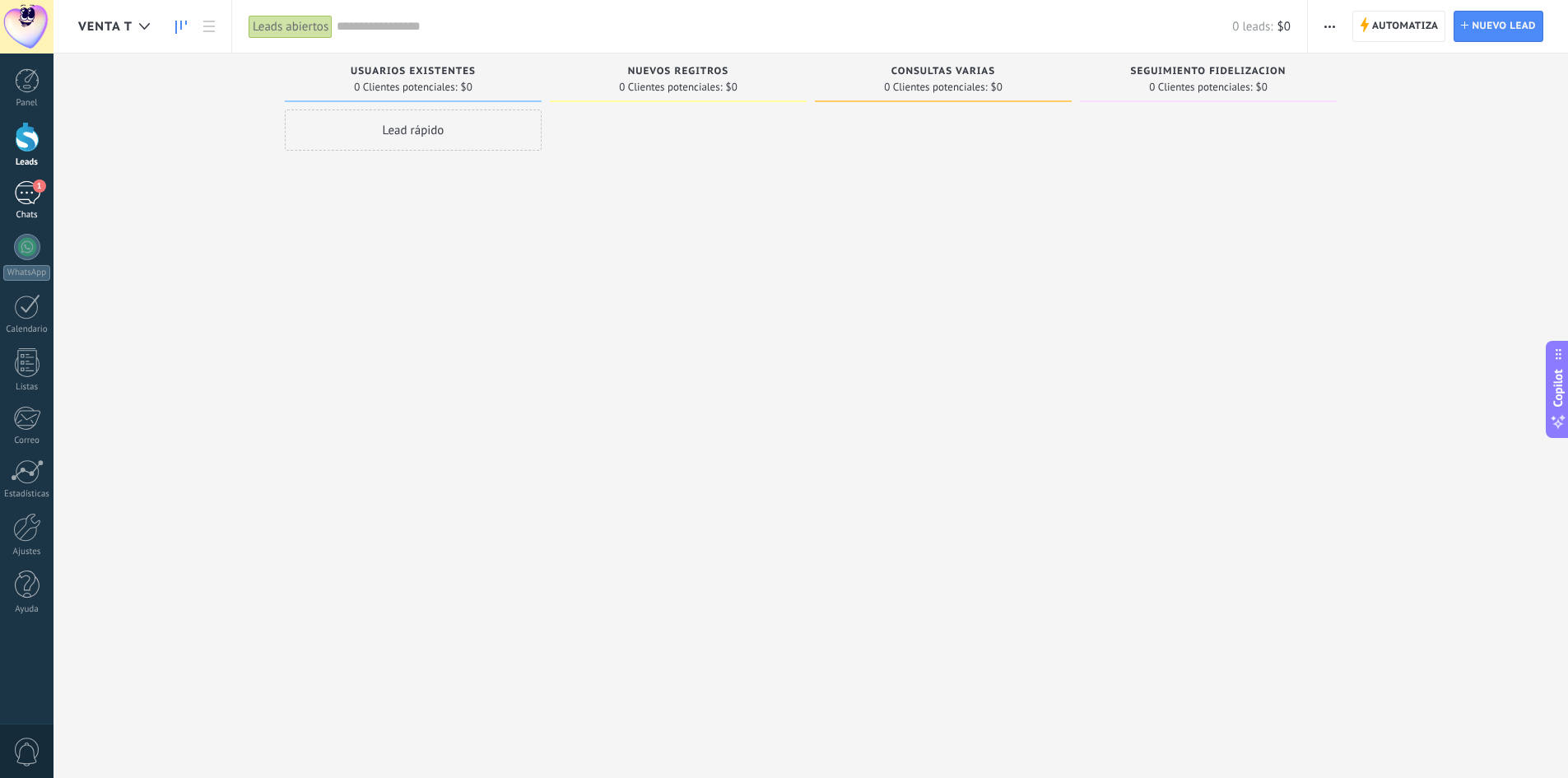
click at [24, 201] on div "1" at bounding box center [28, 192] width 27 height 24
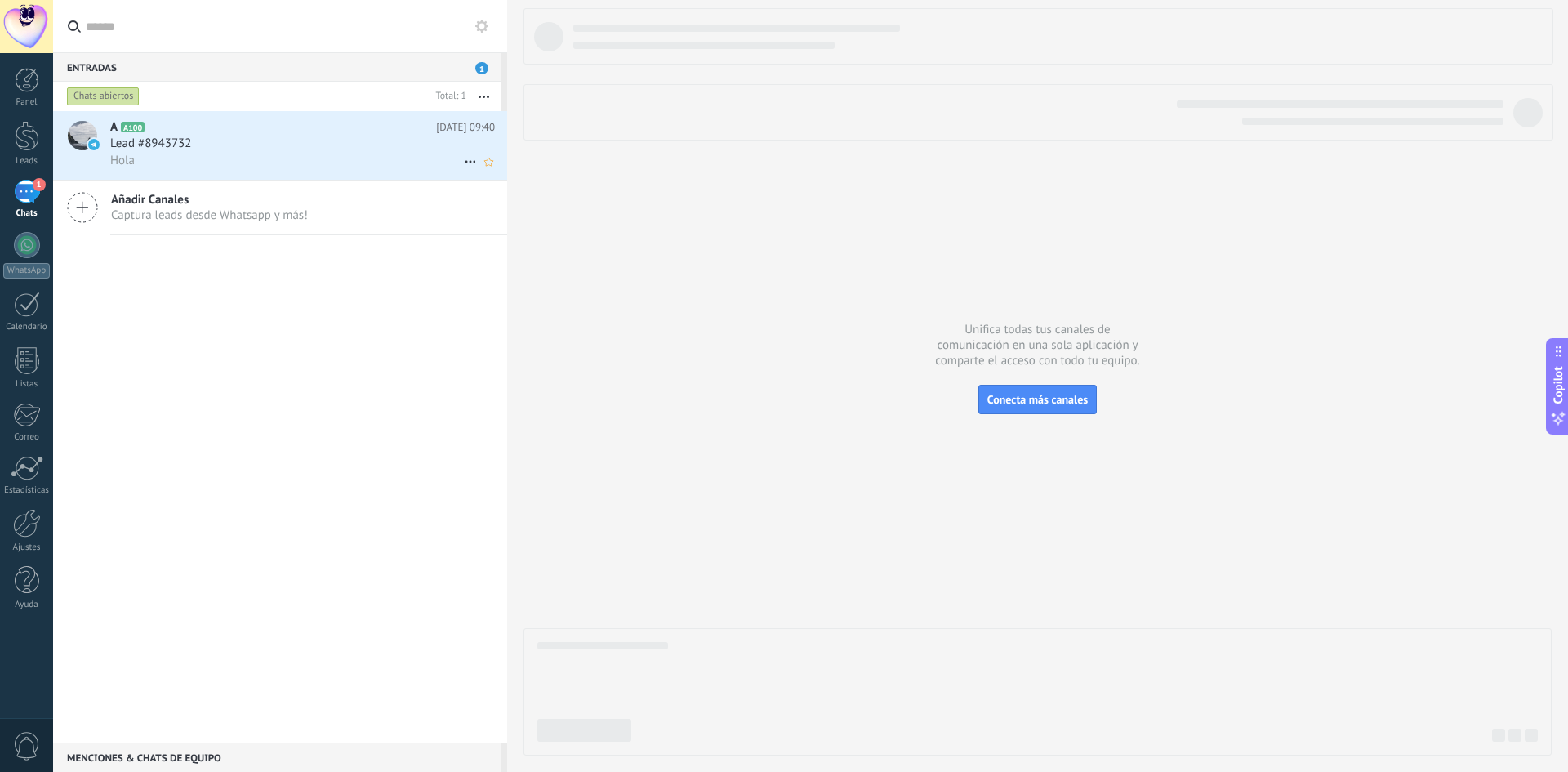
click at [163, 140] on span "Lead #8943732" at bounding box center [151, 143] width 81 height 16
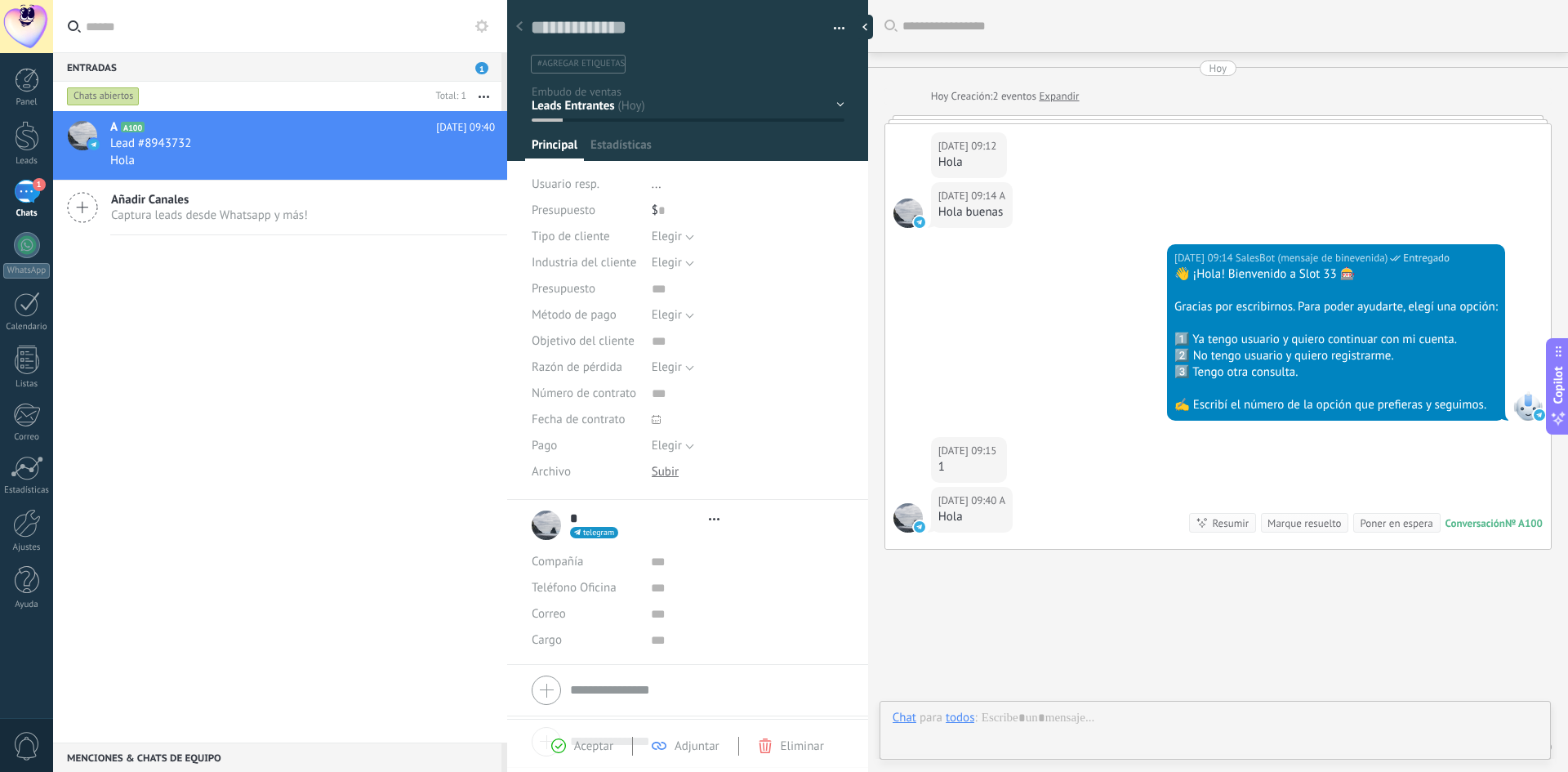
type textarea "**********"
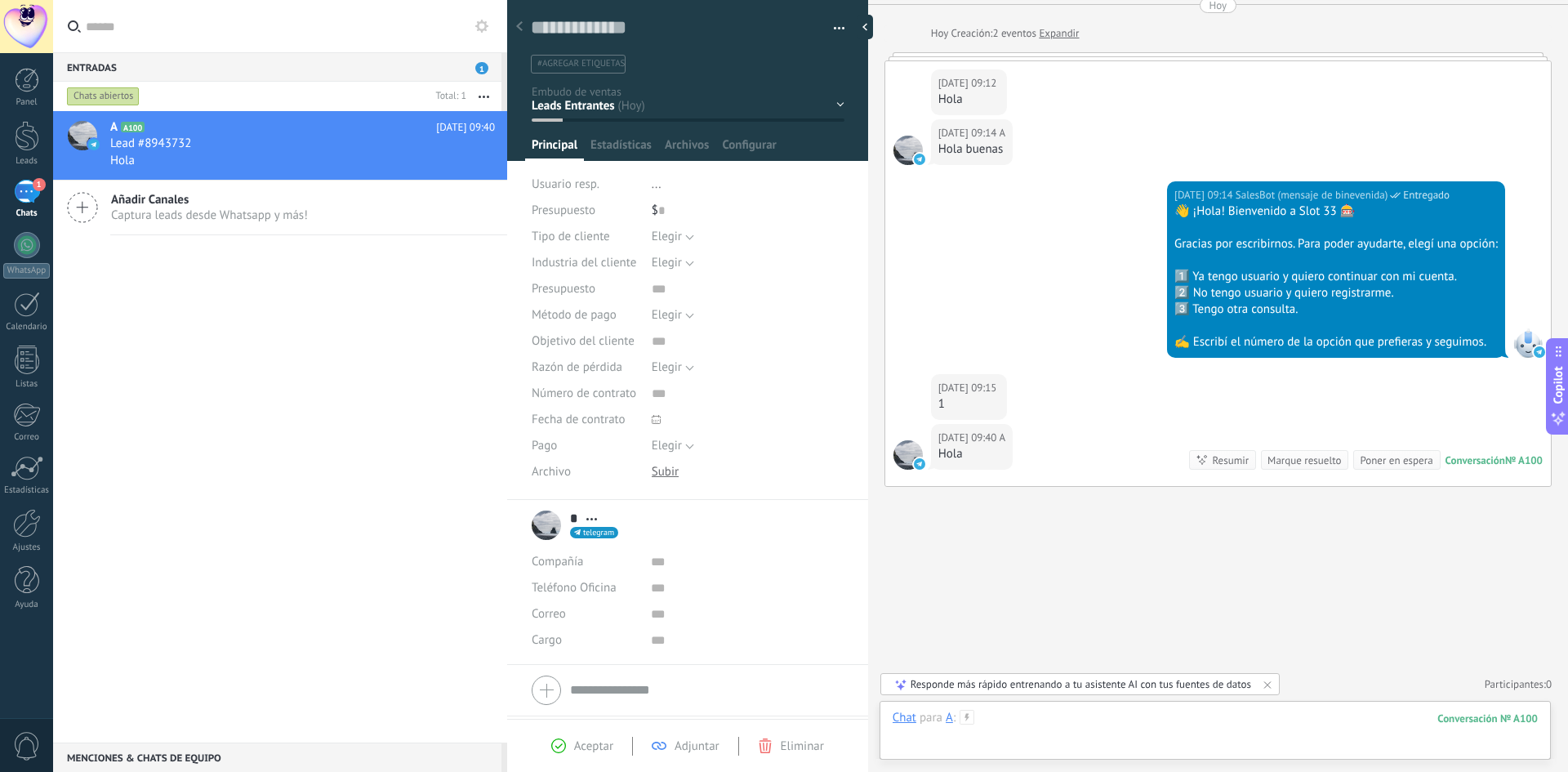
click at [1126, 721] on div at bounding box center [1215, 734] width 645 height 49
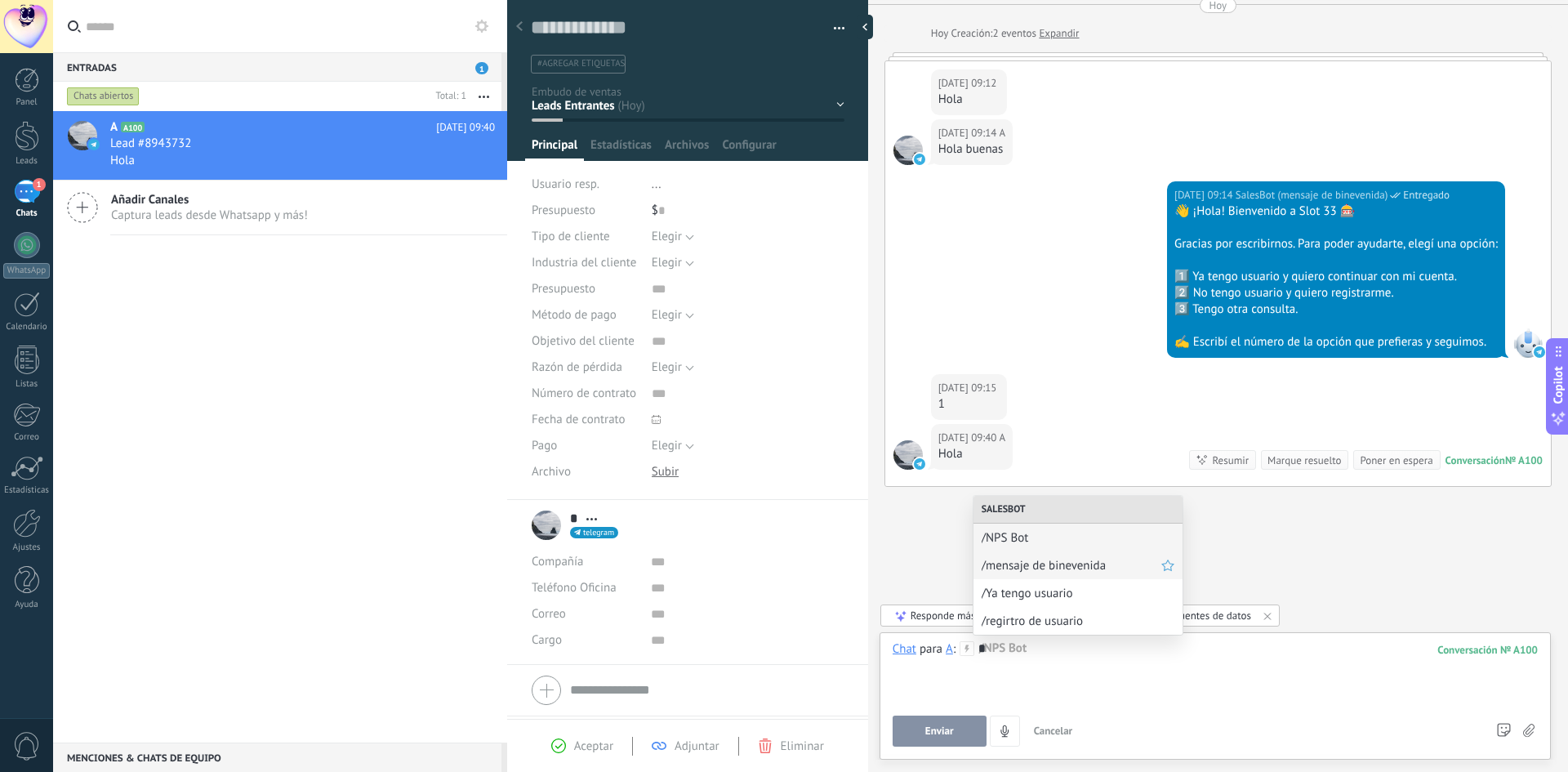
click at [1063, 562] on span "/mensaje de binevenida" at bounding box center [1071, 565] width 179 height 15
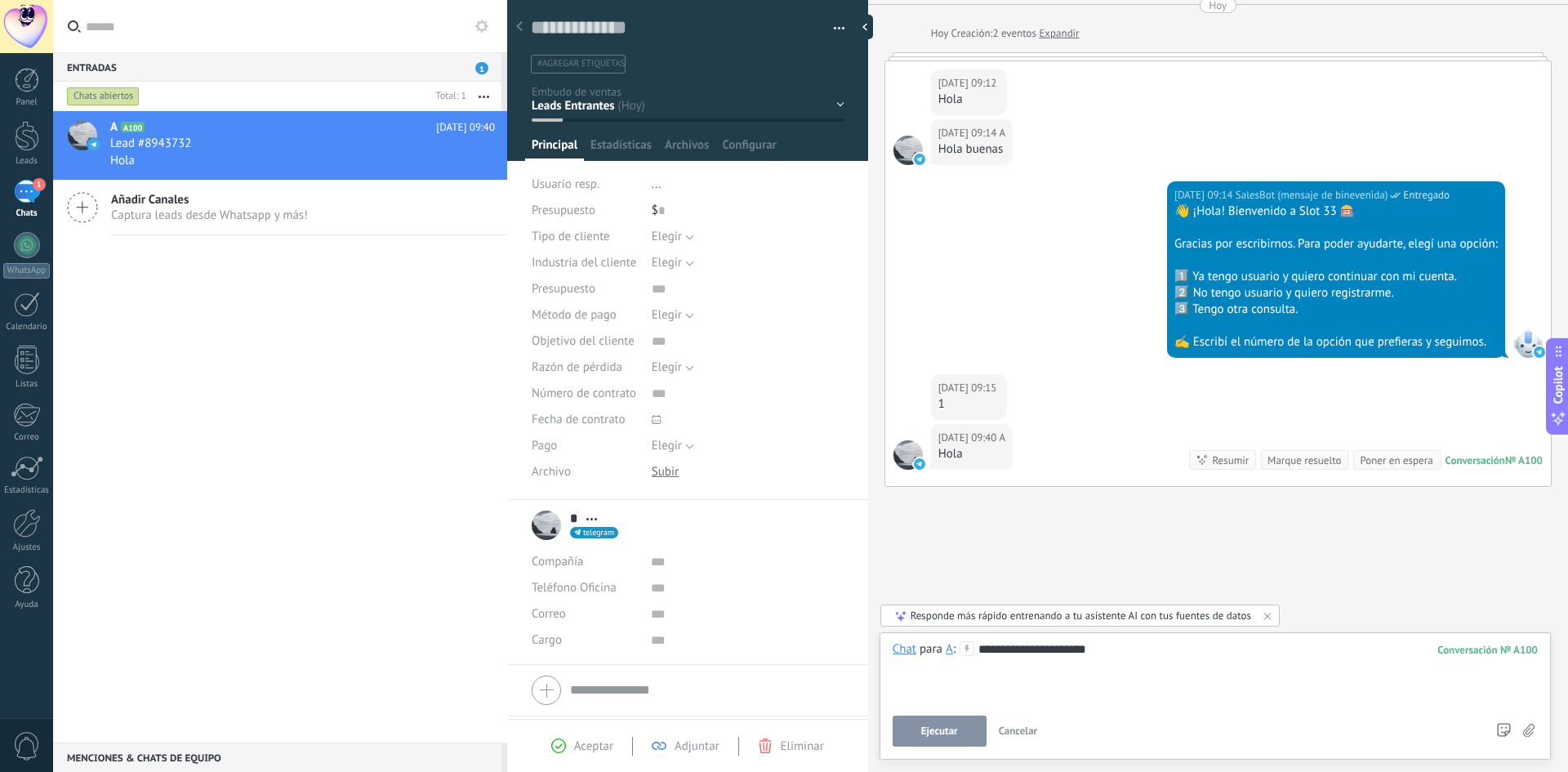
click at [939, 736] on span "Ejecutar" at bounding box center [939, 731] width 37 height 11
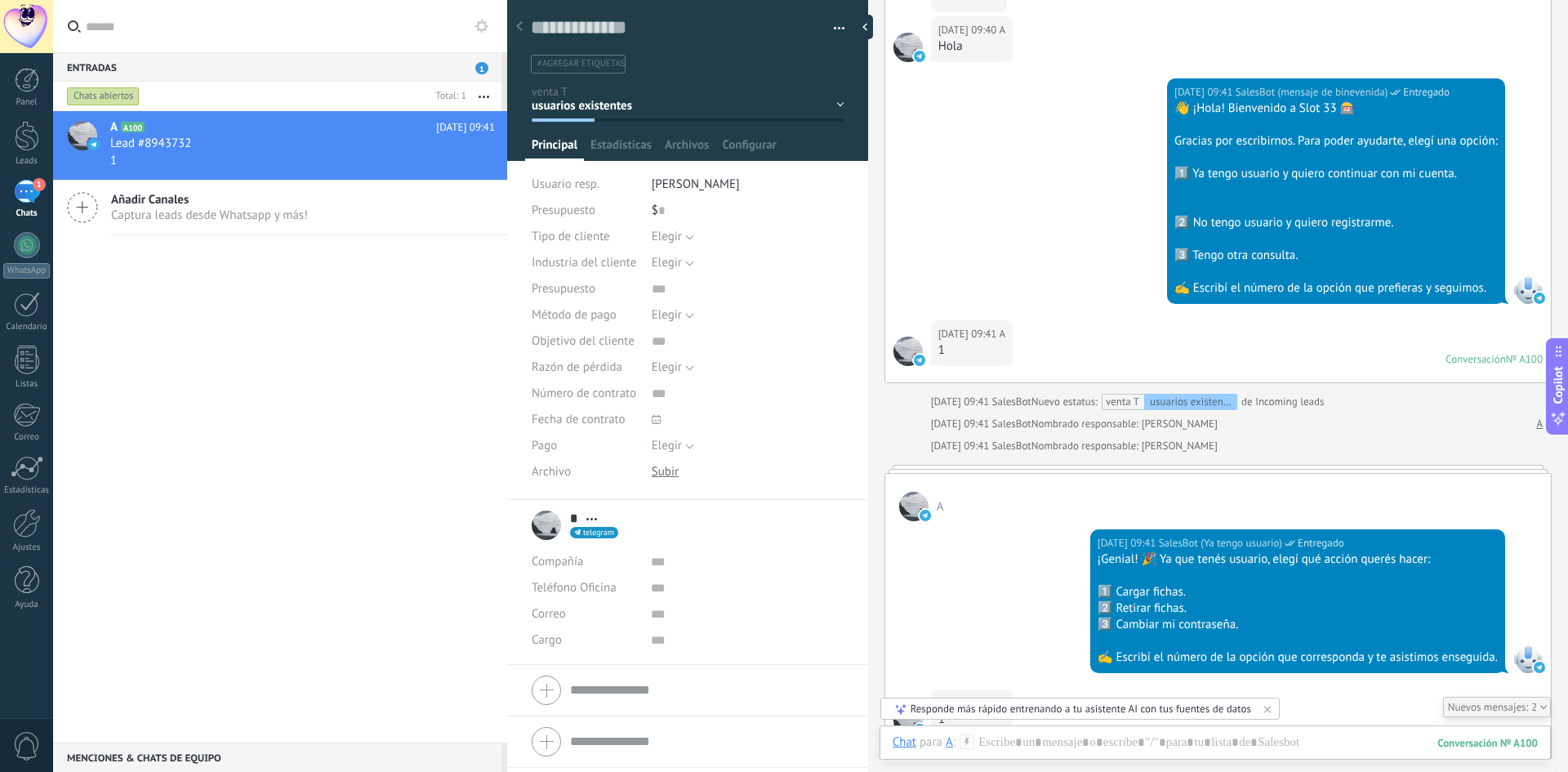
scroll to position [680, 0]
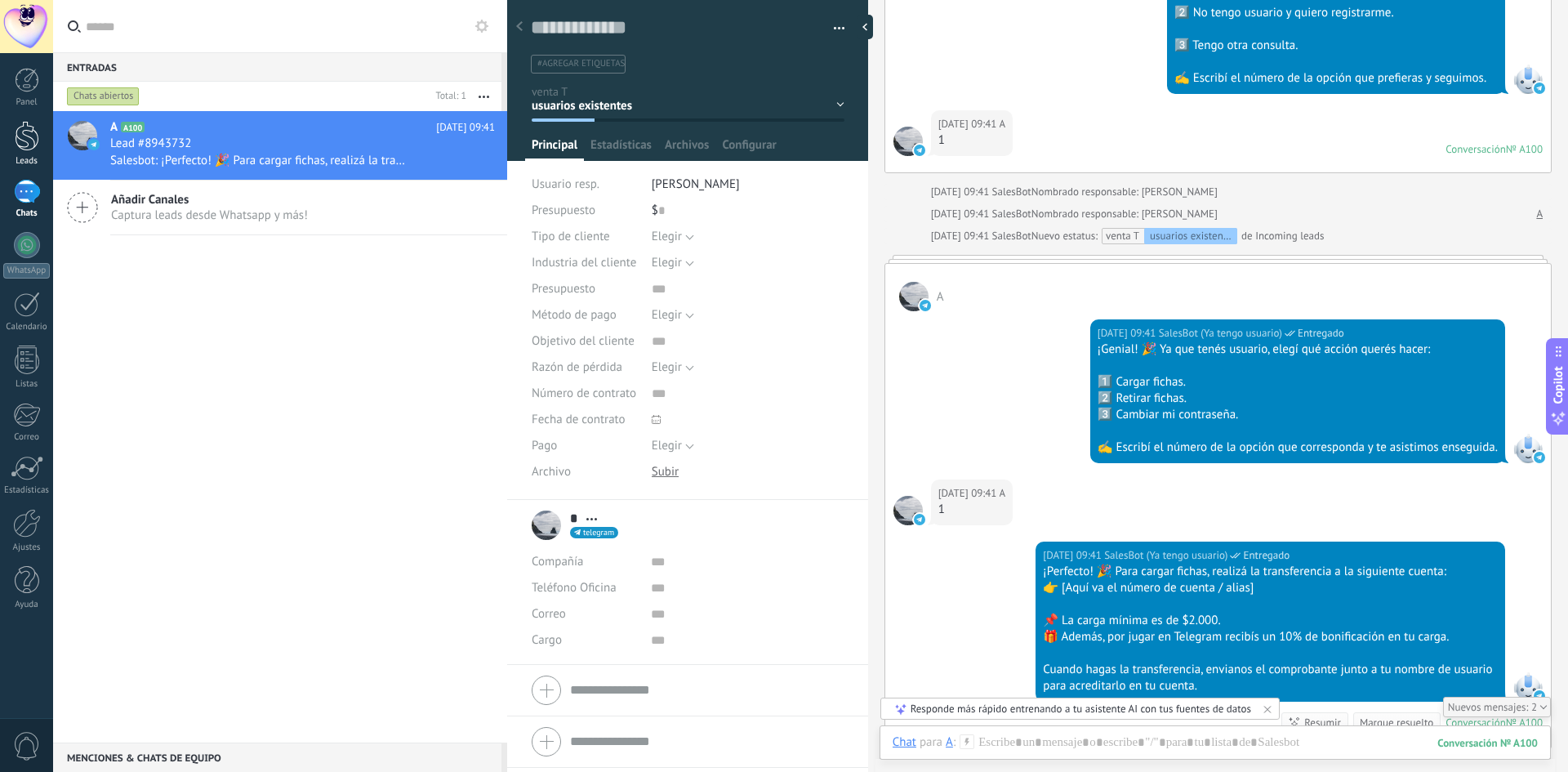
click at [17, 143] on div at bounding box center [27, 136] width 25 height 30
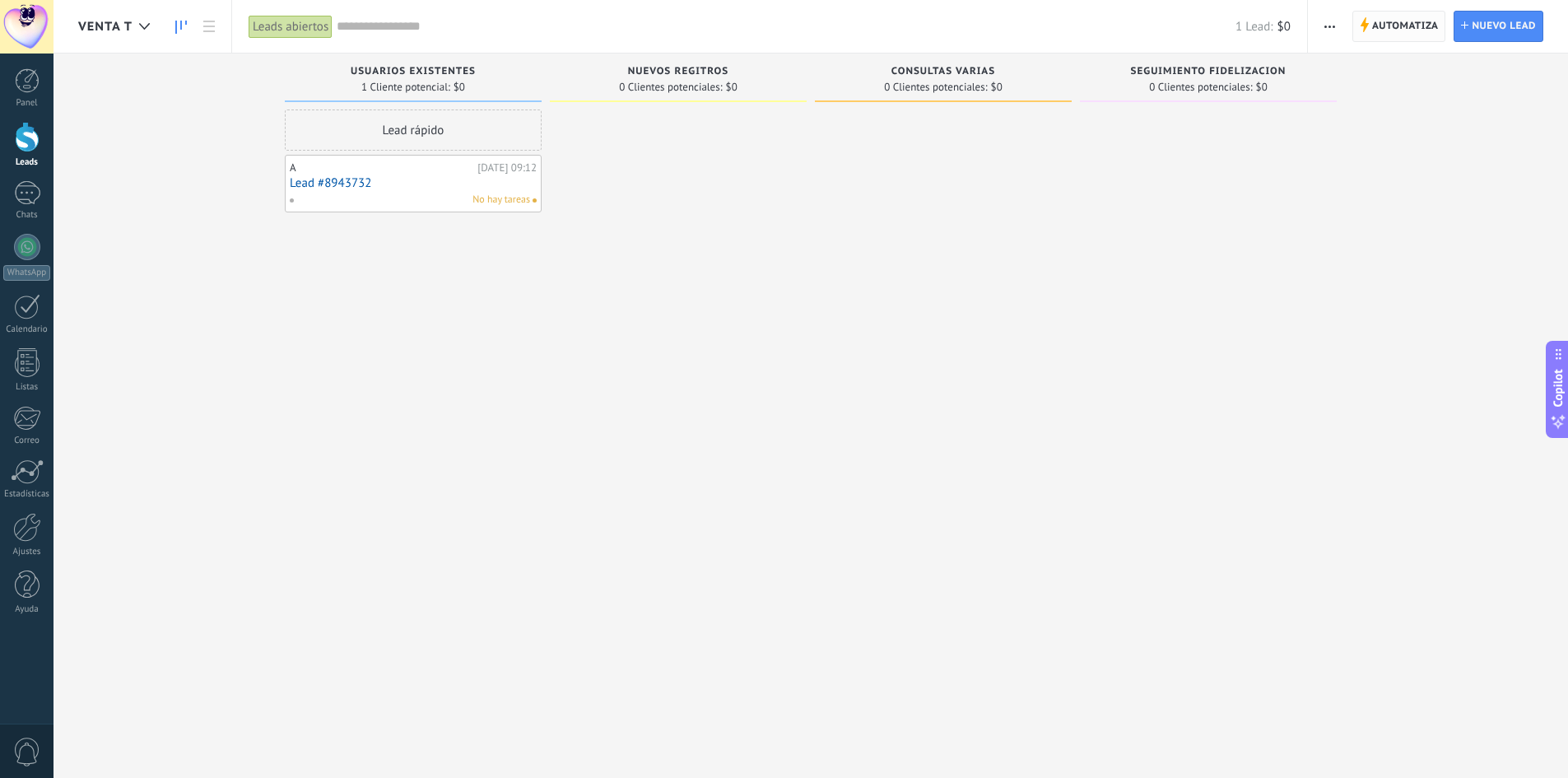
click at [1376, 22] on span "Automatiza" at bounding box center [1405, 26] width 67 height 29
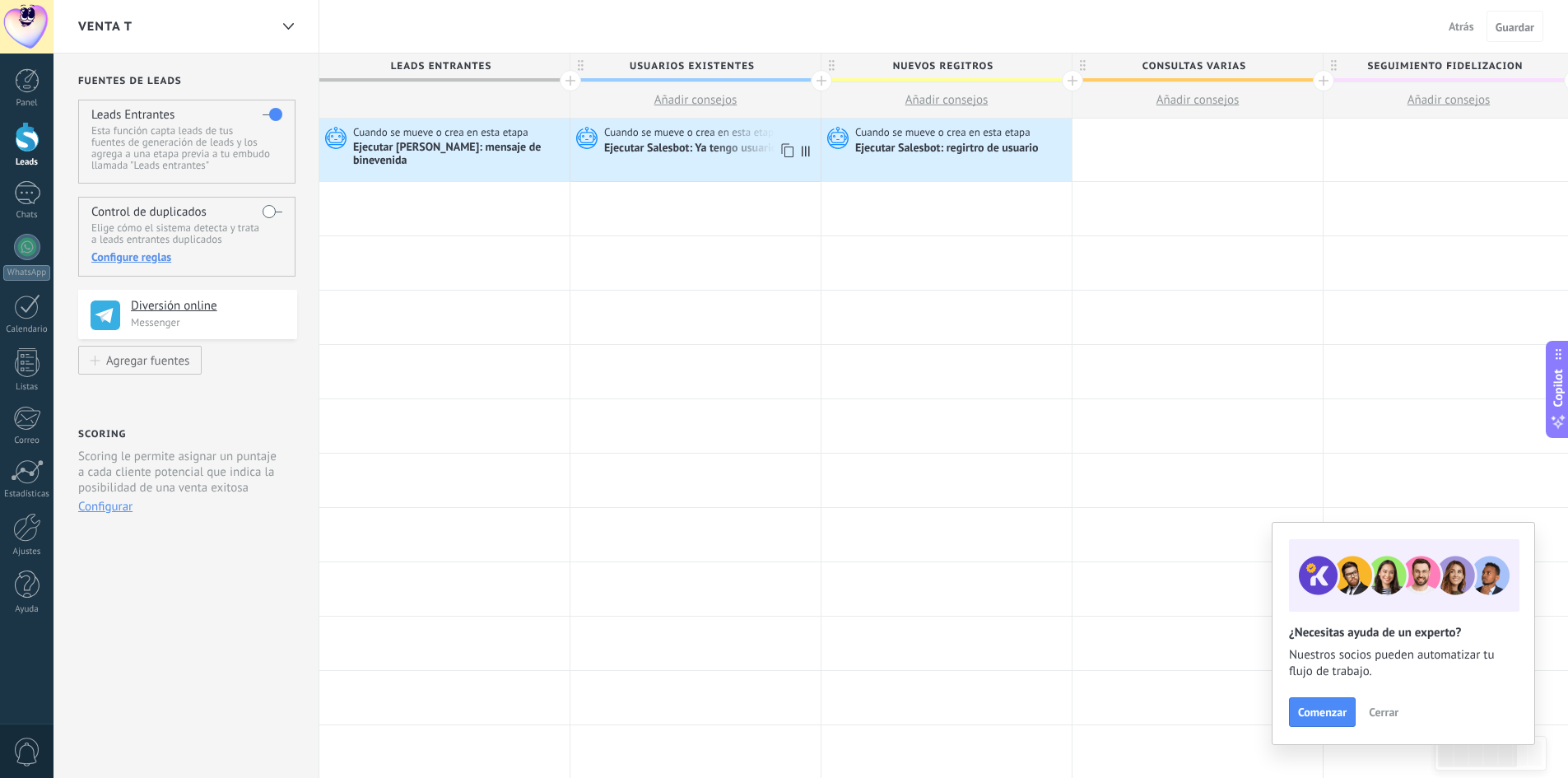
click at [693, 138] on span "Cuando se mueve o crea en esta etapa" at bounding box center [692, 133] width 178 height 15
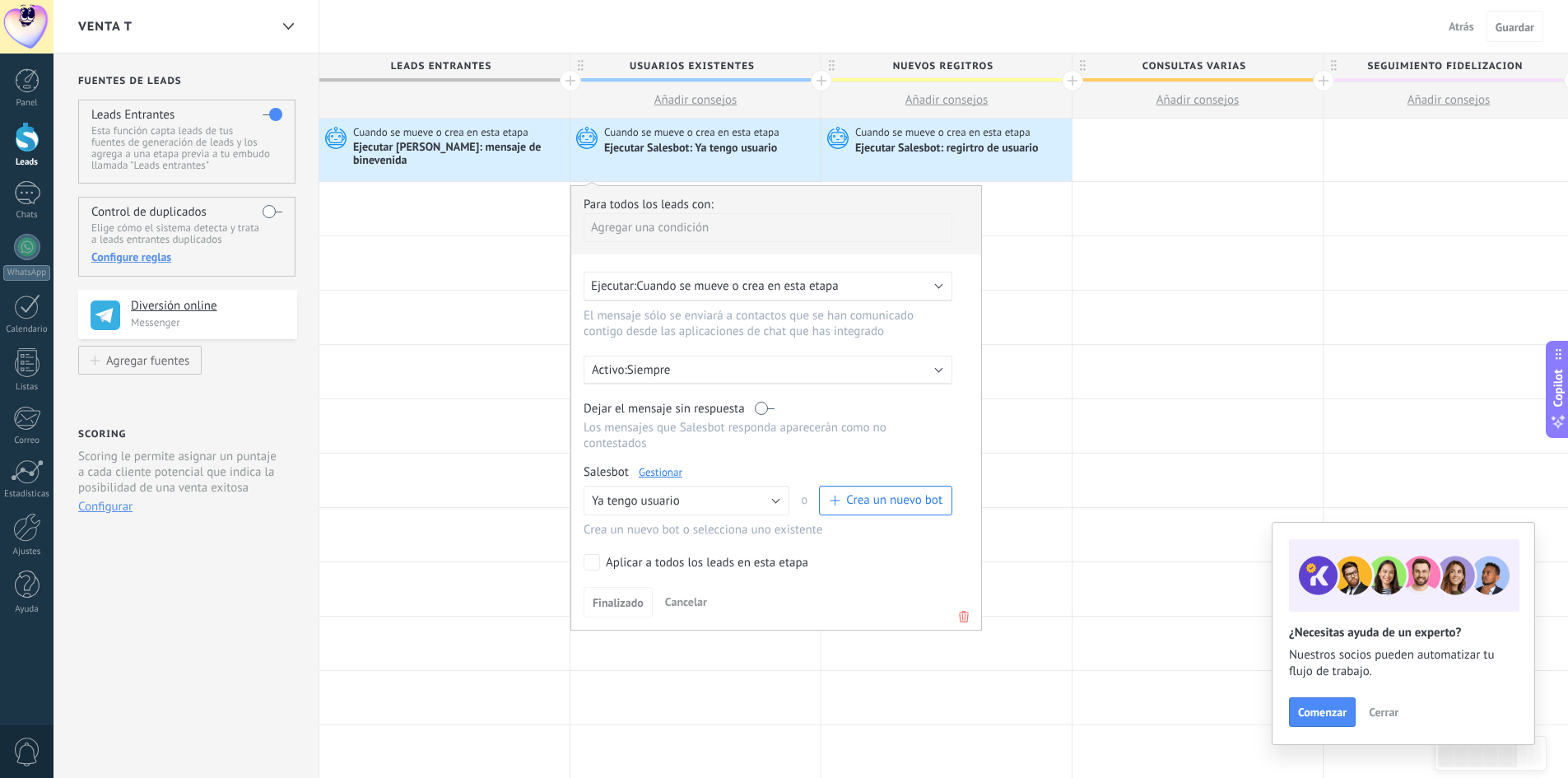
click at [645, 465] on link "Gestionar" at bounding box center [661, 472] width 44 height 14
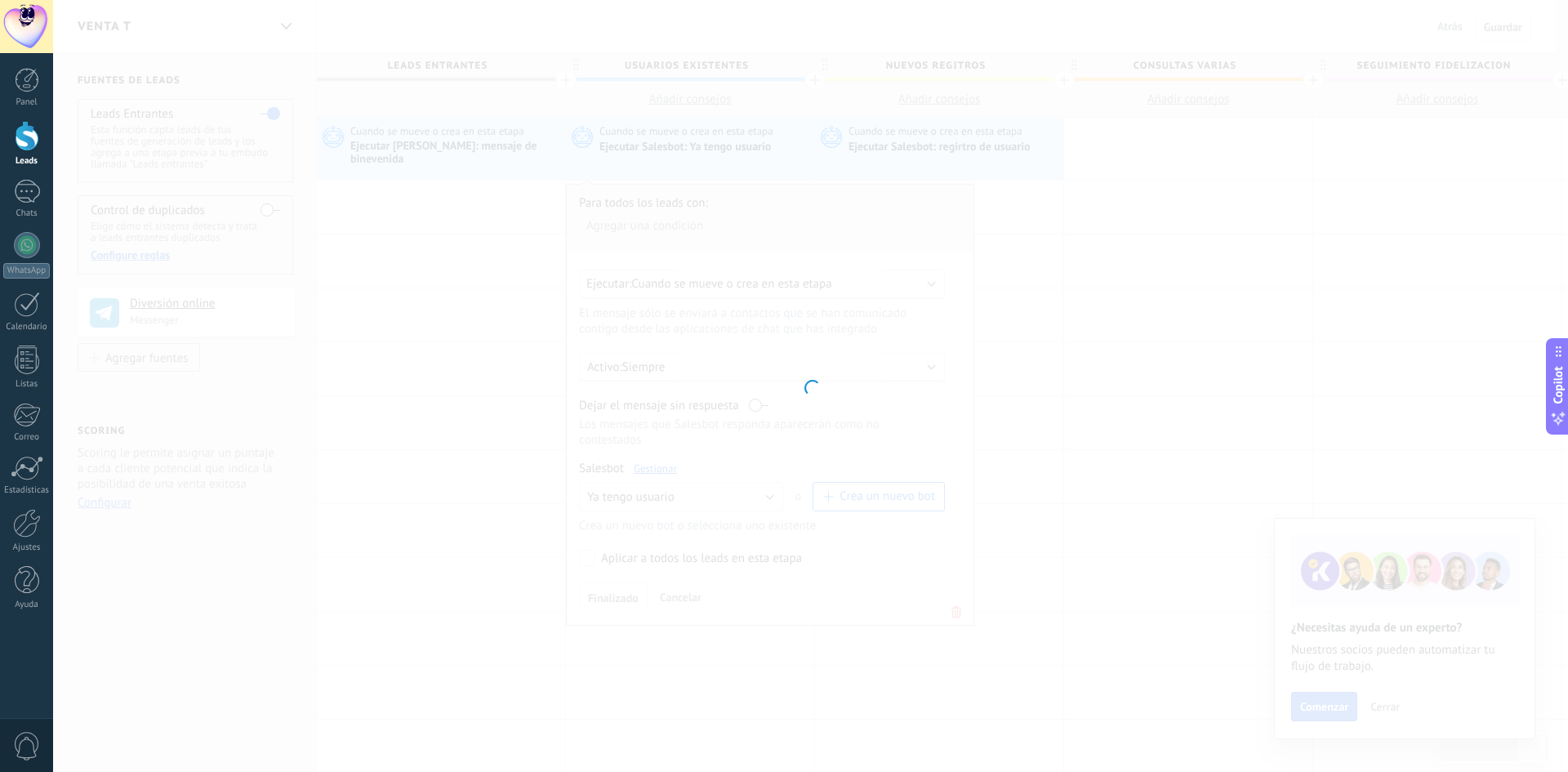
type input "**********"
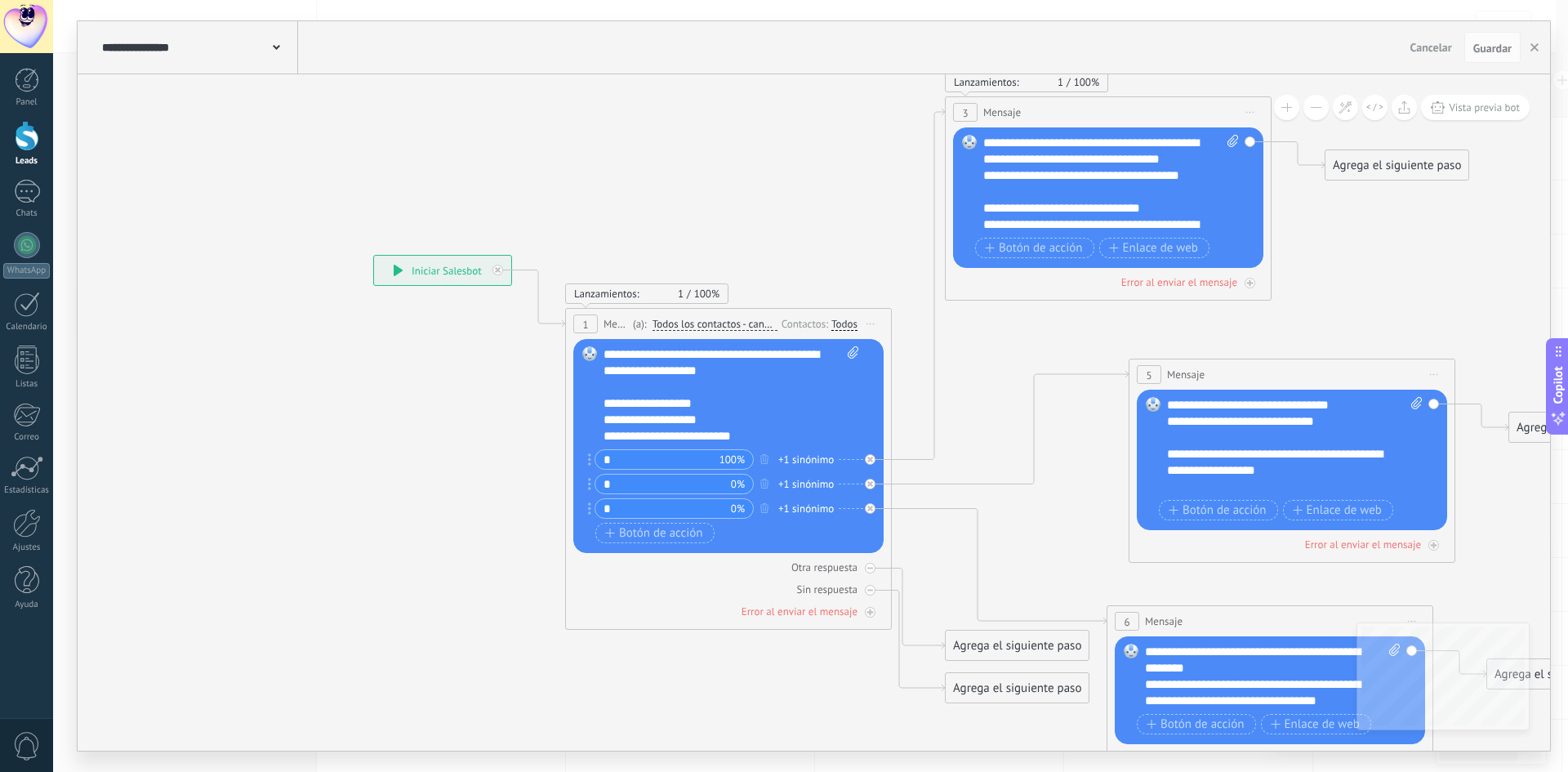
drag, startPoint x: 818, startPoint y: 179, endPoint x: 767, endPoint y: 238, distance: 78.0
click at [767, 238] on icon at bounding box center [985, 436] width 2041 height 1498
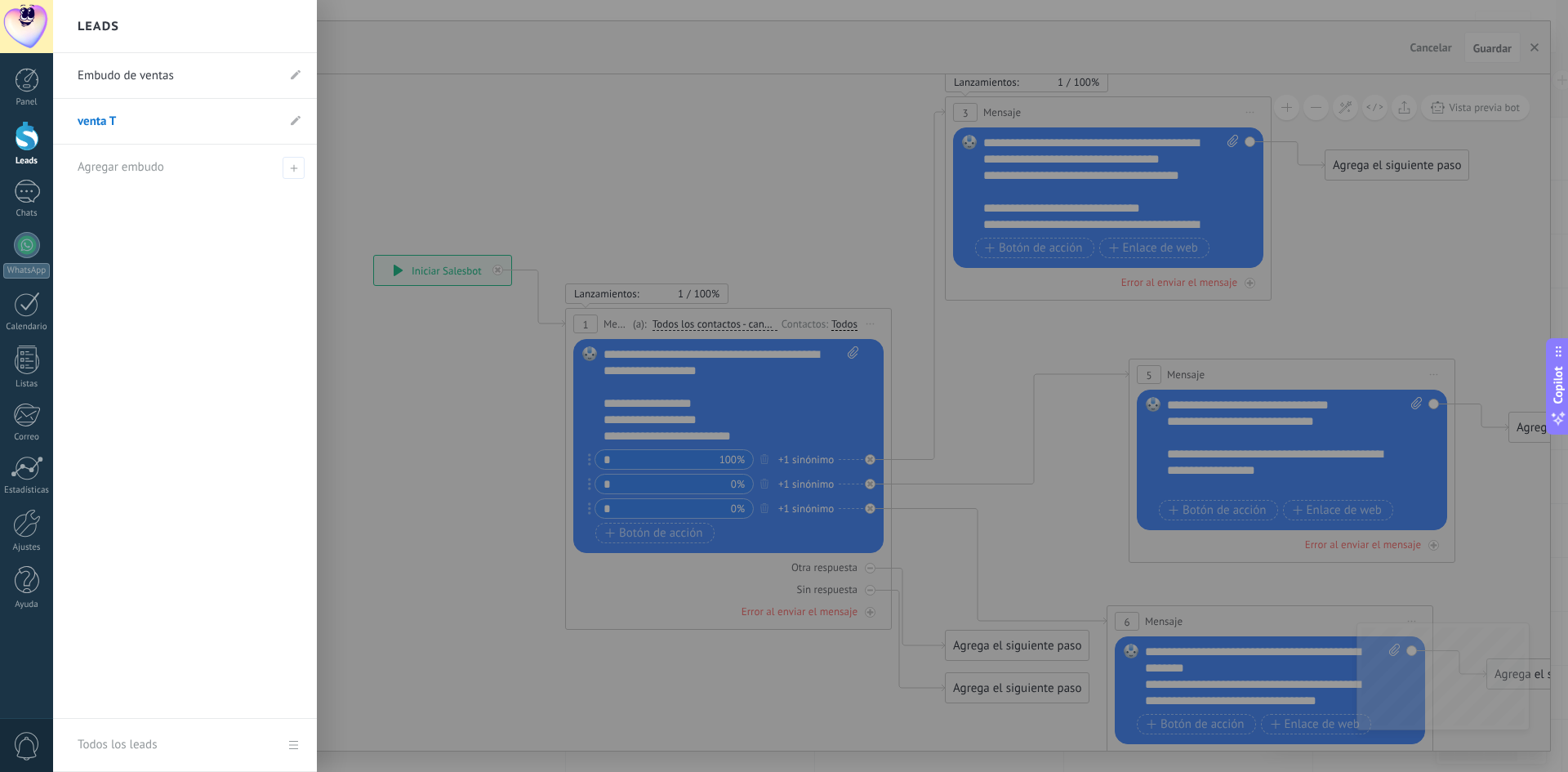
click at [29, 140] on div at bounding box center [27, 136] width 25 height 30
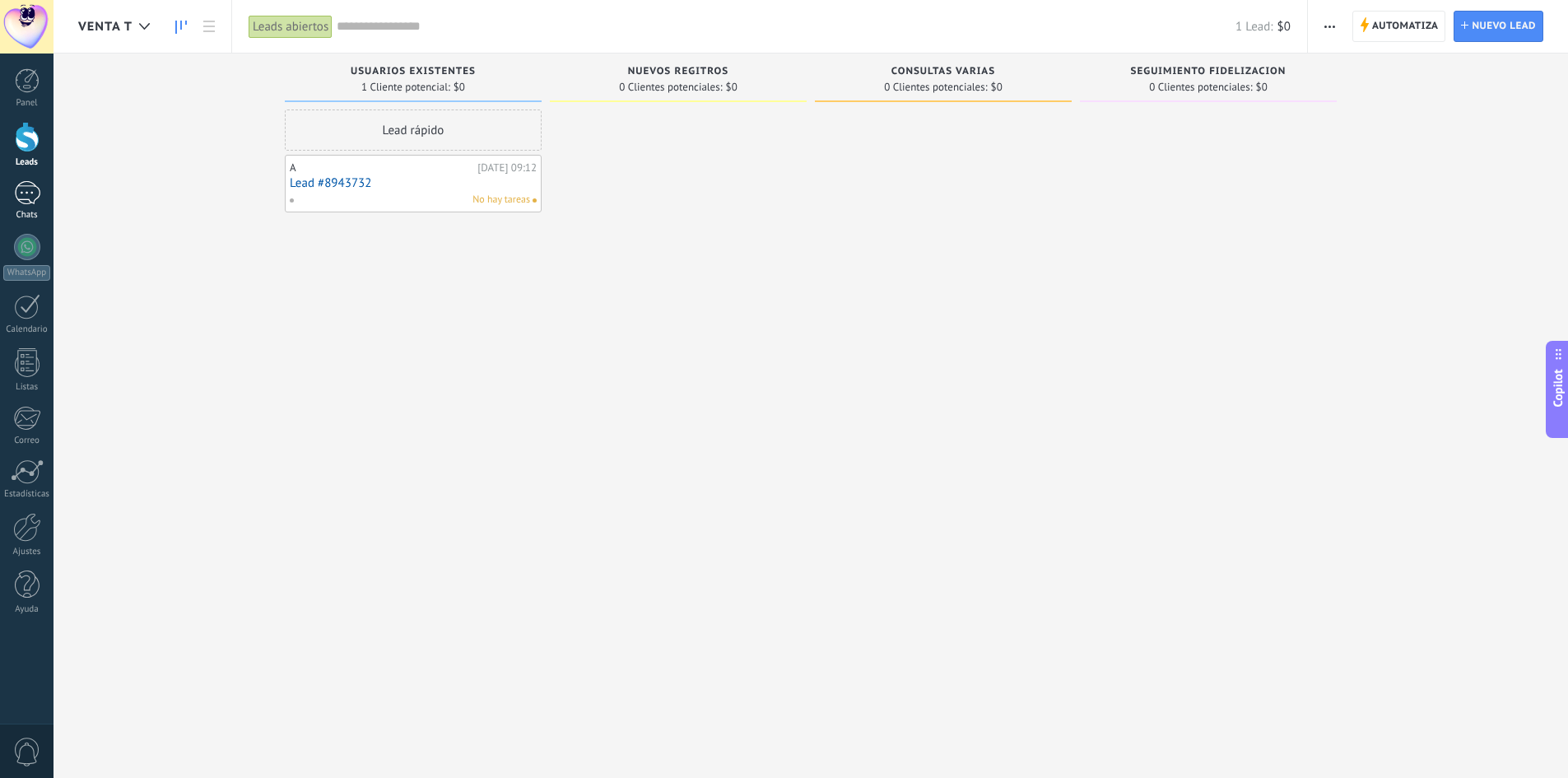
click at [37, 195] on div "1" at bounding box center [28, 192] width 27 height 24
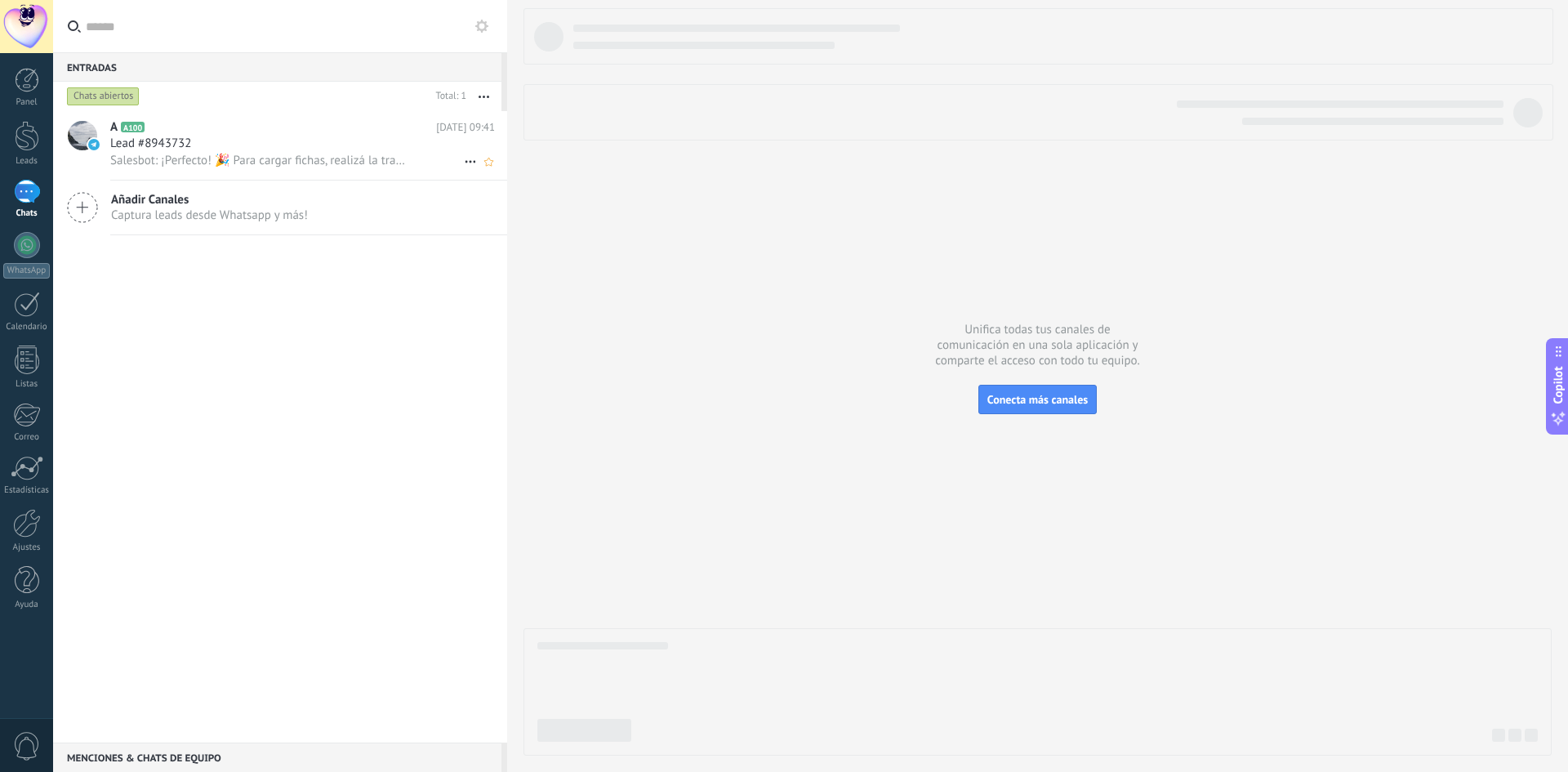
click at [183, 152] on div "Salesbot: ¡Perfecto! 🎉 Para cargar fichas, realizá la transferencia a la siguie…" at bounding box center [303, 160] width 385 height 17
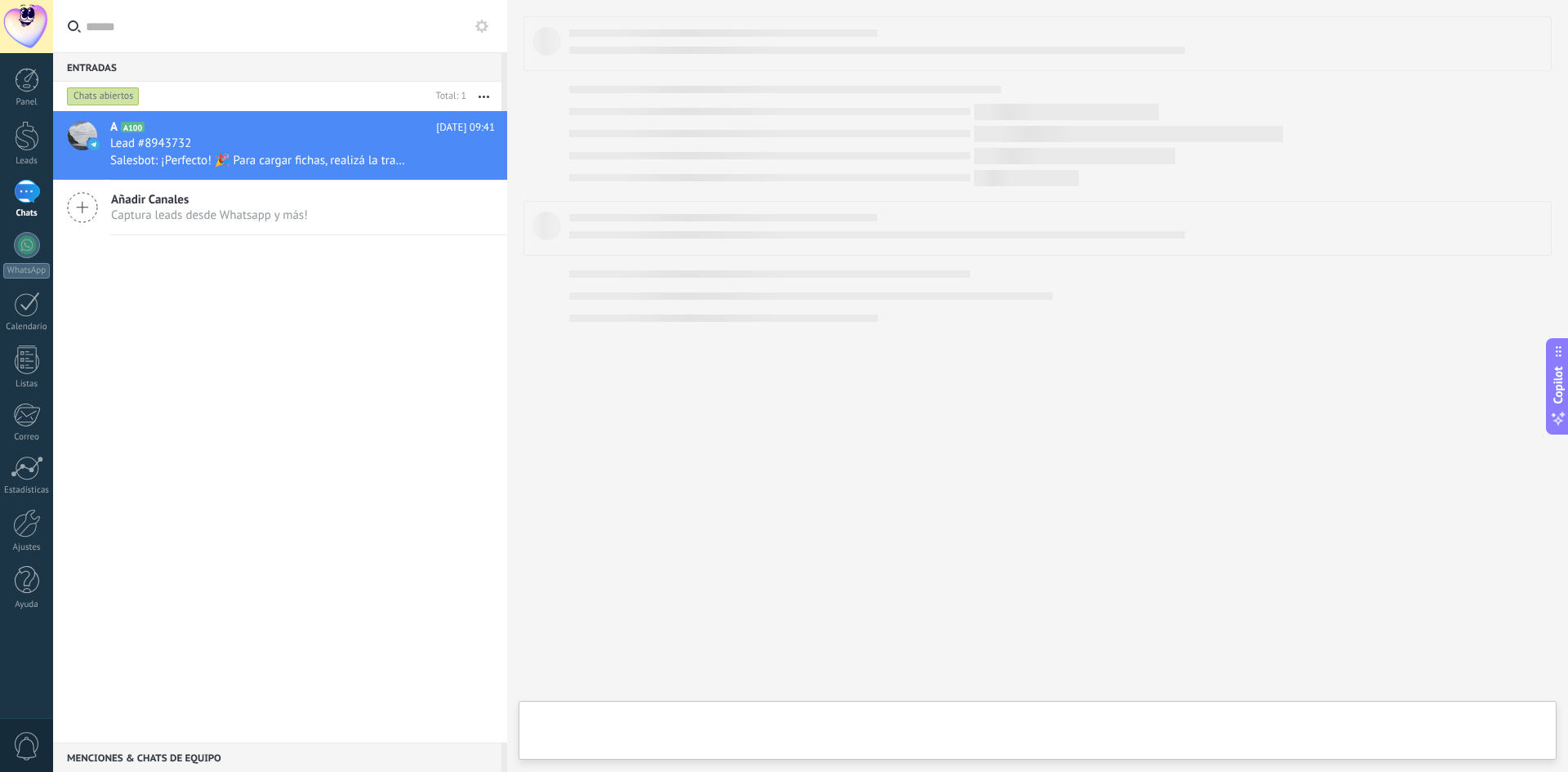
type textarea "**********"
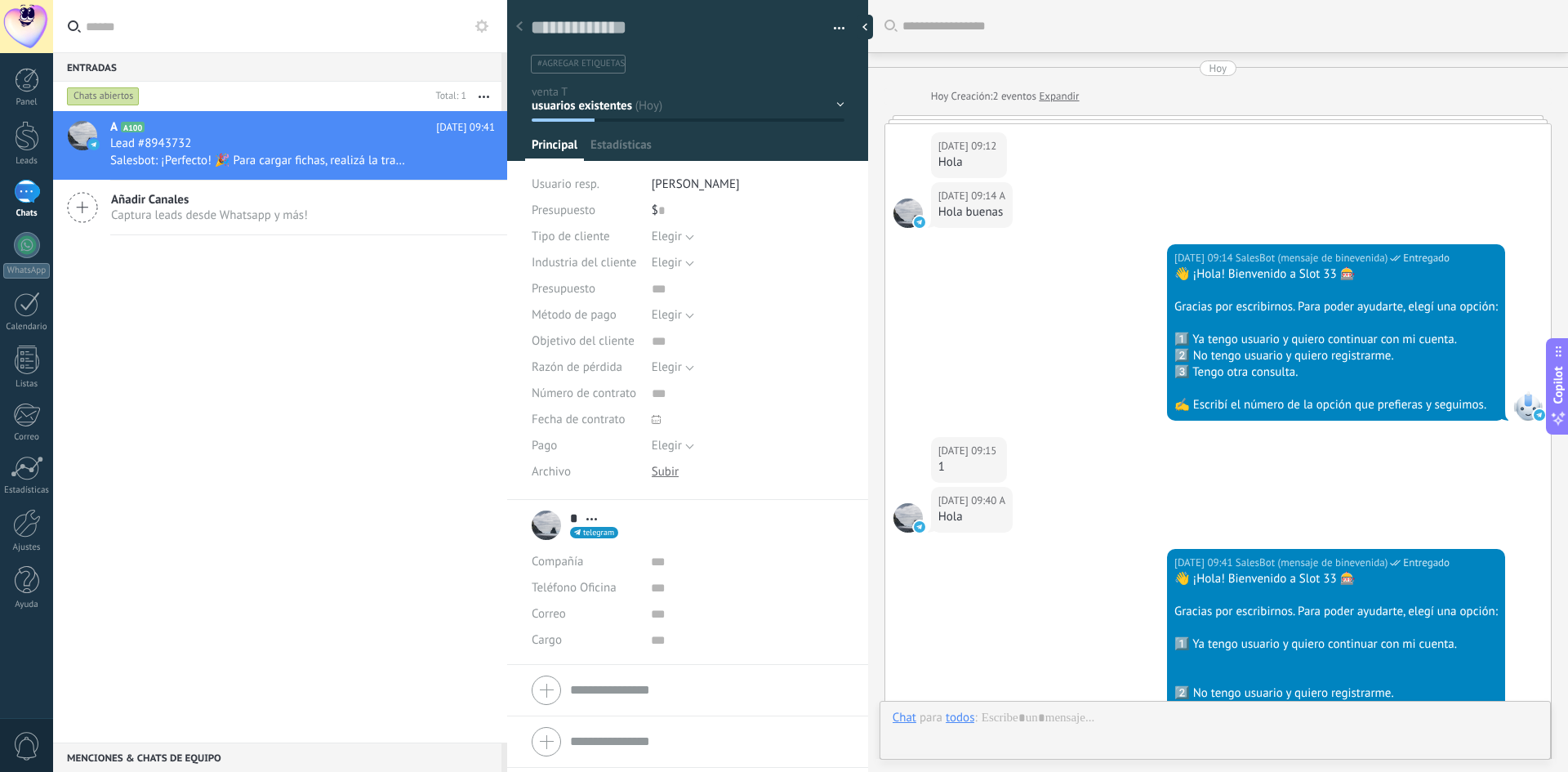
scroll to position [921, 0]
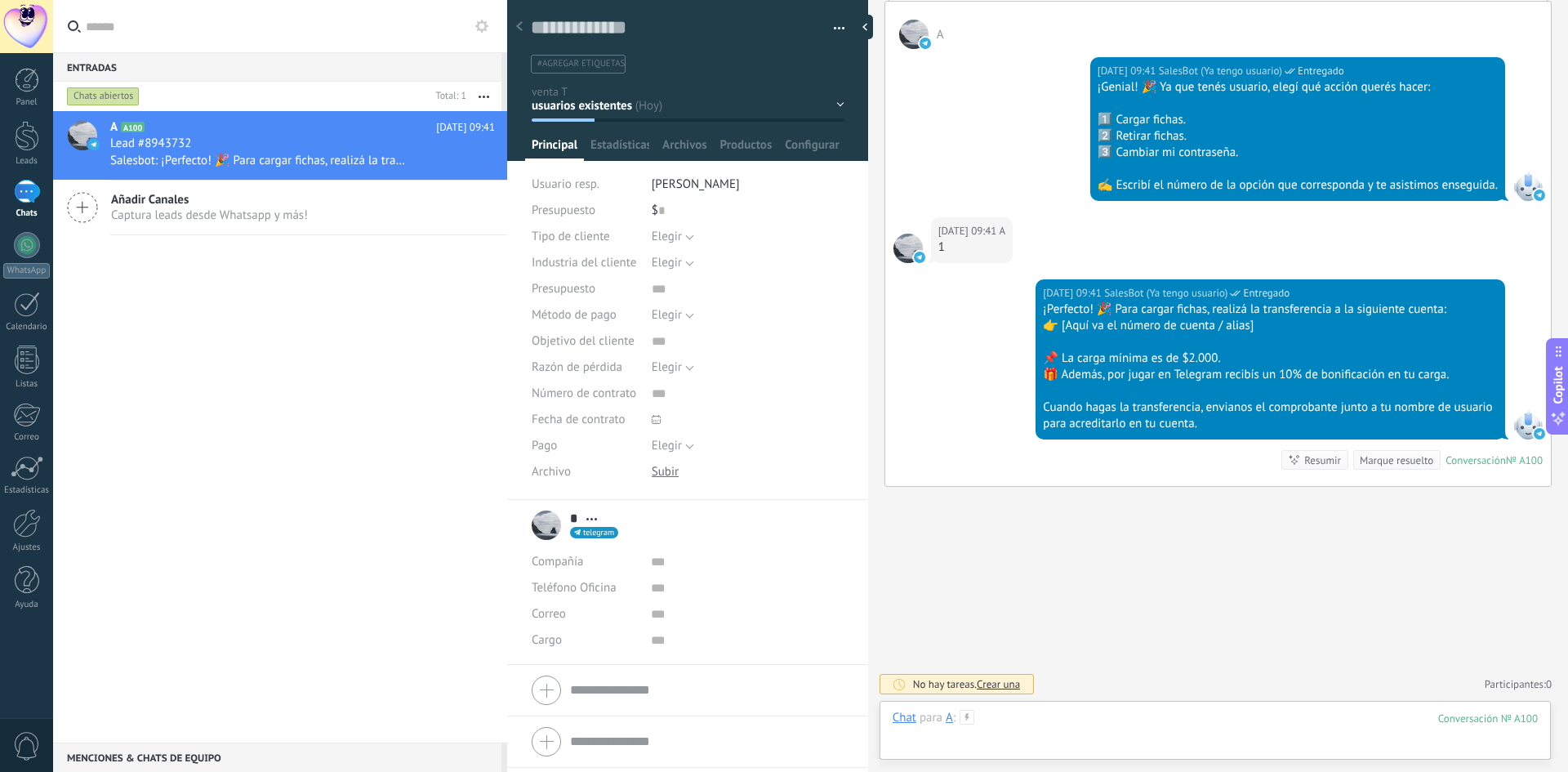
click at [1061, 716] on div at bounding box center [1215, 734] width 645 height 49
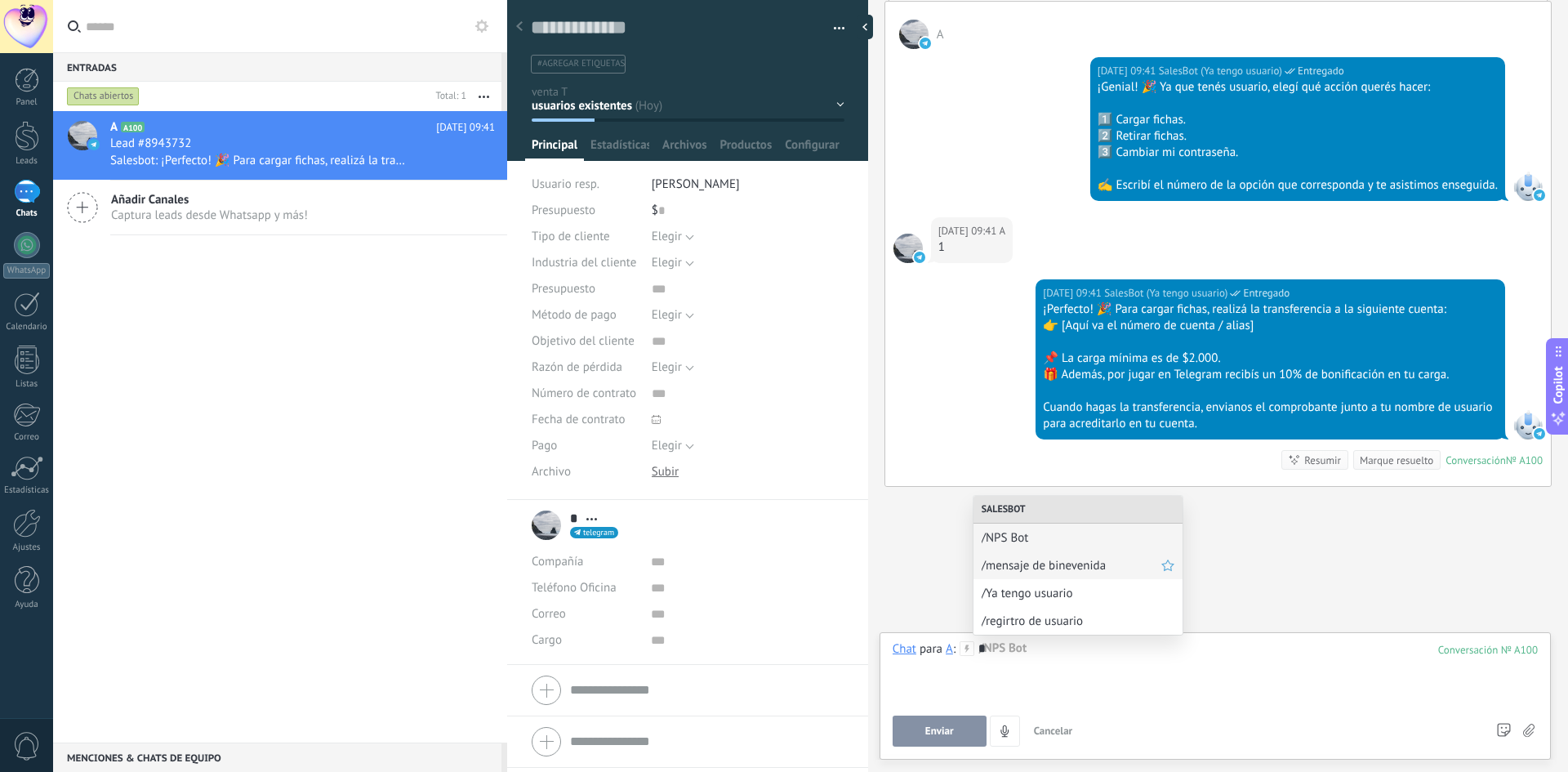
click at [1093, 569] on span "/mensaje de binevenida" at bounding box center [1071, 565] width 179 height 15
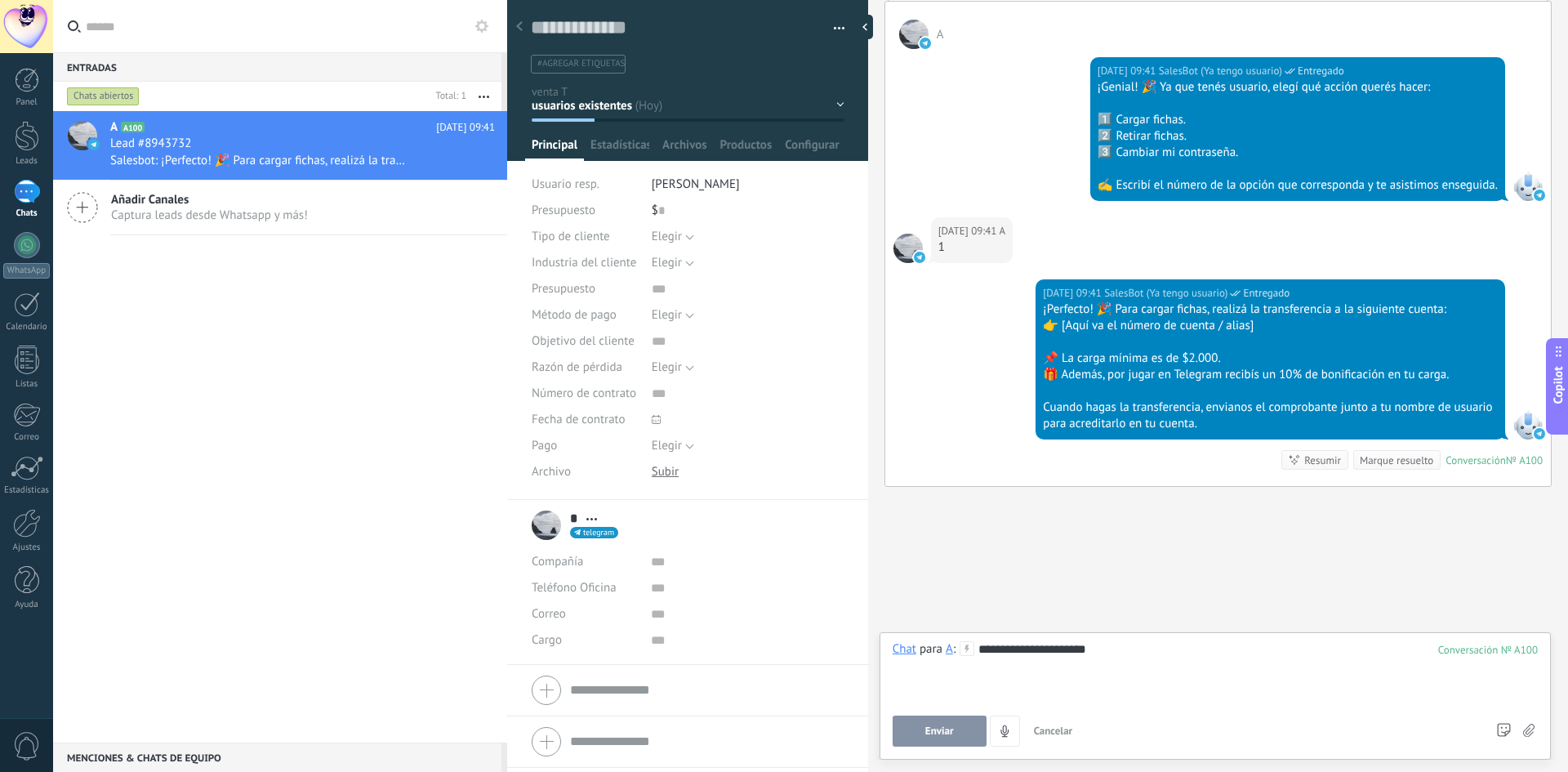
click at [943, 736] on span "Enviar" at bounding box center [940, 731] width 28 height 11
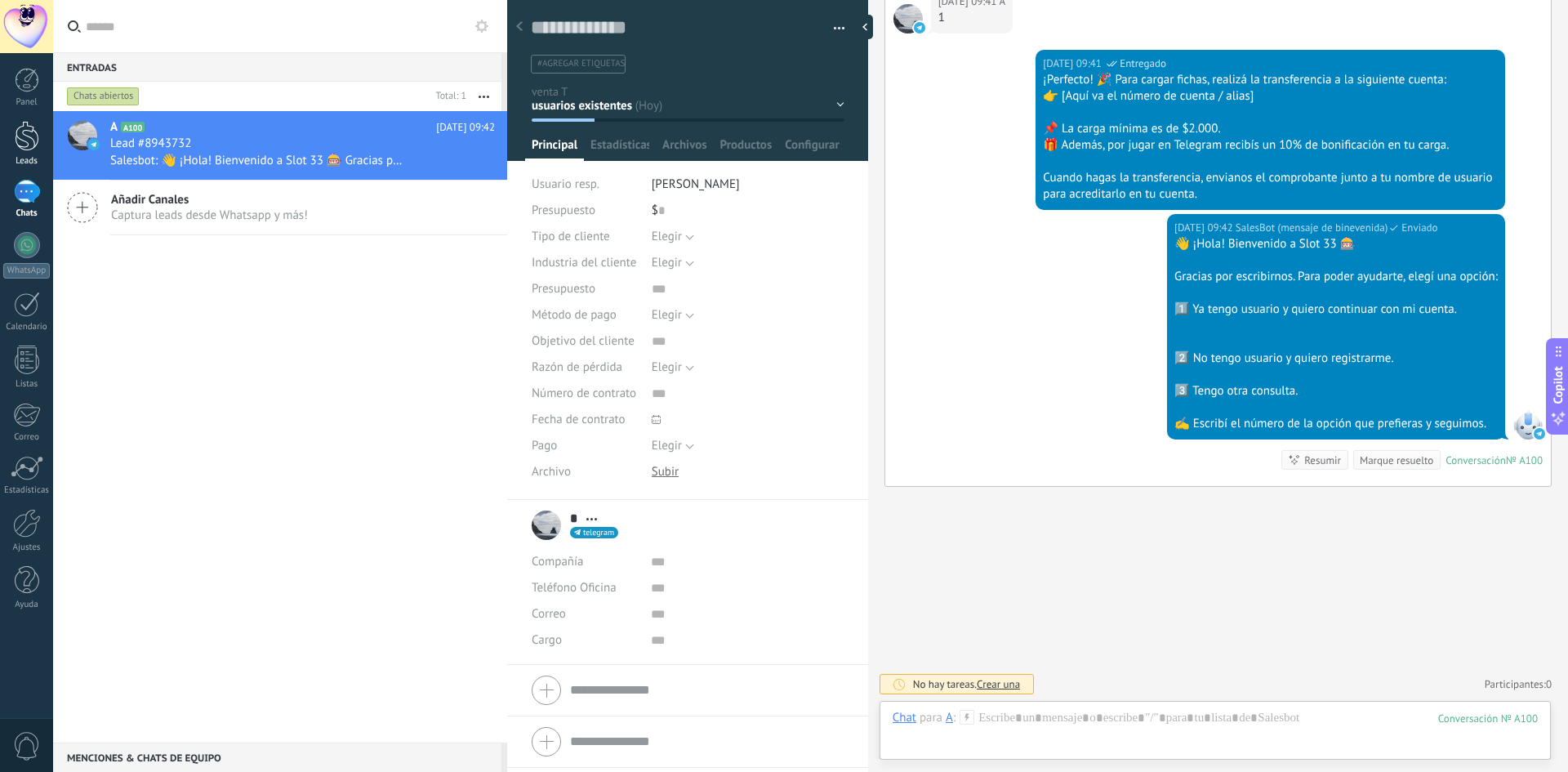
click at [45, 150] on link "Leads" at bounding box center [26, 143] width 53 height 45
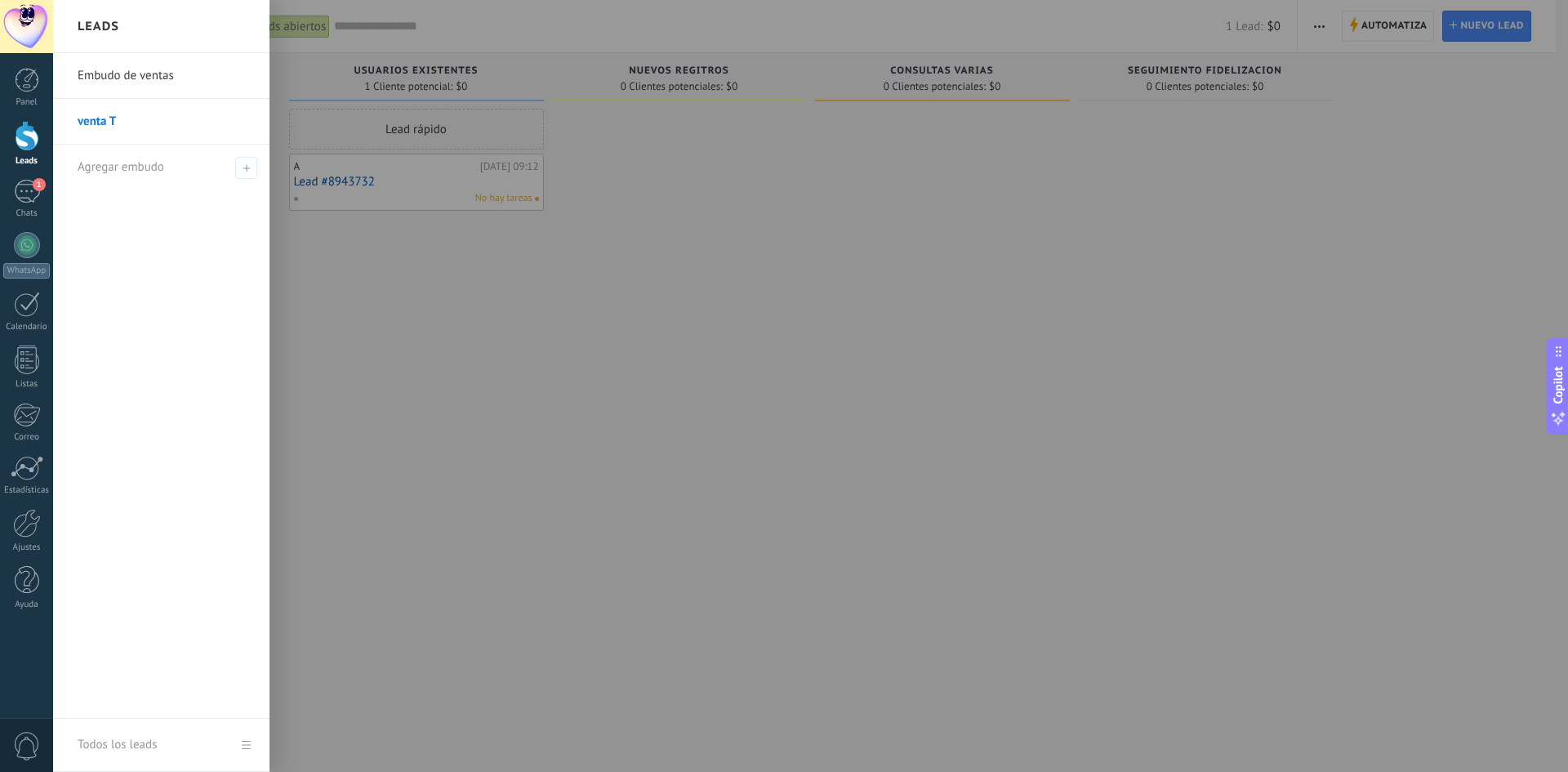
click at [18, 149] on div at bounding box center [27, 136] width 25 height 30
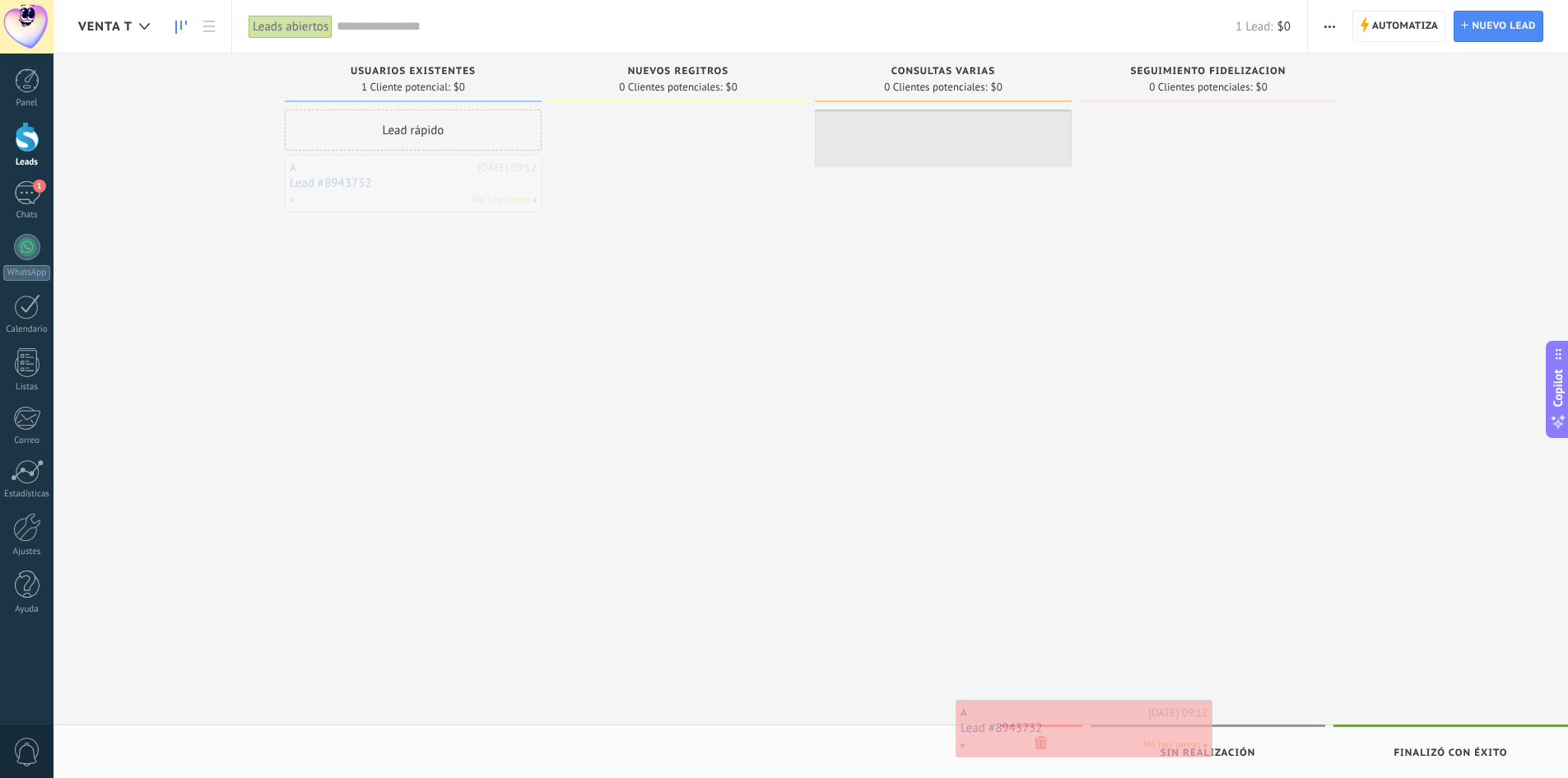
drag, startPoint x: 363, startPoint y: 188, endPoint x: 1030, endPoint y: 738, distance: 864.5
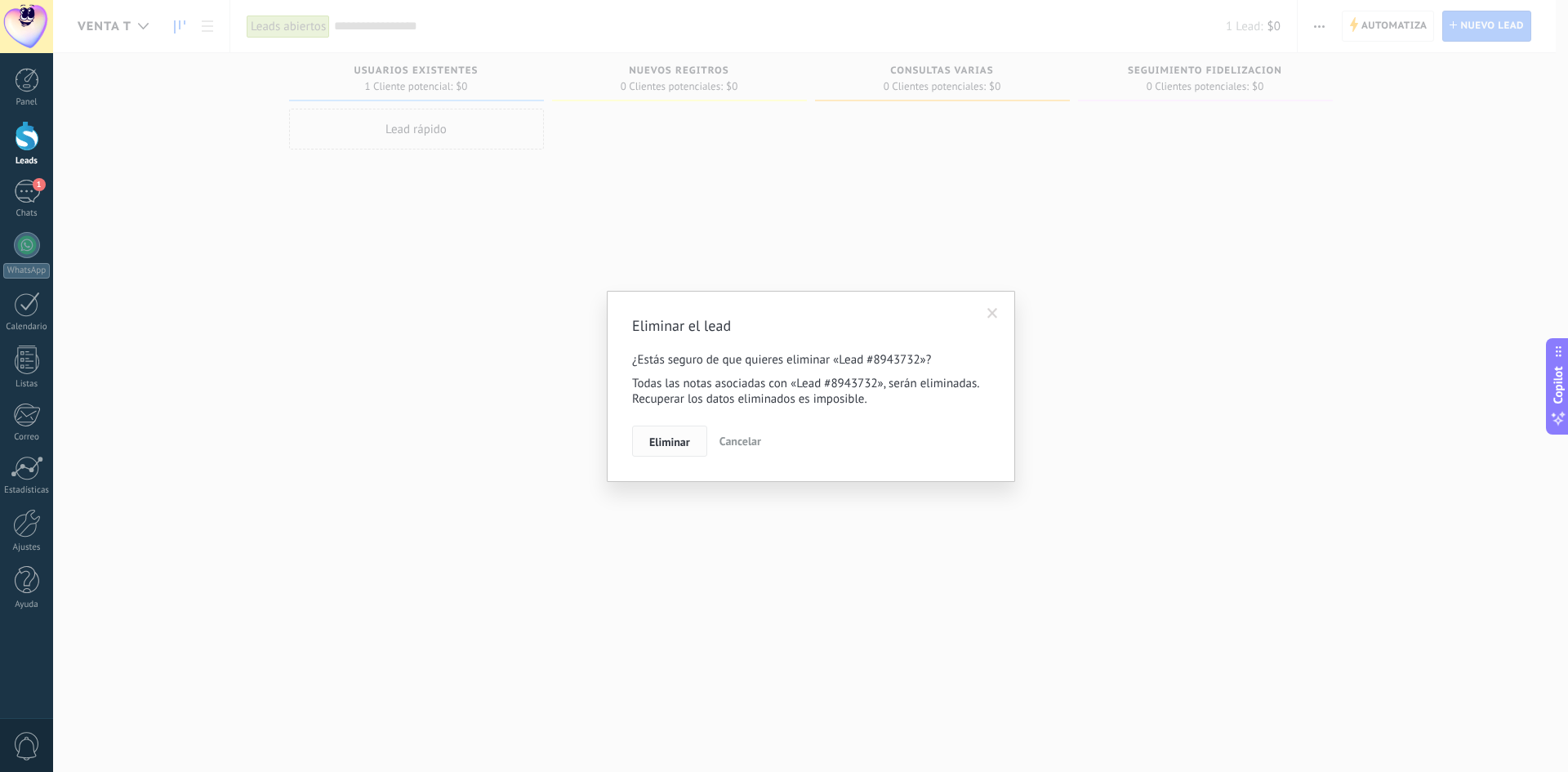
click at [677, 439] on span "Eliminar" at bounding box center [669, 442] width 41 height 11
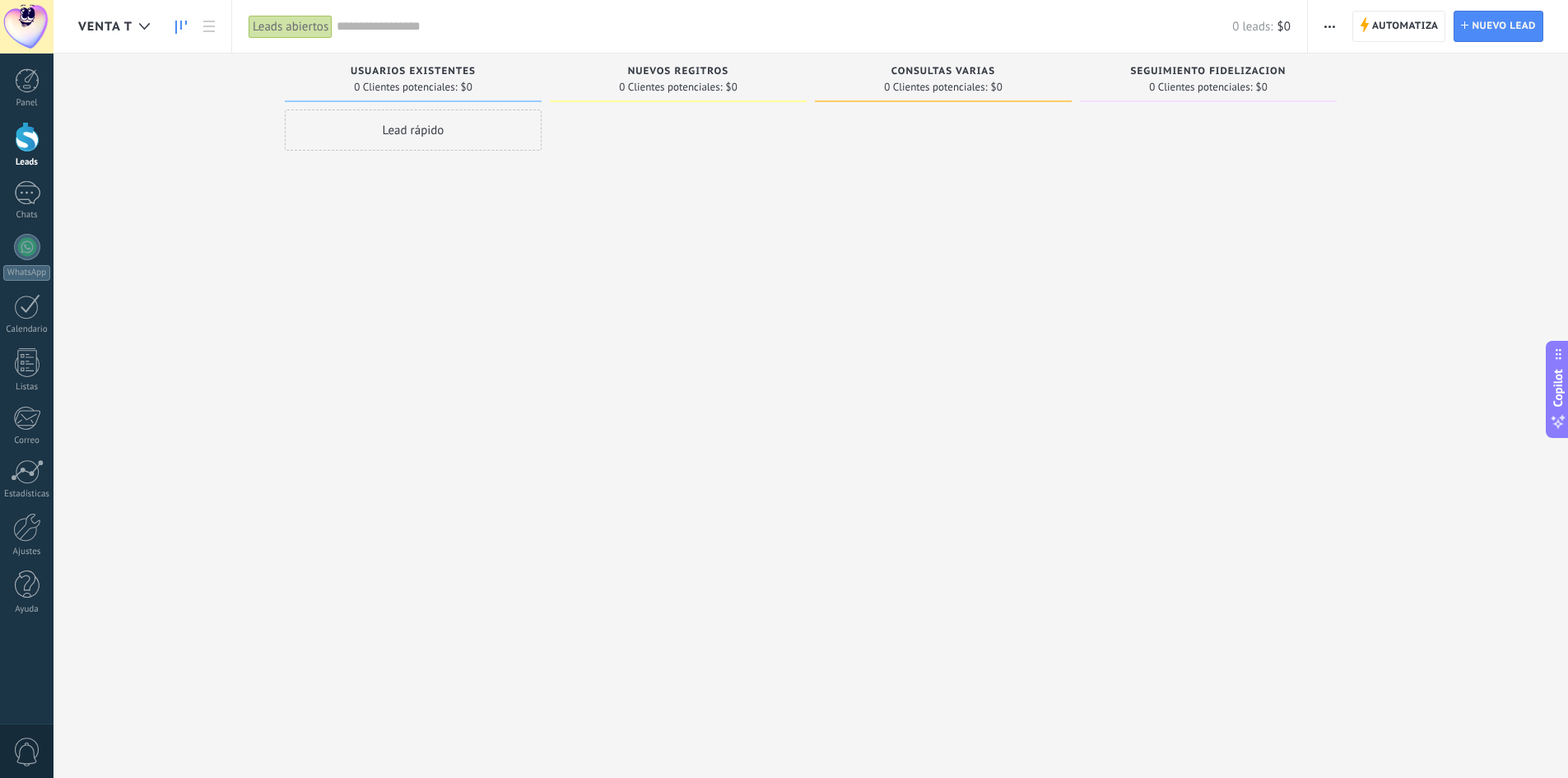
click at [31, 144] on div at bounding box center [28, 137] width 25 height 30
click at [29, 196] on div "1" at bounding box center [28, 192] width 27 height 24
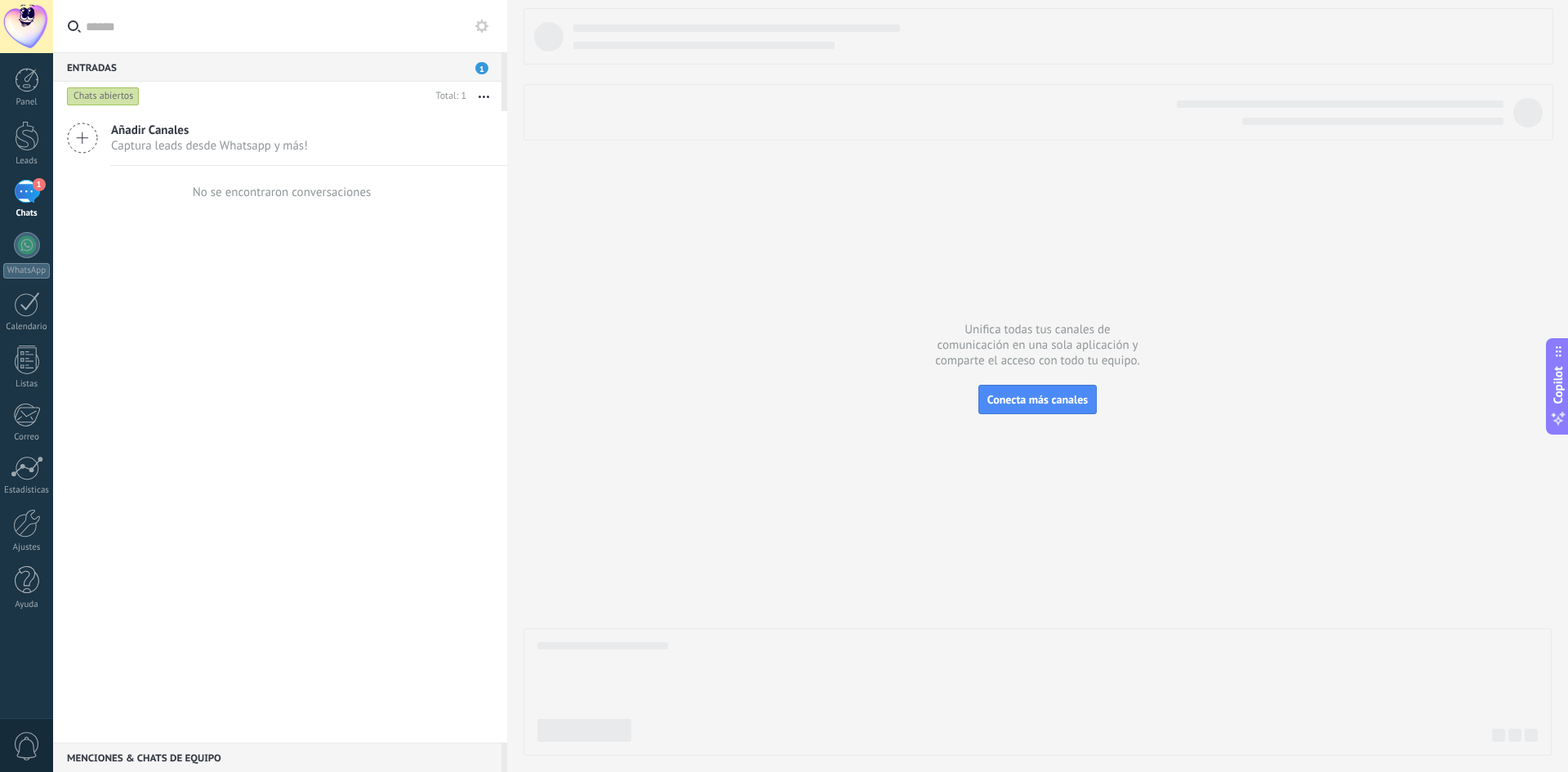
click at [18, 203] on div "1" at bounding box center [27, 191] width 26 height 24
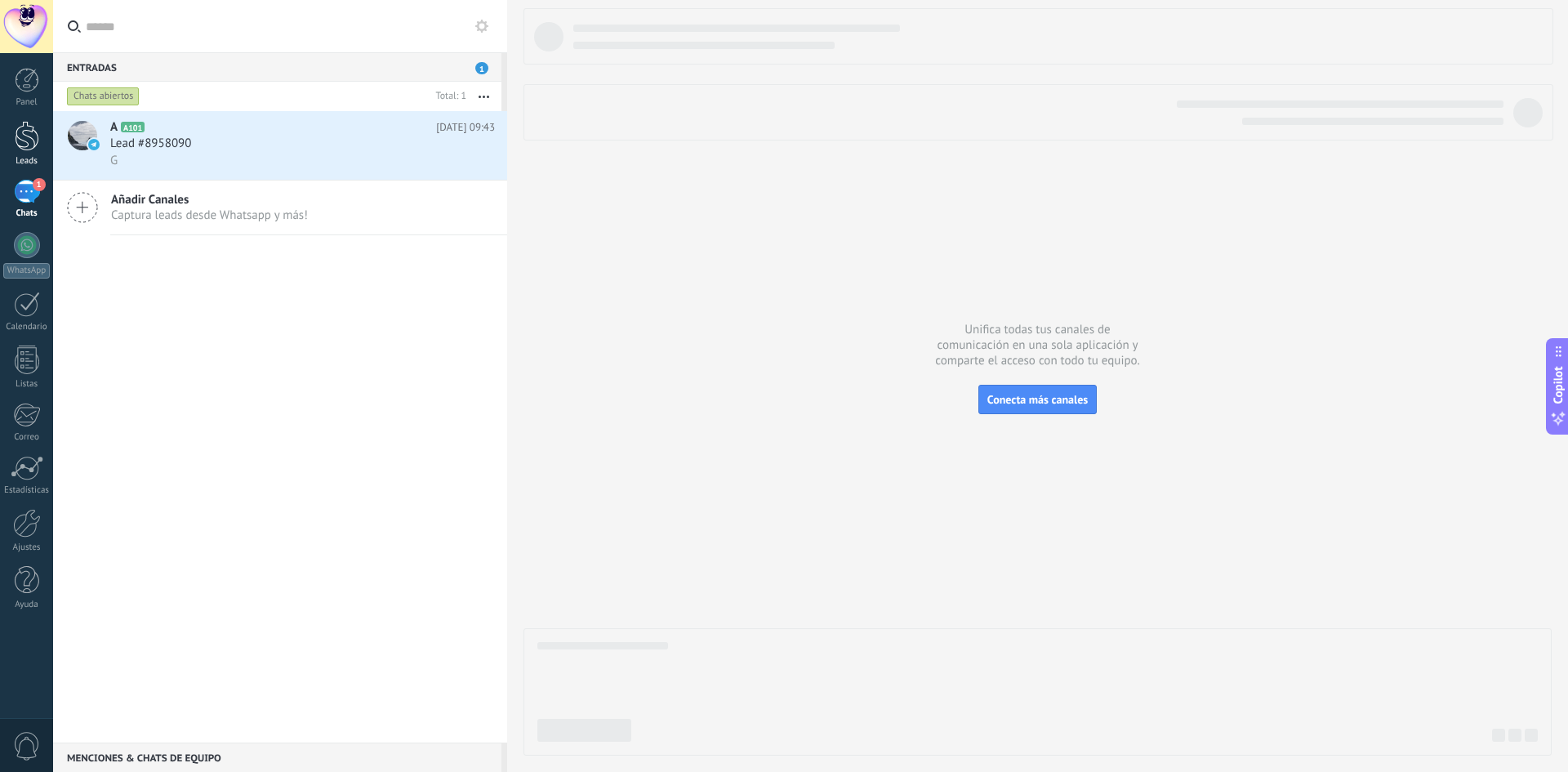
click at [27, 136] on div at bounding box center [27, 136] width 25 height 30
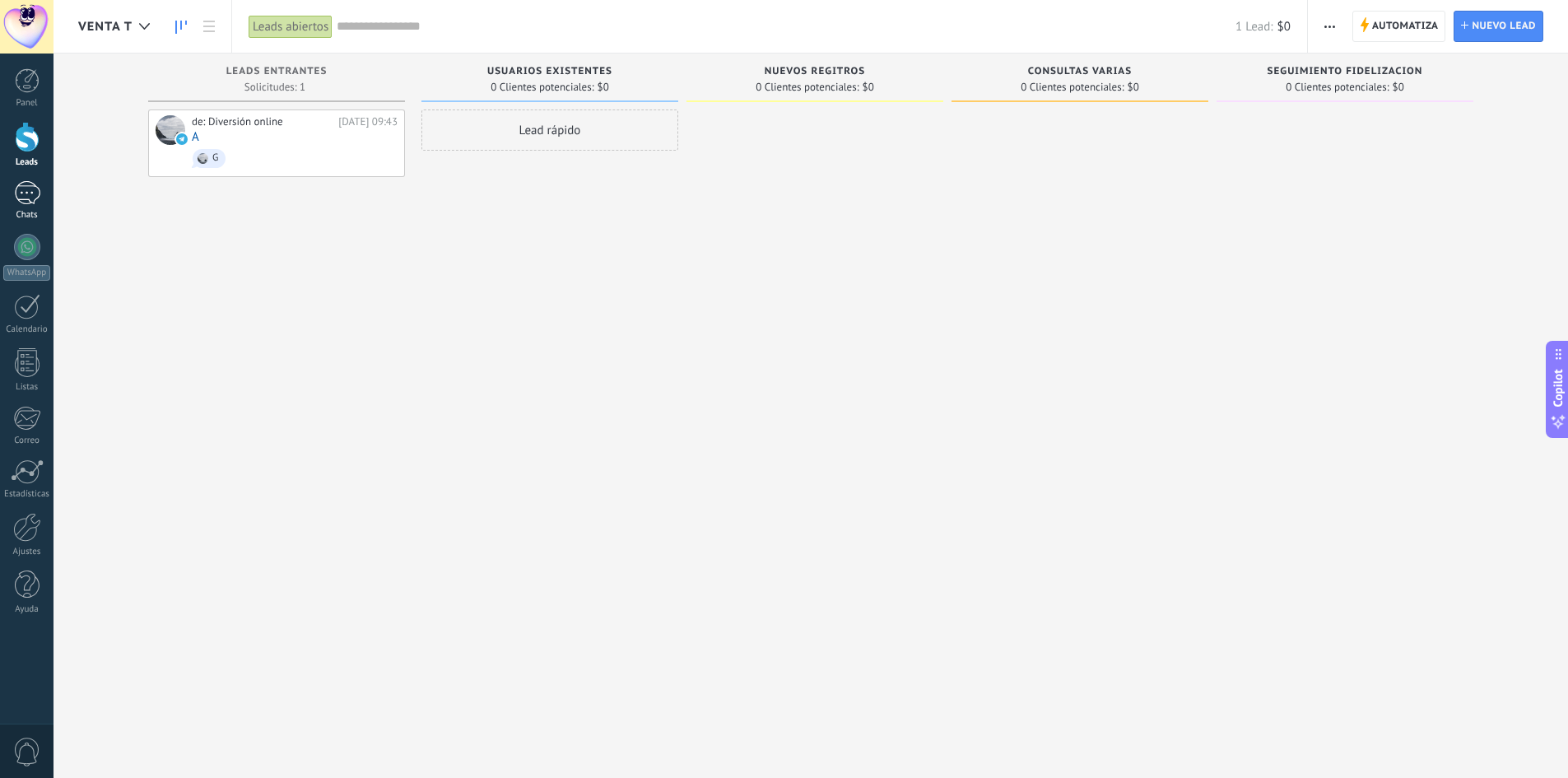
click at [31, 198] on div "1" at bounding box center [28, 192] width 27 height 24
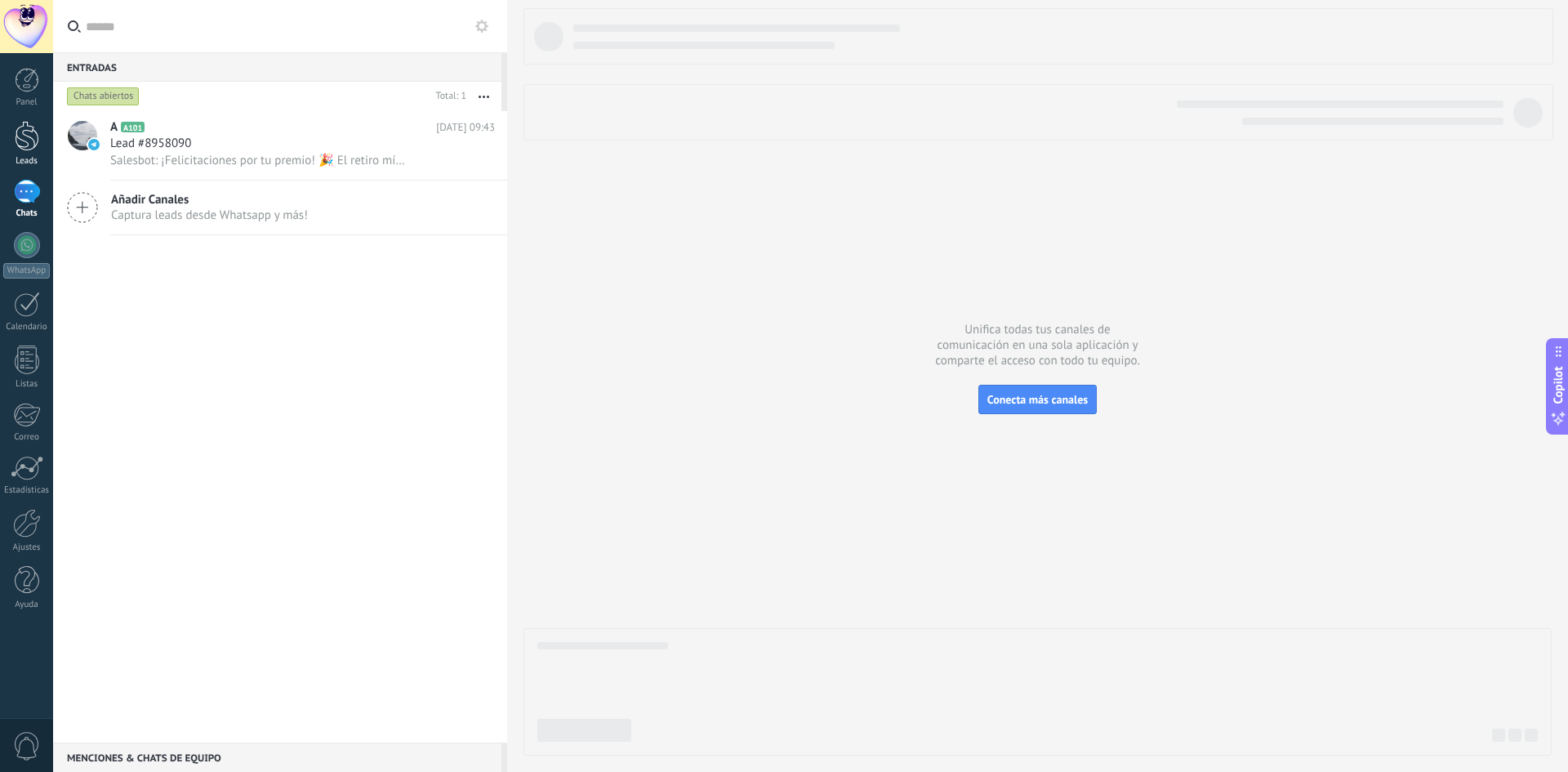
click at [34, 138] on div at bounding box center [27, 136] width 25 height 30
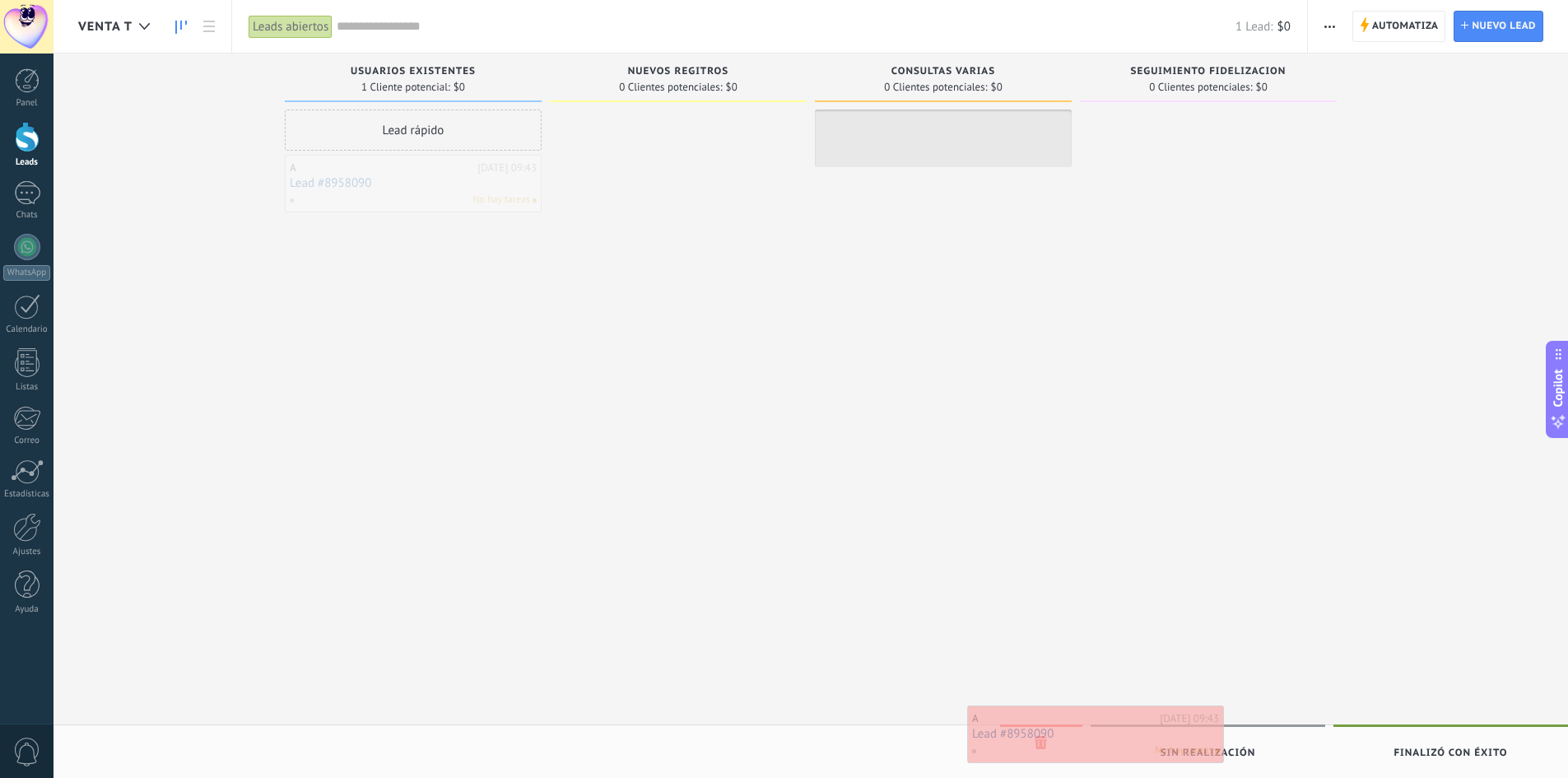
drag, startPoint x: 360, startPoint y: 195, endPoint x: 1043, endPoint y: 746, distance: 877.5
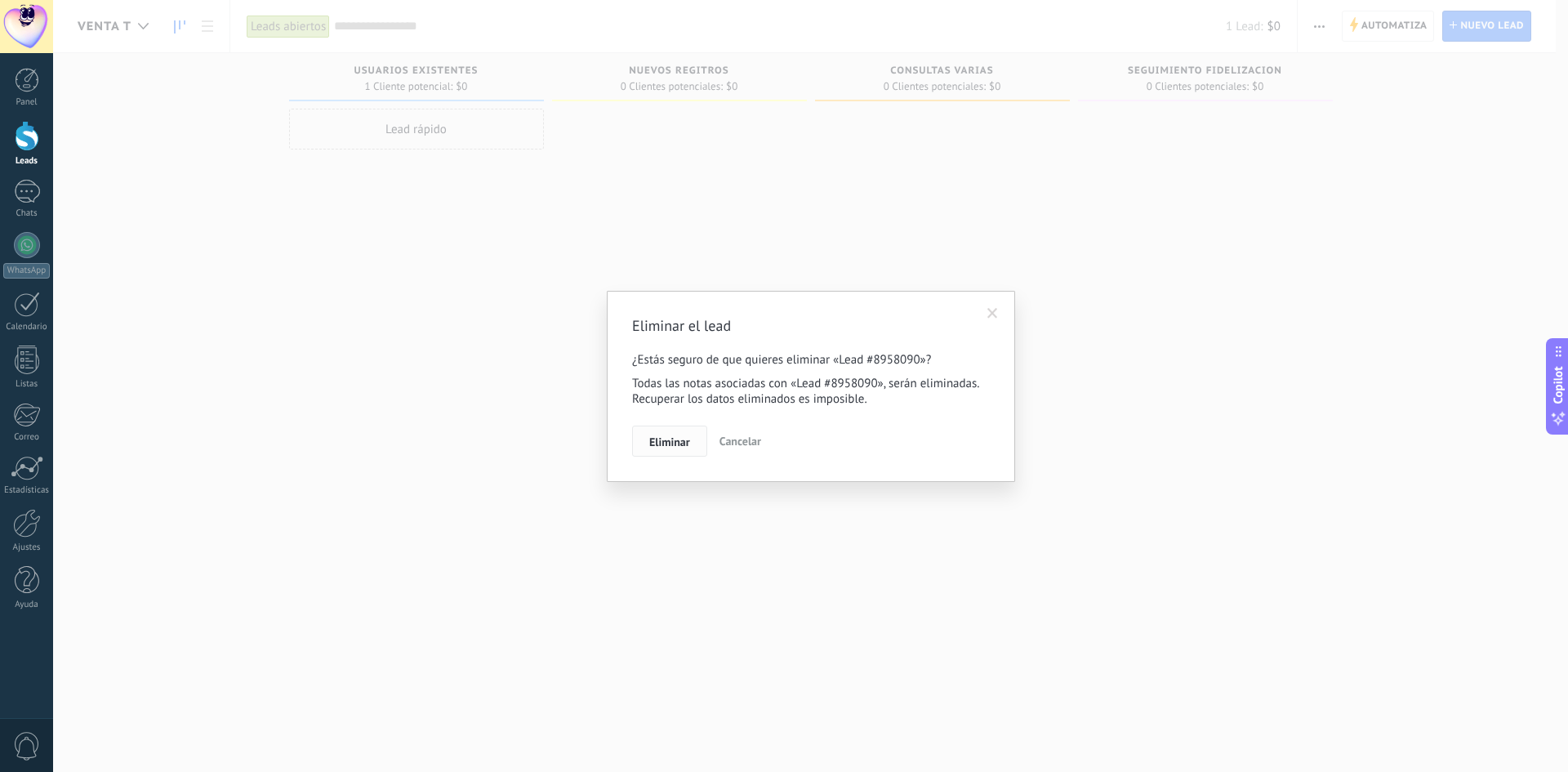
click at [652, 433] on button "Eliminar" at bounding box center [670, 441] width 75 height 31
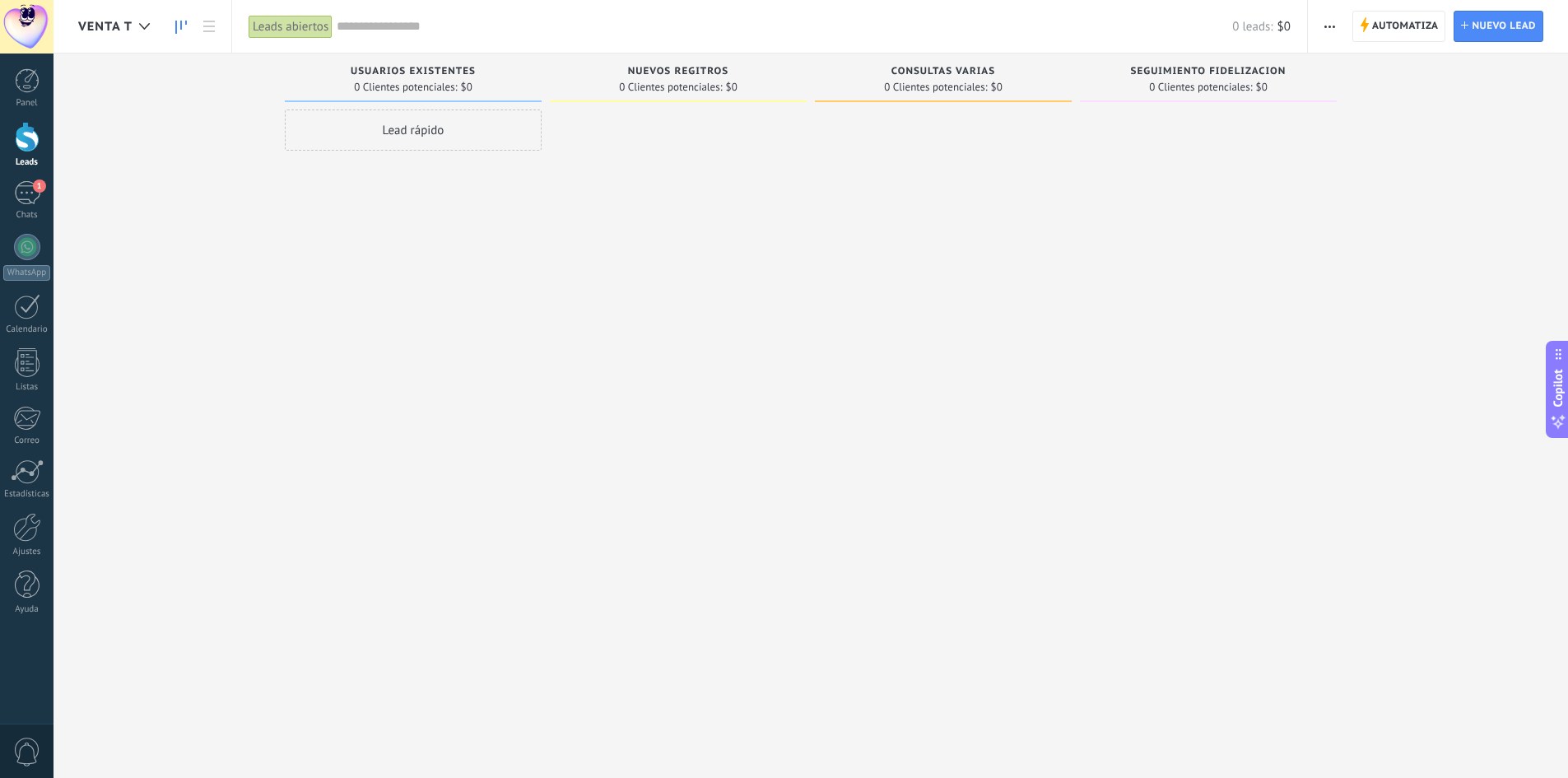
click at [29, 148] on div at bounding box center [28, 137] width 25 height 30
click at [40, 186] on span "1" at bounding box center [40, 186] width 13 height 13
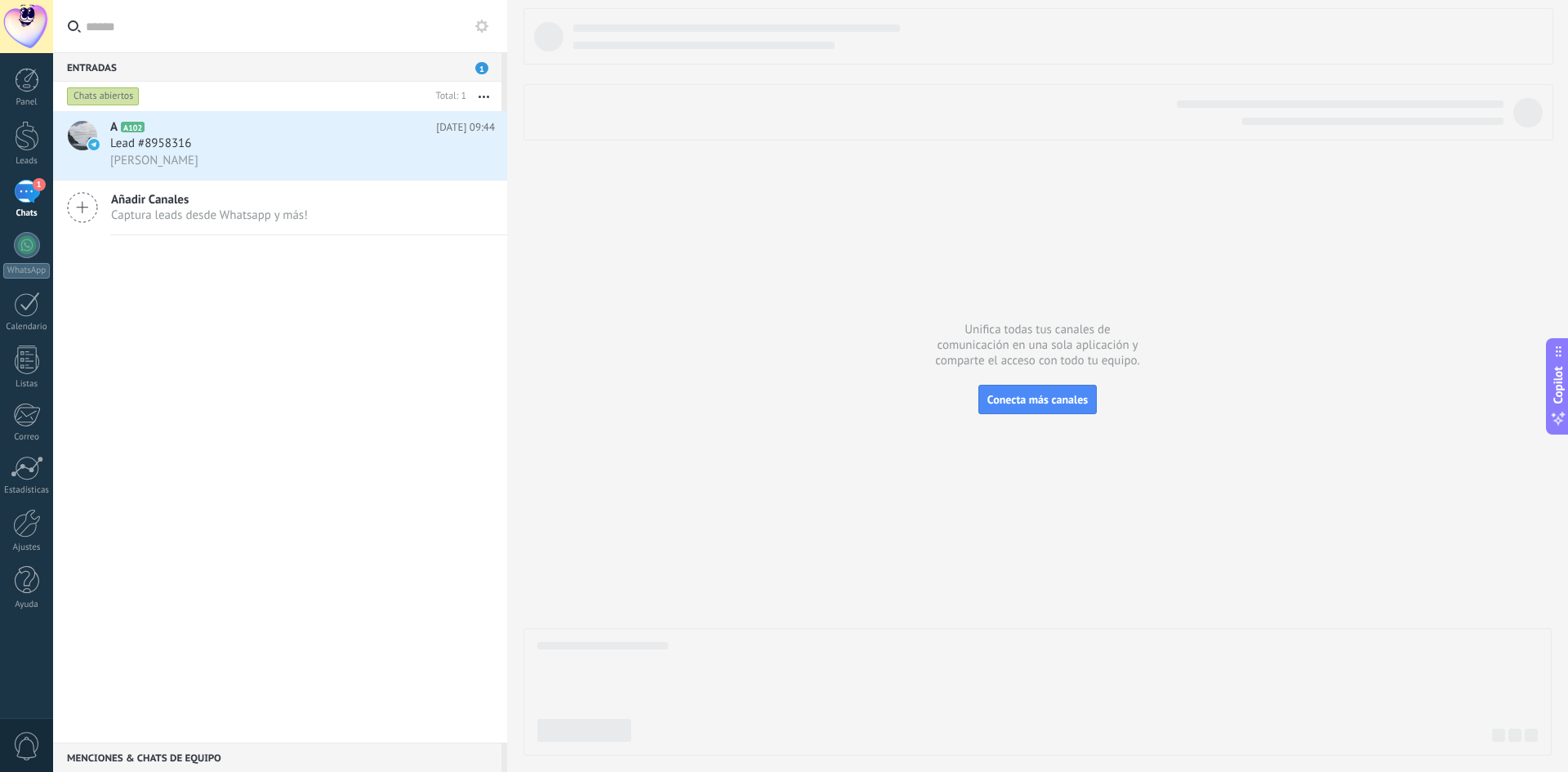
click at [488, 23] on icon at bounding box center [482, 26] width 13 height 13
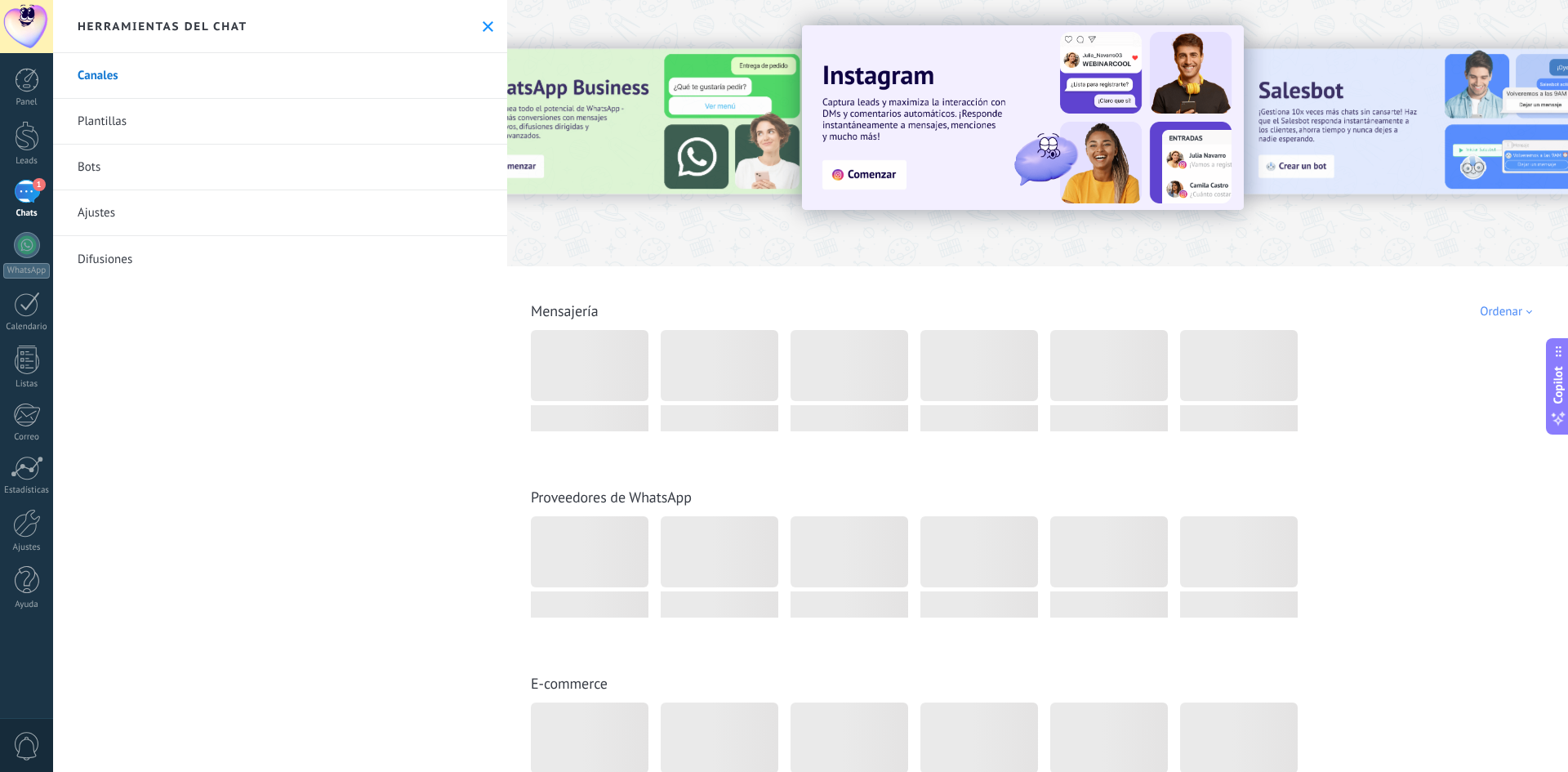
click at [86, 167] on link "Bots" at bounding box center [279, 167] width 454 height 45
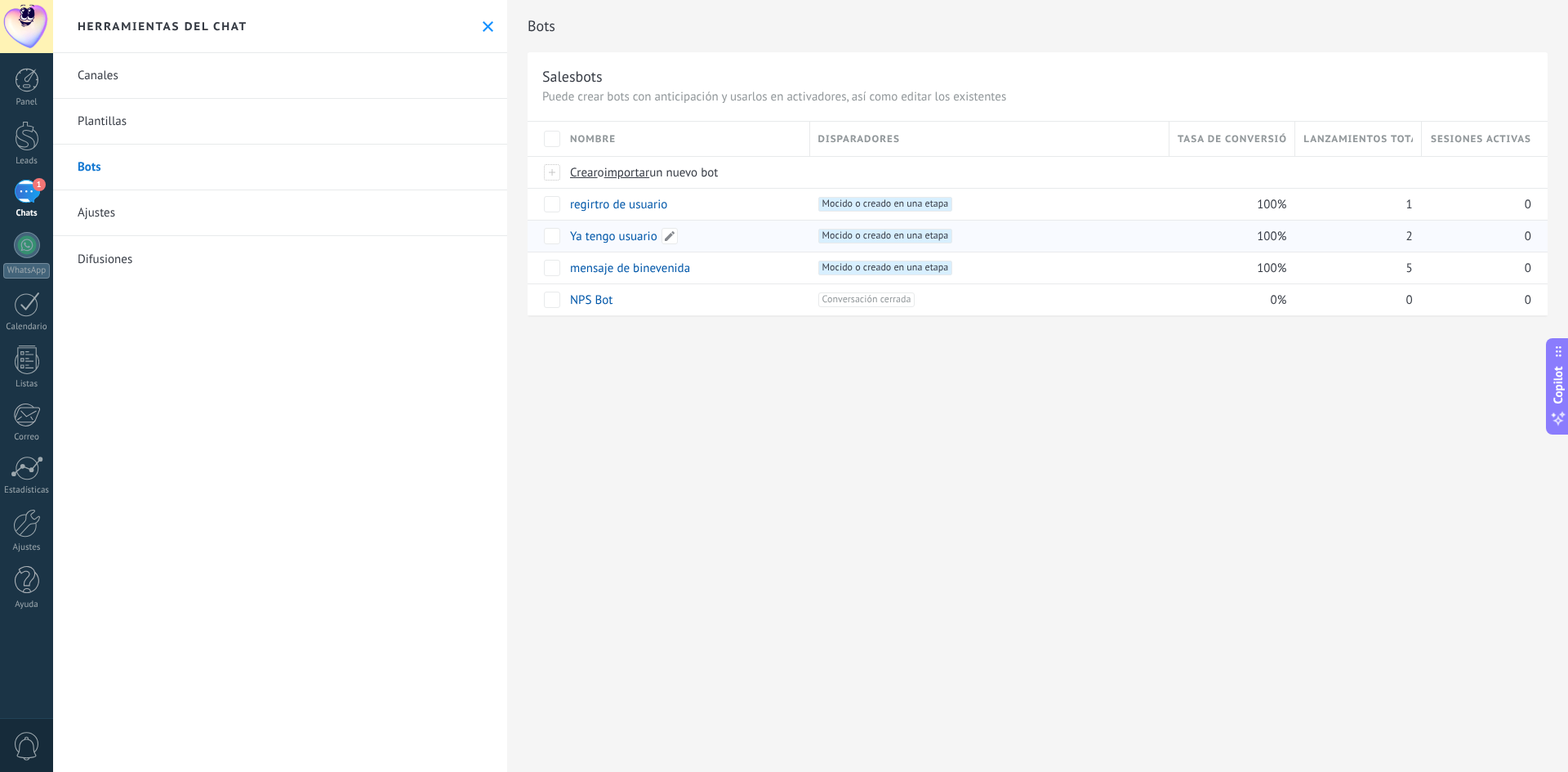
click at [619, 231] on link "Ya tengo usuario" at bounding box center [613, 236] width 88 height 15
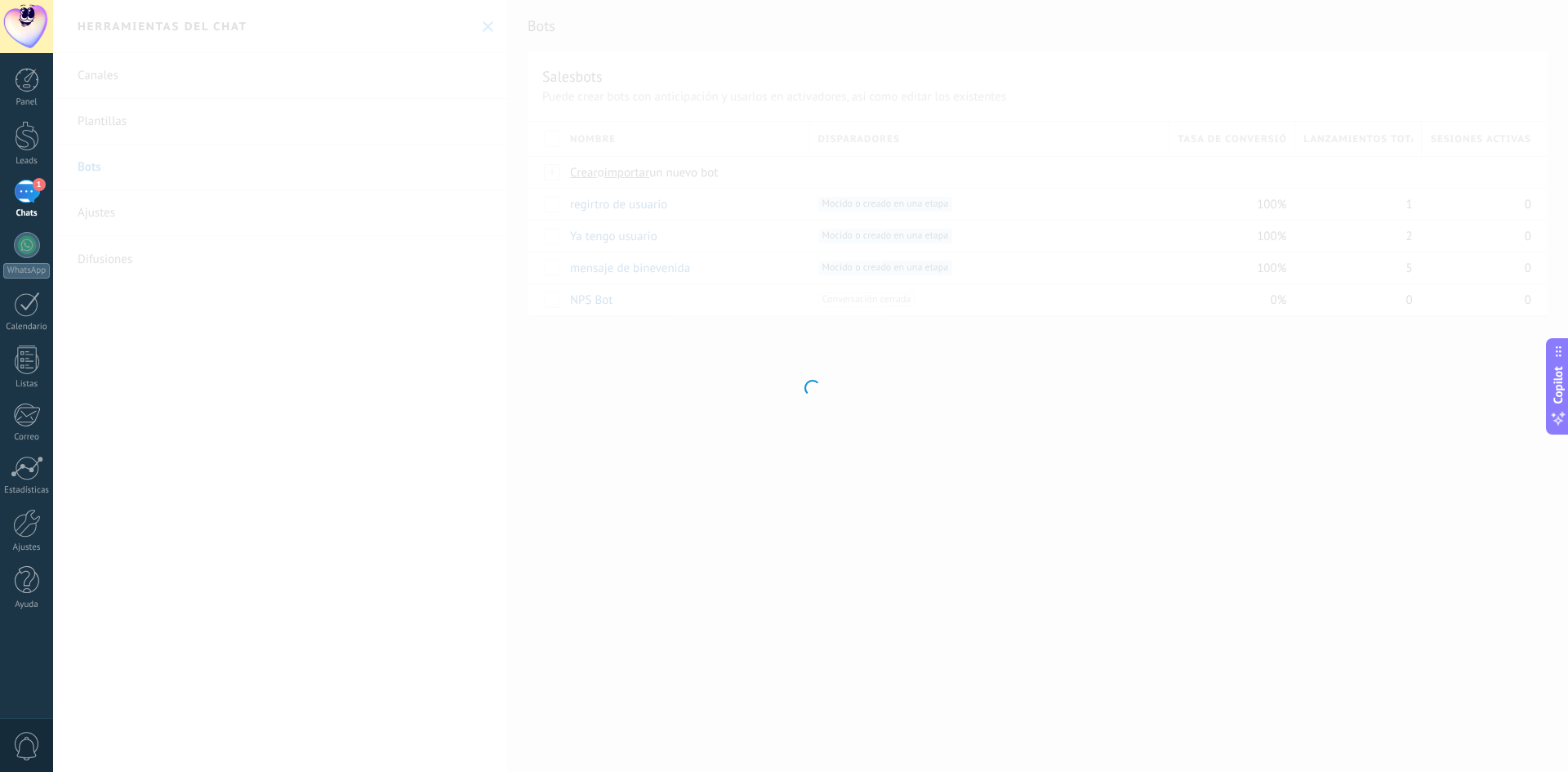
type input "**********"
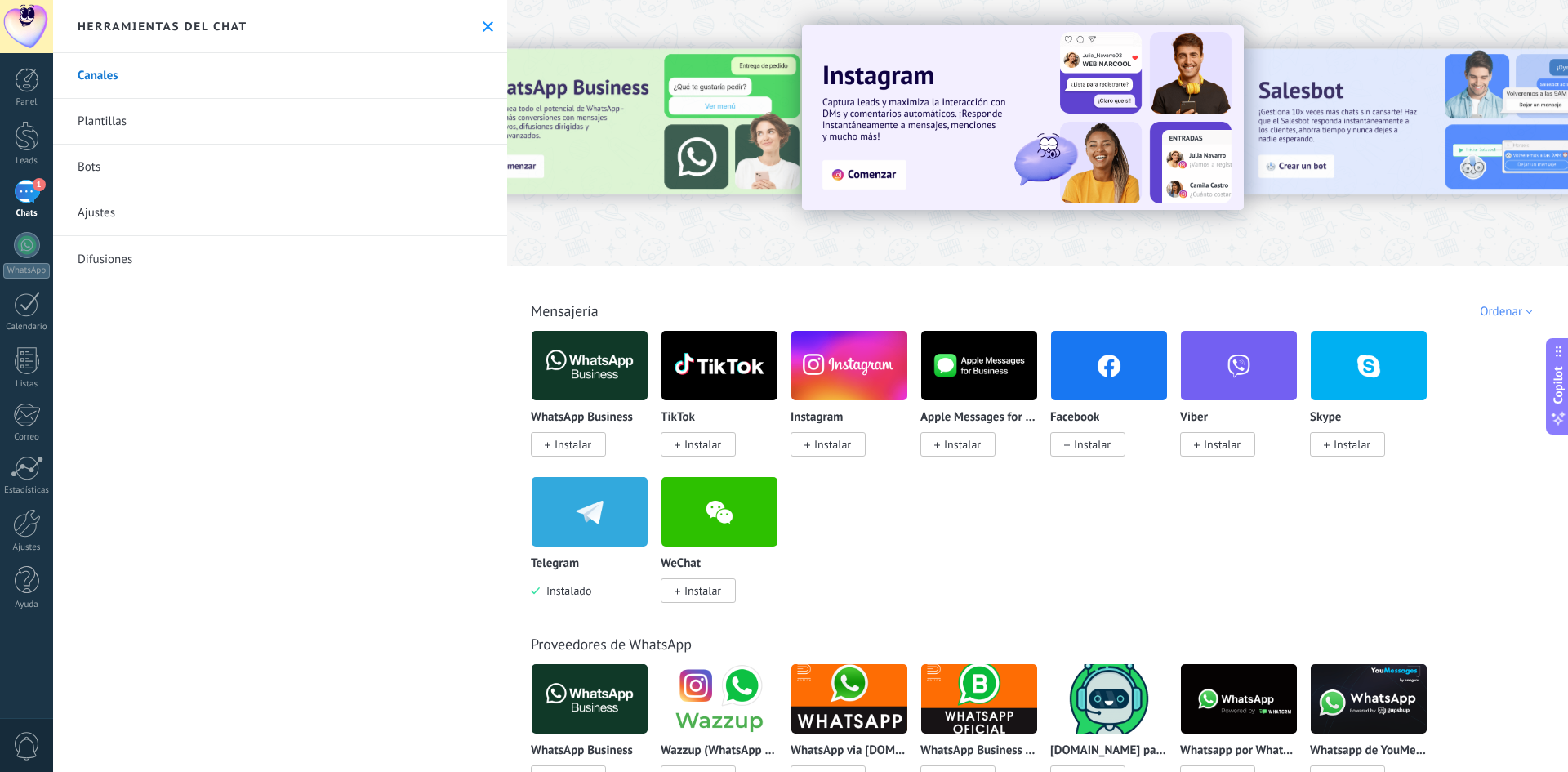
click at [91, 179] on link "Bots" at bounding box center [279, 167] width 454 height 45
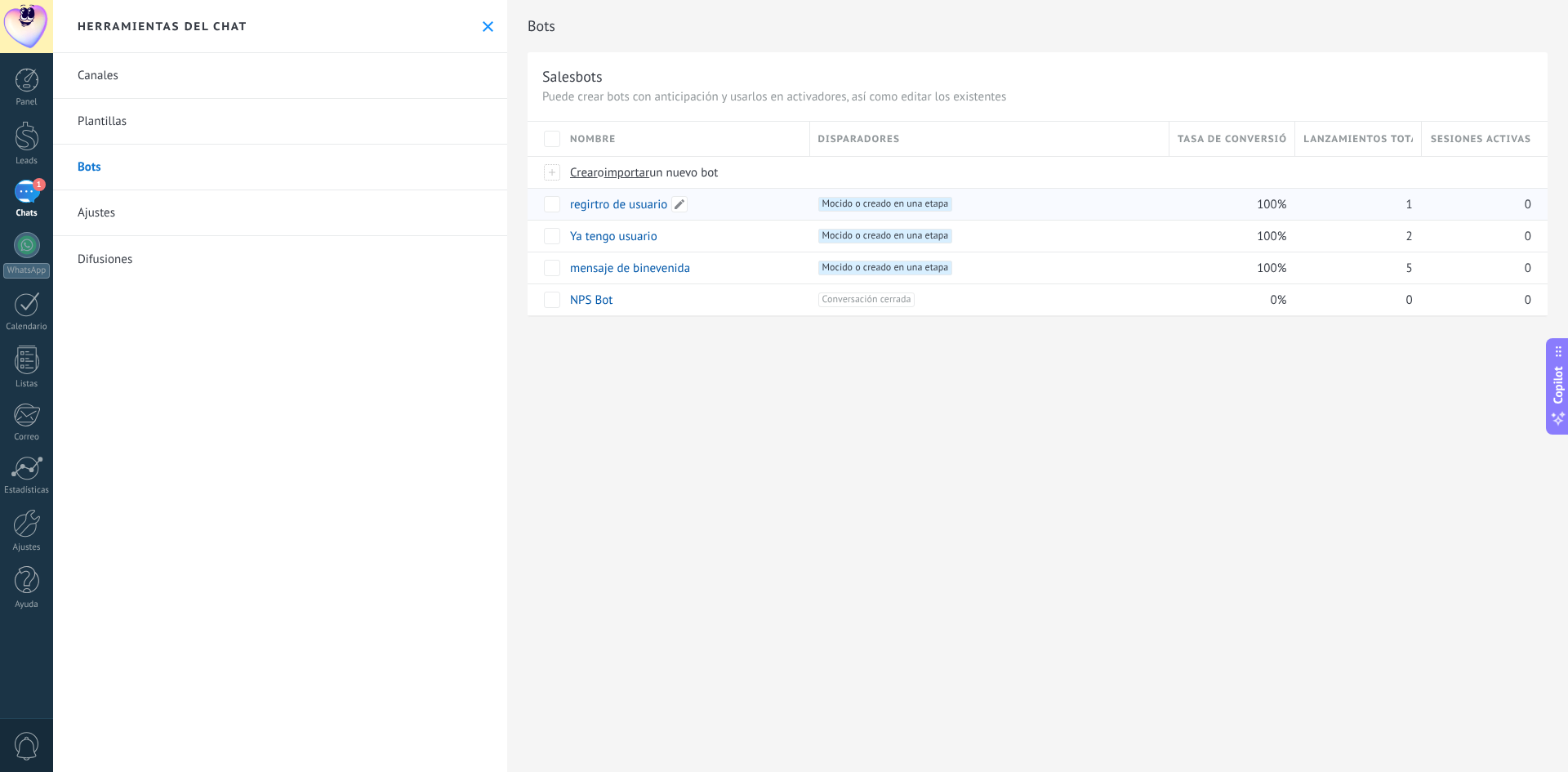
click at [606, 205] on link "regirtro de usuario" at bounding box center [618, 205] width 97 height 15
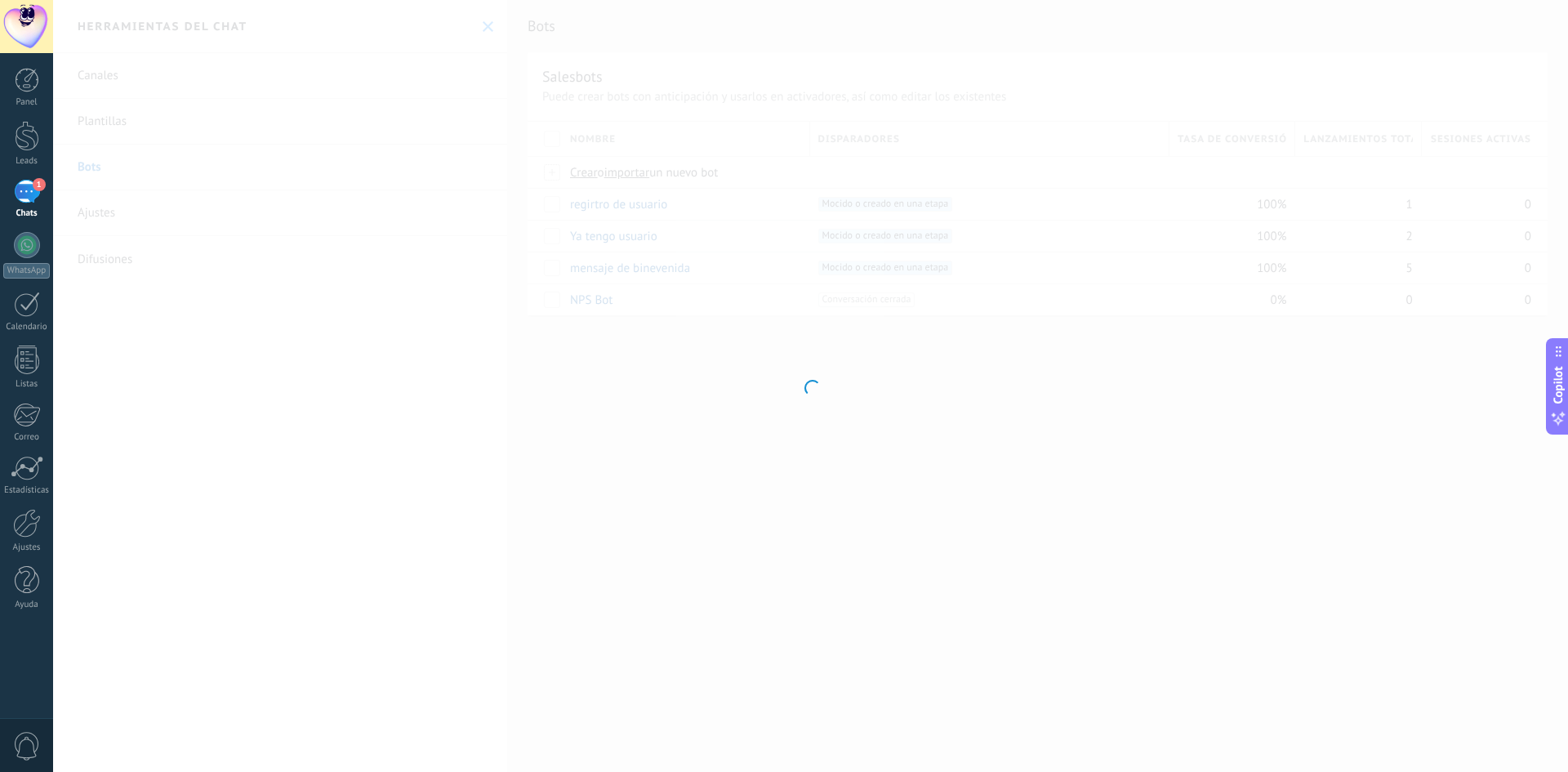
type input "**********"
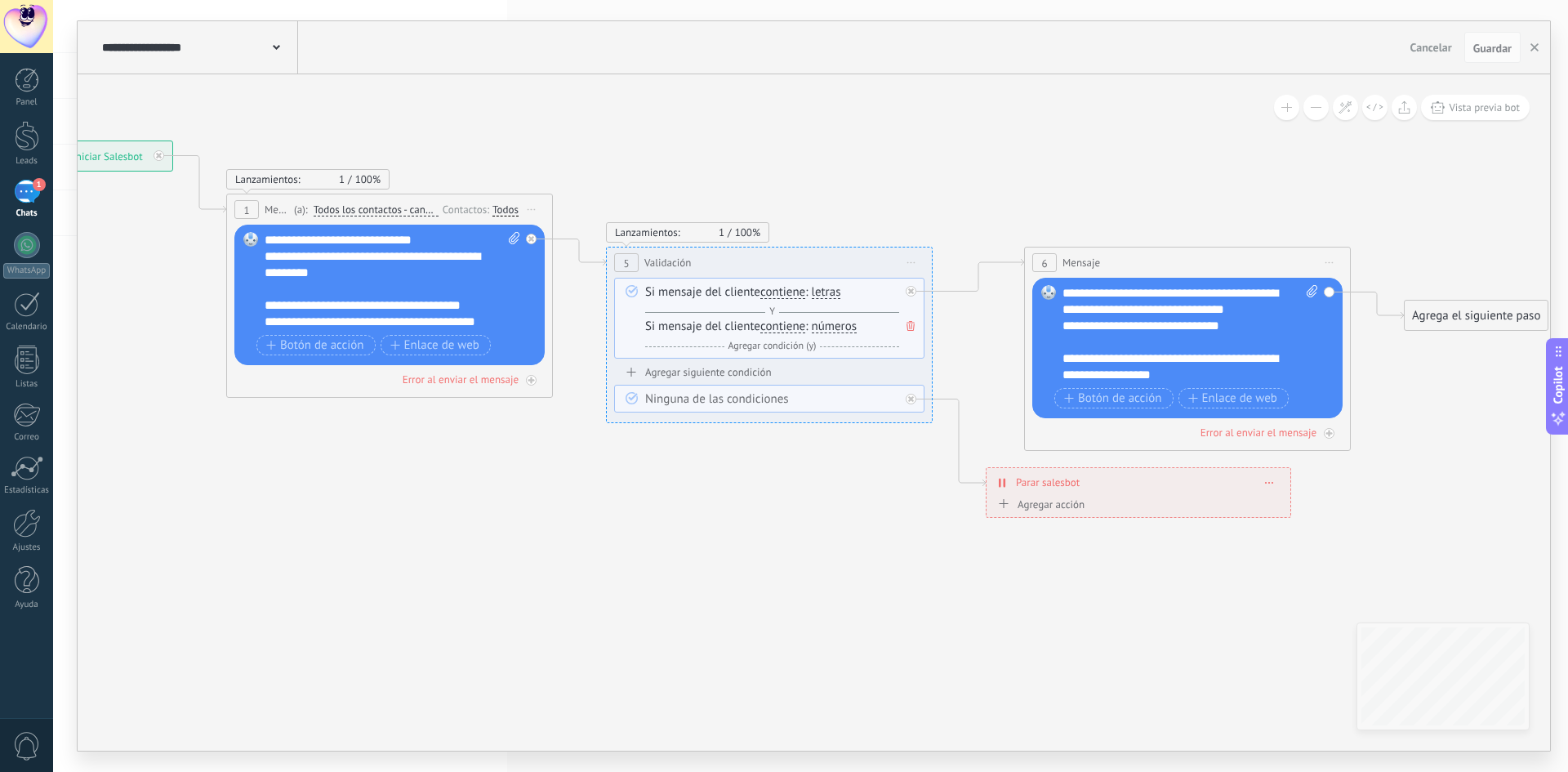
drag, startPoint x: 985, startPoint y: 546, endPoint x: 594, endPoint y: 490, distance: 395.0
click at [594, 490] on icon at bounding box center [764, 329] width 2276 height 1195
click at [914, 262] on icon at bounding box center [911, 263] width 8 height 2
click at [945, 375] on div "Borrar" at bounding box center [985, 369] width 161 height 27
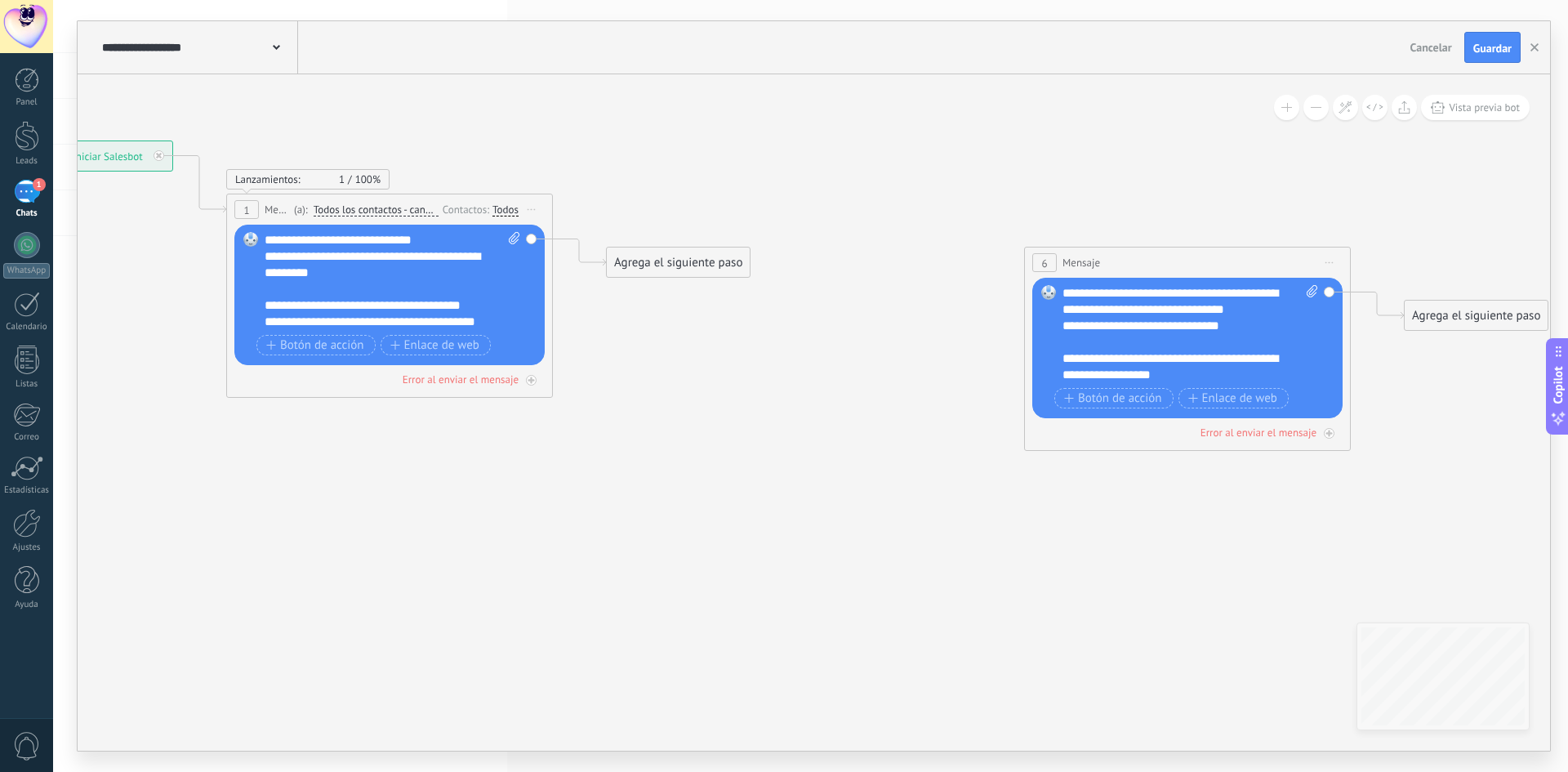
click at [647, 269] on div "Agrega el siguiente paso" at bounding box center [677, 262] width 142 height 27
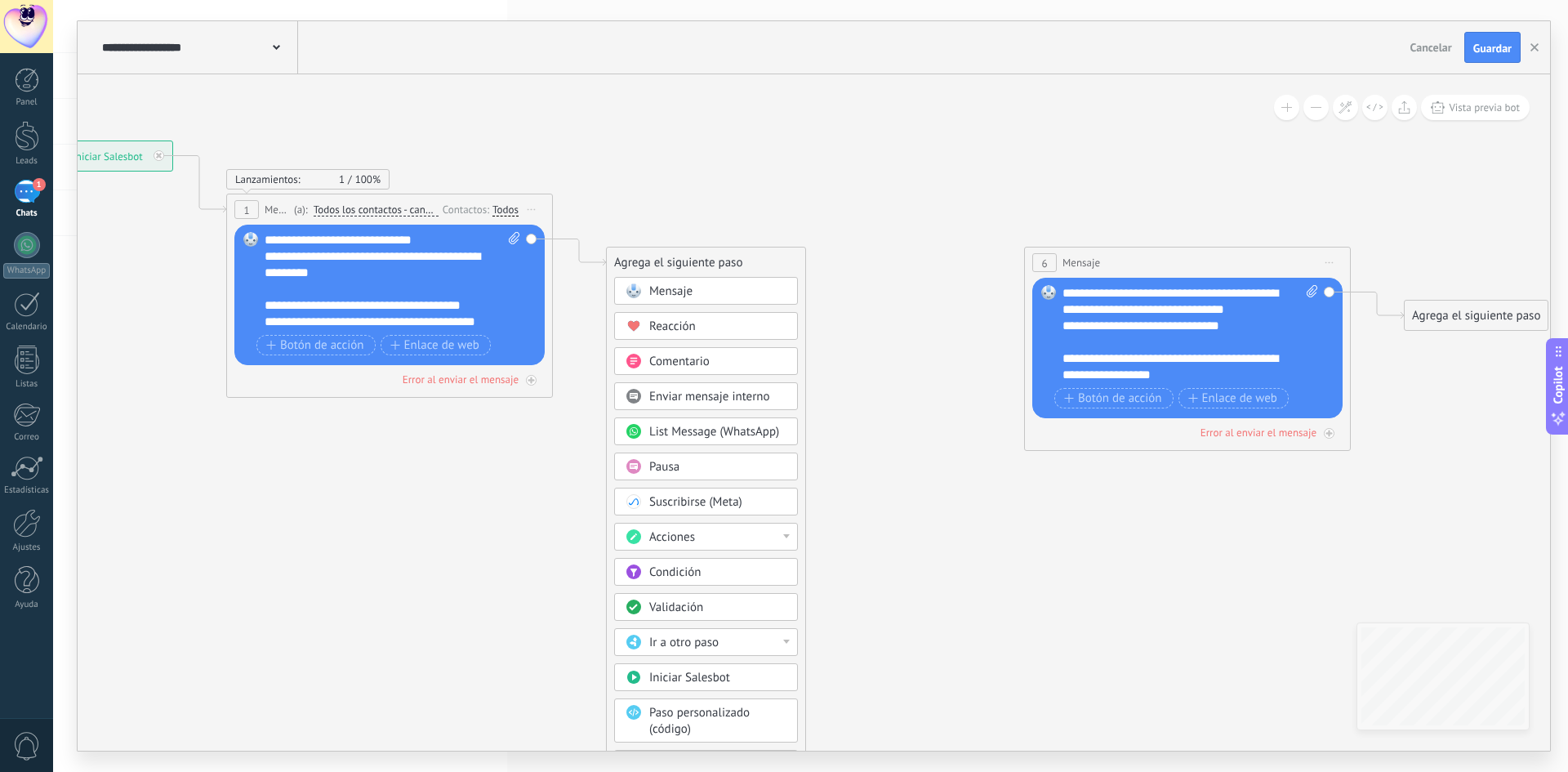
click at [705, 542] on div "Acciones" at bounding box center [717, 537] width 137 height 16
drag, startPoint x: 797, startPoint y: 560, endPoint x: 795, endPoint y: 611, distance: 51.0
click at [795, 611] on div "Administrar etiquetas Agregar nota Agregar tarea Cambiar etapa del lead Cambiar…" at bounding box center [706, 610] width 184 height 174
click at [903, 563] on icon at bounding box center [764, 295] width 2276 height 1128
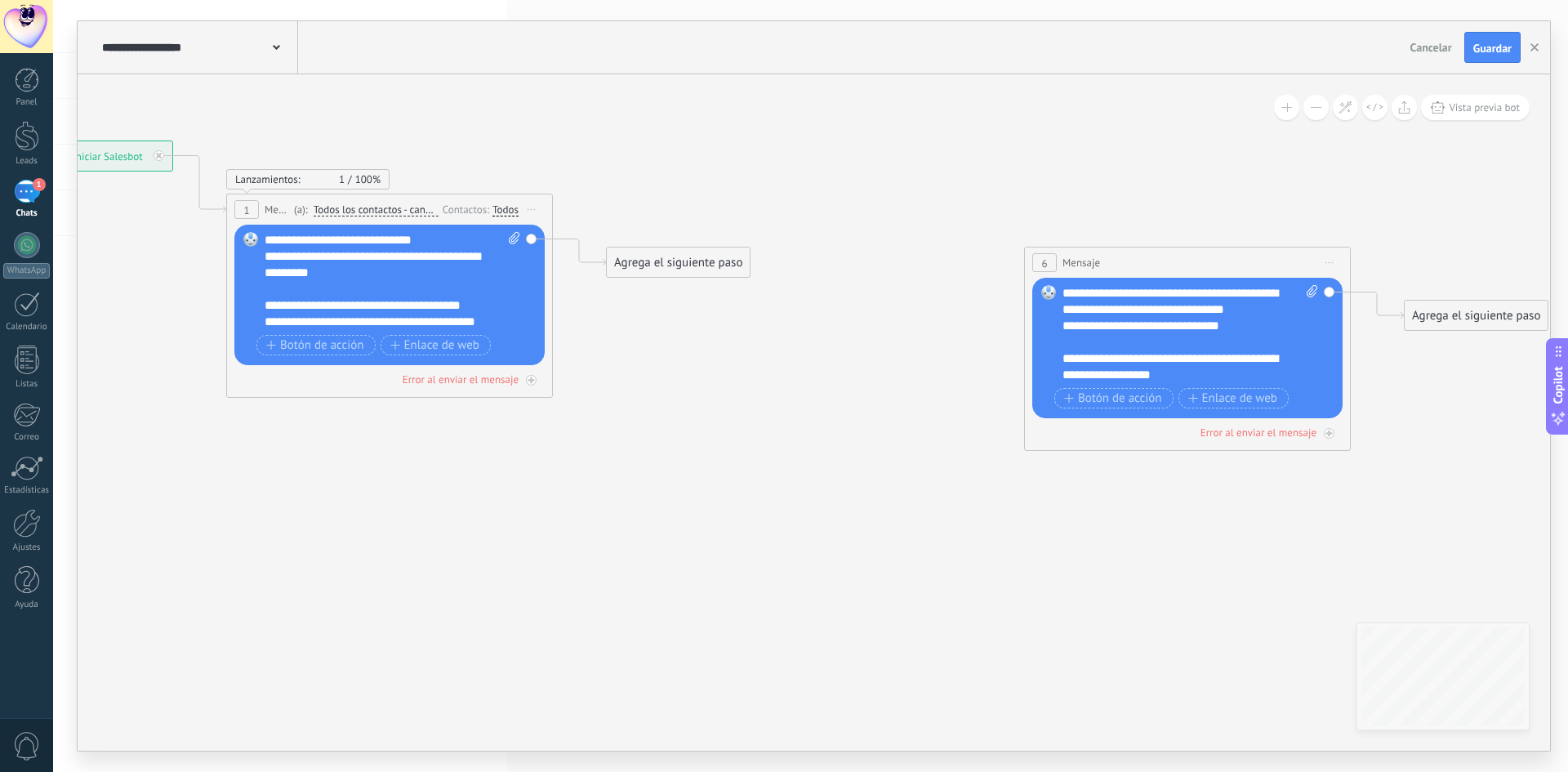
click at [696, 261] on div "Agrega el siguiente paso" at bounding box center [677, 262] width 142 height 27
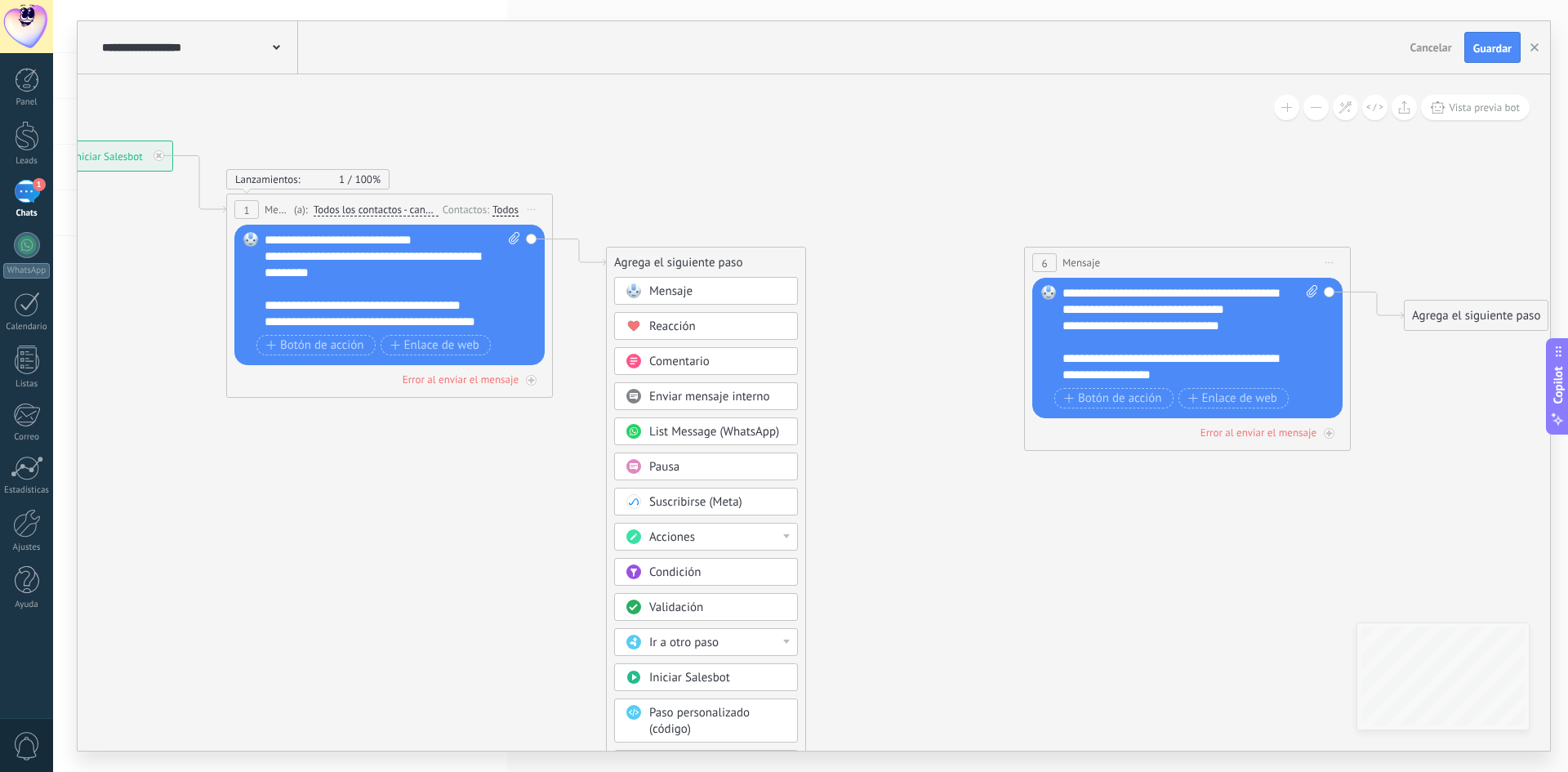
click at [710, 575] on div "Condición" at bounding box center [717, 572] width 137 height 16
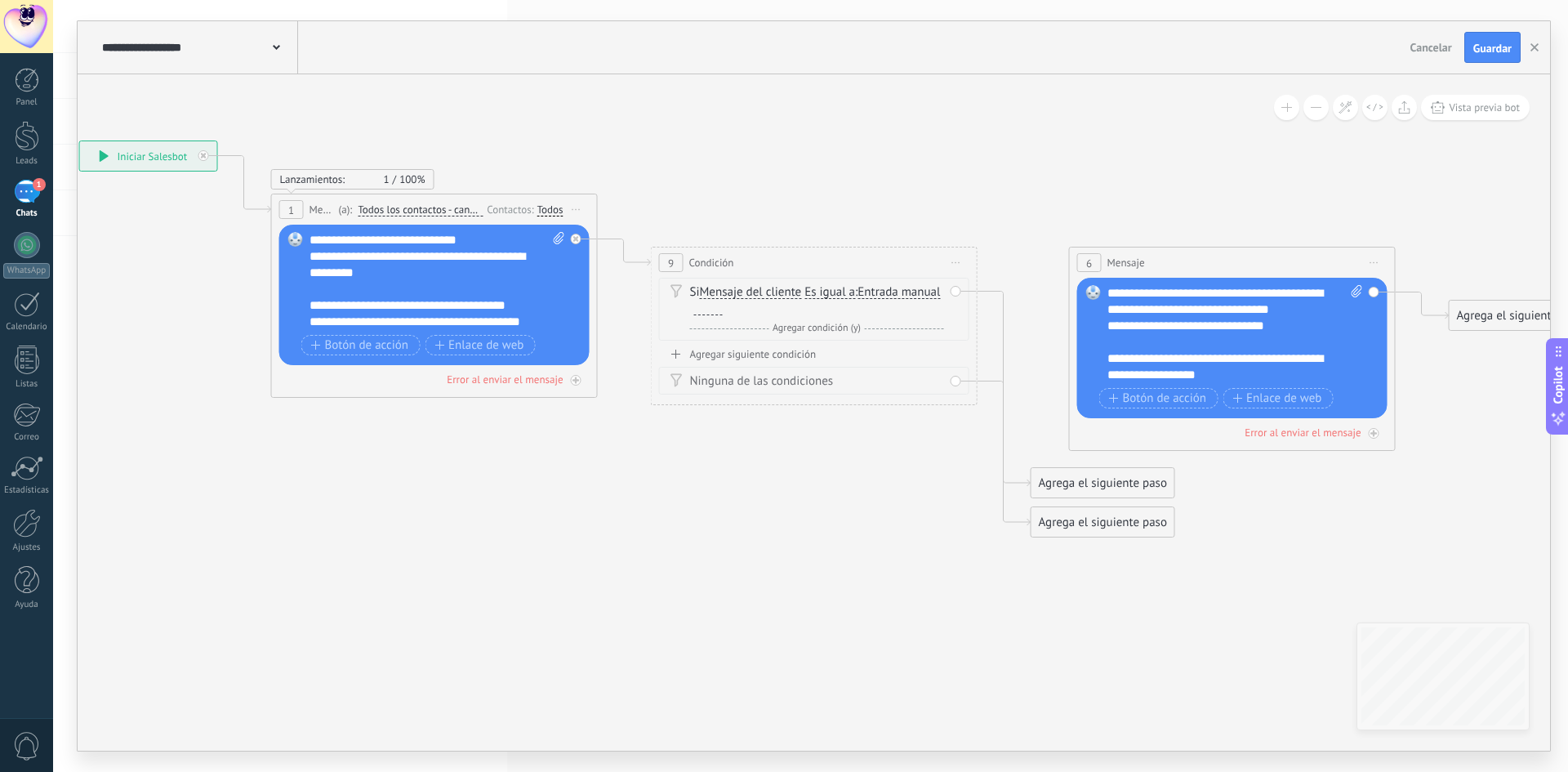
click at [836, 294] on span "Es igual a" at bounding box center [830, 293] width 51 height 13
click at [836, 294] on button "Es igual a" at bounding box center [898, 292] width 204 height 29
click at [777, 411] on icon at bounding box center [809, 339] width 2276 height 1214
click at [739, 289] on span "Mensaje del cliente" at bounding box center [751, 293] width 102 height 13
click at [739, 289] on button "Mensaje del cliente" at bounding box center [793, 292] width 204 height 29
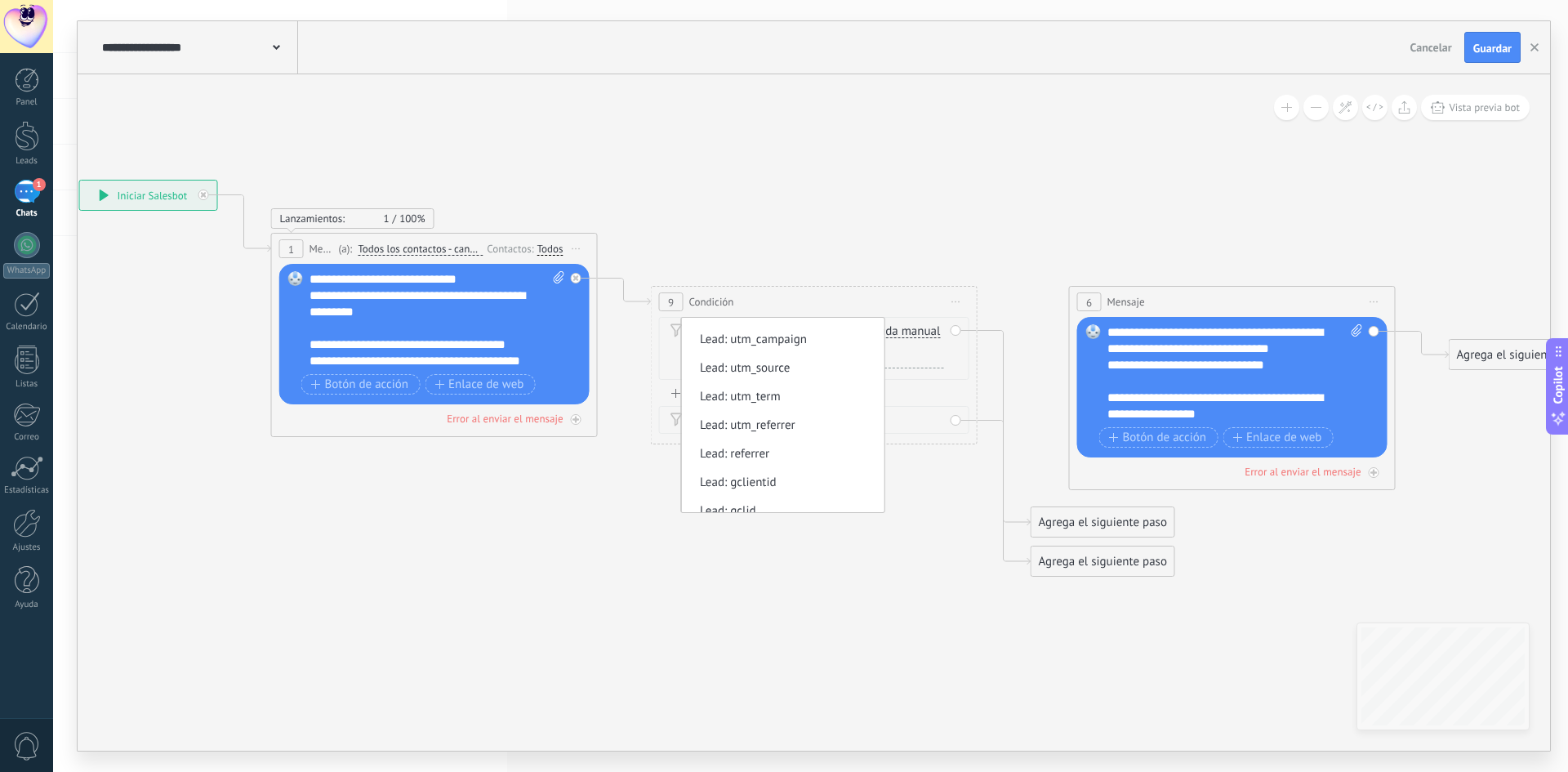
scroll to position [163, 0]
click at [816, 574] on icon at bounding box center [809, 378] width 2276 height 1214
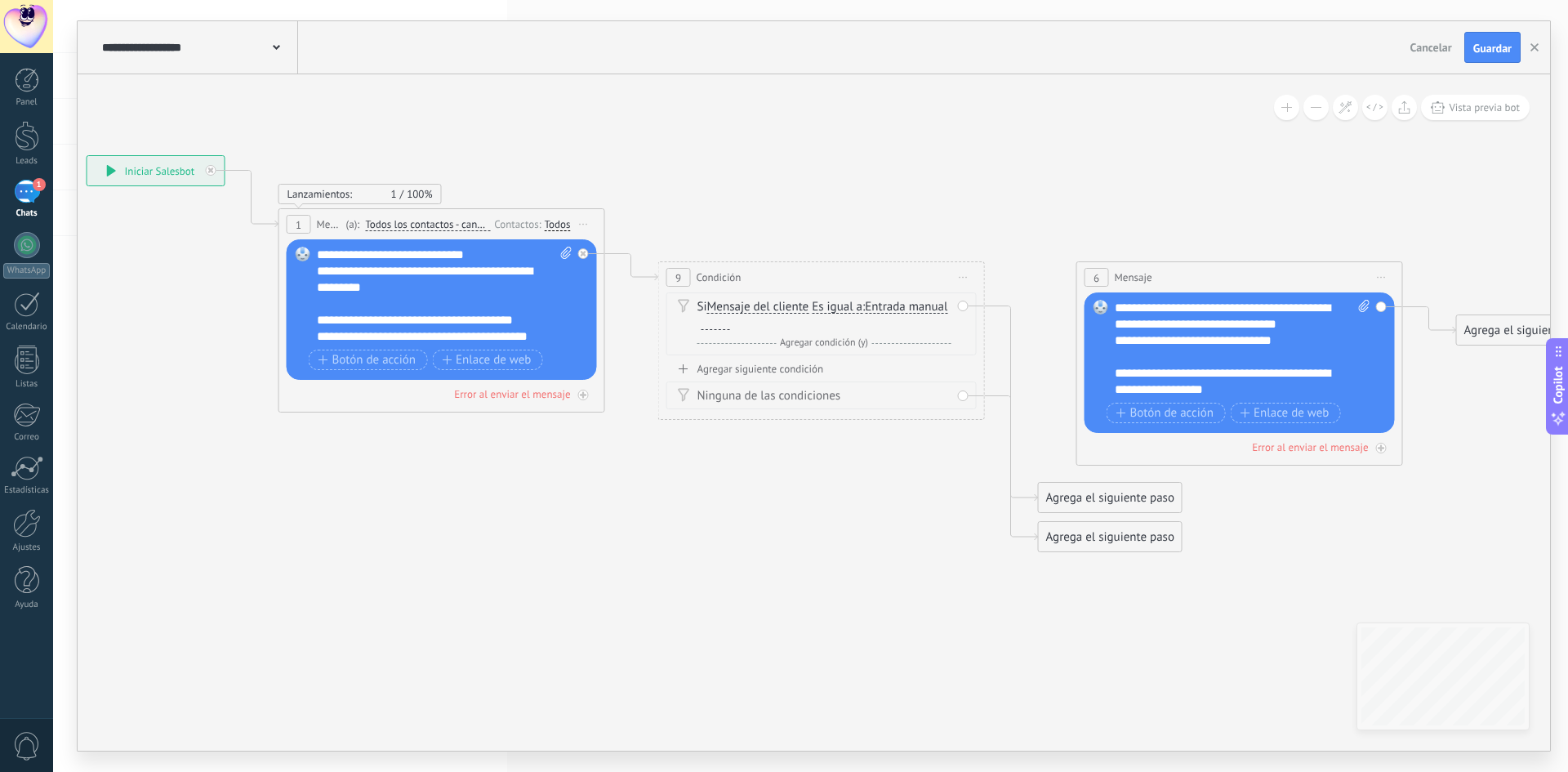
click at [968, 273] on span "Iniciar vista previa aquí Cambiar nombre Duplicar [GEOGRAPHIC_DATA]" at bounding box center [964, 277] width 26 height 24
click at [1006, 381] on div "Borrar" at bounding box center [1038, 383] width 161 height 27
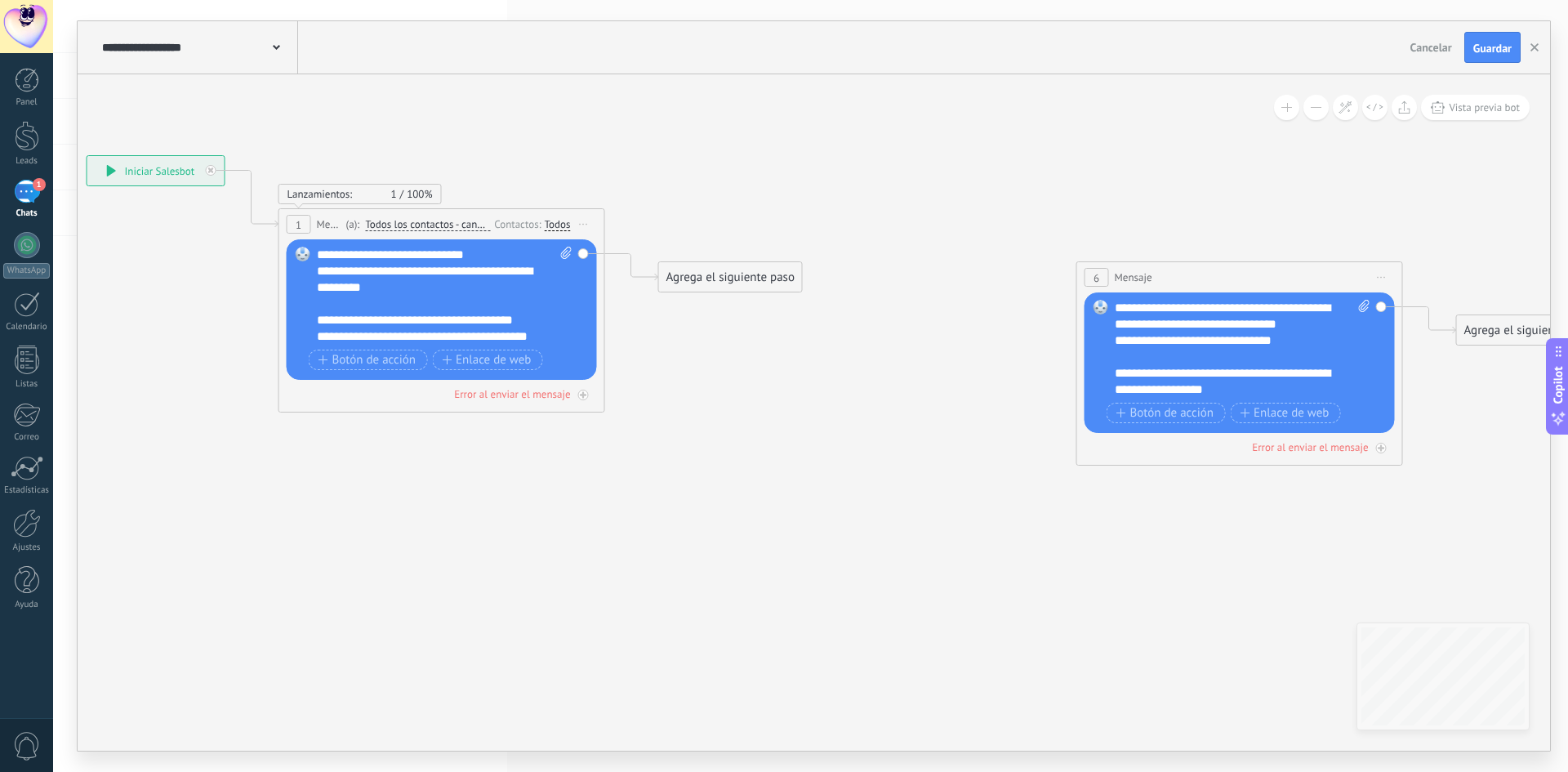
click at [721, 282] on div "Agrega el siguiente paso" at bounding box center [730, 277] width 142 height 27
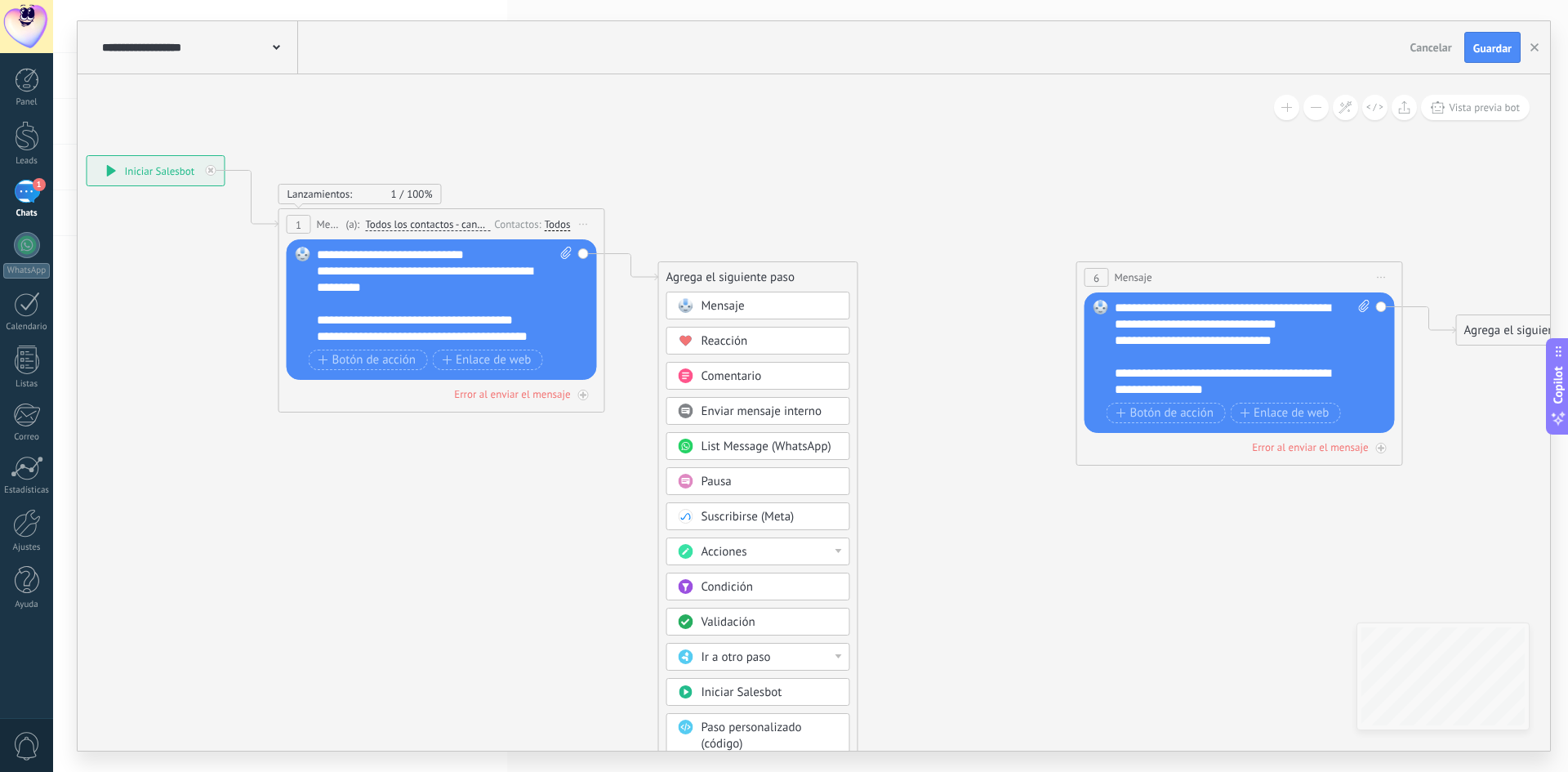
click at [764, 630] on div "Validación" at bounding box center [758, 621] width 184 height 27
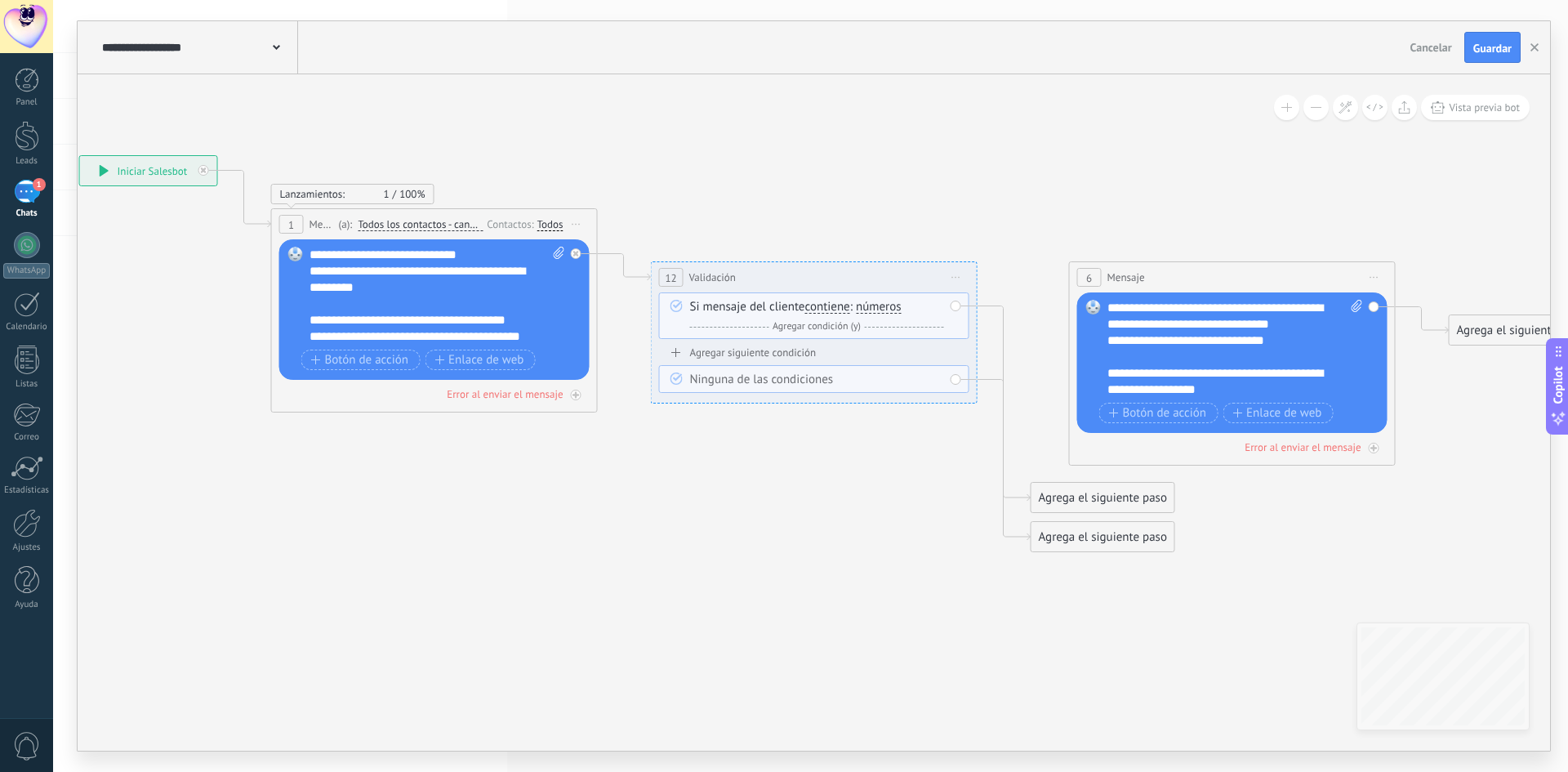
click at [838, 309] on span "contiene" at bounding box center [828, 308] width 45 height 13
click at [838, 309] on button "contiene" at bounding box center [899, 307] width 204 height 29
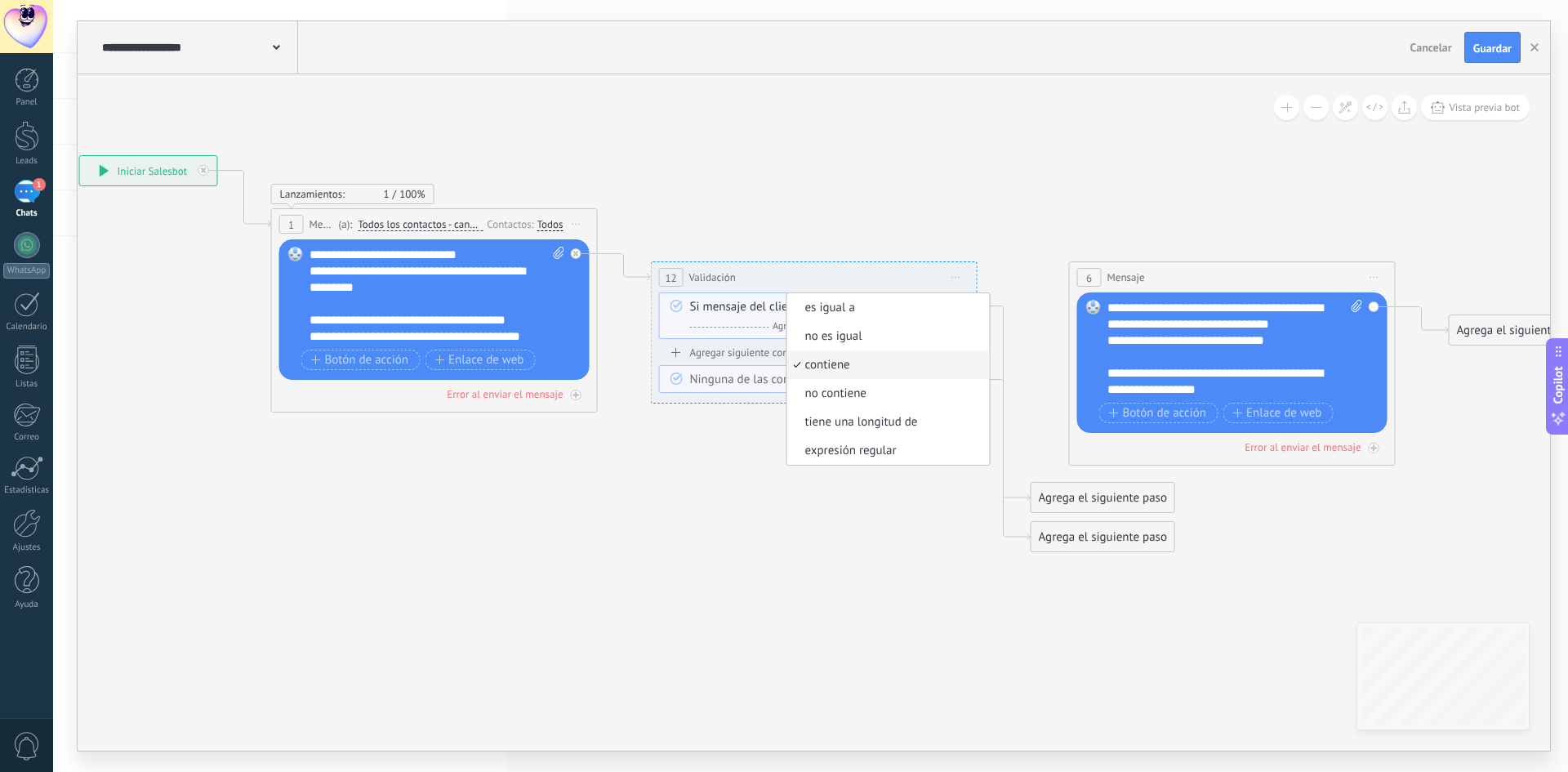
drag, startPoint x: 776, startPoint y: 521, endPoint x: 793, endPoint y: 481, distance: 43.5
click at [779, 512] on icon at bounding box center [809, 354] width 2276 height 1214
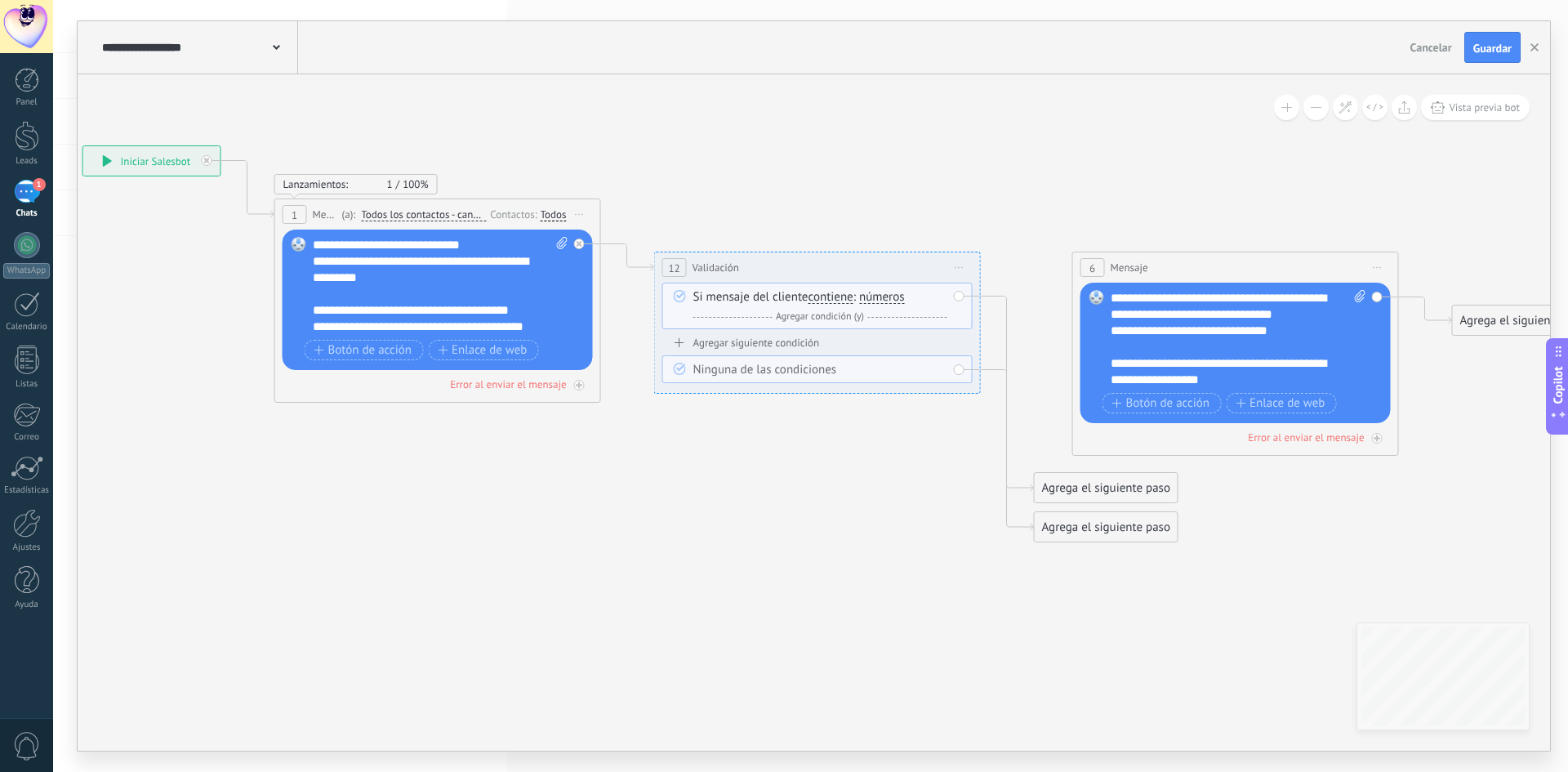
click at [957, 264] on span "Iniciar vista previa aquí Cambiar nombre Duplicar [GEOGRAPHIC_DATA]" at bounding box center [959, 267] width 26 height 24
click at [981, 375] on div "Borrar" at bounding box center [1033, 374] width 161 height 27
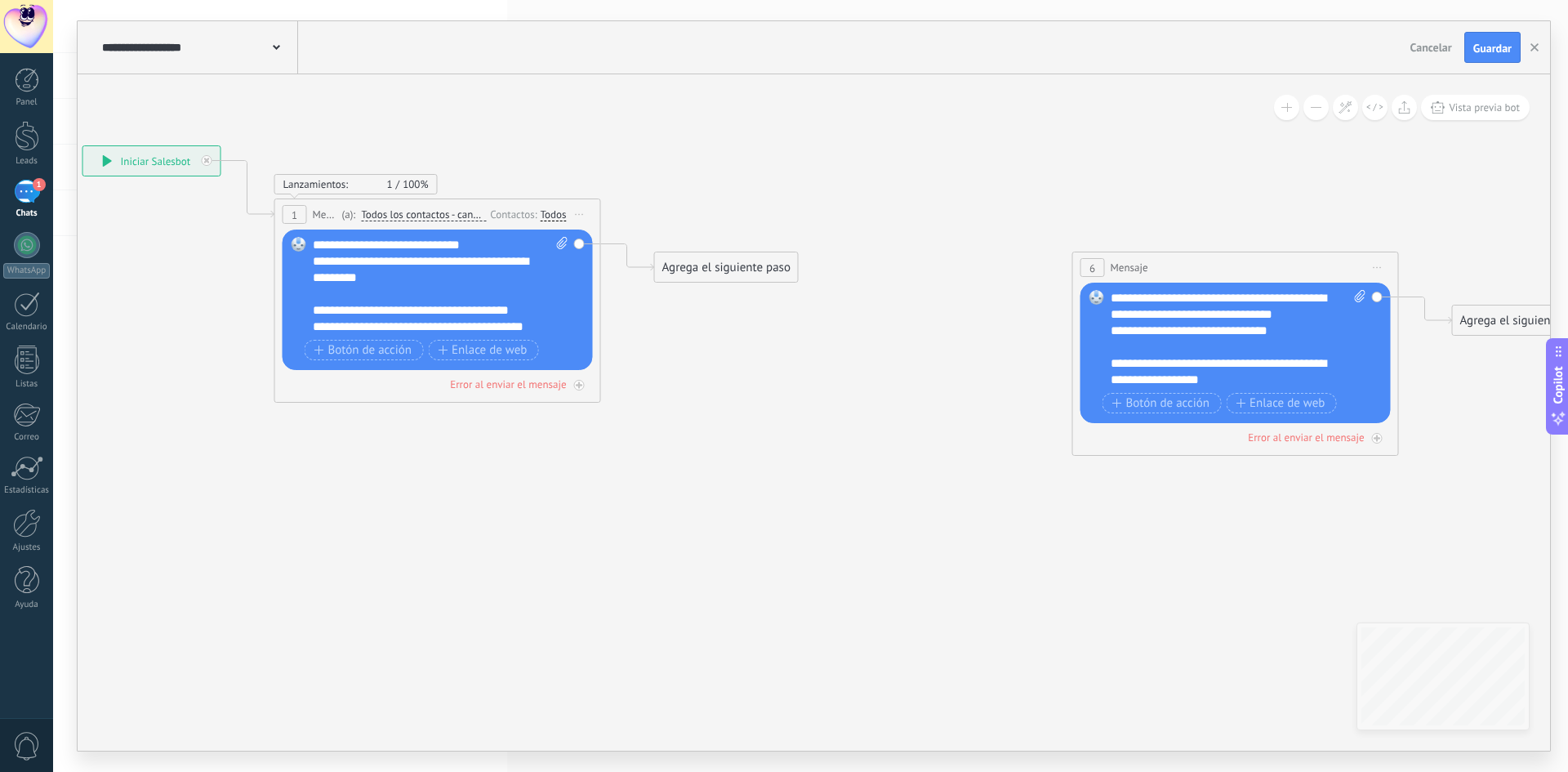
click at [731, 267] on div "Agrega el siguiente paso" at bounding box center [726, 267] width 142 height 27
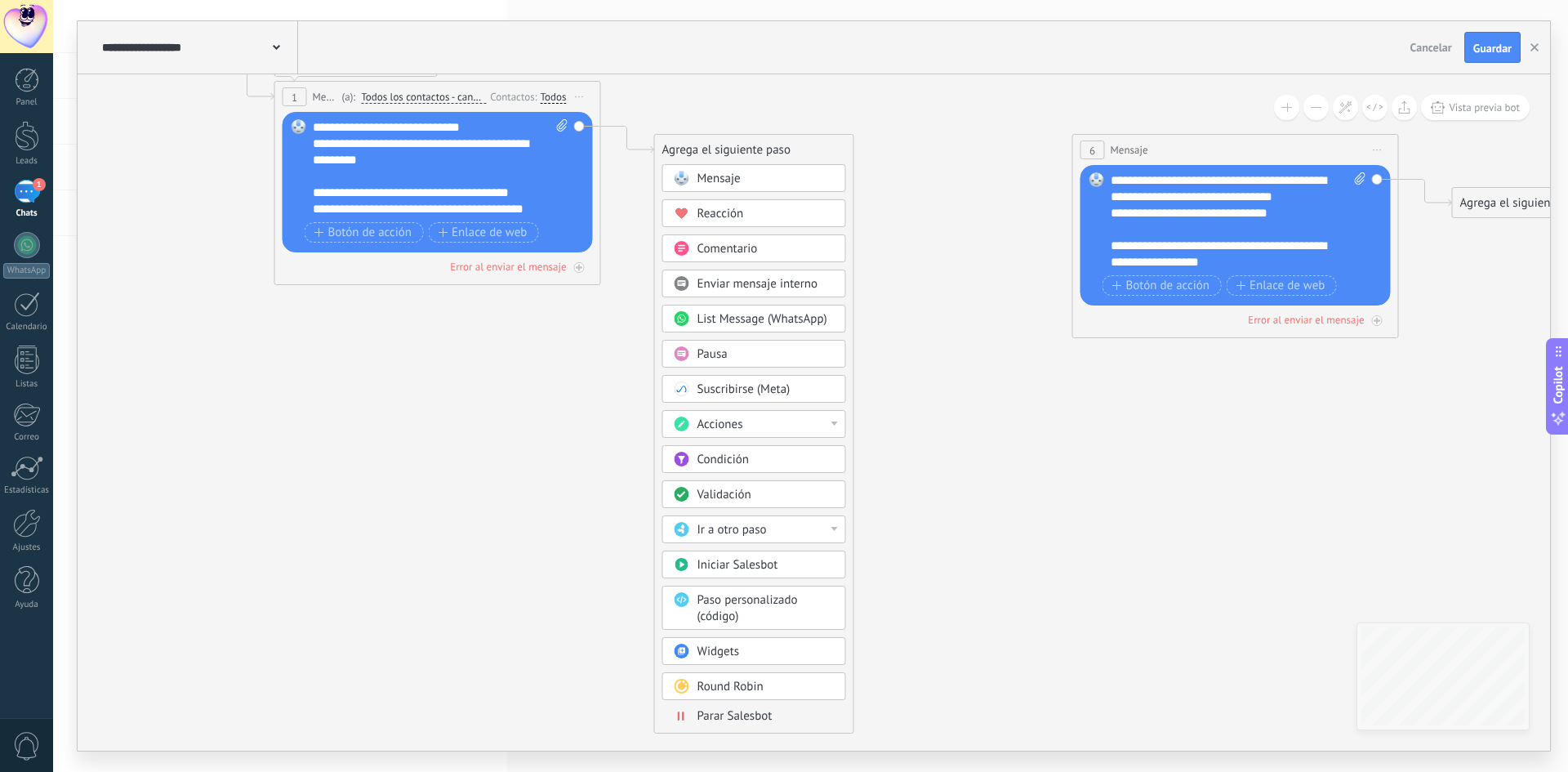
click at [793, 603] on span "Paso personalizado (código)" at bounding box center [747, 609] width 100 height 32
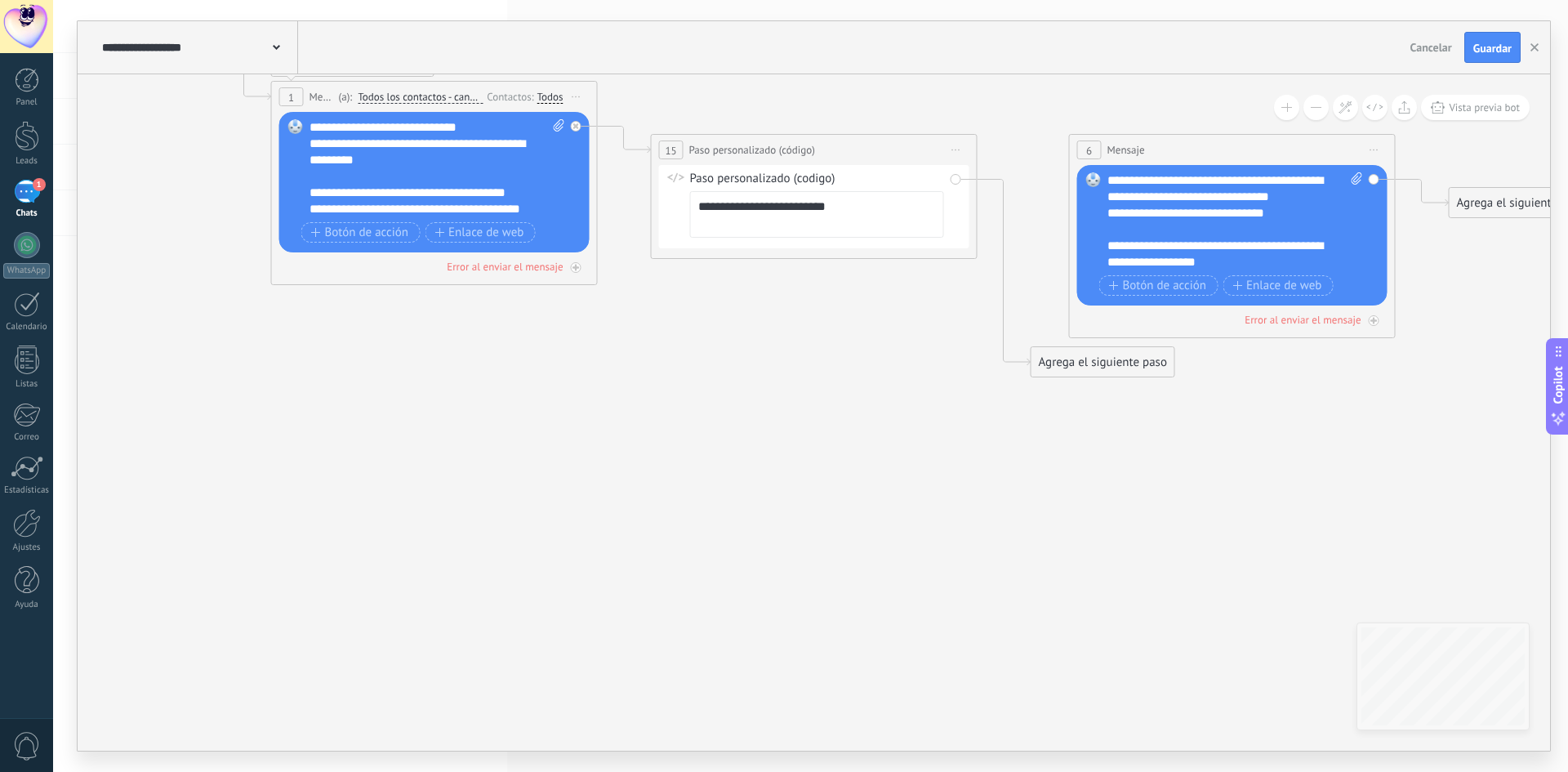
click at [956, 139] on span "Iniciar vista previa aquí Cambiar nombre Duplicar [GEOGRAPHIC_DATA]" at bounding box center [957, 149] width 26 height 24
click at [993, 249] on div "Borrar" at bounding box center [1030, 256] width 161 height 27
click at [768, 153] on div "Agrega el siguiente paso" at bounding box center [723, 150] width 142 height 27
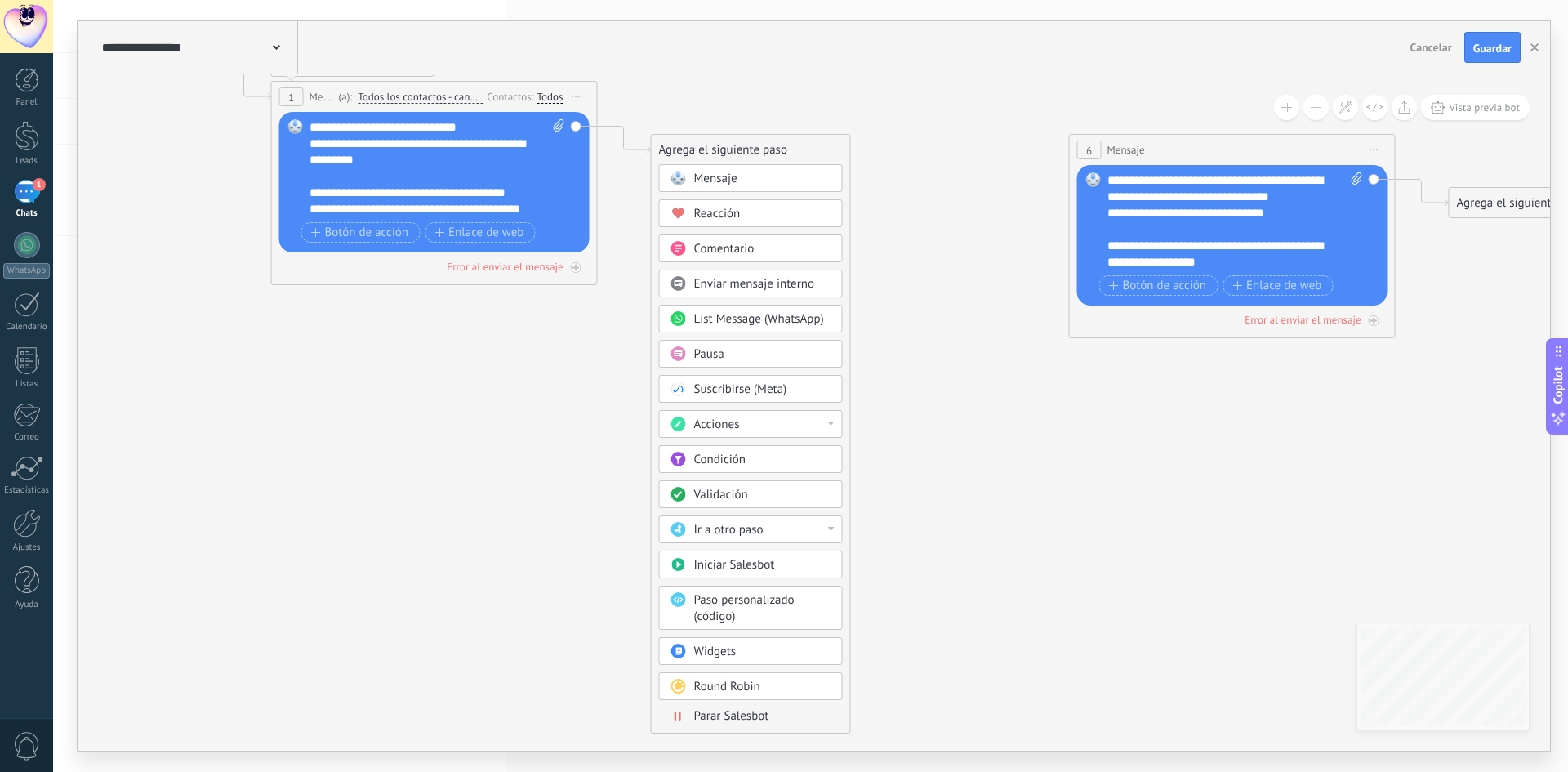
click at [793, 532] on div "Ir a otro paso" at bounding box center [762, 529] width 137 height 16
click at [983, 532] on icon at bounding box center [809, 183] width 2276 height 1128
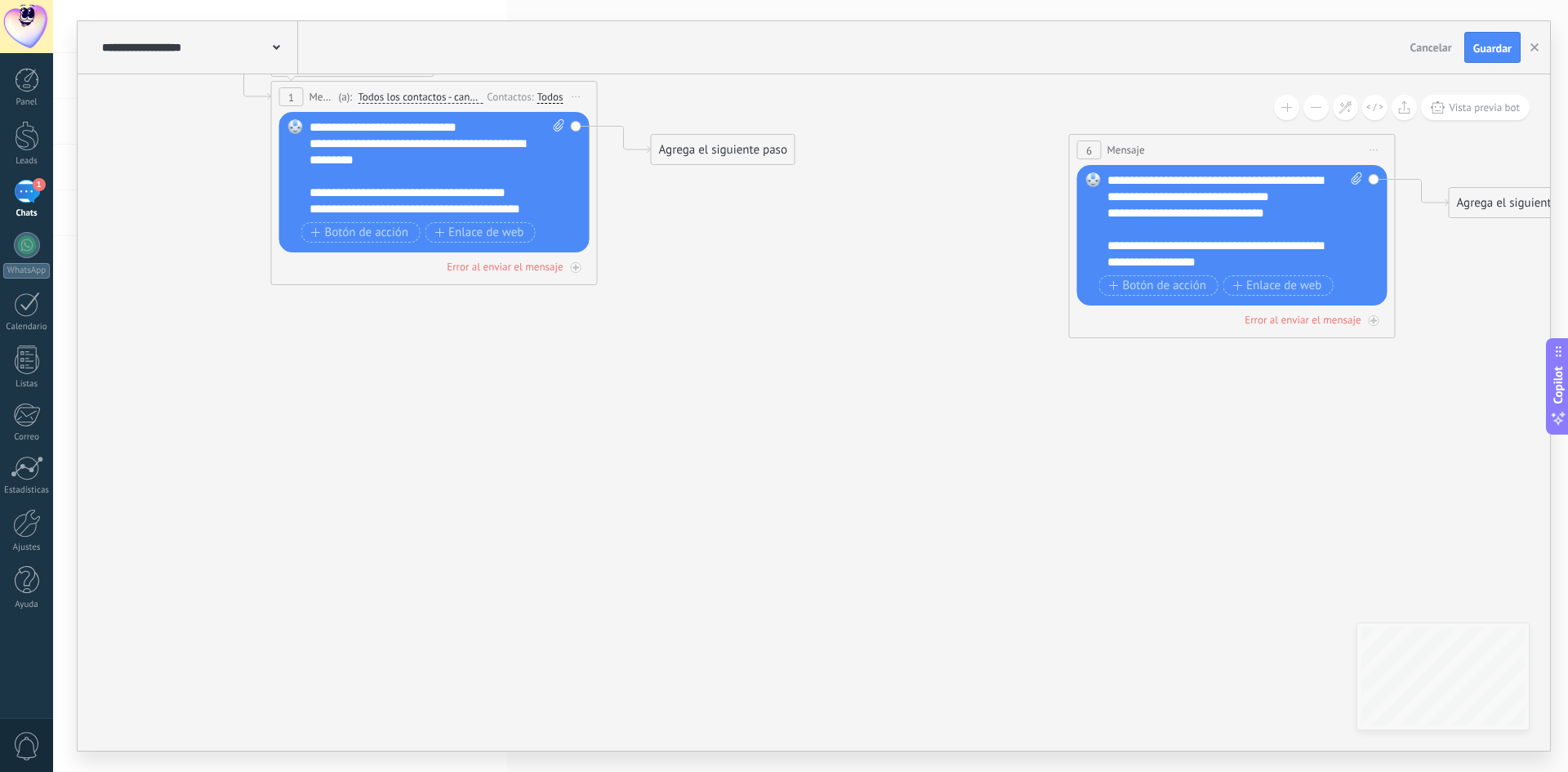
click at [741, 149] on div "Agrega el siguiente paso" at bounding box center [723, 150] width 142 height 27
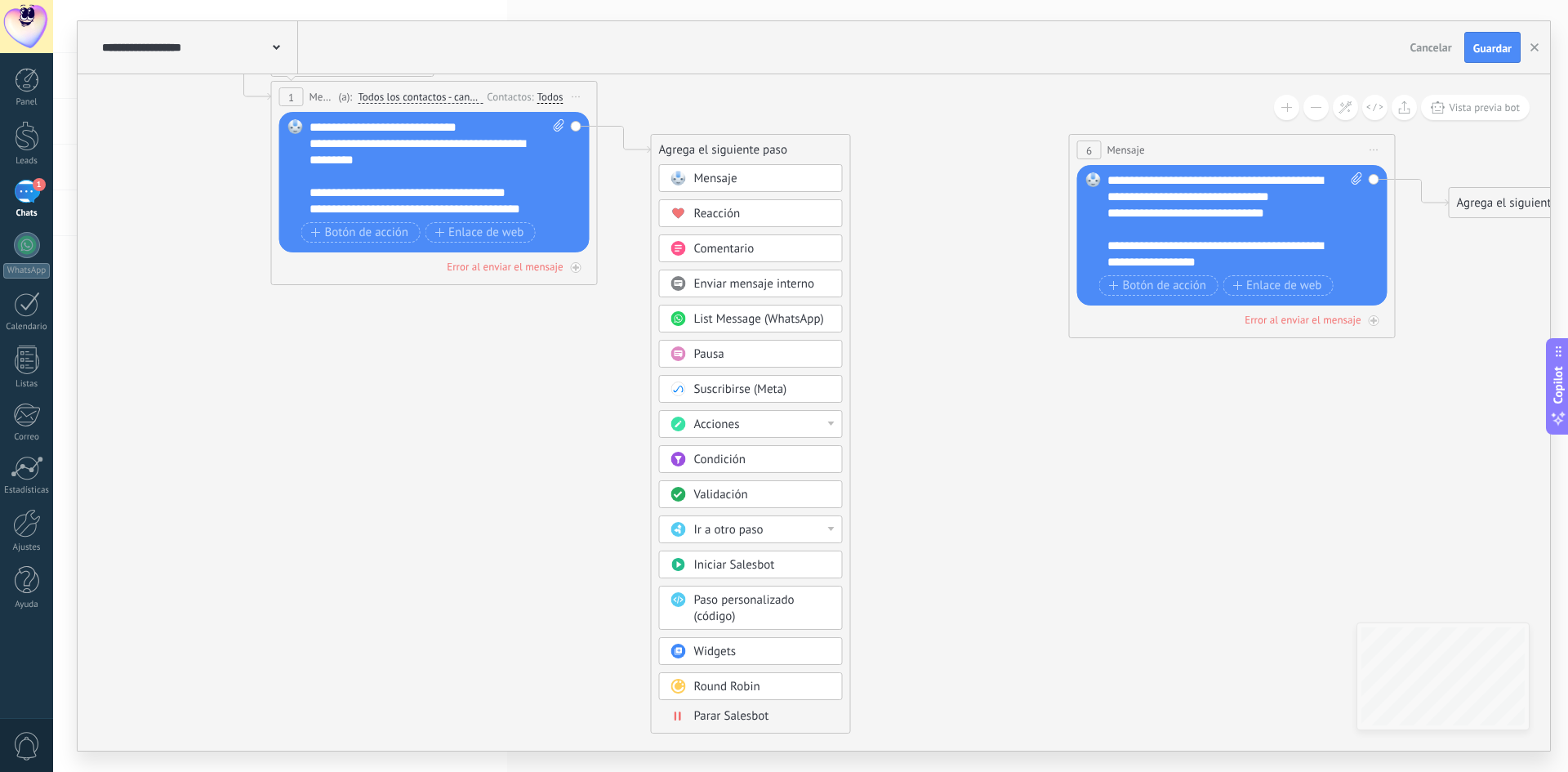
click at [587, 380] on icon at bounding box center [809, 183] width 2276 height 1128
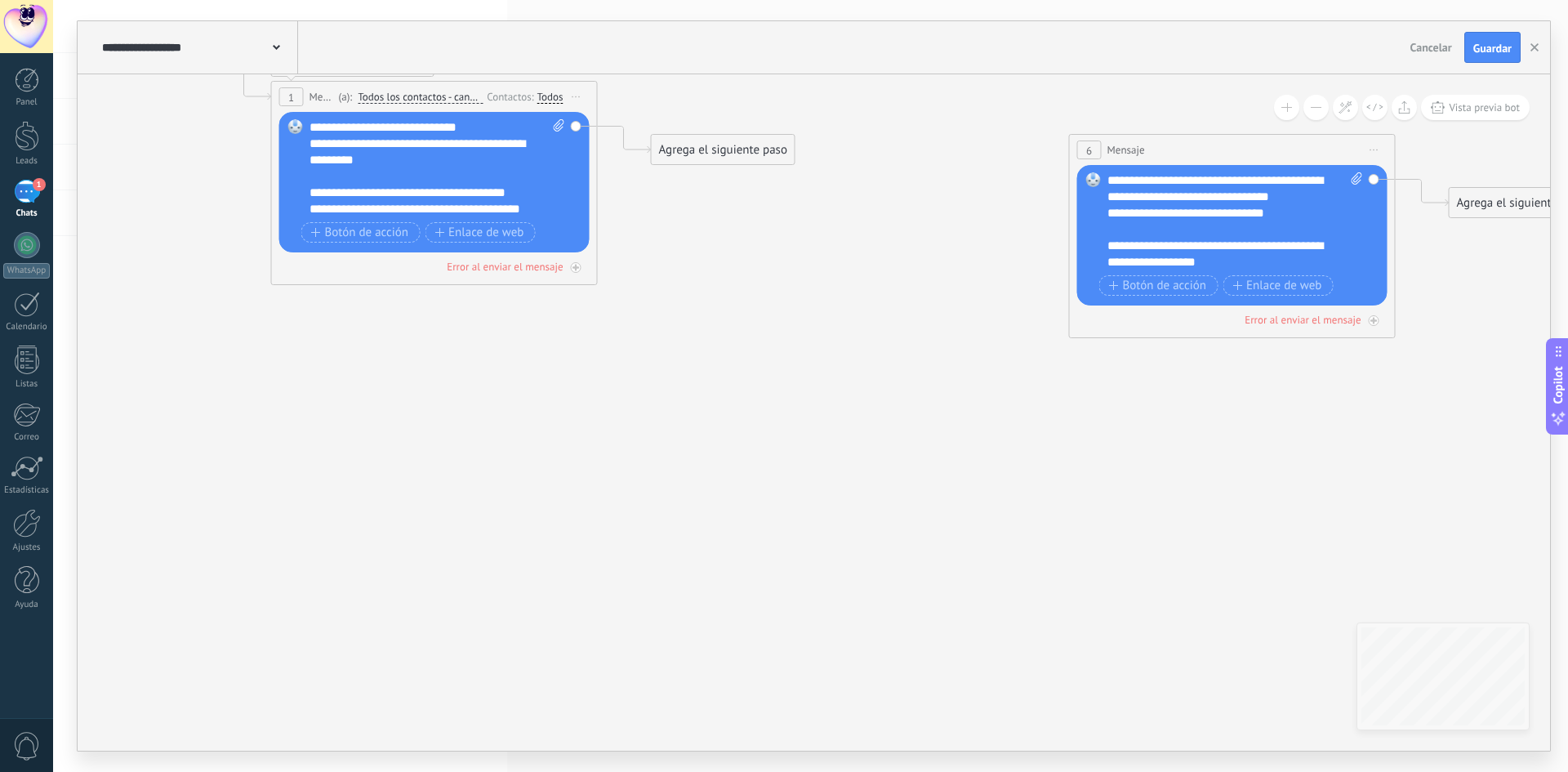
click at [726, 146] on div "Agrega el siguiente paso" at bounding box center [723, 150] width 142 height 27
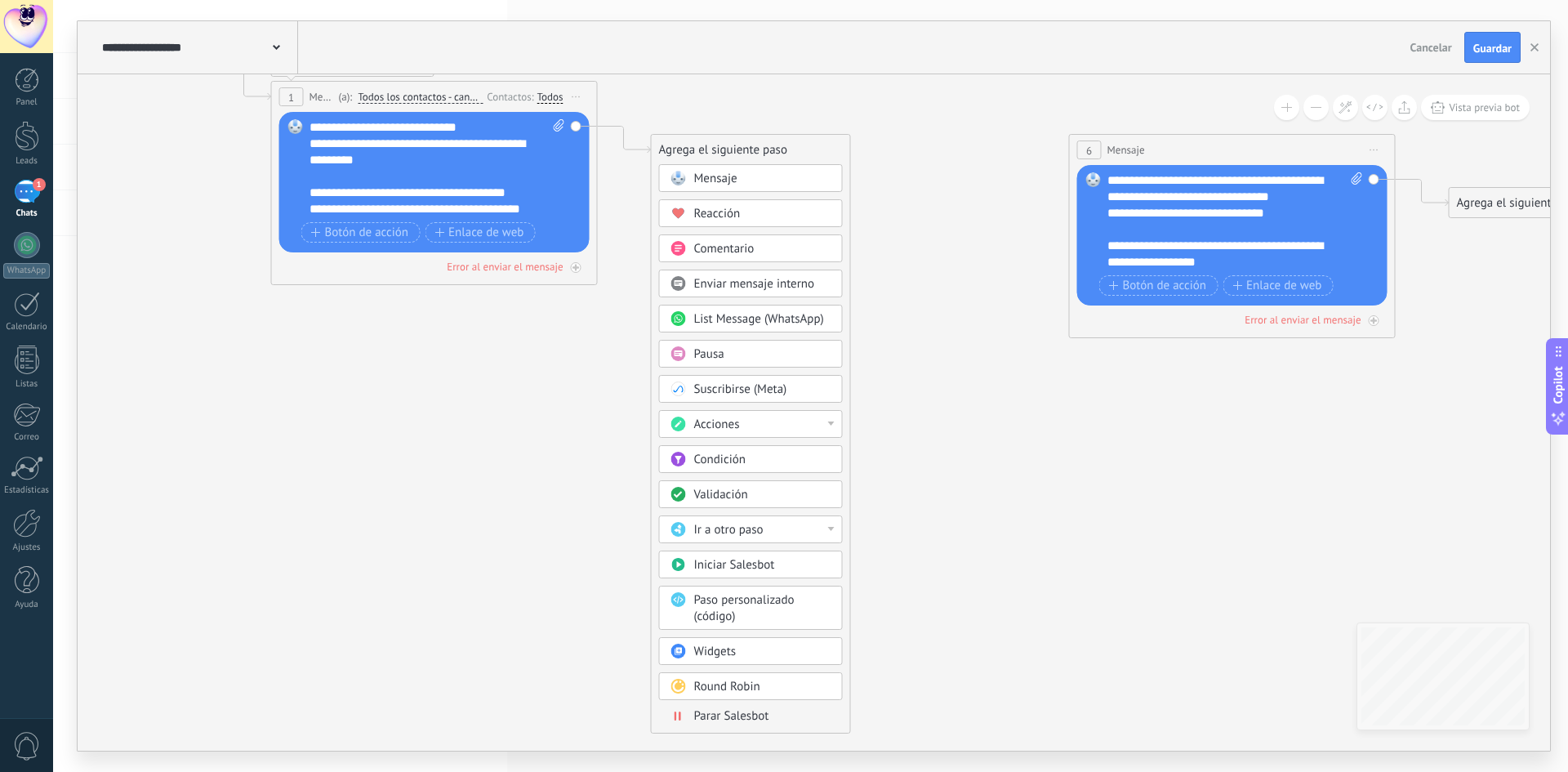
click at [458, 476] on icon at bounding box center [809, 183] width 2276 height 1128
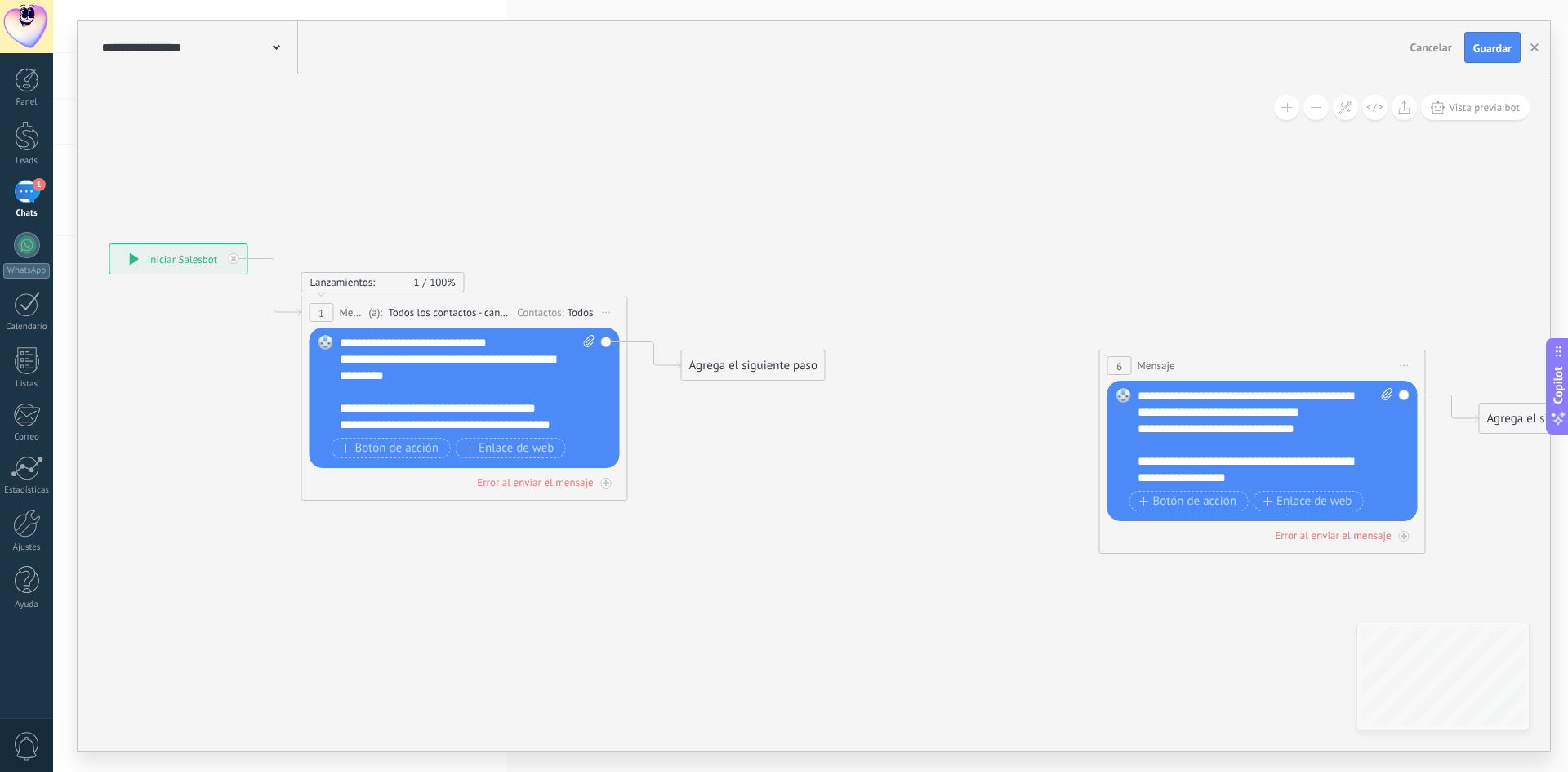
drag, startPoint x: 793, startPoint y: 272, endPoint x: 625, endPoint y: 445, distance: 241.1
click at [824, 483] on icon at bounding box center [839, 398] width 2276 height 1128
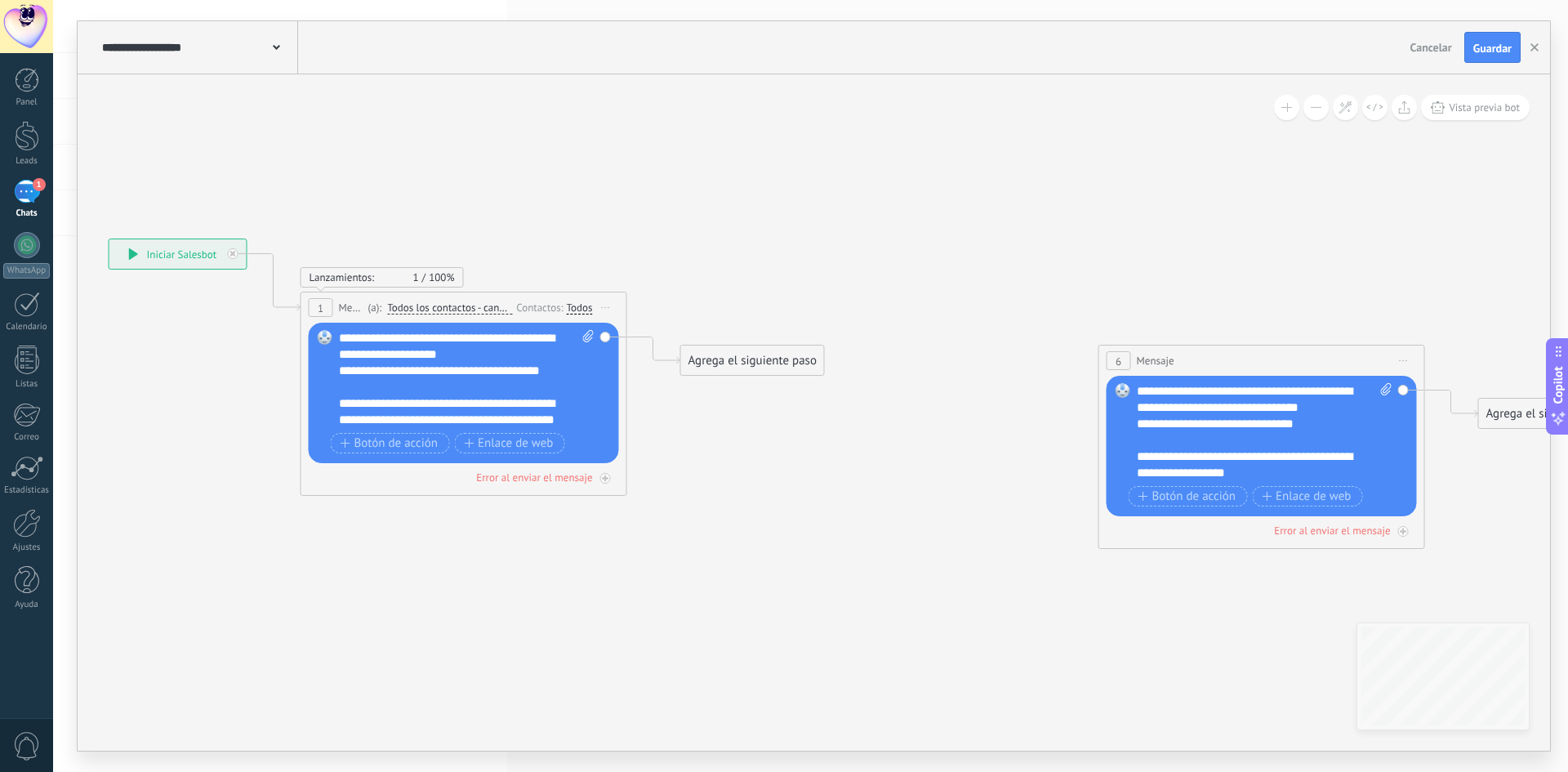
scroll to position [196, 0]
click at [402, 441] on span "Botón de acción" at bounding box center [390, 444] width 98 height 13
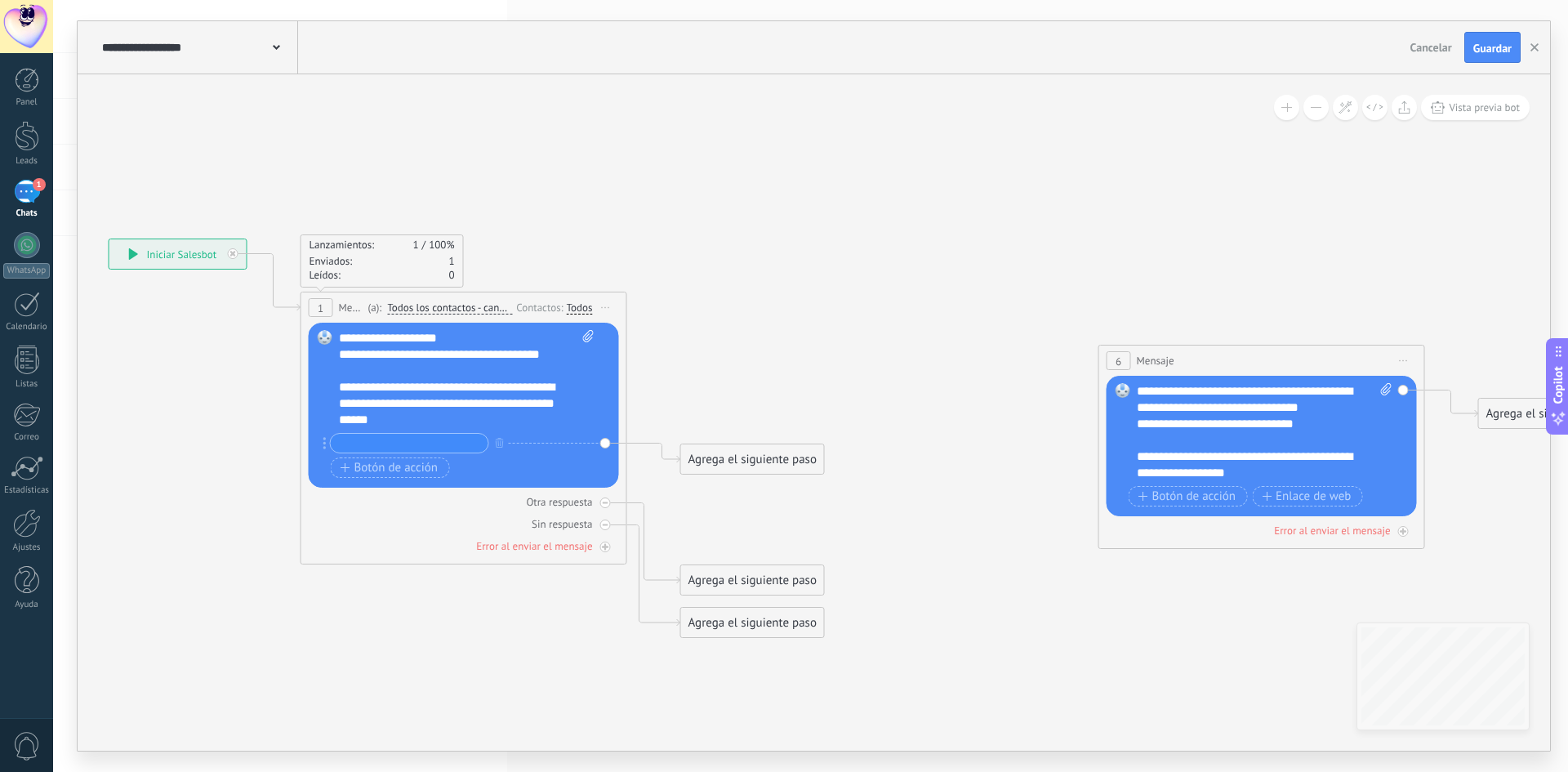
click at [587, 395] on span at bounding box center [586, 379] width 15 height 98
click input "Subir" at bounding box center [0, 0] width 0 height 0
drag, startPoint x: 708, startPoint y: 445, endPoint x: 759, endPoint y: 301, distance: 152.8
click at [108, 239] on div "**********" at bounding box center [108, 239] width 0 height 0
drag, startPoint x: 779, startPoint y: 315, endPoint x: 762, endPoint y: 157, distance: 158.9
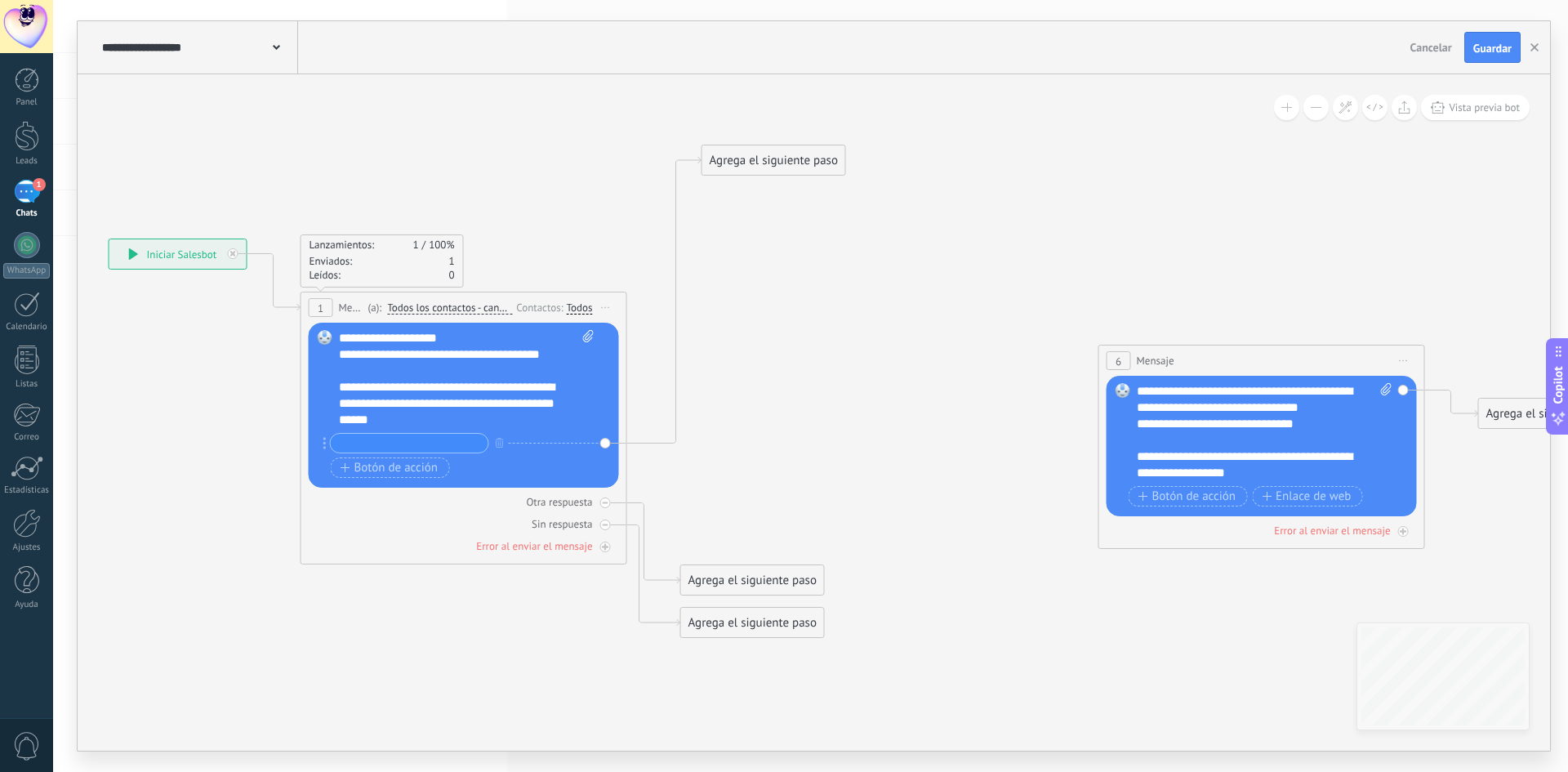
click at [771, 149] on div "Agrega el siguiente paso" at bounding box center [773, 160] width 142 height 27
drag, startPoint x: 726, startPoint y: 578, endPoint x: 1153, endPoint y: 432, distance: 451.3
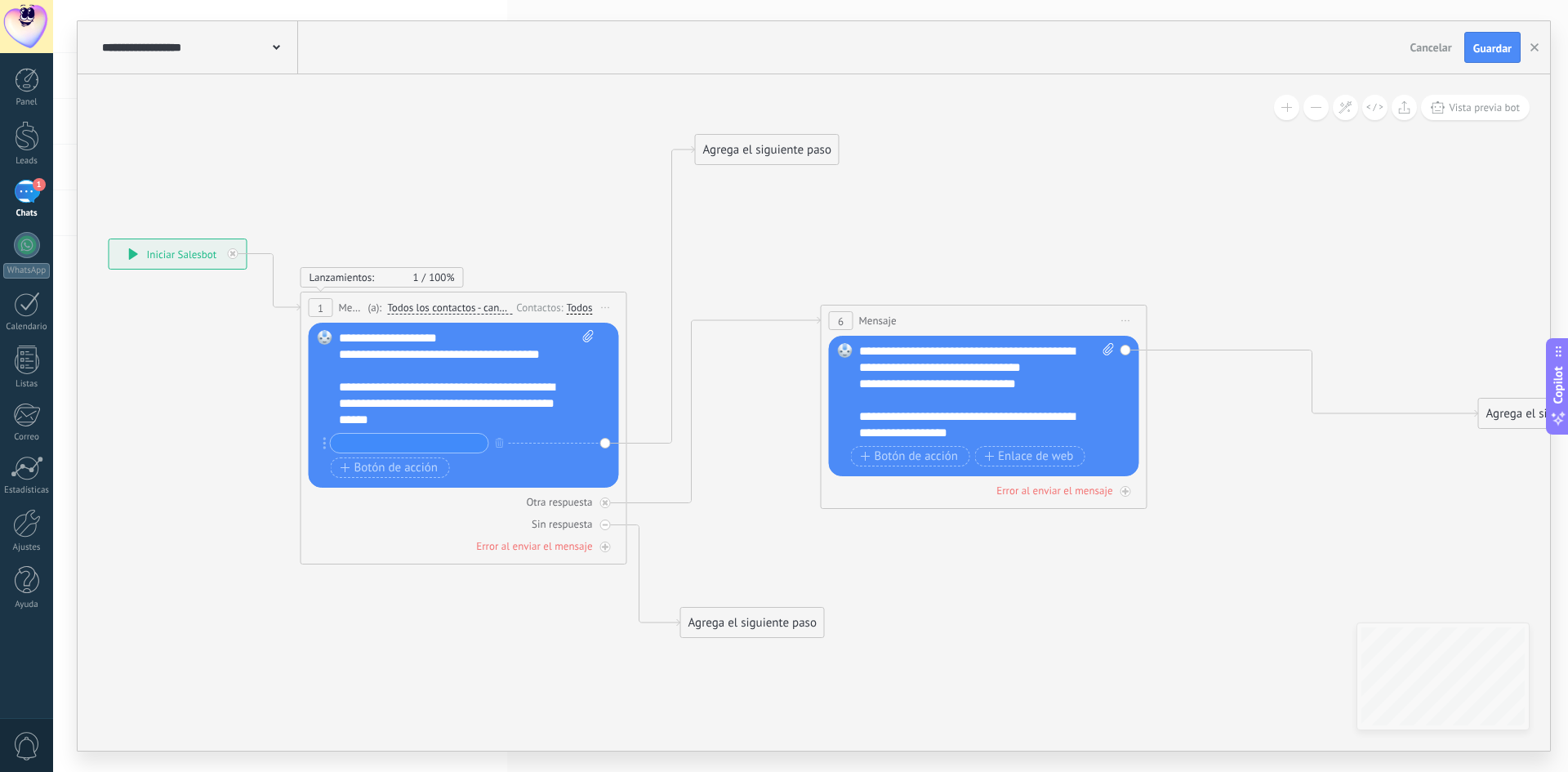
drag, startPoint x: 1209, startPoint y: 353, endPoint x: 930, endPoint y: 312, distance: 282.0
click at [930, 312] on div "6 Mensaje ******* (a): Todos los contactos - canales seleccionados Todos los co…" at bounding box center [984, 321] width 325 height 30
drag, startPoint x: 732, startPoint y: 616, endPoint x: 375, endPoint y: 617, distance: 357.0
click at [375, 617] on div "Agrega el siguiente paso" at bounding box center [396, 626] width 142 height 27
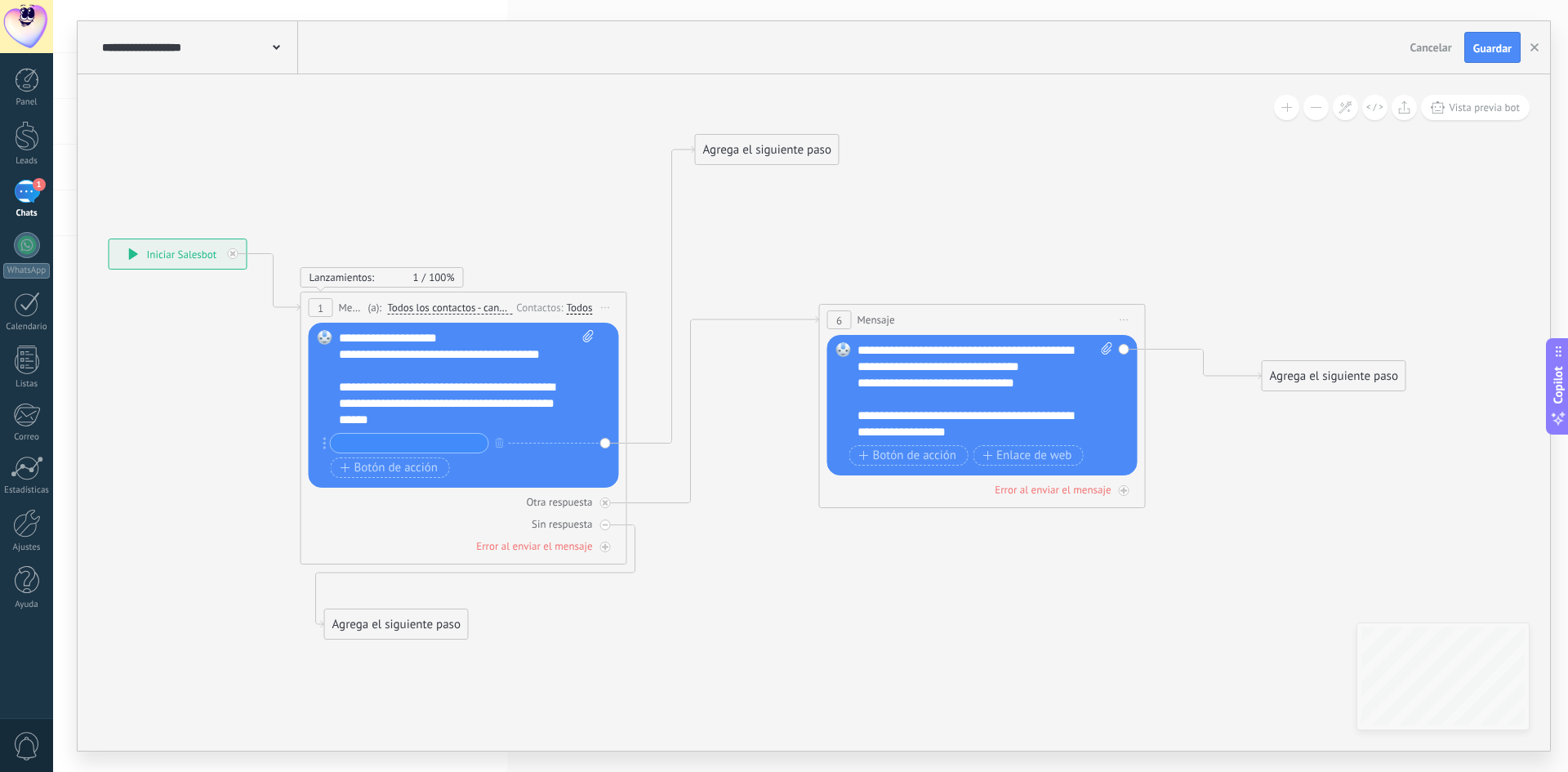
drag, startPoint x: 1498, startPoint y: 402, endPoint x: 1282, endPoint y: 364, distance: 219.3
click at [1282, 364] on div "Agrega el siguiente paso" at bounding box center [1333, 376] width 142 height 27
click at [1310, 363] on div "Agrega el siguiente paso" at bounding box center [1333, 376] width 142 height 27
click at [1316, 386] on div "Agrega el siguiente paso" at bounding box center [1333, 376] width 142 height 27
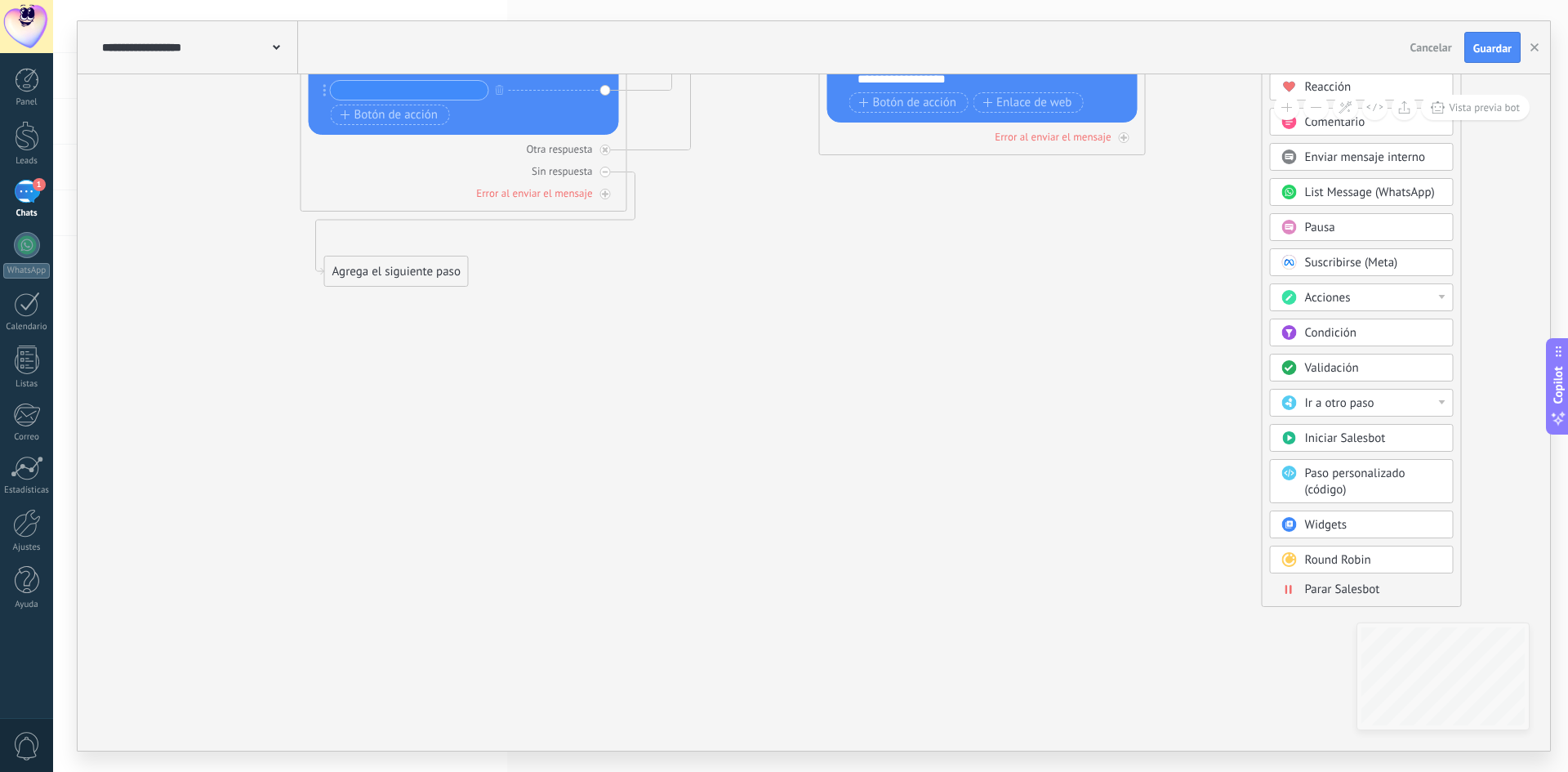
click at [1309, 591] on span "Parar Salesbot" at bounding box center [1343, 589] width 75 height 15
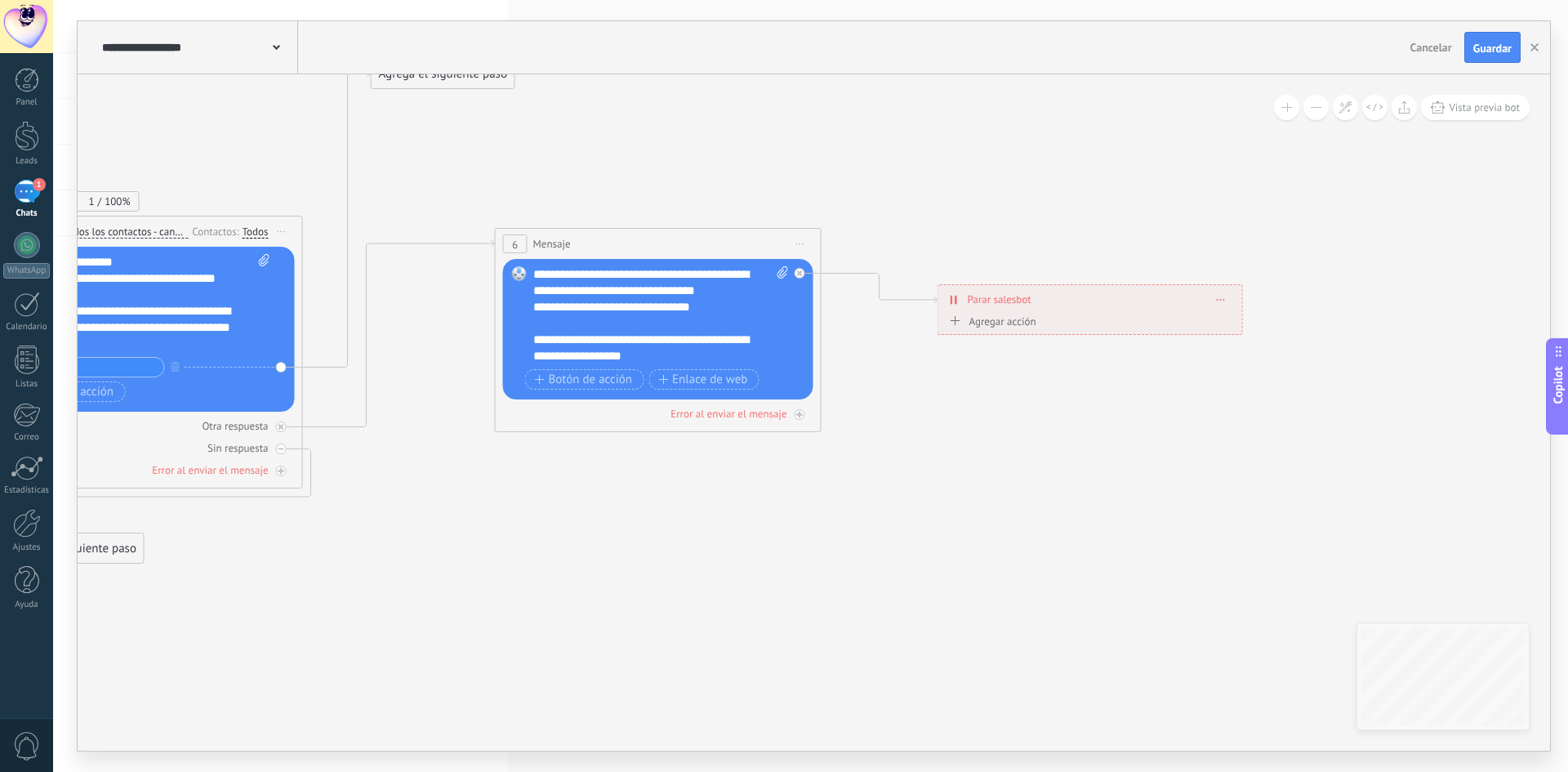
drag, startPoint x: 958, startPoint y: 301, endPoint x: 1423, endPoint y: 389, distance: 473.3
click at [1321, 527] on icon at bounding box center [406, 310] width 2060 height 1322
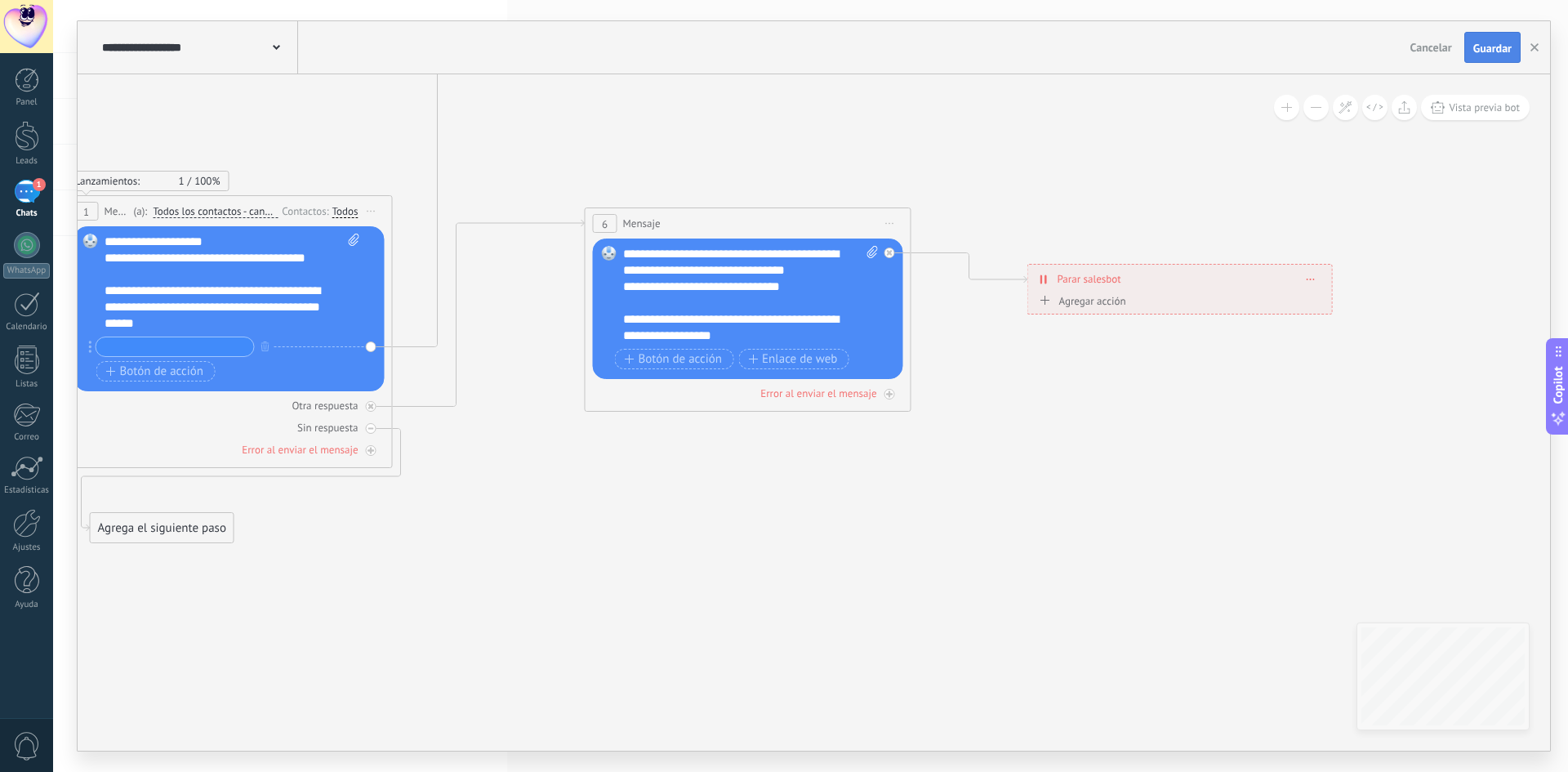
click at [1493, 44] on span "Guardar" at bounding box center [1493, 48] width 39 height 11
click at [19, 192] on div "1" at bounding box center [27, 191] width 26 height 24
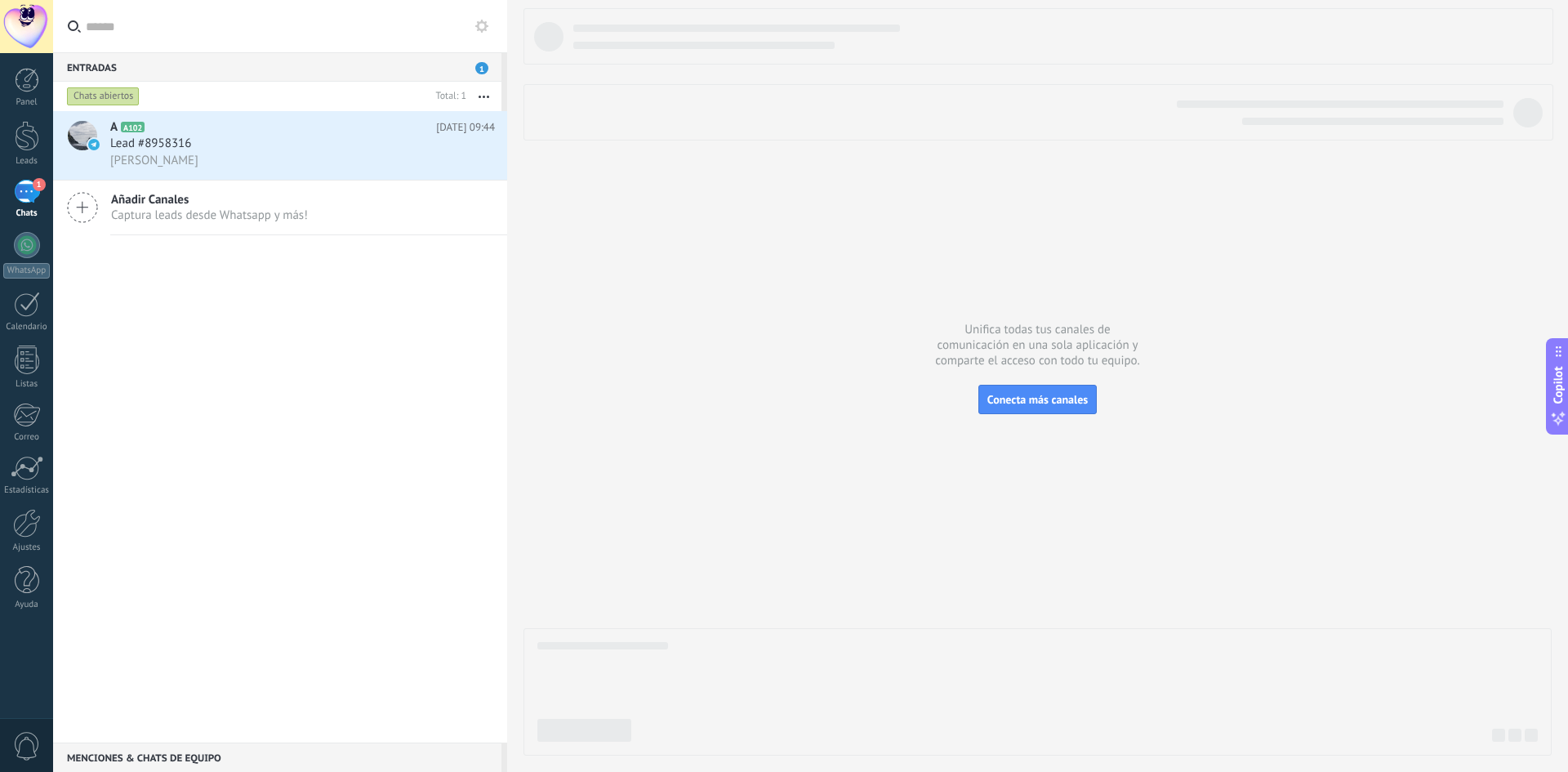
click at [483, 25] on icon at bounding box center [482, 26] width 13 height 13
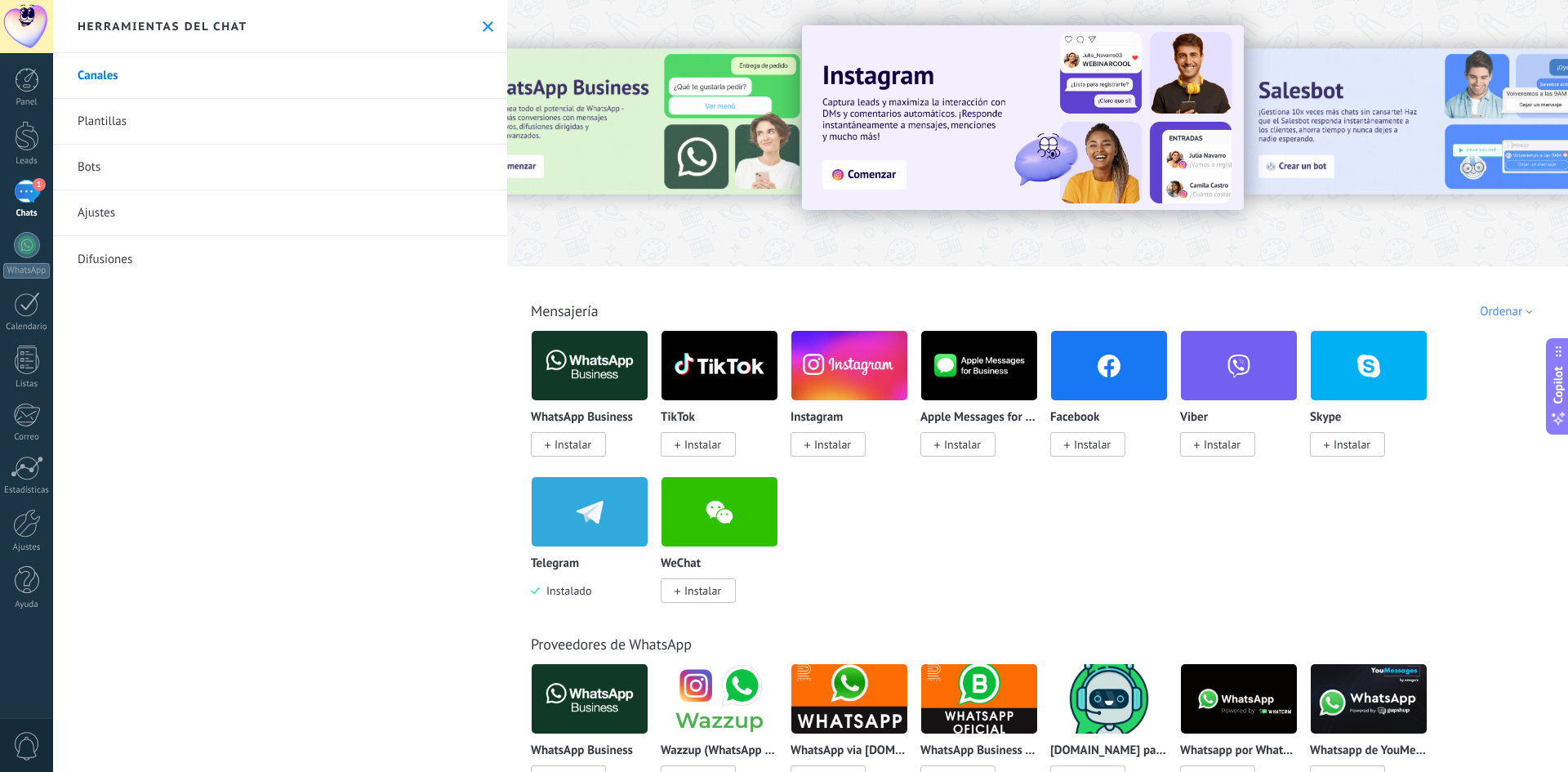
click at [91, 160] on link "Bots" at bounding box center [279, 167] width 454 height 45
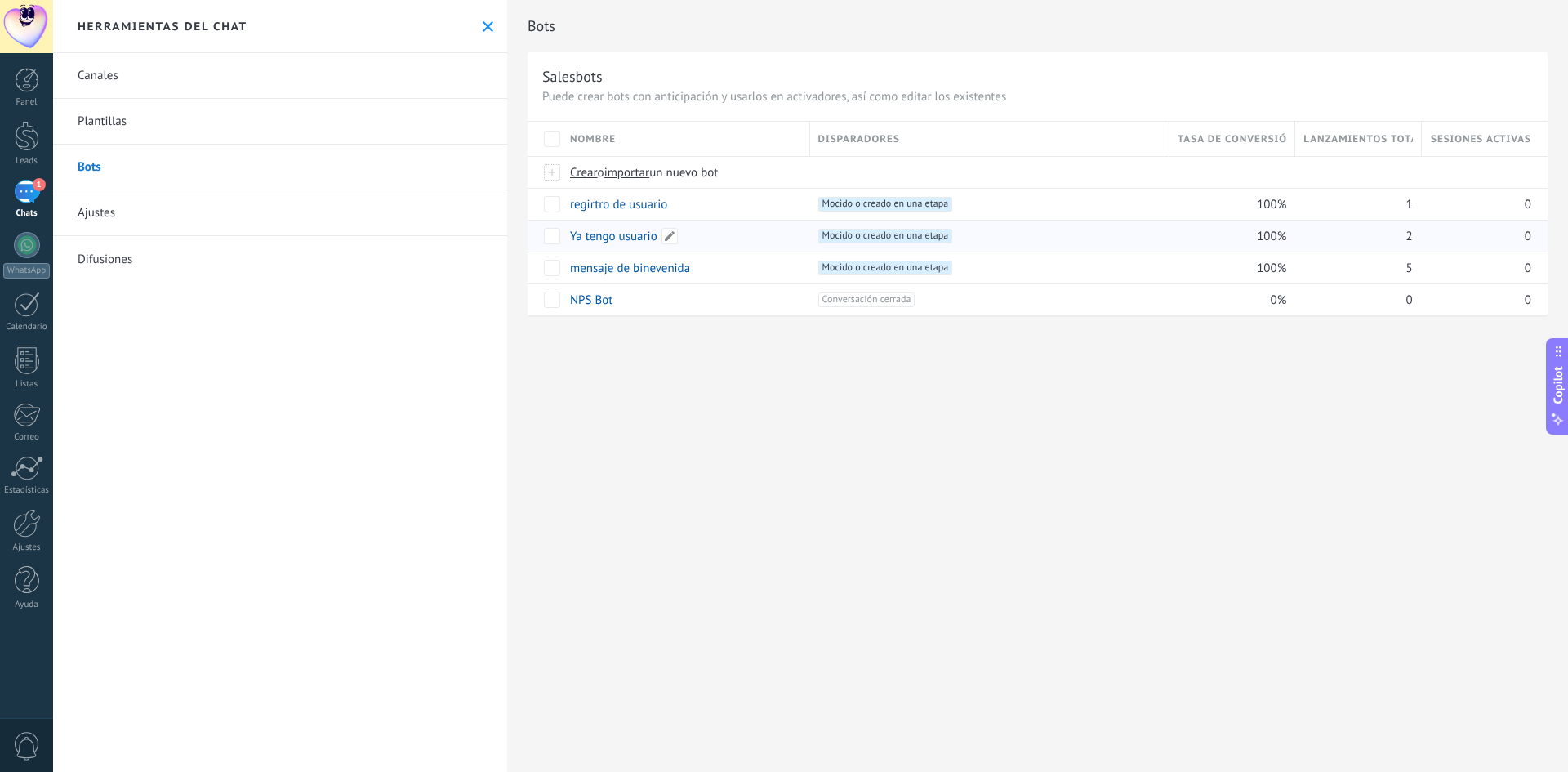
click at [608, 236] on link "Ya tengo usuario" at bounding box center [613, 236] width 88 height 15
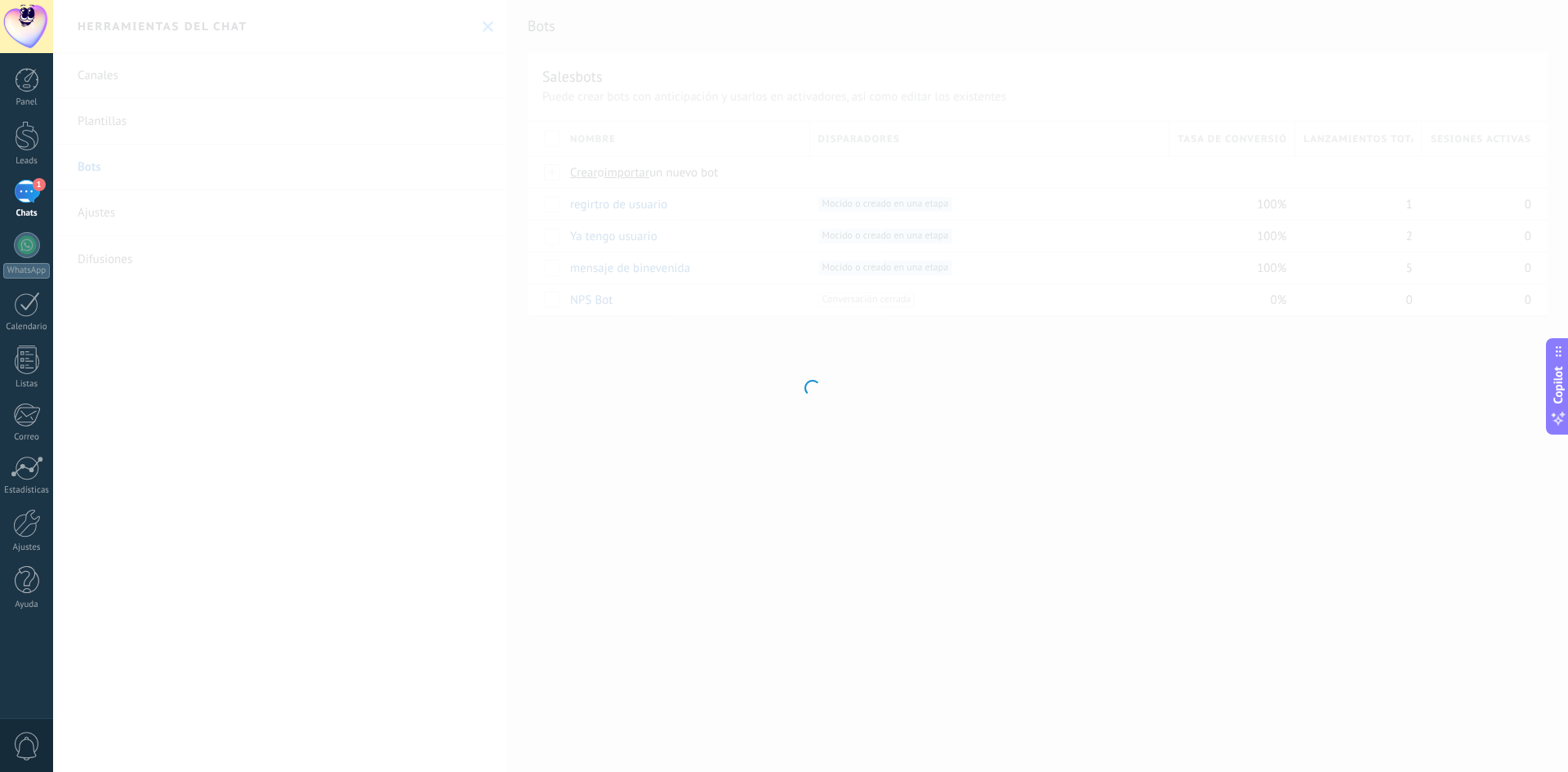
type input "**********"
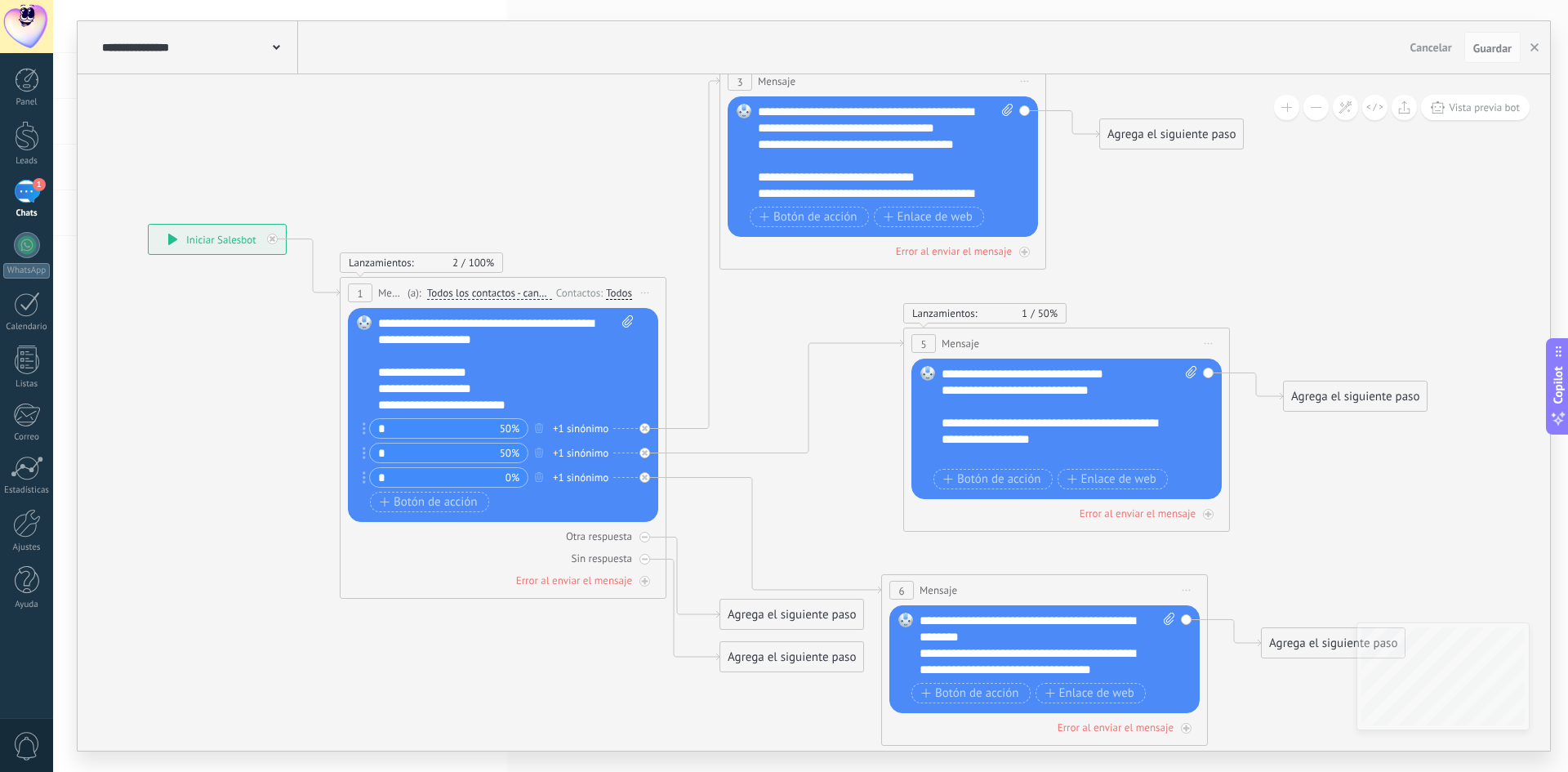
drag, startPoint x: 544, startPoint y: 325, endPoint x: 267, endPoint y: 351, distance: 278.2
click at [267, 351] on icon at bounding box center [759, 405] width 2041 height 1498
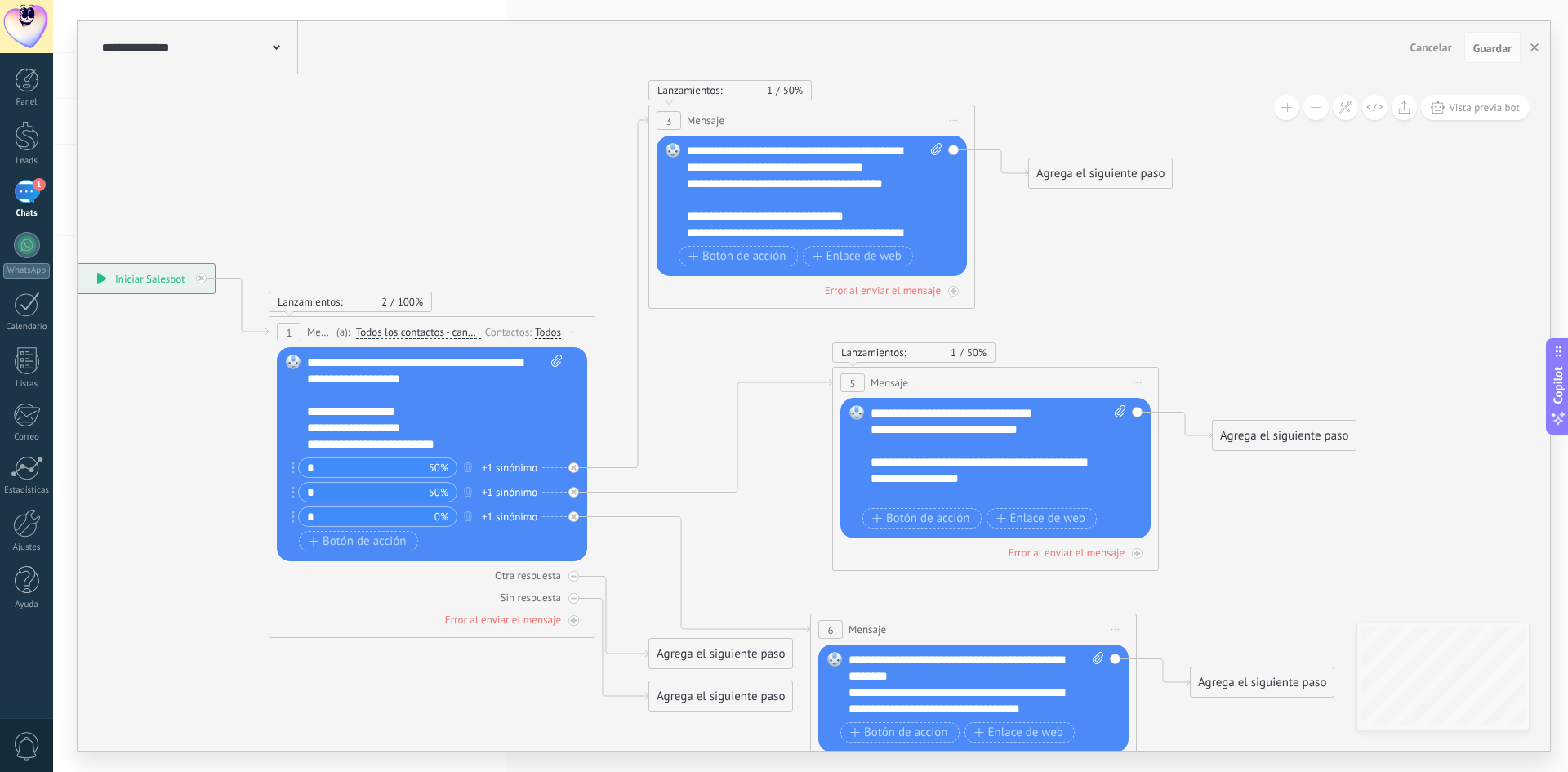
drag, startPoint x: 542, startPoint y: 167, endPoint x: 465, endPoint y: 209, distance: 87.7
click at [471, 207] on icon at bounding box center [689, 445] width 2041 height 1498
click at [29, 194] on div "1" at bounding box center [27, 191] width 26 height 24
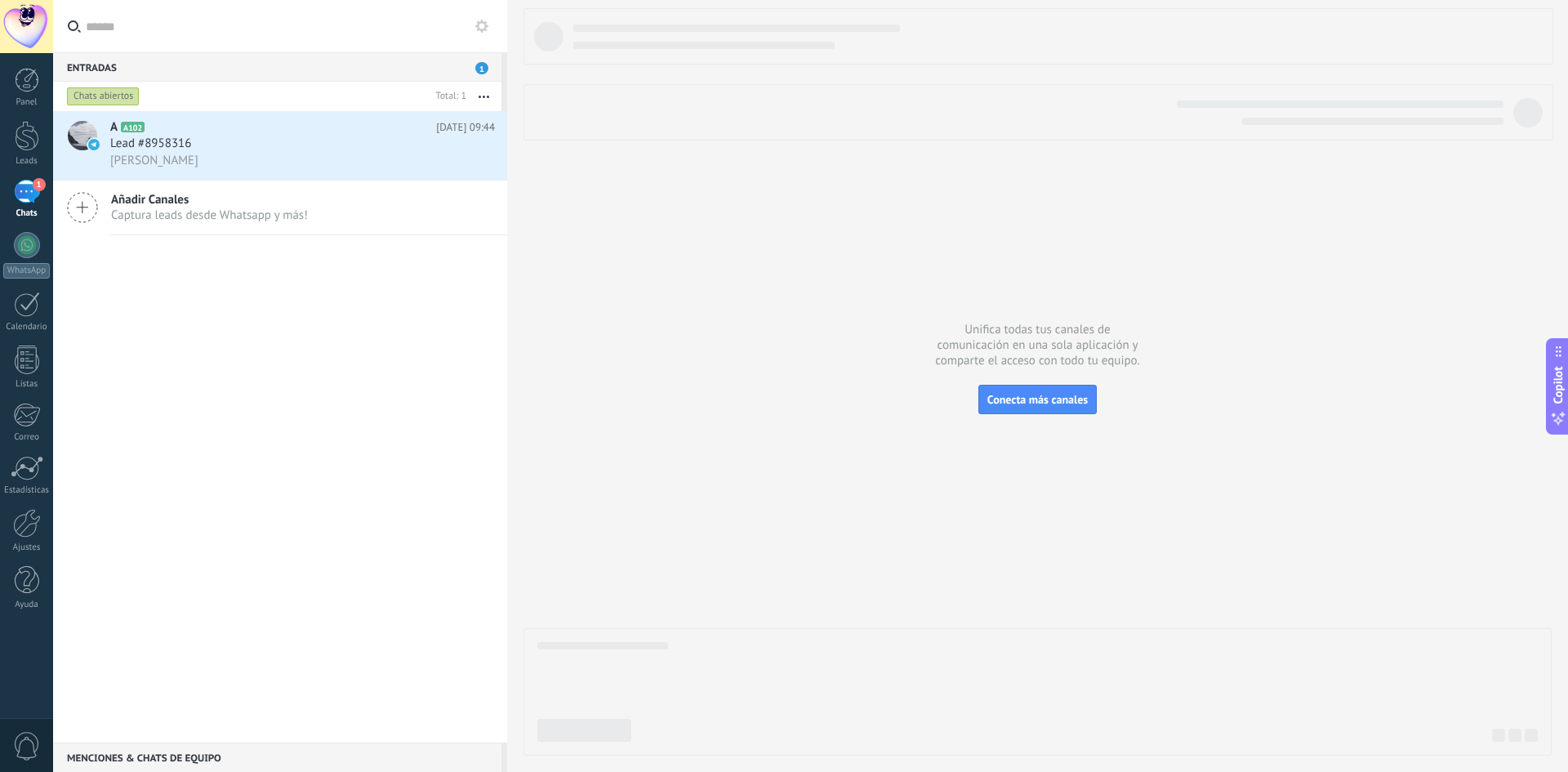
click at [490, 30] on button at bounding box center [481, 25] width 20 height 20
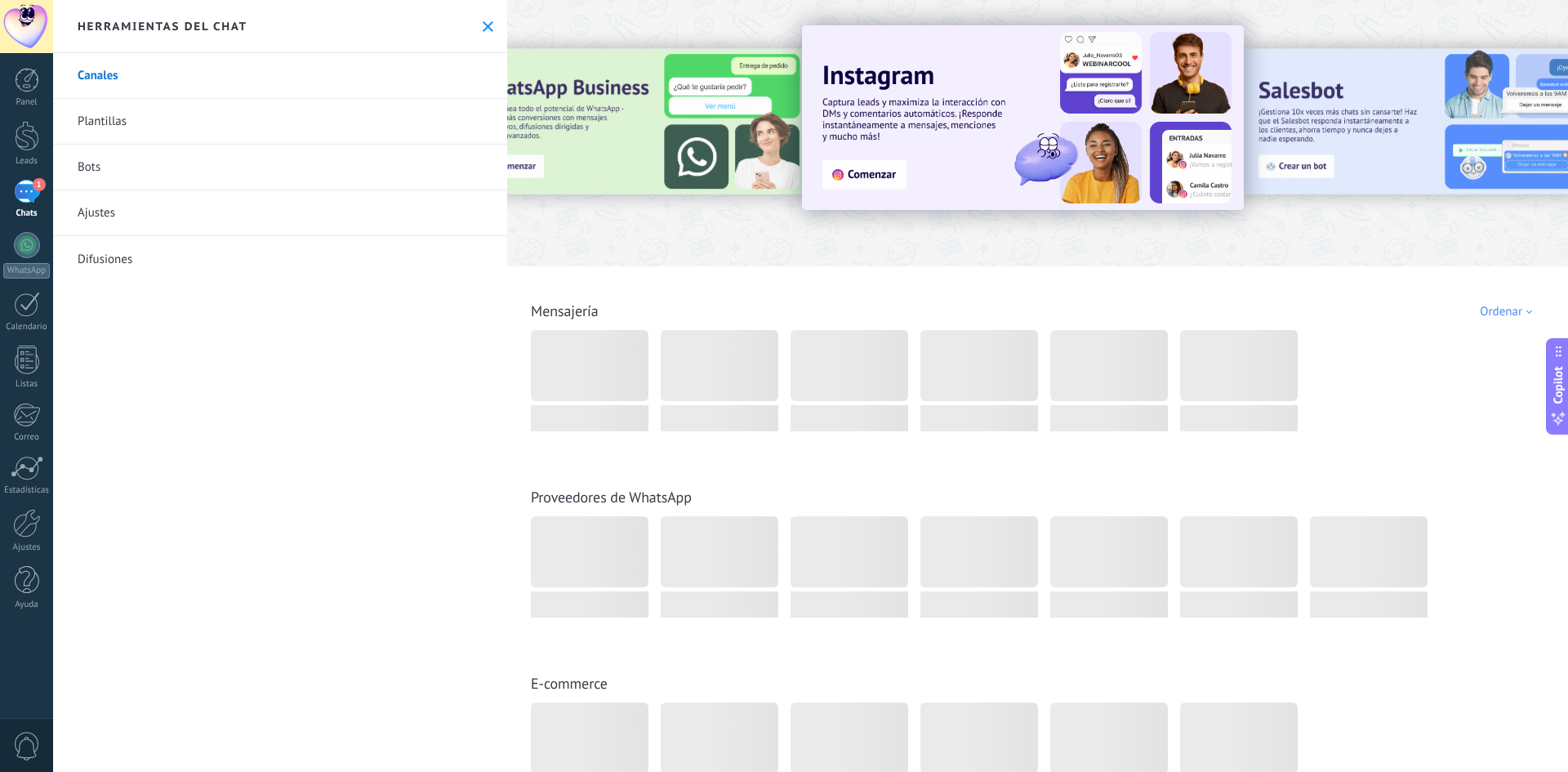
click at [82, 177] on link "Bots" at bounding box center [279, 167] width 454 height 45
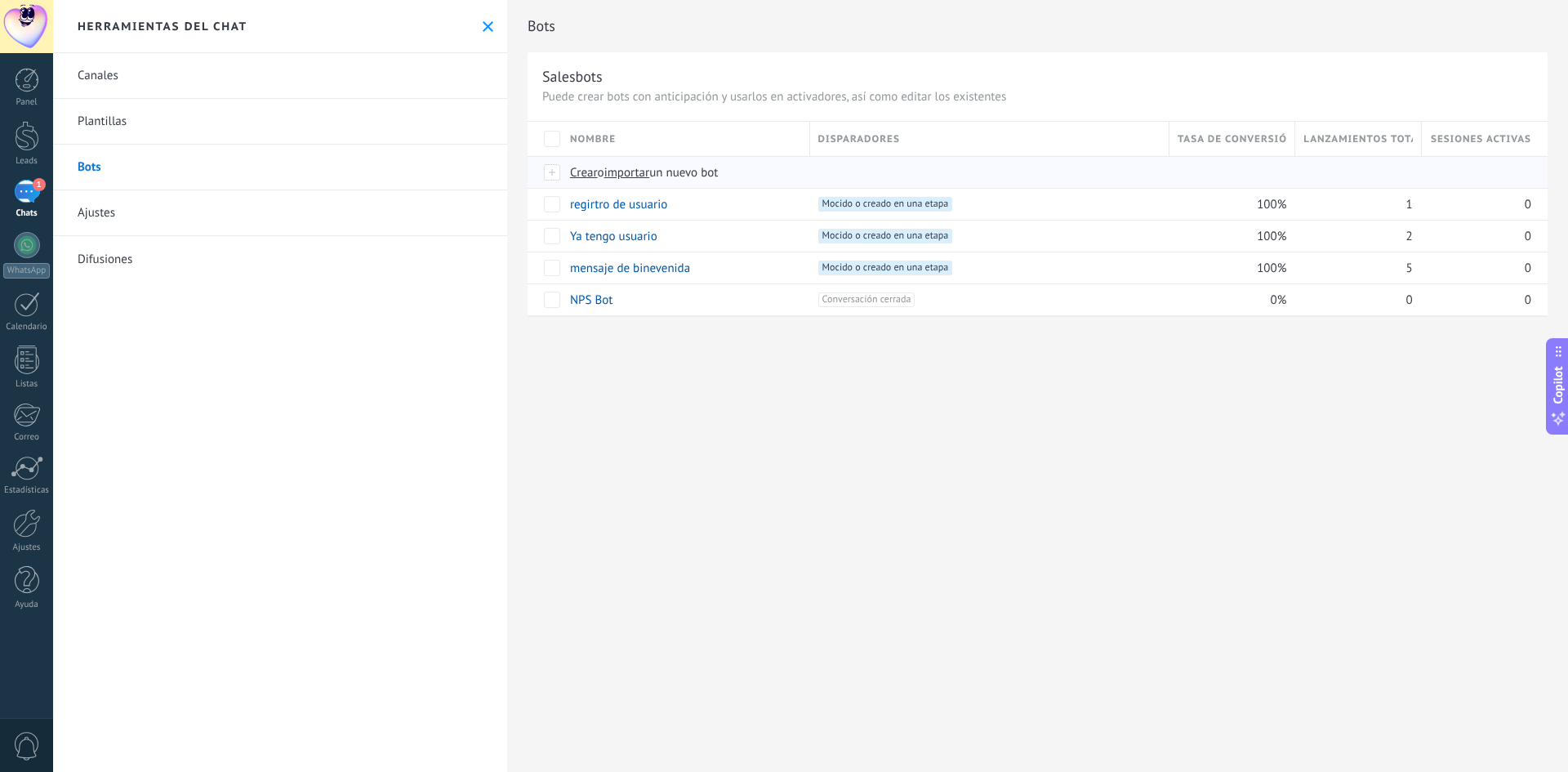
click at [582, 171] on span "Crear" at bounding box center [583, 173] width 27 height 15
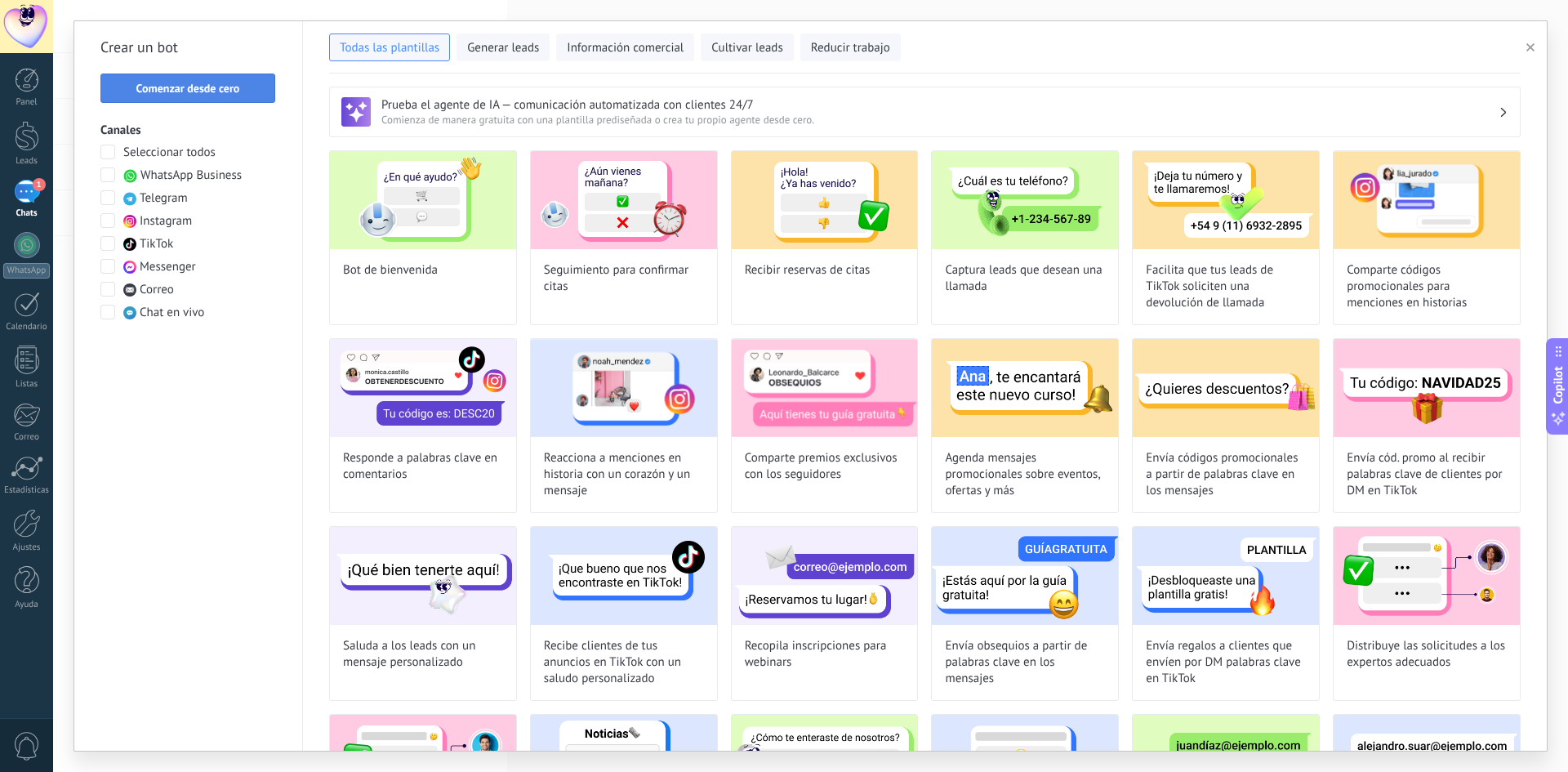
click at [157, 91] on span "Comenzar desde cero" at bounding box center [189, 88] width 104 height 11
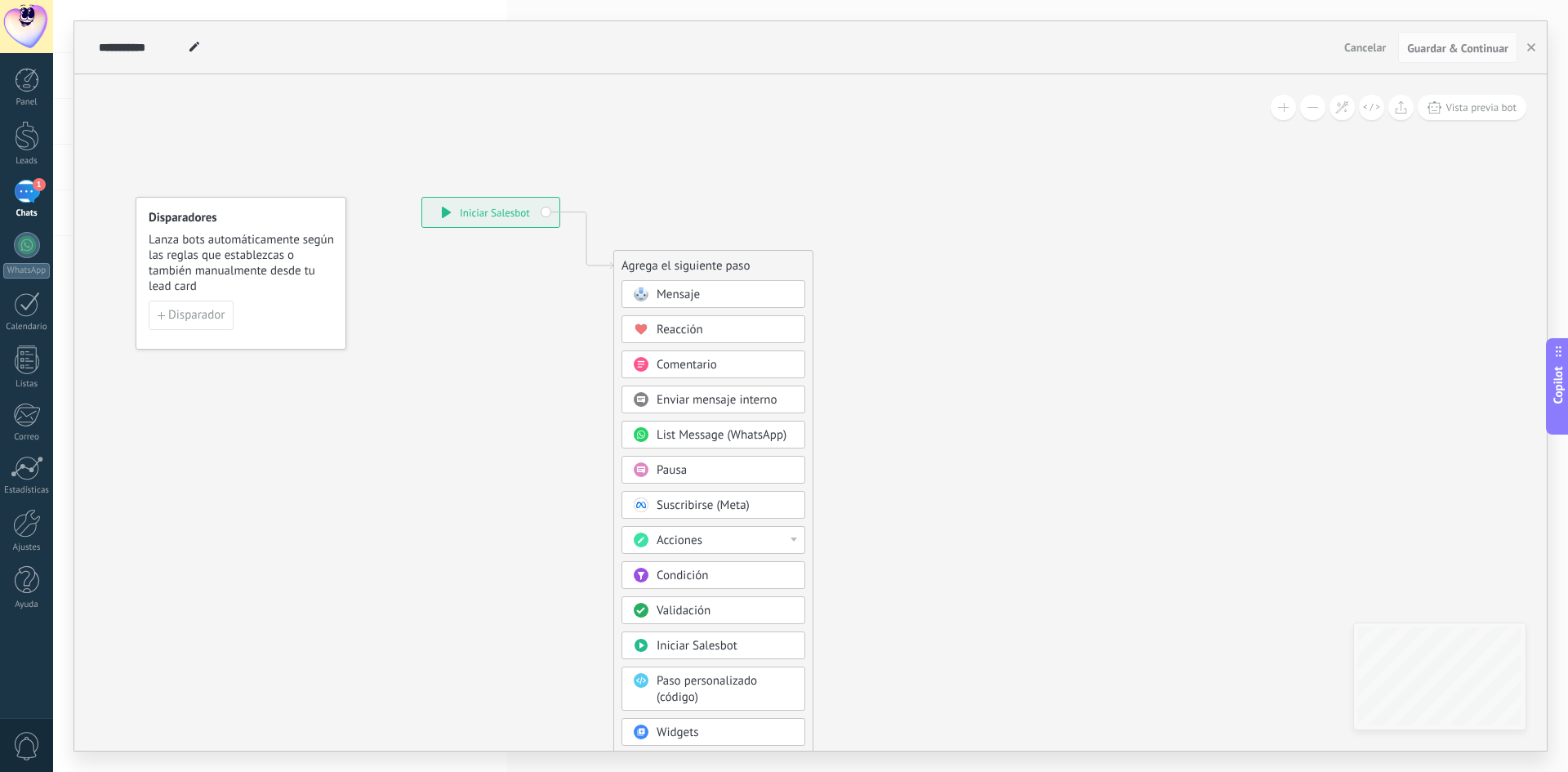
click at [676, 295] on span "Mensaje" at bounding box center [678, 294] width 43 height 15
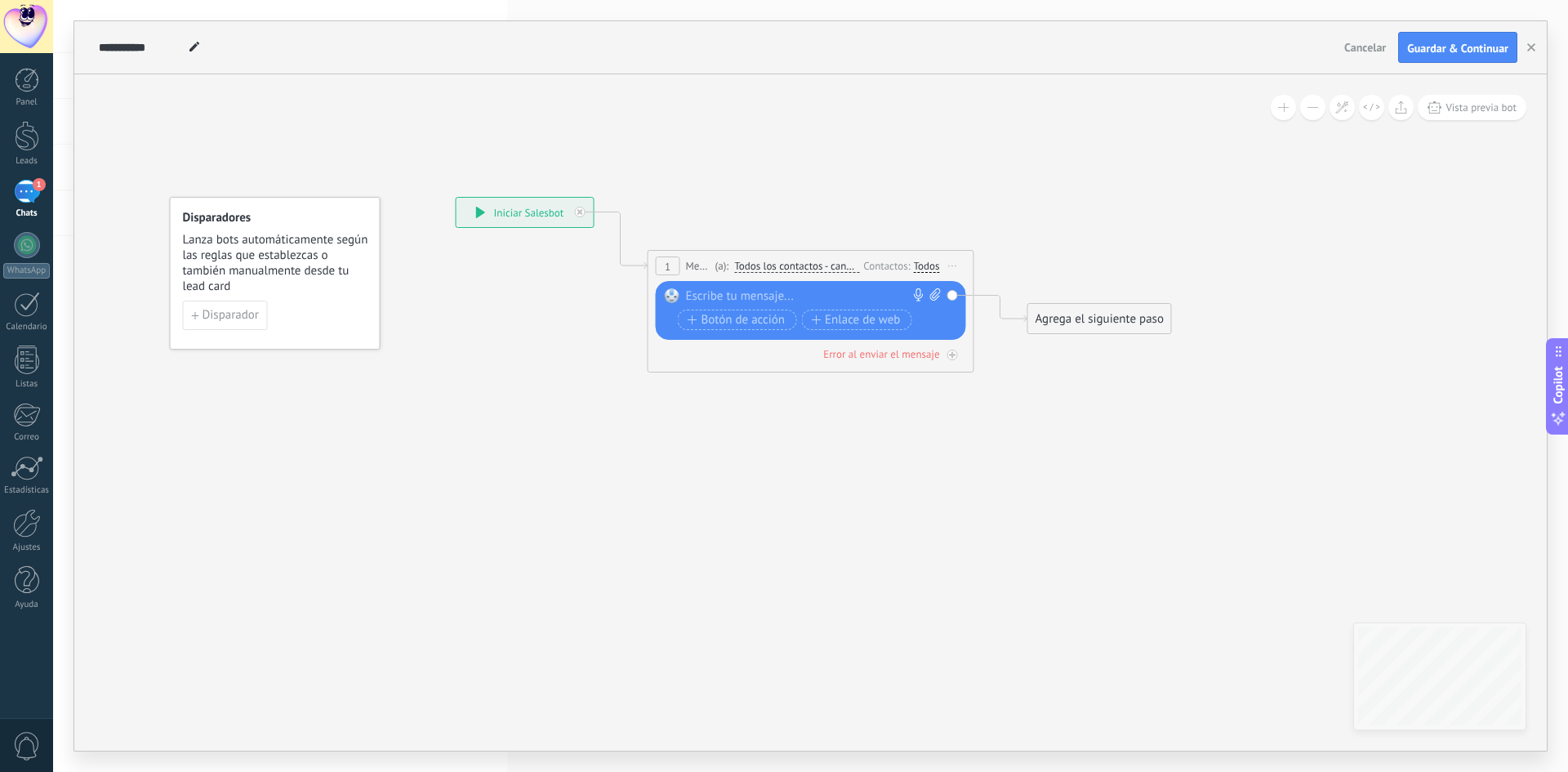
click at [728, 294] on div at bounding box center [807, 296] width 242 height 16
click at [207, 46] on div "**********" at bounding box center [715, 47] width 1243 height 52
click at [192, 45] on icon at bounding box center [194, 46] width 9 height 9
drag, startPoint x: 182, startPoint y: 45, endPoint x: 68, endPoint y: 47, distance: 114.0
click at [68, 47] on div "**********" at bounding box center [810, 386] width 1515 height 772
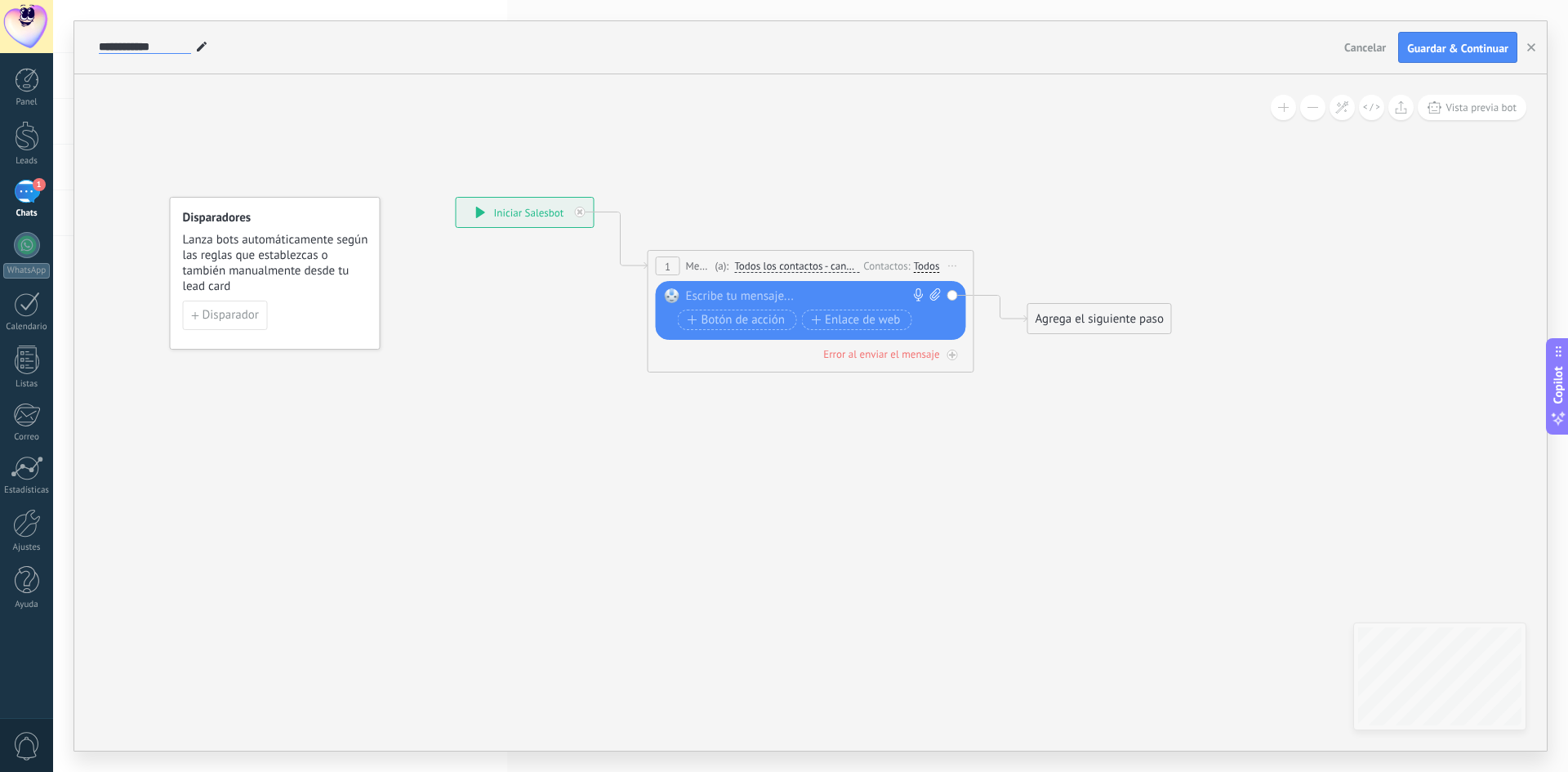
type input "**********"
click at [262, 104] on icon at bounding box center [786, 274] width 1477 height 970
click at [712, 289] on div at bounding box center [807, 296] width 242 height 16
click at [711, 292] on div at bounding box center [807, 296] width 242 height 16
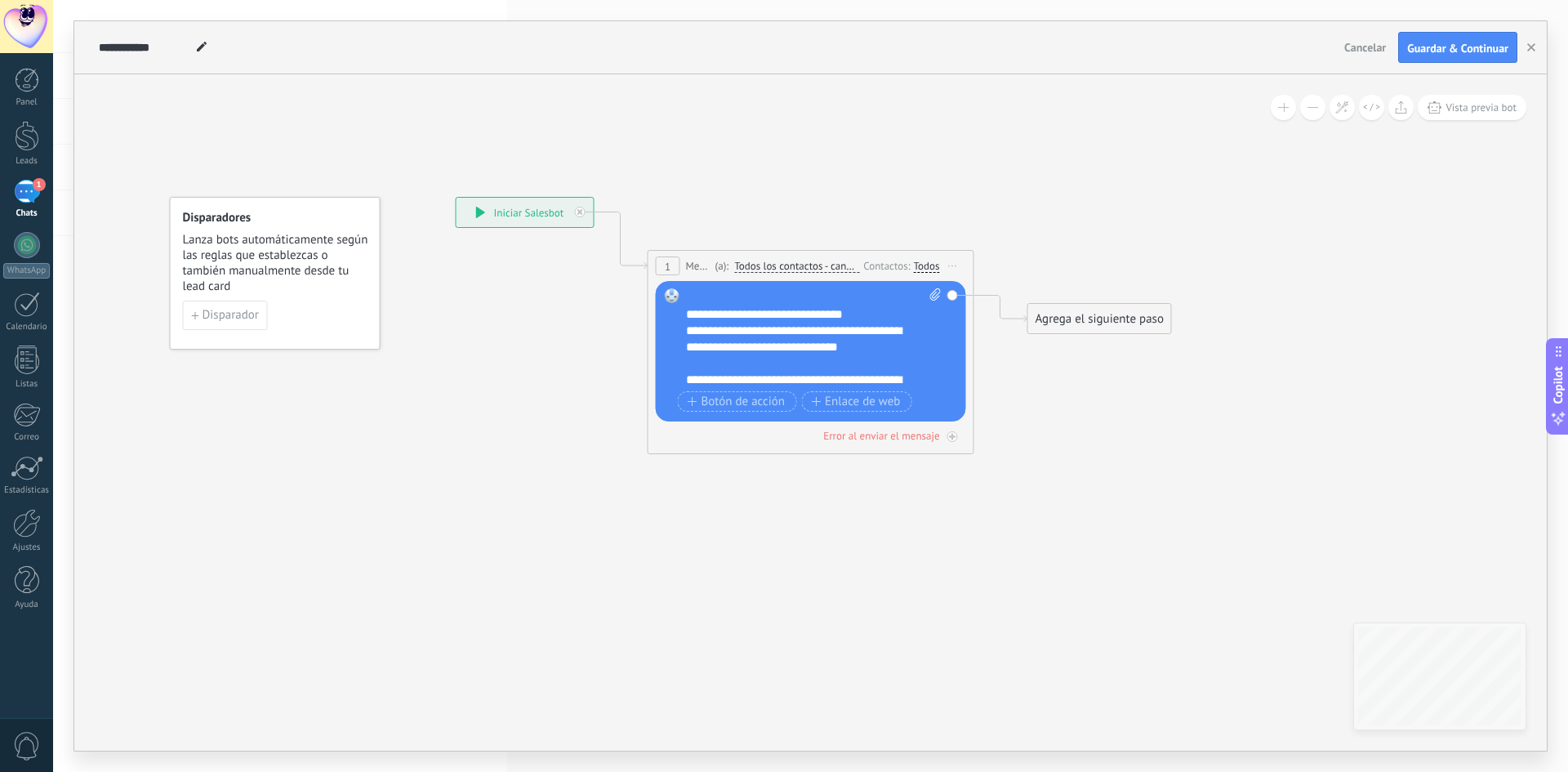
scroll to position [82, 0]
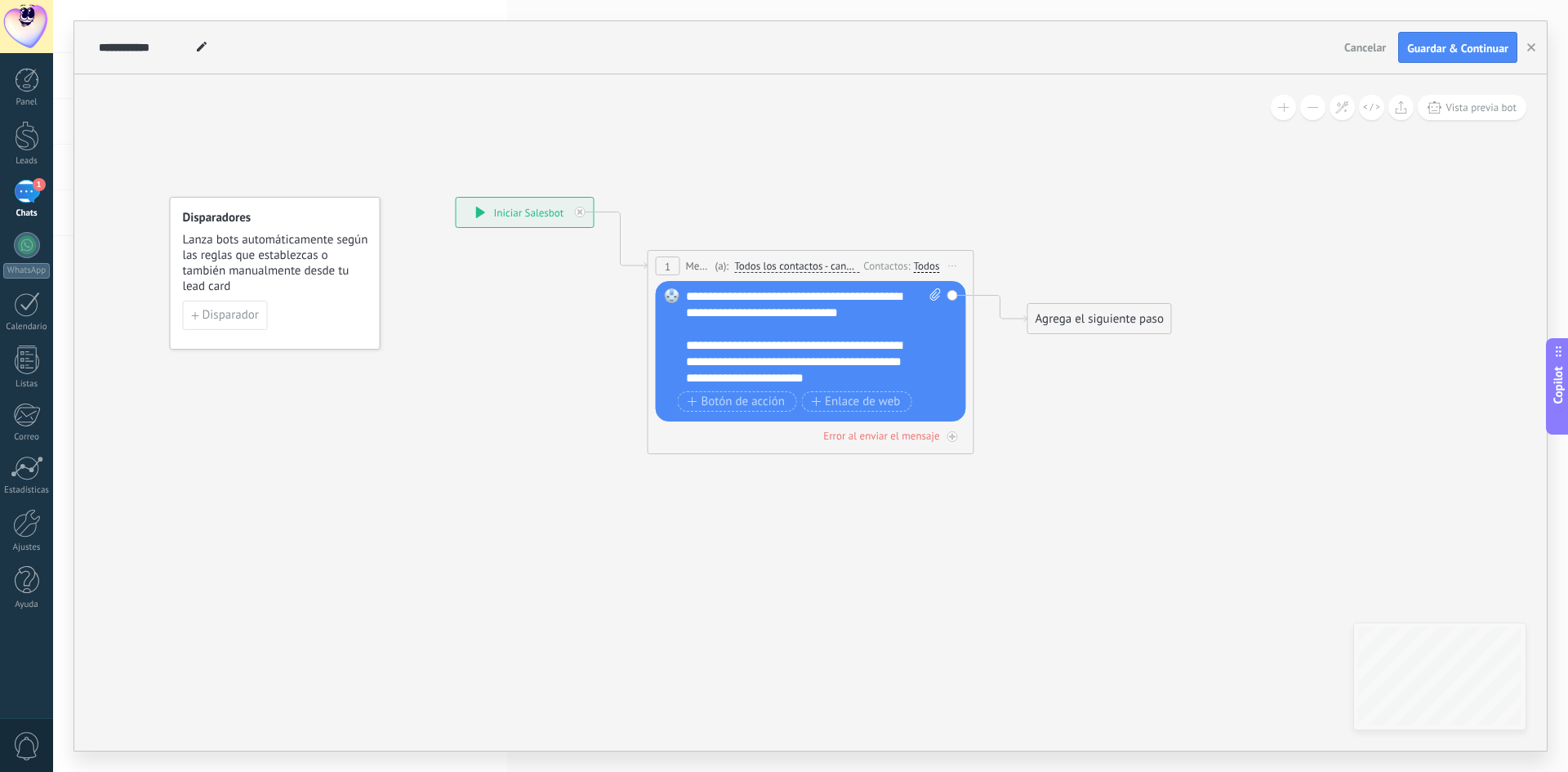
click at [27, 197] on div "1" at bounding box center [27, 191] width 26 height 24
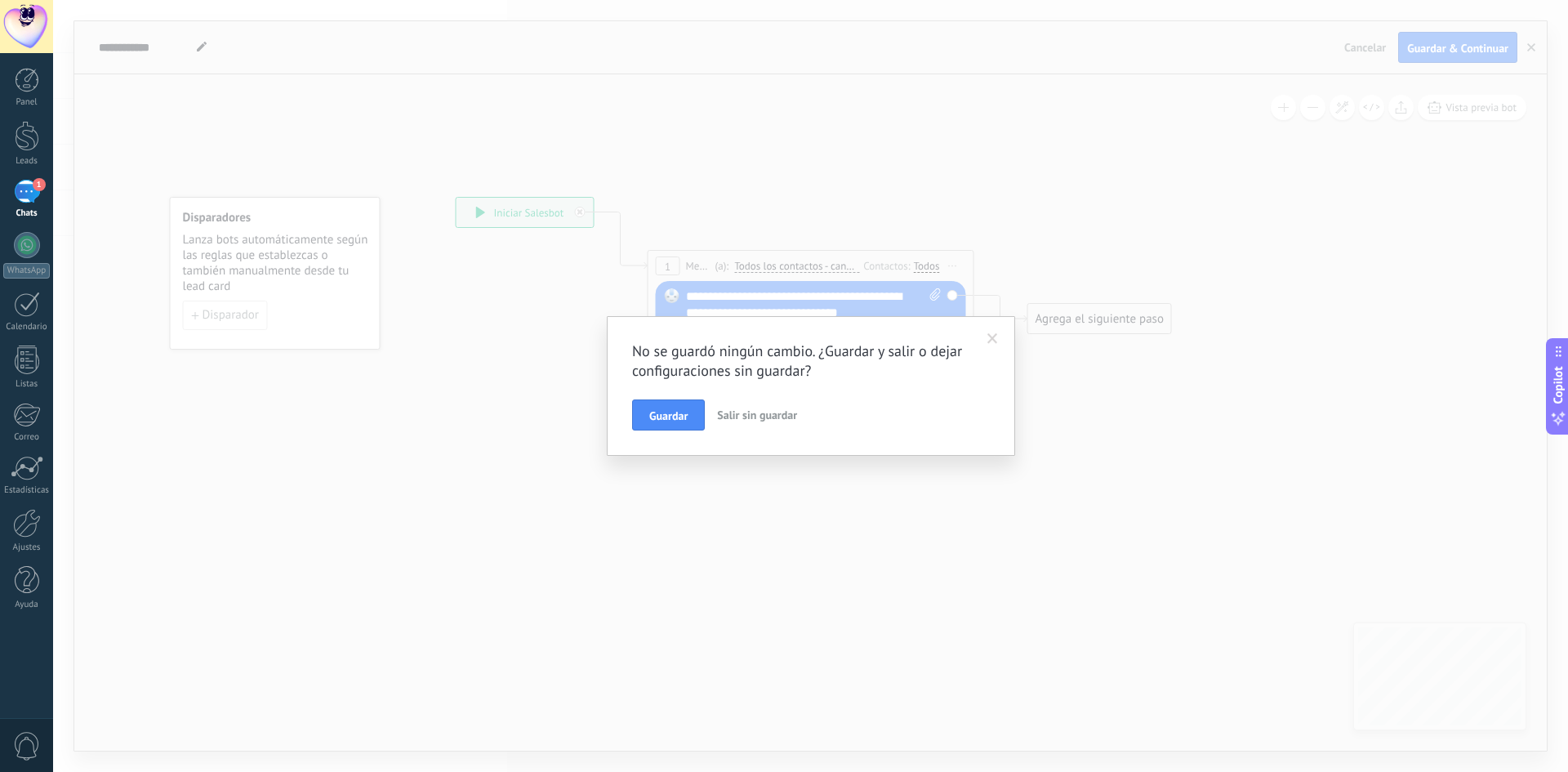
click at [761, 411] on span "Salir sin guardar" at bounding box center [757, 415] width 80 height 15
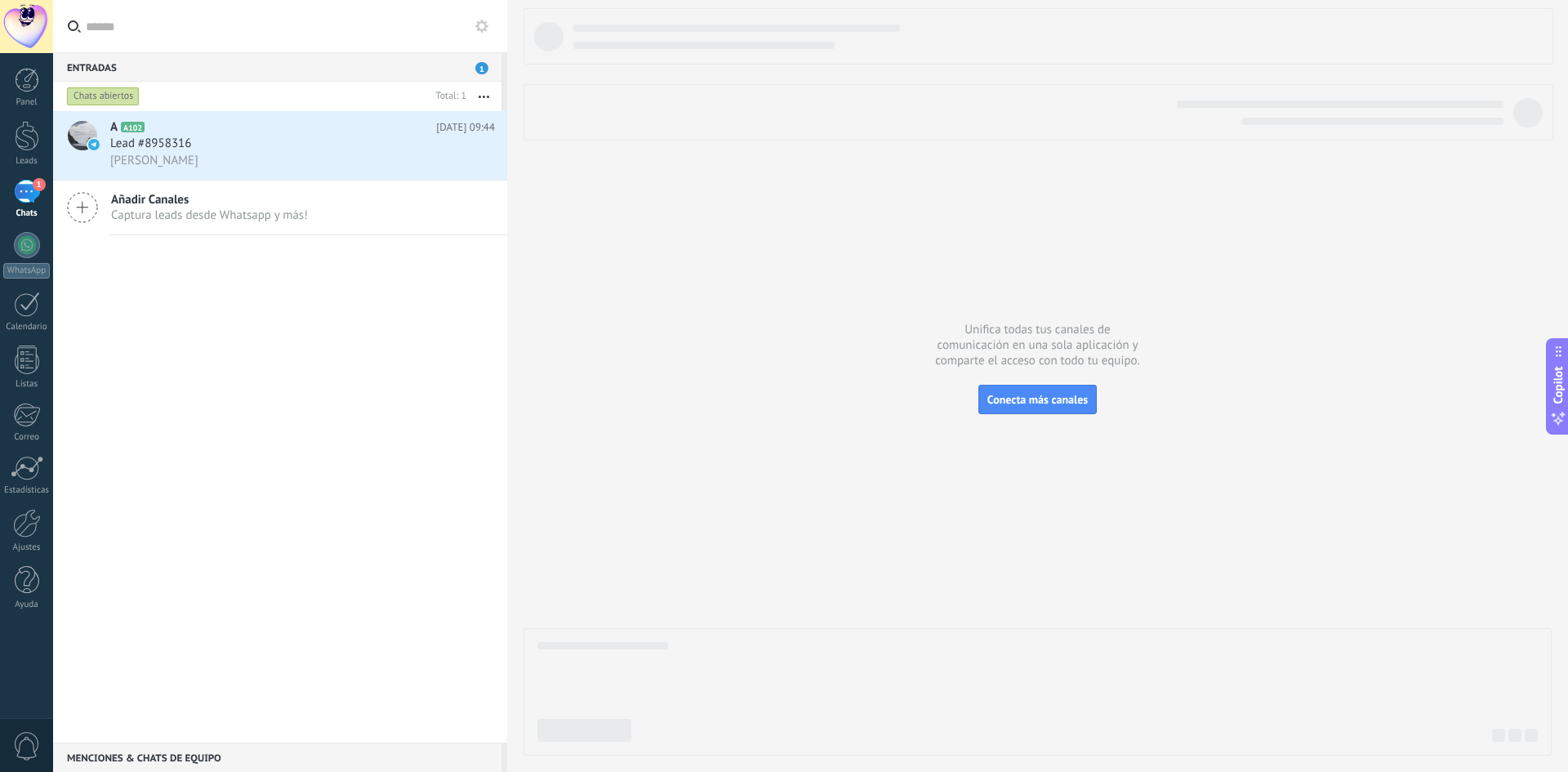
click at [483, 27] on icon at bounding box center [482, 26] width 13 height 13
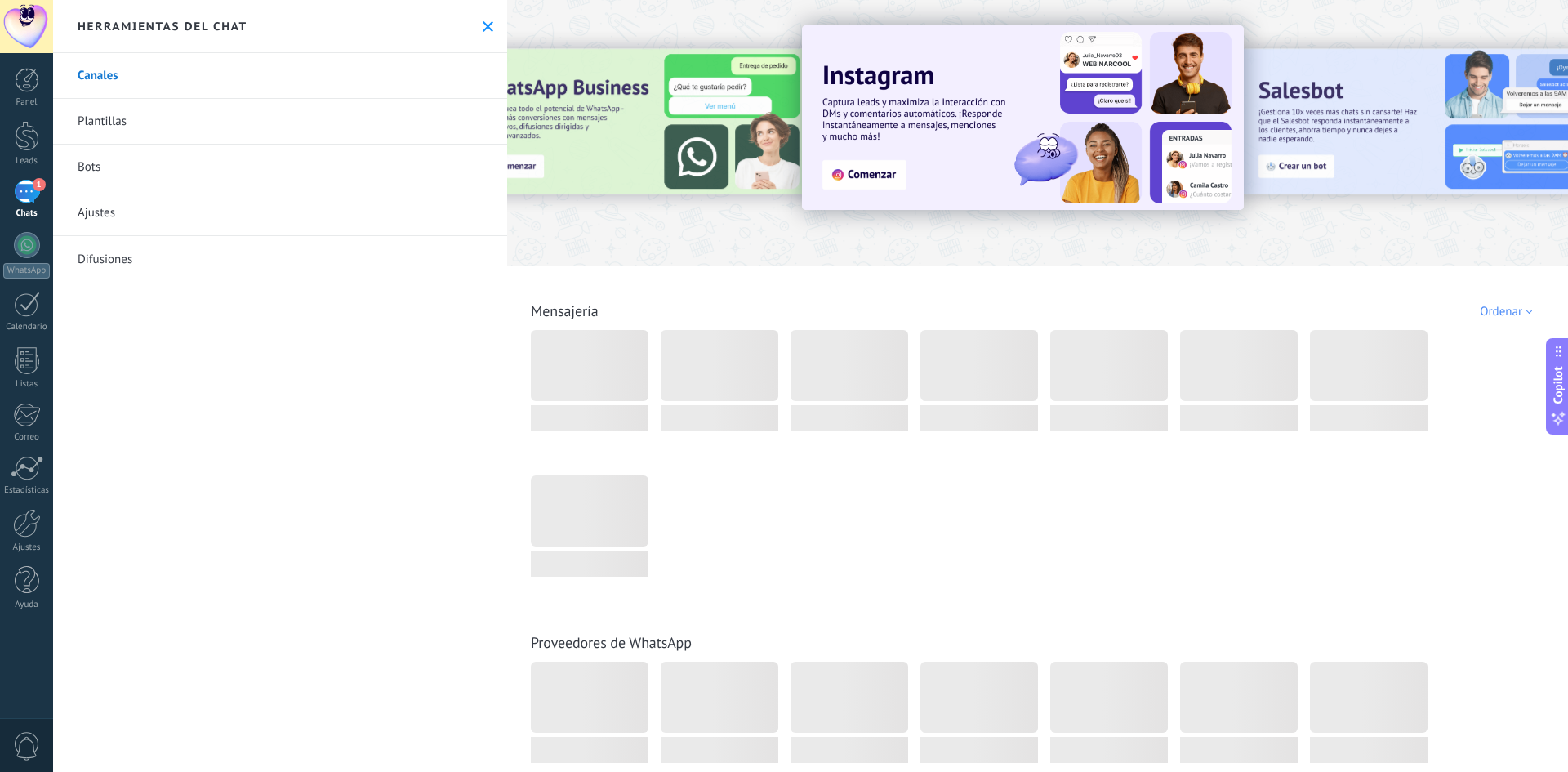
click at [88, 163] on link "Bots" at bounding box center [279, 167] width 454 height 45
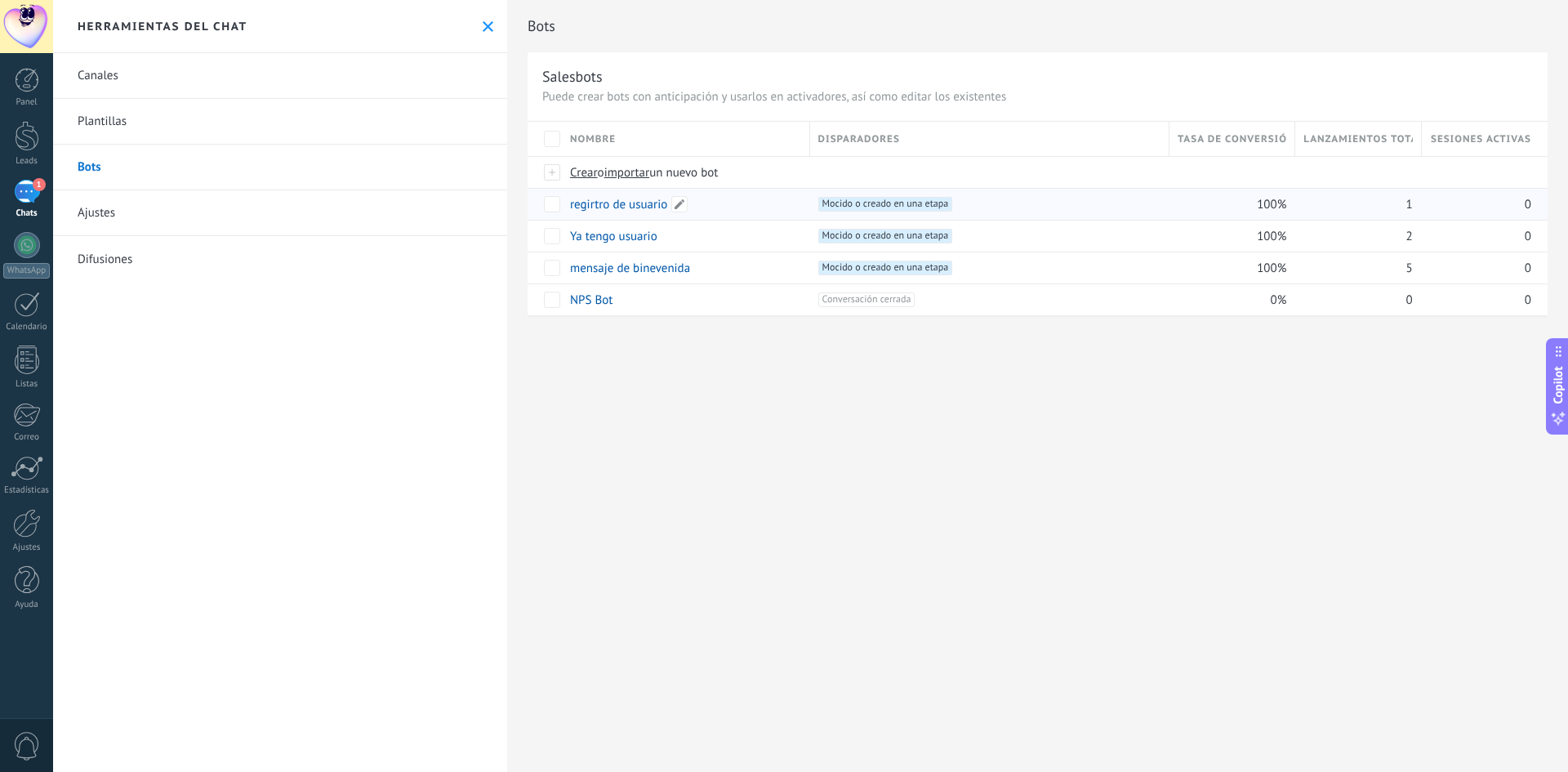
click at [629, 210] on link "regirtro de usuario" at bounding box center [618, 205] width 97 height 15
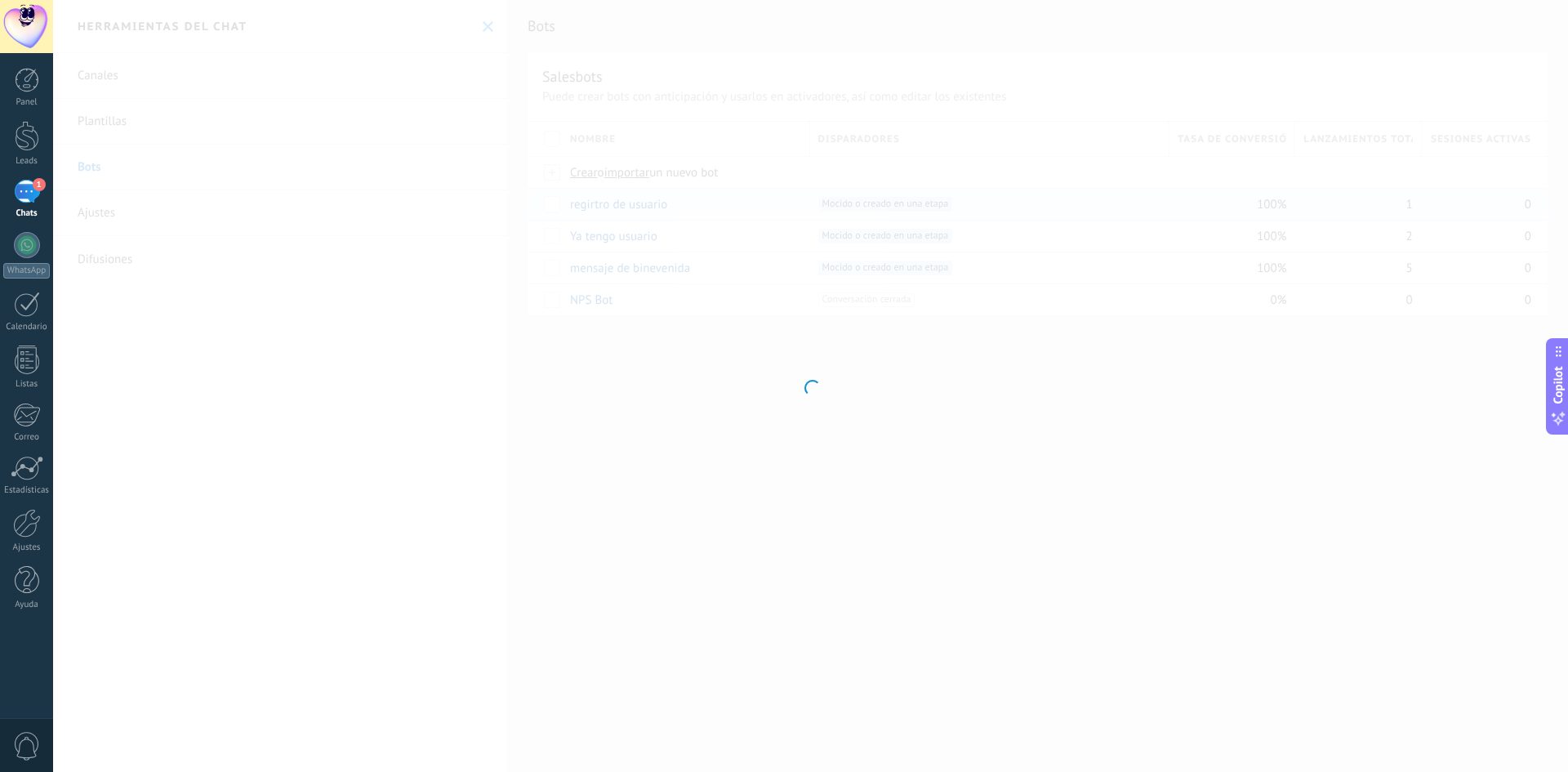
type input "**********"
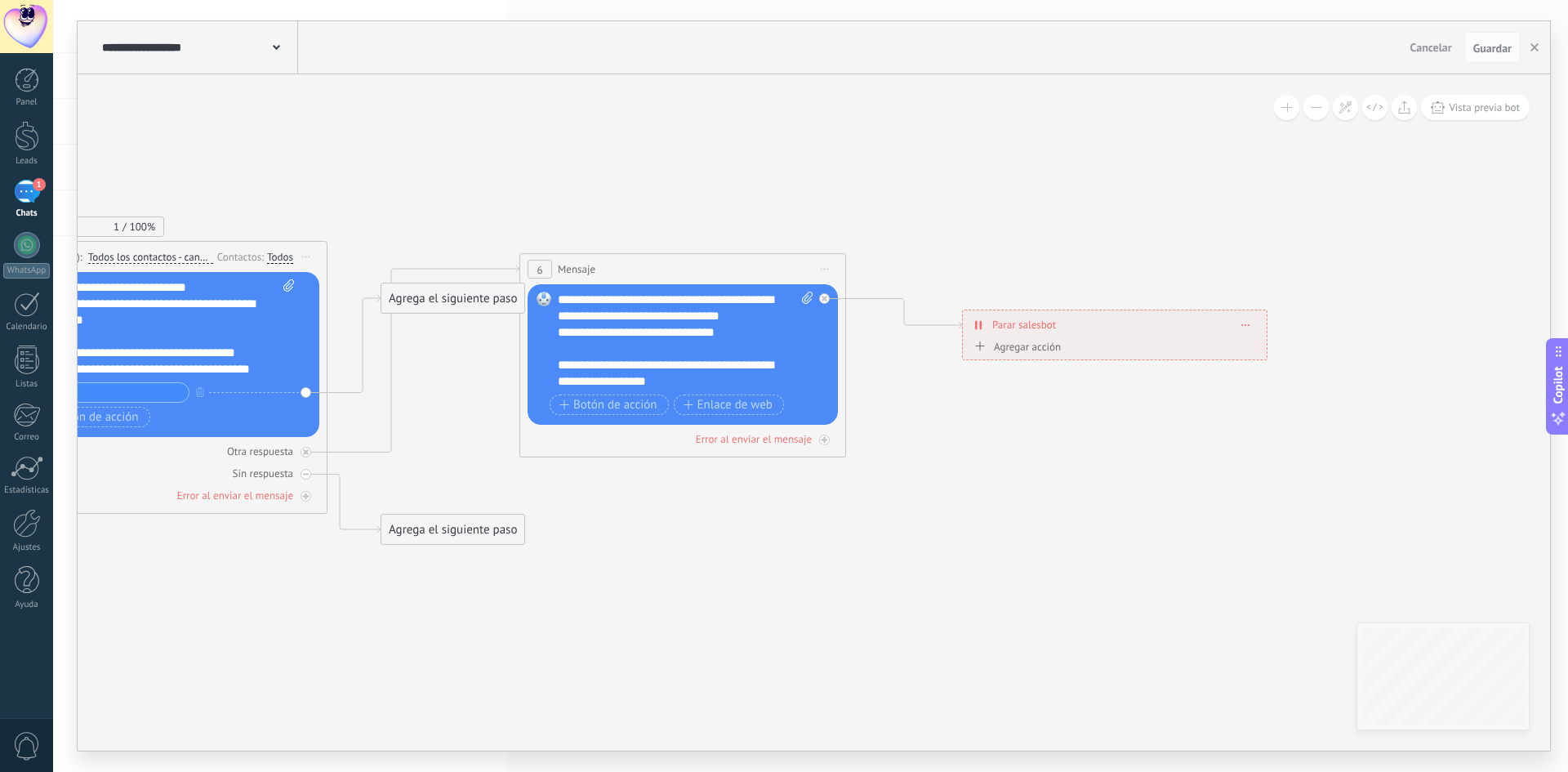
drag, startPoint x: 1107, startPoint y: 183, endPoint x: 491, endPoint y: 174, distance: 616.1
click at [491, 174] on icon at bounding box center [539, 366] width 2276 height 1174
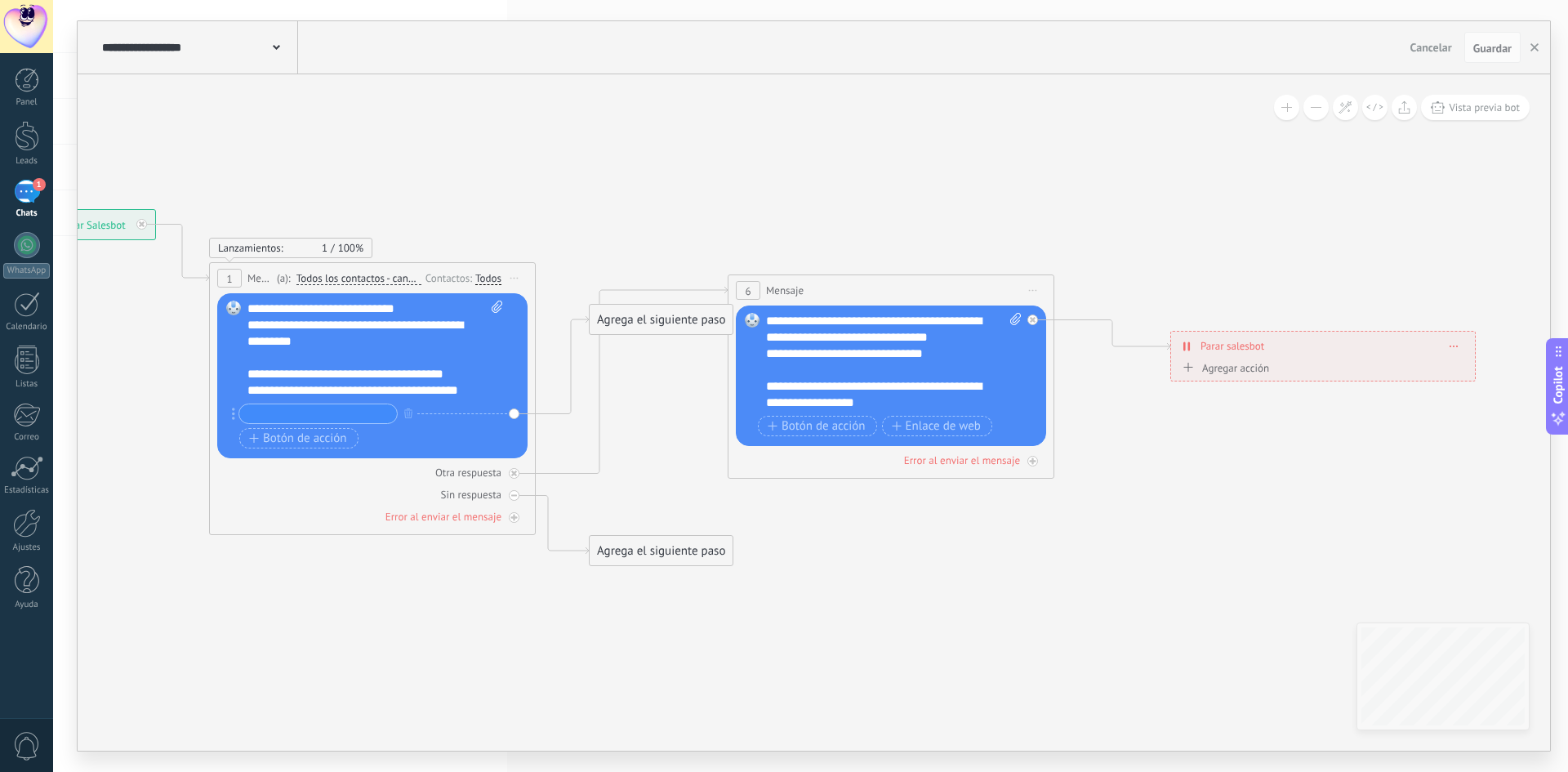
drag, startPoint x: 500, startPoint y: 168, endPoint x: 708, endPoint y: 190, distance: 209.2
click at [708, 190] on icon at bounding box center [746, 388] width 2276 height 1174
drag, startPoint x: 653, startPoint y: 319, endPoint x: 746, endPoint y: 280, distance: 100.8
click at [635, 197] on div "Agrega el siguiente paso" at bounding box center [640, 198] width 142 height 27
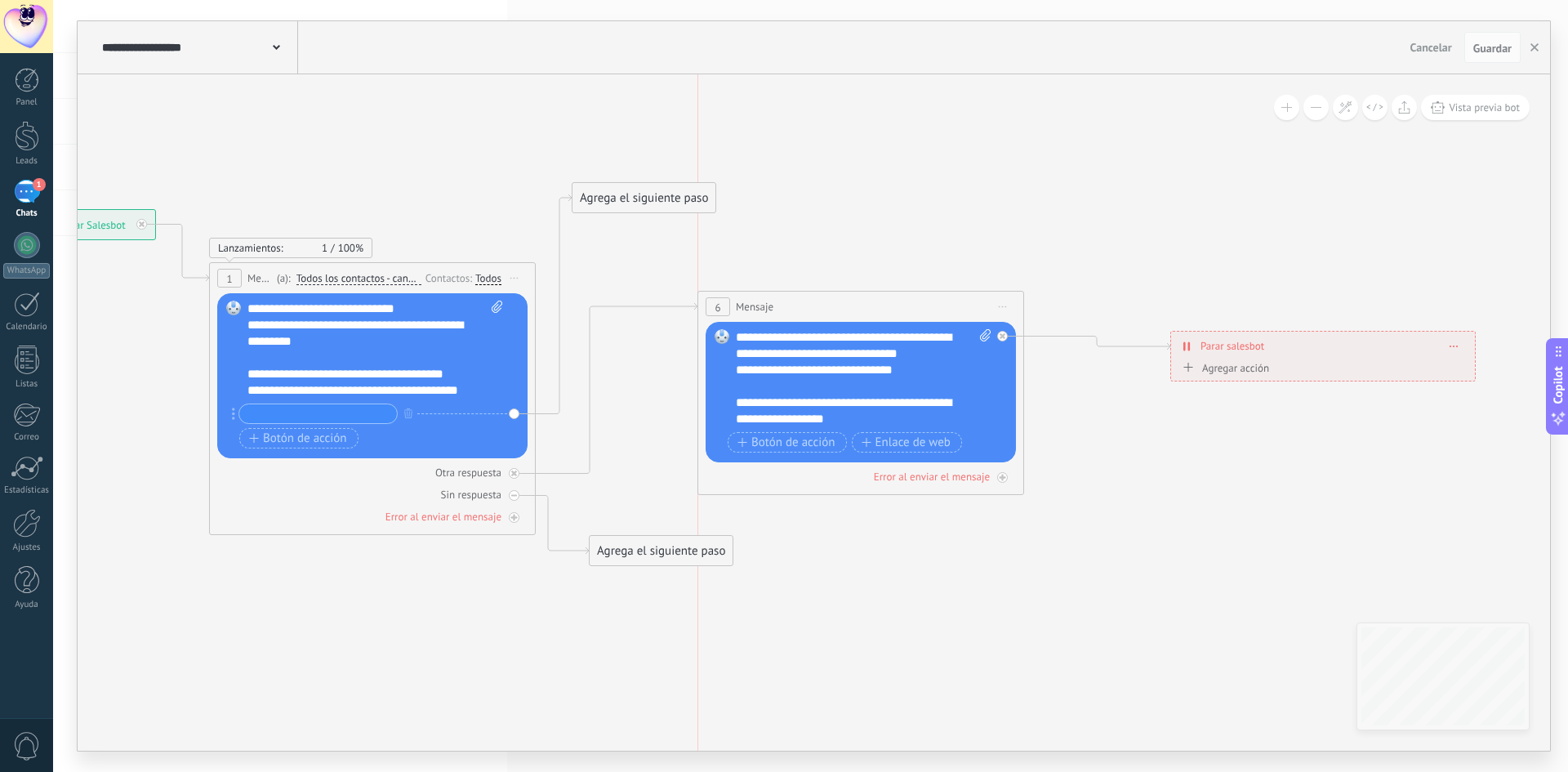
drag, startPoint x: 840, startPoint y: 278, endPoint x: 813, endPoint y: 294, distance: 31.4
click at [813, 294] on div "6 Mensaje ******* (a): Todos los contactos - canales seleccionados Todos los co…" at bounding box center [860, 307] width 325 height 30
